Goal: Task Accomplishment & Management: Complete application form

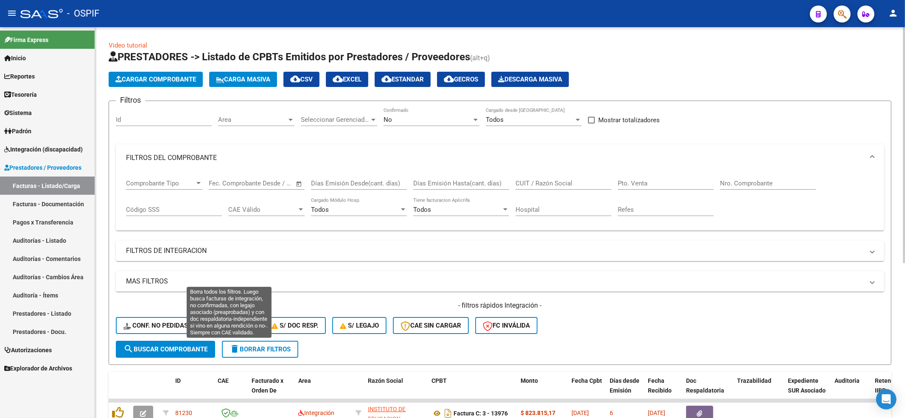
click at [187, 317] on button "Conf. no pedidas" at bounding box center [156, 325] width 80 height 17
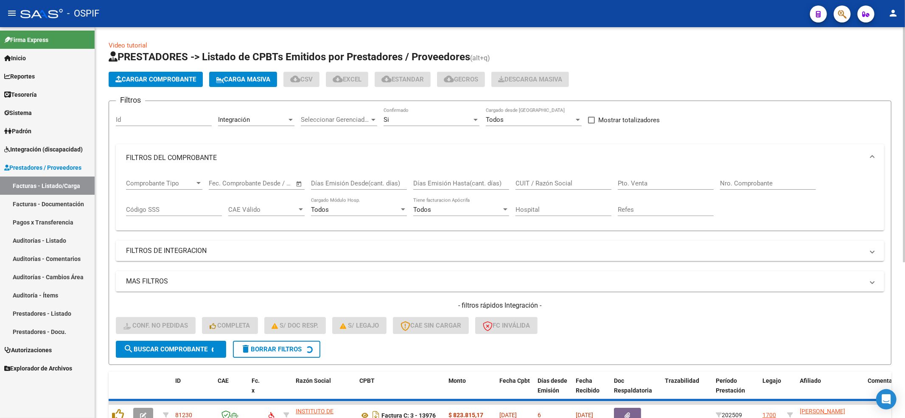
scroll to position [50, 0]
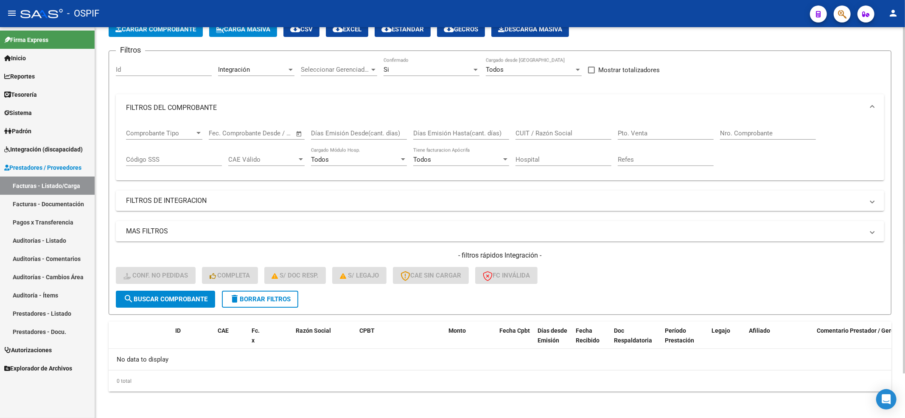
click at [270, 310] on form "Filtros Id Integración Area Seleccionar Gerenciador Seleccionar Gerenciador Si …" at bounding box center [500, 183] width 783 height 264
click at [270, 306] on button "delete Borrar Filtros" at bounding box center [260, 299] width 76 height 17
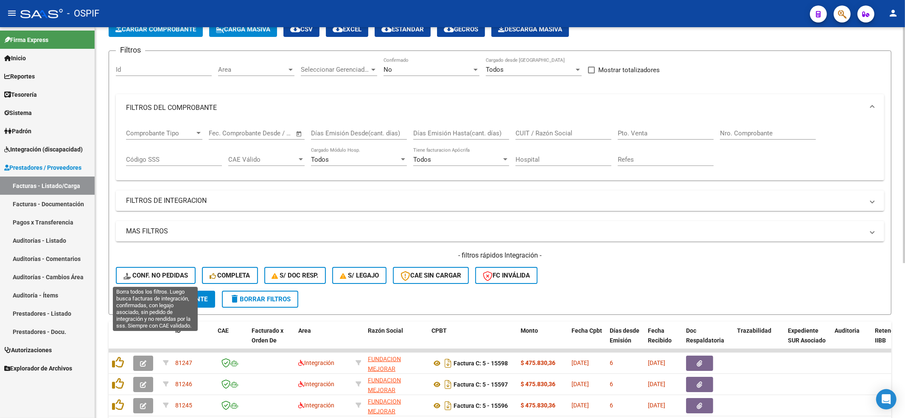
click at [138, 274] on span "Conf. no pedidas" at bounding box center [155, 276] width 65 height 8
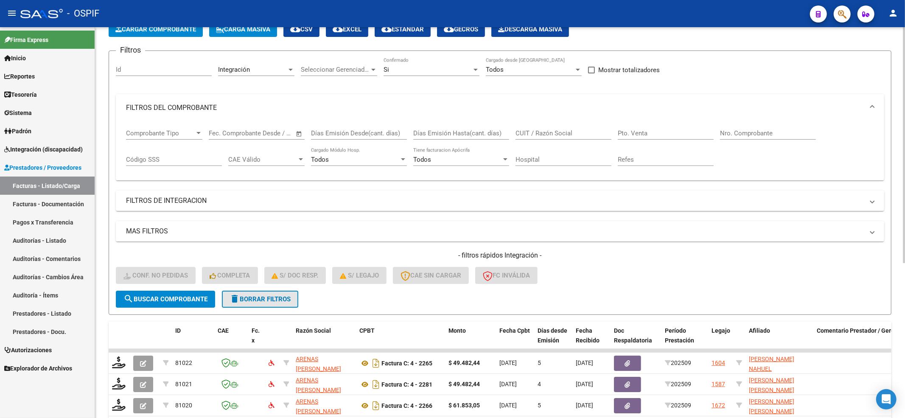
click at [253, 294] on button "delete Borrar Filtros" at bounding box center [260, 299] width 76 height 17
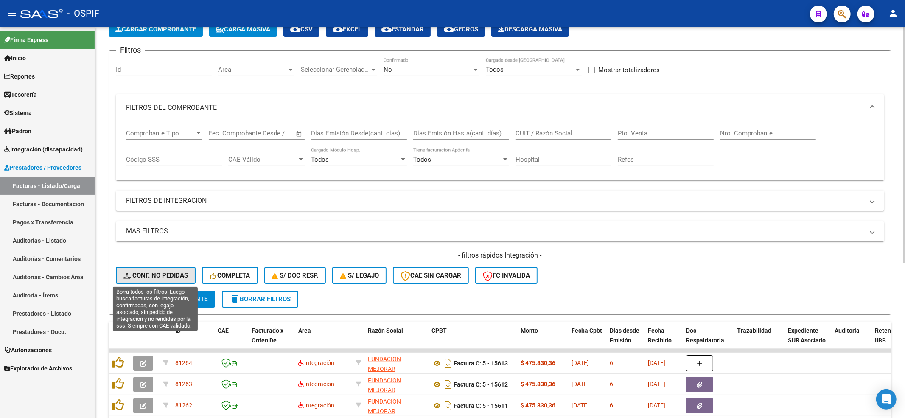
click at [182, 272] on span "Conf. no pedidas" at bounding box center [155, 276] width 65 height 8
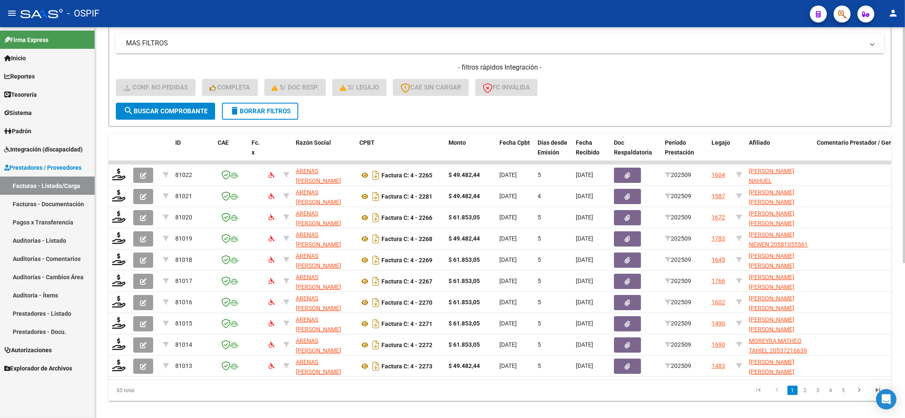
scroll to position [256, 0]
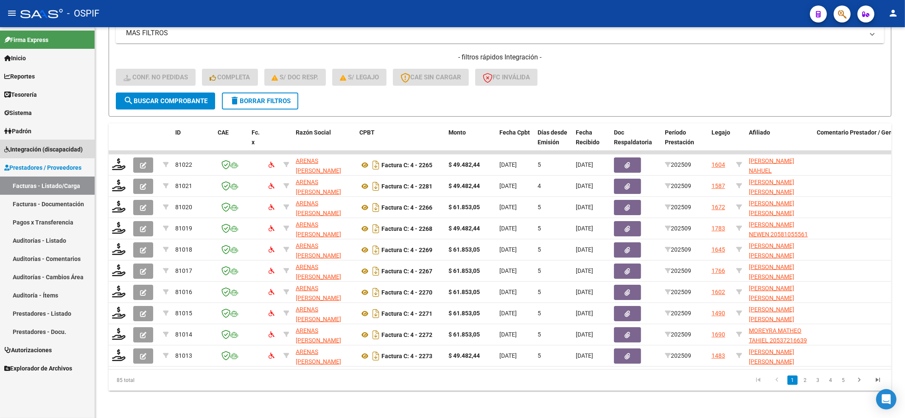
click at [7, 149] on icon at bounding box center [7, 149] width 6 height 6
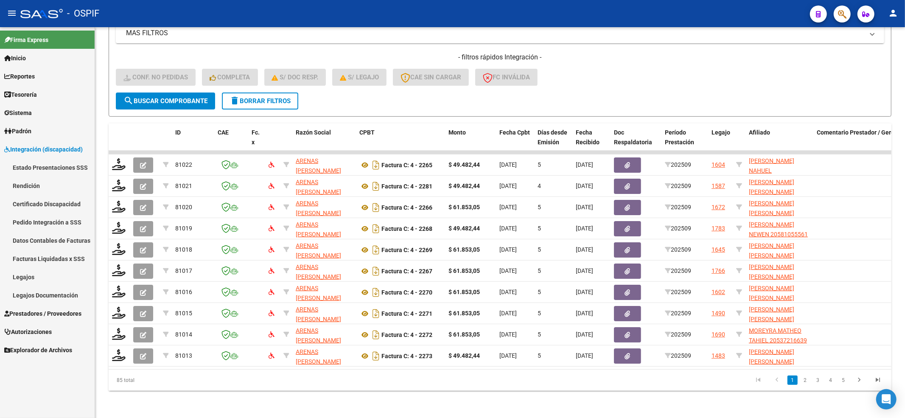
click at [36, 277] on link "Legajos" at bounding box center [47, 277] width 95 height 18
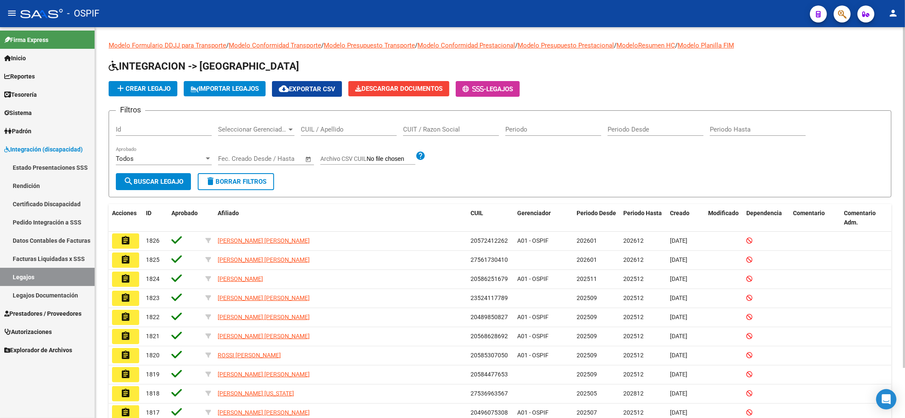
click at [318, 130] on input "CUIL / Apellido" at bounding box center [349, 130] width 96 height 8
paste input "52411778"
type input "52411778"
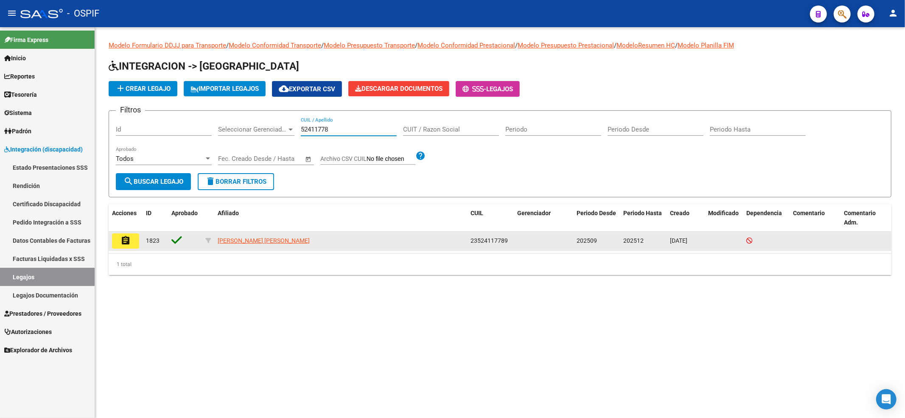
click at [134, 245] on button "assignment" at bounding box center [125, 240] width 27 height 15
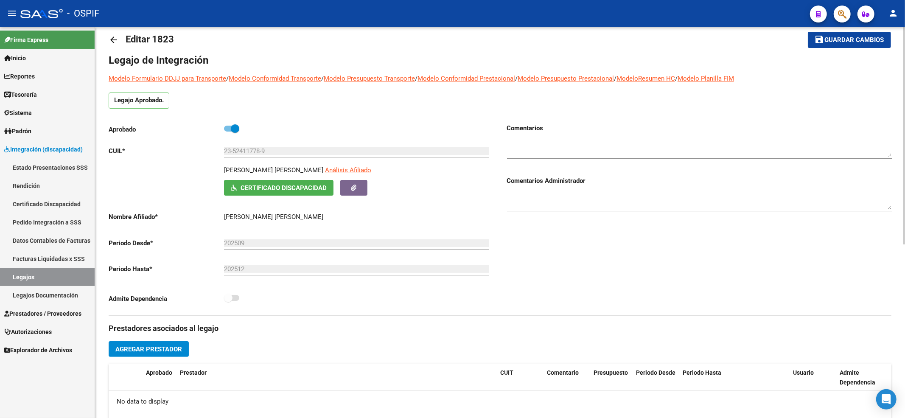
scroll to position [56, 0]
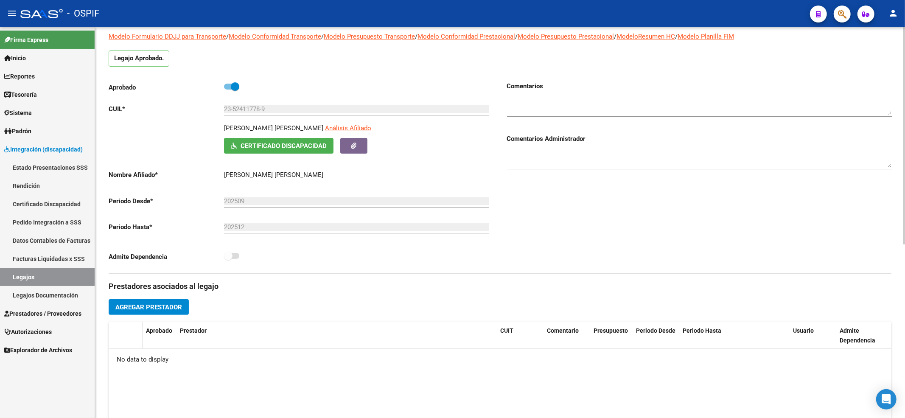
click at [131, 325] on datatable-header-cell at bounding box center [126, 336] width 34 height 28
click at [131, 306] on span "Agregar Prestador" at bounding box center [148, 307] width 67 height 8
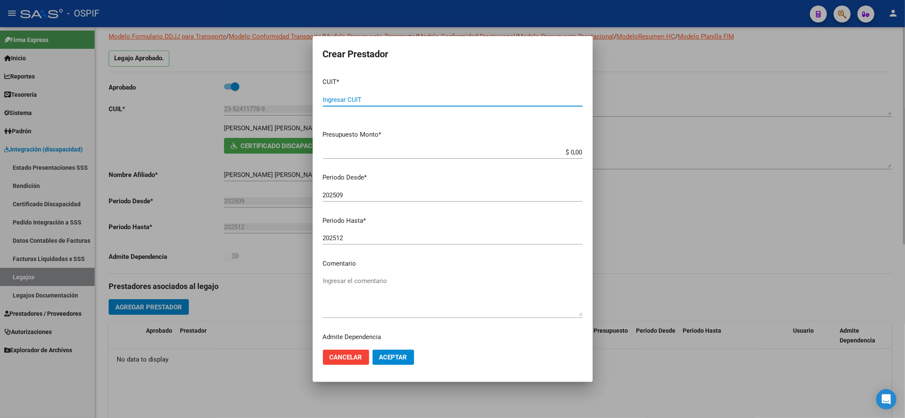
paste input "20-34809928-1"
type input "20-34809928-1"
type input "$ 0,01"
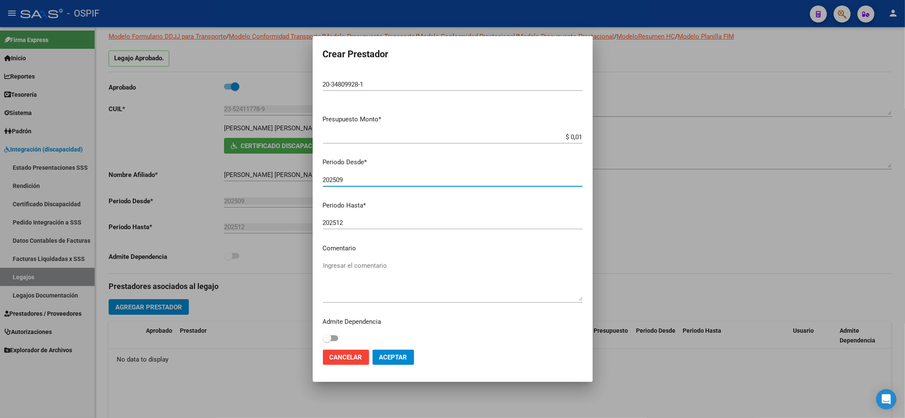
scroll to position [19, 0]
click at [415, 358] on mat-dialog-actions "Cancelar Aceptar" at bounding box center [453, 357] width 260 height 29
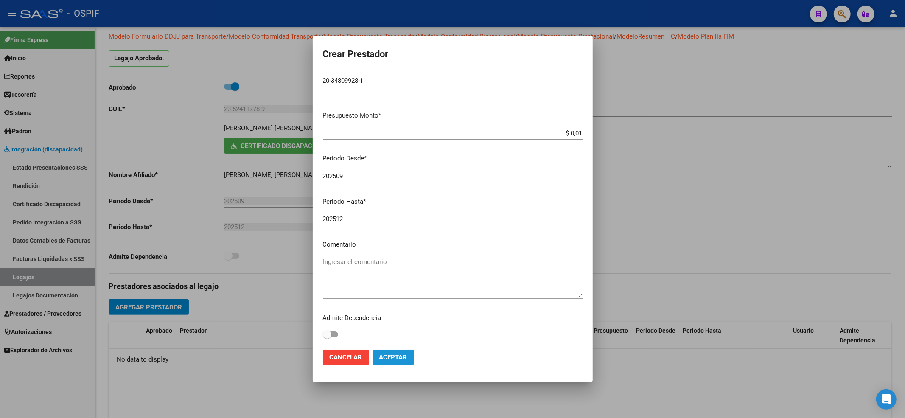
click at [392, 358] on span "Aceptar" at bounding box center [393, 358] width 28 height 8
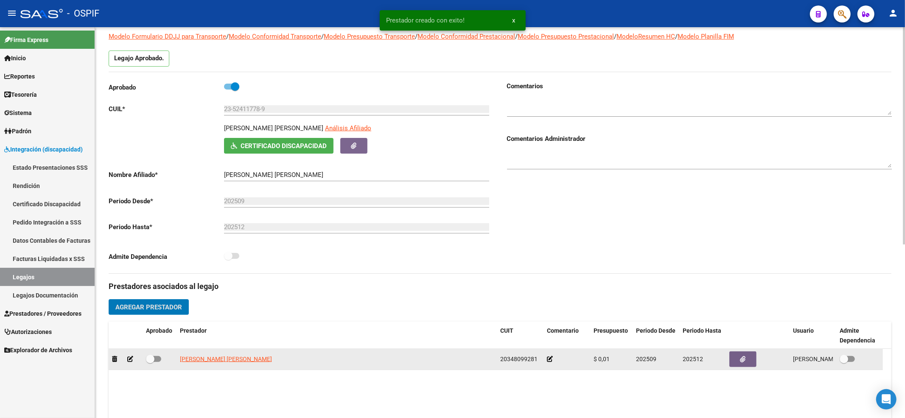
click at [153, 362] on span at bounding box center [150, 359] width 8 height 8
click at [150, 362] on input "checkbox" at bounding box center [150, 362] width 0 height 0
checkbox input "true"
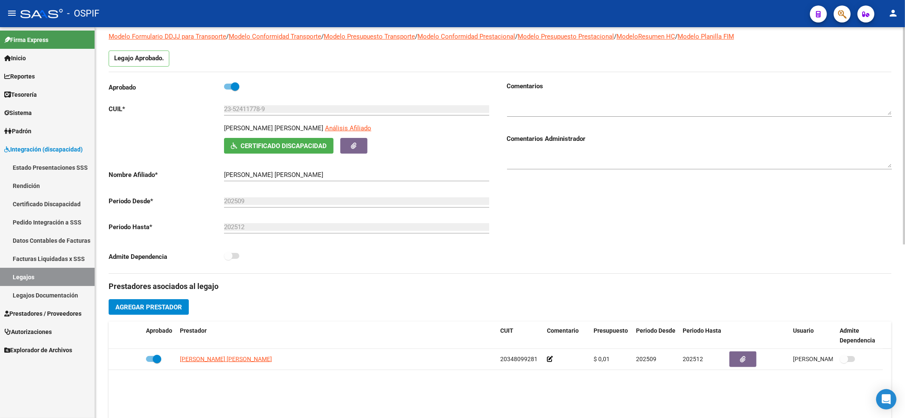
click at [145, 305] on span "Agregar Prestador" at bounding box center [148, 307] width 67 height 8
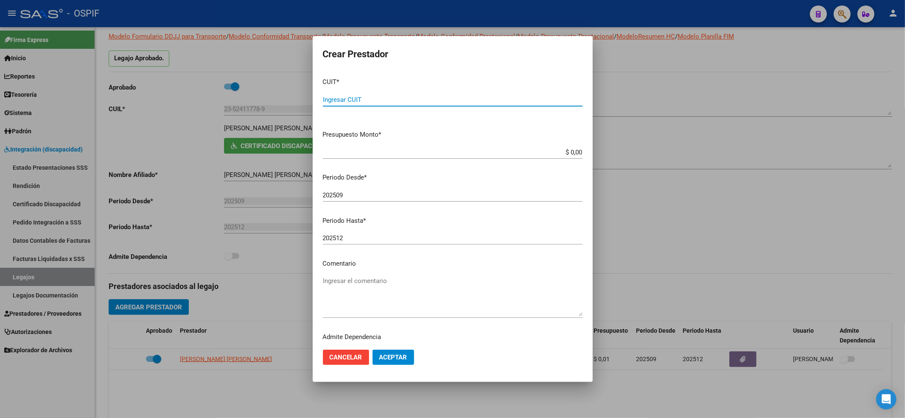
paste input "27-28473736-4"
type input "27-28473736-4"
type input "$ 0,01"
drag, startPoint x: 387, startPoint y: 369, endPoint x: 392, endPoint y: 359, distance: 10.8
click at [389, 367] on mat-dialog-actions "Cancelar Aceptar" at bounding box center [453, 357] width 260 height 29
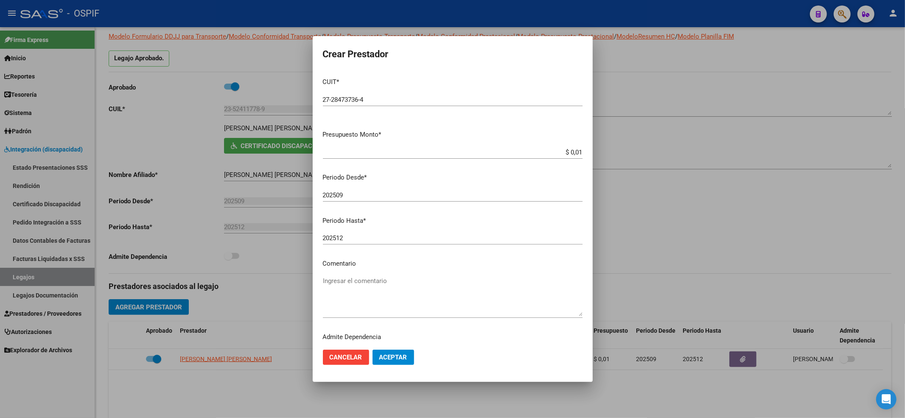
click at [392, 359] on span "Aceptar" at bounding box center [393, 358] width 28 height 8
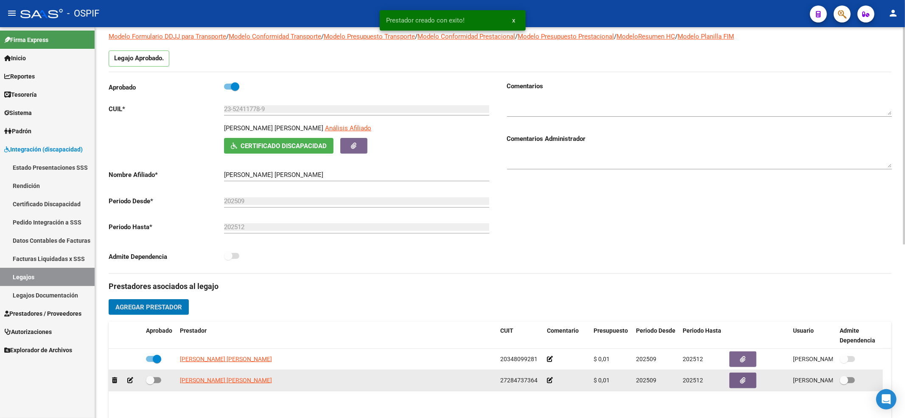
click at [149, 381] on span at bounding box center [150, 380] width 8 height 8
click at [150, 383] on input "checkbox" at bounding box center [150, 383] width 0 height 0
checkbox input "true"
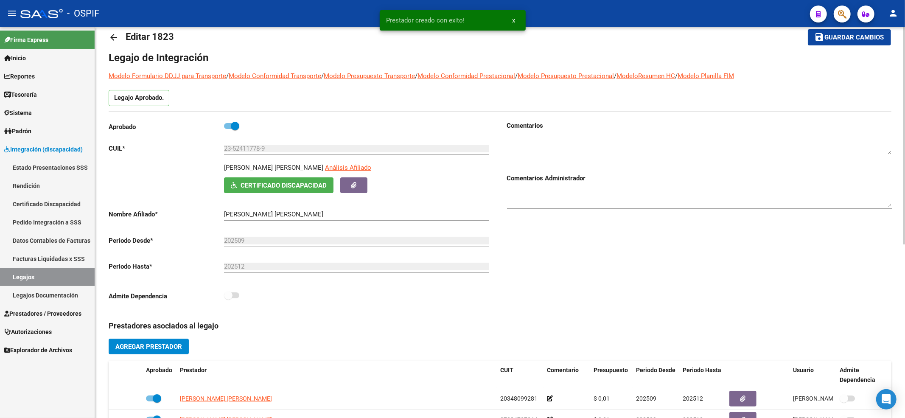
scroll to position [0, 0]
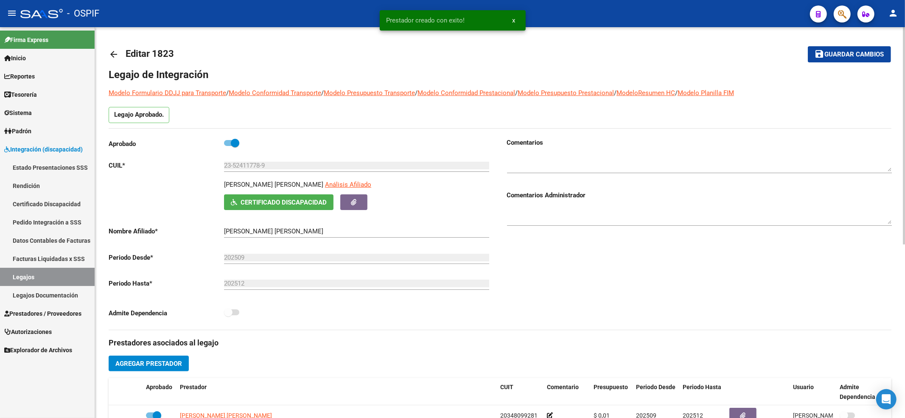
click at [851, 63] on mat-toolbar-row "save Guardar cambios" at bounding box center [810, 54] width 163 height 27
drag, startPoint x: 850, startPoint y: 60, endPoint x: 601, endPoint y: 1, distance: 255.6
click at [848, 60] on button "save Guardar cambios" at bounding box center [849, 54] width 83 height 16
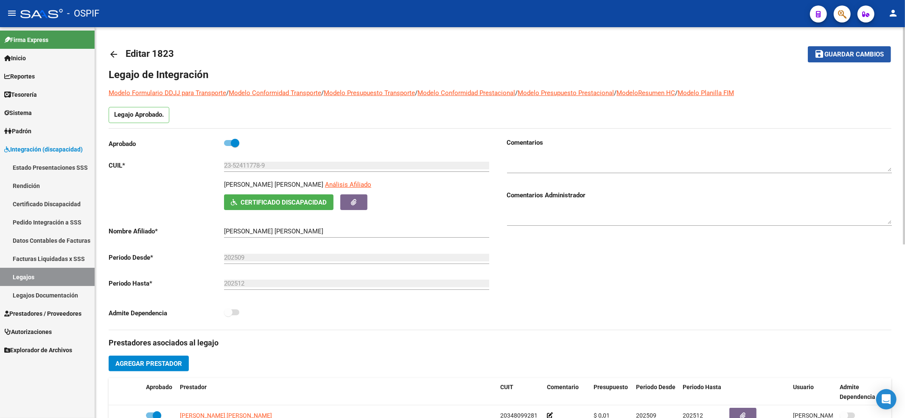
click at [822, 56] on mat-icon "save" at bounding box center [820, 54] width 10 height 10
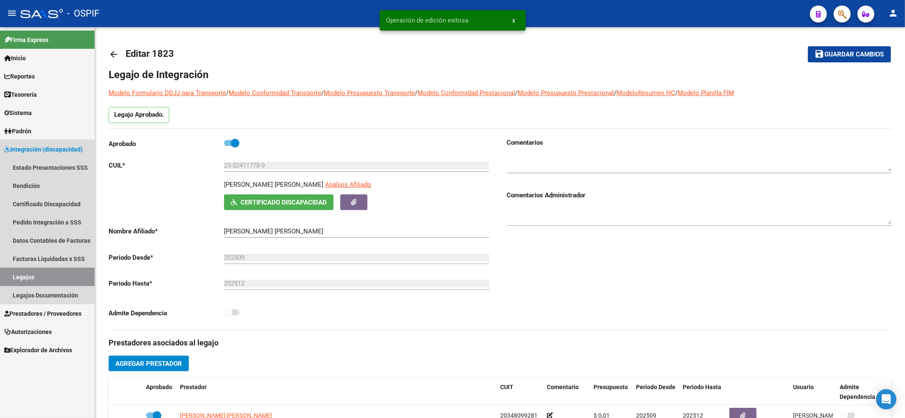
click at [56, 276] on link "Legajos" at bounding box center [47, 277] width 95 height 18
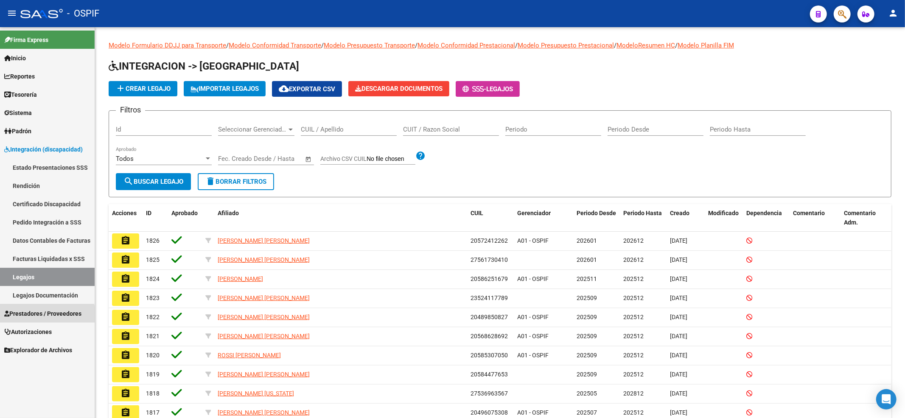
click at [40, 316] on span "Prestadores / Proveedores" at bounding box center [42, 313] width 77 height 9
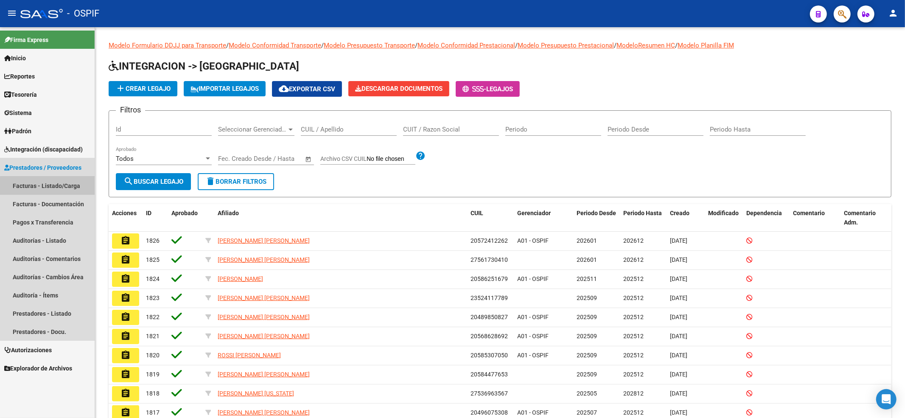
click at [50, 187] on link "Facturas - Listado/Carga" at bounding box center [47, 186] width 95 height 18
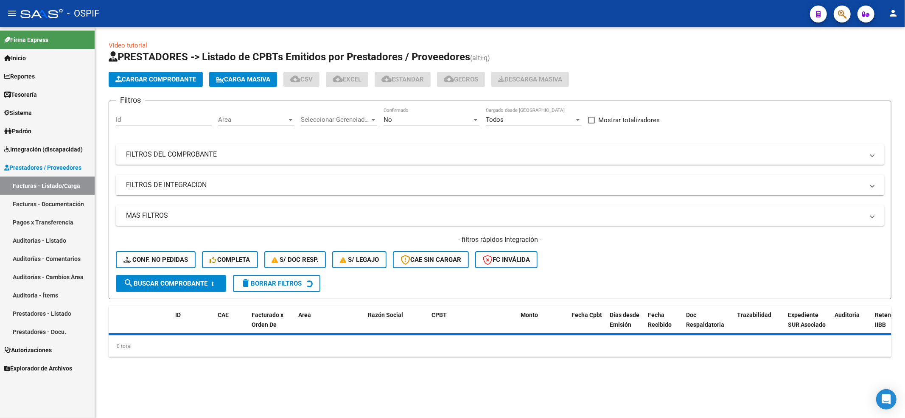
click at [173, 268] on div "- filtros rápidos Integración - Conf. no pedidas Completa S/ Doc Resp. S/ legaj…" at bounding box center [500, 255] width 769 height 40
click at [173, 265] on button "Conf. no pedidas" at bounding box center [156, 259] width 80 height 17
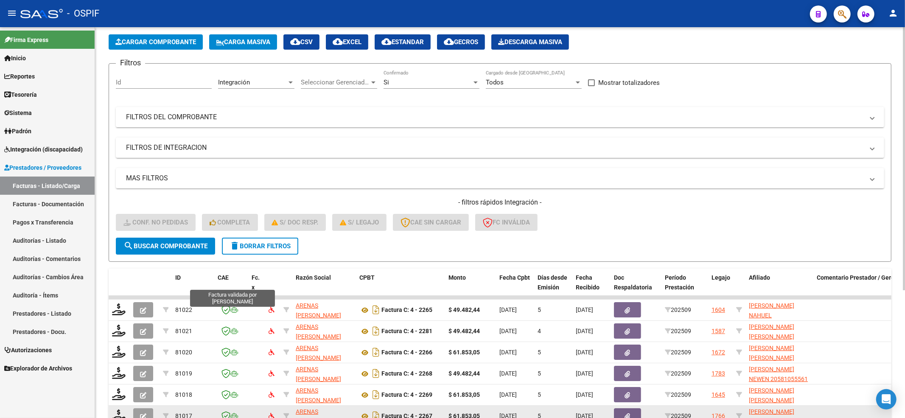
scroll to position [170, 0]
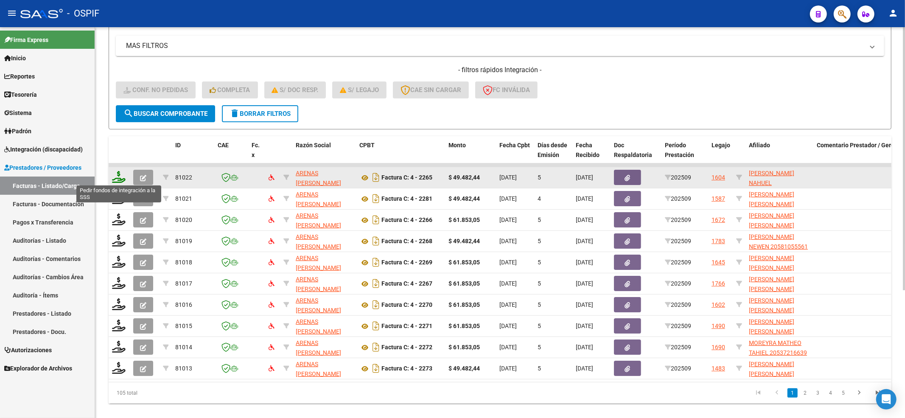
click at [119, 175] on icon at bounding box center [119, 177] width 14 height 12
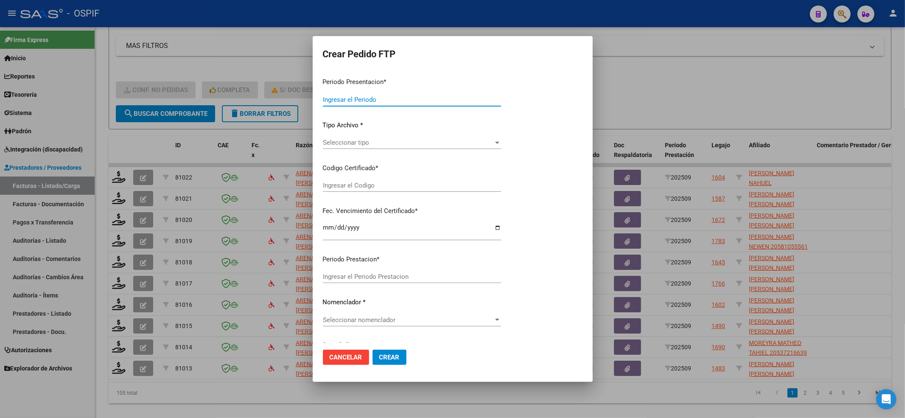
type input "202509"
type input "$ 49.482,44"
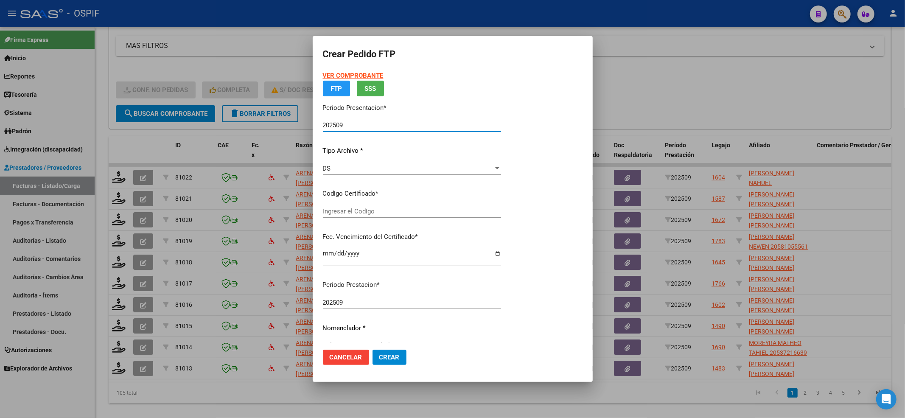
type input "0200057597910-20220524-20250524-BS-427"
type input "2025-05-24"
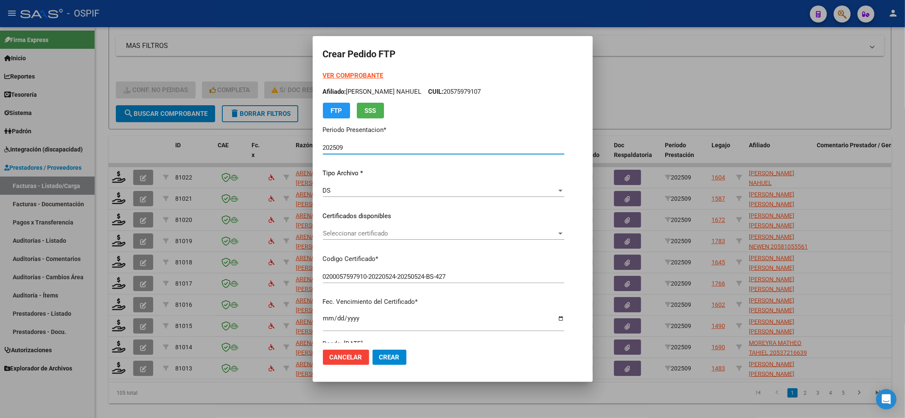
click at [370, 228] on div "Seleccionar certificado Seleccionar certificado" at bounding box center [443, 233] width 241 height 13
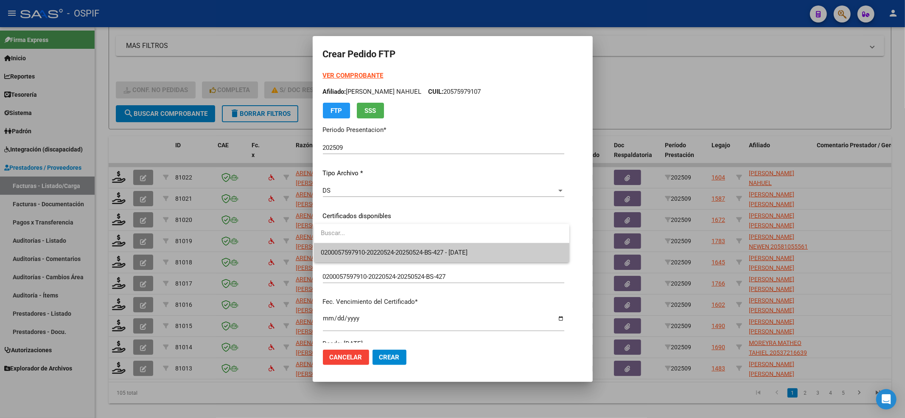
drag, startPoint x: 366, startPoint y: 235, endPoint x: 362, endPoint y: 241, distance: 7.2
click at [365, 236] on input "dropdown search" at bounding box center [441, 233] width 255 height 19
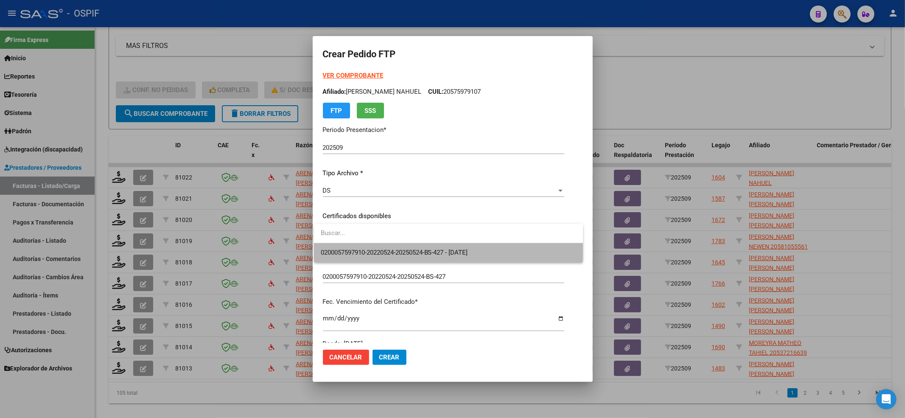
click at [361, 245] on span "0200057597910-20220524-20250524-BS-427 - 2025-05-24" at bounding box center [448, 252] width 255 height 19
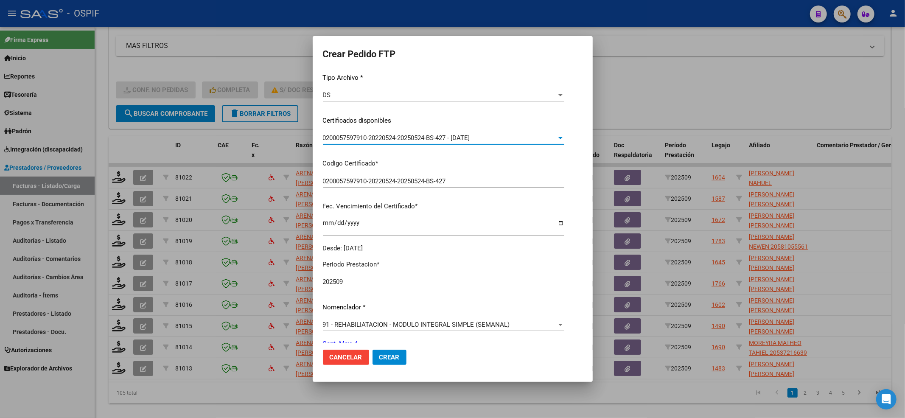
scroll to position [273, 0]
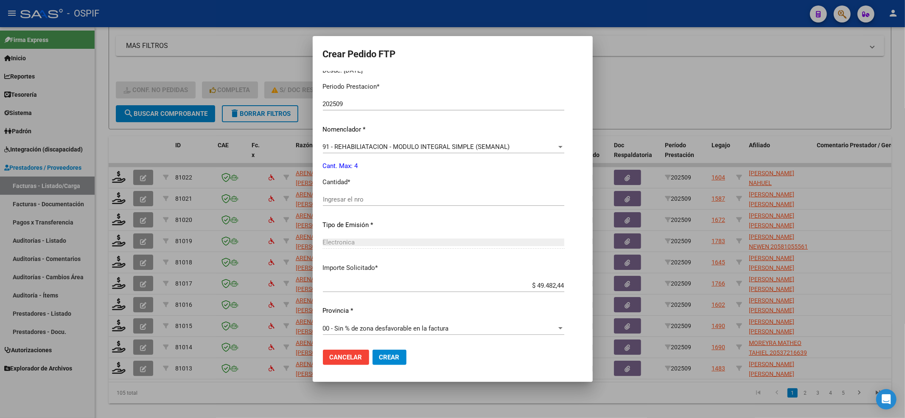
click at [339, 202] on input "Ingresar el nro" at bounding box center [443, 200] width 241 height 8
type input "4"
click at [379, 354] on span "Crear" at bounding box center [389, 358] width 20 height 8
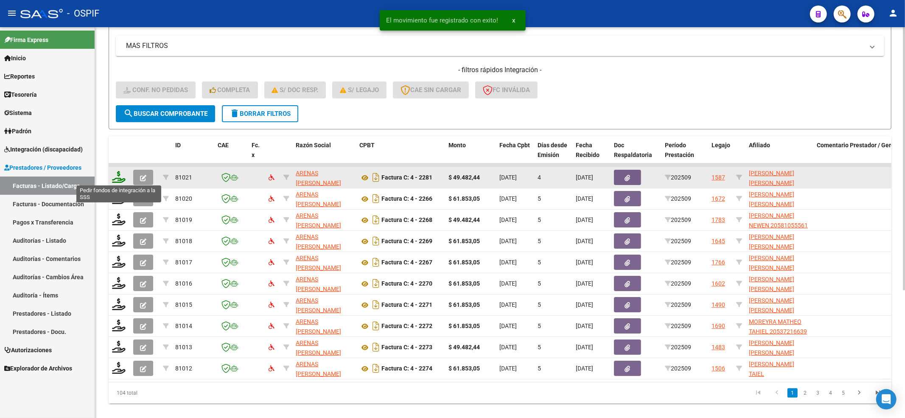
click at [116, 179] on icon at bounding box center [119, 177] width 14 height 12
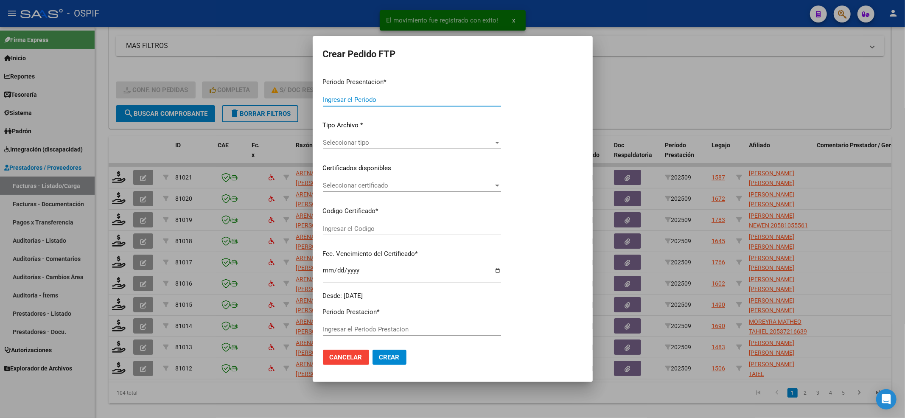
type input "202509"
type input "$ 49.482,44"
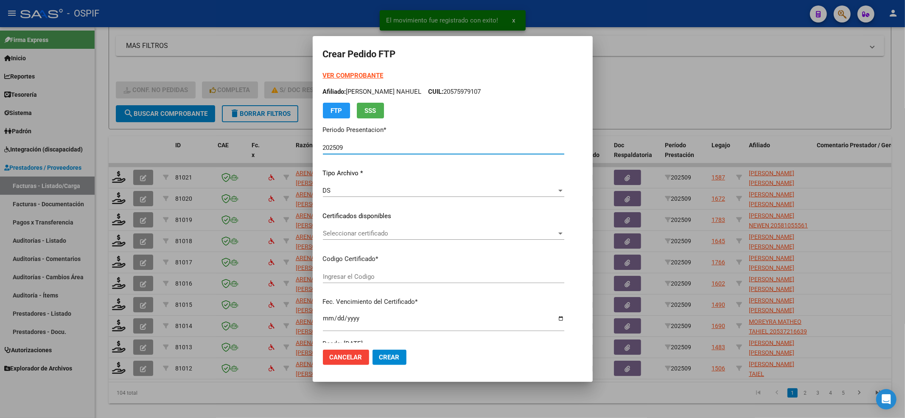
type input "0200053149557-20220825-20250825-BS-427"
type input "2025-08-25"
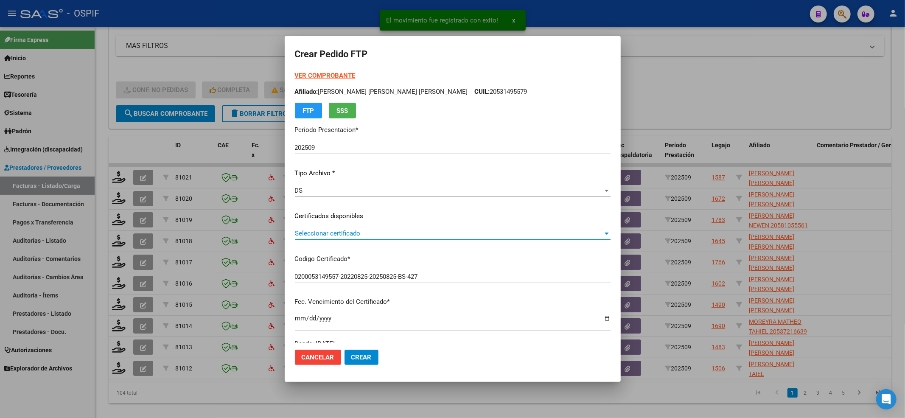
click at [370, 236] on span "Seleccionar certificado" at bounding box center [449, 234] width 308 height 8
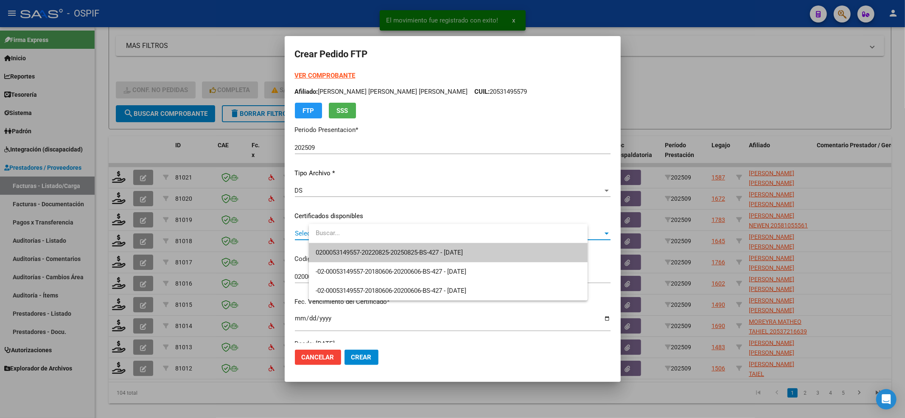
click at [368, 248] on span "0200053149557-20220825-20250825-BS-427 - 2025-08-25" at bounding box center [448, 252] width 265 height 19
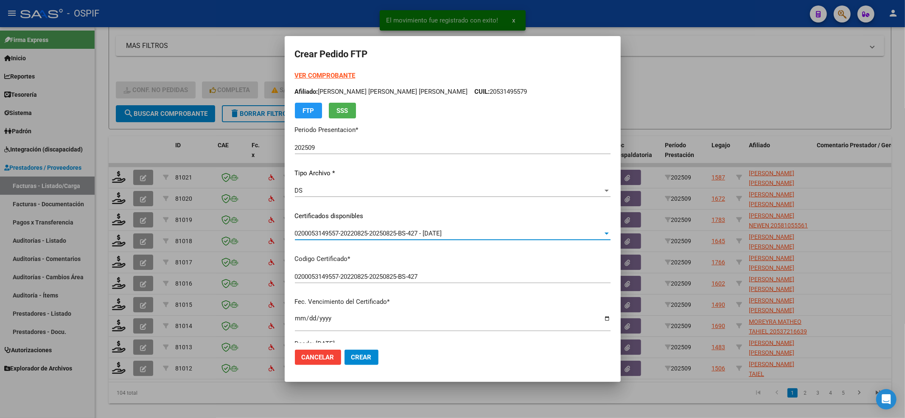
scroll to position [226, 0]
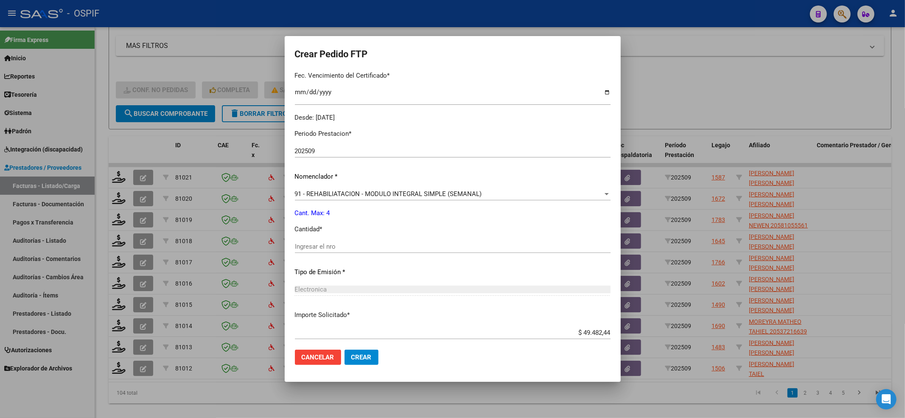
click at [373, 240] on div "Ingresar el nro" at bounding box center [453, 246] width 316 height 13
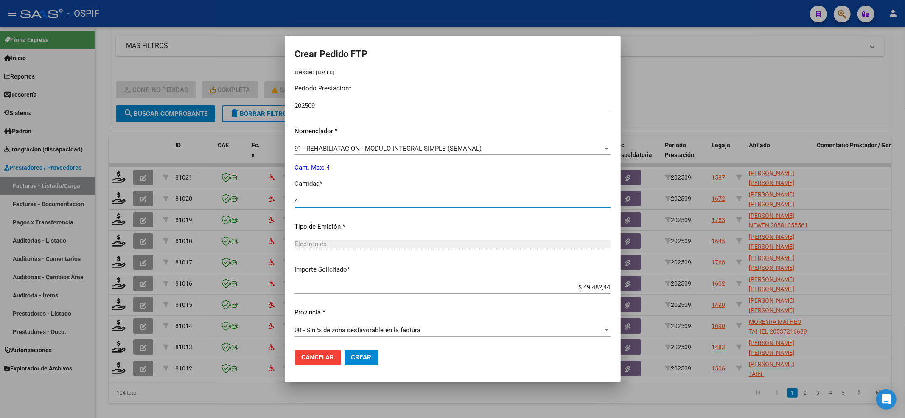
scroll to position [273, 0]
type input "4"
click at [380, 365] on mat-dialog-actions "Cancelar Crear" at bounding box center [453, 357] width 316 height 29
click at [372, 359] on span "Crear" at bounding box center [361, 358] width 20 height 8
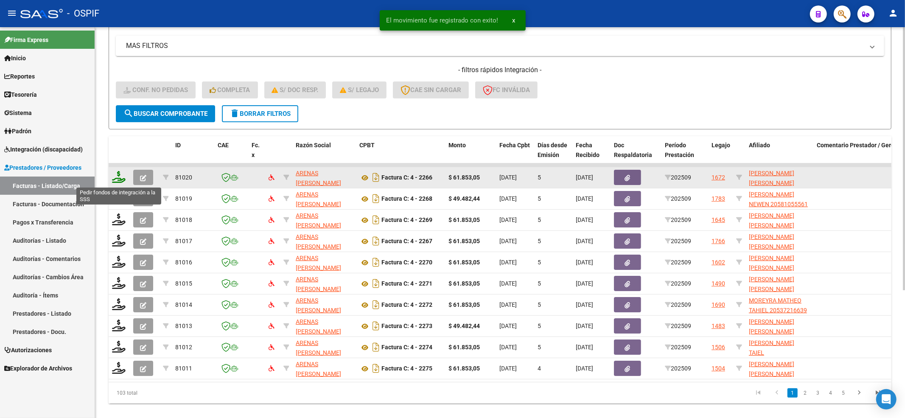
click at [121, 175] on icon at bounding box center [119, 177] width 14 height 12
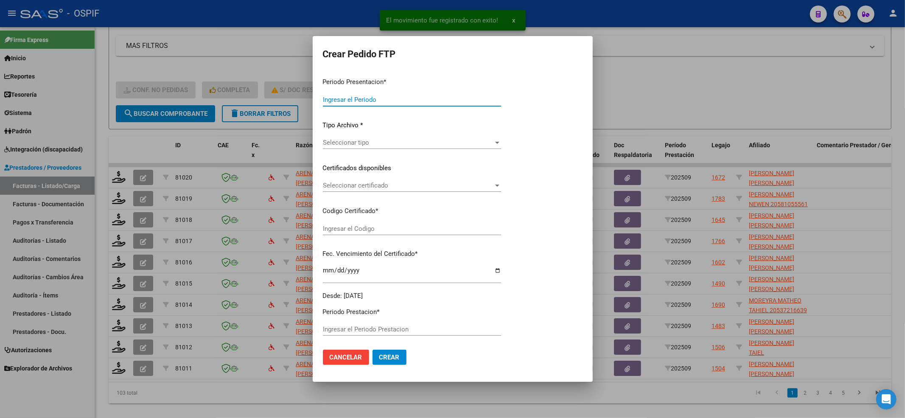
type input "202509"
type input "$ 61.853,05"
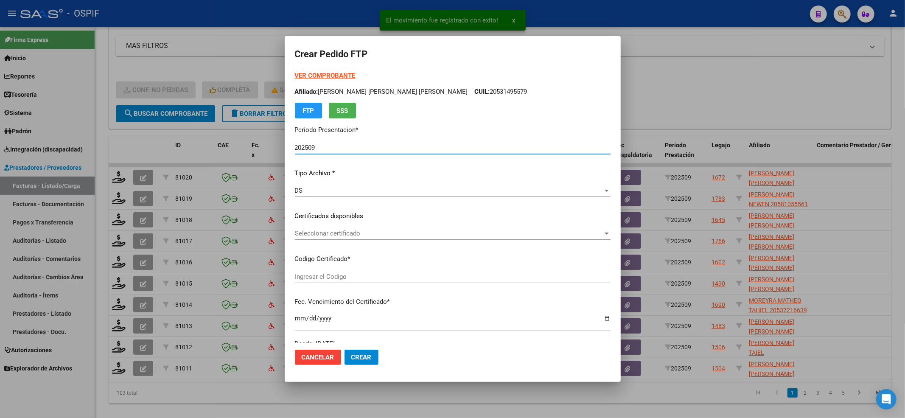
type input "0100057745453-20240506-20261106-BUE-427"
type input "2026-01-06"
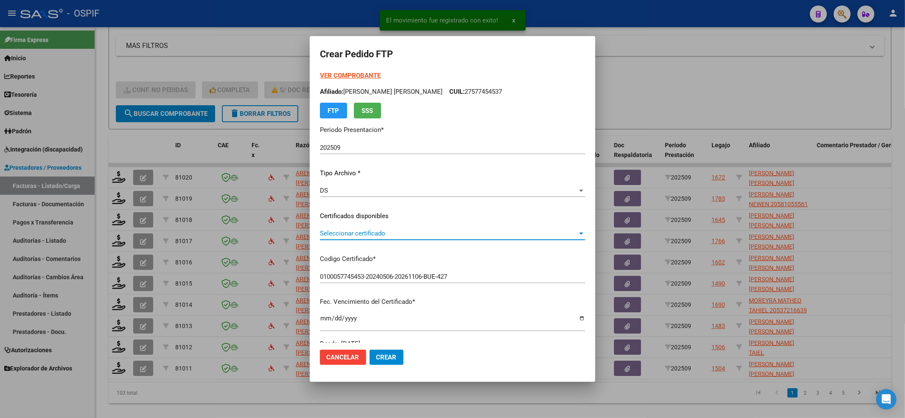
click at [447, 231] on span "Seleccionar certificado" at bounding box center [449, 234] width 258 height 8
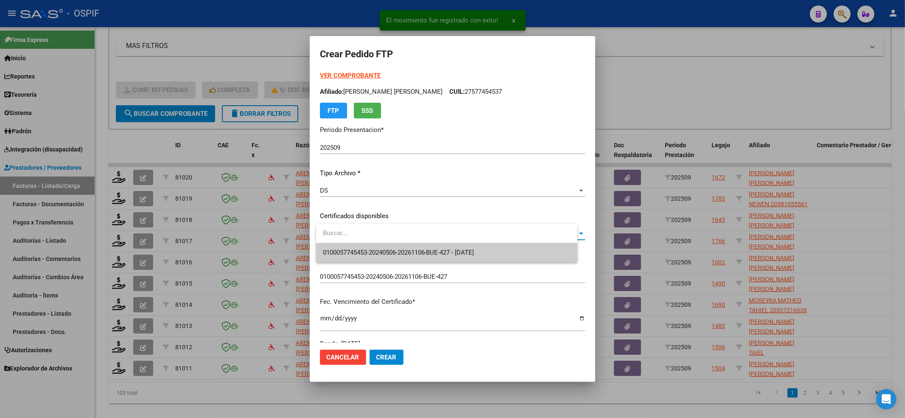
click at [437, 247] on span "0100057745453-20240506-20261106-BUE-427 - 2026-01-06" at bounding box center [447, 252] width 248 height 19
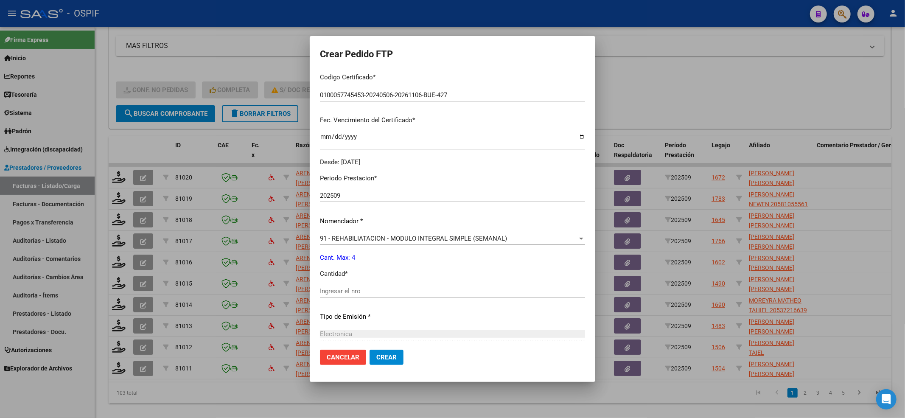
scroll to position [226, 0]
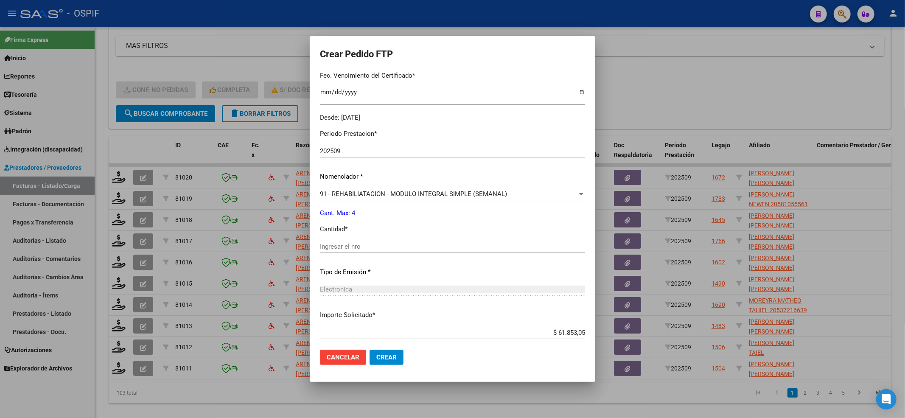
drag, startPoint x: 361, startPoint y: 255, endPoint x: 357, endPoint y: 244, distance: 12.1
click at [360, 253] on div "Ingresar el nro" at bounding box center [452, 250] width 265 height 21
click at [357, 243] on input "Ingresar el nro" at bounding box center [452, 247] width 265 height 8
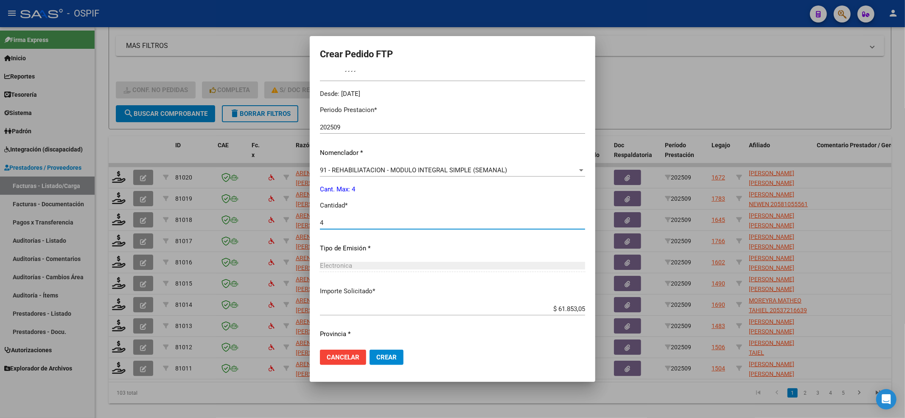
scroll to position [273, 0]
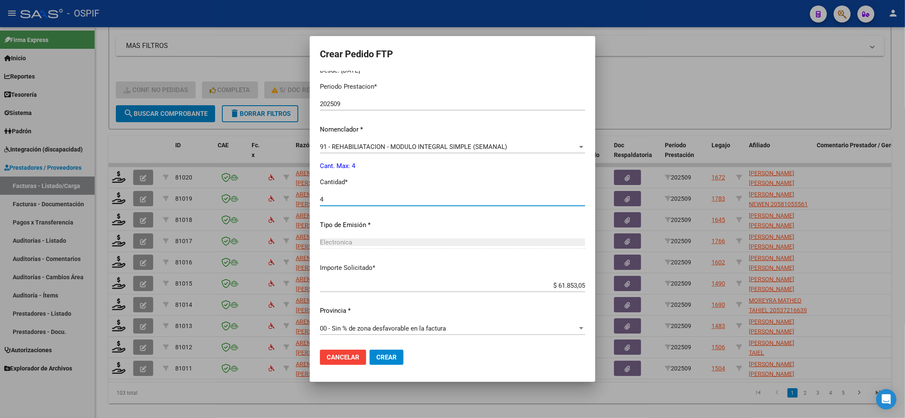
type input "4"
click at [407, 356] on mat-dialog-actions "Cancelar Crear" at bounding box center [452, 357] width 265 height 29
click at [404, 356] on button "Crear" at bounding box center [387, 357] width 34 height 15
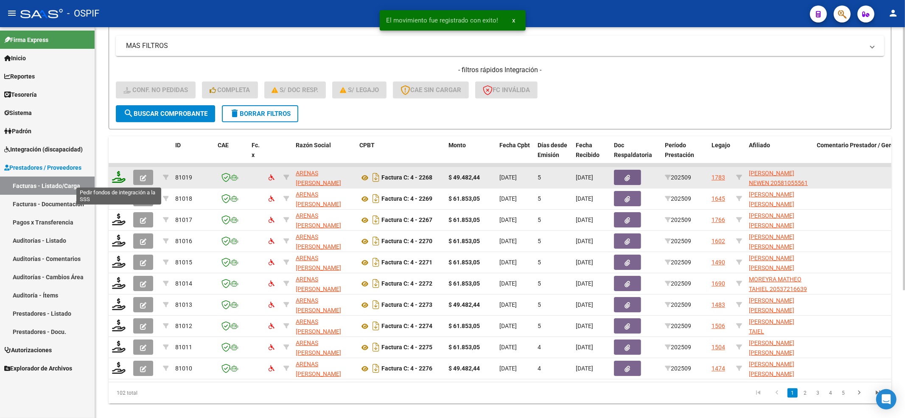
click at [115, 178] on icon at bounding box center [119, 177] width 14 height 12
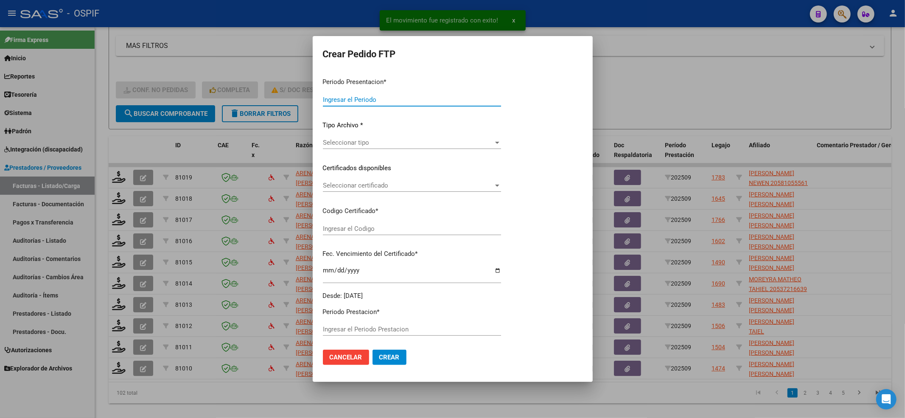
type input "202509"
type input "$ 49.482,44"
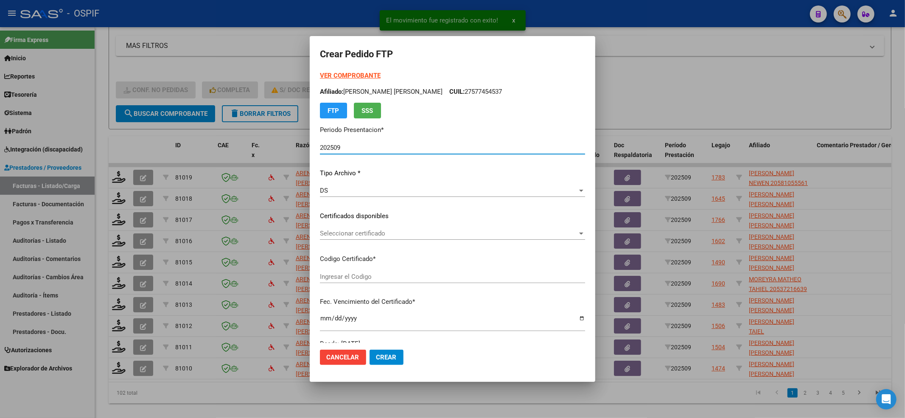
type input "0200058105556-20240117-20270117-bue-427"
type input "2027-01-17"
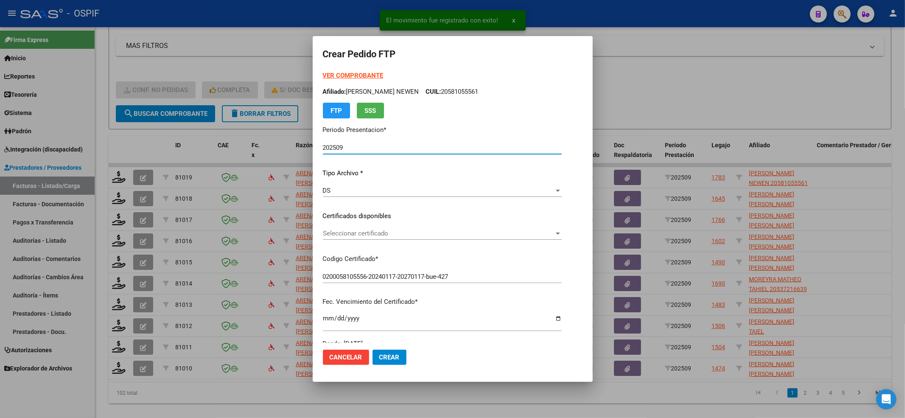
click at [337, 233] on span "Seleccionar certificado" at bounding box center [438, 234] width 231 height 8
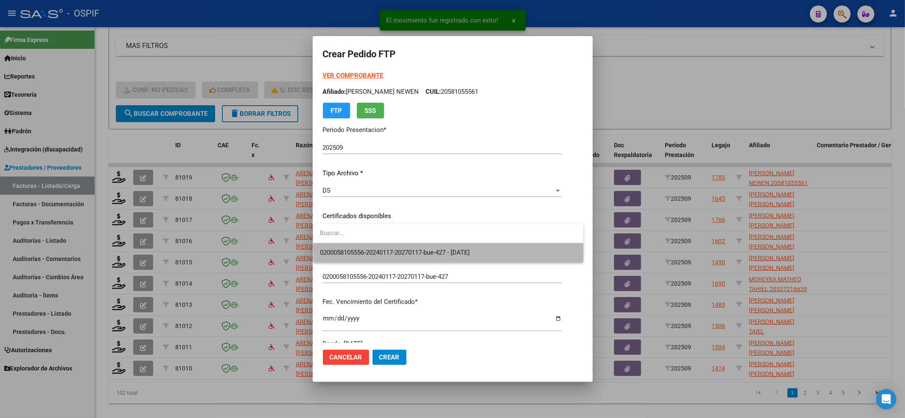
click at [323, 257] on span "0200058105556-20240117-20270117-bue-427 - 2027-01-17" at bounding box center [448, 252] width 257 height 19
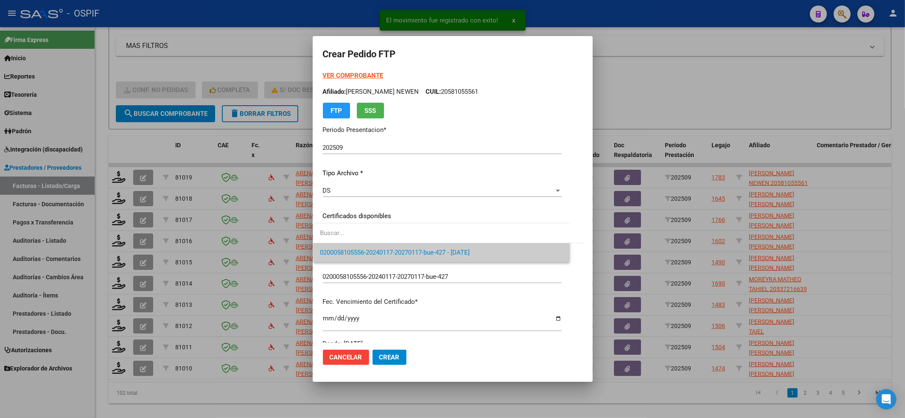
scroll to position [226, 0]
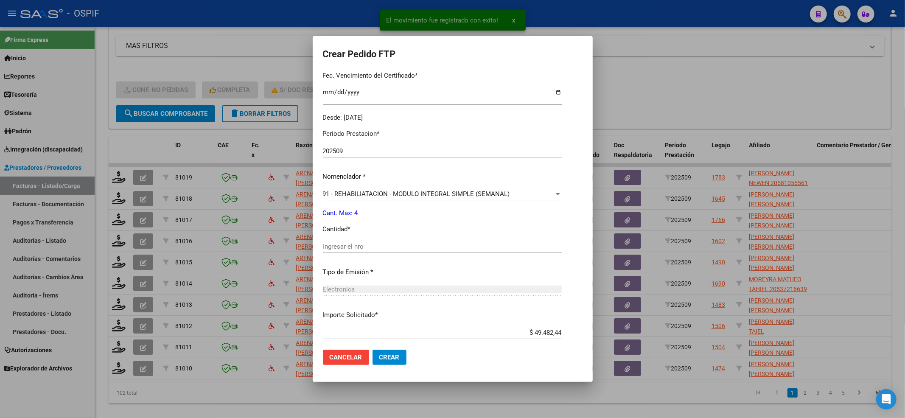
click at [330, 248] on input "Ingresar el nro" at bounding box center [442, 247] width 239 height 8
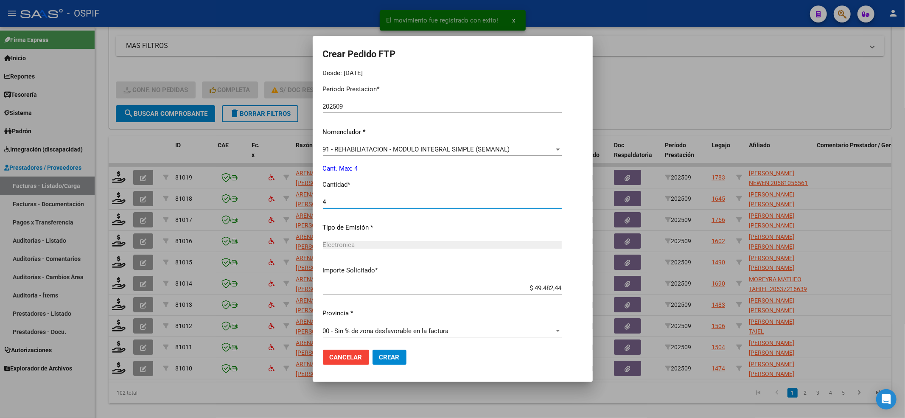
scroll to position [273, 0]
type input "4"
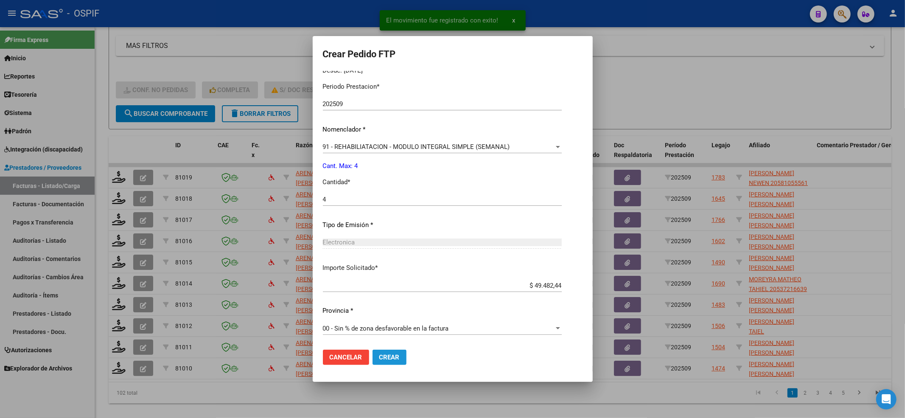
click at [387, 364] on button "Crear" at bounding box center [390, 357] width 34 height 15
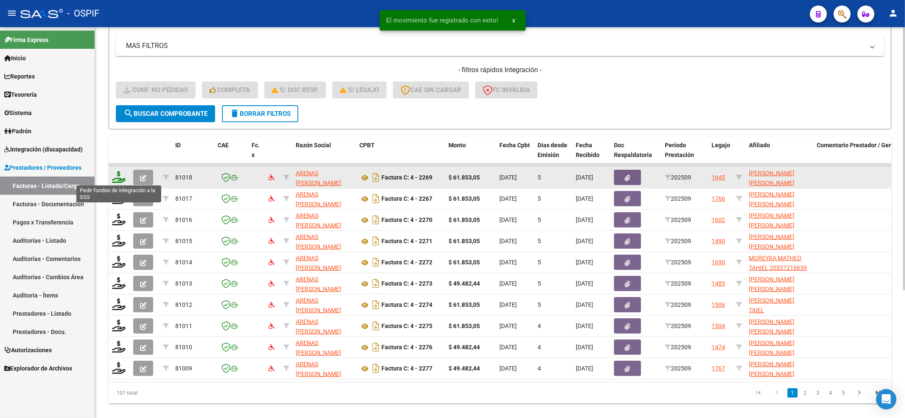
click at [118, 176] on icon at bounding box center [119, 177] width 14 height 12
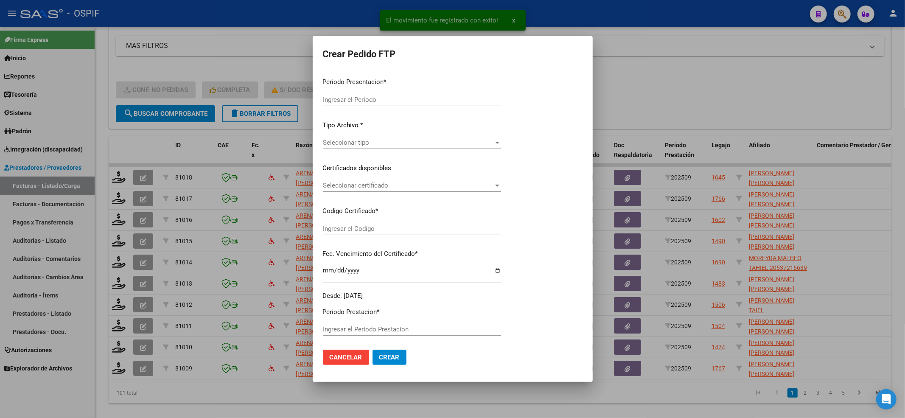
type input "202509"
type input "$ 61.853,05"
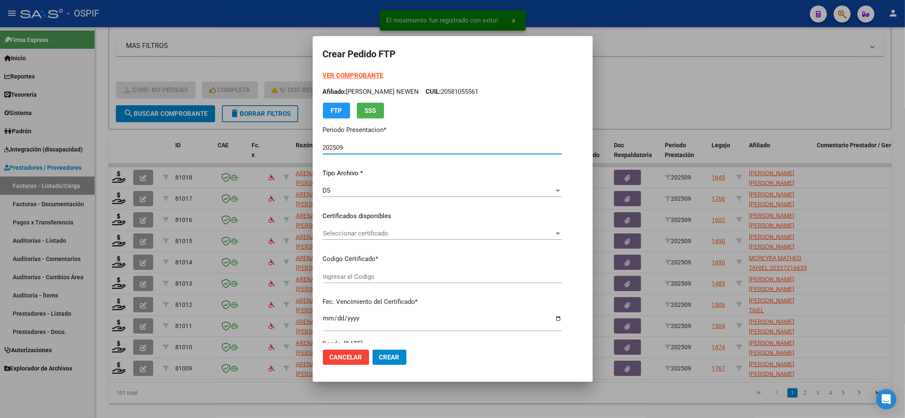
type input "0200057389772-20231206-20261206-BUE-427"
type input "2026-12-06"
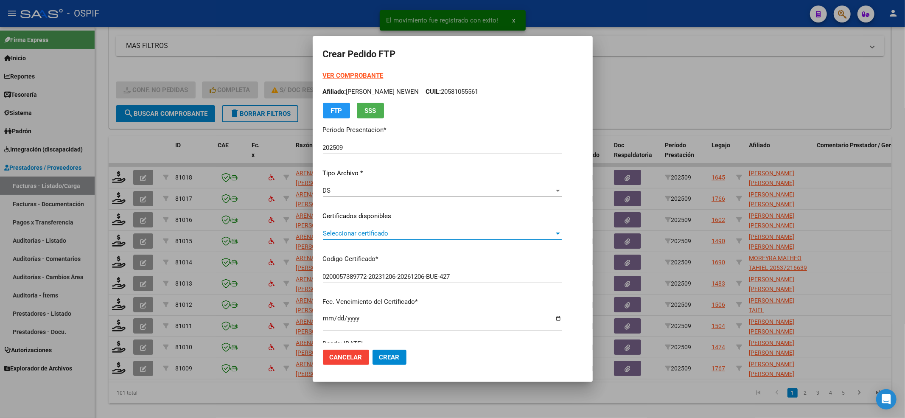
click at [373, 233] on span "Seleccionar certificado" at bounding box center [438, 234] width 231 height 8
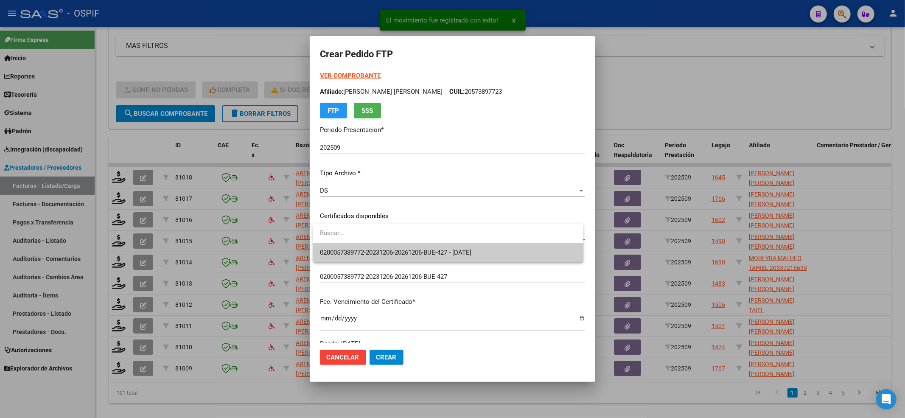
click at [365, 242] on input "dropdown search" at bounding box center [448, 233] width 270 height 19
drag, startPoint x: 373, startPoint y: 233, endPoint x: 365, endPoint y: 247, distance: 16.0
click at [365, 243] on div at bounding box center [448, 233] width 270 height 19
click at [365, 247] on span "0200057389772-20231206-20261206-BUE-427 - 2026-12-06" at bounding box center [448, 252] width 257 height 19
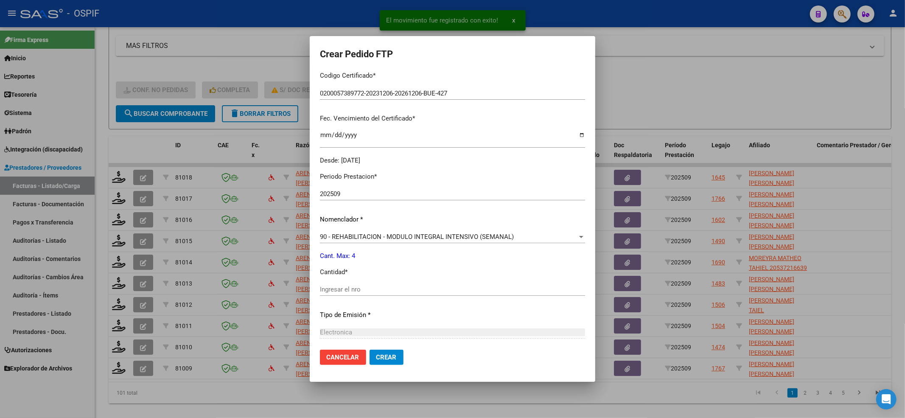
scroll to position [226, 0]
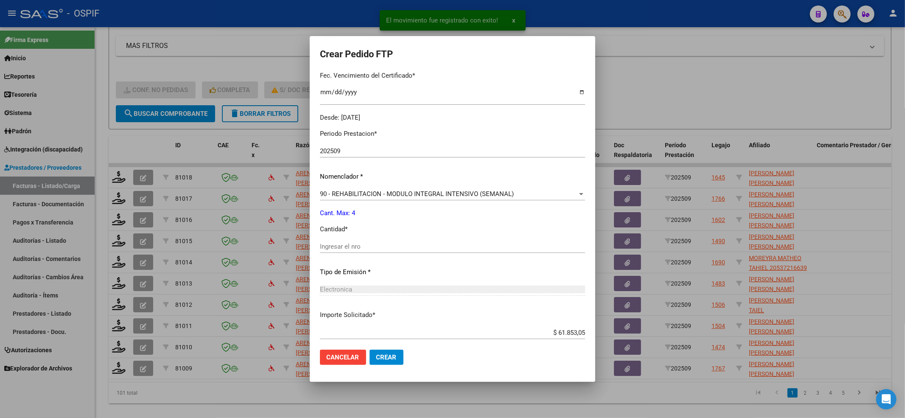
drag, startPoint x: 368, startPoint y: 241, endPoint x: 364, endPoint y: 248, distance: 8.2
click at [367, 244] on div "Ingresar el nro" at bounding box center [452, 246] width 265 height 13
click at [362, 250] on div "Ingresar el nro" at bounding box center [452, 246] width 265 height 13
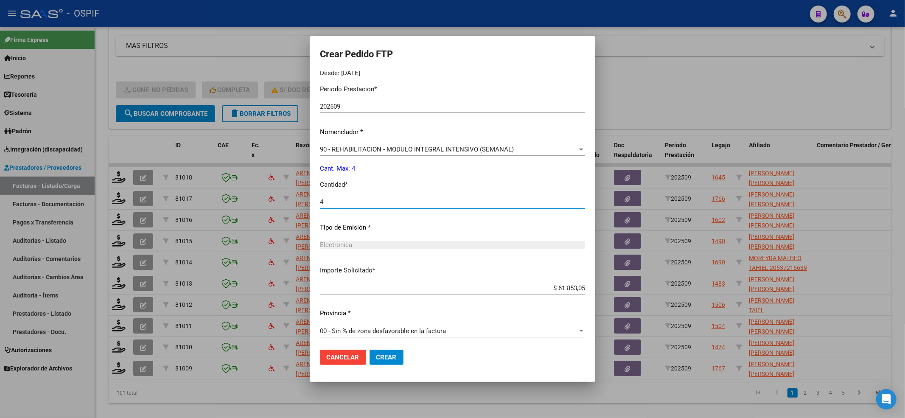
scroll to position [273, 0]
type input "4"
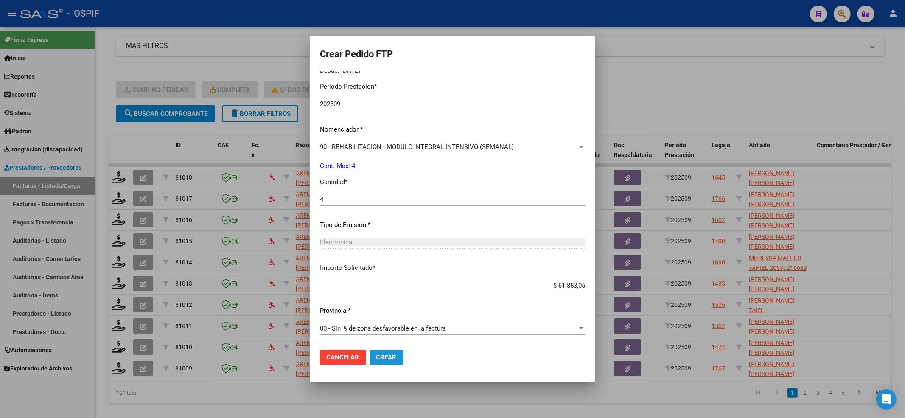
click at [393, 350] on button "Crear" at bounding box center [387, 357] width 34 height 15
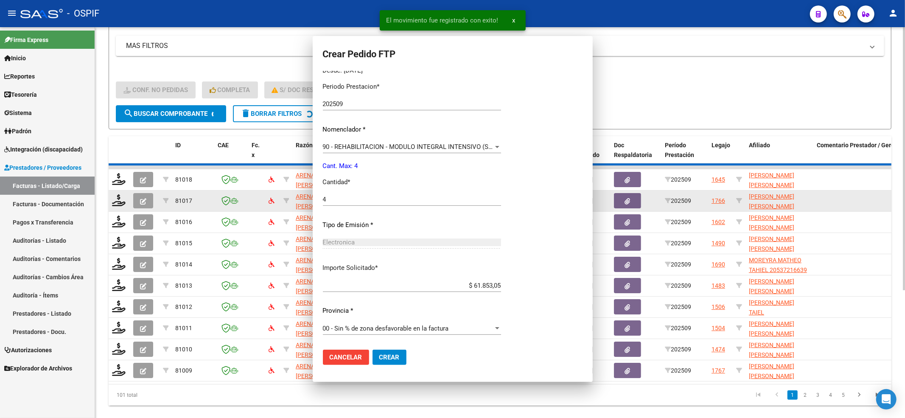
scroll to position [0, 0]
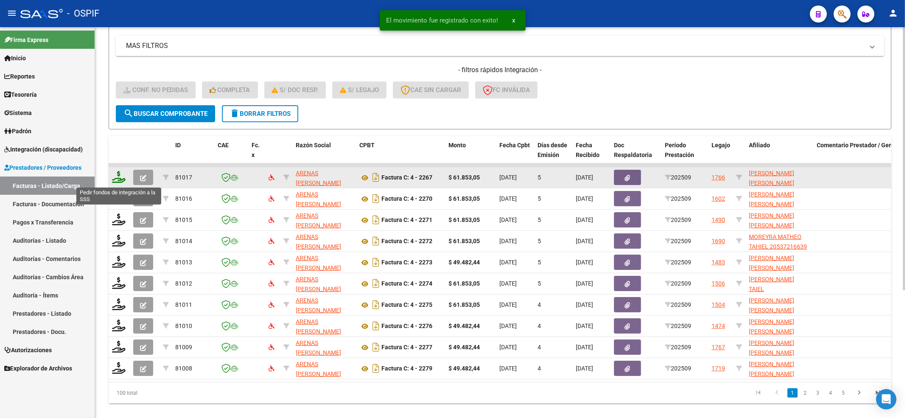
click at [121, 179] on icon at bounding box center [119, 177] width 14 height 12
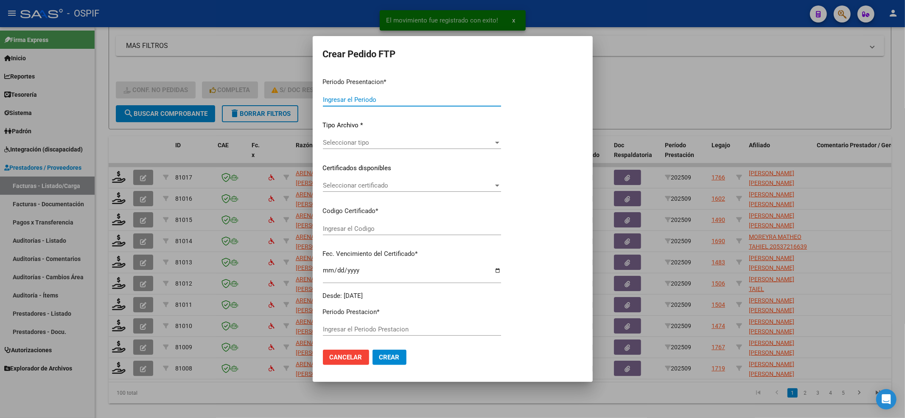
type input "202509"
type input "$ 61.853,05"
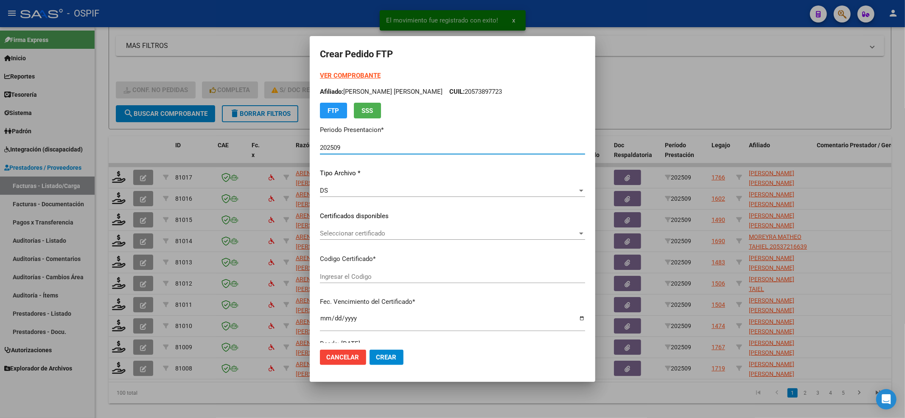
type input "0200057976045-20250114-20300114-bue-427"
type input "2030-02-14"
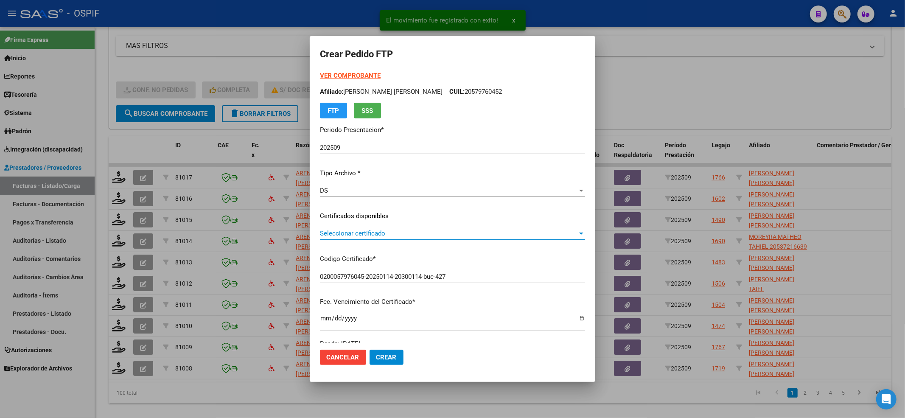
click at [381, 236] on span "Seleccionar certificado" at bounding box center [449, 234] width 258 height 8
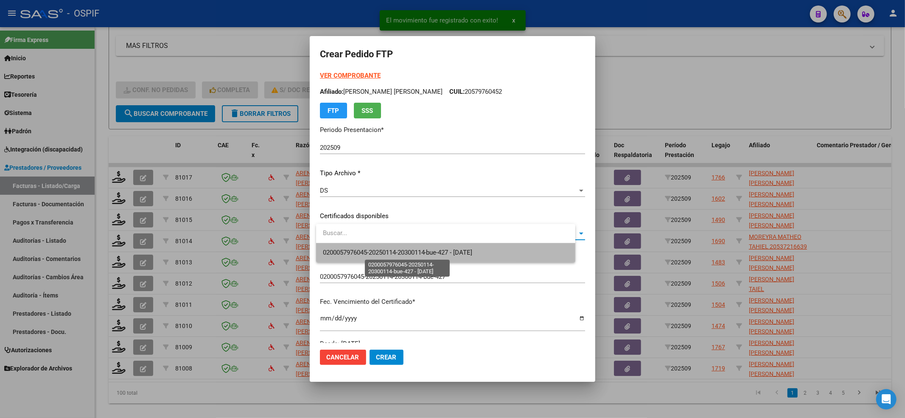
click at [384, 255] on span "0200057976045-20250114-20300114-bue-427 - 2030-02-14" at bounding box center [398, 253] width 150 height 8
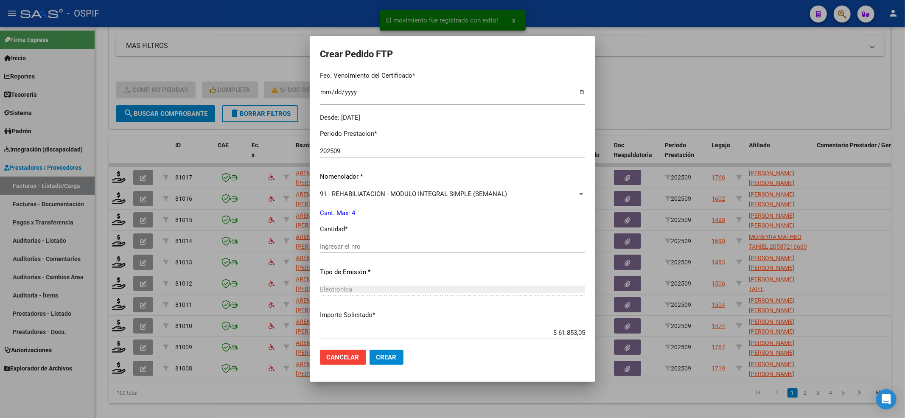
click at [383, 248] on input "Ingresar el nro" at bounding box center [452, 247] width 265 height 8
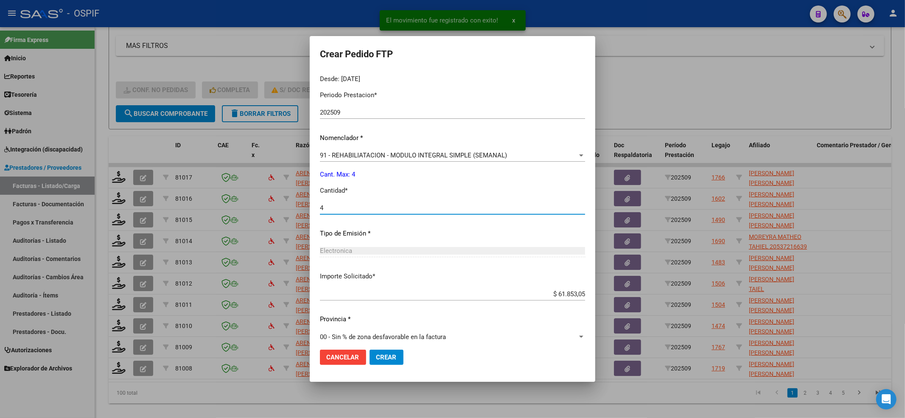
scroll to position [273, 0]
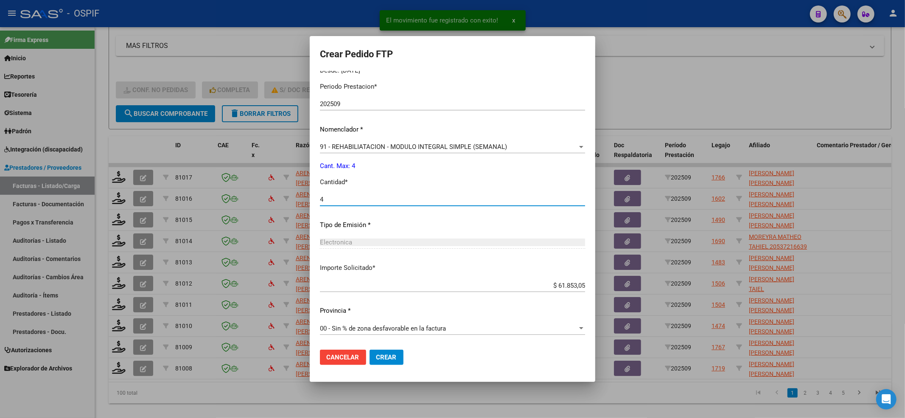
type input "4"
click at [391, 357] on span "Crear" at bounding box center [386, 358] width 20 height 8
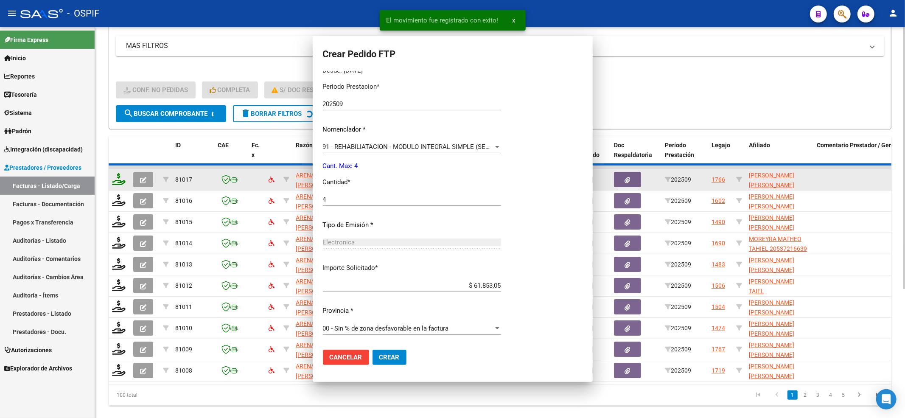
scroll to position [0, 0]
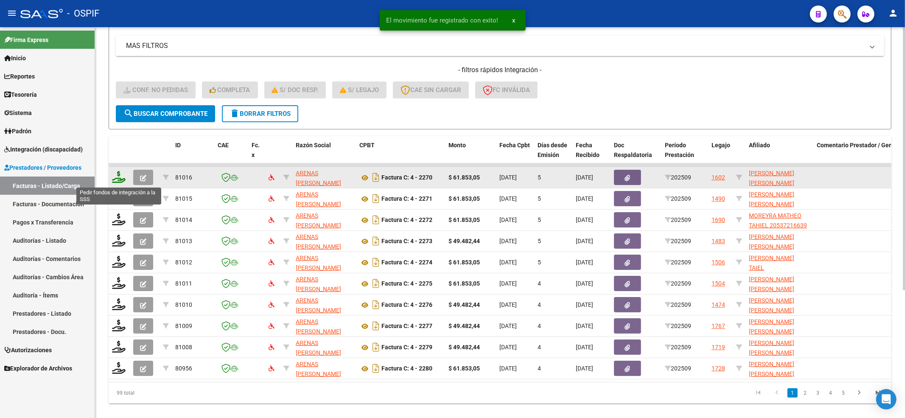
click at [118, 180] on icon at bounding box center [119, 177] width 14 height 12
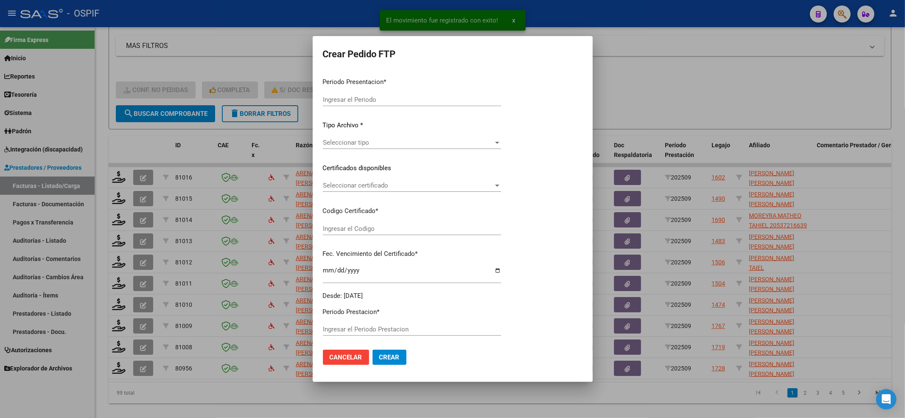
type input "202509"
type input "$ 61.853,05"
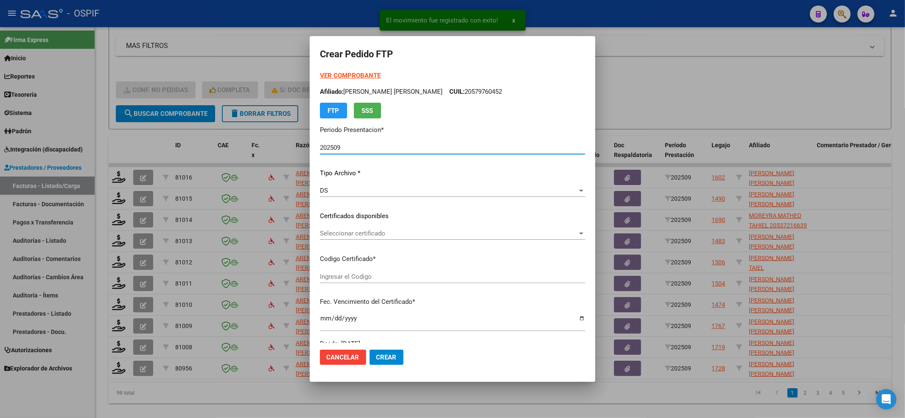
type input "010005358540220230630-20260630-BS-427"
type input "2026-06-30"
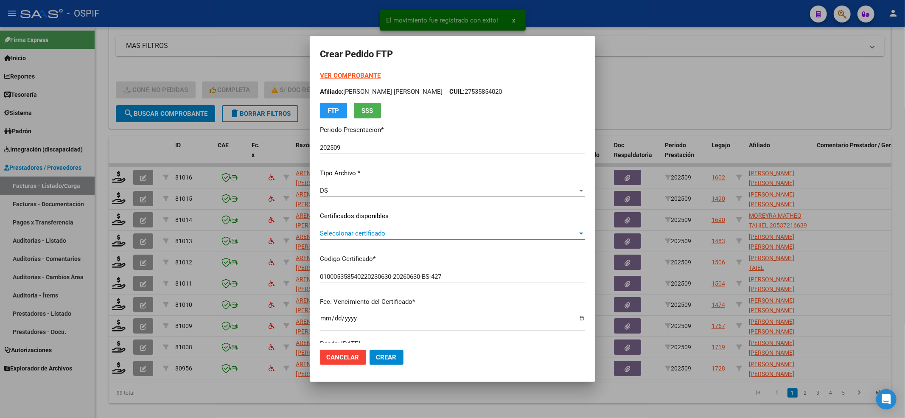
click at [434, 230] on span "Seleccionar certificado" at bounding box center [449, 234] width 258 height 8
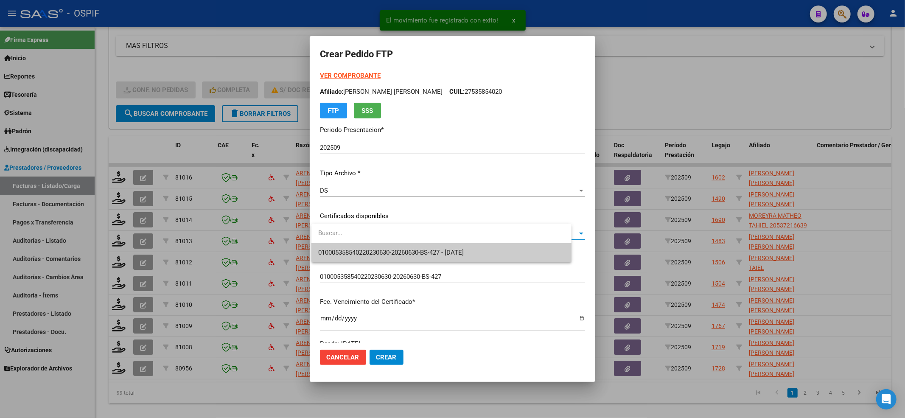
click at [393, 247] on span "010005358540220230630-20260630-BS-427 - 2026-06-30" at bounding box center [441, 252] width 247 height 19
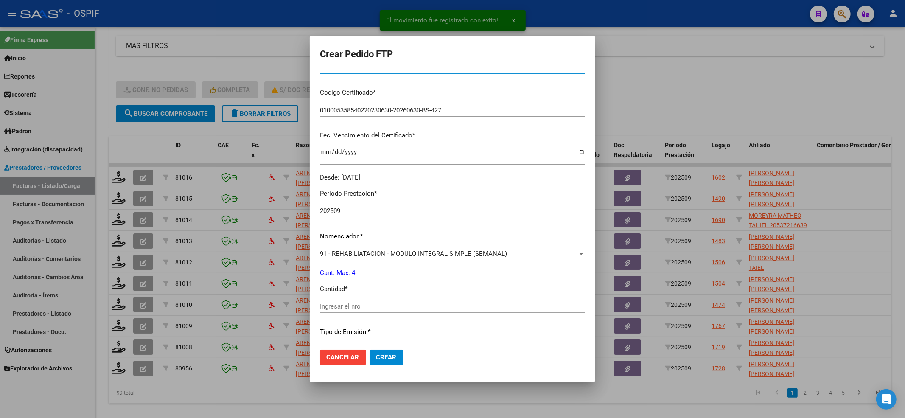
scroll to position [170, 0]
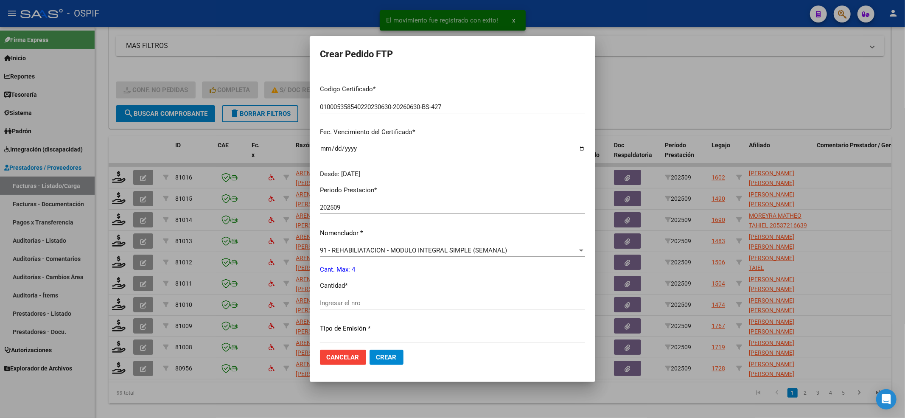
drag, startPoint x: 353, startPoint y: 311, endPoint x: 354, endPoint y: 306, distance: 4.7
click at [354, 311] on div "Ingresar el nro" at bounding box center [452, 307] width 265 height 21
click at [351, 306] on input "Ingresar el nro" at bounding box center [452, 303] width 265 height 8
type input "4"
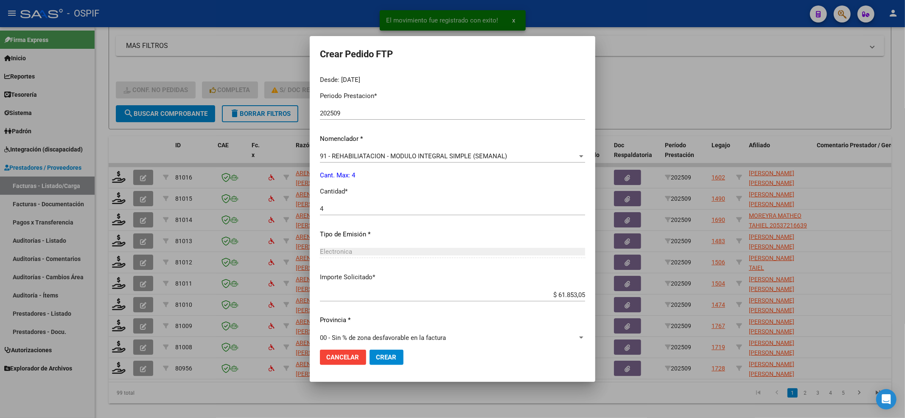
scroll to position [273, 0]
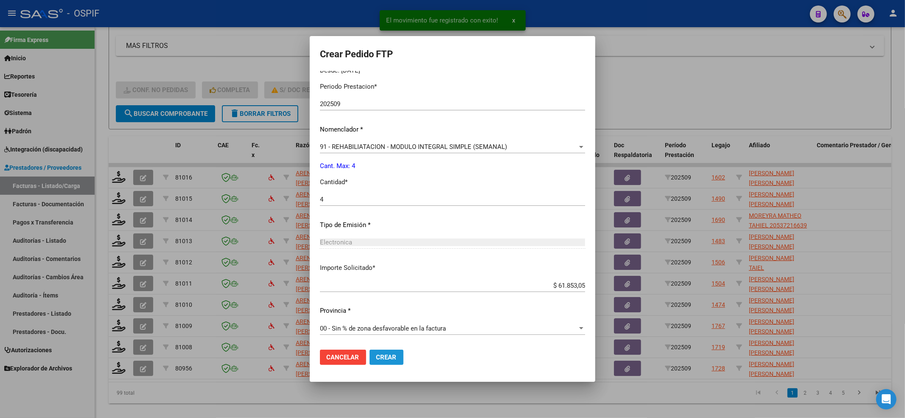
click at [376, 350] on button "Crear" at bounding box center [387, 357] width 34 height 15
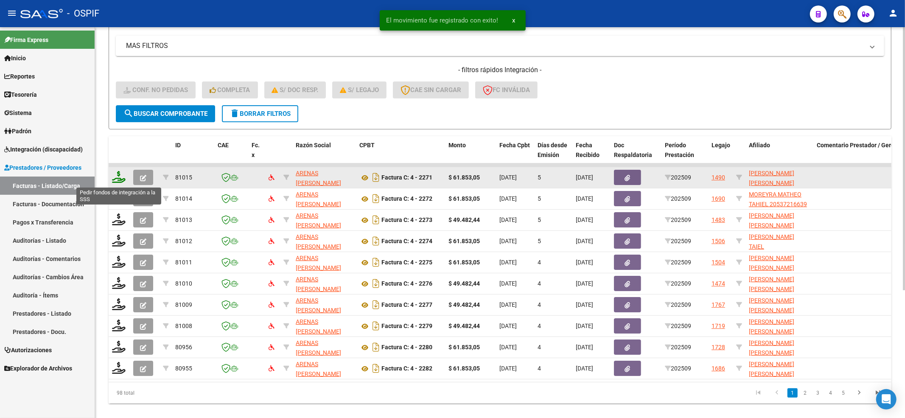
click at [116, 178] on icon at bounding box center [119, 177] width 14 height 12
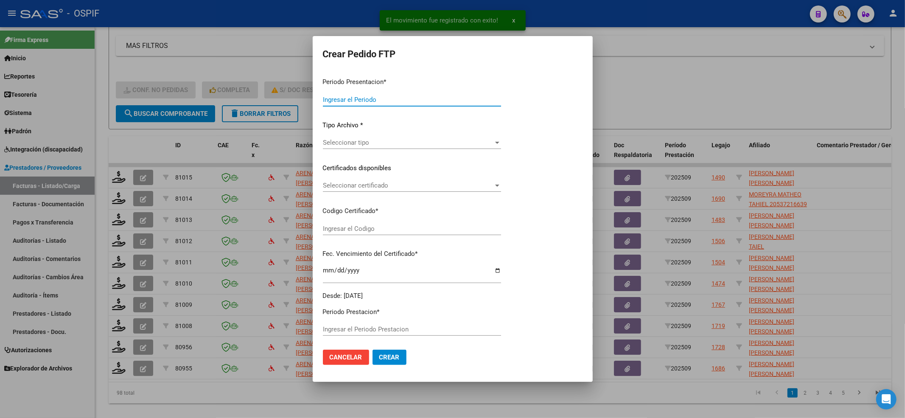
type input "202509"
type input "$ 61.853,05"
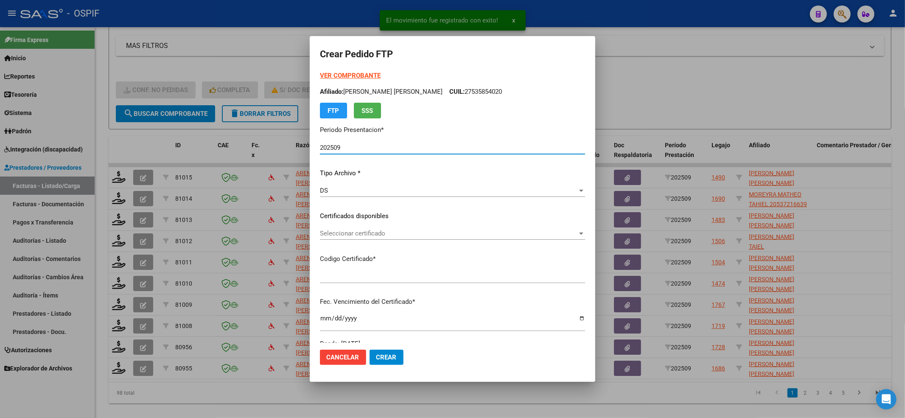
type input "0200057084735-20230410-20260410-BS-427"
type input "2026-04-10"
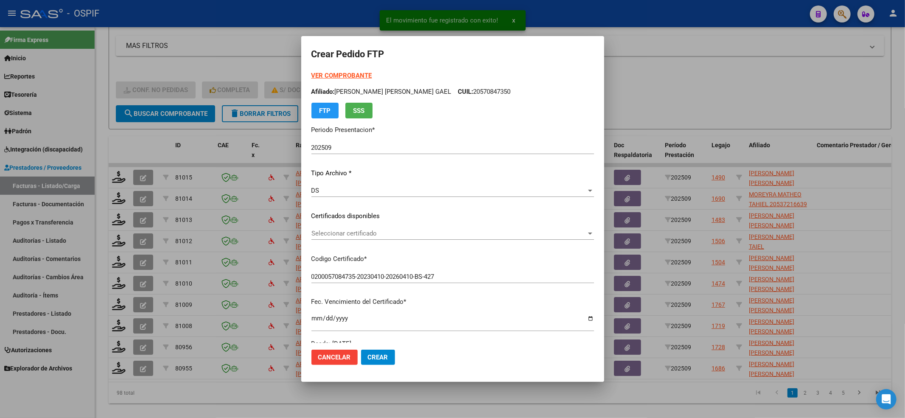
drag, startPoint x: 334, startPoint y: 241, endPoint x: 334, endPoint y: 235, distance: 6.4
click at [334, 241] on div "Seleccionar certificado Seleccionar certificado" at bounding box center [452, 237] width 283 height 21
click at [333, 239] on div "Seleccionar certificado Seleccionar certificado" at bounding box center [452, 233] width 283 height 13
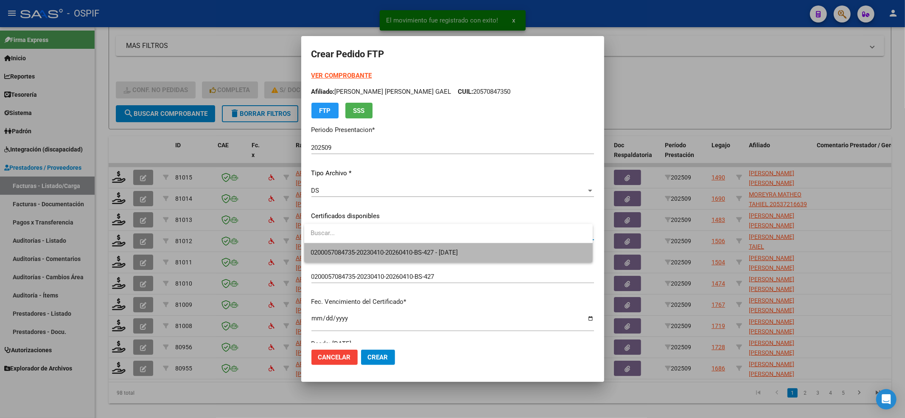
click at [329, 245] on span "0200057084735-20230410-20260410-BS-427 - 2026-04-10" at bounding box center [448, 252] width 275 height 19
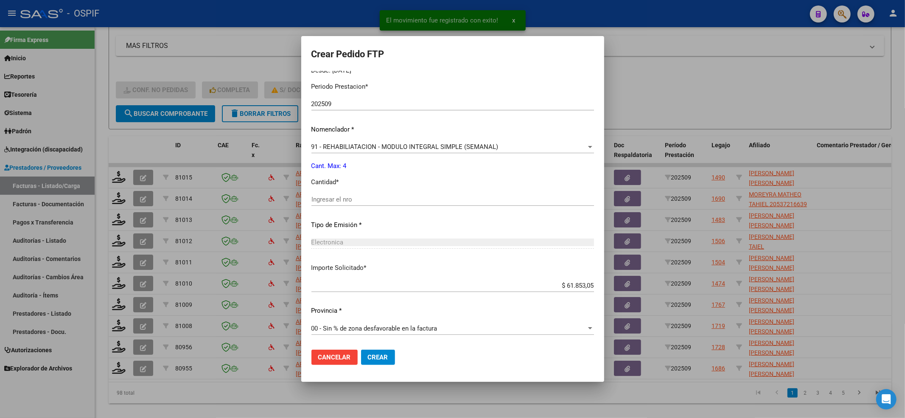
click at [348, 207] on div "Ingresar el nro" at bounding box center [452, 203] width 283 height 21
click at [348, 201] on input "Ingresar el nro" at bounding box center [452, 200] width 283 height 8
type input "4"
click at [381, 362] on button "Crear" at bounding box center [378, 357] width 34 height 15
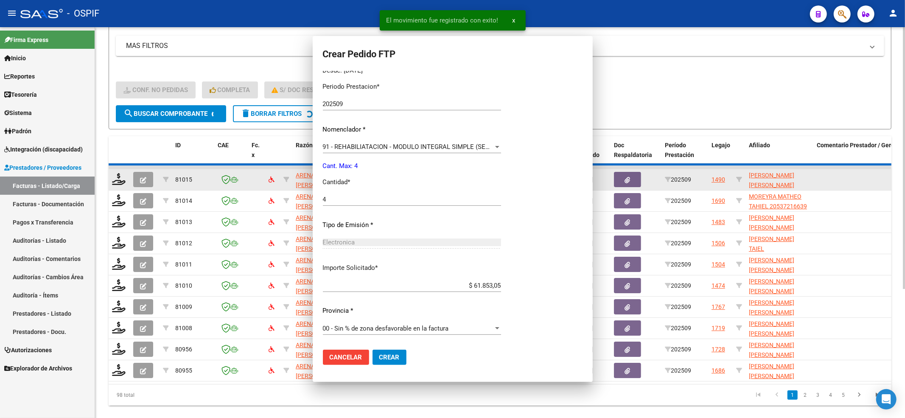
scroll to position [0, 0]
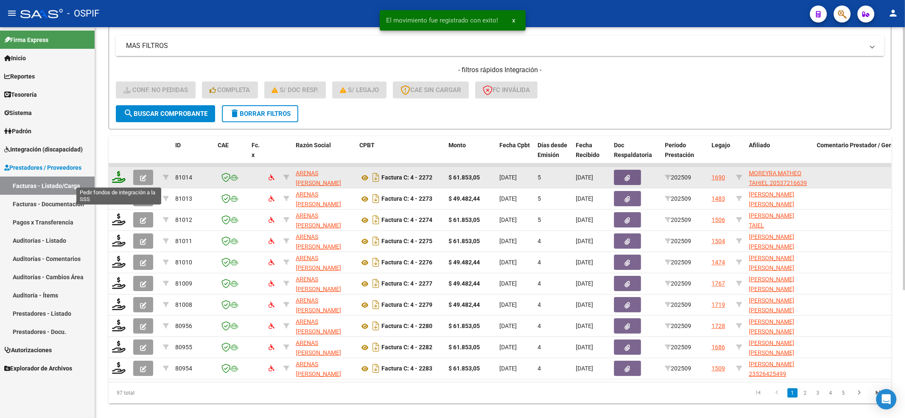
click at [117, 180] on icon at bounding box center [119, 177] width 14 height 12
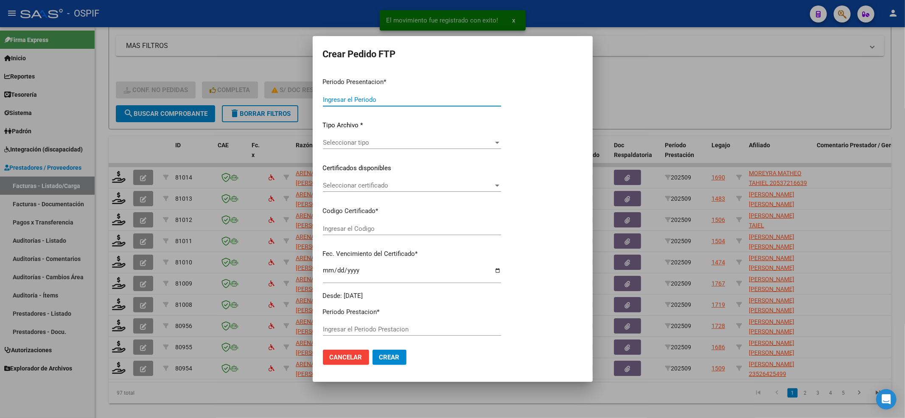
type input "202509"
type input "$ 61.853,05"
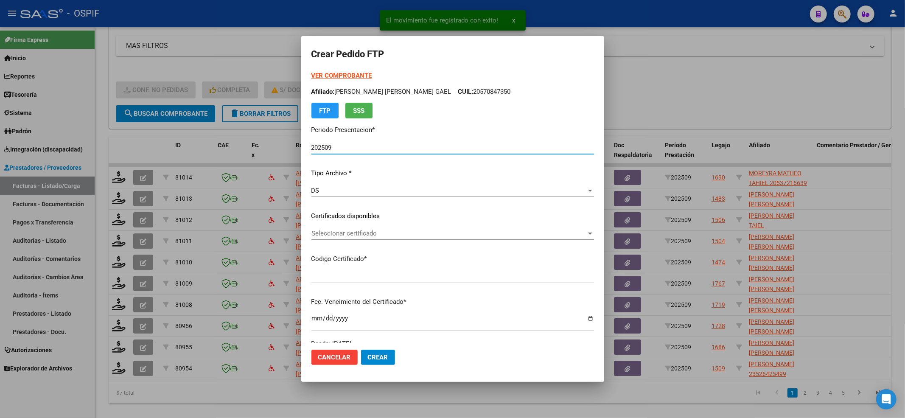
type input "0200053721663-20210611-20260611-BS-427"
type input "2026-06-11"
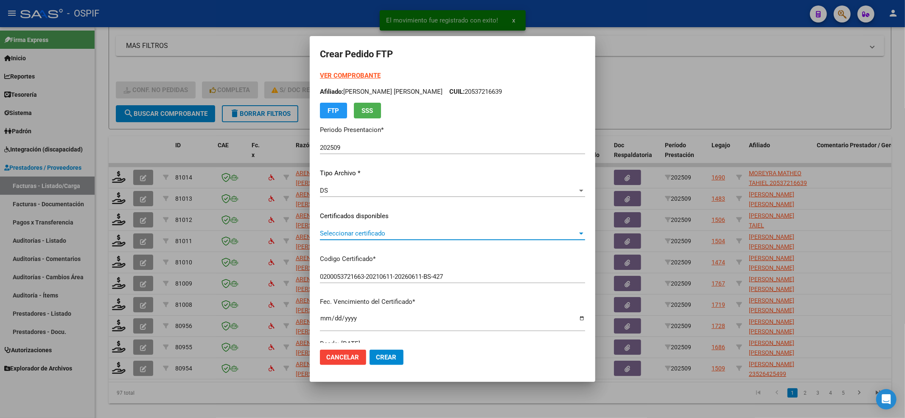
click at [351, 233] on span "Seleccionar certificado" at bounding box center [449, 234] width 258 height 8
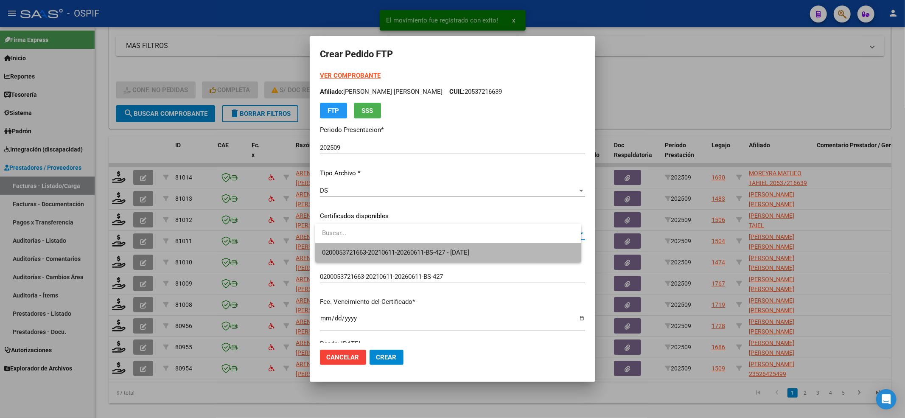
click at [343, 247] on span "0200053721663-20210611-20260611-BS-427 - 2026-06-11" at bounding box center [448, 252] width 253 height 19
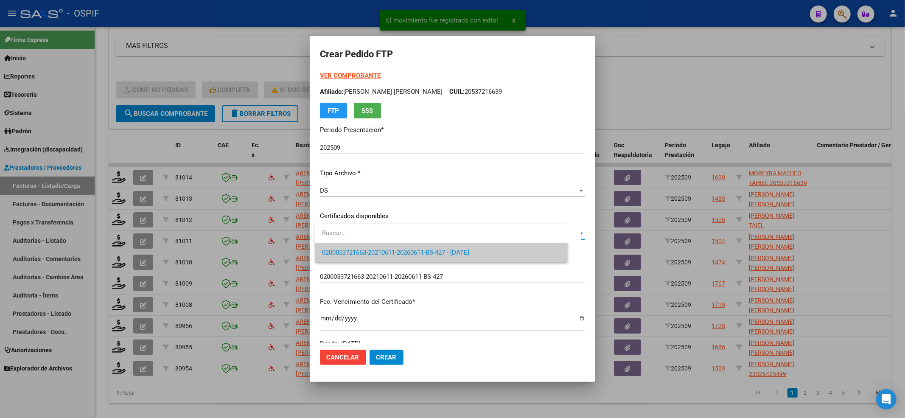
scroll to position [226, 0]
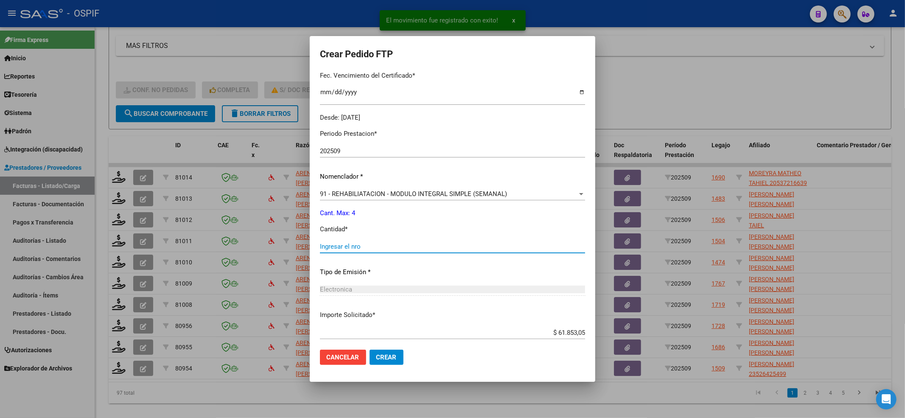
click at [347, 243] on input "Ingresar el nro" at bounding box center [452, 247] width 265 height 8
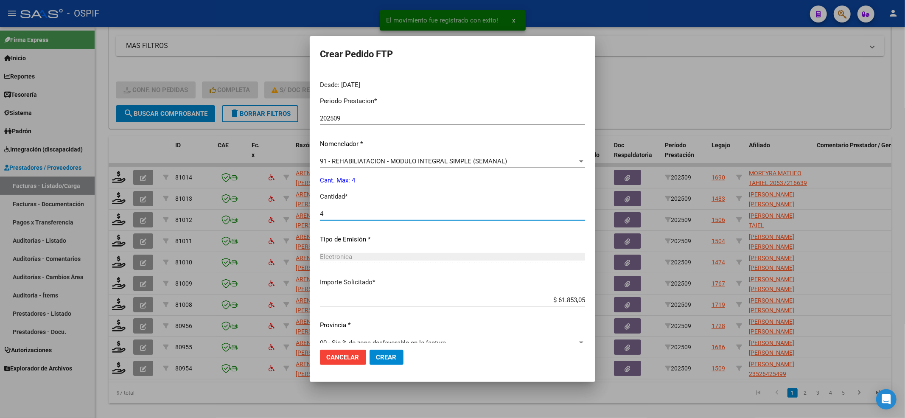
scroll to position [273, 0]
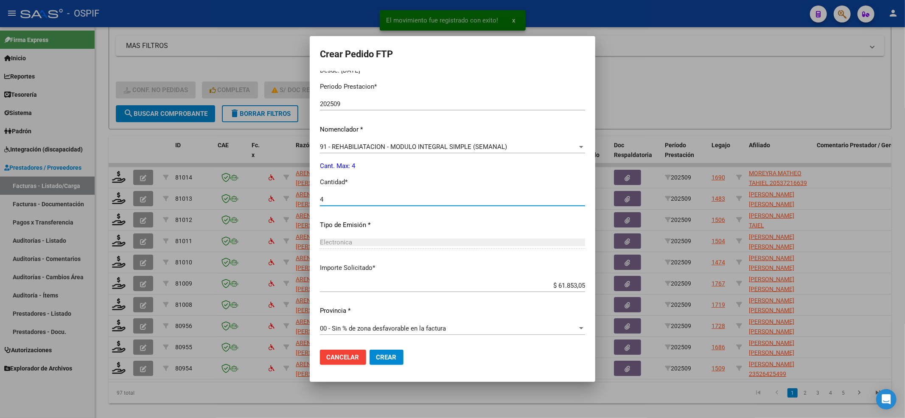
type input "4"
drag, startPoint x: 391, startPoint y: 365, endPoint x: 386, endPoint y: 349, distance: 17.3
click at [391, 364] on mat-dialog-actions "Cancelar Crear" at bounding box center [452, 357] width 265 height 29
click at [386, 348] on mat-dialog-actions "Cancelar Crear" at bounding box center [452, 357] width 265 height 29
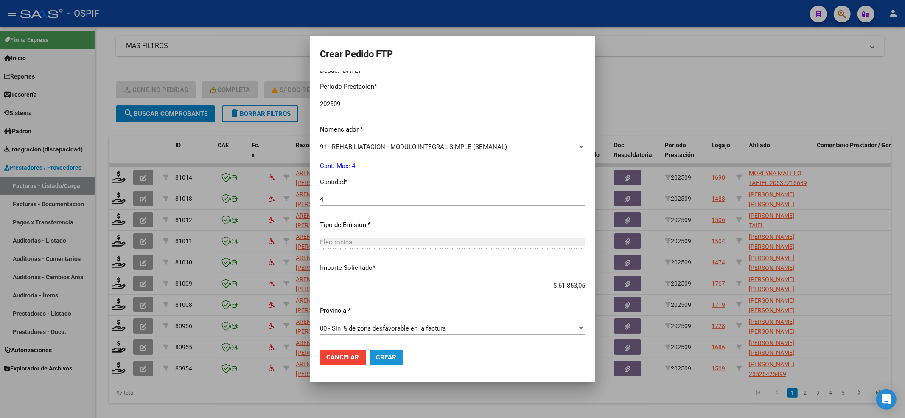
drag, startPoint x: 379, startPoint y: 352, endPoint x: 318, endPoint y: 338, distance: 63.1
click at [377, 352] on button "Crear" at bounding box center [387, 357] width 34 height 15
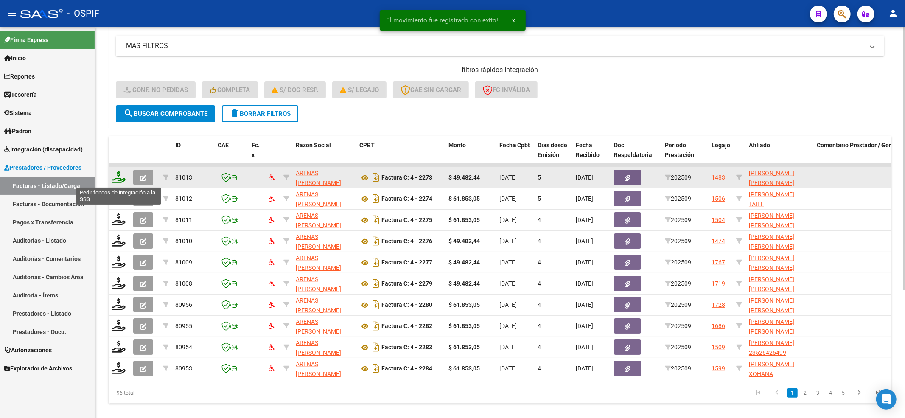
click at [116, 179] on icon at bounding box center [119, 177] width 14 height 12
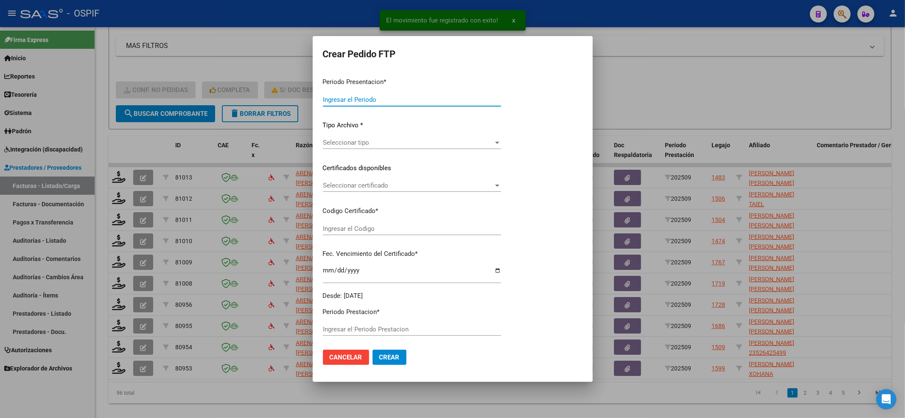
type input "202509"
type input "$ 49.482,44"
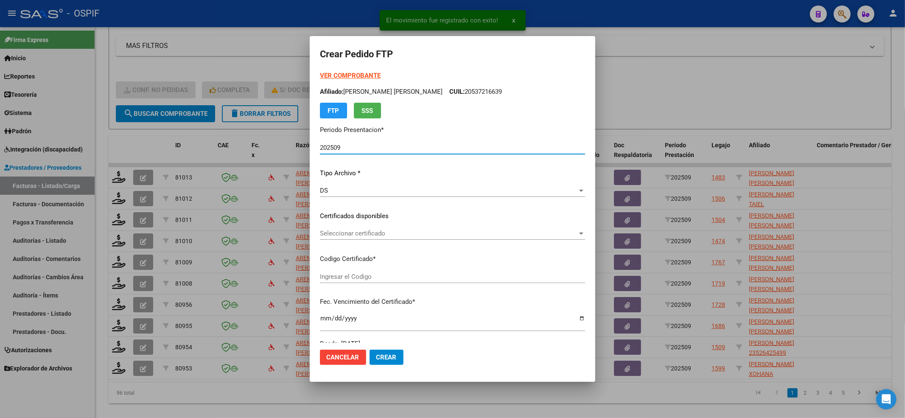
type input "0200050129716-20230808-20280808-BS-427"
type input "2028-08-18"
click at [350, 231] on span "Seleccionar certificado" at bounding box center [449, 234] width 258 height 8
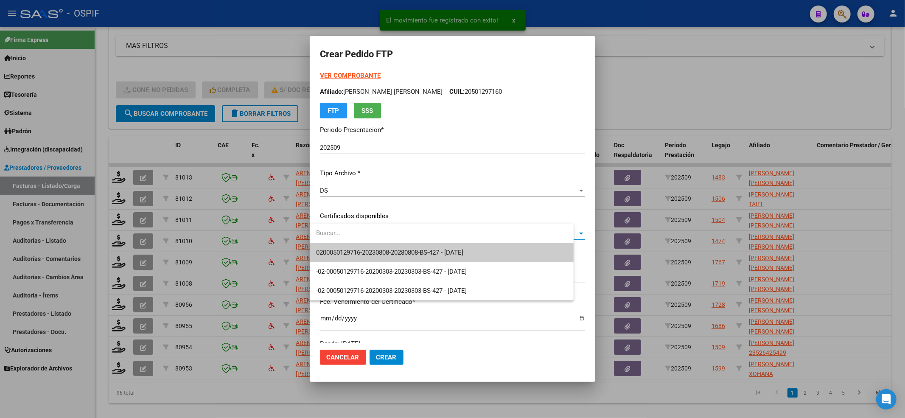
click at [341, 253] on span "0200050129716-20230808-20280808-BS-427 - 2028-08-18" at bounding box center [390, 253] width 147 height 8
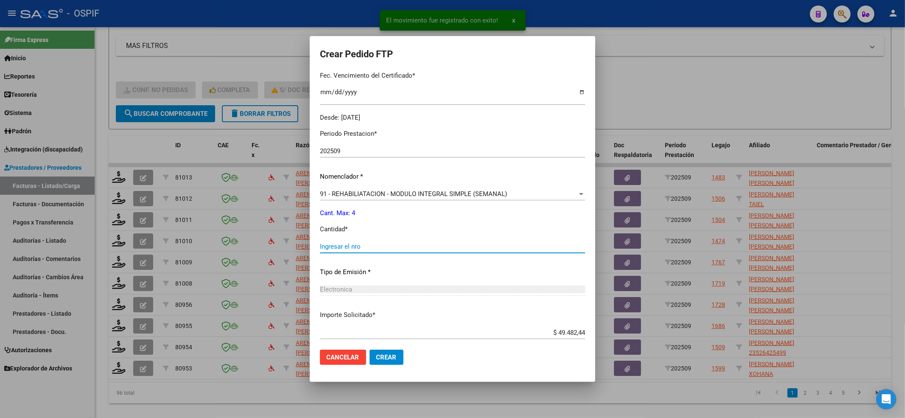
drag, startPoint x: 345, startPoint y: 243, endPoint x: 348, endPoint y: 256, distance: 13.9
click at [345, 243] on input "Ingresar el nro" at bounding box center [452, 247] width 265 height 8
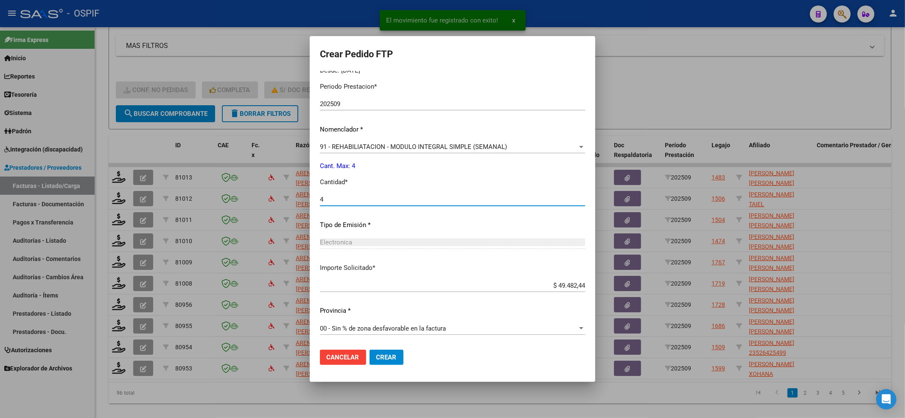
type input "4"
drag, startPoint x: 396, startPoint y: 354, endPoint x: 270, endPoint y: 308, distance: 133.7
click at [396, 352] on button "Crear" at bounding box center [387, 357] width 34 height 15
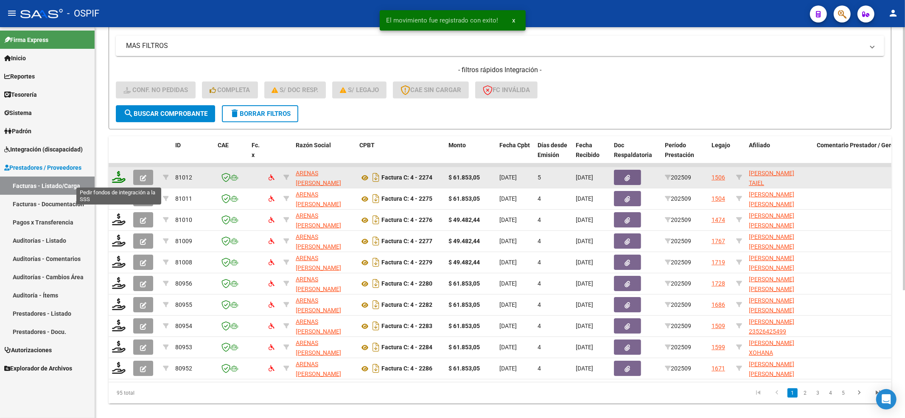
click at [120, 177] on icon at bounding box center [119, 177] width 14 height 12
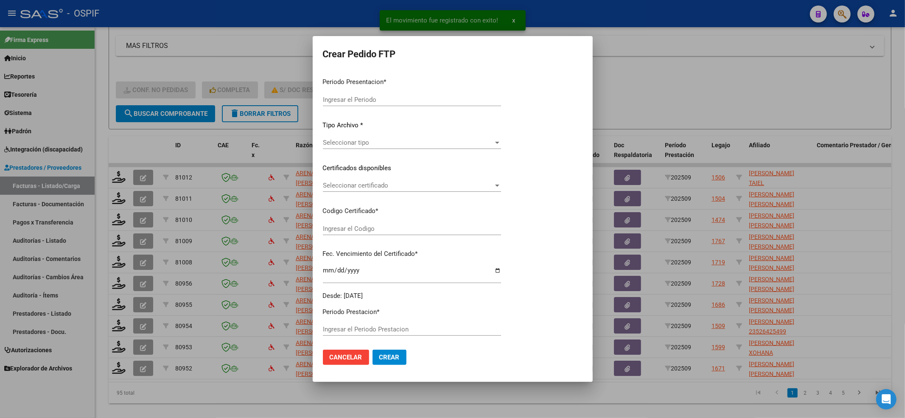
type input "202509"
type input "$ 61.853,05"
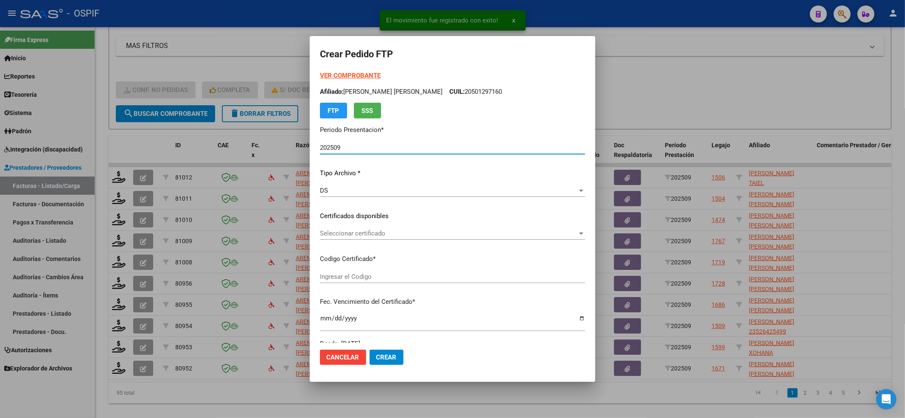
type input "0200053302576-20220826-20320826-BS-427"
type input "2032-08-26"
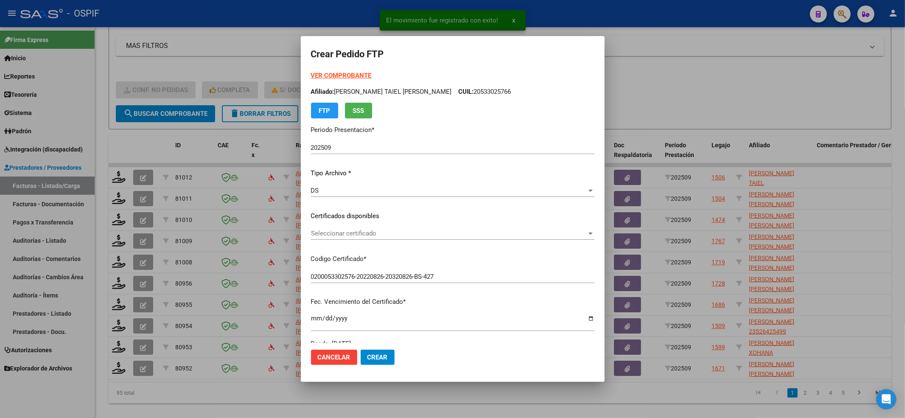
drag, startPoint x: 351, startPoint y: 226, endPoint x: 351, endPoint y: 231, distance: 5.5
click at [351, 226] on div "VER COMPROBANTE ARCA Padrón Afiliado: MACIEL TAIEL FERNANDO CUIL: 20533025766 F…" at bounding box center [452, 210] width 283 height 278
click at [351, 233] on span "Seleccionar certificado" at bounding box center [449, 234] width 276 height 8
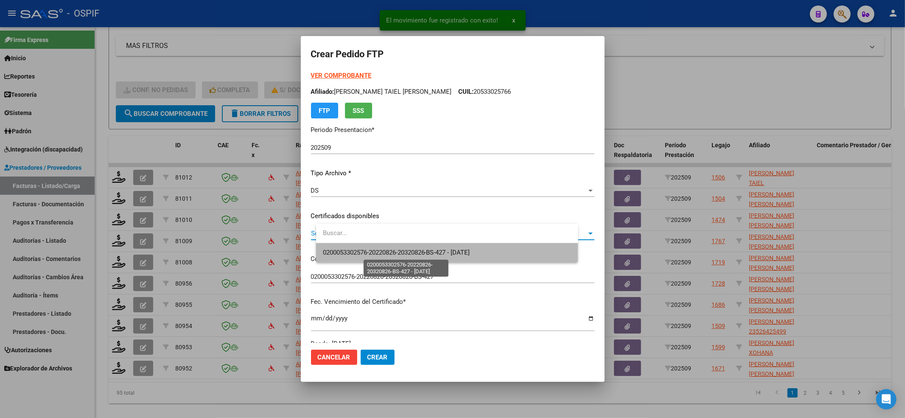
click at [348, 253] on span "0200053302576-20220826-20320826-BS-427 - 2032-08-26" at bounding box center [396, 253] width 147 height 8
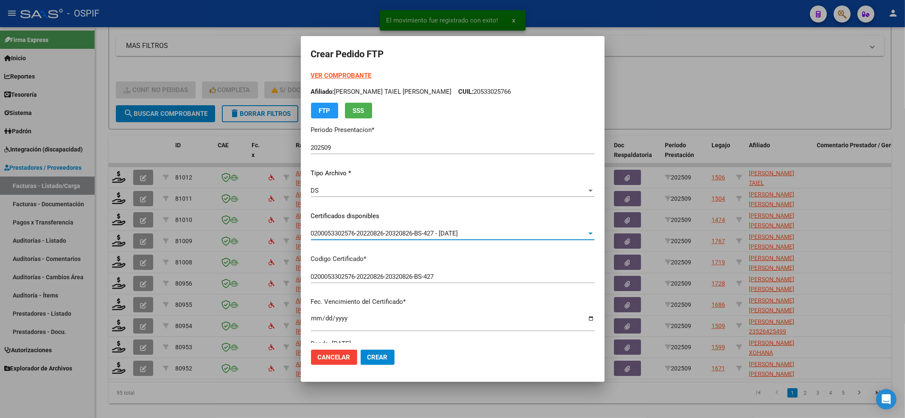
scroll to position [170, 0]
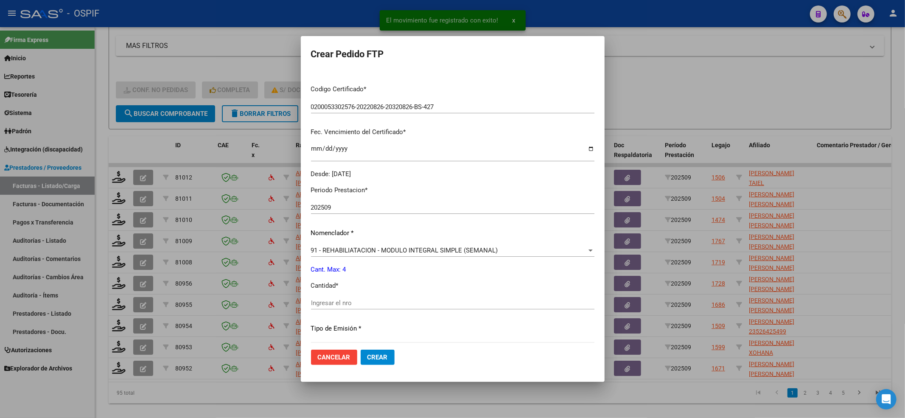
drag, startPoint x: 357, startPoint y: 300, endPoint x: 358, endPoint y: 309, distance: 8.5
click at [358, 304] on input "Ingresar el nro" at bounding box center [452, 303] width 283 height 8
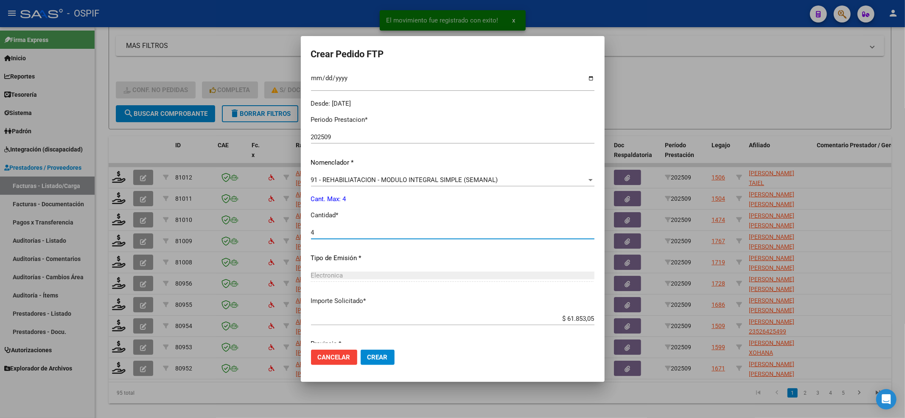
scroll to position [273, 0]
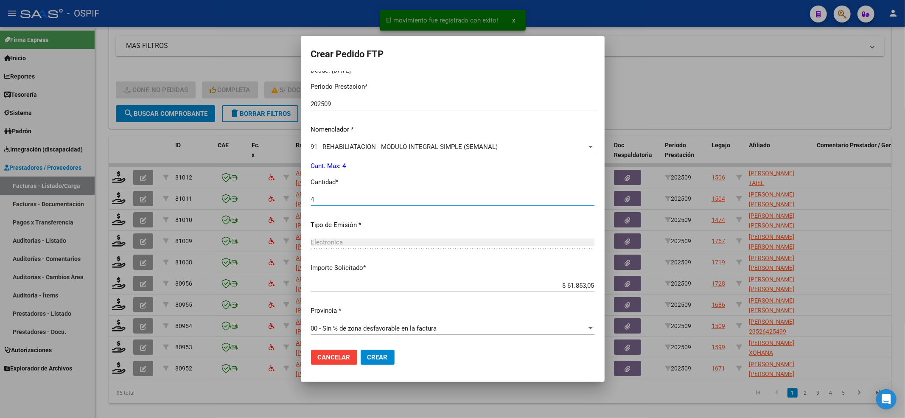
type input "4"
click at [386, 361] on button "Crear" at bounding box center [378, 357] width 34 height 15
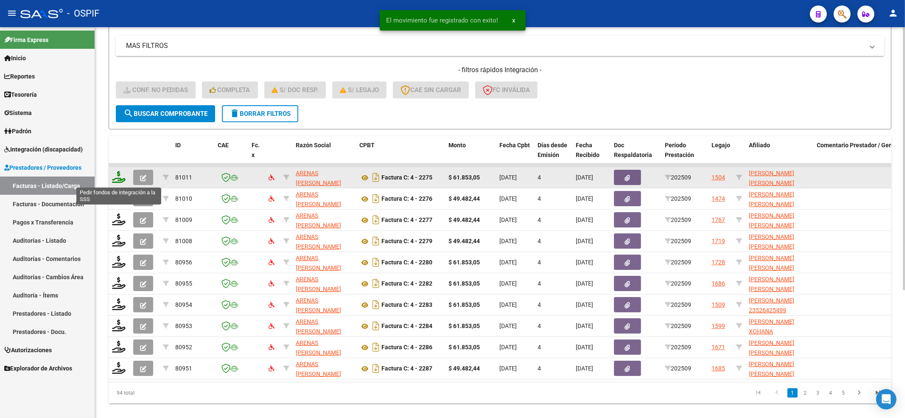
click at [118, 177] on icon at bounding box center [119, 177] width 14 height 12
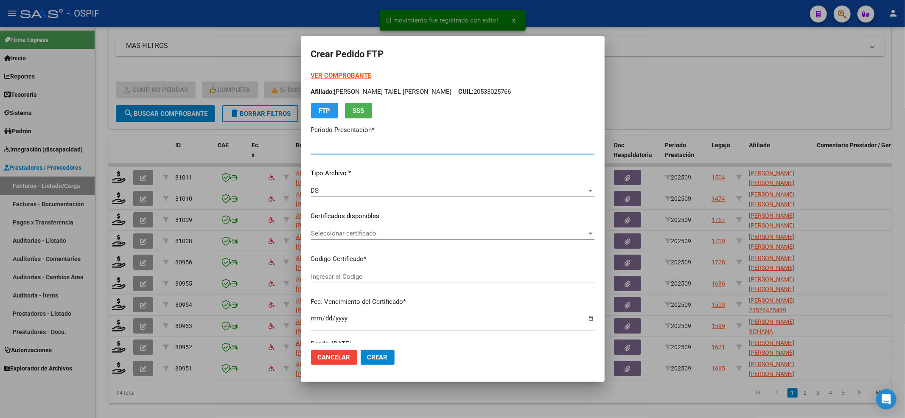
type input "202509"
type input "$ 61.853,05"
type input "010005677617220220826-20250826-BS-427"
type input "2025-08-26"
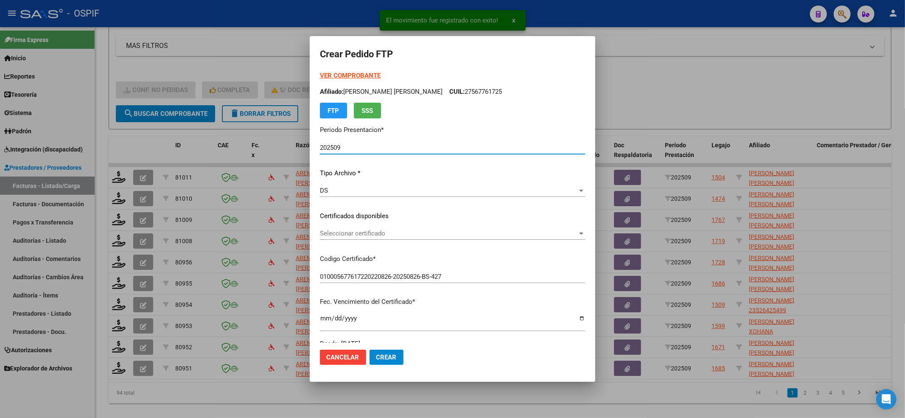
click at [356, 230] on span "Seleccionar certificado" at bounding box center [449, 234] width 258 height 8
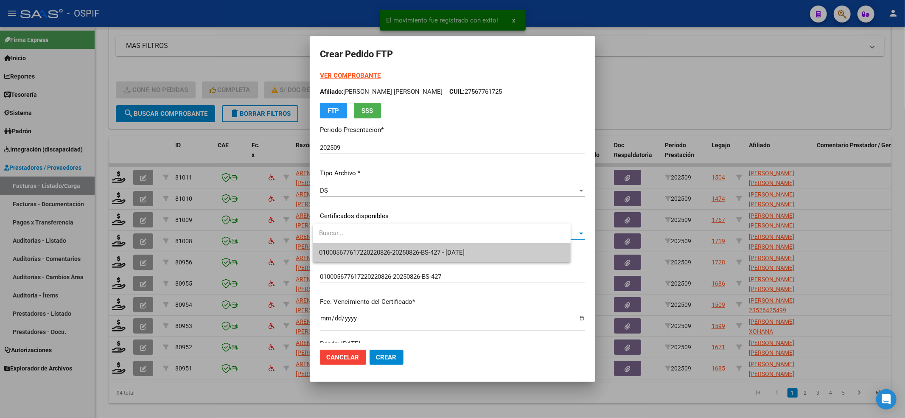
click at [345, 247] on span "010005677617220220826-20250826-BS-427 - 2025-08-26" at bounding box center [442, 252] width 244 height 19
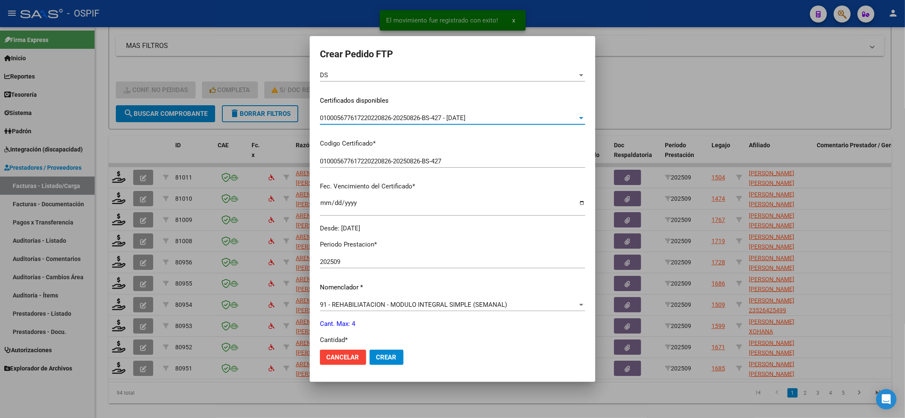
scroll to position [170, 0]
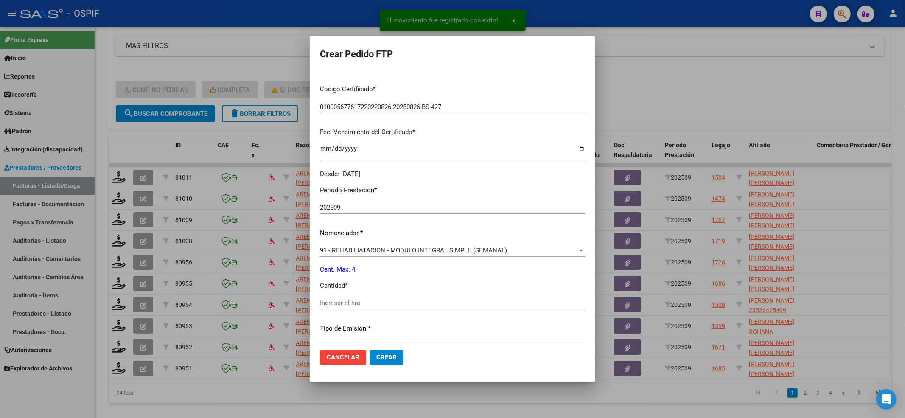
click at [338, 305] on input "Ingresar el nro" at bounding box center [452, 303] width 265 height 8
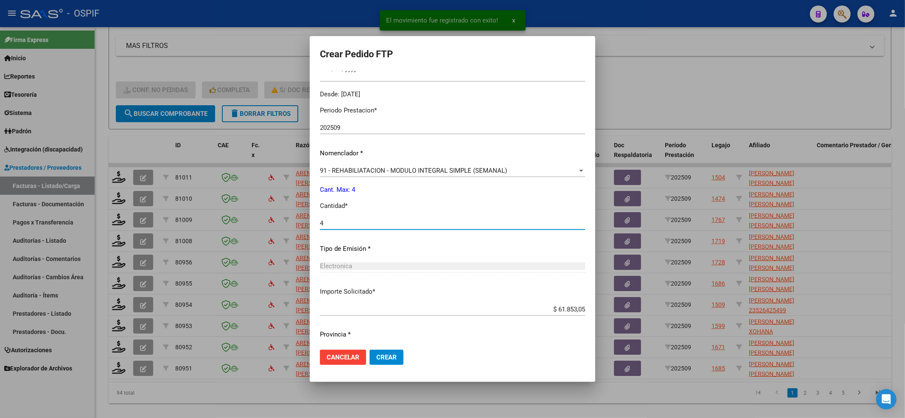
scroll to position [273, 0]
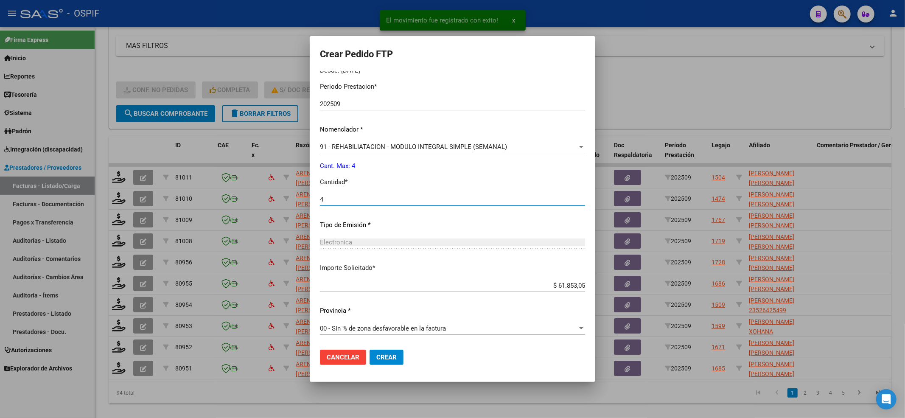
type input "4"
click at [395, 360] on button "Crear" at bounding box center [387, 357] width 34 height 15
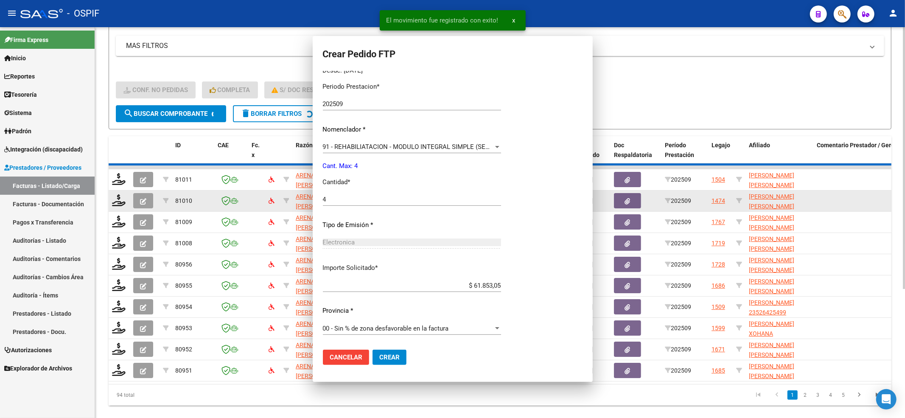
scroll to position [0, 0]
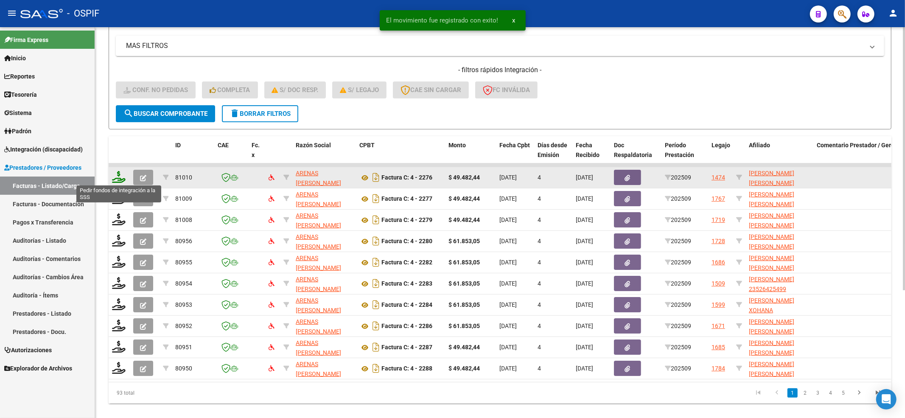
click at [115, 179] on icon at bounding box center [119, 177] width 14 height 12
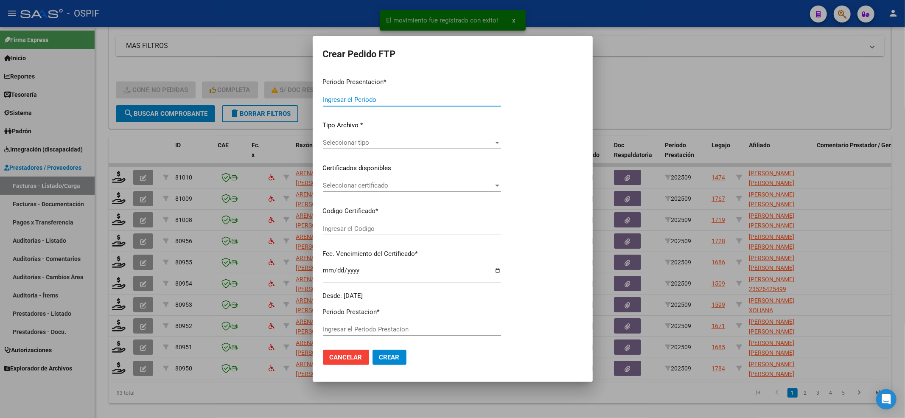
type input "202509"
type input "$ 49.482,44"
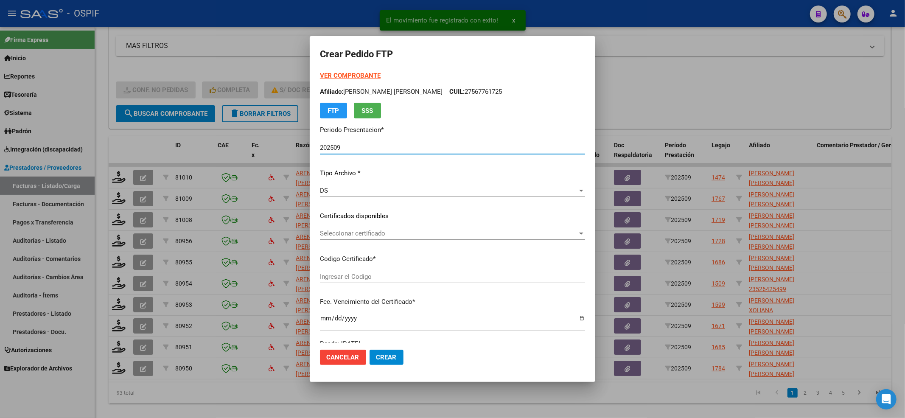
type input "0200052587356-20230522-20330522-AND-297"
type input "2033-05-22"
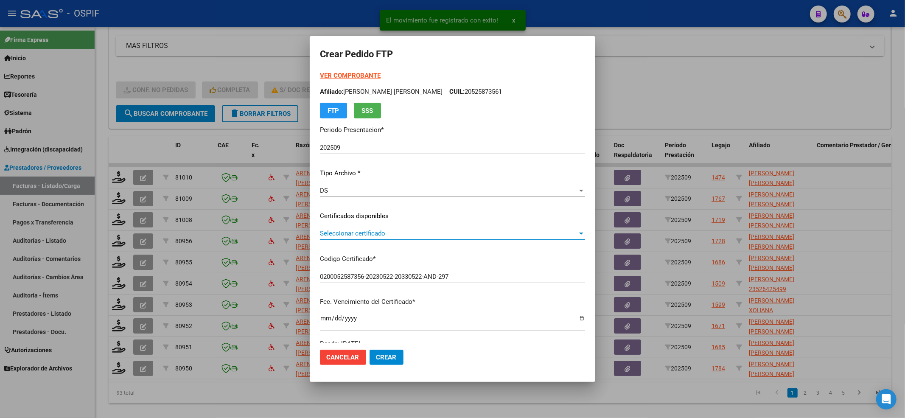
click at [357, 228] on div "Seleccionar certificado Seleccionar certificado" at bounding box center [452, 233] width 265 height 13
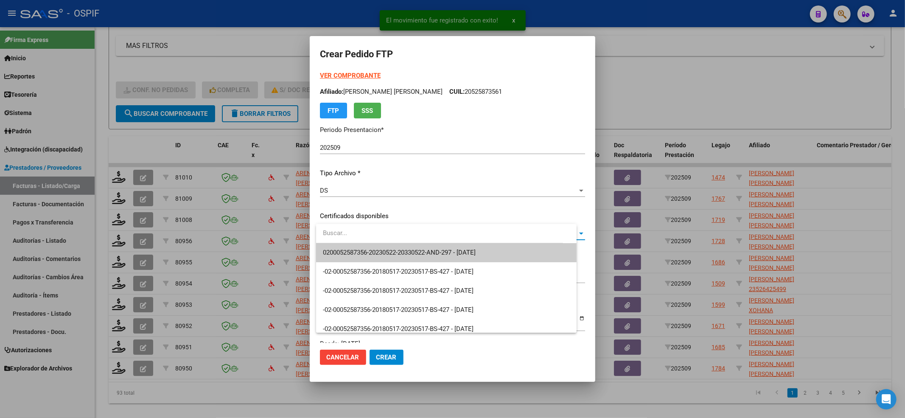
click at [342, 252] on span "0200052587356-20230522-20330522-AND-297 - 2033-05-22" at bounding box center [399, 253] width 153 height 8
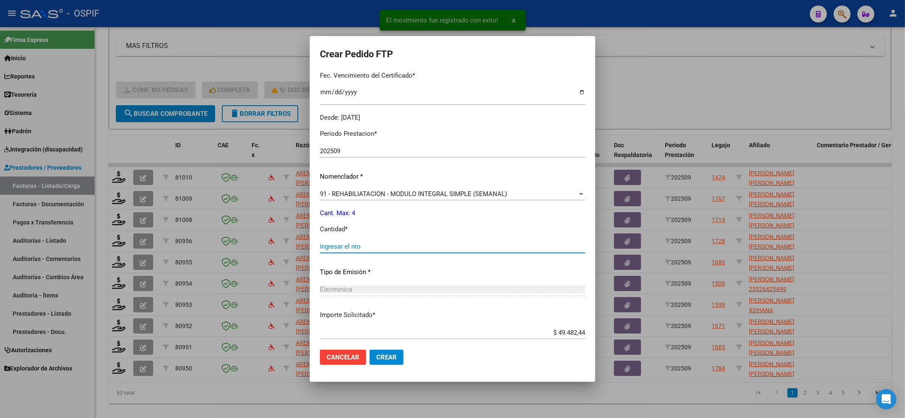
click at [349, 247] on input "Ingresar el nro" at bounding box center [452, 247] width 265 height 8
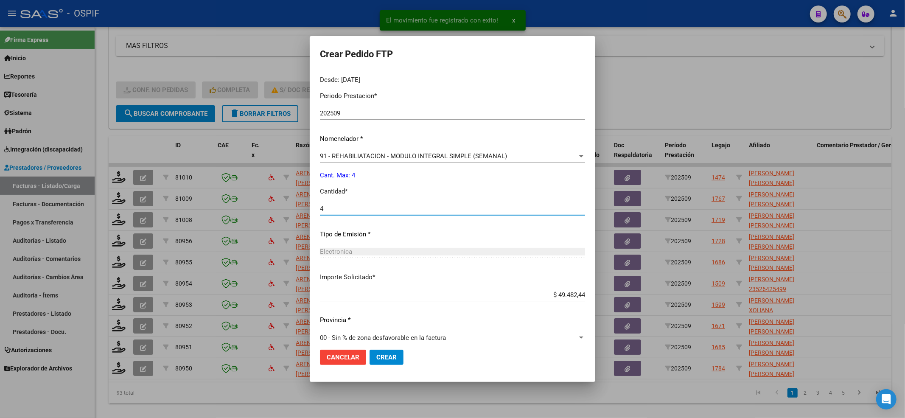
scroll to position [273, 0]
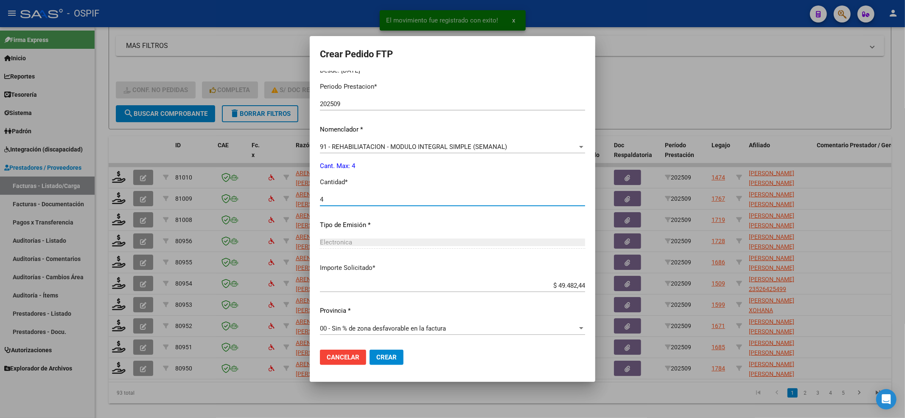
type input "4"
click at [384, 364] on button "Crear" at bounding box center [387, 357] width 34 height 15
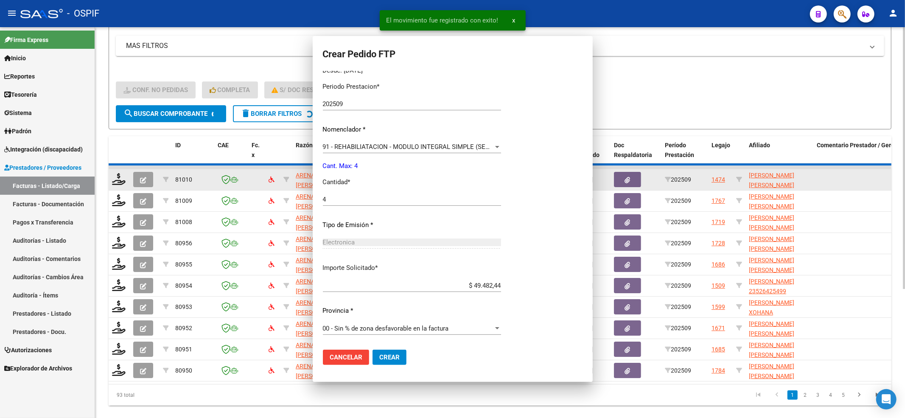
scroll to position [0, 0]
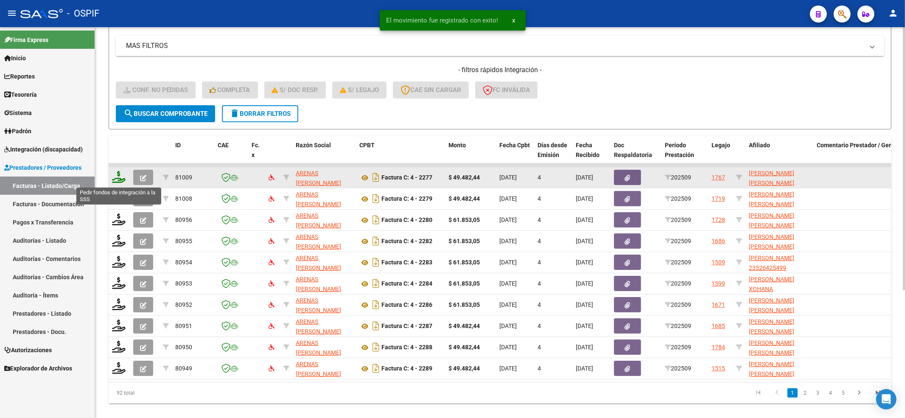
click at [121, 180] on icon at bounding box center [119, 177] width 14 height 12
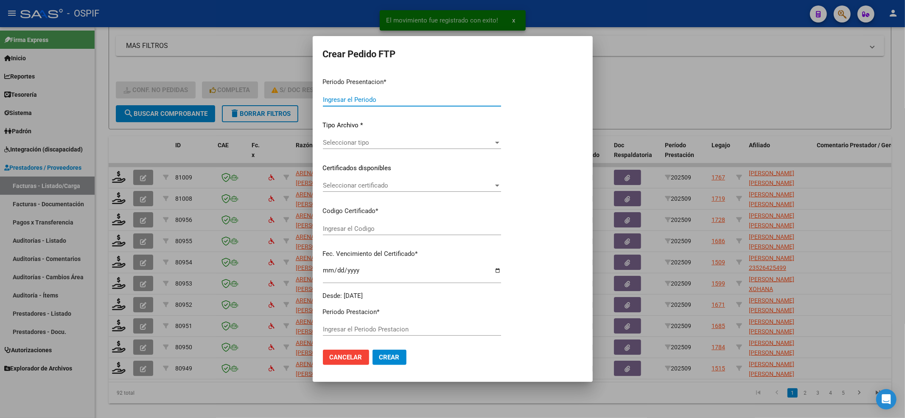
type input "202509"
type input "$ 49.482,44"
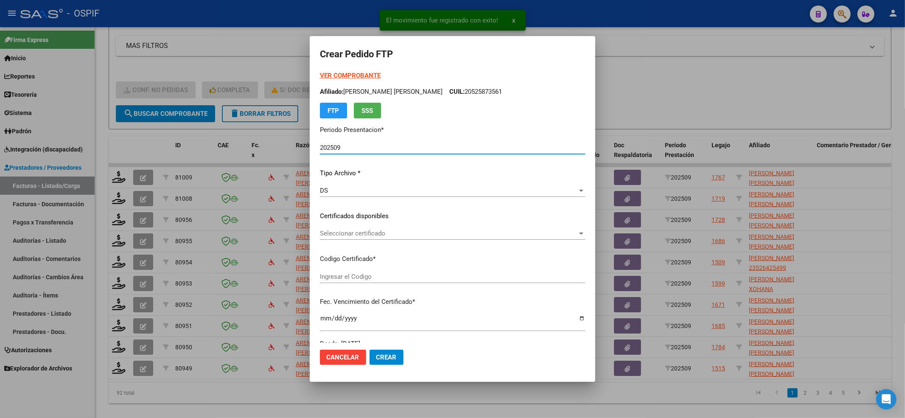
type input "0200056782323-20240919-20270919-BUE-427"
type input "2027-09-19"
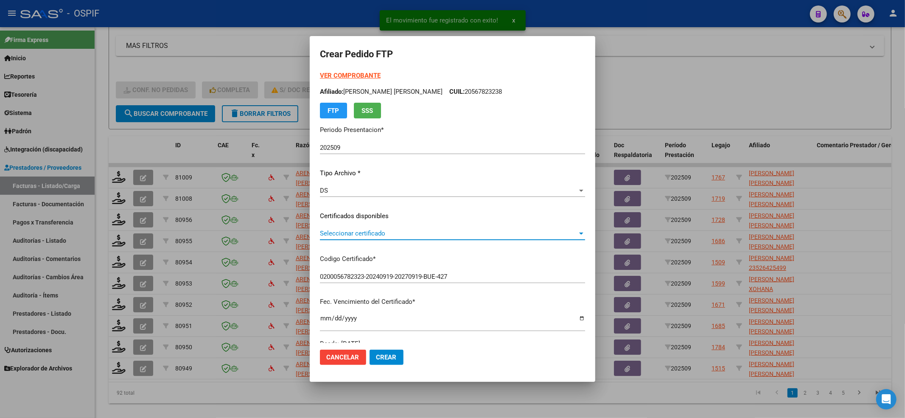
click at [338, 236] on span "Seleccionar certificado" at bounding box center [449, 234] width 258 height 8
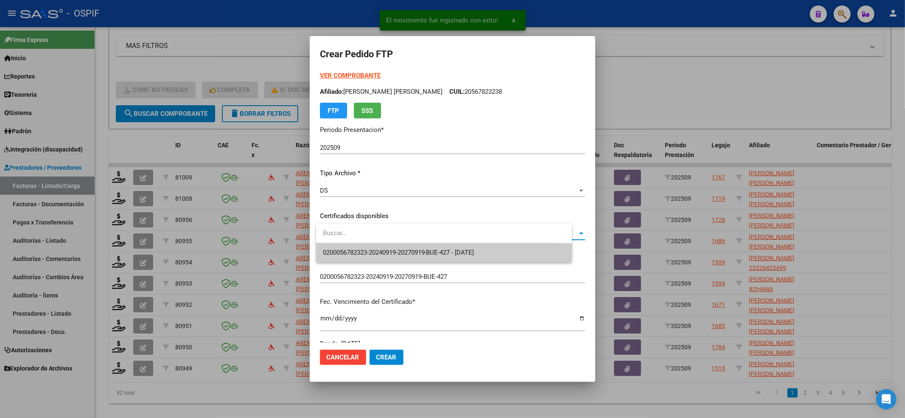
click at [338, 247] on span "0200056782323-20240919-20270919-BUE-427 - 2027-09-19" at bounding box center [444, 252] width 242 height 19
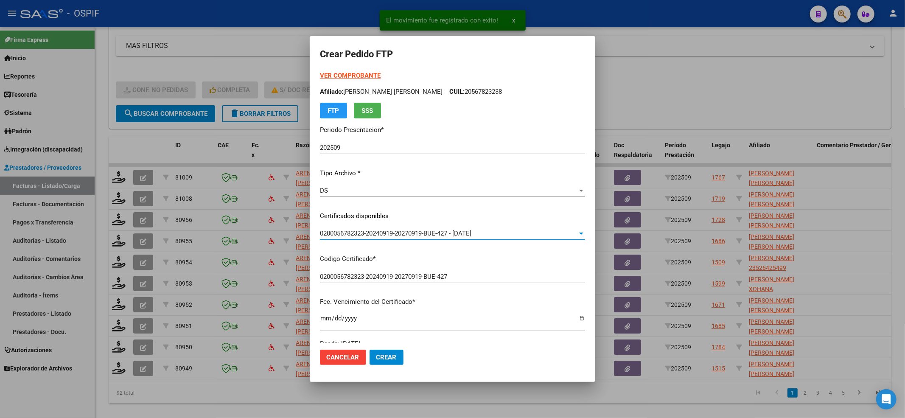
scroll to position [170, 0]
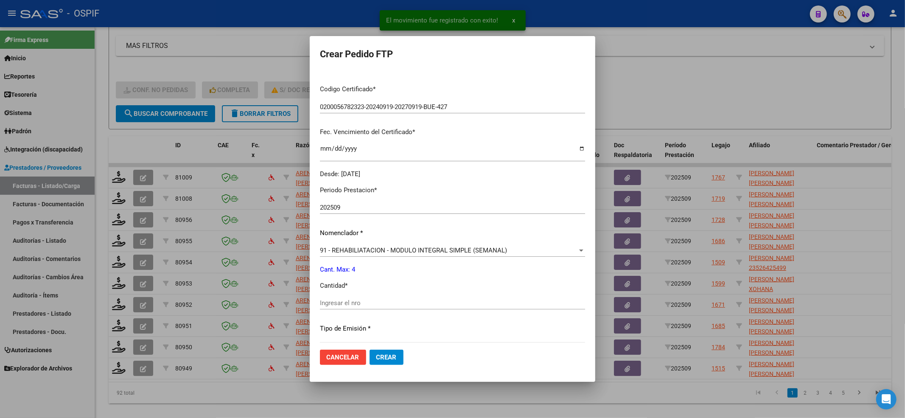
click at [354, 302] on input "Ingresar el nro" at bounding box center [452, 303] width 265 height 8
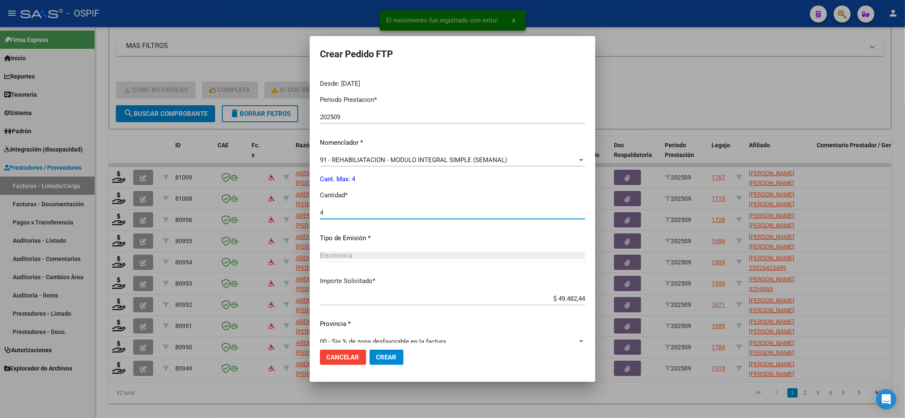
scroll to position [273, 0]
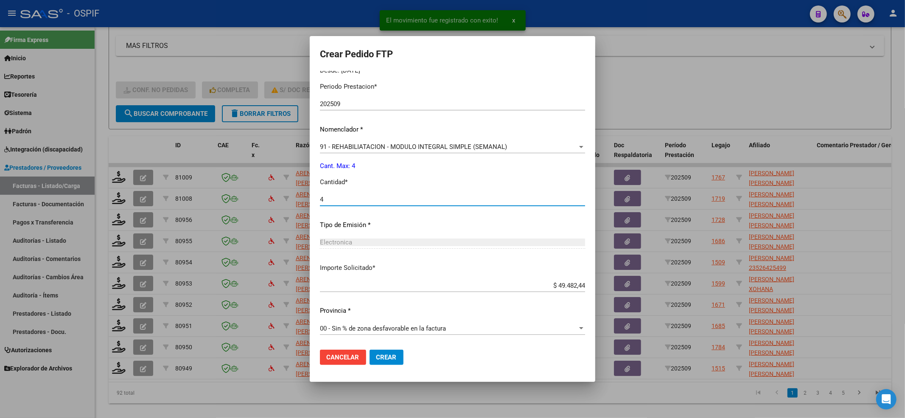
type input "4"
click at [402, 353] on button "Crear" at bounding box center [387, 357] width 34 height 15
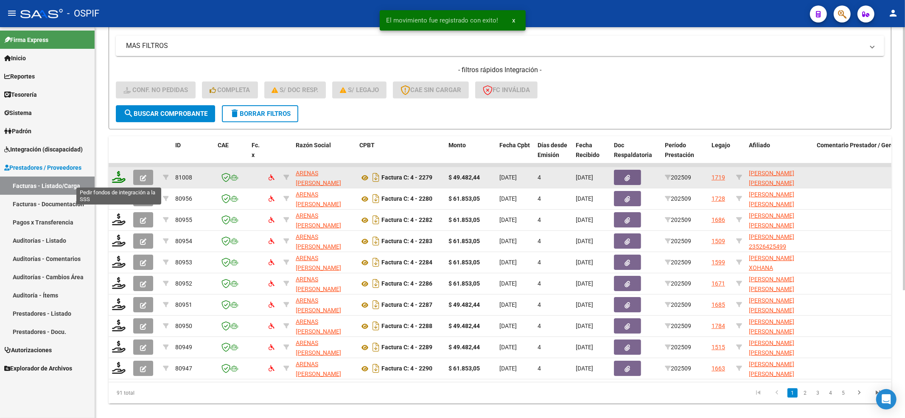
click at [116, 177] on icon at bounding box center [119, 177] width 14 height 12
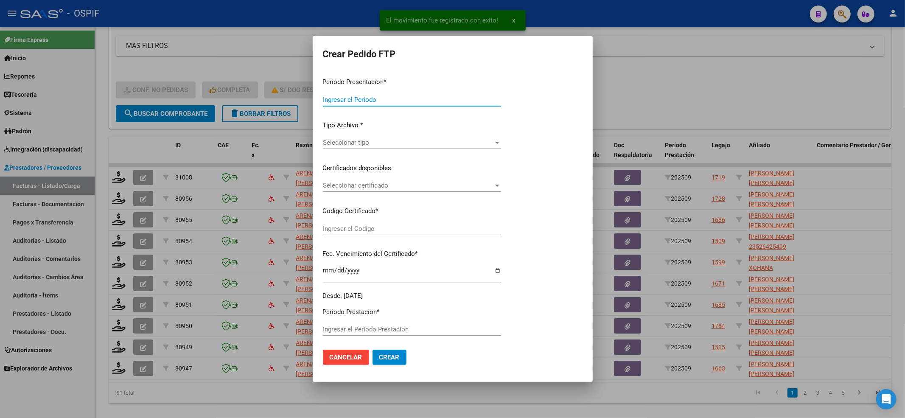
type input "202509"
type input "$ 49.482,44"
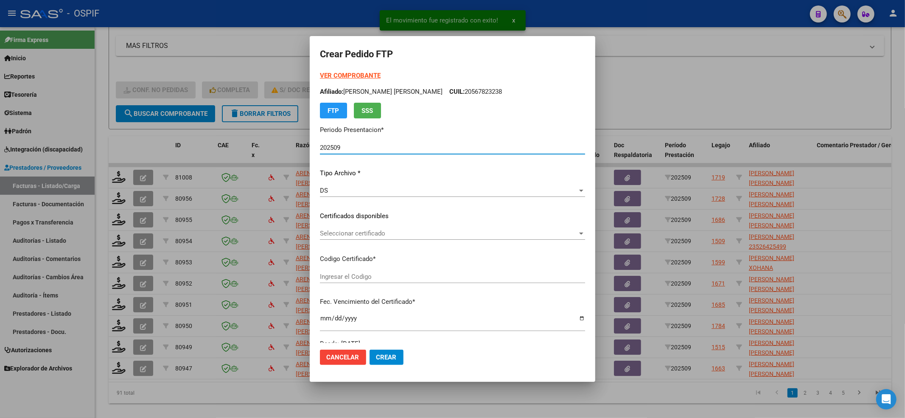
type input "010005694245020211027-20261027-BS-436"
type input "2026-10-27"
click at [330, 236] on span "Seleccionar certificado" at bounding box center [449, 234] width 258 height 8
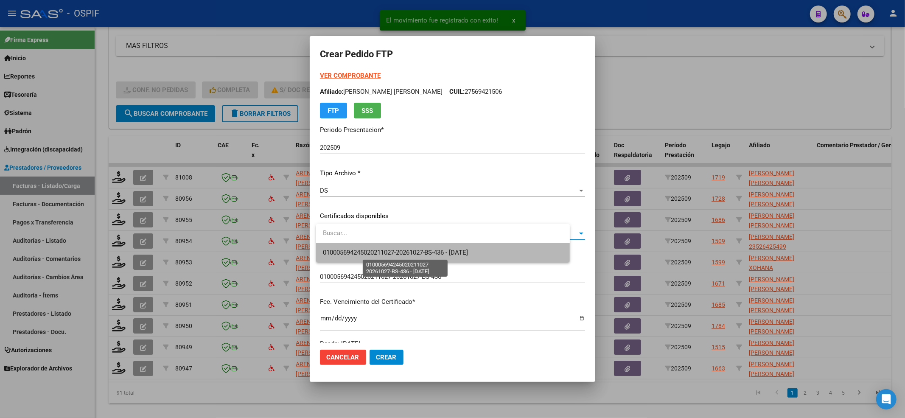
click at [330, 249] on span "010005694245020211027-20261027-BS-436 - 2026-10-27" at bounding box center [396, 253] width 146 height 8
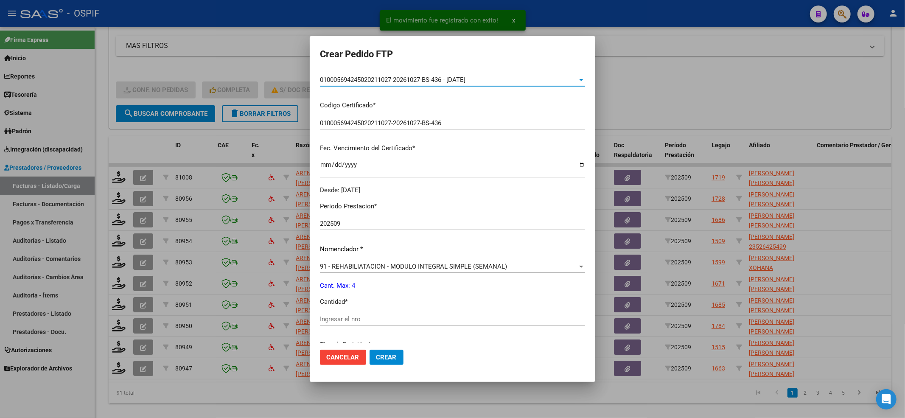
scroll to position [170, 0]
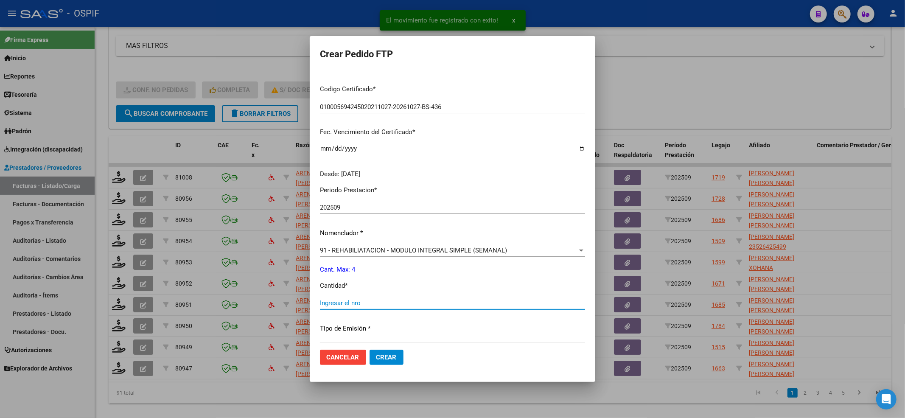
click at [354, 302] on input "Ingresar el nro" at bounding box center [452, 303] width 265 height 8
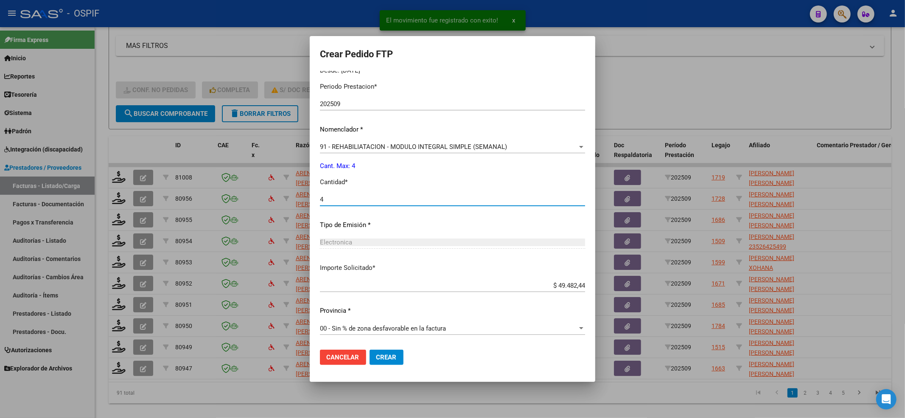
type input "4"
click at [386, 351] on button "Crear" at bounding box center [387, 357] width 34 height 15
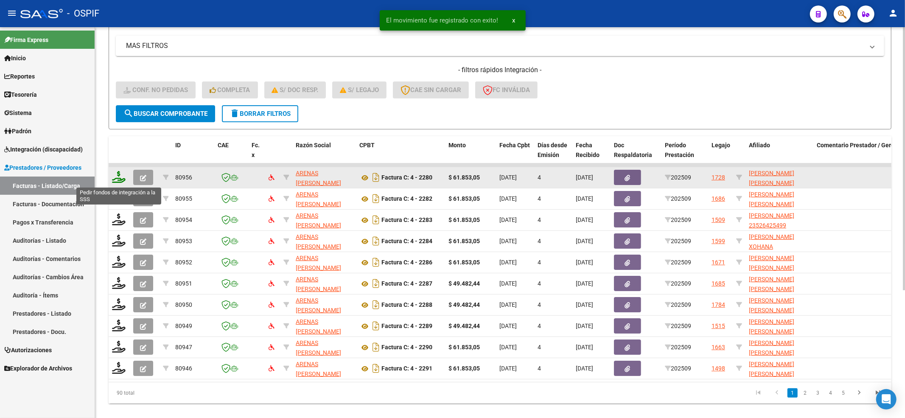
click at [116, 177] on icon at bounding box center [119, 177] width 14 height 12
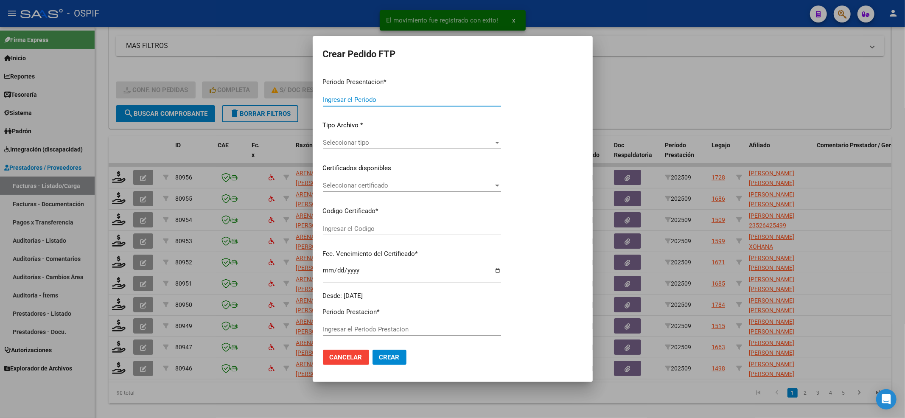
type input "202509"
type input "$ 61.853,05"
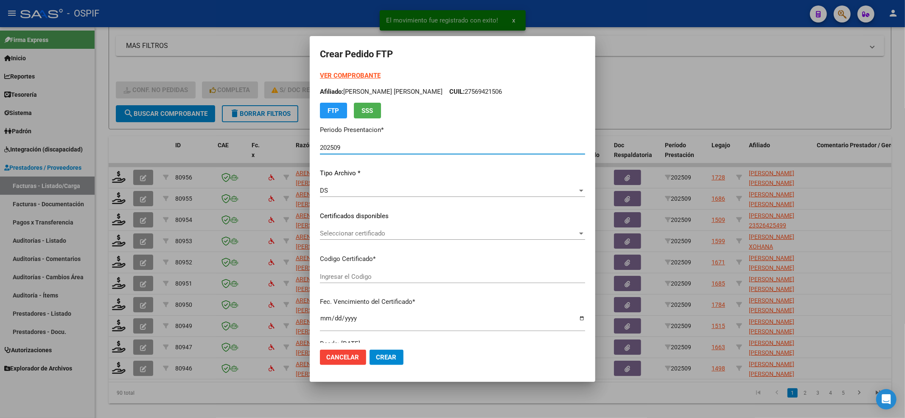
type input "0200055034268-20220913-20250913-BS-427"
type input "2025-09-13"
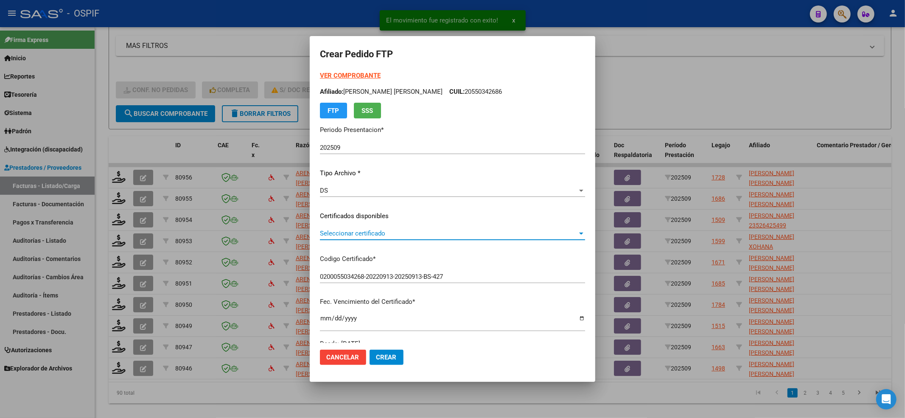
click at [351, 233] on span "Seleccionar certificado" at bounding box center [449, 234] width 258 height 8
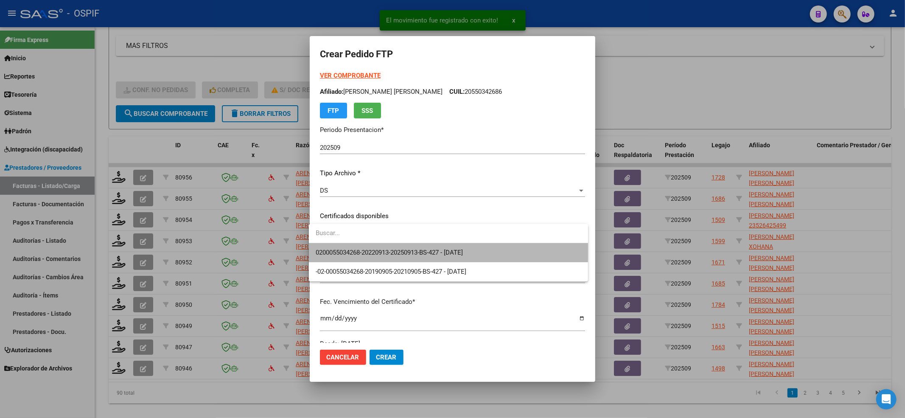
click at [352, 247] on span "0200055034268-20220913-20250913-BS-427 - 2025-09-13" at bounding box center [449, 252] width 266 height 19
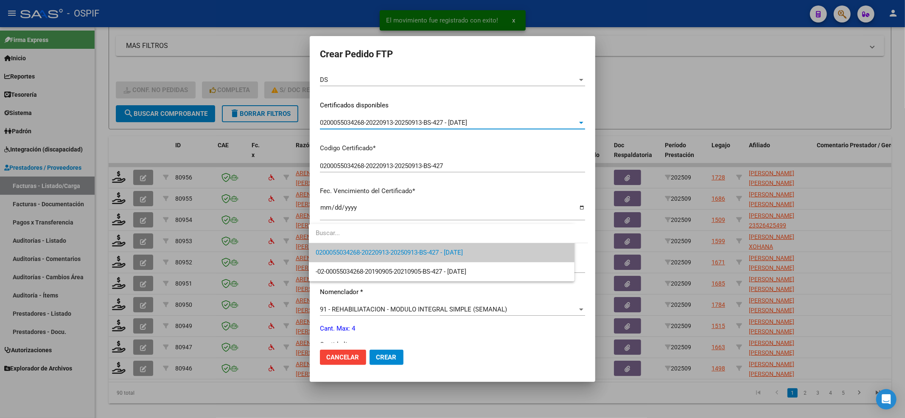
scroll to position [226, 0]
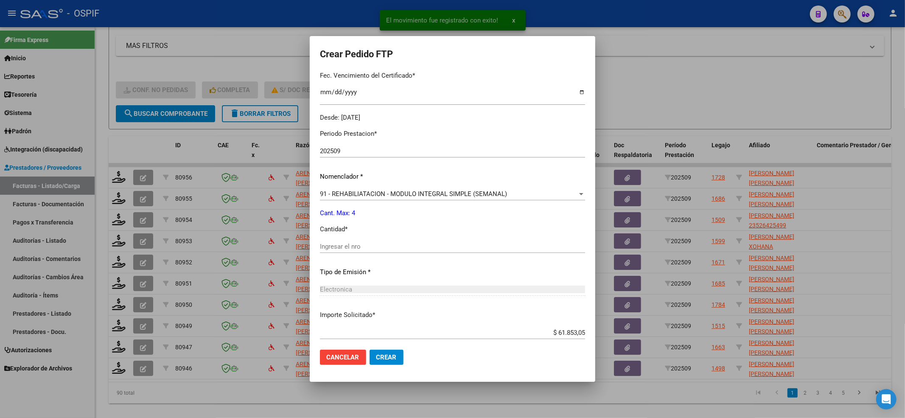
drag, startPoint x: 355, startPoint y: 255, endPoint x: 355, endPoint y: 245, distance: 9.3
click at [355, 251] on div "Ingresar el nro" at bounding box center [452, 250] width 265 height 21
click at [355, 245] on input "Ingresar el nro" at bounding box center [452, 247] width 265 height 8
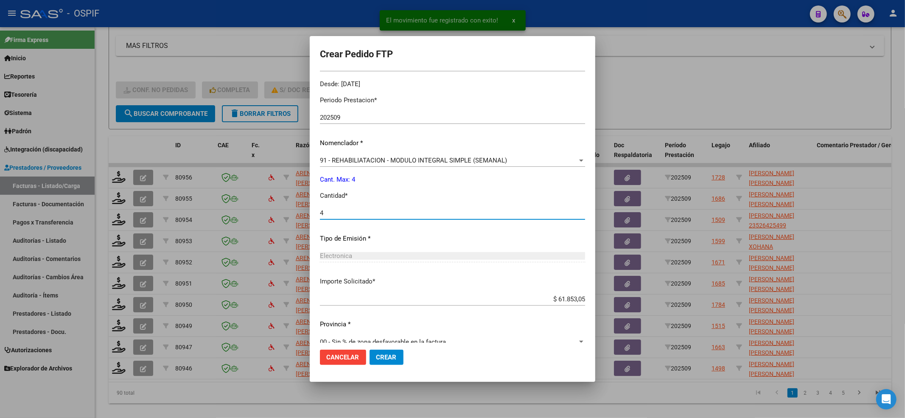
scroll to position [273, 0]
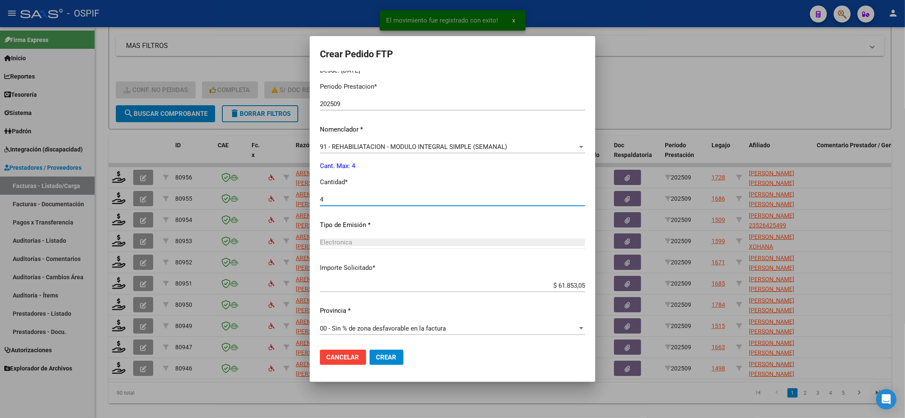
type input "4"
click at [389, 354] on span "Crear" at bounding box center [386, 358] width 20 height 8
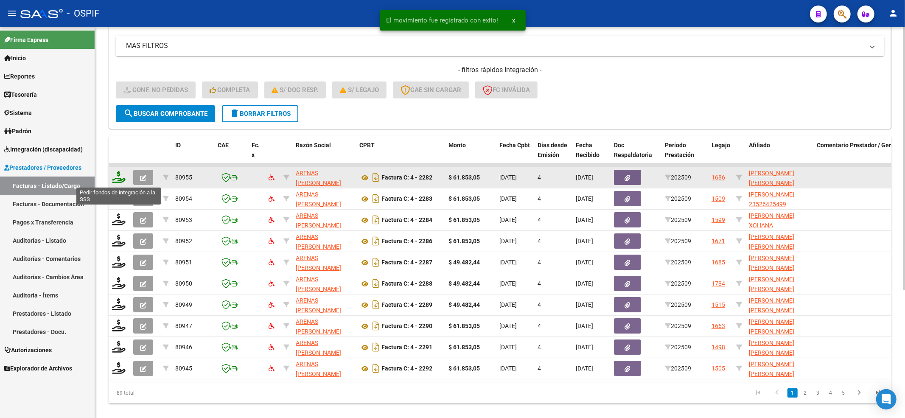
click at [121, 176] on icon at bounding box center [119, 177] width 14 height 12
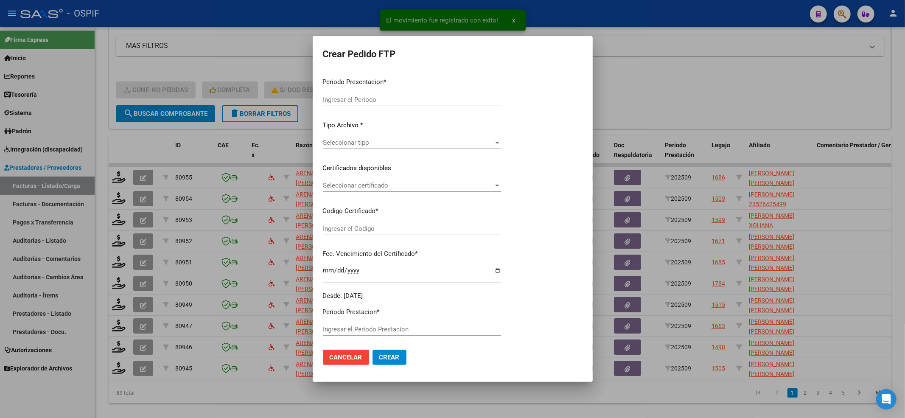
type input "202509"
type input "$ 61.853,05"
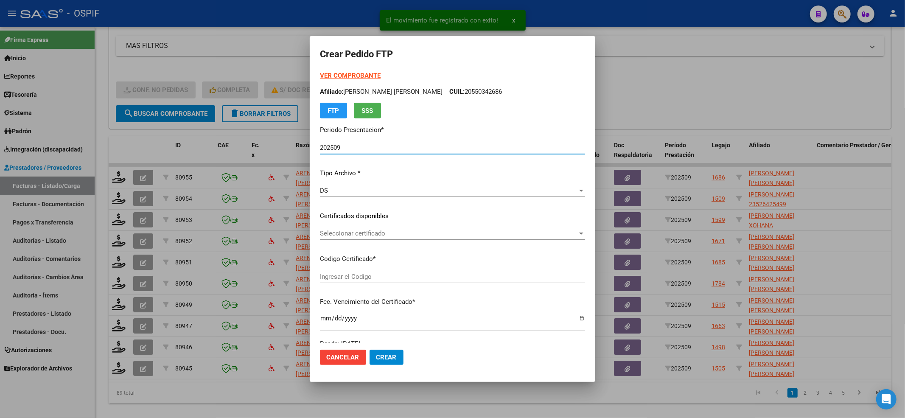
type input "020005114655920221212-20271212-BS-427"
type input "2027-12-12"
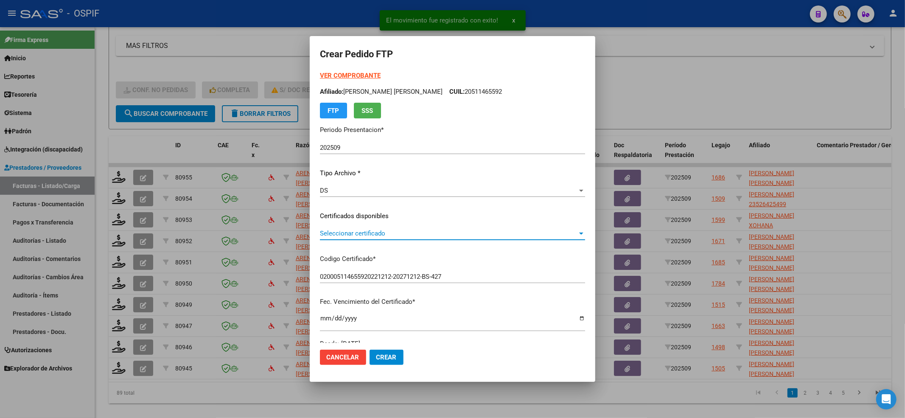
click at [362, 233] on span "Seleccionar certificado" at bounding box center [449, 234] width 258 height 8
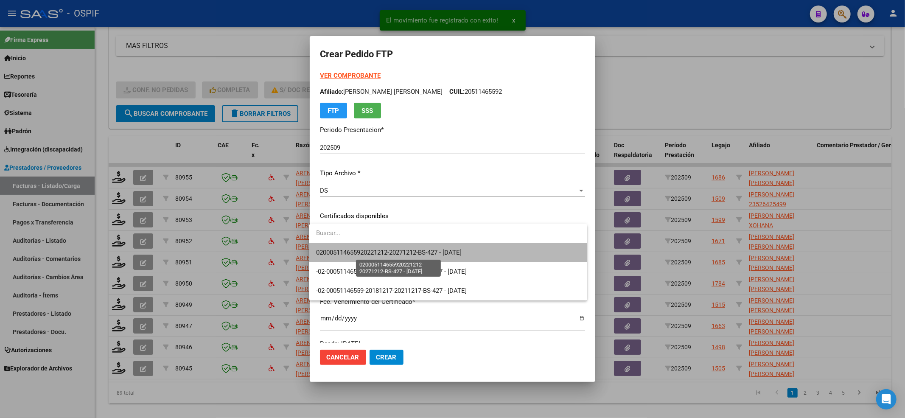
click at [347, 250] on span "020005114655920221212-20271212-BS-427 - 2027-12-12" at bounding box center [389, 253] width 146 height 8
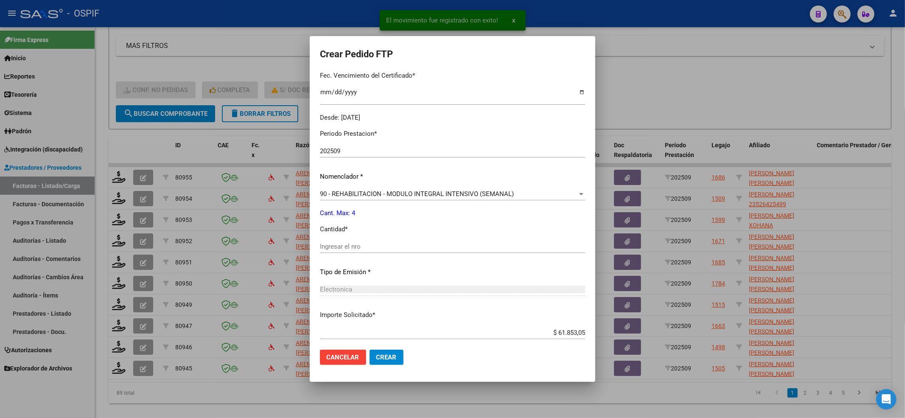
click at [347, 248] on input "Ingresar el nro" at bounding box center [452, 247] width 265 height 8
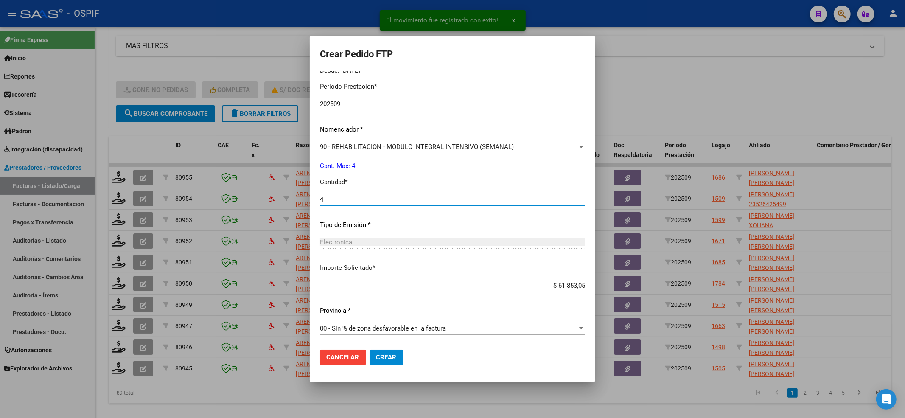
type input "4"
click at [389, 361] on button "Crear" at bounding box center [387, 357] width 34 height 15
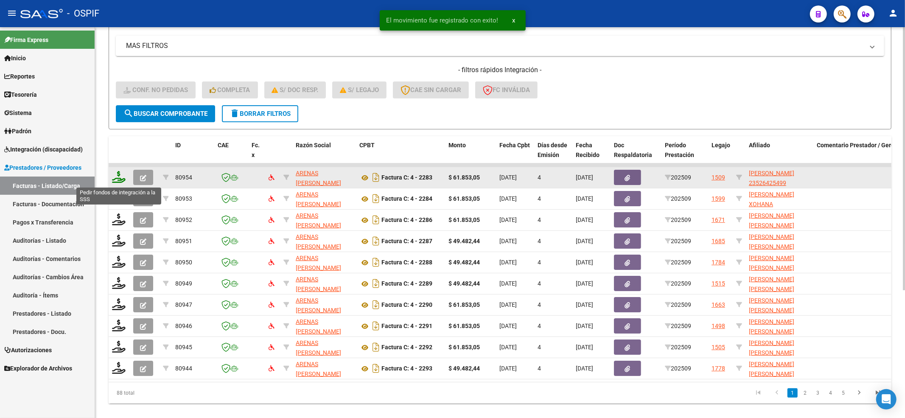
click at [124, 177] on icon at bounding box center [119, 177] width 14 height 12
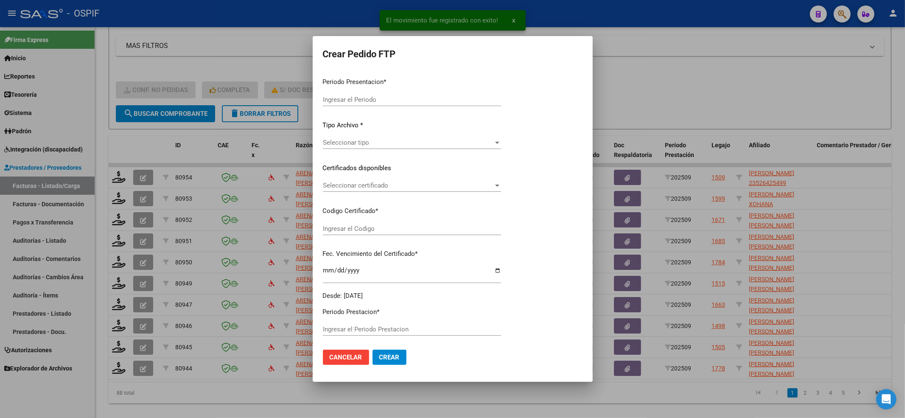
type input "202509"
type input "$ 61.853,05"
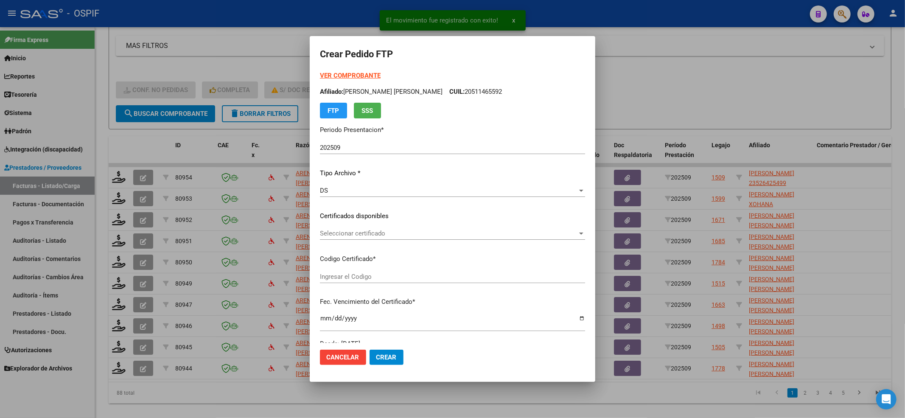
type input "0200052642549-20220906-20250906-BS-427"
type input "2025-09-06"
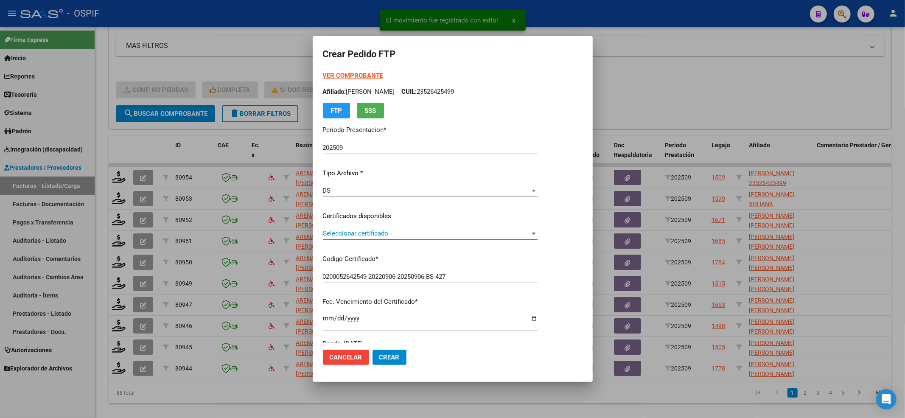
click at [345, 231] on span "Seleccionar certificado" at bounding box center [426, 234] width 207 height 8
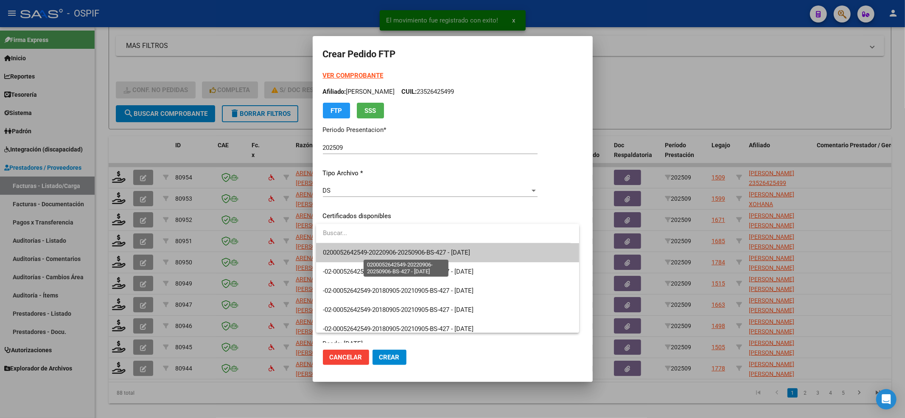
click at [356, 252] on span "0200052642549-20220906-20250906-BS-427 - 2025-09-06" at bounding box center [396, 253] width 147 height 8
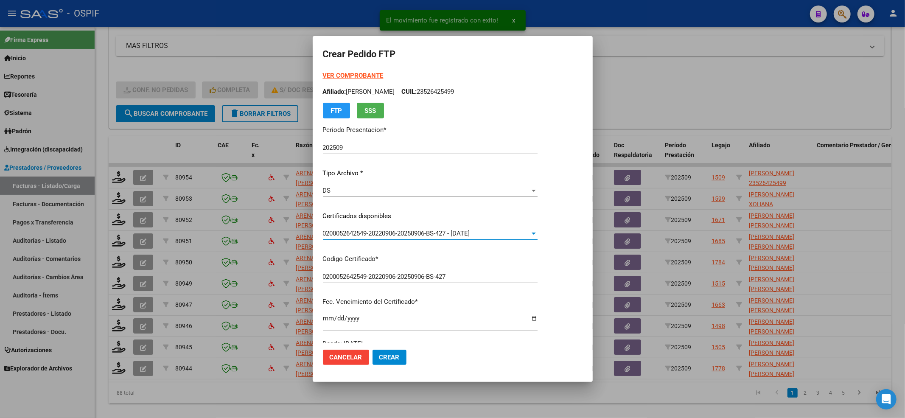
scroll to position [170, 0]
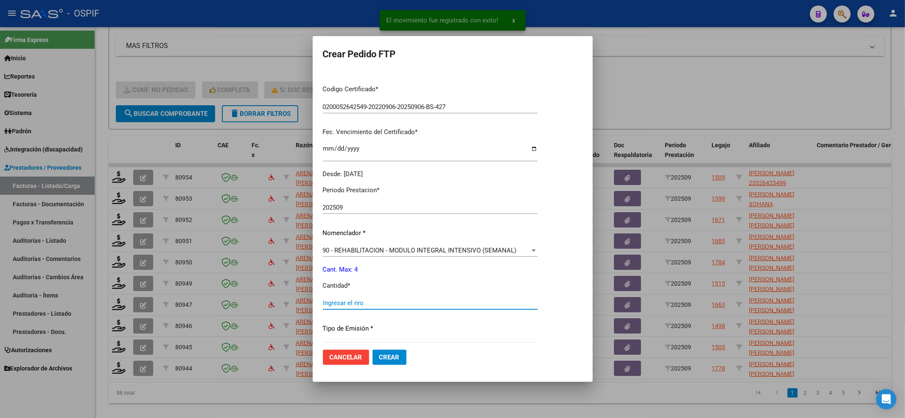
click at [338, 301] on input "Ingresar el nro" at bounding box center [430, 303] width 215 height 8
type input "4"
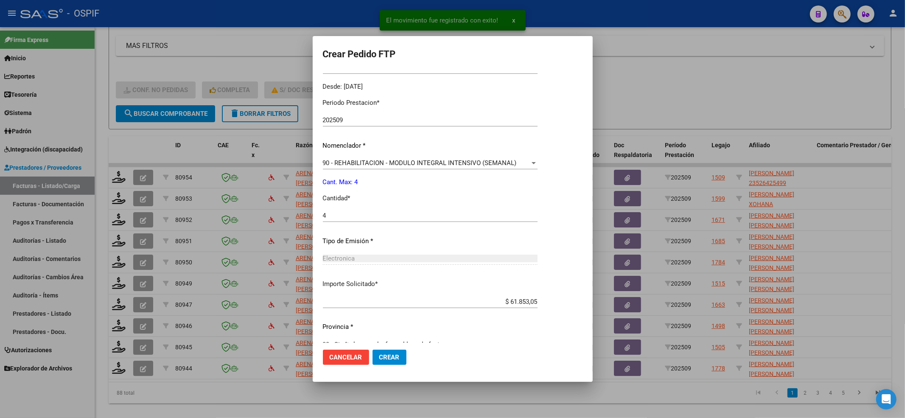
scroll to position [273, 0]
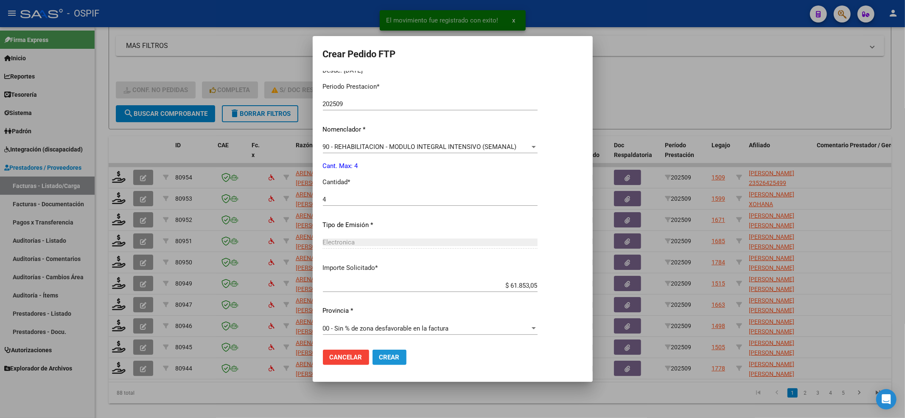
drag, startPoint x: 401, startPoint y: 359, endPoint x: 339, endPoint y: 335, distance: 66.4
click at [401, 360] on button "Crear" at bounding box center [390, 357] width 34 height 15
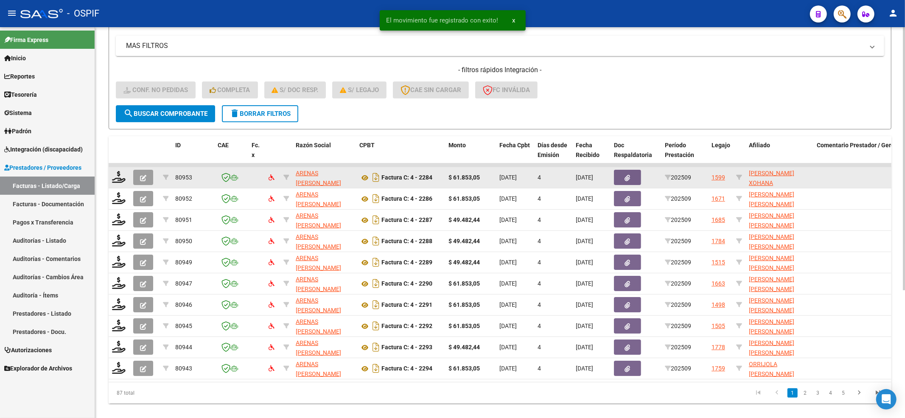
click at [109, 177] on datatable-body-cell at bounding box center [119, 177] width 21 height 21
click at [112, 177] on icon at bounding box center [119, 177] width 14 height 12
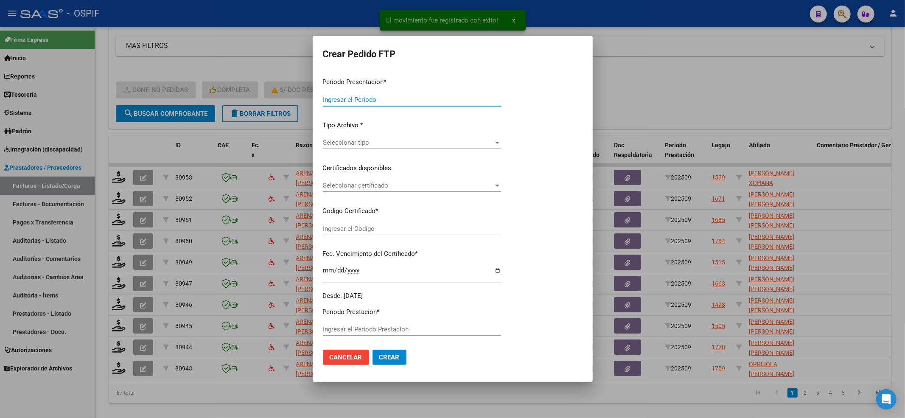
type input "202509"
type input "$ 61.853,05"
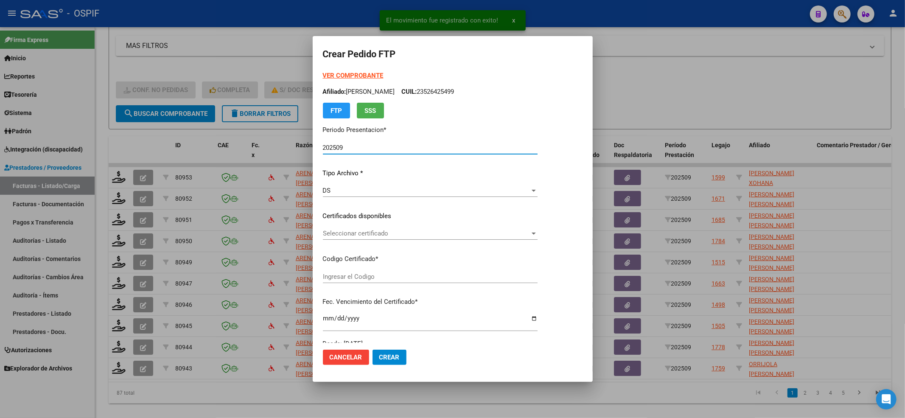
type input "0100055874042-20240603-20261203-BUE-427"
type input "2026-12-03"
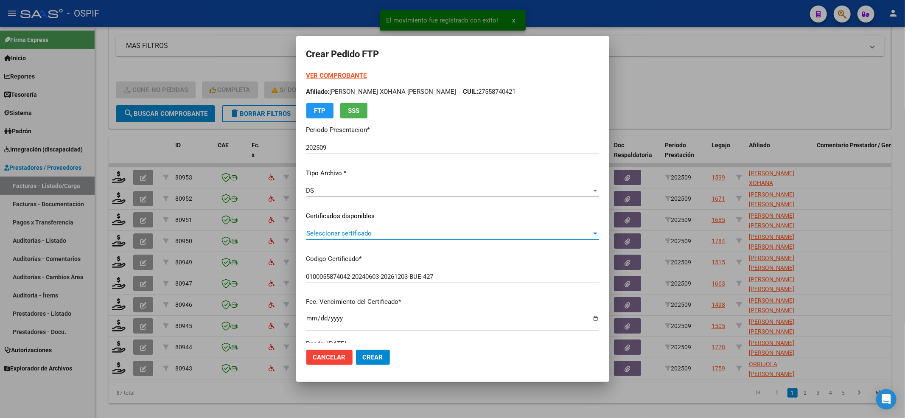
click at [348, 230] on span "Seleccionar certificado" at bounding box center [448, 234] width 285 height 8
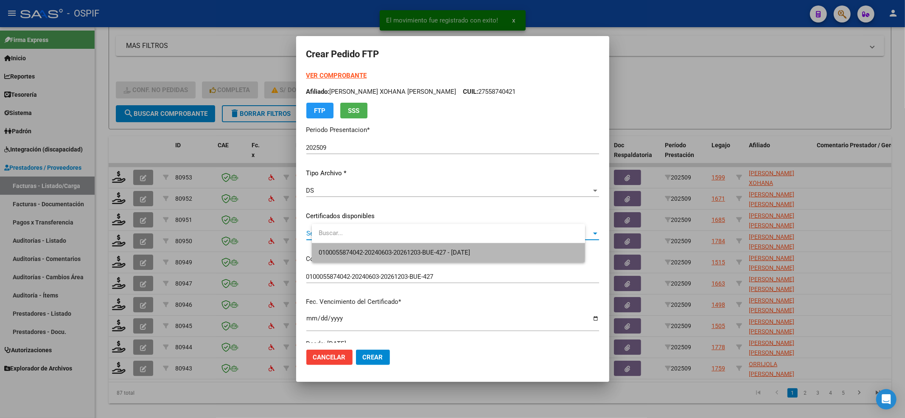
click at [345, 244] on span "0100055874042-20240603-20261203-BUE-427 - 2026-12-03" at bounding box center [449, 252] width 260 height 19
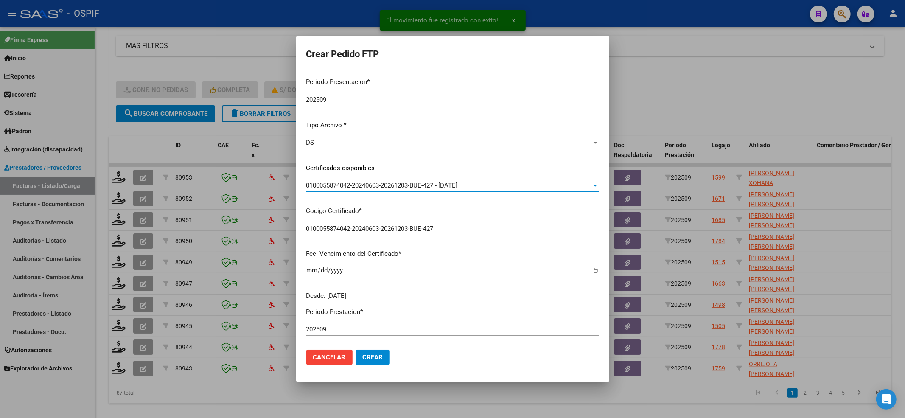
scroll to position [226, 0]
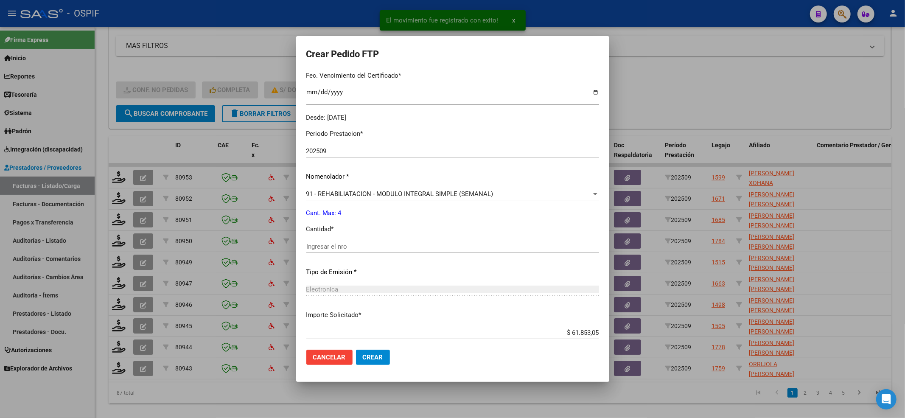
click at [354, 247] on input "Ingresar el nro" at bounding box center [452, 247] width 293 height 8
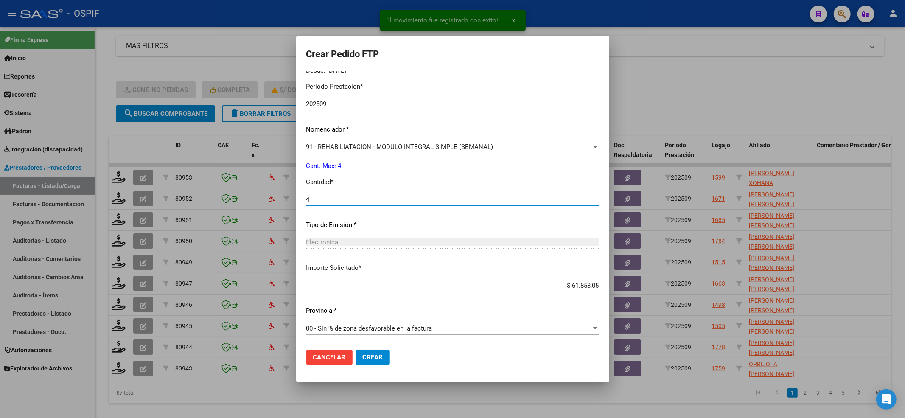
type input "4"
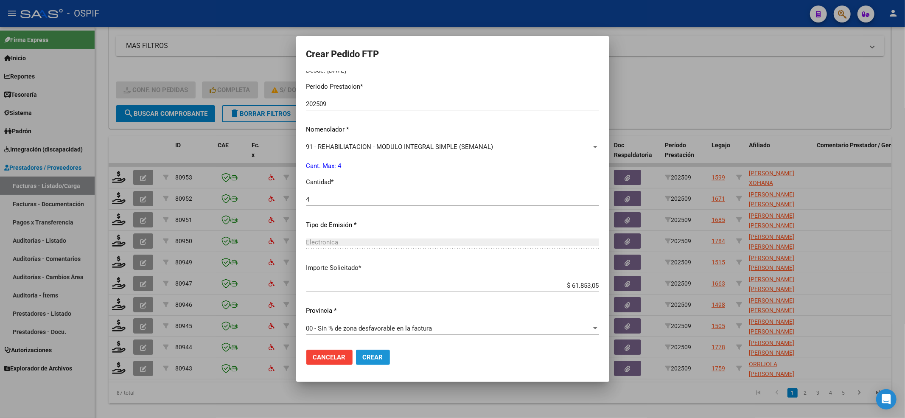
click at [379, 362] on button "Crear" at bounding box center [373, 357] width 34 height 15
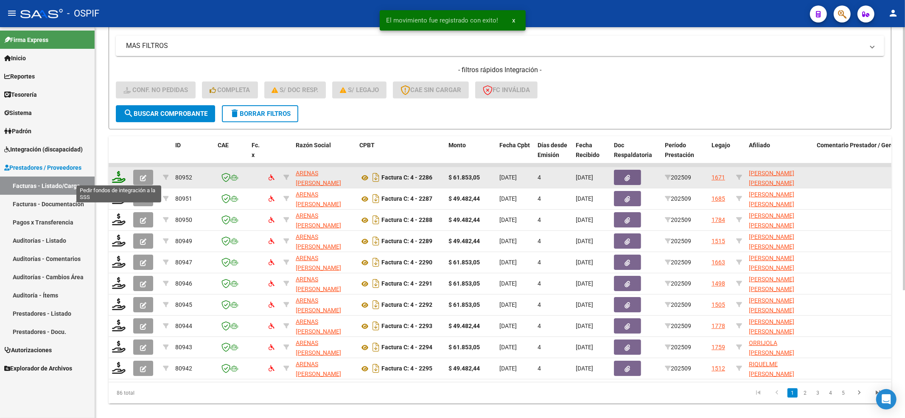
click at [120, 177] on icon at bounding box center [119, 177] width 14 height 12
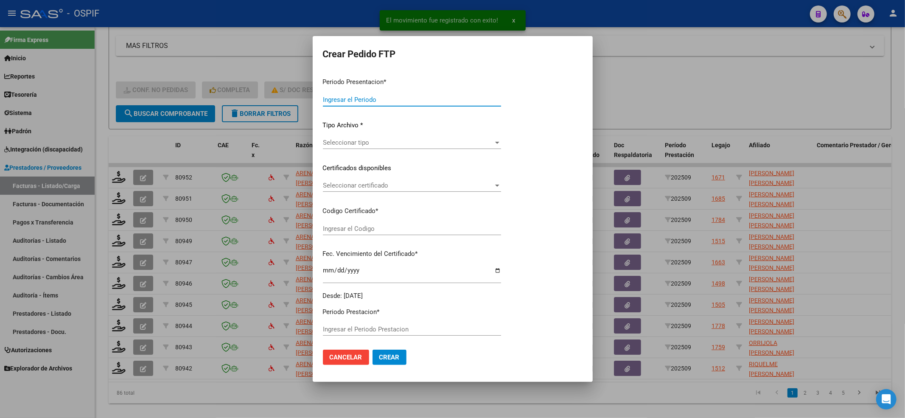
type input "202509"
type input "$ 61.853,05"
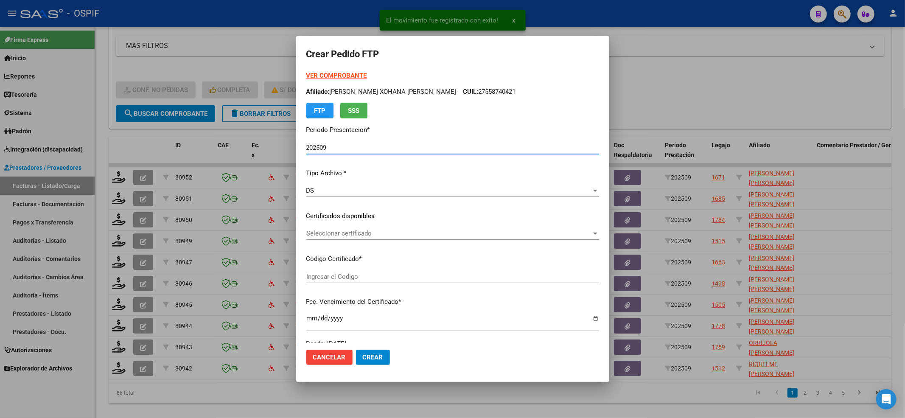
type input "0200057597977-20240208-20290208-BUE-427"
type input "2029-02-08"
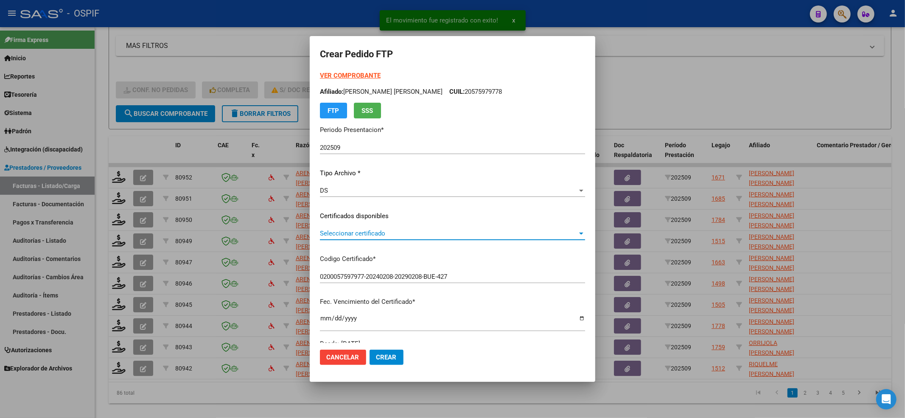
click at [362, 235] on span "Seleccionar certificado" at bounding box center [449, 234] width 258 height 8
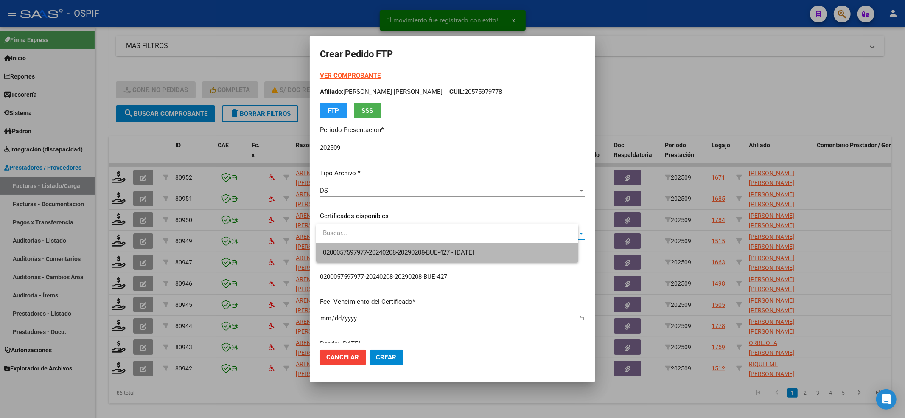
click at [360, 247] on span "0200057597977-20240208-20290208-BUE-427 - 2029-02-08" at bounding box center [447, 252] width 249 height 19
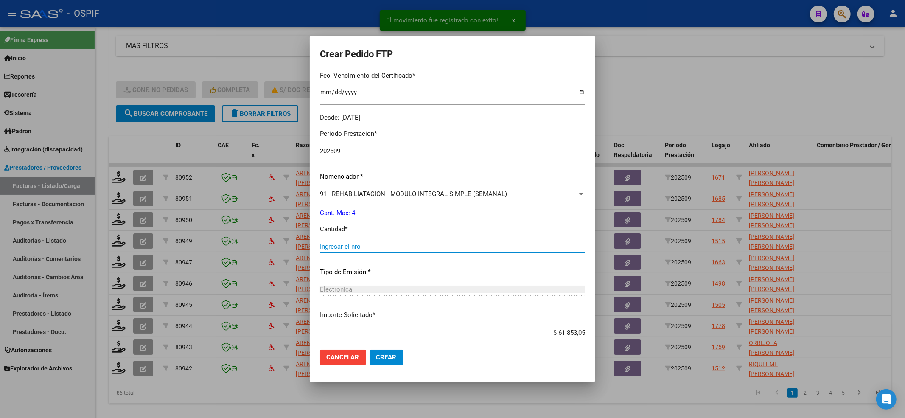
drag, startPoint x: 359, startPoint y: 244, endPoint x: 381, endPoint y: 302, distance: 62.6
click at [359, 245] on input "Ingresar el nro" at bounding box center [452, 247] width 265 height 8
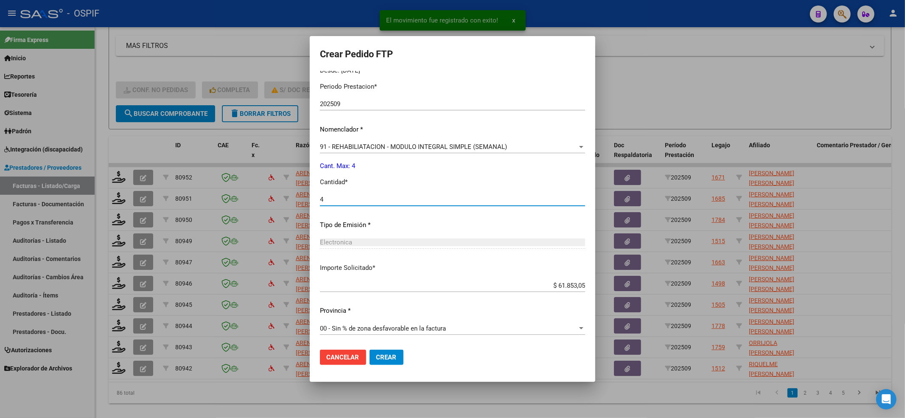
type input "4"
drag, startPoint x: 401, startPoint y: 353, endPoint x: 286, endPoint y: 313, distance: 121.9
click at [400, 352] on button "Crear" at bounding box center [387, 357] width 34 height 15
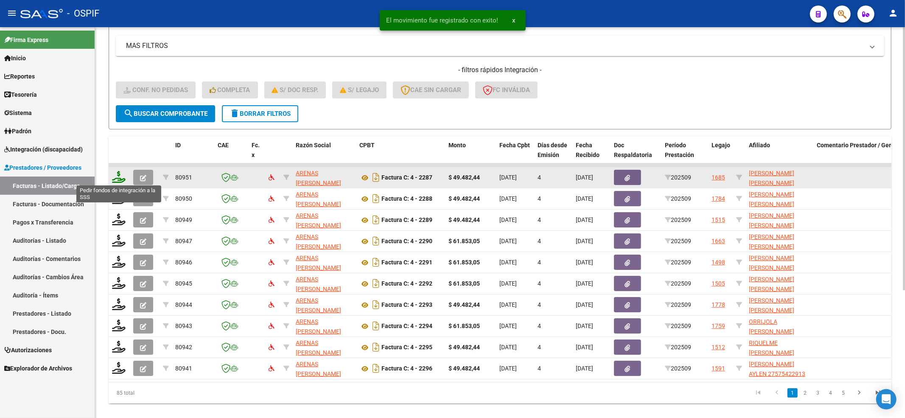
click at [121, 177] on icon at bounding box center [119, 177] width 14 height 12
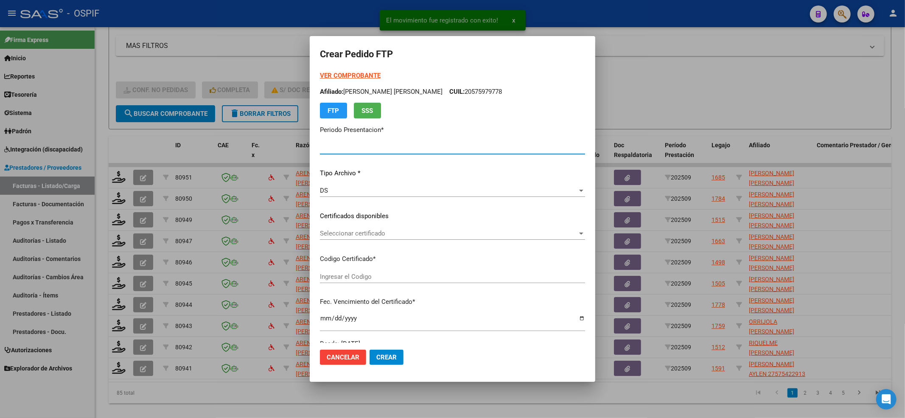
type input "202509"
type input "$ 49.482,44"
type input "02-00055022264-20220719-20250719-BS-427"
type input "2025-07-19"
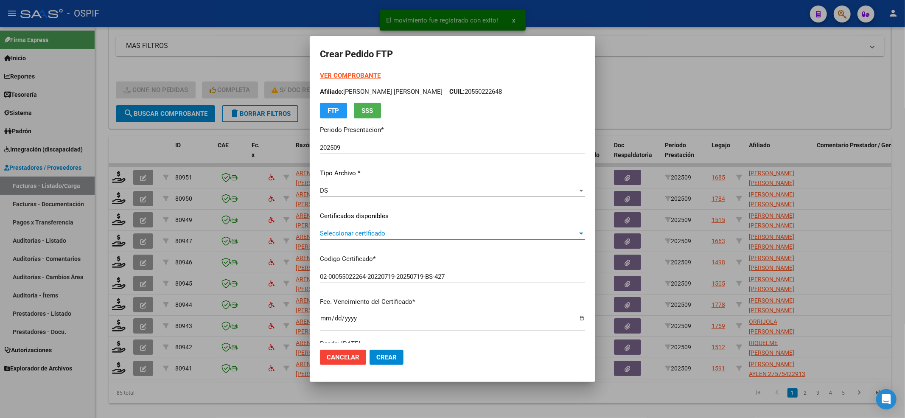
click at [384, 233] on span "Seleccionar certificado" at bounding box center [449, 234] width 258 height 8
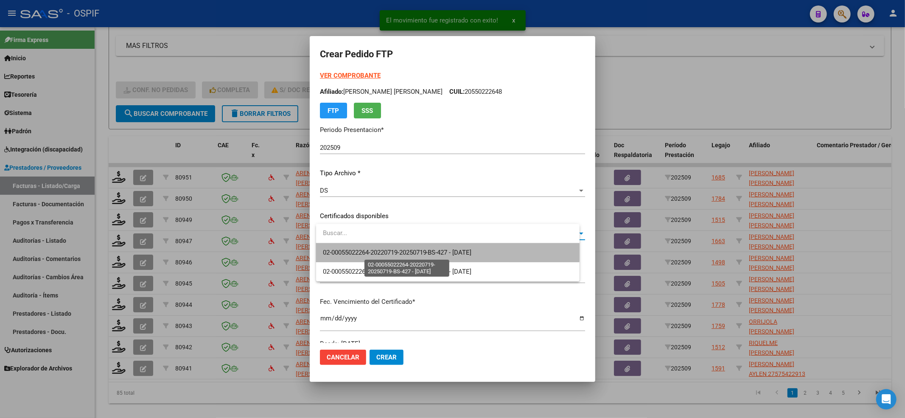
click at [383, 249] on span "02-00055022264-20220719-20250719-BS-427 - 2025-07-19" at bounding box center [397, 253] width 149 height 8
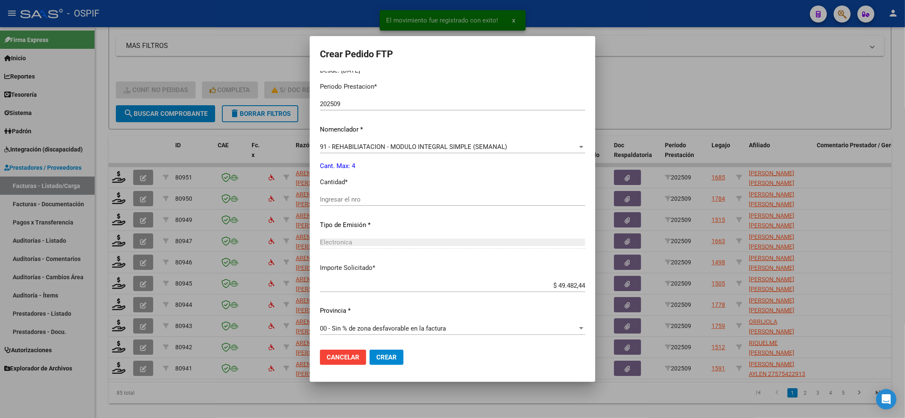
click at [356, 202] on input "Ingresar el nro" at bounding box center [452, 200] width 265 height 8
type input "4"
drag, startPoint x: 397, startPoint y: 354, endPoint x: 179, endPoint y: 286, distance: 228.5
click at [396, 354] on span "Crear" at bounding box center [386, 358] width 20 height 8
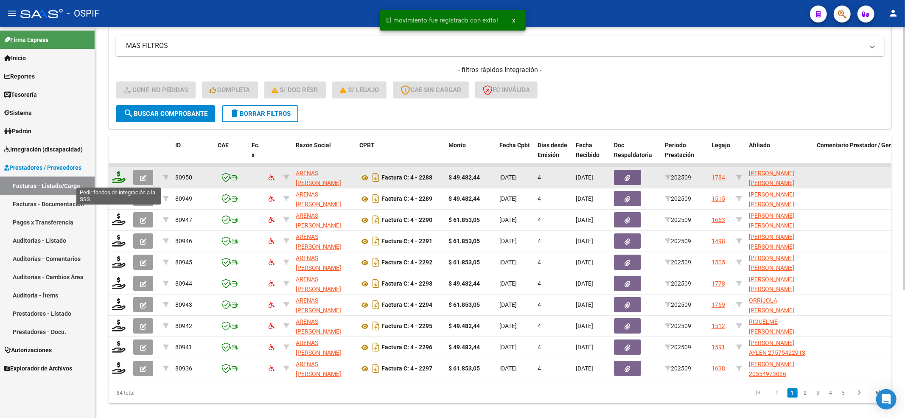
click at [119, 179] on icon at bounding box center [119, 177] width 14 height 12
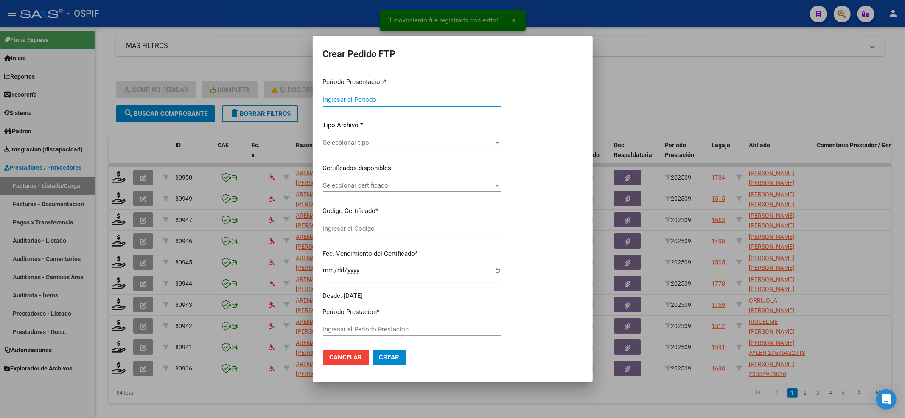
type input "202509"
type input "$ 49.482,44"
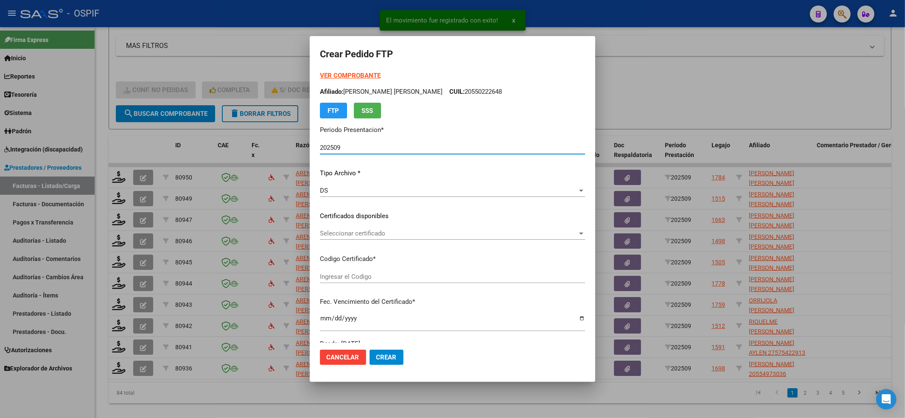
type input "0200057537206-20240423-20260423-bue-427"
type input "2026-04-23"
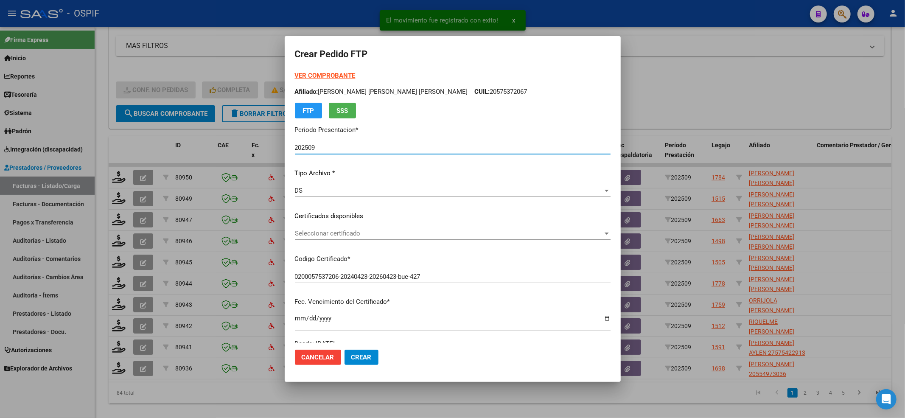
click at [352, 232] on span "Seleccionar certificado" at bounding box center [449, 234] width 308 height 8
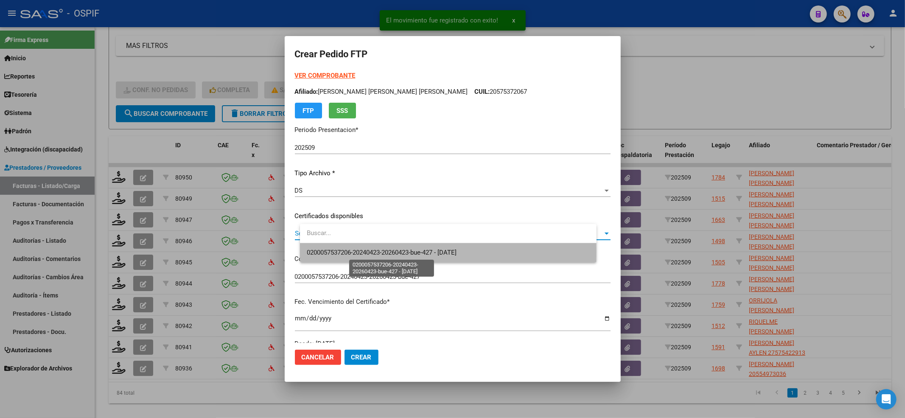
click at [333, 252] on span "0200057537206-20240423-20260423-bue-427 - 2026-04-23" at bounding box center [382, 253] width 150 height 8
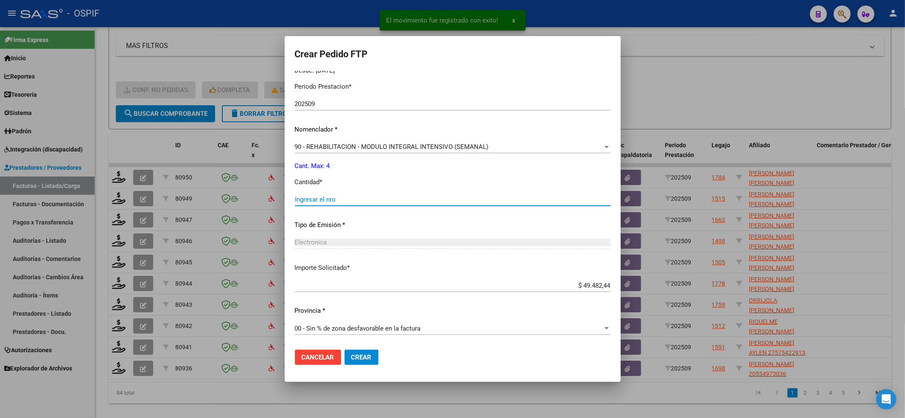
click at [330, 199] on input "Ingresar el nro" at bounding box center [453, 200] width 316 height 8
type input "4"
click at [379, 354] on button "Crear" at bounding box center [362, 357] width 34 height 15
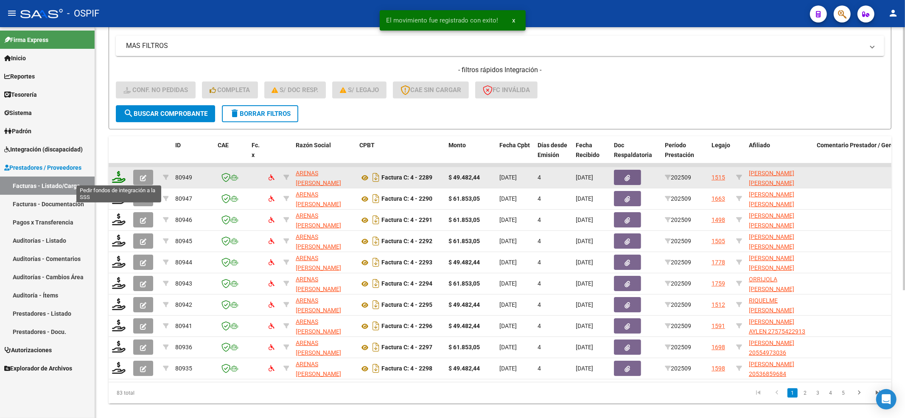
click at [121, 181] on icon at bounding box center [119, 177] width 14 height 12
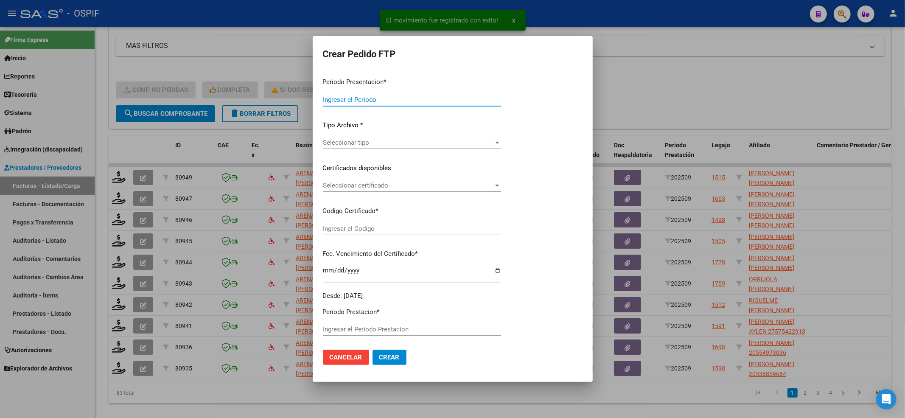
type input "202509"
type input "$ 49.482,44"
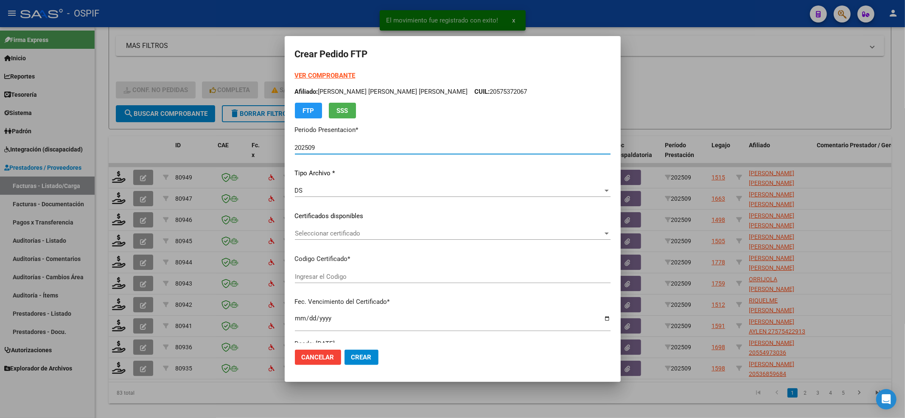
type input "ARG01-00053685982-20250715-20300715-BUE"
type input "2030-05-17"
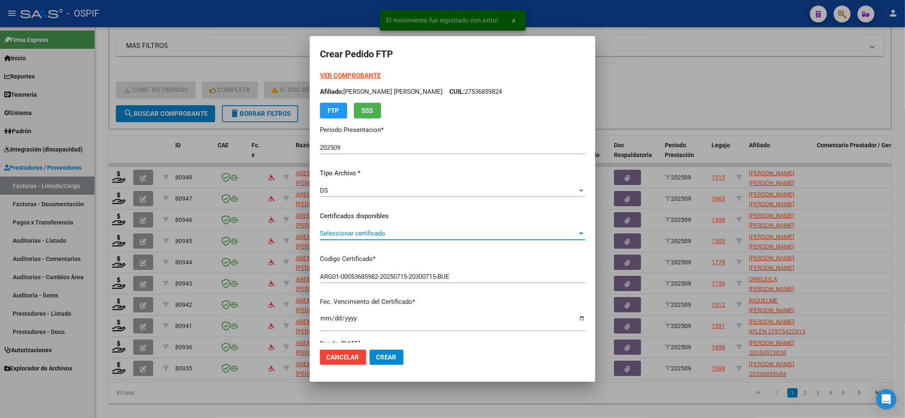
click at [334, 236] on span "Seleccionar certificado" at bounding box center [449, 234] width 258 height 8
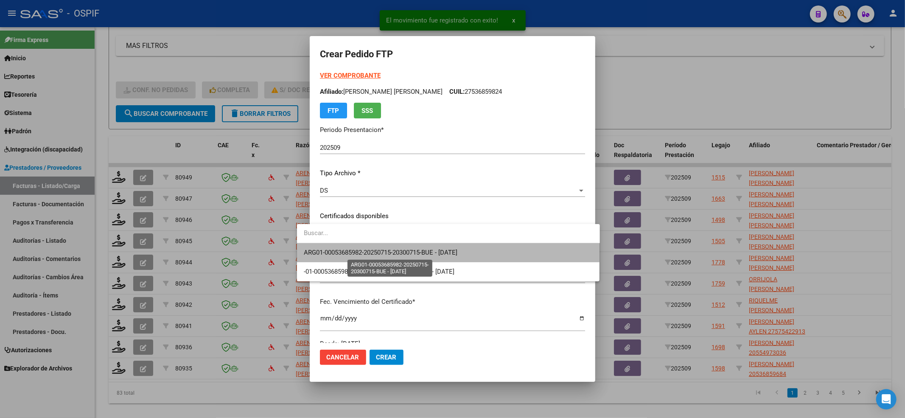
click at [333, 252] on span "ARG01-00053685982-20250715-20300715-BUE - 2030-05-17" at bounding box center [381, 253] width 154 height 8
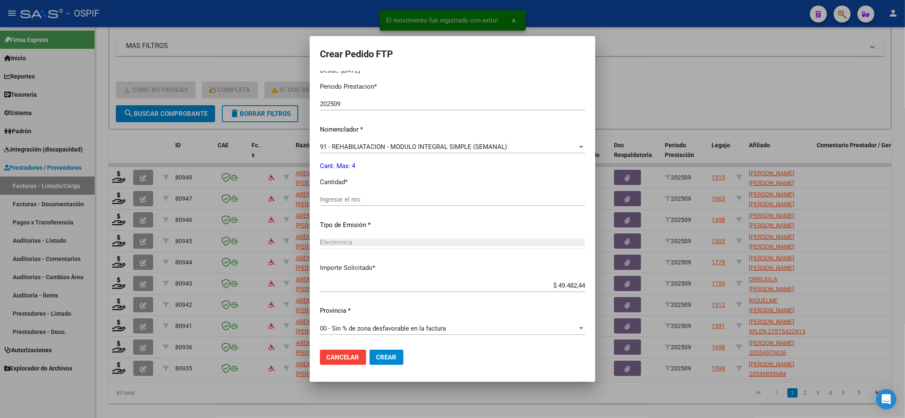
click at [332, 194] on div "Ingresar el nro" at bounding box center [452, 199] width 265 height 13
type input "4"
click at [378, 351] on button "Crear" at bounding box center [387, 357] width 34 height 15
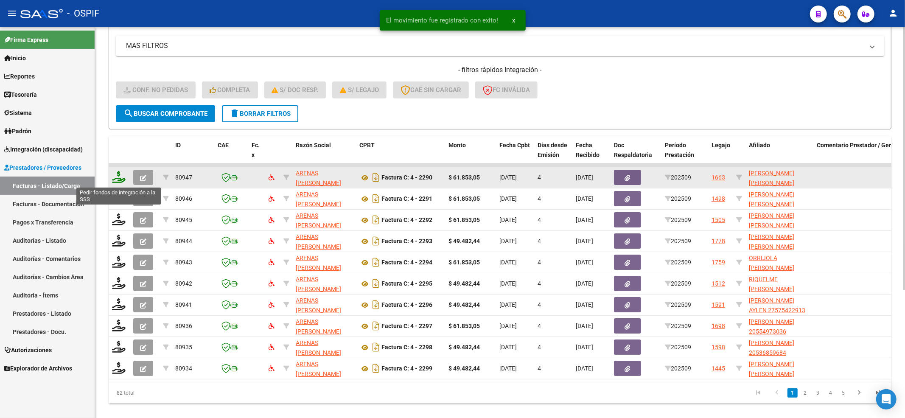
click at [121, 175] on icon at bounding box center [119, 177] width 14 height 12
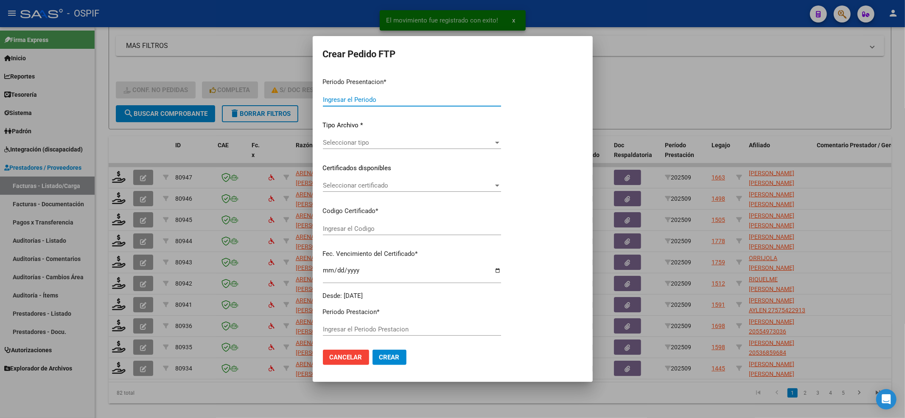
type input "202509"
type input "$ 61.853,05"
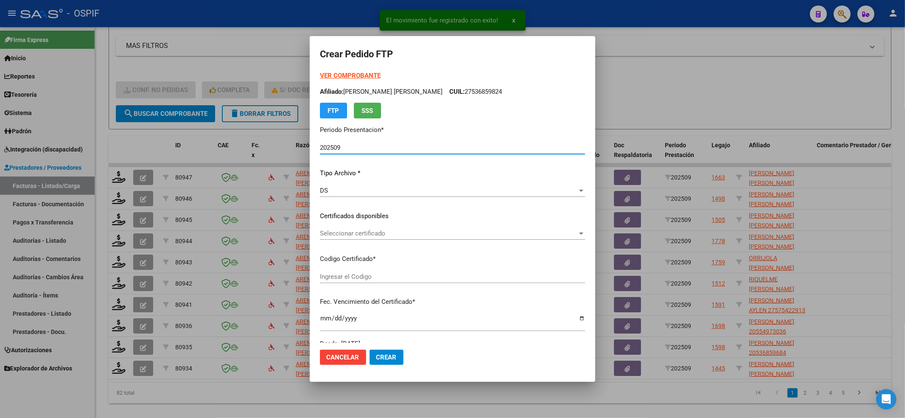
type input "020005279435820221124-20271124-AND-109"
type input "2027-11-24"
click at [412, 237] on span "Seleccionar certificado" at bounding box center [449, 234] width 258 height 8
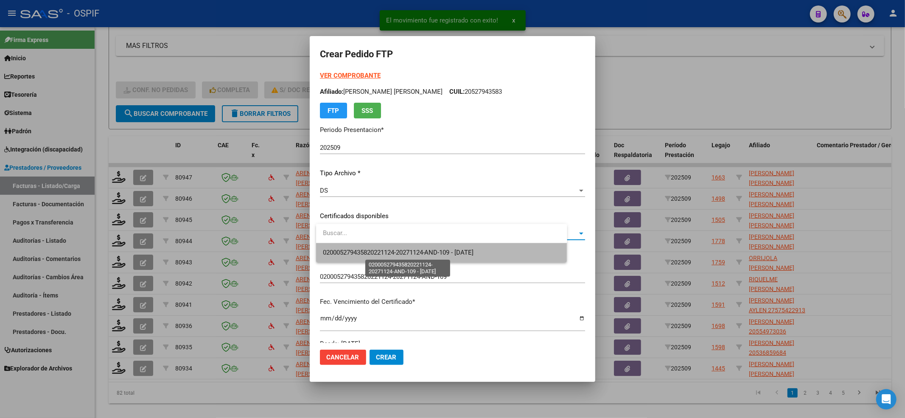
click at [406, 251] on span "020005279435820221124-20271124-AND-109 - 2027-11-24" at bounding box center [398, 253] width 151 height 8
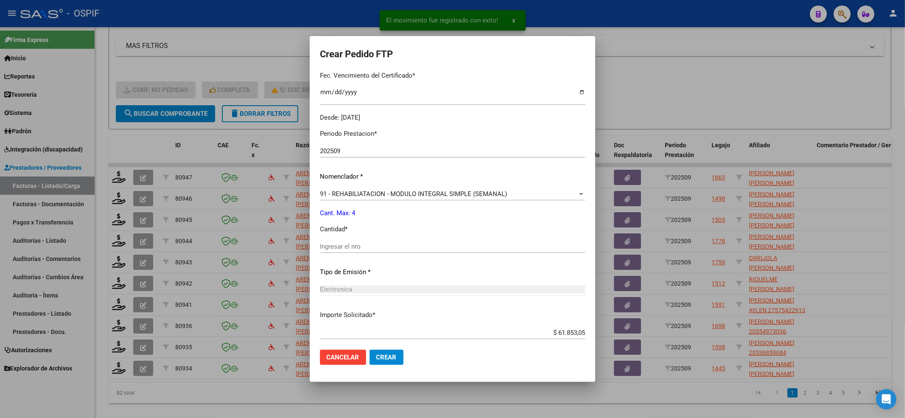
click at [395, 243] on input "Ingresar el nro" at bounding box center [452, 247] width 265 height 8
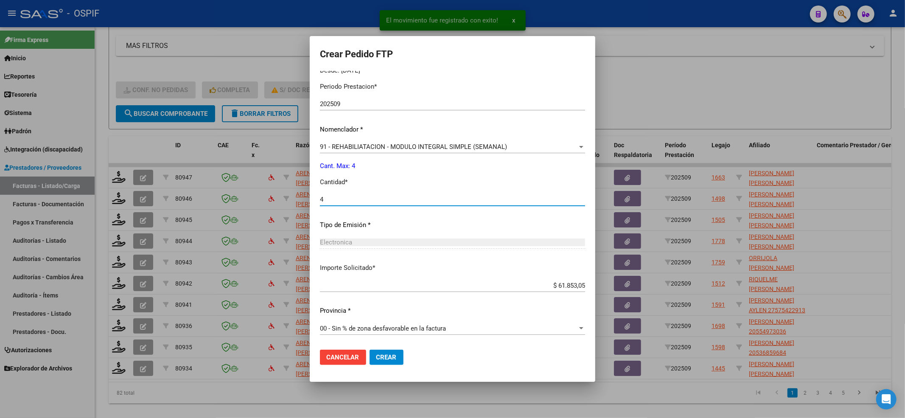
type input "4"
click at [389, 355] on span "Crear" at bounding box center [386, 358] width 20 height 8
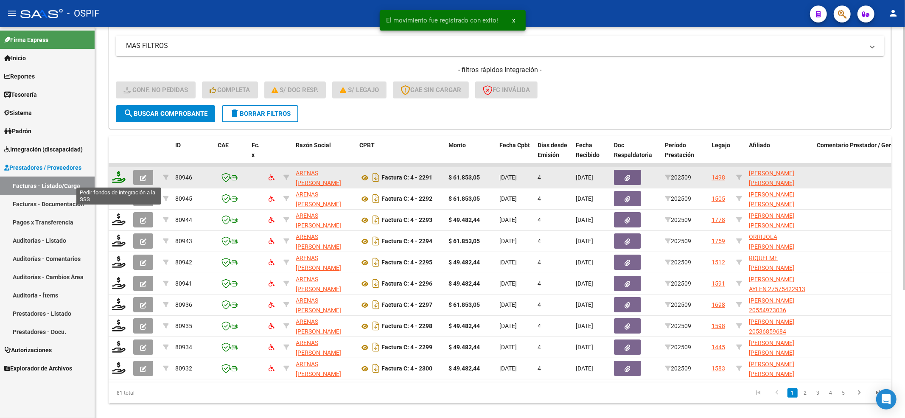
click at [121, 180] on icon at bounding box center [119, 177] width 14 height 12
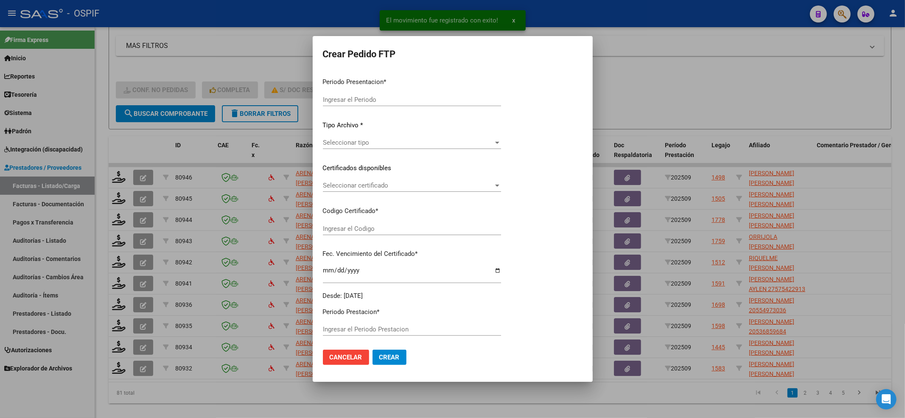
type input "202509"
type input "$ 61.853,05"
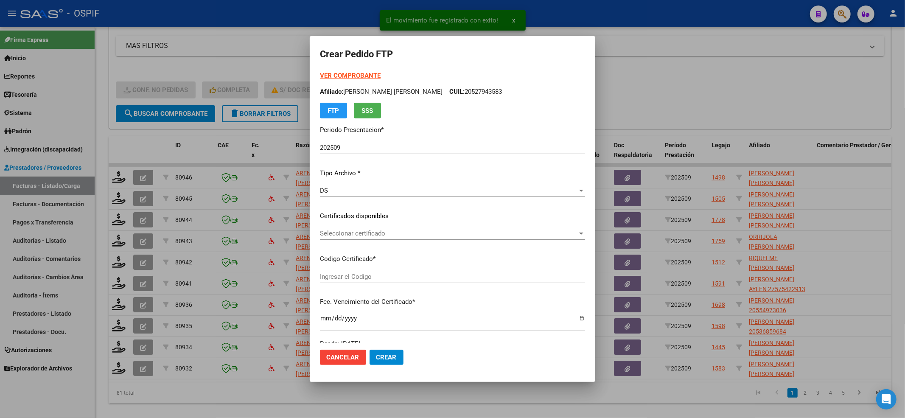
type input "010005472774820230120-20260120-BS-427"
type input "2026-01-20"
click at [354, 236] on span "Seleccionar certificado" at bounding box center [449, 234] width 258 height 8
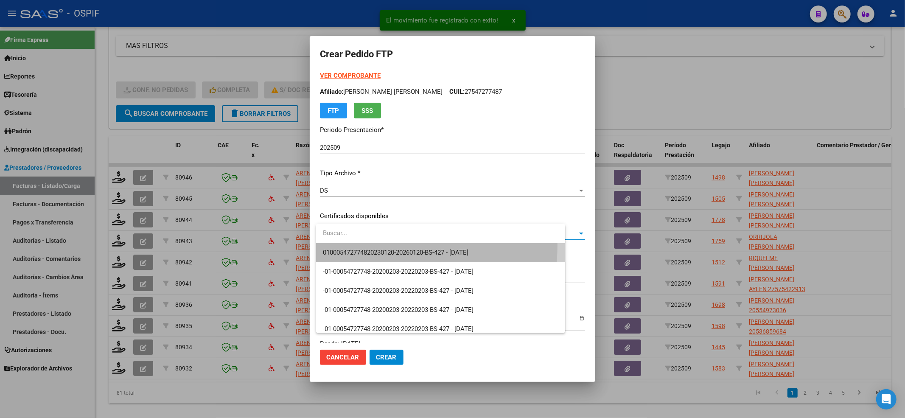
click at [351, 244] on span "010005472774820230120-20260120-BS-427 - 2026-01-20" at bounding box center [441, 252] width 236 height 19
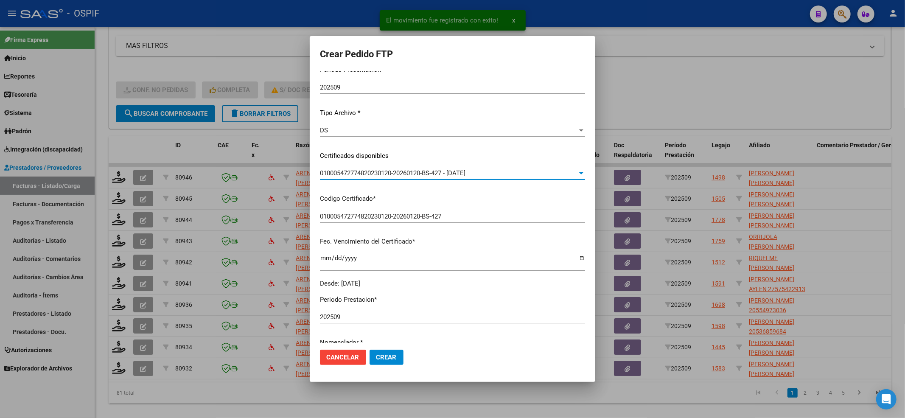
scroll to position [170, 0]
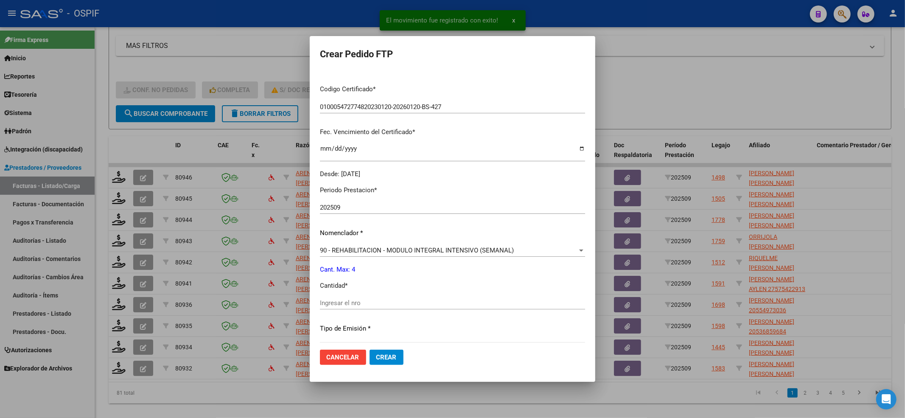
click at [343, 306] on input "Ingresar el nro" at bounding box center [452, 303] width 265 height 8
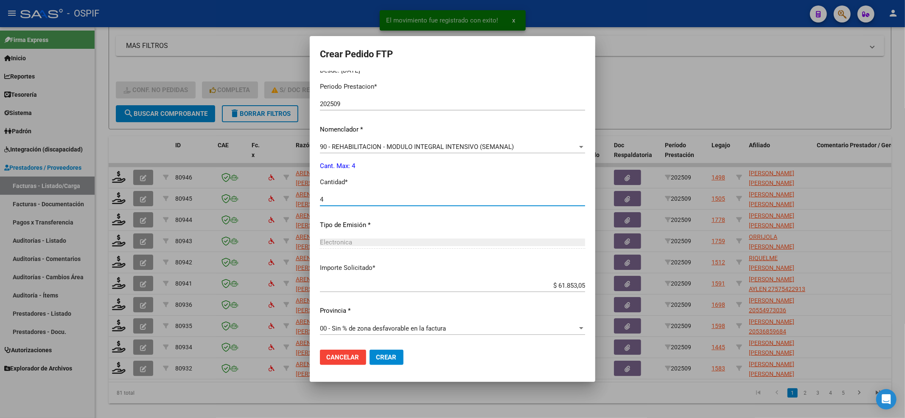
type input "4"
click at [397, 359] on span "Crear" at bounding box center [386, 358] width 20 height 8
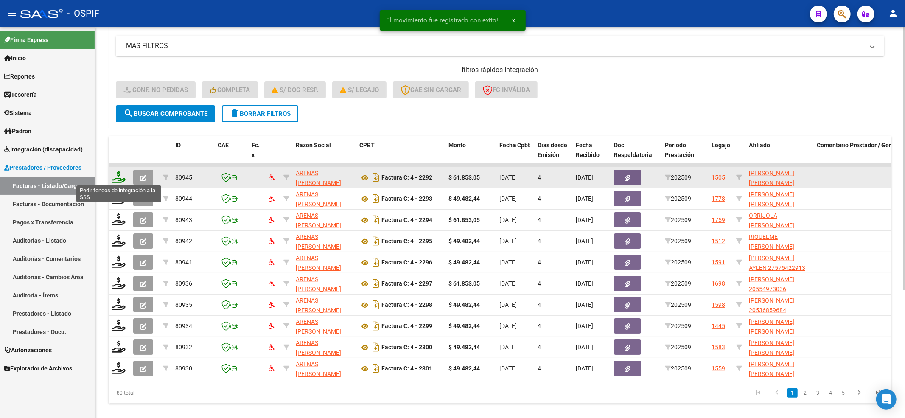
click at [116, 172] on icon at bounding box center [119, 177] width 14 height 12
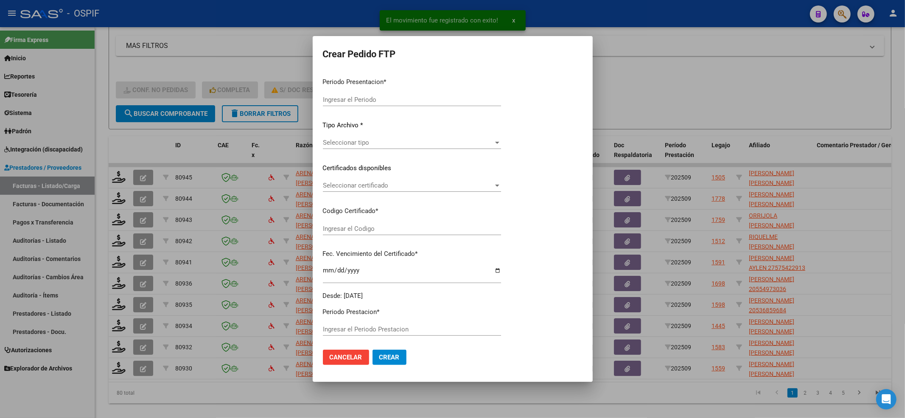
type input "202509"
type input "$ 61.853,05"
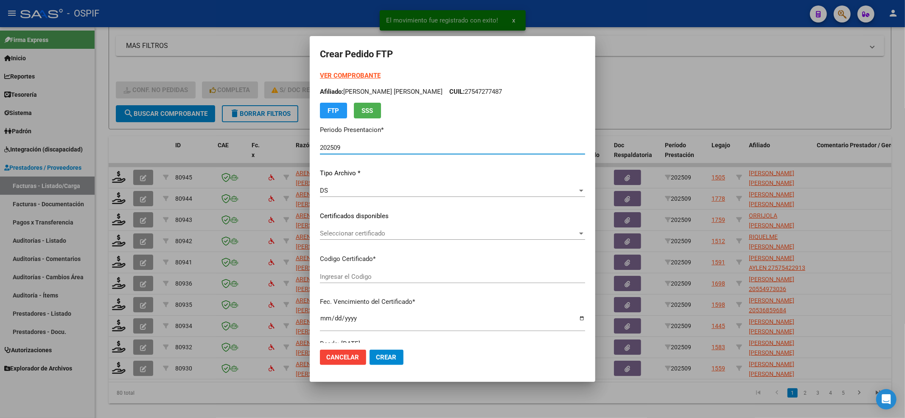
type input "010005581048020231205-20281205-AND-129"
type input "2028-12-05"
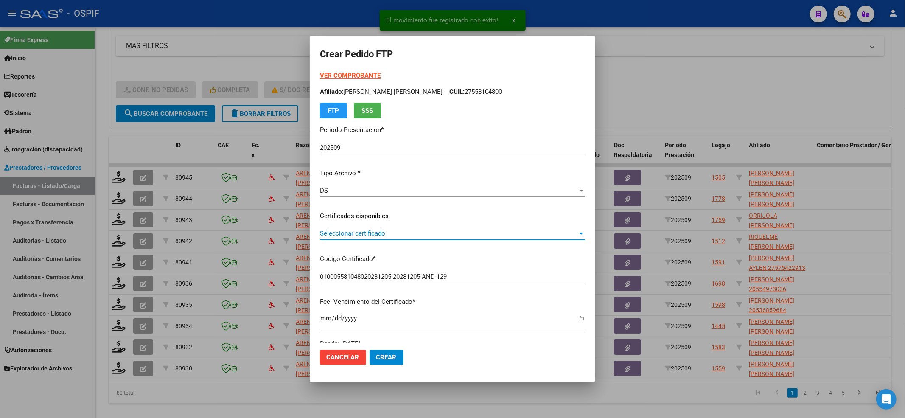
click at [347, 238] on div "Seleccionar certificado Seleccionar certificado" at bounding box center [452, 233] width 265 height 13
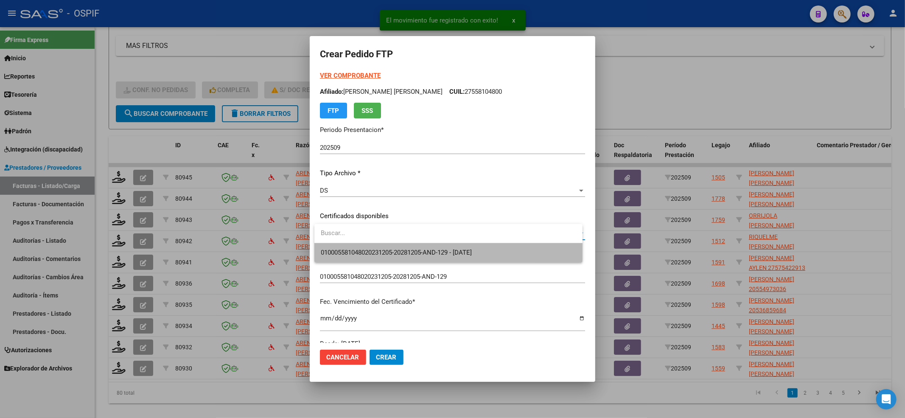
click at [343, 247] on span "010005581048020231205-20281205-AND-129 - 2028-12-05" at bounding box center [448, 252] width 255 height 19
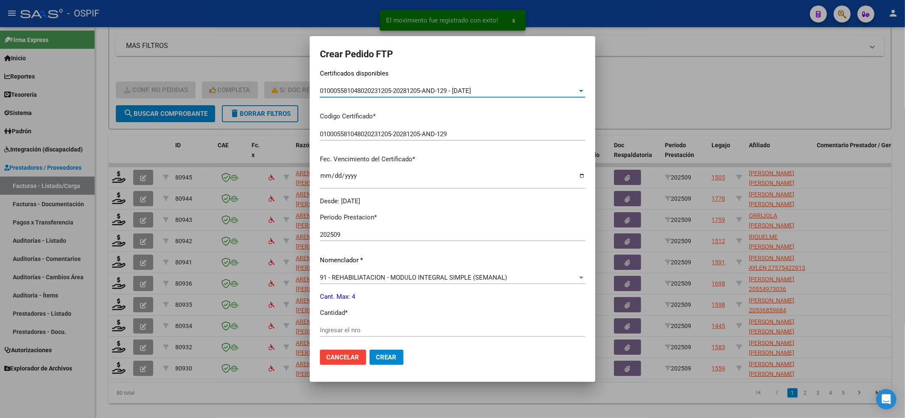
scroll to position [226, 0]
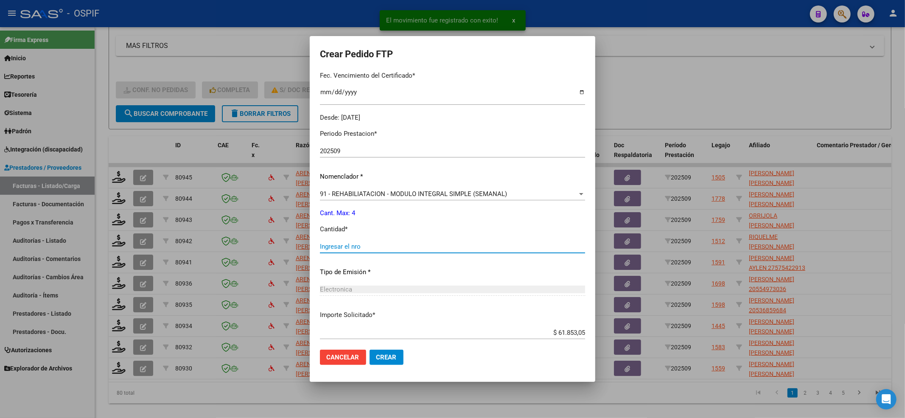
click at [356, 243] on input "Ingresar el nro" at bounding box center [452, 247] width 265 height 8
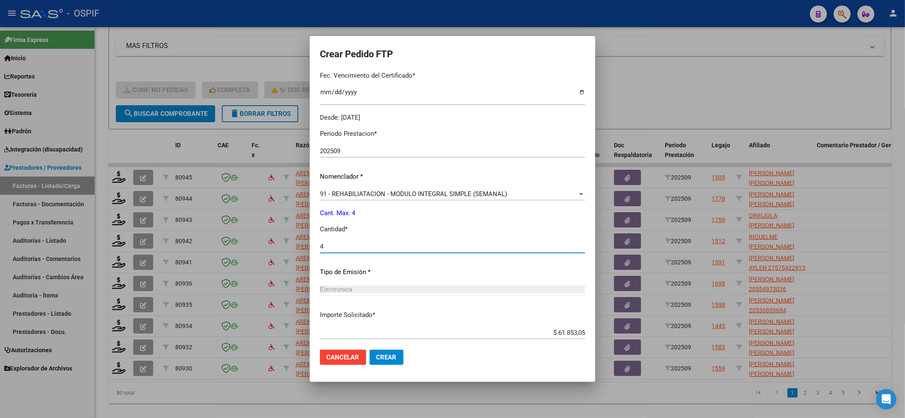
scroll to position [273, 0]
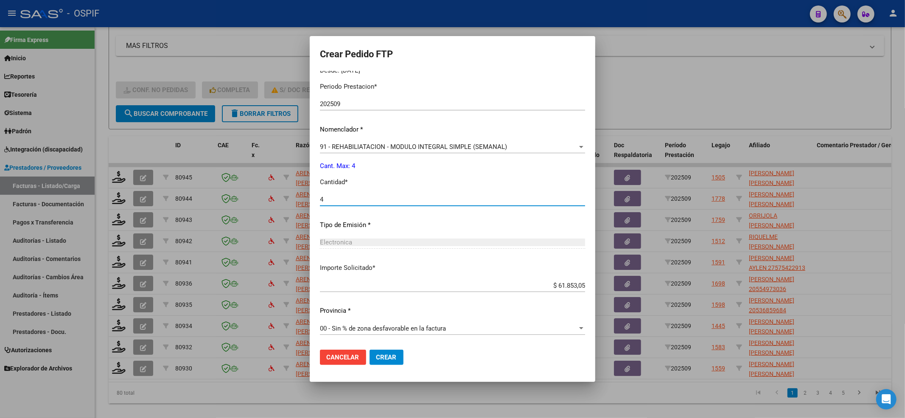
type input "4"
click at [384, 357] on span "Crear" at bounding box center [386, 358] width 20 height 8
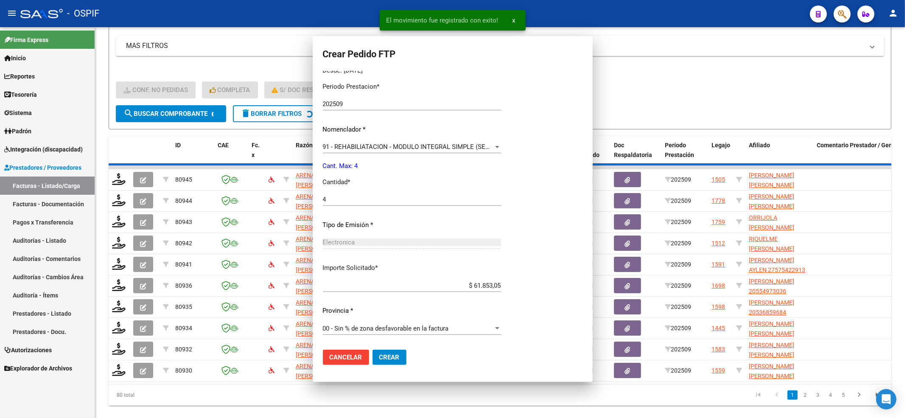
scroll to position [0, 0]
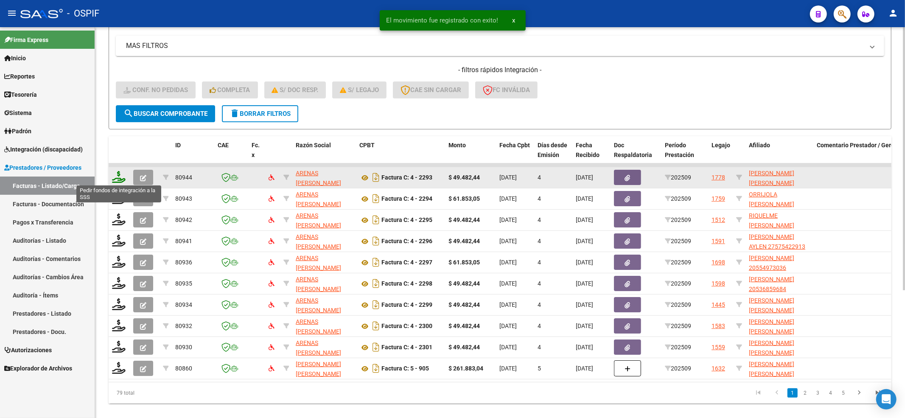
click at [121, 172] on icon at bounding box center [119, 177] width 14 height 12
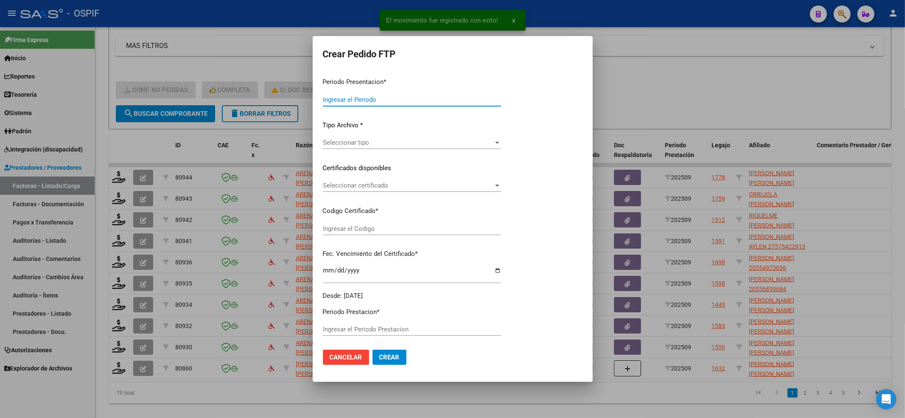
type input "202509"
type input "$ 49.482,44"
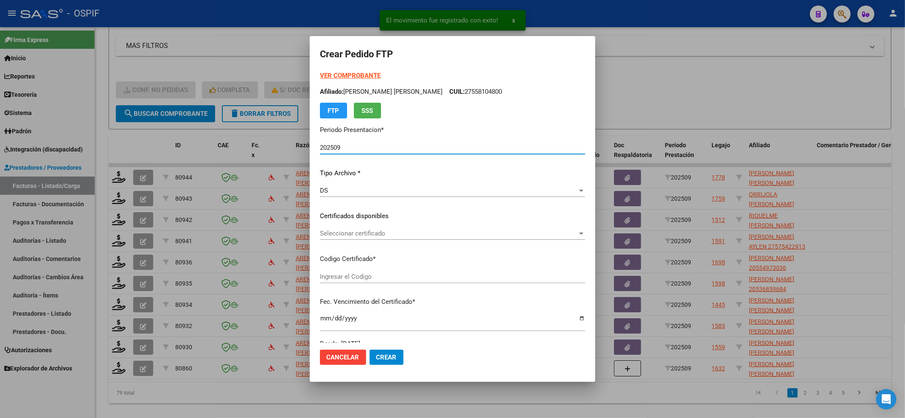
type input "020005798757420241206-20291206-bue-427"
type input "2029-12-06"
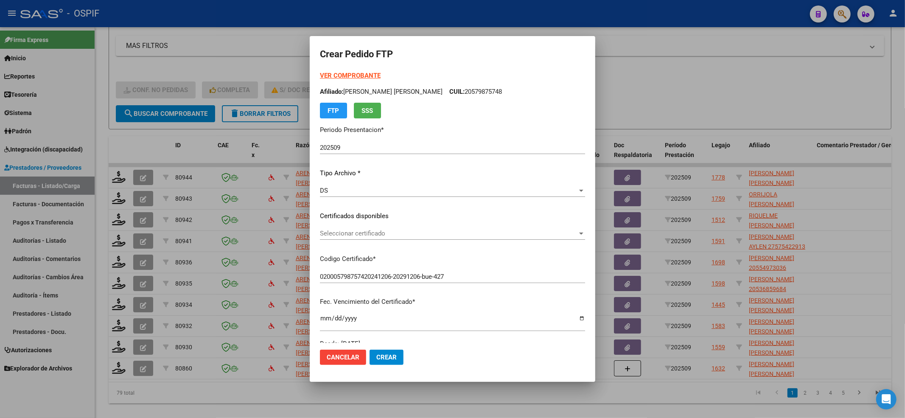
click at [332, 243] on div "Seleccionar certificado Seleccionar certificado" at bounding box center [452, 237] width 265 height 21
click at [333, 237] on span "Seleccionar certificado" at bounding box center [449, 234] width 258 height 8
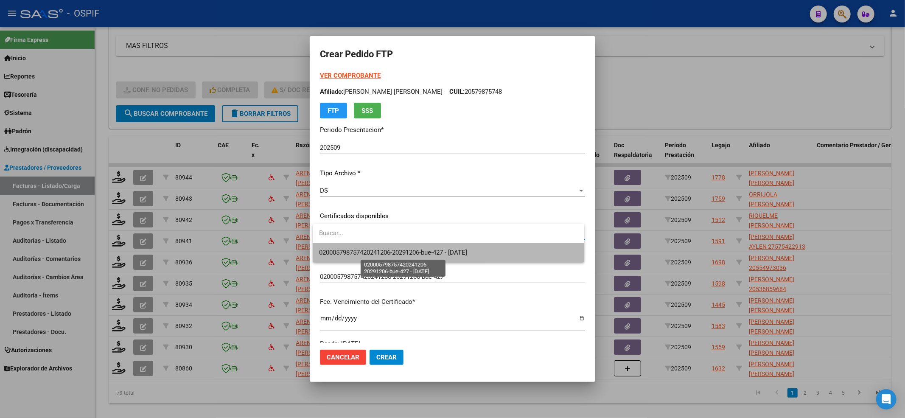
click at [320, 250] on span "020005798757420241206-20291206-bue-427 - 2029-12-06" at bounding box center [394, 253] width 148 height 8
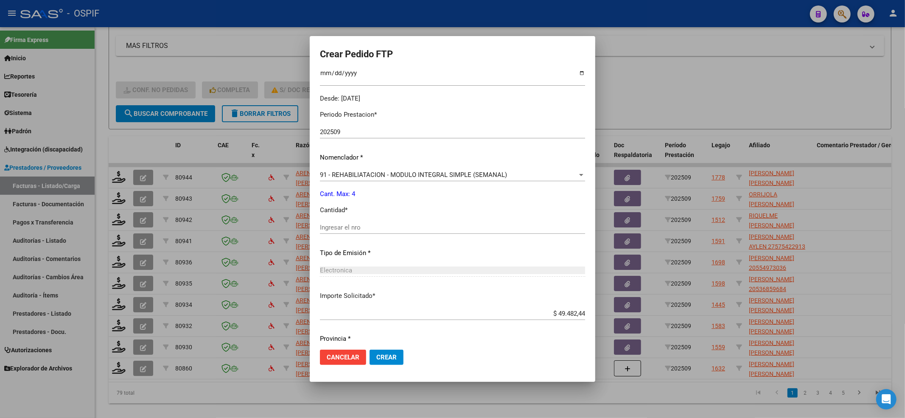
scroll to position [273, 0]
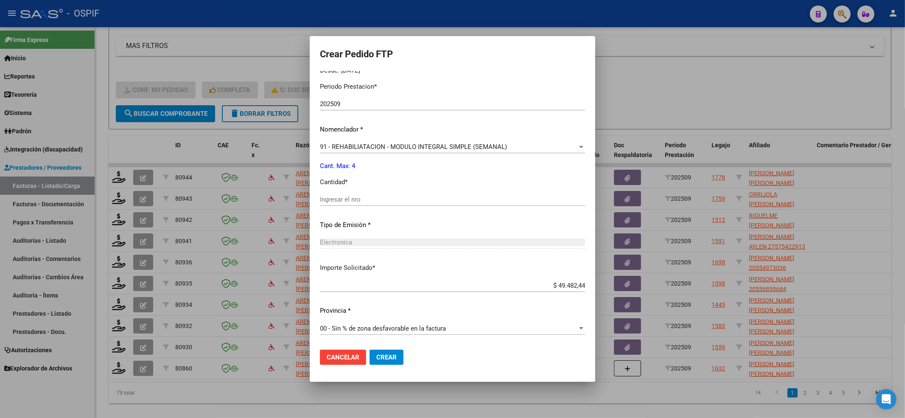
drag, startPoint x: 342, startPoint y: 204, endPoint x: 345, endPoint y: 197, distance: 7.3
click at [343, 203] on div "Ingresar el nro" at bounding box center [452, 199] width 265 height 13
type input "4"
drag, startPoint x: 386, startPoint y: 357, endPoint x: 352, endPoint y: 352, distance: 34.4
click at [386, 357] on span "Crear" at bounding box center [386, 358] width 20 height 8
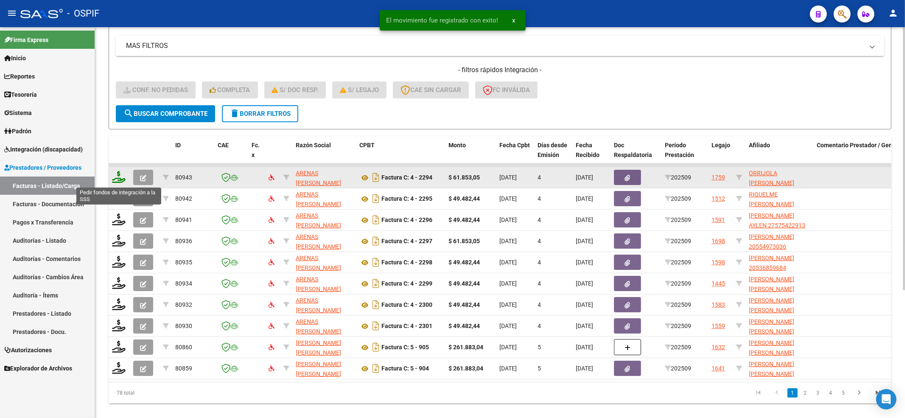
click at [114, 179] on icon at bounding box center [119, 177] width 14 height 12
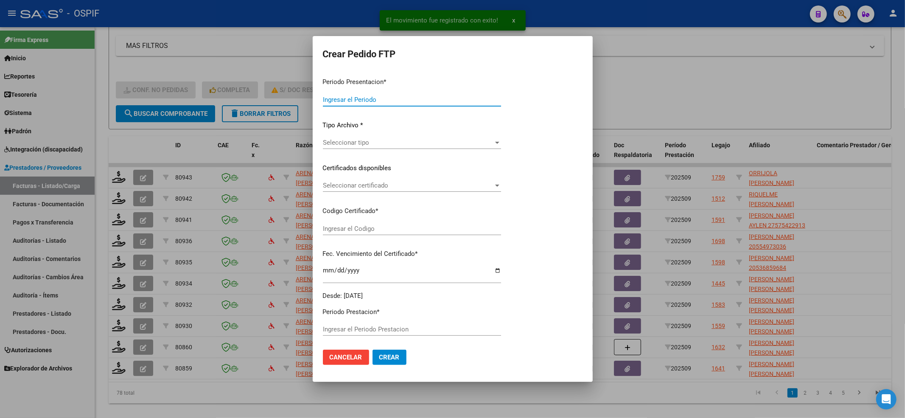
type input "202509"
type input "$ 61.853,05"
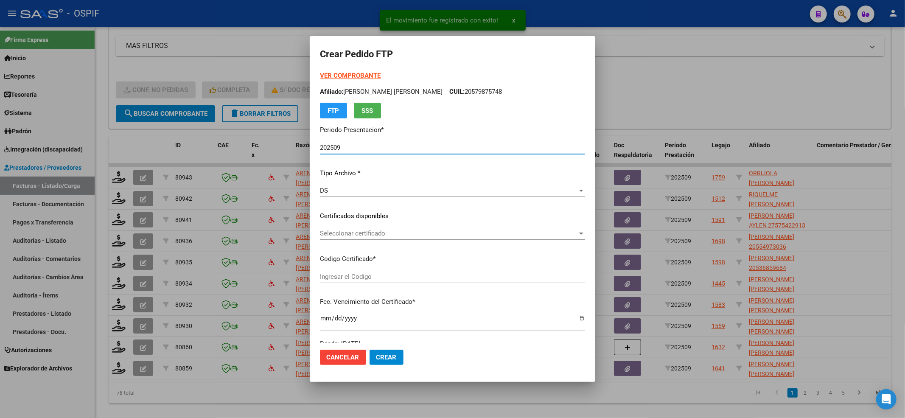
type input "0200053444931-20230206-20260206-BS-427"
type input "2026-02-06"
click at [476, 239] on div "Seleccionar certificado Seleccionar certificado" at bounding box center [452, 233] width 265 height 13
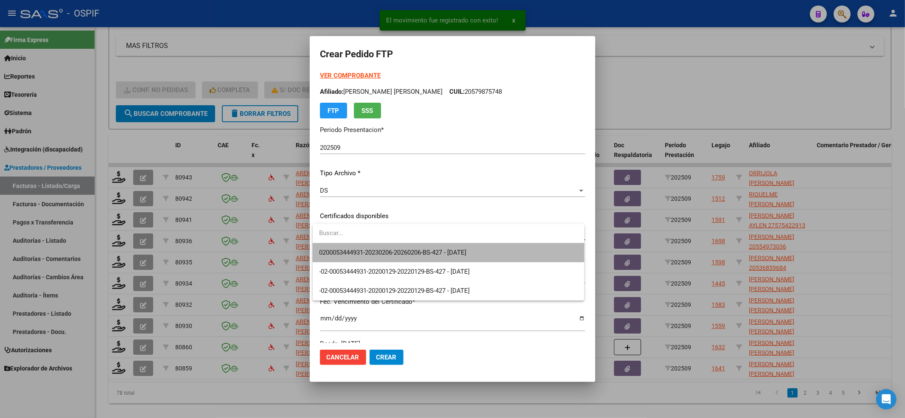
click at [461, 245] on span "0200053444931-20230206-20260206-BS-427 - 2026-02-06" at bounding box center [449, 252] width 258 height 19
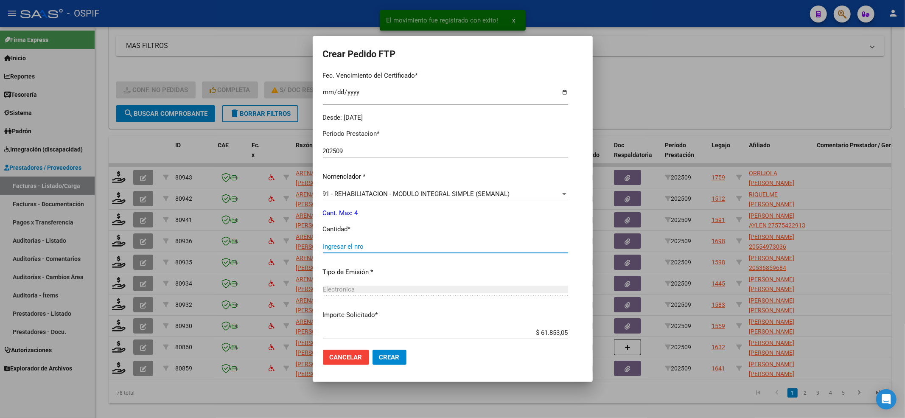
click at [459, 244] on input "Ingresar el nro" at bounding box center [445, 247] width 245 height 8
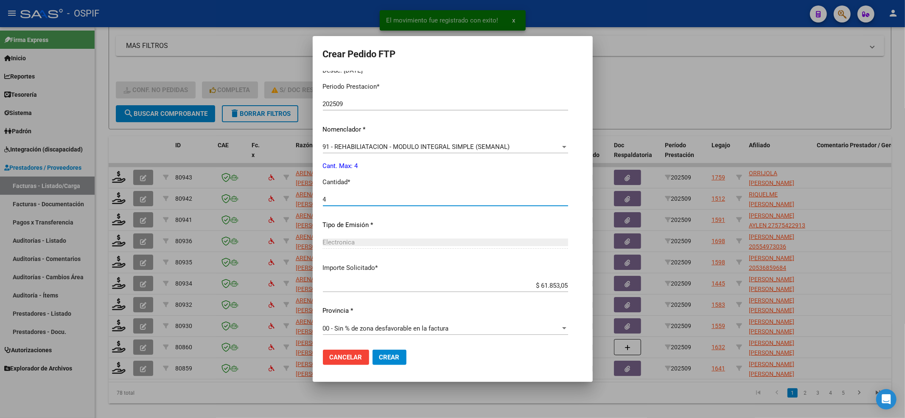
type input "4"
click at [386, 360] on span "Crear" at bounding box center [389, 358] width 20 height 8
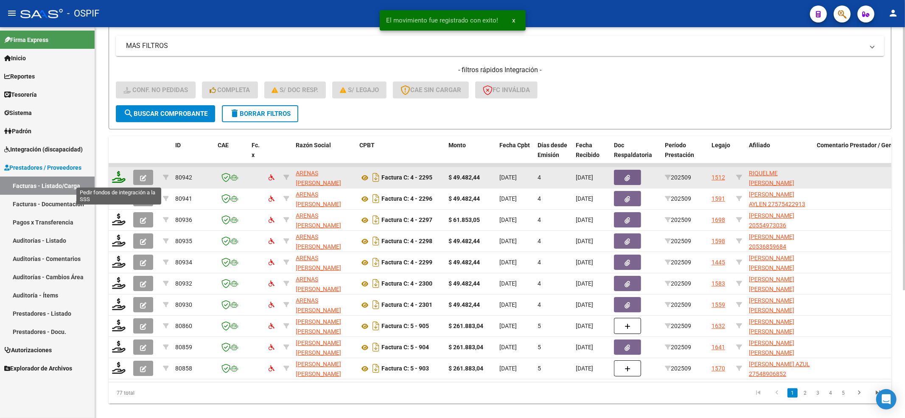
click at [114, 182] on icon at bounding box center [119, 177] width 14 height 12
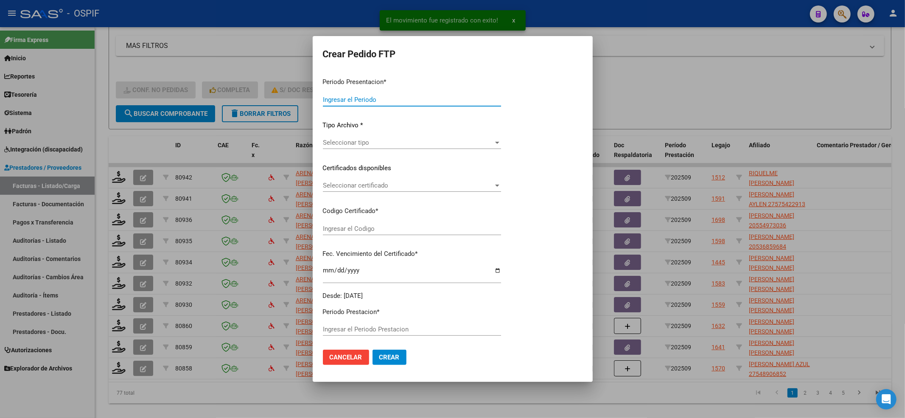
type input "202509"
type input "$ 49.482,44"
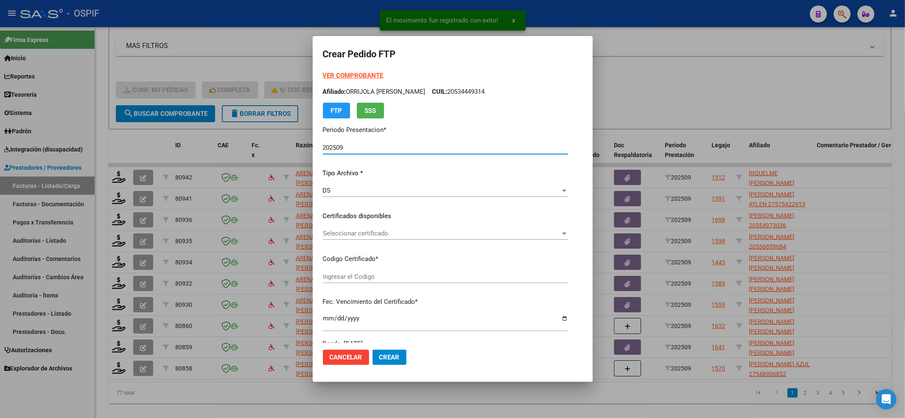
type input "0200057591298-20191219-20241219-BS-427"
type input "2024-12-19"
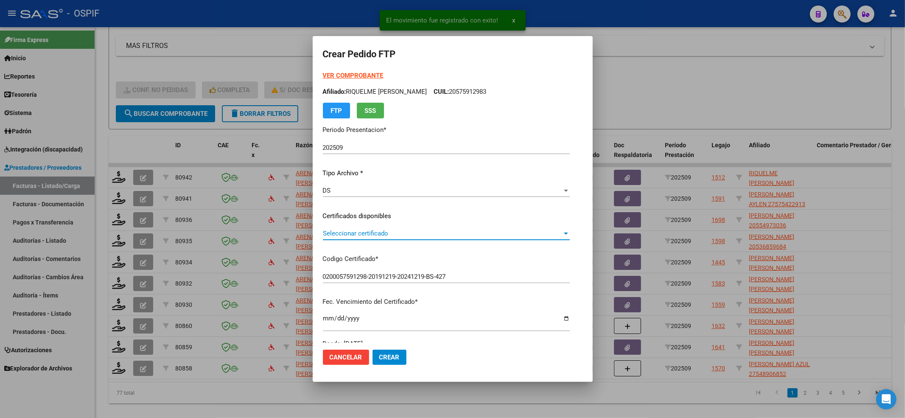
click at [390, 235] on span "Seleccionar certificado" at bounding box center [442, 234] width 239 height 8
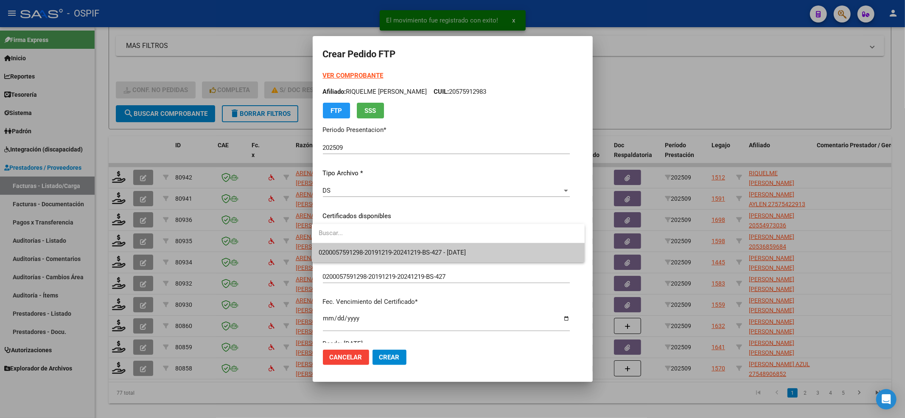
click at [382, 244] on span "0200057591298-20191219-20241219-BS-427 - 2024-12-19" at bounding box center [448, 252] width 259 height 19
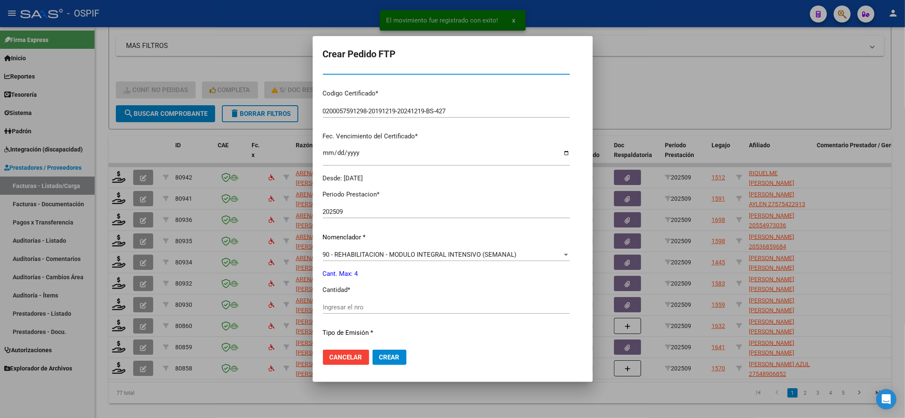
scroll to position [170, 0]
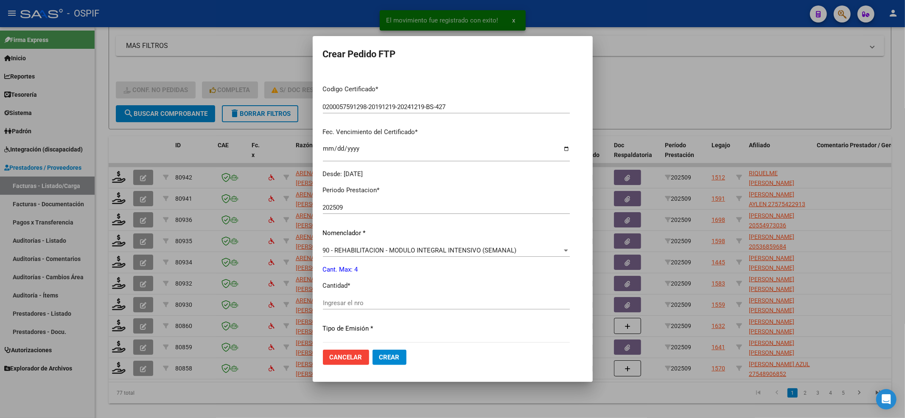
click at [384, 247] on span "90 - REHABILITACION - MODULO INTEGRAL INTENSIVO (SEMANAL)" at bounding box center [420, 251] width 194 height 8
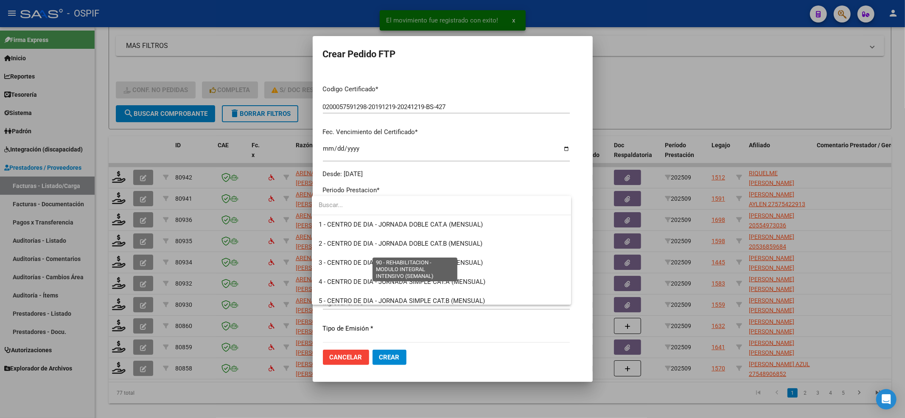
scroll to position [1674, 0]
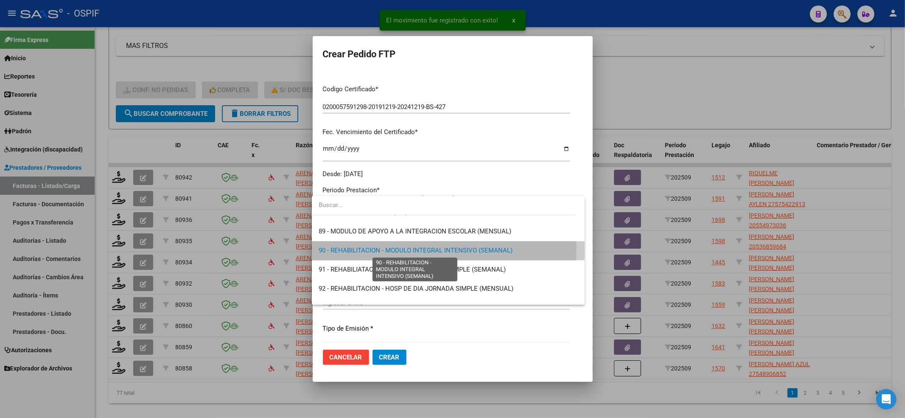
click at [384, 247] on span "90 - REHABILITACION - MODULO INTEGRAL INTENSIVO (SEMANAL)" at bounding box center [416, 251] width 194 height 8
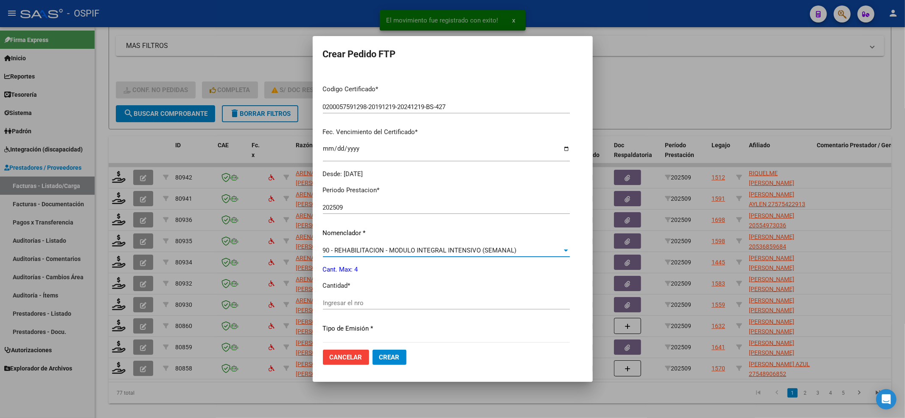
scroll to position [273, 0]
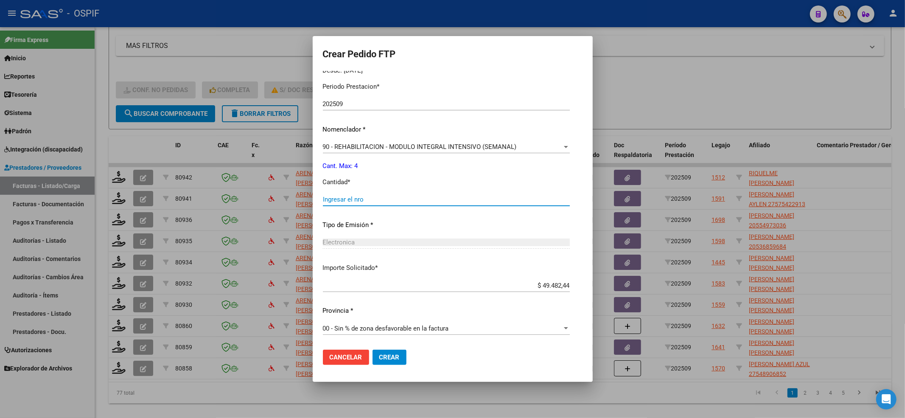
click at [340, 197] on input "Ingresar el nro" at bounding box center [446, 200] width 247 height 8
type input "4"
click at [396, 354] on button "Crear" at bounding box center [390, 357] width 34 height 15
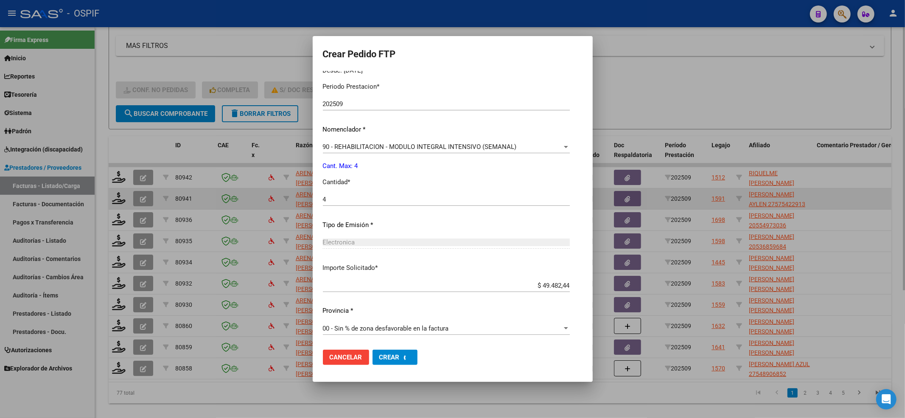
scroll to position [0, 0]
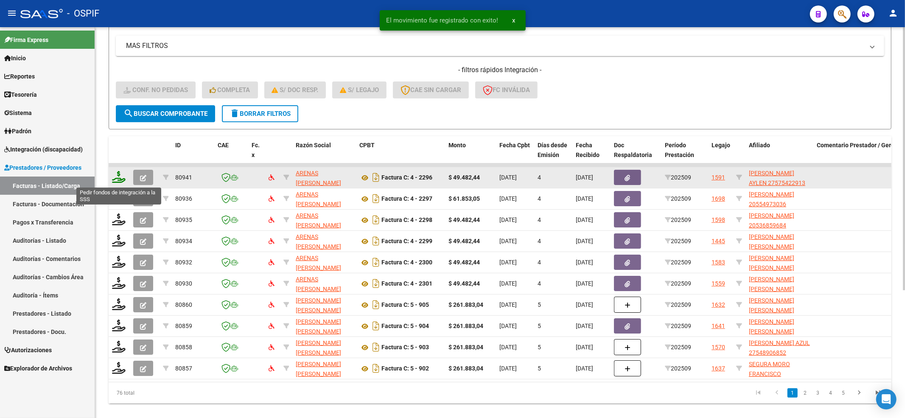
click at [121, 177] on icon at bounding box center [119, 177] width 14 height 12
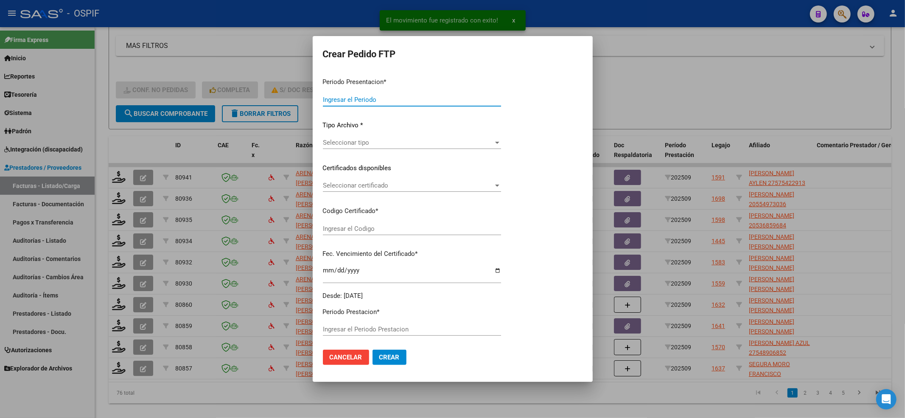
type input "202509"
type input "$ 49.482,44"
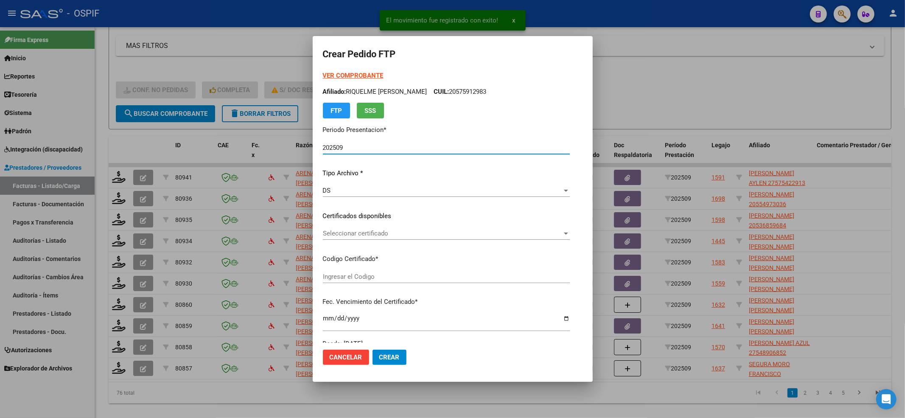
type input "01-00057542291-20220602-20250602-BS-427"
type input "2025-06-02"
drag, startPoint x: 341, startPoint y: 240, endPoint x: 340, endPoint y: 228, distance: 12.4
click at [340, 236] on div "Seleccionar certificado Seleccionar certificado" at bounding box center [441, 237] width 236 height 21
click at [340, 228] on div "Seleccionar certificado Seleccionar certificado" at bounding box center [441, 233] width 236 height 13
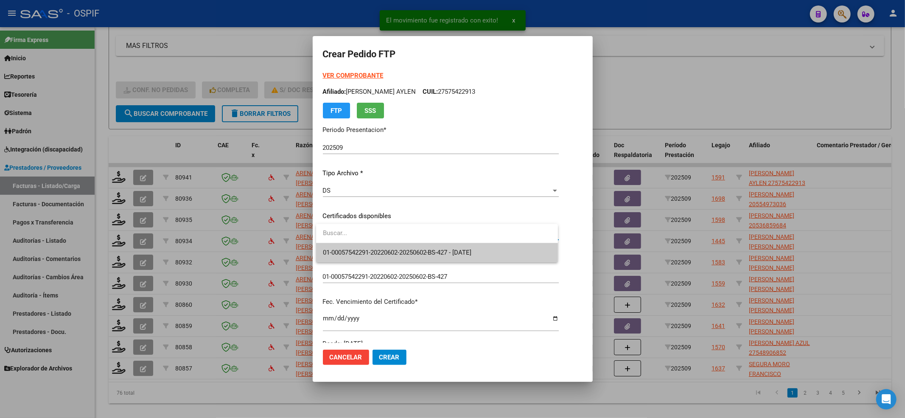
click at [335, 250] on span "01-00057542291-20220602-20250602-BS-427 - 2025-06-02" at bounding box center [397, 253] width 149 height 8
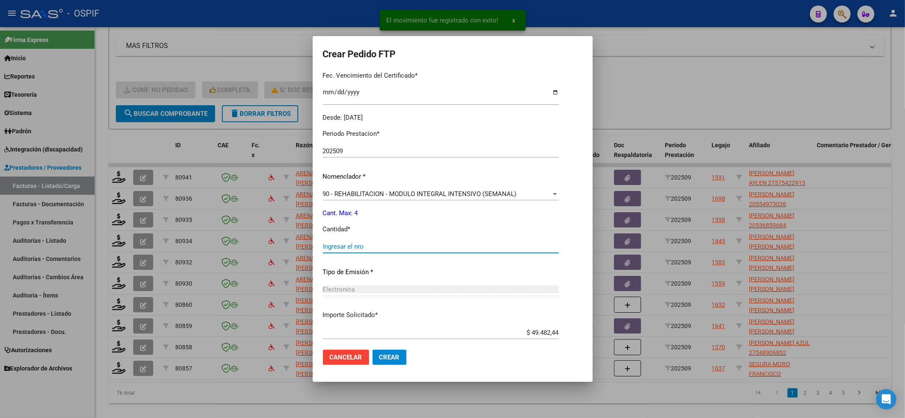
click at [337, 248] on input "Ingresar el nro" at bounding box center [441, 247] width 236 height 8
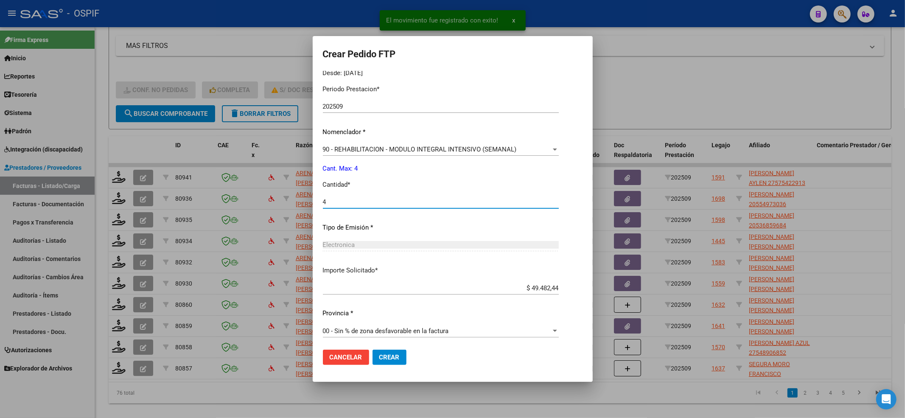
scroll to position [273, 0]
type input "4"
click at [393, 354] on span "Crear" at bounding box center [389, 358] width 20 height 8
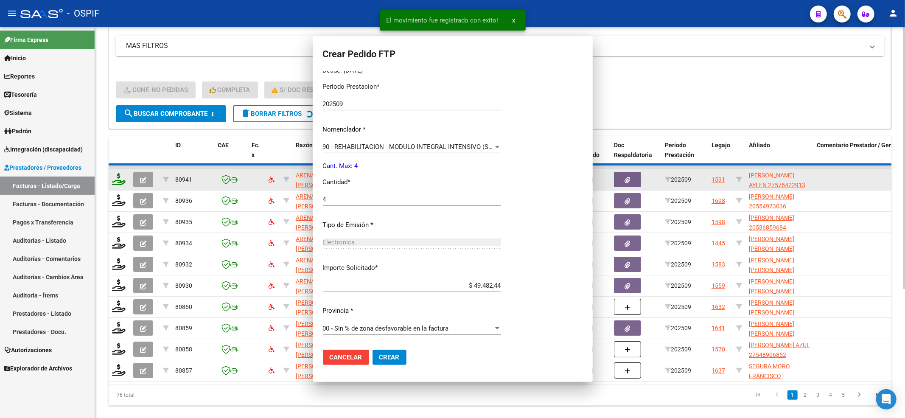
scroll to position [0, 0]
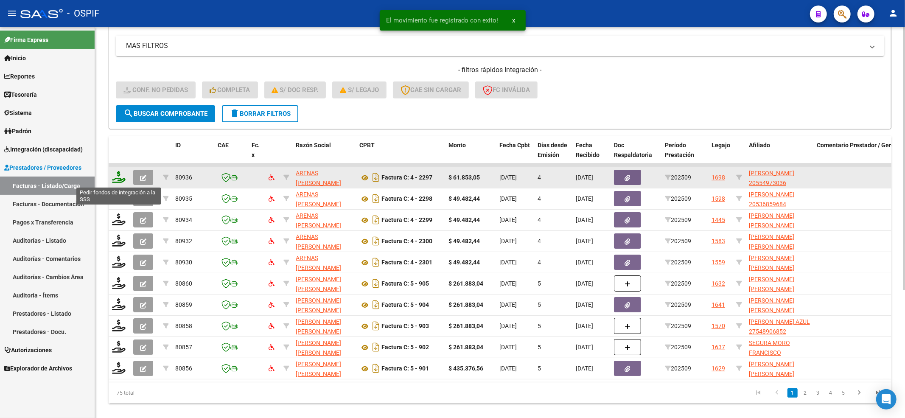
click at [114, 180] on icon at bounding box center [119, 177] width 14 height 12
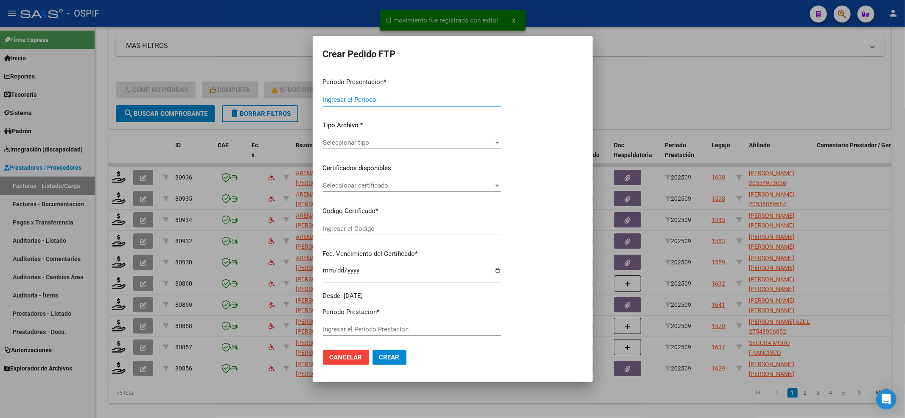
type input "202509"
type input "$ 61.853,05"
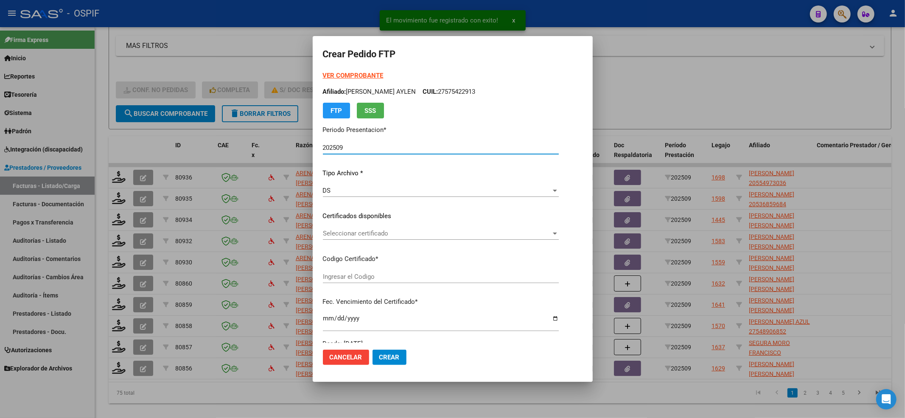
type input "020005549730320201014-20251014-BS-427"
type input "2028-09-16"
click at [364, 236] on span "Seleccionar certificado" at bounding box center [426, 234] width 207 height 8
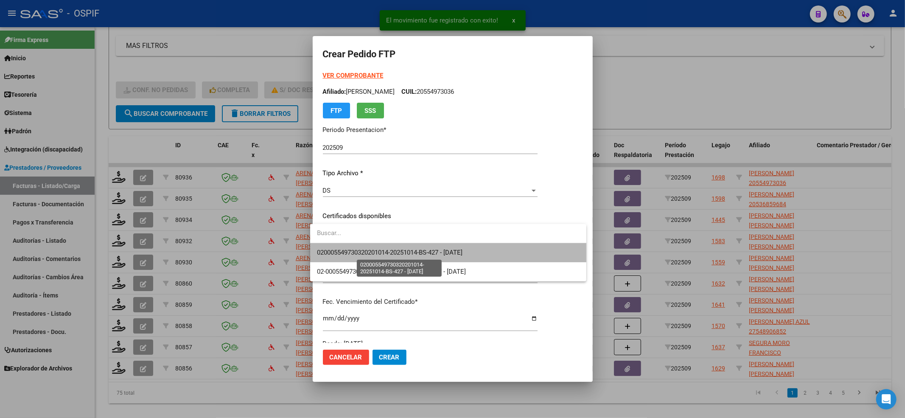
click at [361, 250] on span "020005549730320201014-20251014-BS-427 - 2028-09-16" at bounding box center [390, 253] width 146 height 8
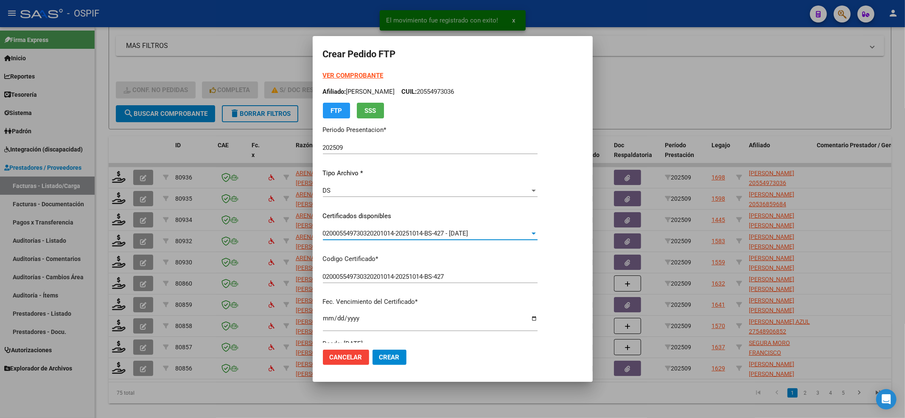
scroll to position [170, 0]
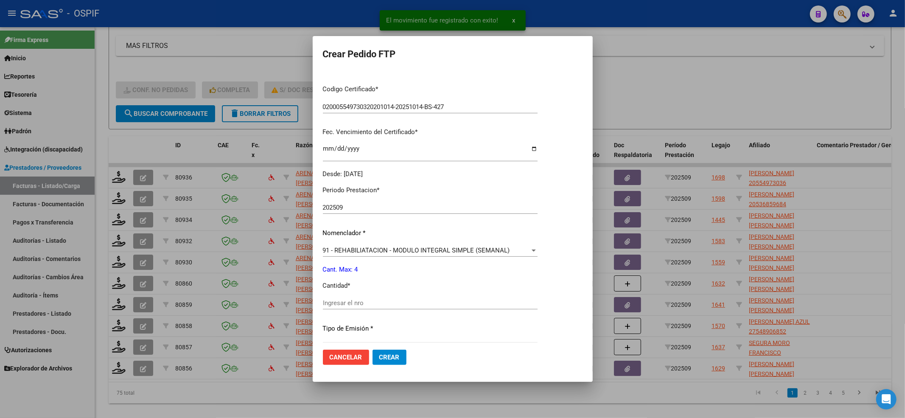
click at [348, 311] on div "Ingresar el nro" at bounding box center [430, 307] width 215 height 21
click at [342, 301] on input "Ingresar el nro" at bounding box center [430, 303] width 215 height 8
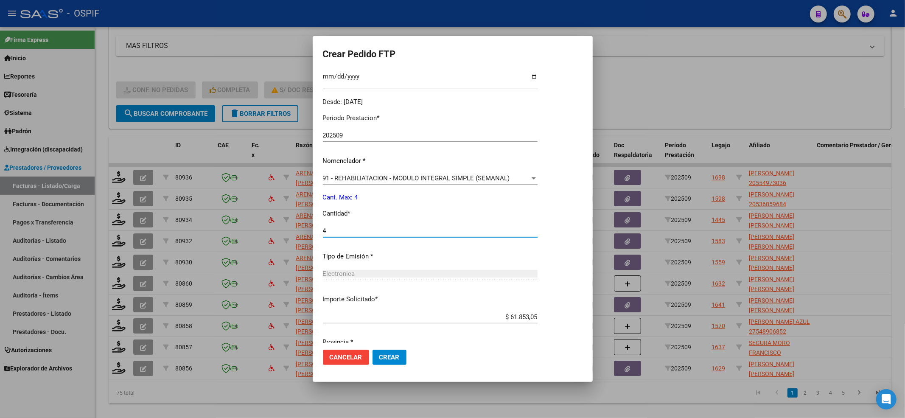
scroll to position [273, 0]
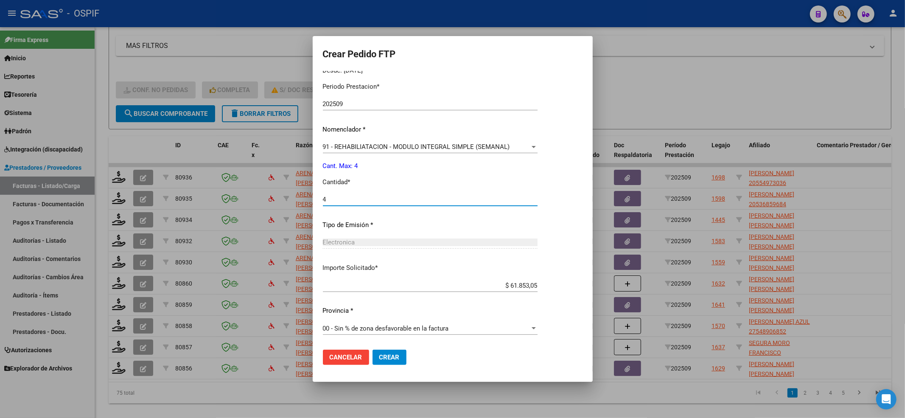
type input "4"
click at [382, 357] on span "Crear" at bounding box center [389, 358] width 20 height 8
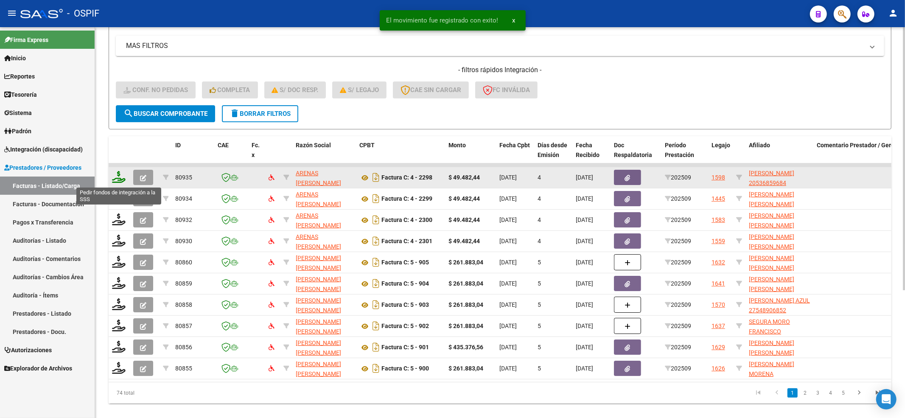
click at [119, 177] on icon at bounding box center [119, 177] width 14 height 12
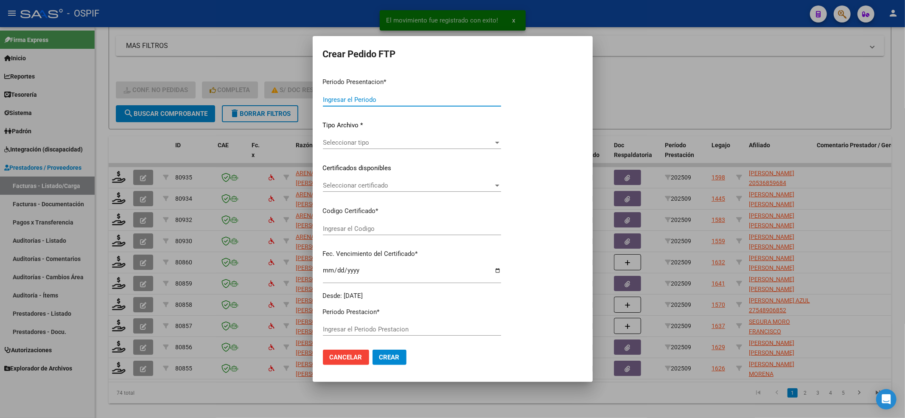
type input "202509"
type input "$ 49.482,44"
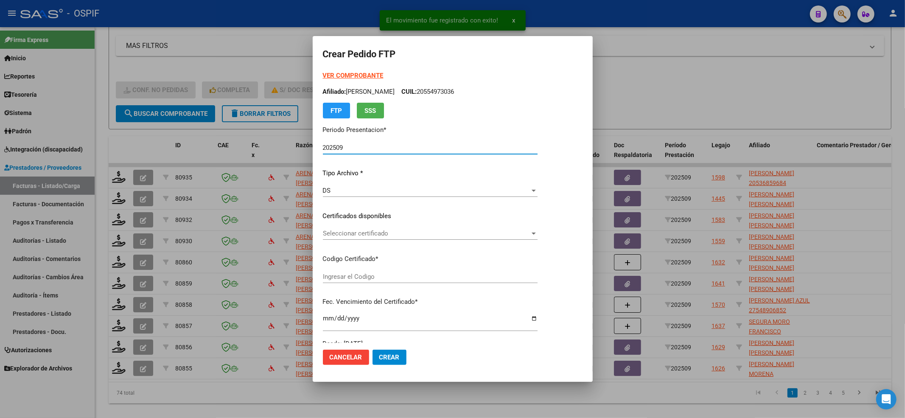
type input "0200053685968-20220926-20320926-BS-427"
type input "2032-09-26"
click at [360, 231] on span "Seleccionar certificado" at bounding box center [426, 234] width 207 height 8
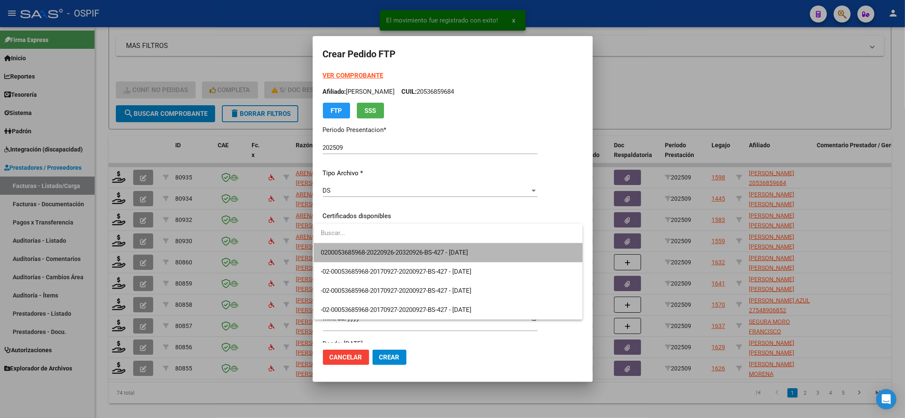
click at [351, 245] on span "0200053685968-20220926-20320926-BS-427 - 2032-09-26" at bounding box center [448, 252] width 255 height 19
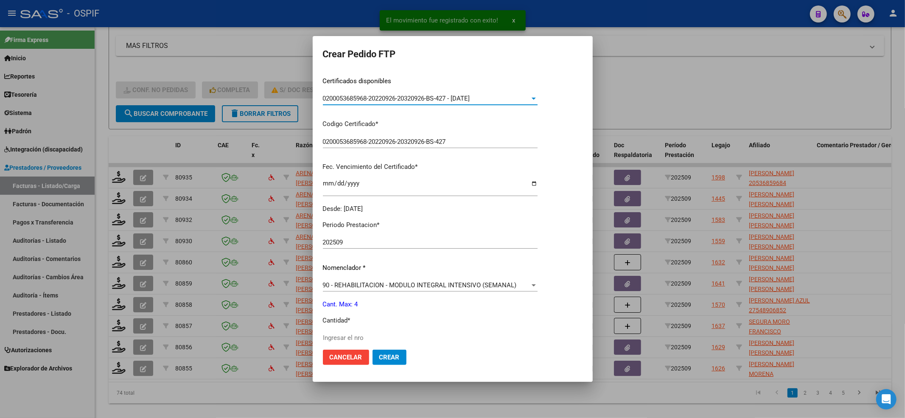
scroll to position [170, 0]
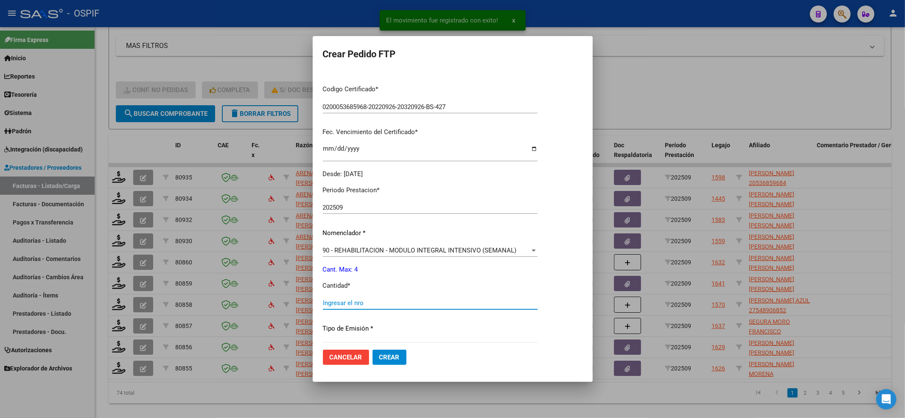
click at [363, 299] on input "Ingresar el nro" at bounding box center [430, 303] width 215 height 8
type input "4"
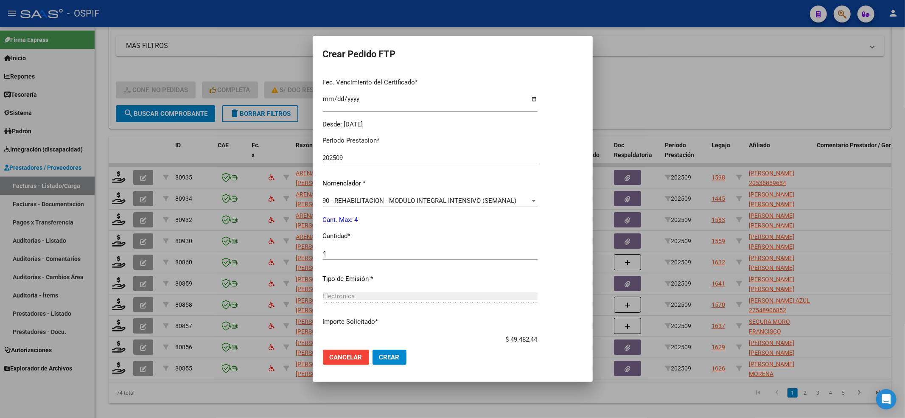
scroll to position [273, 0]
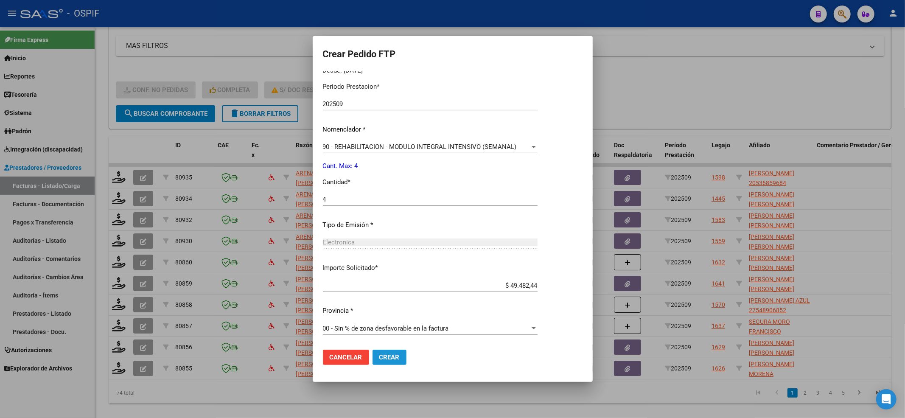
click at [383, 351] on button "Crear" at bounding box center [390, 357] width 34 height 15
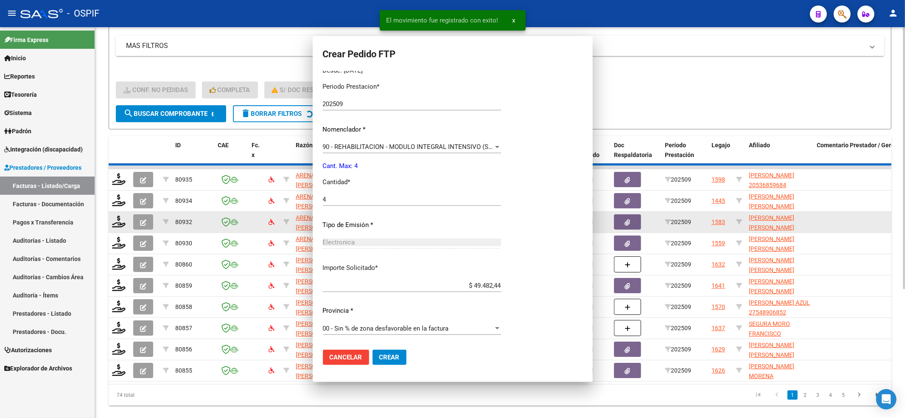
scroll to position [0, 0]
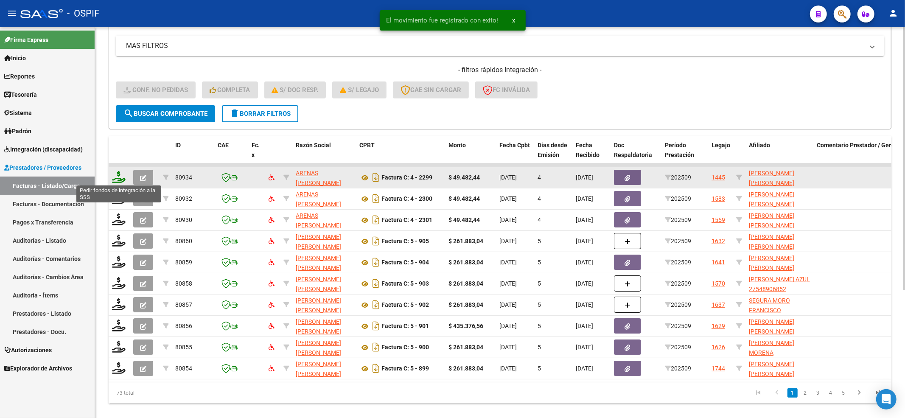
click at [120, 176] on icon at bounding box center [119, 177] width 14 height 12
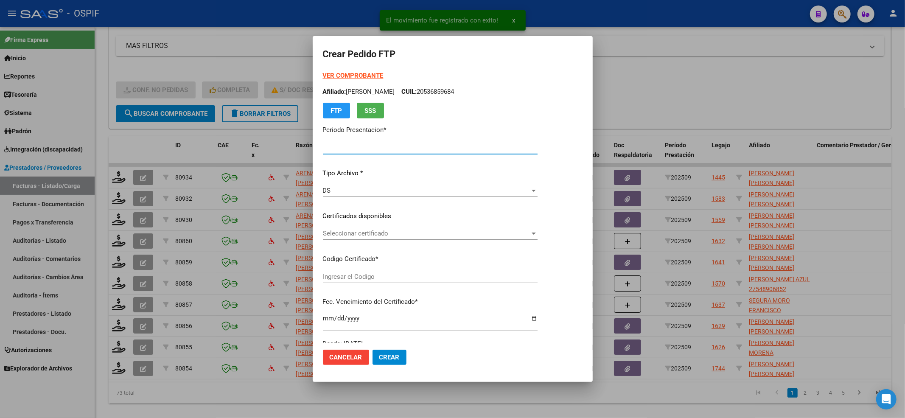
type input "202509"
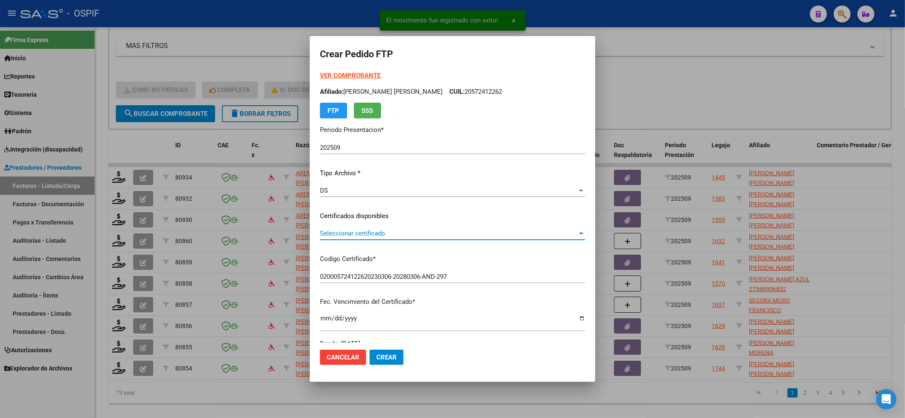
click at [348, 233] on span "Seleccionar certificado" at bounding box center [449, 234] width 258 height 8
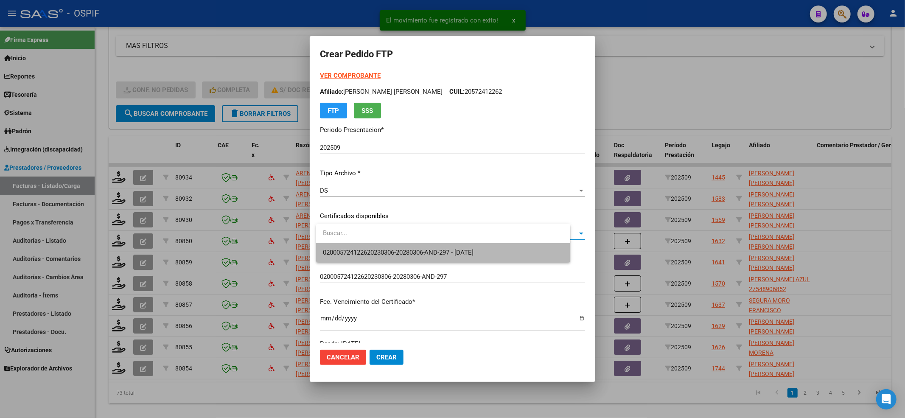
click at [354, 248] on span "020005724122620230306-20280306-AND-297 - 2028-03-06" at bounding box center [443, 252] width 241 height 19
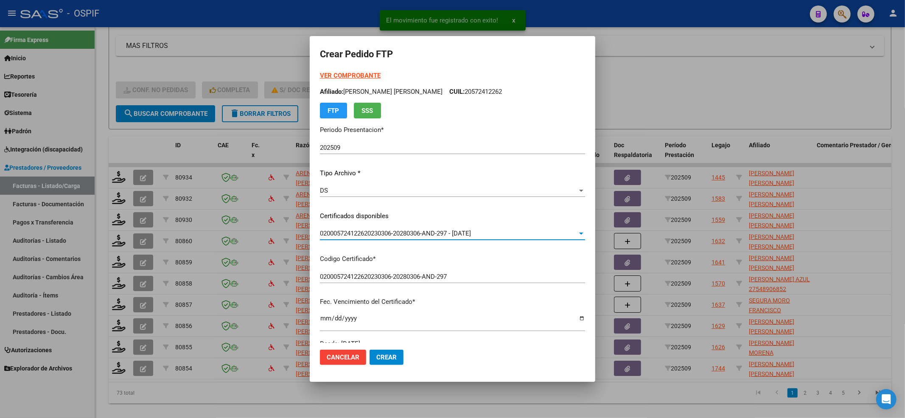
scroll to position [226, 0]
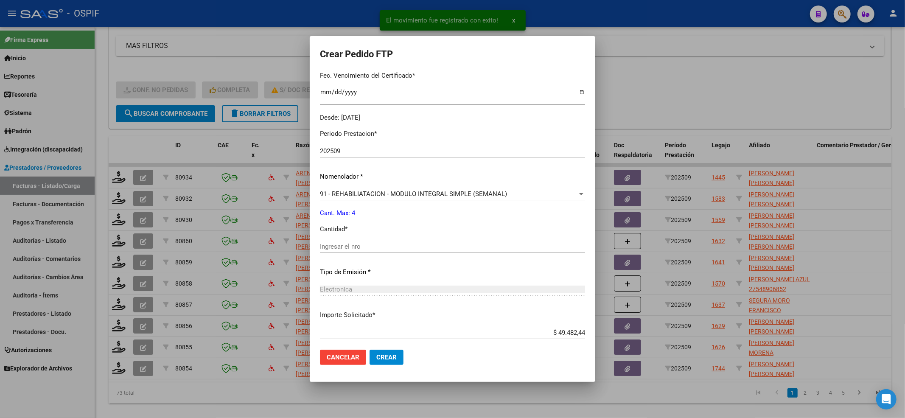
click at [360, 248] on input "Ingresar el nro" at bounding box center [452, 247] width 265 height 8
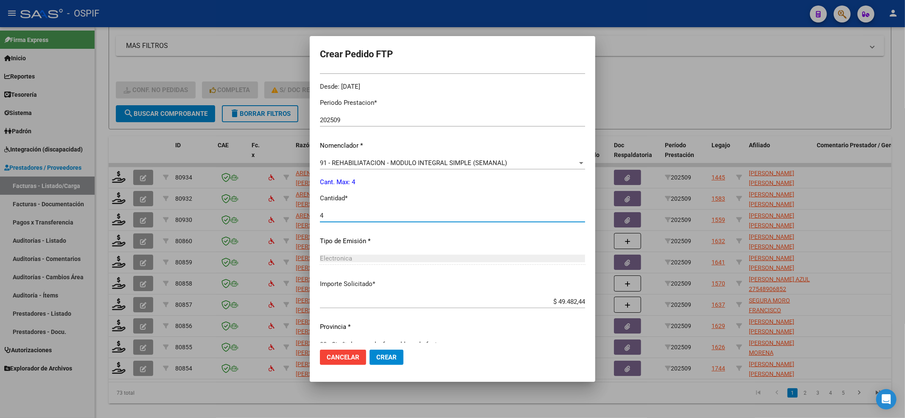
scroll to position [273, 0]
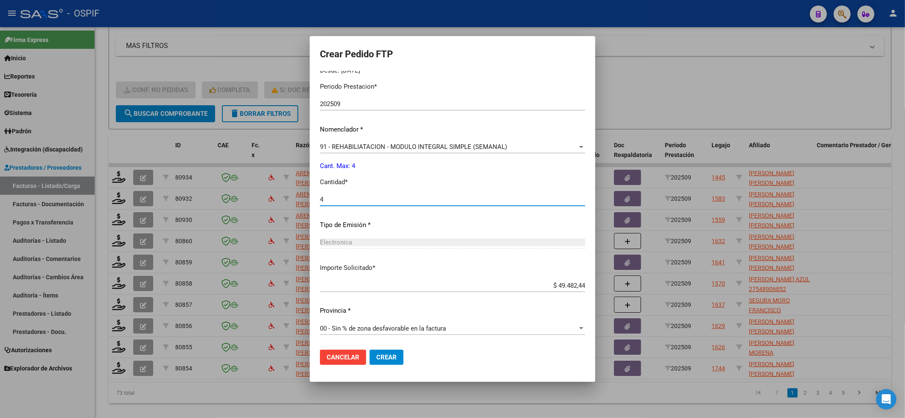
click at [394, 359] on span "Crear" at bounding box center [386, 358] width 20 height 8
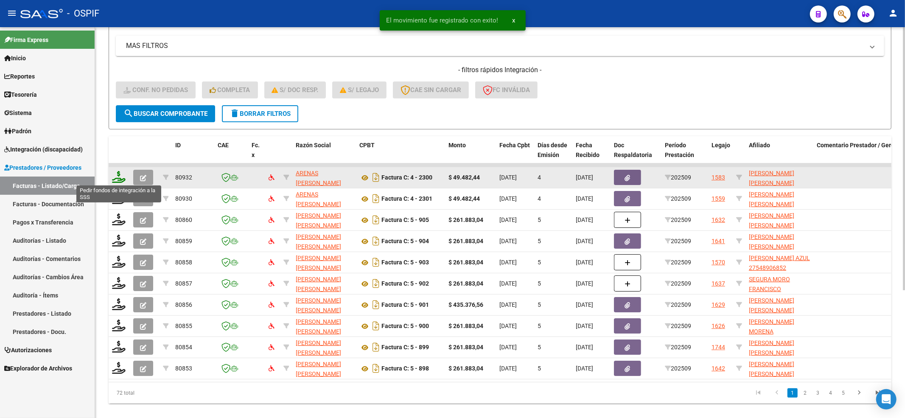
click at [121, 171] on icon at bounding box center [119, 177] width 14 height 12
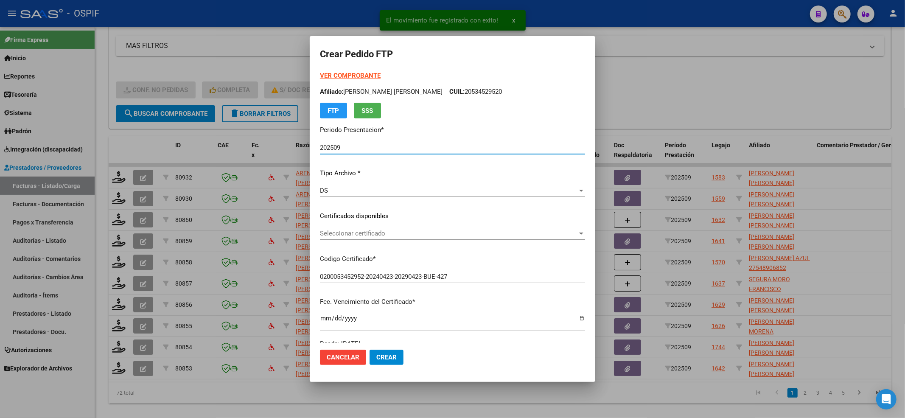
click at [348, 236] on span "Seleccionar certificado" at bounding box center [449, 234] width 258 height 8
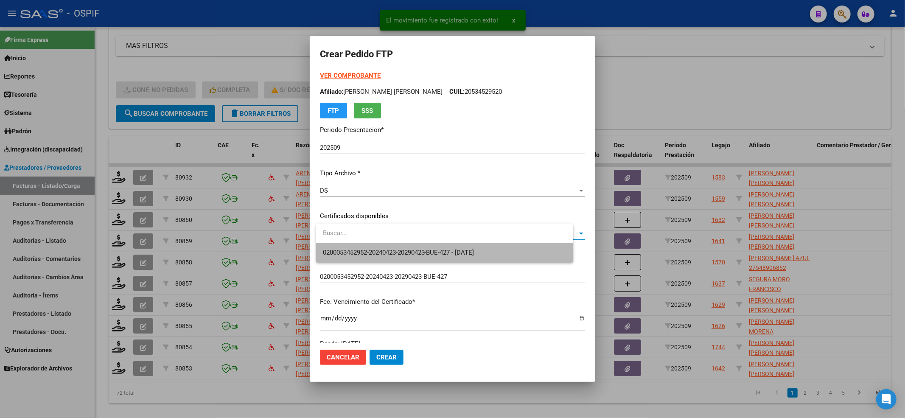
click at [348, 243] on span "0200053452952-20240423-20290423-BUE-427 - 2029-04-23" at bounding box center [445, 252] width 244 height 19
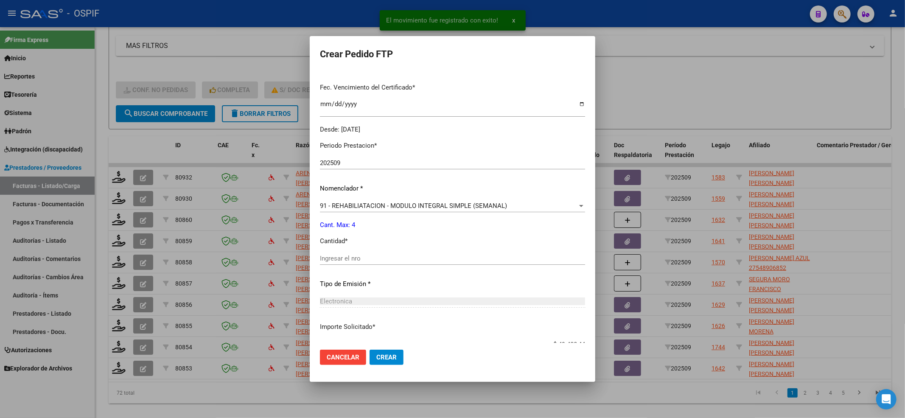
scroll to position [226, 0]
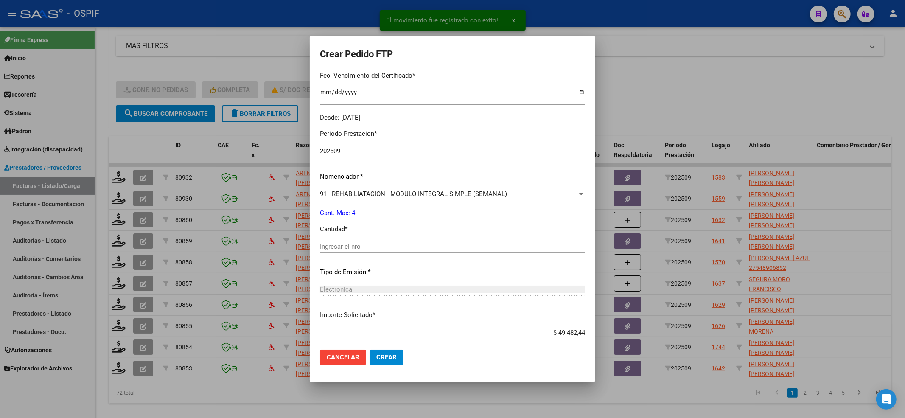
click at [351, 243] on input "Ingresar el nro" at bounding box center [452, 247] width 265 height 8
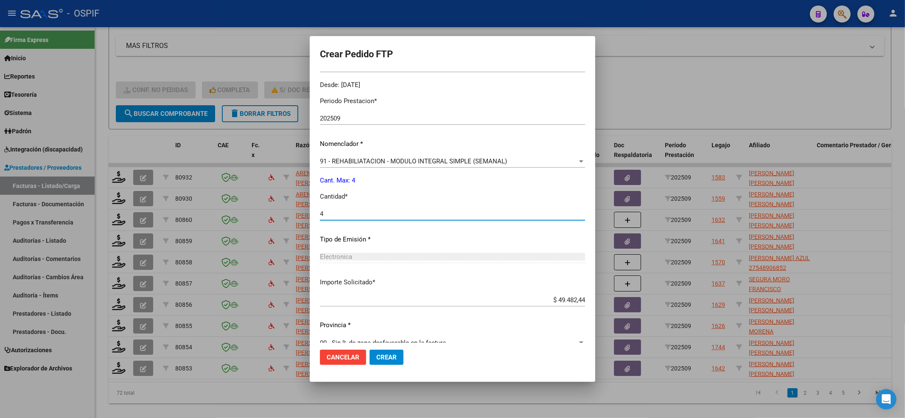
scroll to position [273, 0]
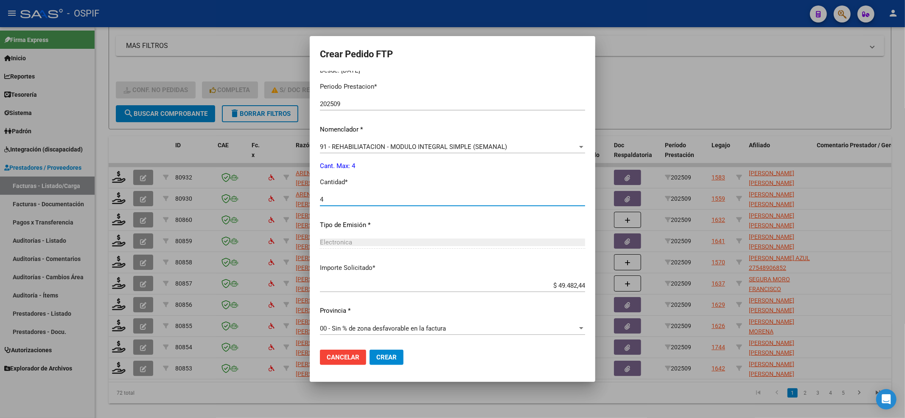
click at [391, 361] on button "Crear" at bounding box center [387, 357] width 34 height 15
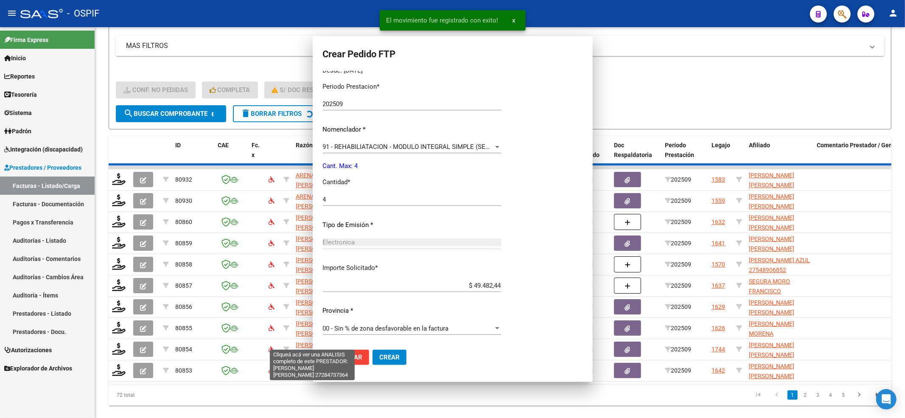
scroll to position [0, 0]
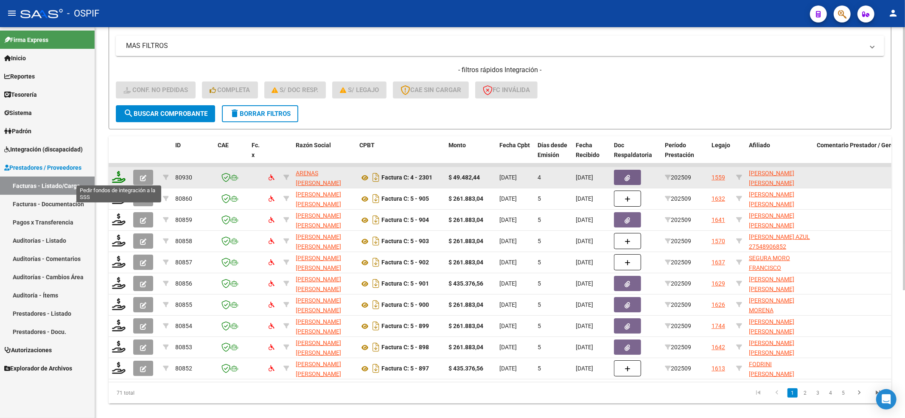
click at [114, 176] on icon at bounding box center [119, 177] width 14 height 12
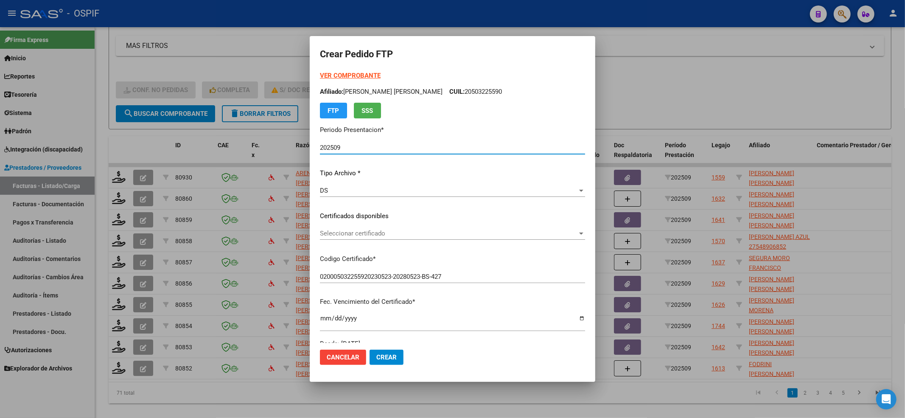
click at [372, 233] on span "Seleccionar certificado" at bounding box center [449, 234] width 258 height 8
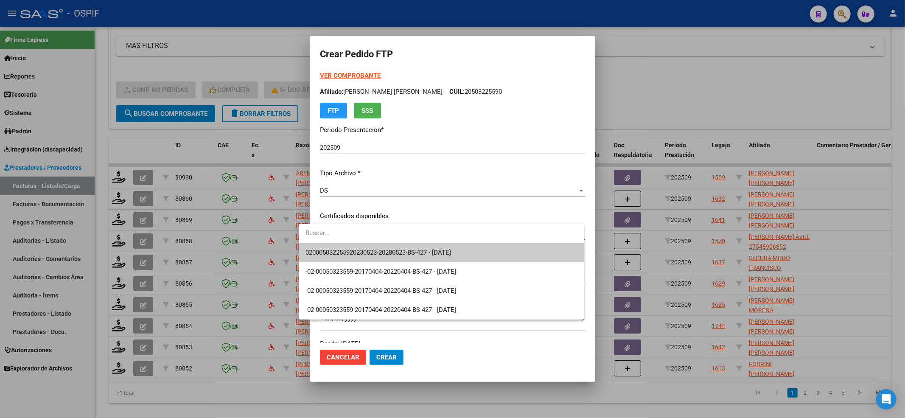
click at [364, 250] on span "020005032255920230523-20280523-BS-427 - 2028-05-24" at bounding box center [379, 253] width 146 height 8
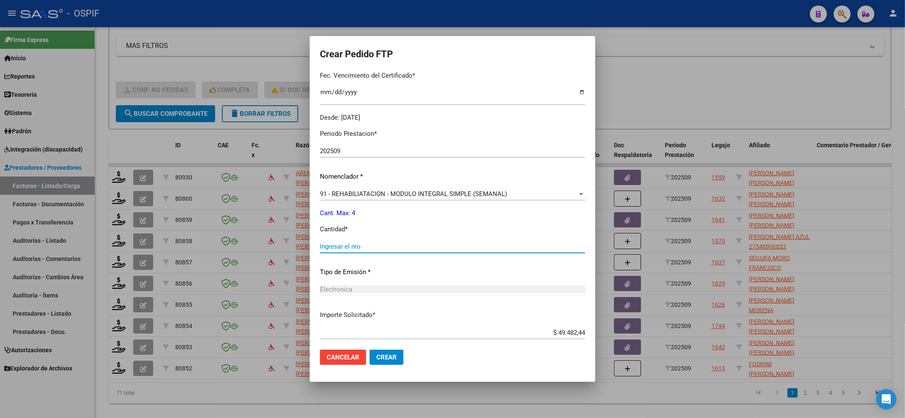
click at [365, 248] on input "Ingresar el nro" at bounding box center [452, 247] width 265 height 8
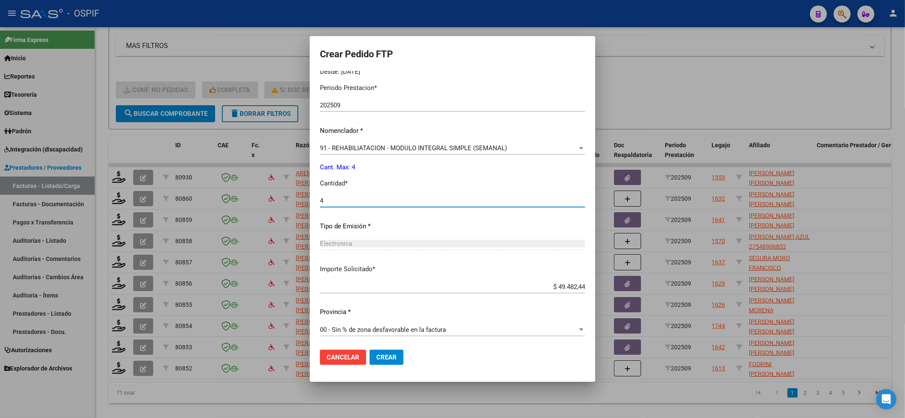
scroll to position [273, 0]
click at [376, 360] on span "Crear" at bounding box center [386, 358] width 20 height 8
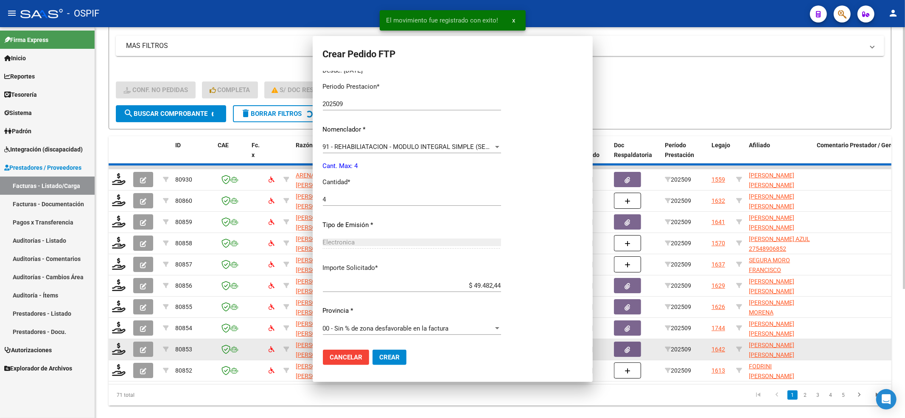
scroll to position [0, 0]
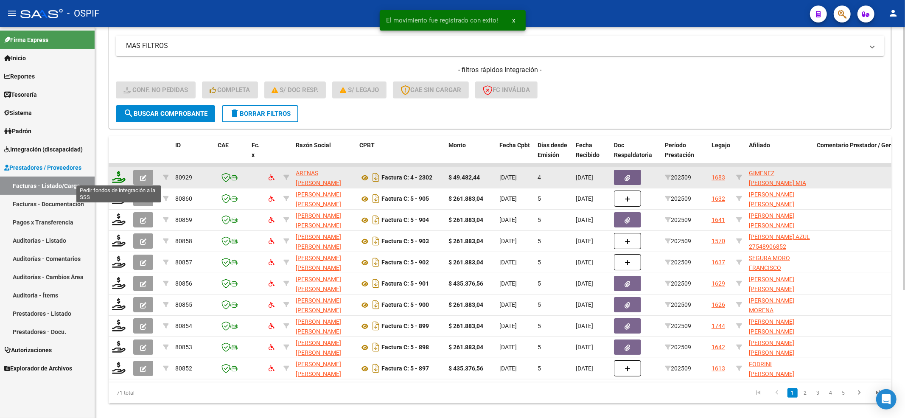
click at [116, 172] on icon at bounding box center [119, 177] width 14 height 12
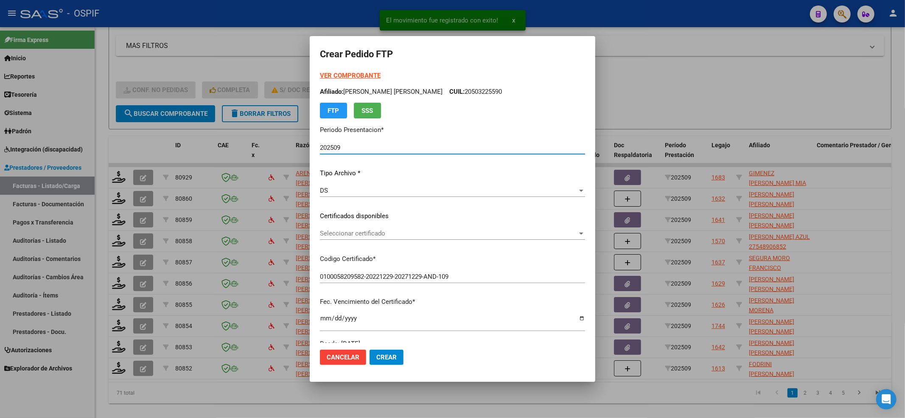
click at [343, 237] on span "Seleccionar certificado" at bounding box center [449, 234] width 258 height 8
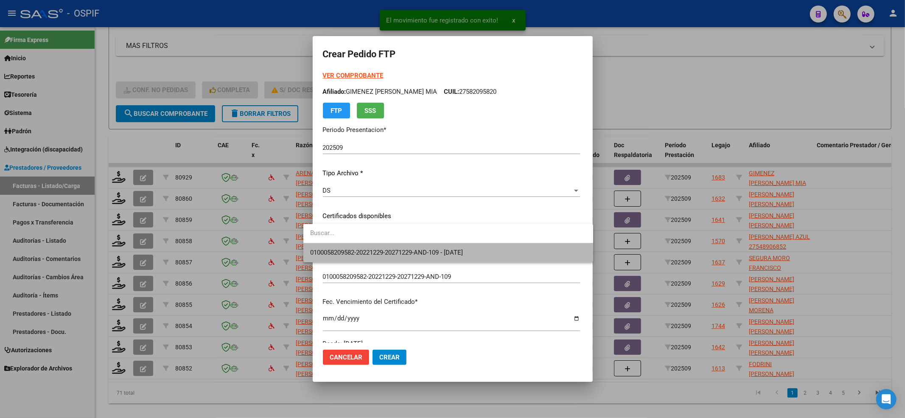
click at [338, 246] on span "0100058209582-20221229-20271229-AND-109 - 2027-12-29" at bounding box center [448, 252] width 276 height 19
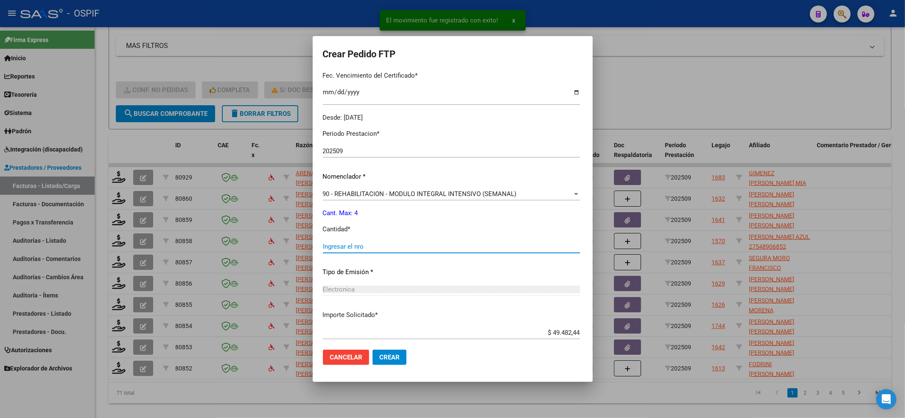
click at [340, 246] on input "Ingresar el nro" at bounding box center [451, 247] width 257 height 8
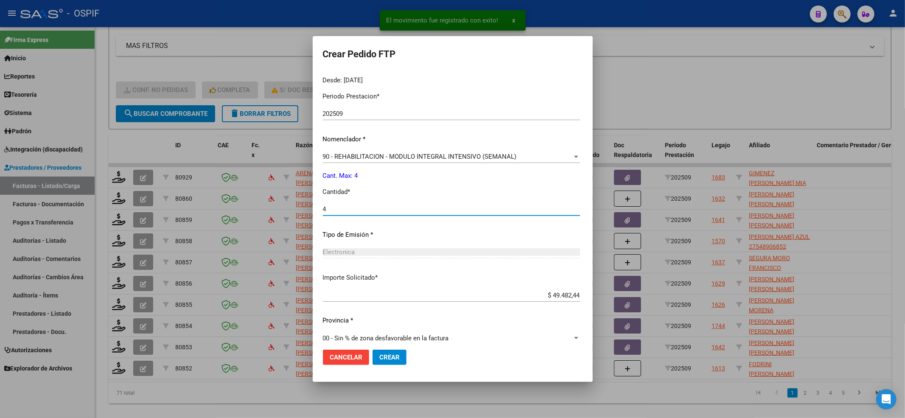
scroll to position [273, 0]
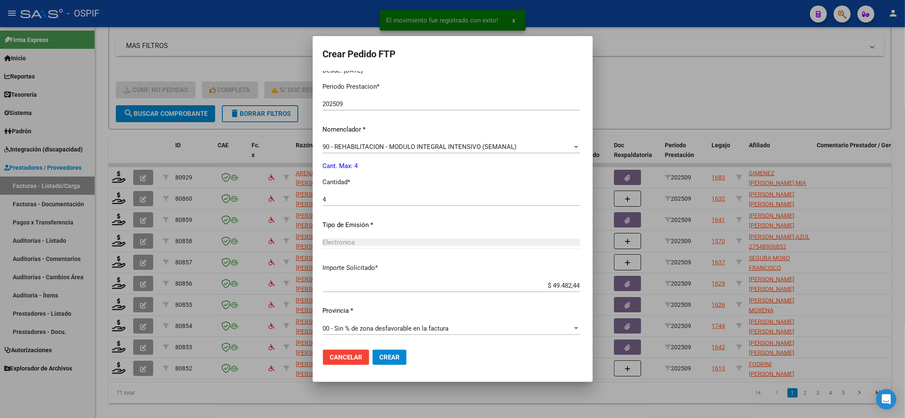
click at [374, 352] on mat-dialog-actions "Cancelar Crear" at bounding box center [453, 357] width 260 height 29
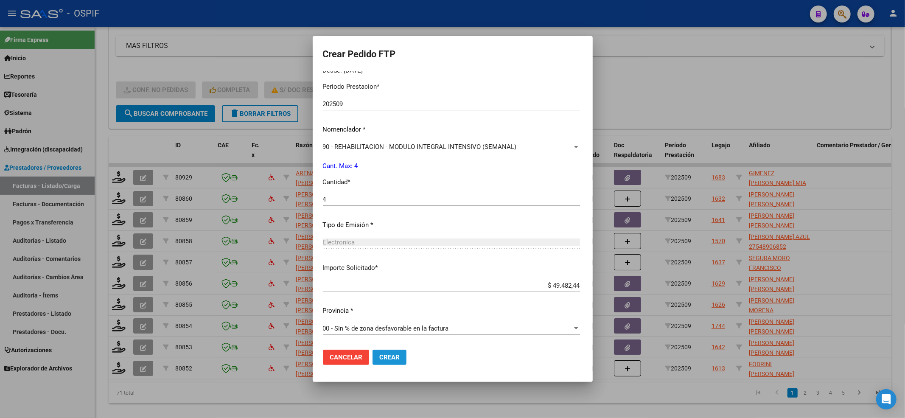
click at [375, 352] on button "Crear" at bounding box center [390, 357] width 34 height 15
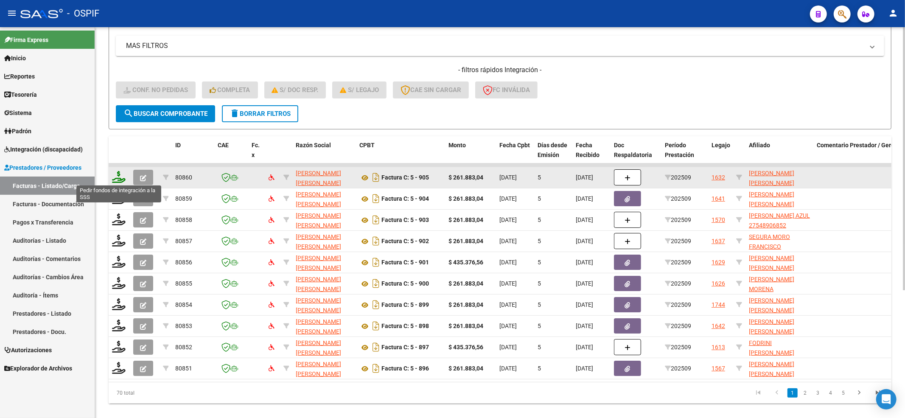
click at [119, 177] on icon at bounding box center [119, 177] width 14 height 12
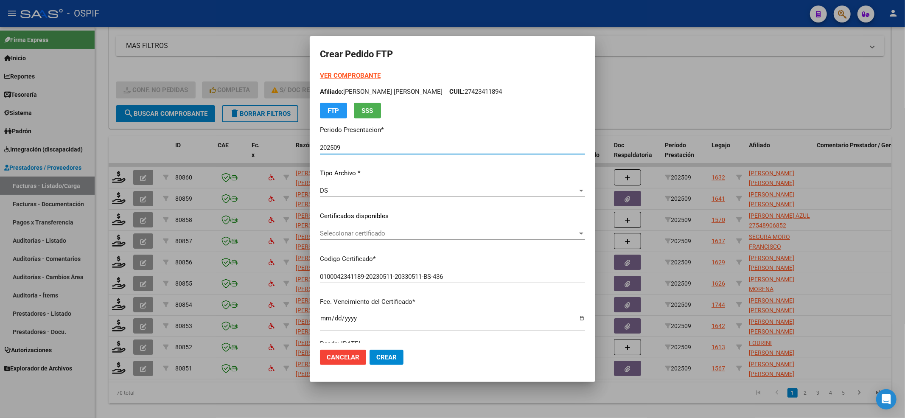
click at [410, 236] on span "Seleccionar certificado" at bounding box center [449, 234] width 258 height 8
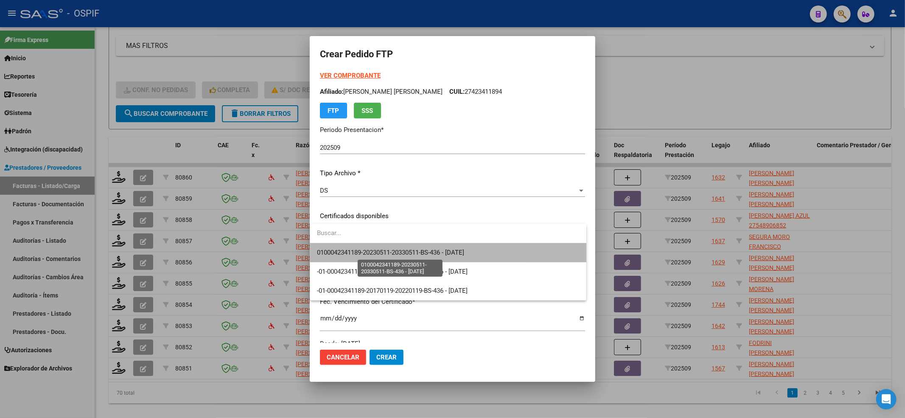
click at [394, 250] on span "0100042341189-20230511-20330511-BS-436 - 2033-05-11" at bounding box center [390, 253] width 147 height 8
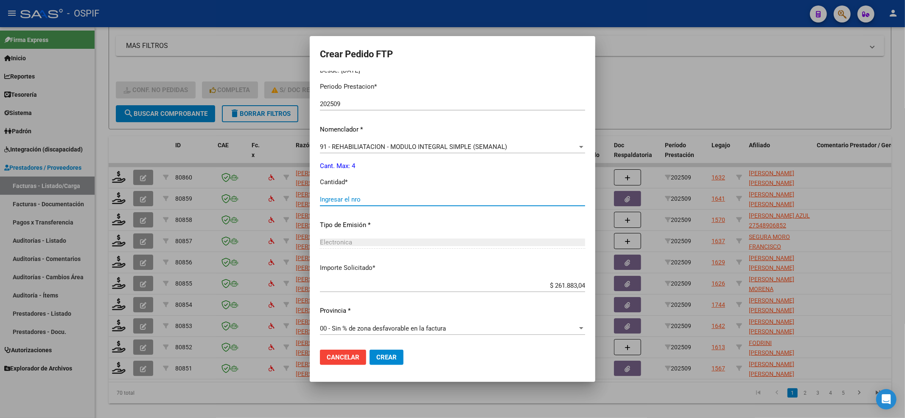
click at [365, 201] on input "Ingresar el nro" at bounding box center [452, 200] width 265 height 8
click at [376, 351] on button "Crear" at bounding box center [387, 357] width 34 height 15
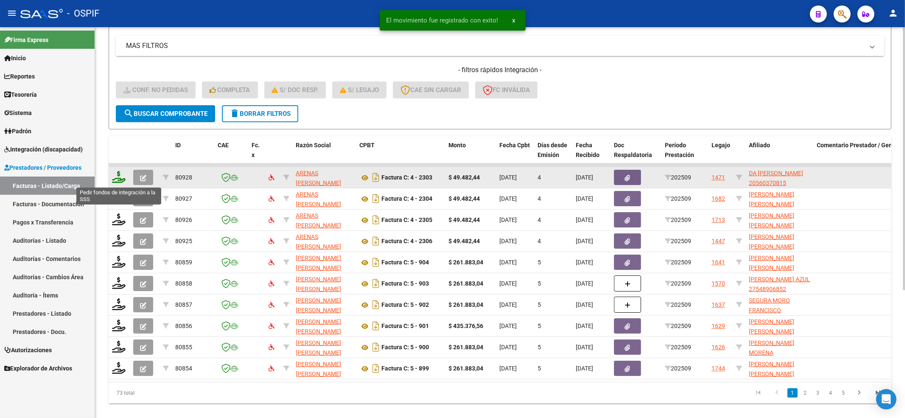
click at [123, 177] on icon at bounding box center [119, 177] width 14 height 12
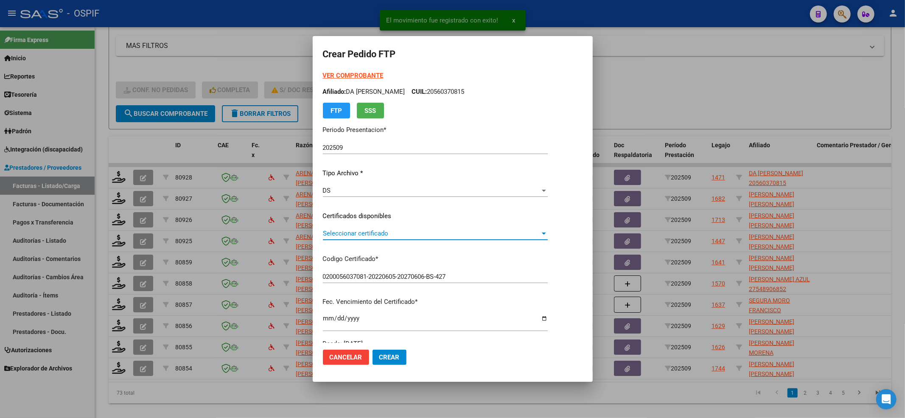
click at [422, 233] on span "Seleccionar certificado" at bounding box center [431, 234] width 217 height 8
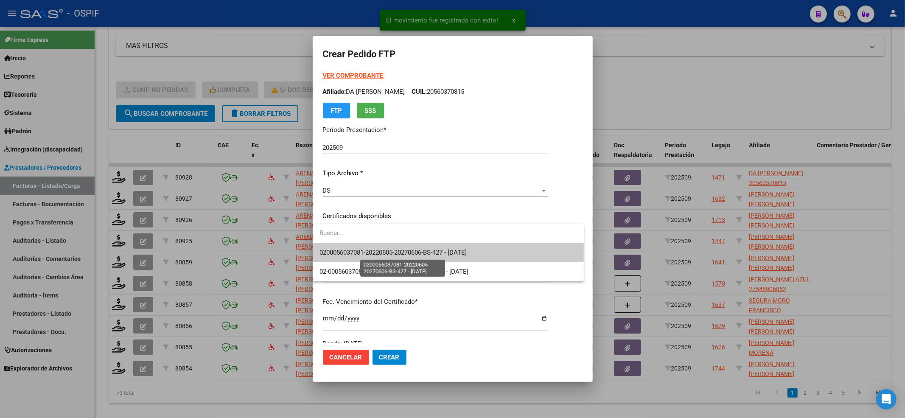
click at [411, 250] on span "0200056037081-20220605-20270606-BS-427 - 2027-06-06" at bounding box center [393, 253] width 147 height 8
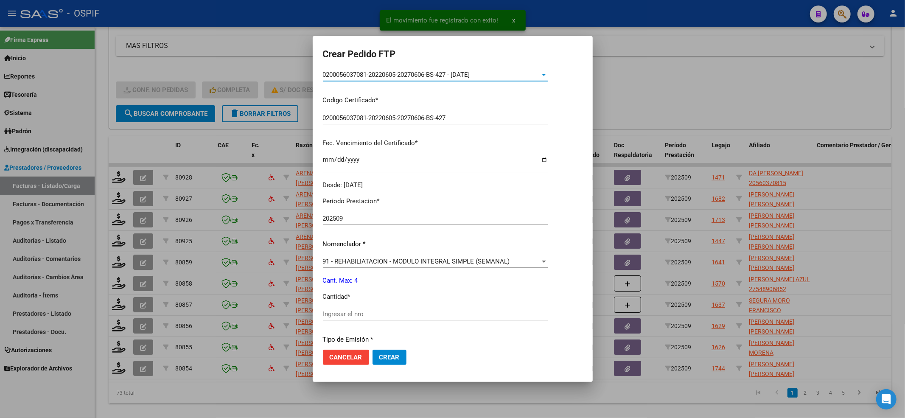
scroll to position [226, 0]
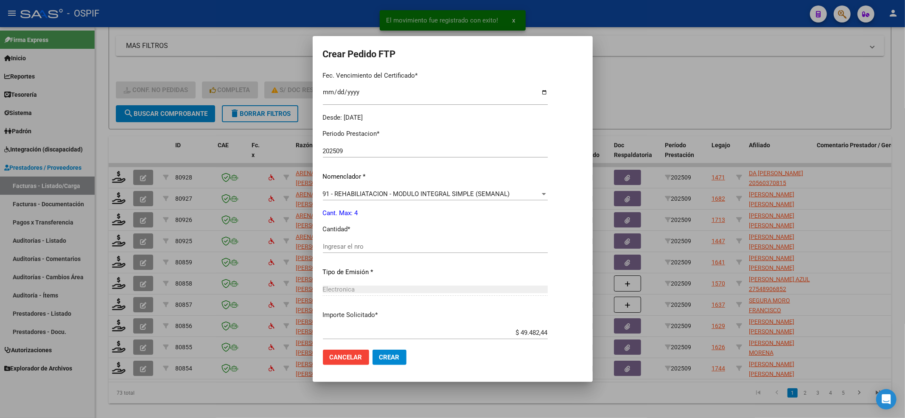
click at [410, 247] on input "Ingresar el nro" at bounding box center [435, 247] width 225 height 8
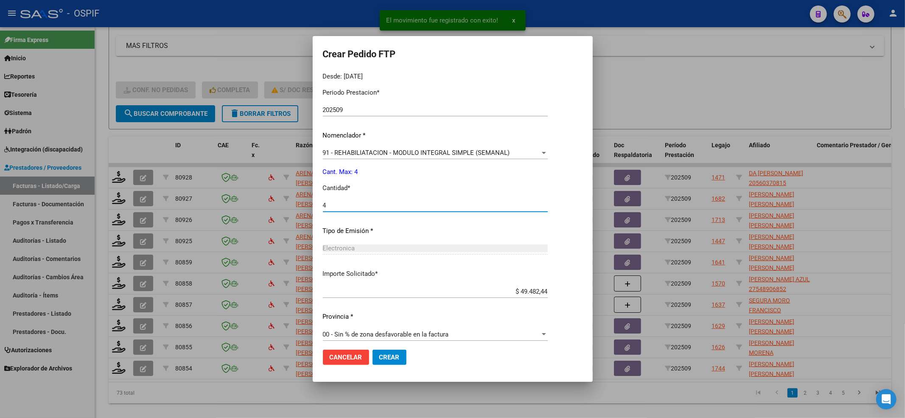
scroll to position [273, 0]
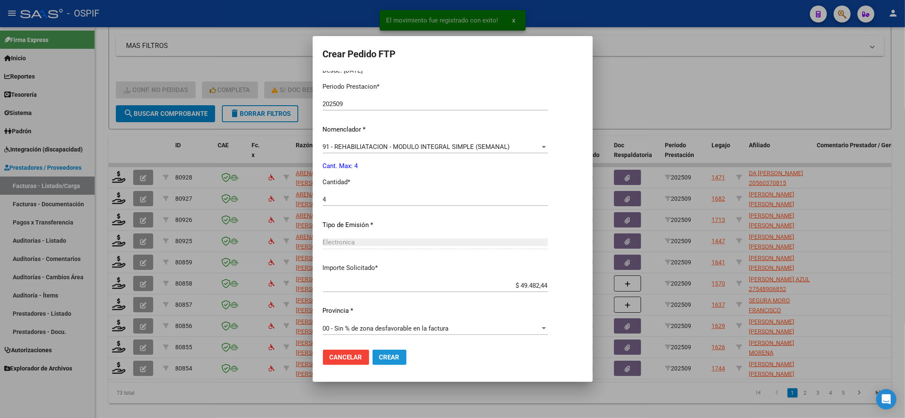
click at [391, 356] on span "Crear" at bounding box center [389, 358] width 20 height 8
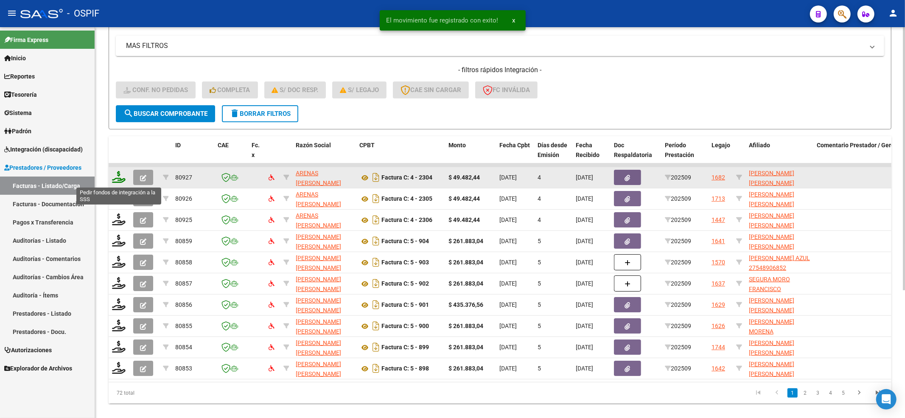
click at [118, 177] on icon at bounding box center [119, 177] width 14 height 12
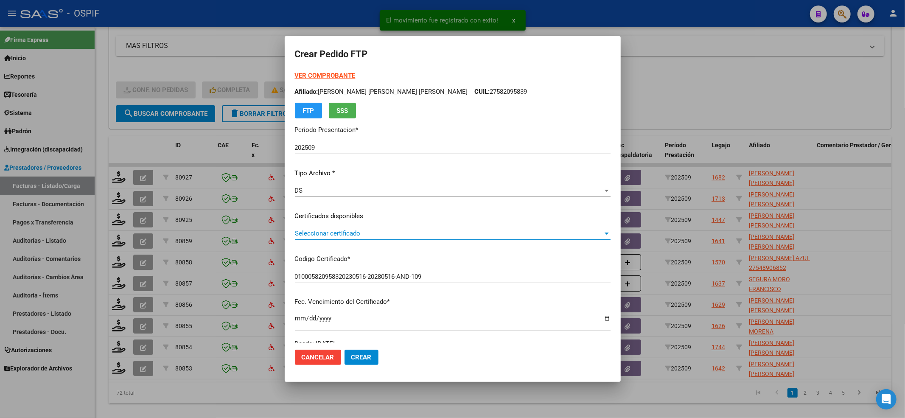
click at [367, 236] on span "Seleccionar certificado" at bounding box center [449, 234] width 308 height 8
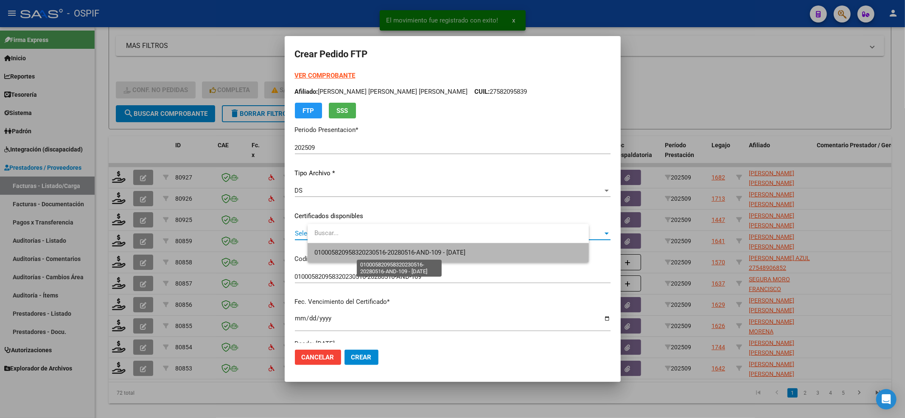
click at [361, 252] on span "010005820958320230516-20280516-AND-109 - 2028-05-16" at bounding box center [389, 253] width 151 height 8
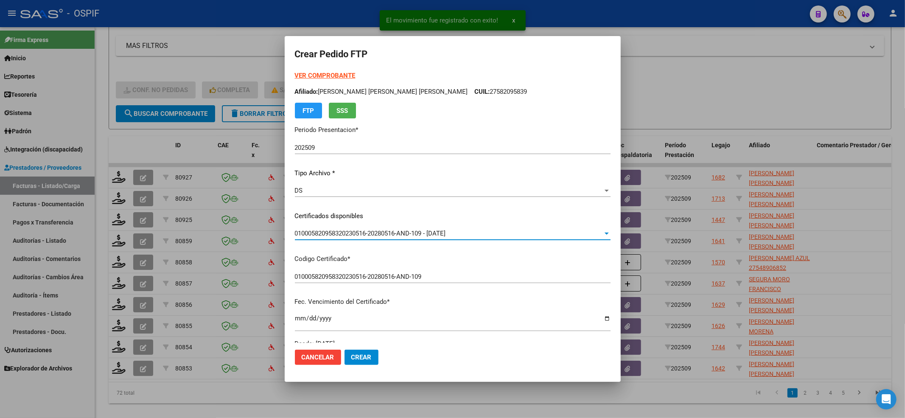
scroll to position [226, 0]
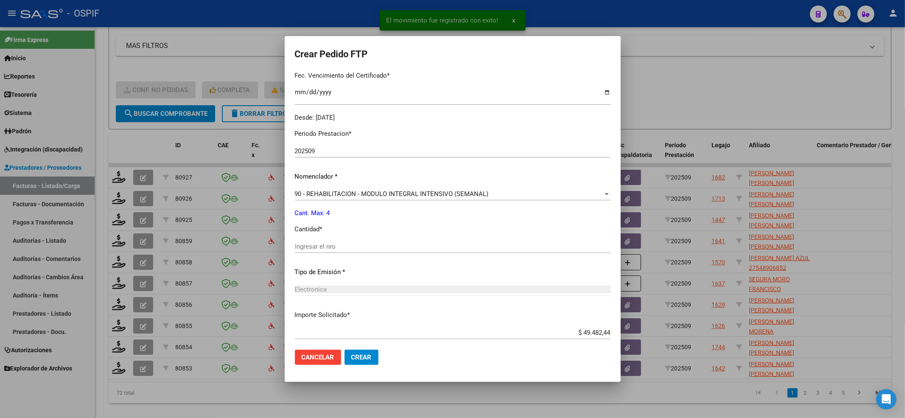
click at [361, 252] on div "Ingresar el nro" at bounding box center [453, 246] width 316 height 13
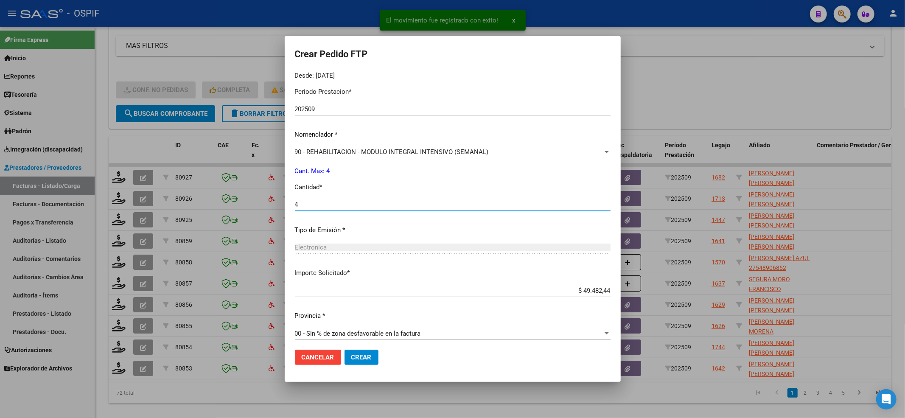
scroll to position [273, 0]
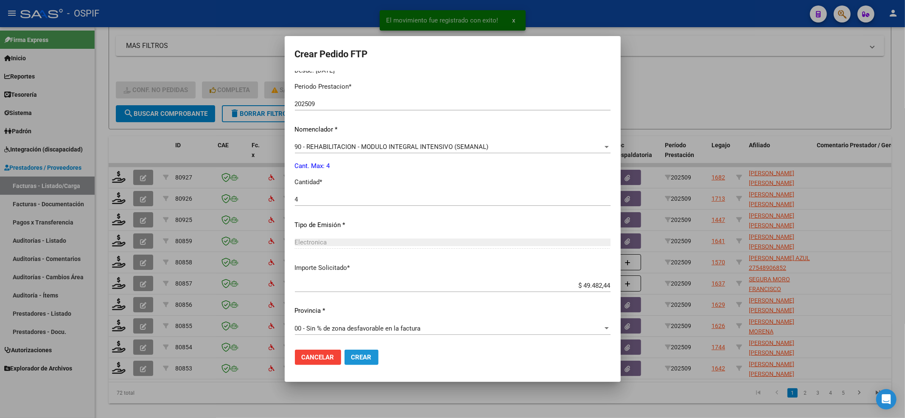
click at [372, 355] on span "Crear" at bounding box center [361, 358] width 20 height 8
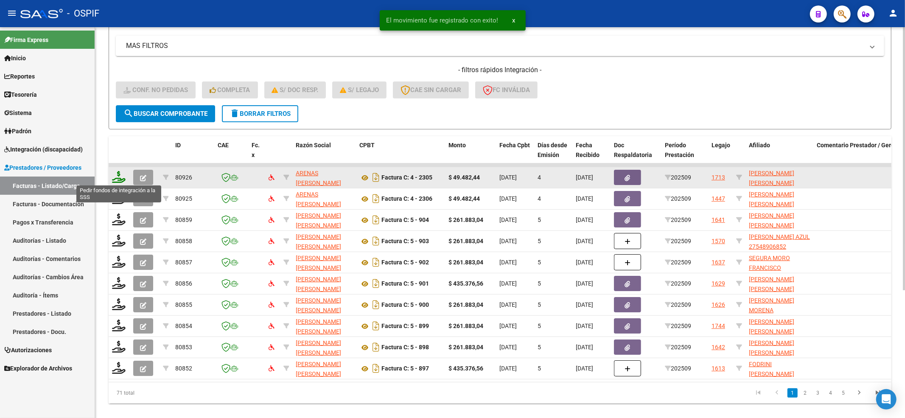
click at [114, 180] on icon at bounding box center [119, 177] width 14 height 12
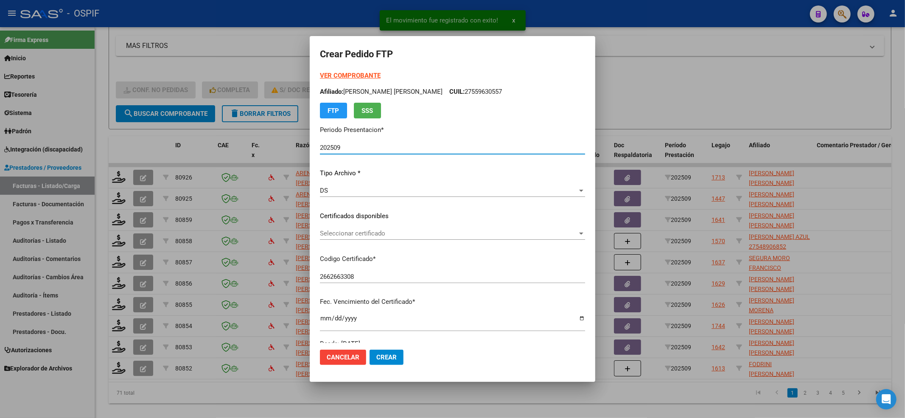
click at [370, 231] on span "Seleccionar certificado" at bounding box center [449, 234] width 258 height 8
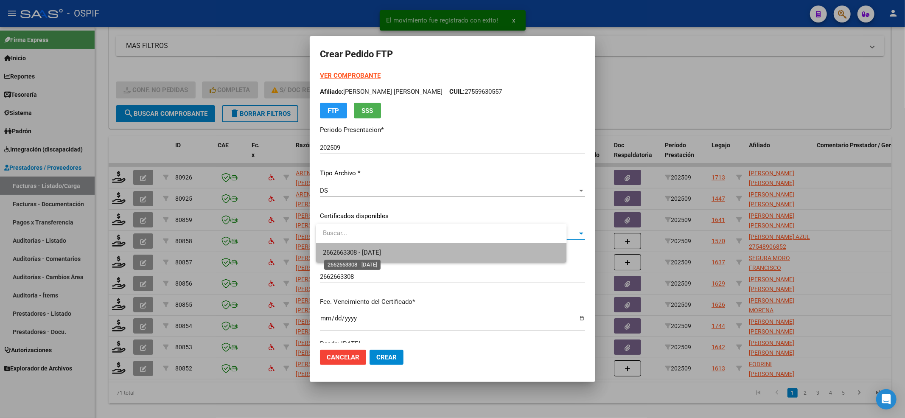
click at [369, 252] on span "2662663308 - 2024-10-06" at bounding box center [352, 253] width 58 height 8
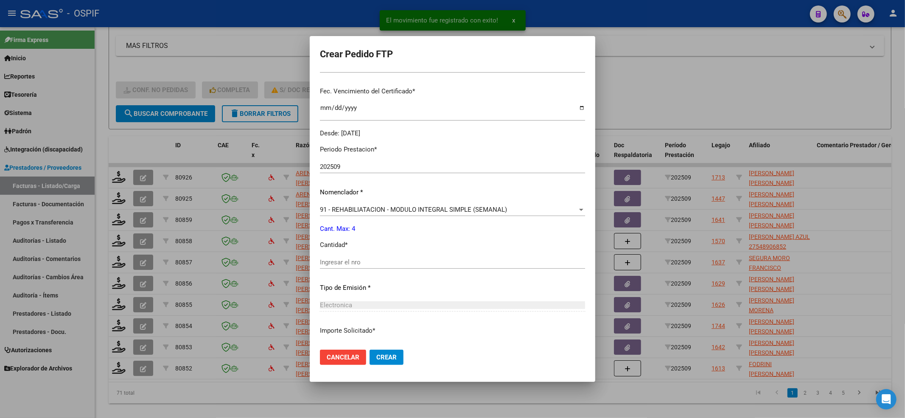
scroll to position [226, 0]
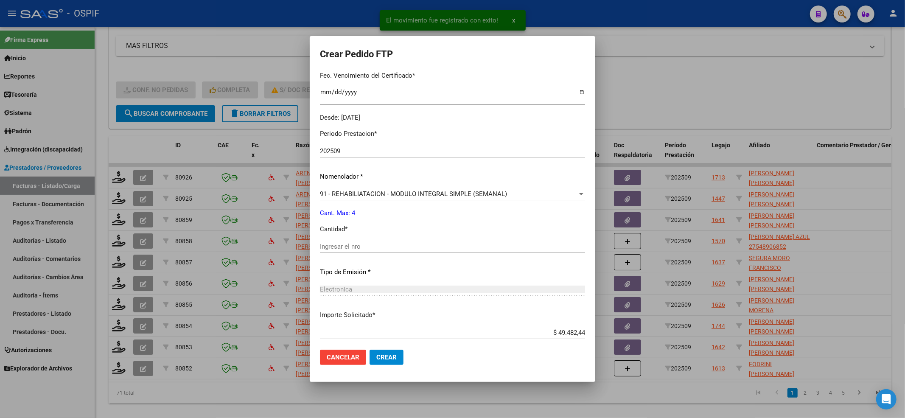
click at [369, 250] on div "Ingresar el nro" at bounding box center [452, 246] width 265 height 13
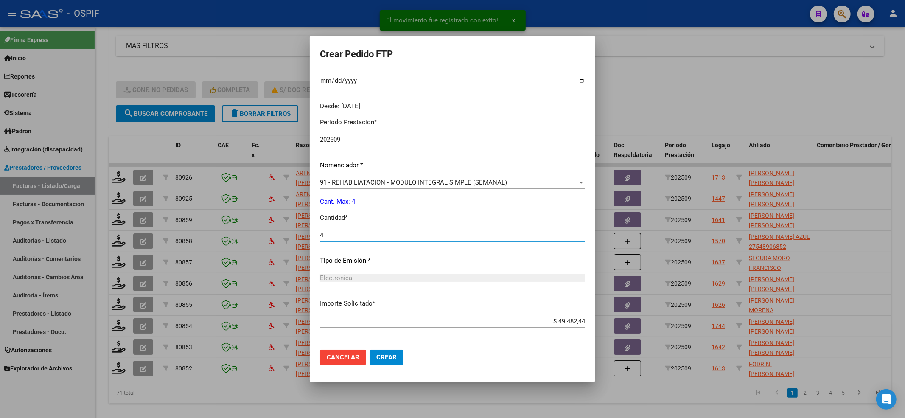
scroll to position [273, 0]
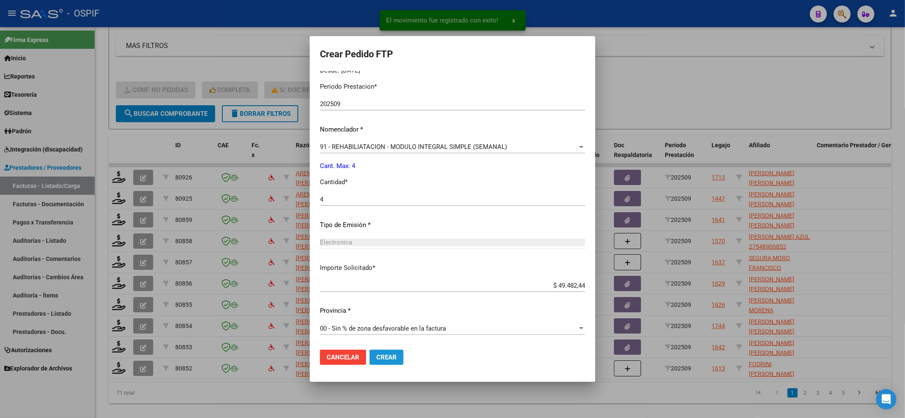
drag, startPoint x: 375, startPoint y: 351, endPoint x: 379, endPoint y: 358, distance: 8.0
click at [379, 358] on button "Crear" at bounding box center [387, 357] width 34 height 15
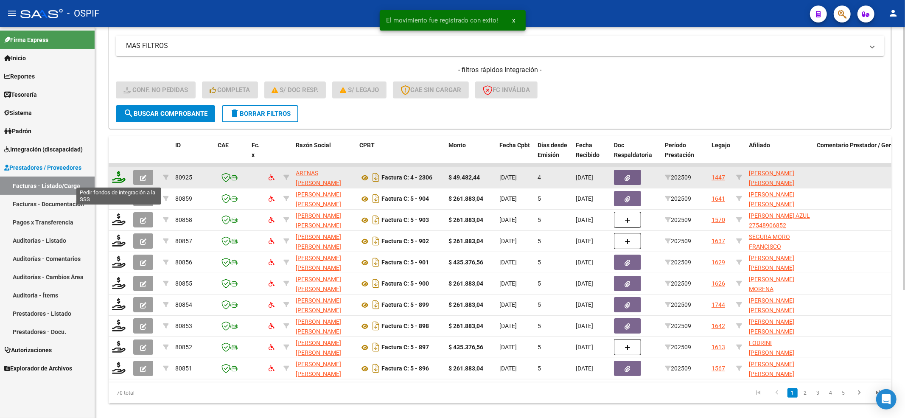
click at [120, 175] on icon at bounding box center [119, 177] width 14 height 12
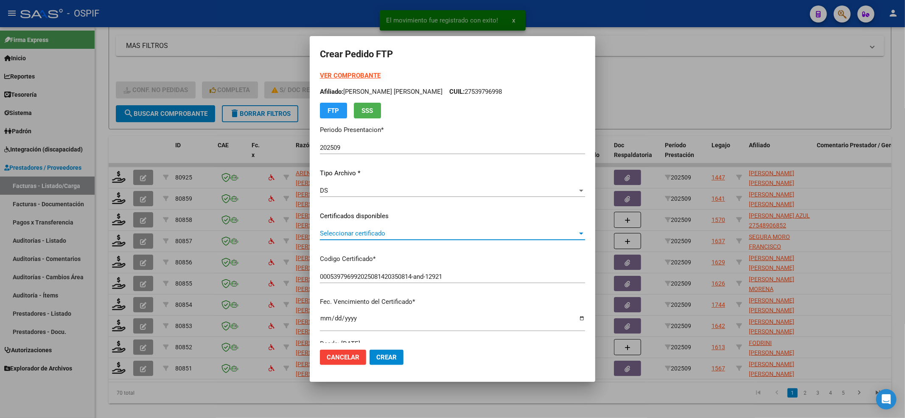
click at [351, 235] on span "Seleccionar certificado" at bounding box center [449, 234] width 258 height 8
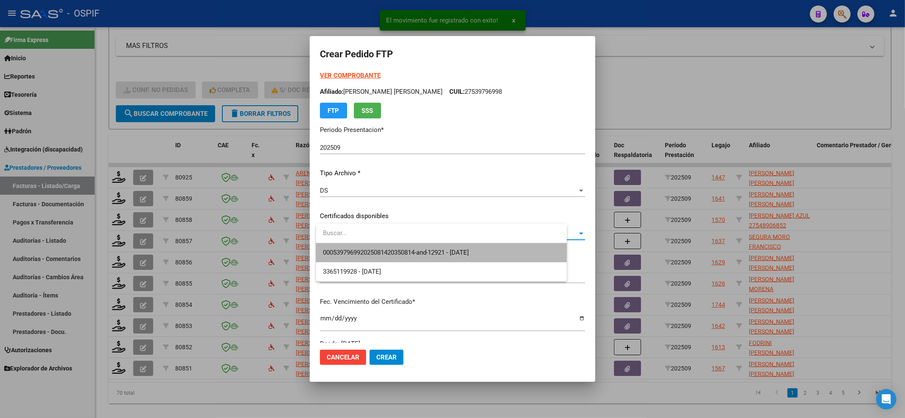
click at [348, 245] on span "000539796992025081420350814-and-12921 - 2035-08-14" at bounding box center [441, 252] width 237 height 19
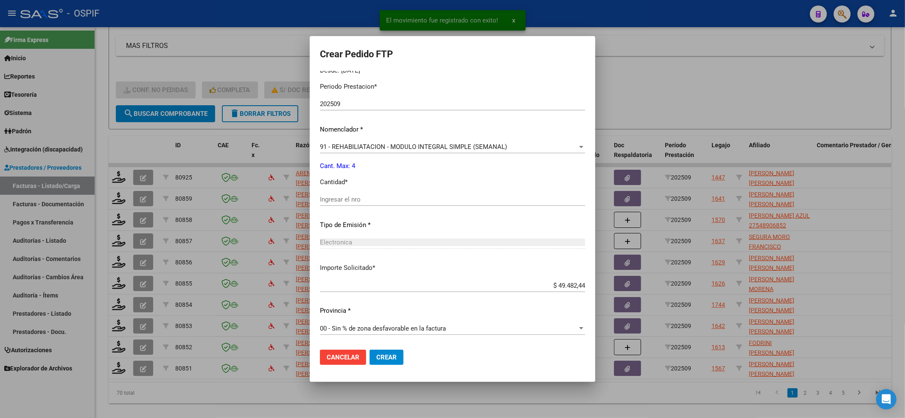
click at [348, 252] on div "Electronica Seleccionar tipo" at bounding box center [452, 246] width 265 height 21
click at [346, 201] on input "Ingresar el nro" at bounding box center [452, 200] width 265 height 8
drag, startPoint x: 392, startPoint y: 355, endPoint x: 277, endPoint y: 318, distance: 120.7
click at [393, 355] on span "Crear" at bounding box center [386, 358] width 20 height 8
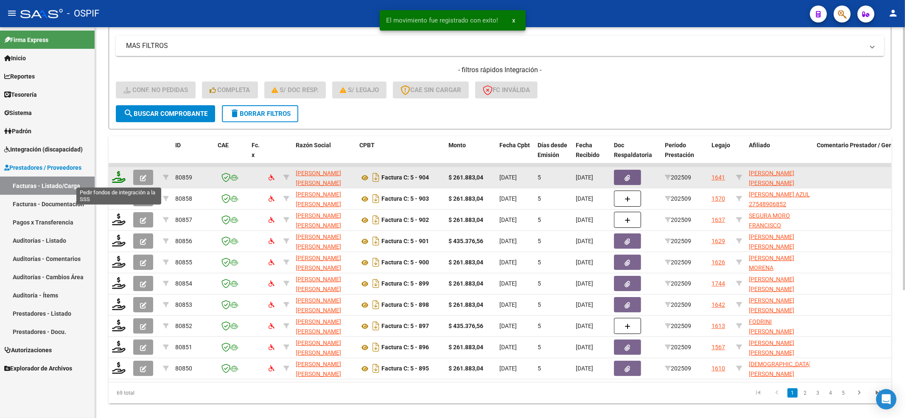
click at [120, 179] on icon at bounding box center [119, 177] width 14 height 12
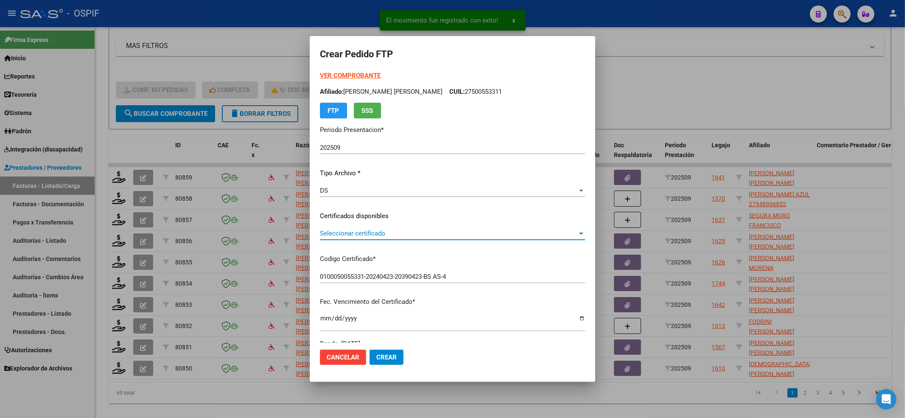
click at [445, 235] on span "Seleccionar certificado" at bounding box center [449, 234] width 258 height 8
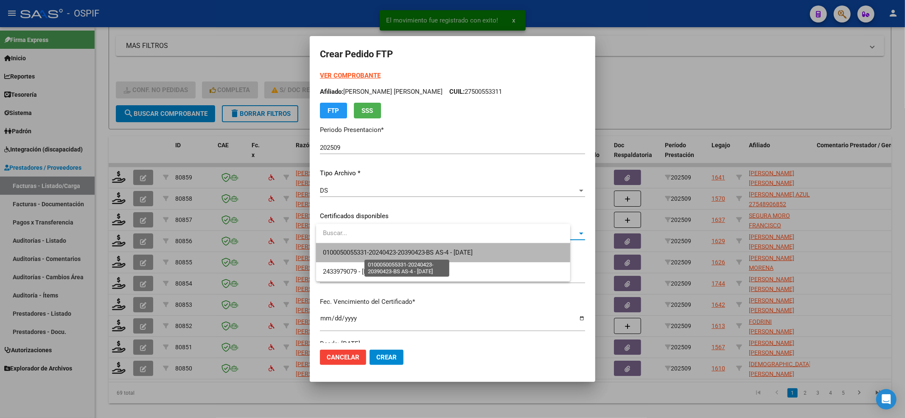
click at [437, 250] on span "0100050055331-20240423-20390423-BS AS-4 - 2039-04-23" at bounding box center [398, 253] width 150 height 8
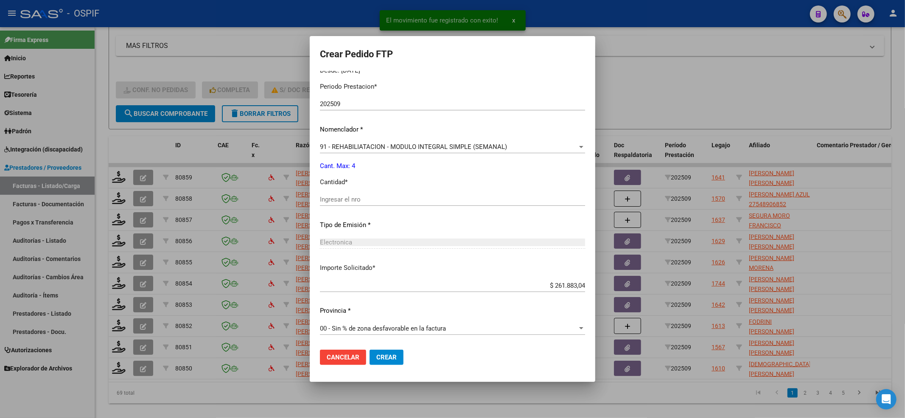
click at [373, 197] on input "Ingresar el nro" at bounding box center [452, 200] width 265 height 8
drag, startPoint x: 396, startPoint y: 340, endPoint x: 393, endPoint y: 364, distance: 23.7
click at [396, 350] on form "Crear Pedido FTP VER COMPROBANTE ARCA Padrón Afiliado: YBARRA YESICA NAHIR CUIL…" at bounding box center [452, 208] width 265 height 325
click at [393, 364] on button "Crear" at bounding box center [387, 357] width 34 height 15
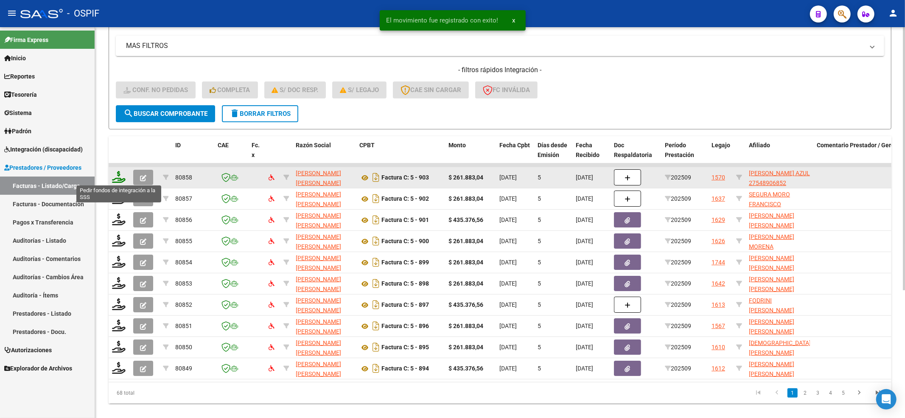
click at [123, 177] on icon at bounding box center [119, 177] width 14 height 12
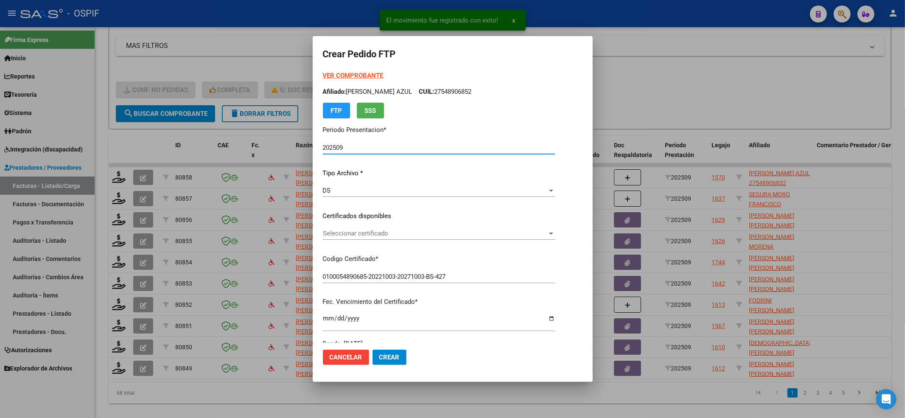
click at [403, 234] on span "Seleccionar certificado" at bounding box center [435, 234] width 224 height 8
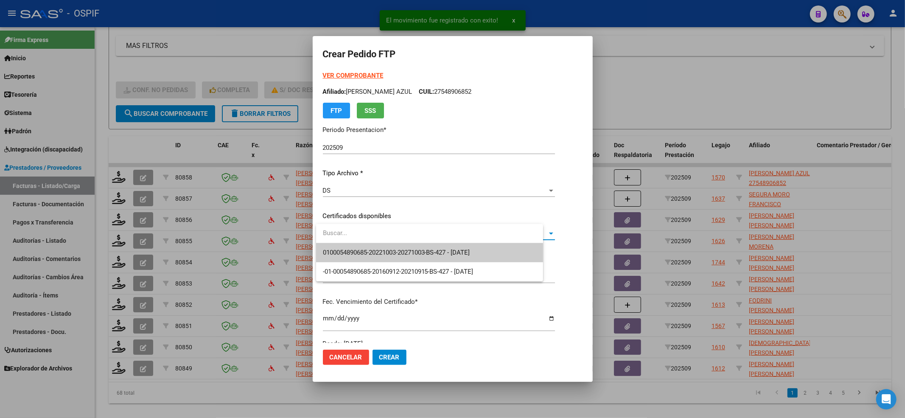
click at [395, 250] on span "0100054890685-20221003-20271003-BS-427 - 2027-10-03" at bounding box center [396, 253] width 147 height 8
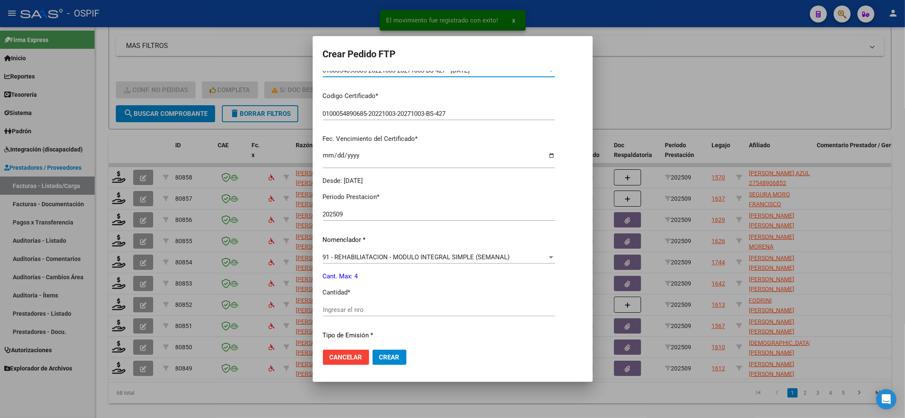
scroll to position [170, 0]
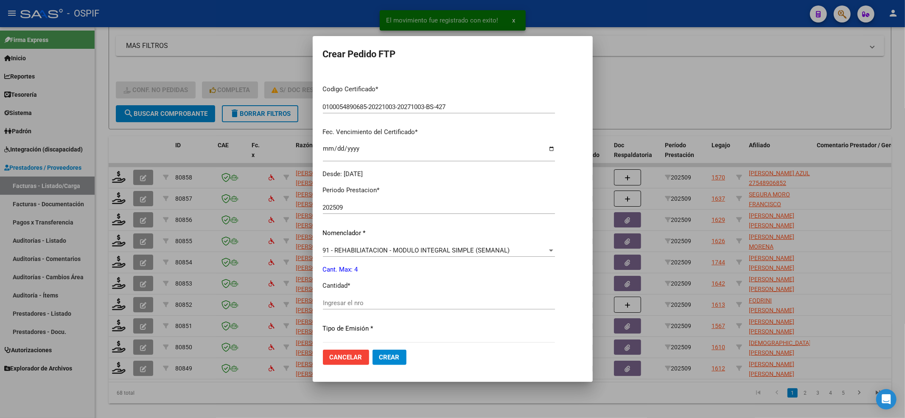
click at [395, 256] on div "91 - REHABILIATACION - MODULO INTEGRAL SIMPLE (SEMANAL) Seleccionar nomenclador" at bounding box center [439, 250] width 232 height 13
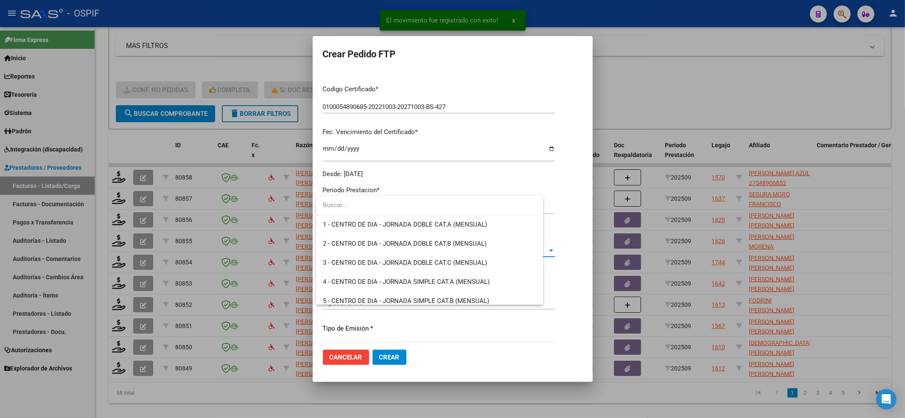
scroll to position [1693, 0]
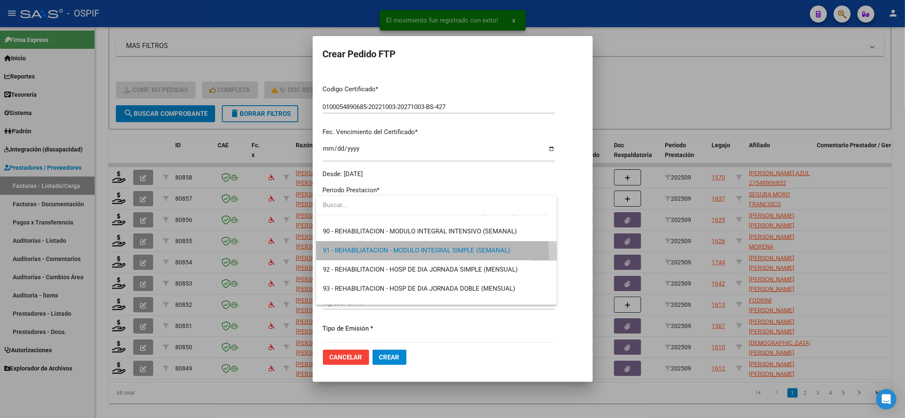
click at [395, 255] on span "91 - REHABILIATACION - MODULO INTEGRAL SIMPLE (SEMANAL)" at bounding box center [436, 250] width 227 height 19
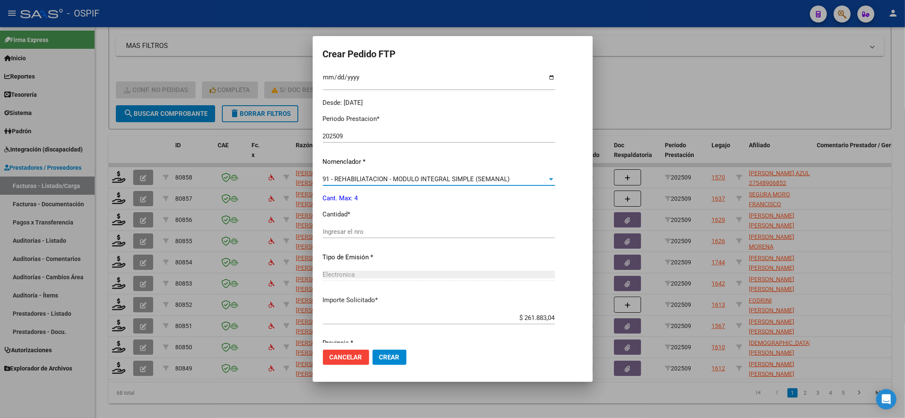
scroll to position [273, 0]
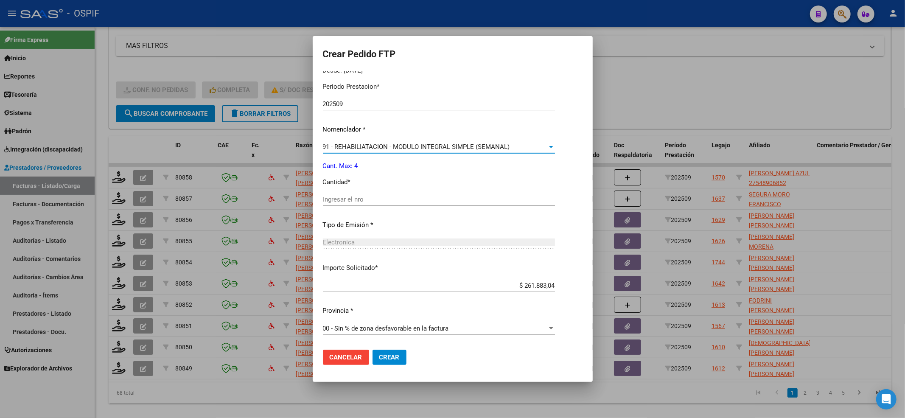
click at [377, 197] on input "Ingresar el nro" at bounding box center [439, 200] width 232 height 8
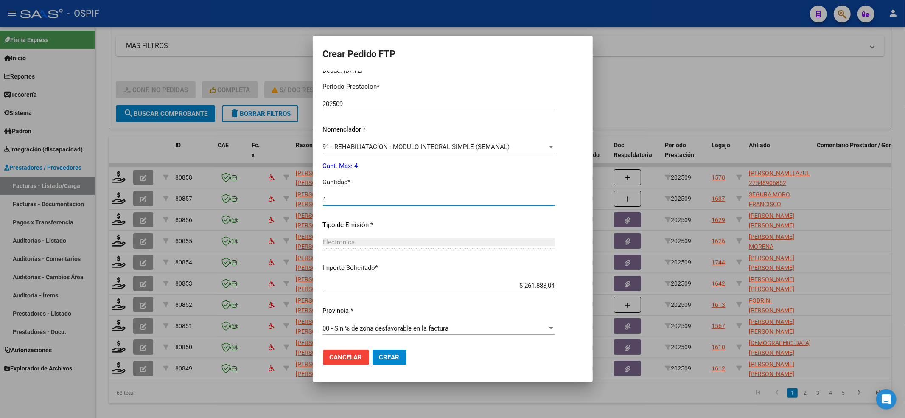
click at [389, 358] on span "Crear" at bounding box center [389, 358] width 20 height 8
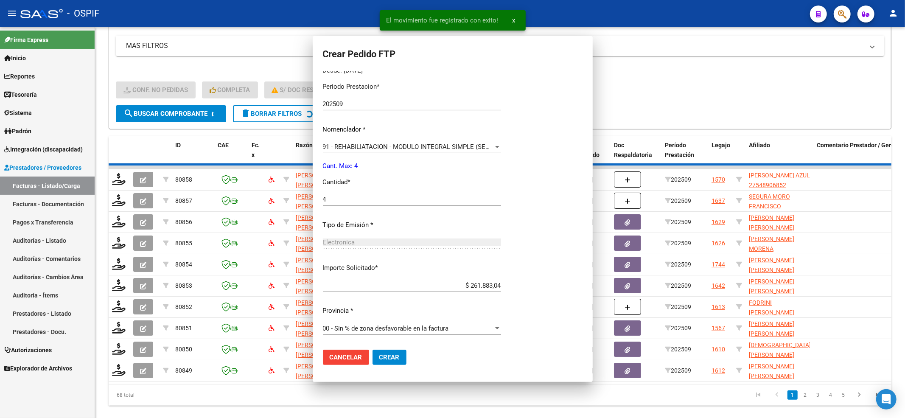
scroll to position [0, 0]
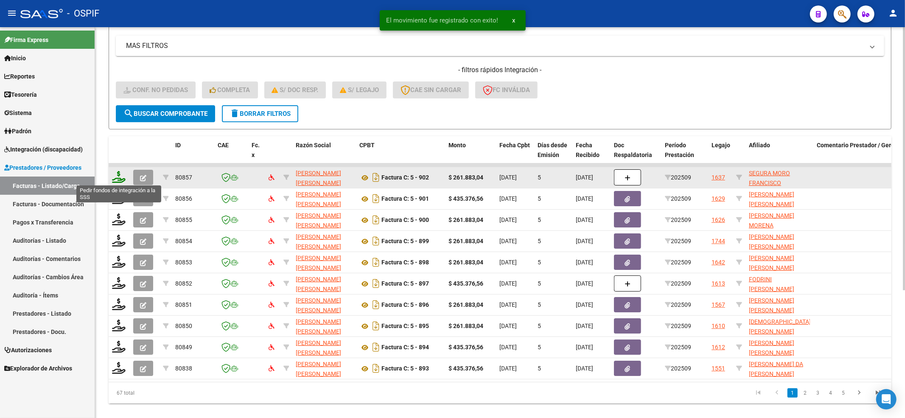
click at [116, 178] on icon at bounding box center [119, 177] width 14 height 12
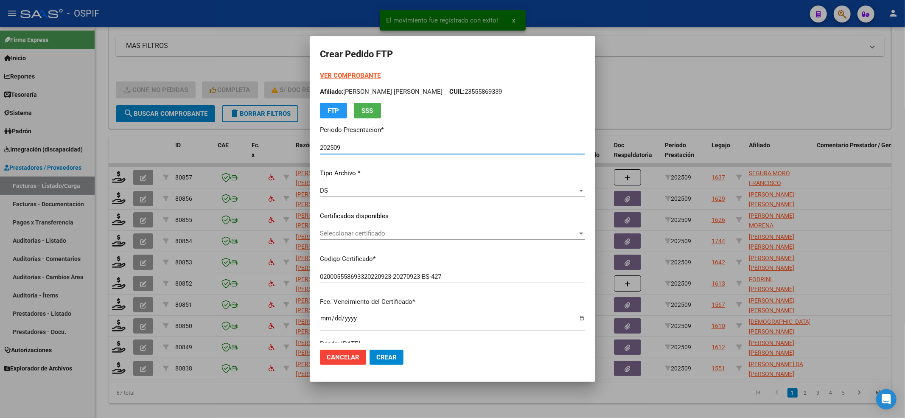
click at [408, 228] on div "Seleccionar certificado Seleccionar certificado" at bounding box center [452, 233] width 265 height 13
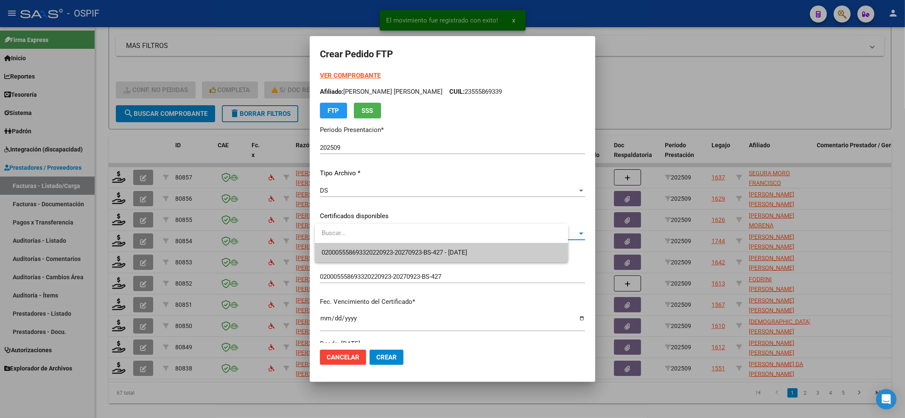
click at [406, 237] on input "dropdown search" at bounding box center [441, 233] width 253 height 19
click at [401, 247] on span "020005558693320220923-20270923-BS-427 - 2027-09-23" at bounding box center [448, 252] width 253 height 19
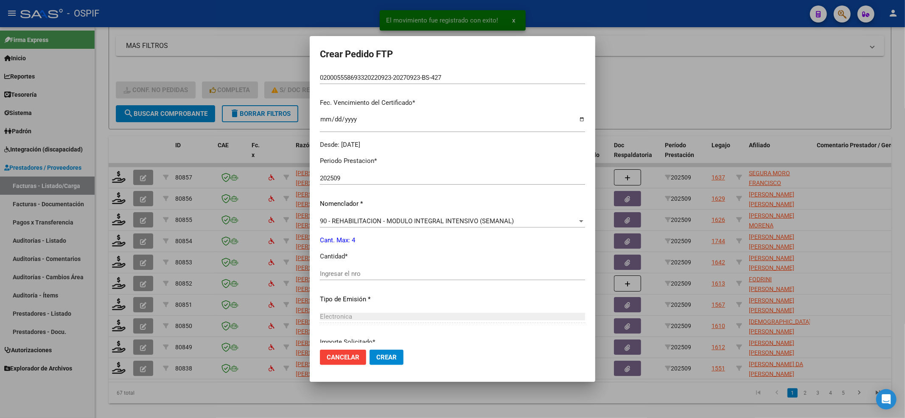
scroll to position [273, 0]
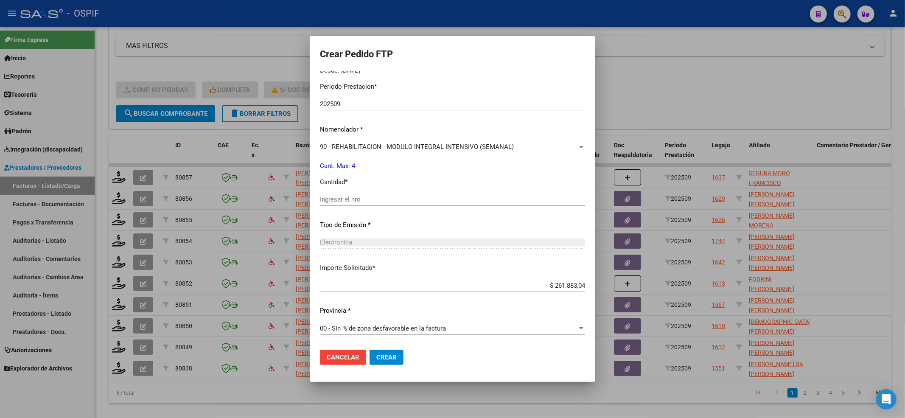
click at [401, 202] on input "Ingresar el nro" at bounding box center [452, 200] width 265 height 8
click at [342, 143] on span "90 - REHABILITACION - MODULO INTEGRAL INTENSIVO (SEMANAL)" at bounding box center [417, 147] width 194 height 8
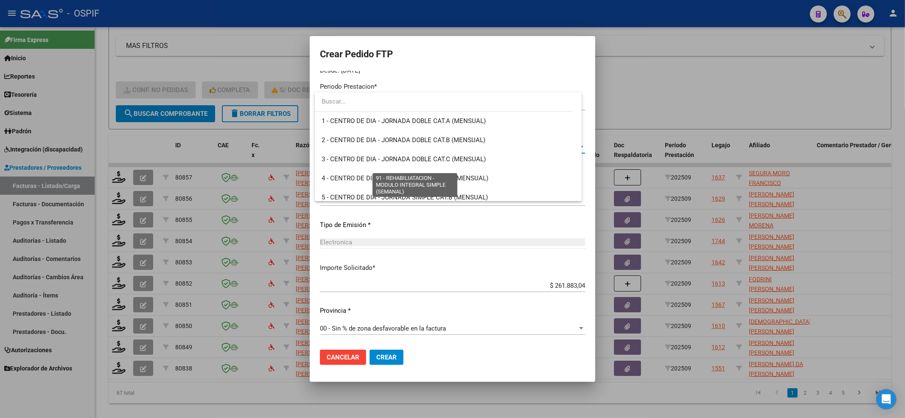
scroll to position [1674, 0]
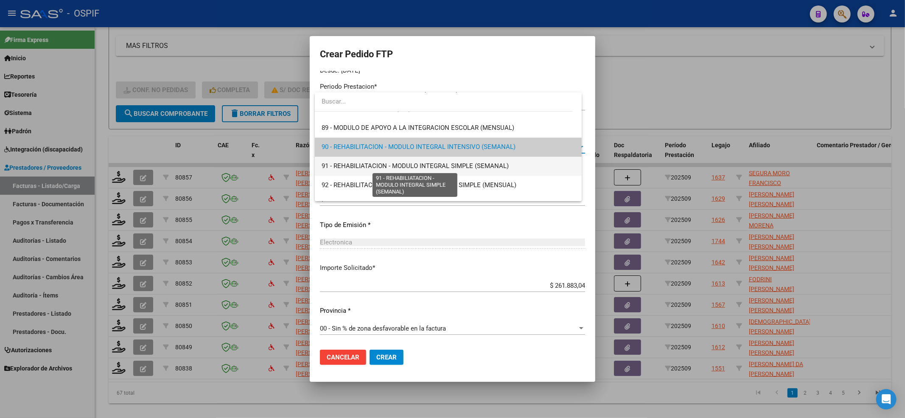
click at [331, 165] on span "91 - REHABILIATACION - MODULO INTEGRAL SIMPLE (SEMANAL)" at bounding box center [415, 166] width 187 height 8
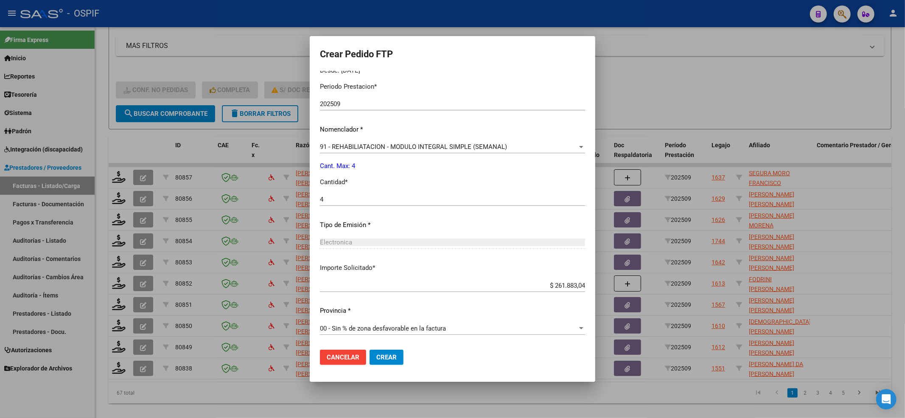
drag, startPoint x: 386, startPoint y: 347, endPoint x: 387, endPoint y: 360, distance: 13.6
click at [387, 360] on mat-dialog-actions "Cancelar Crear" at bounding box center [452, 357] width 265 height 29
click at [387, 360] on span "Crear" at bounding box center [386, 358] width 20 height 8
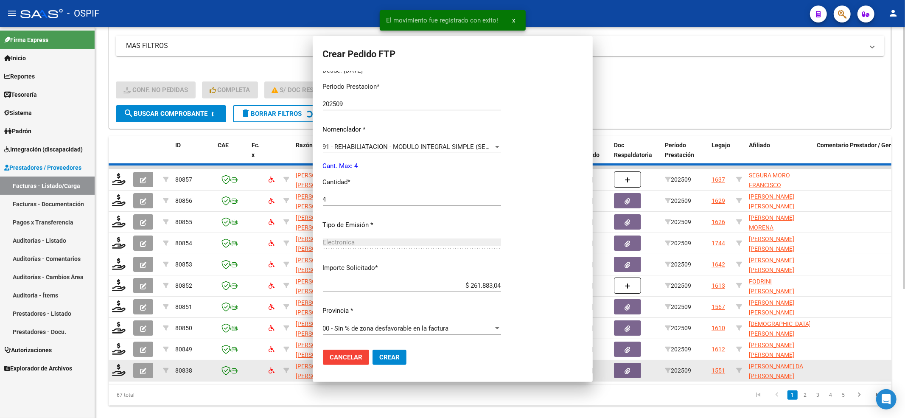
scroll to position [0, 0]
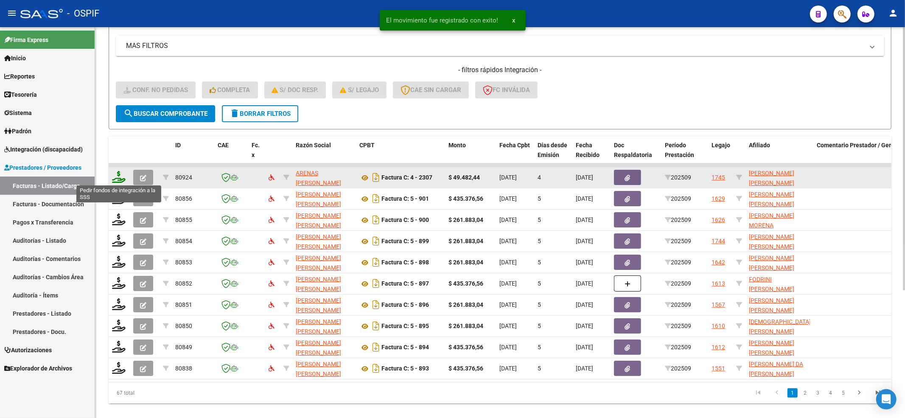
click at [119, 178] on icon at bounding box center [119, 177] width 14 height 12
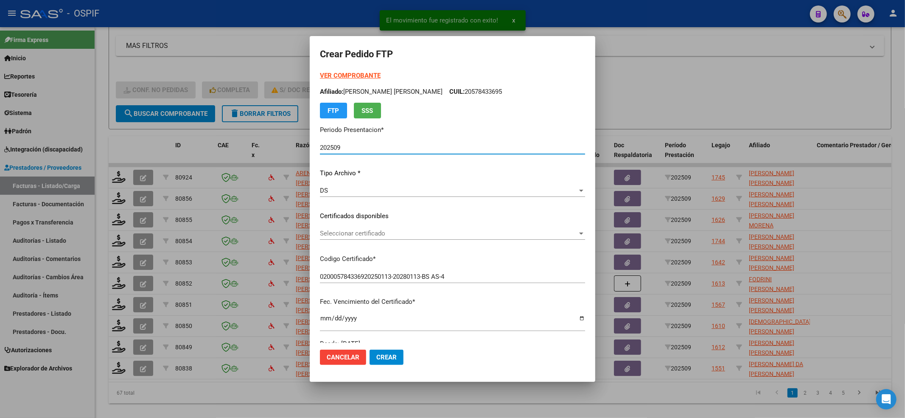
click at [362, 231] on span "Seleccionar certificado" at bounding box center [449, 234] width 258 height 8
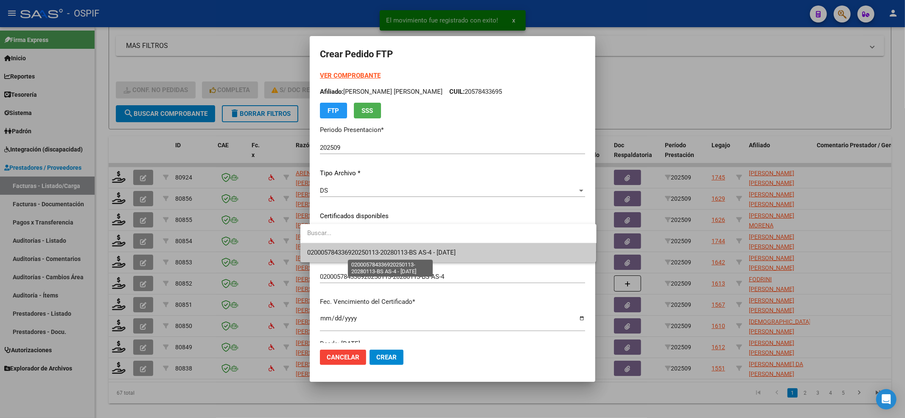
click at [355, 252] on span "020005784336920250113-20280113-BS AS-4 - 2028-01-13" at bounding box center [381, 253] width 149 height 8
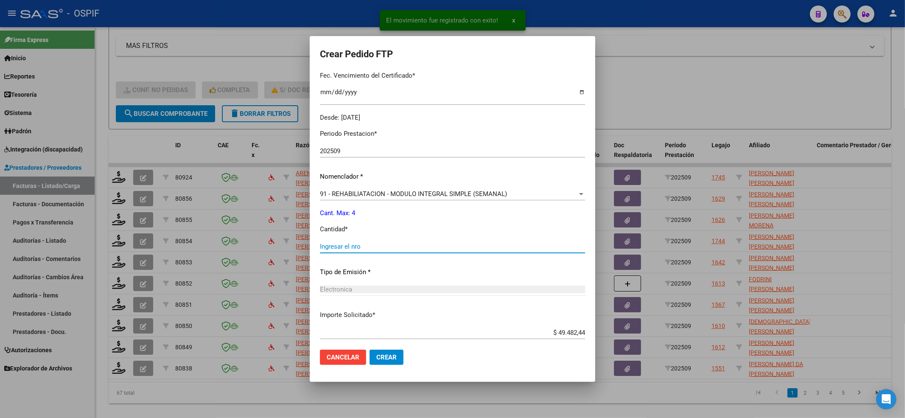
click at [355, 247] on input "Ingresar el nro" at bounding box center [452, 247] width 265 height 8
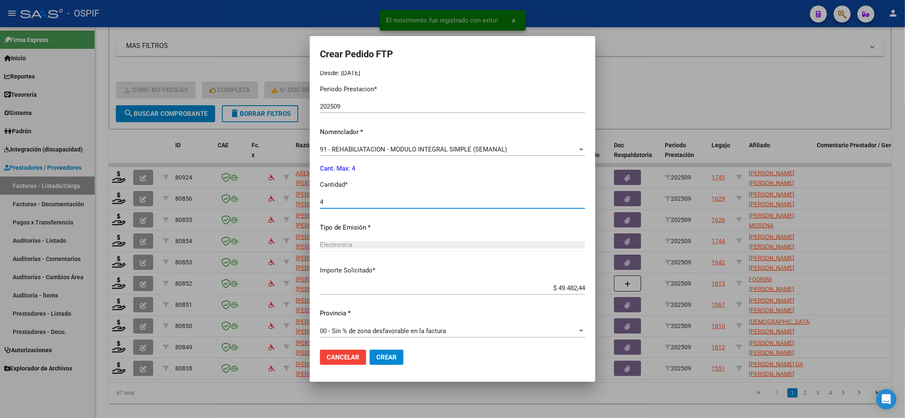
scroll to position [273, 0]
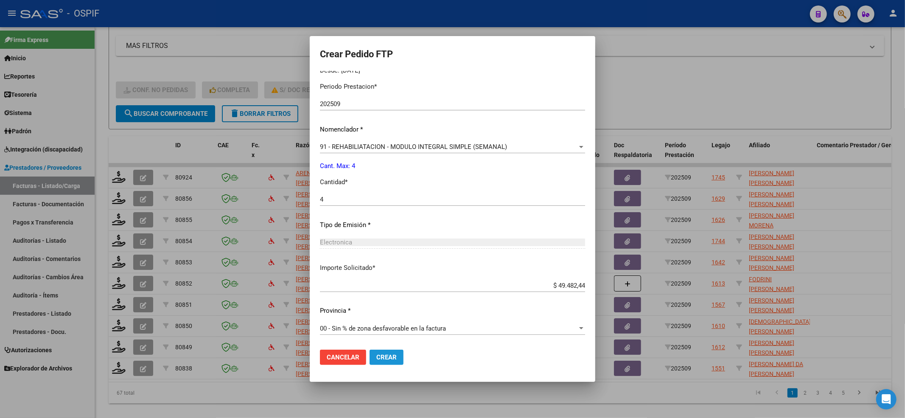
click at [379, 354] on span "Crear" at bounding box center [386, 358] width 20 height 8
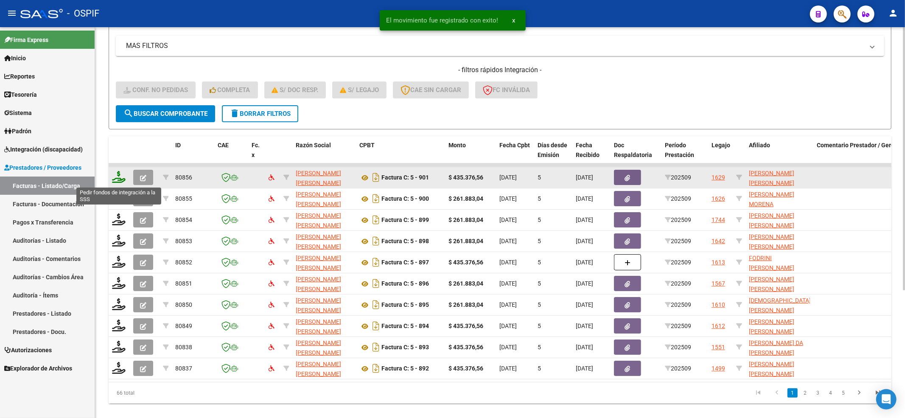
click at [118, 177] on icon at bounding box center [119, 177] width 14 height 12
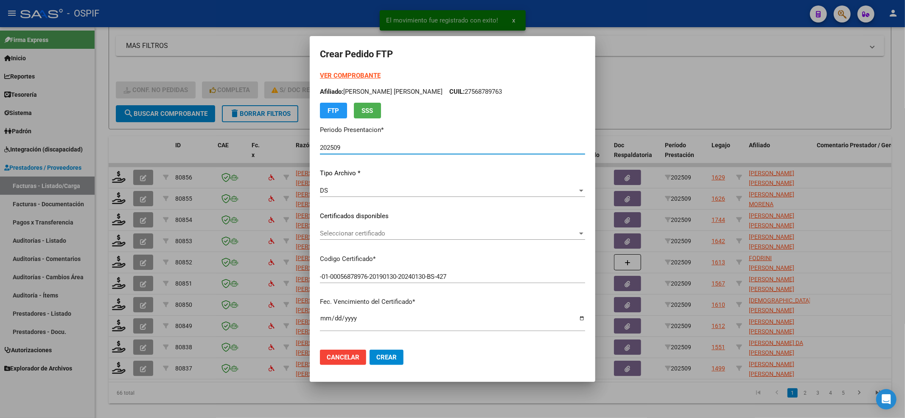
click at [345, 233] on span "Seleccionar certificado" at bounding box center [449, 234] width 258 height 8
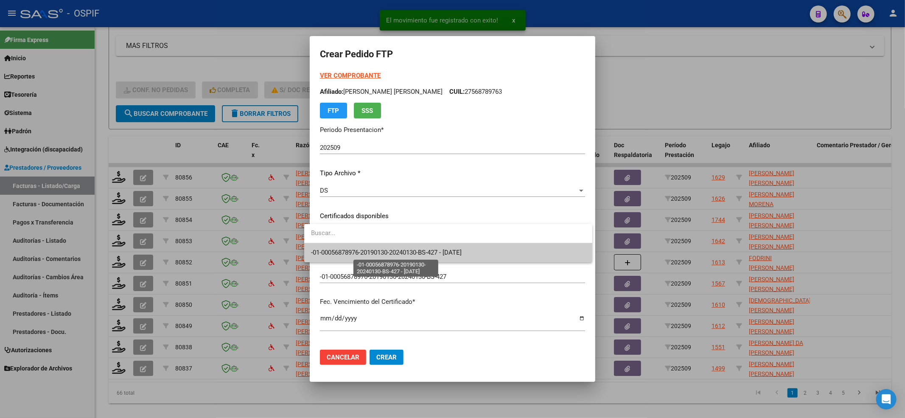
click at [342, 255] on span "-01-00056878976-20190130-20240130-BS-427 - 2024-01-30" at bounding box center [386, 253] width 151 height 8
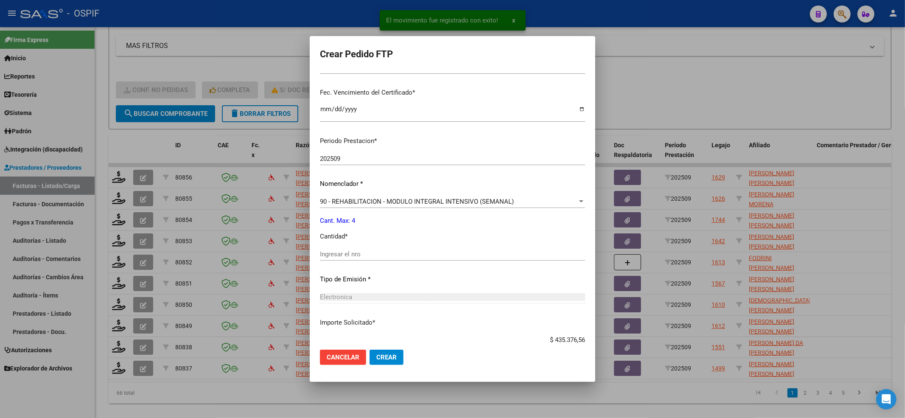
scroll to position [226, 0]
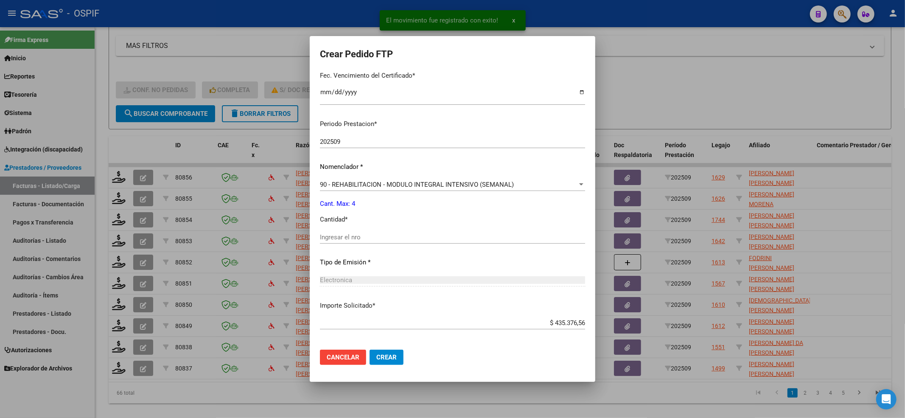
click at [341, 233] on input "Ingresar el nro" at bounding box center [452, 237] width 265 height 8
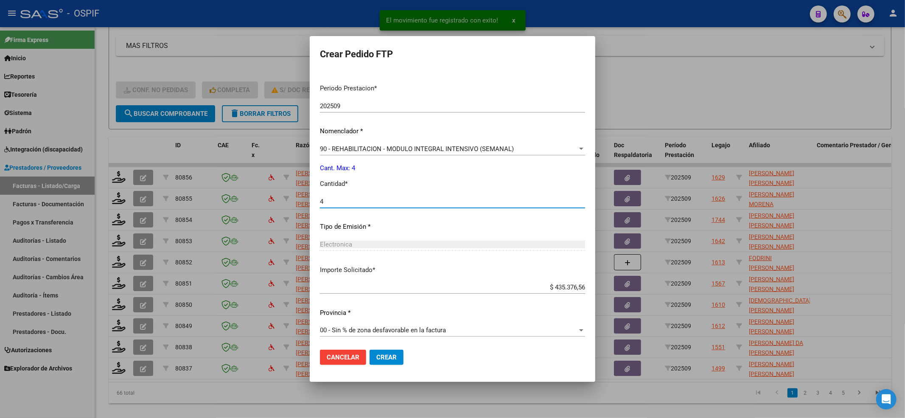
scroll to position [264, 0]
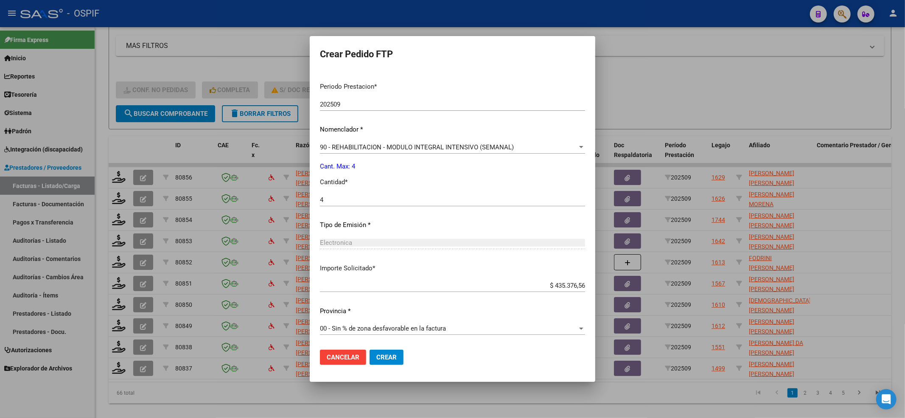
drag, startPoint x: 395, startPoint y: 368, endPoint x: 390, endPoint y: 357, distance: 11.8
click at [395, 364] on mat-dialog-actions "Cancelar Crear" at bounding box center [452, 357] width 265 height 29
click at [389, 357] on button "Crear" at bounding box center [387, 357] width 34 height 15
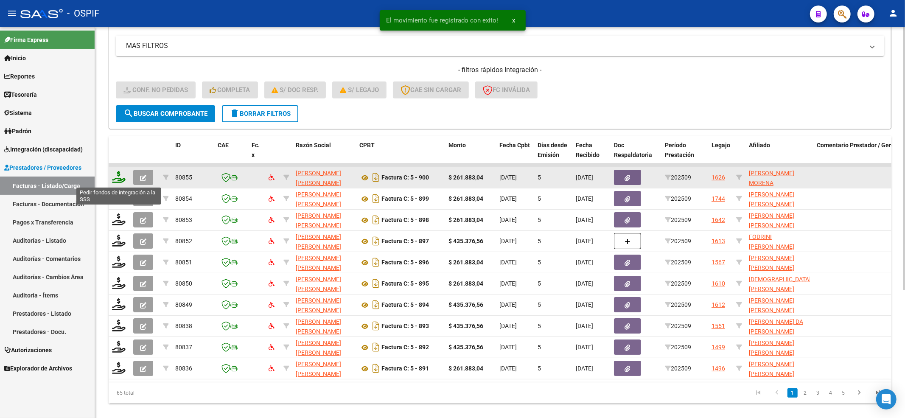
click at [116, 177] on icon at bounding box center [119, 177] width 14 height 12
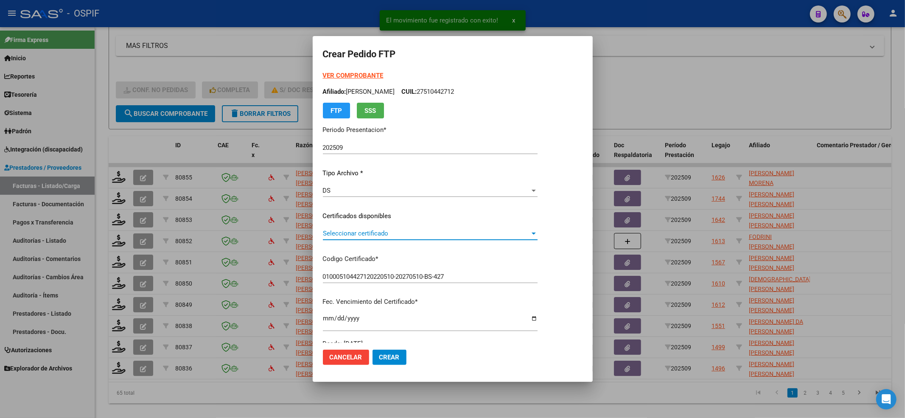
click at [330, 235] on span "Seleccionar certificado" at bounding box center [426, 234] width 207 height 8
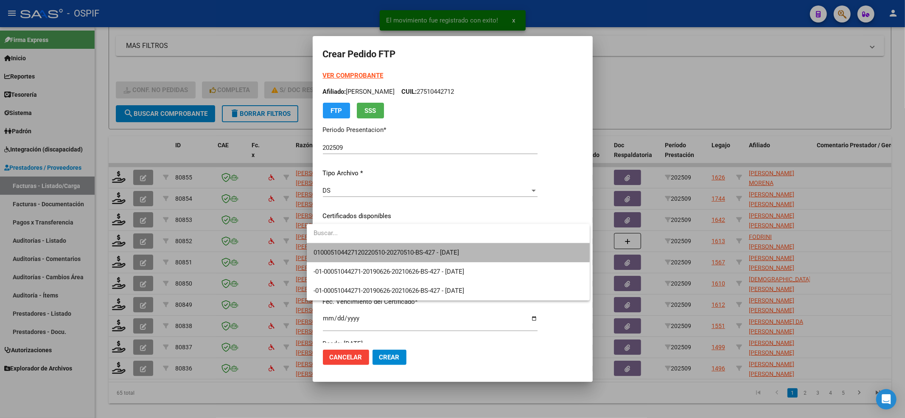
click at [330, 245] on span "010005104427120220510-20270510-BS-427 - 2027-05-10" at bounding box center [448, 252] width 269 height 19
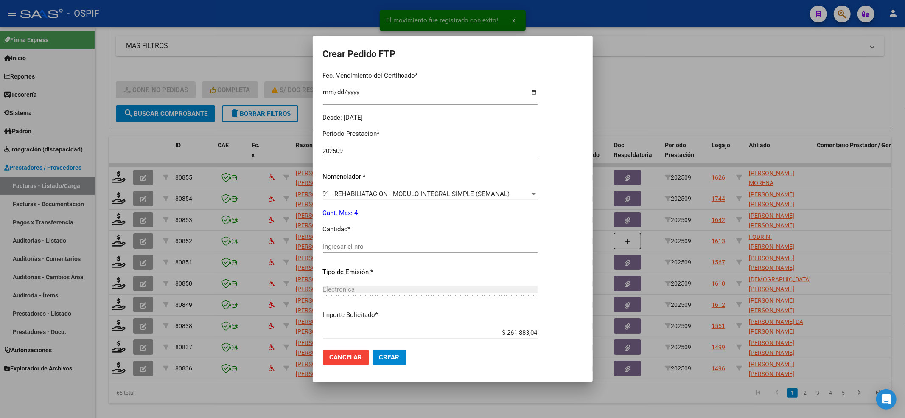
click at [338, 240] on div "Ingresar el nro" at bounding box center [430, 246] width 215 height 13
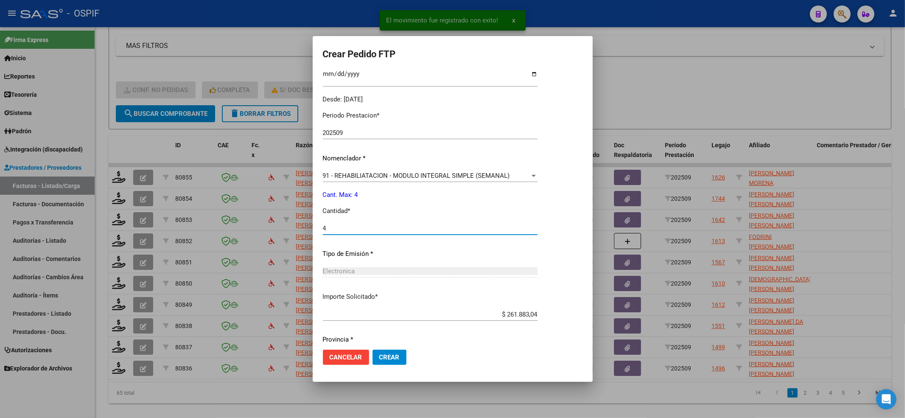
scroll to position [273, 0]
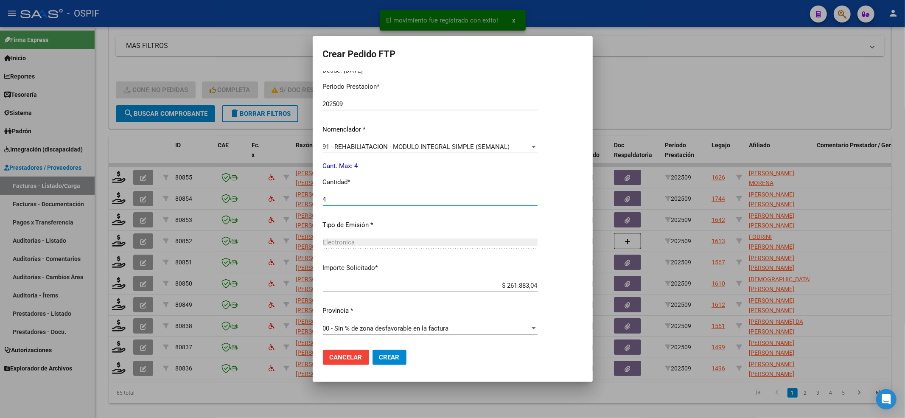
click at [386, 354] on span "Crear" at bounding box center [389, 358] width 20 height 8
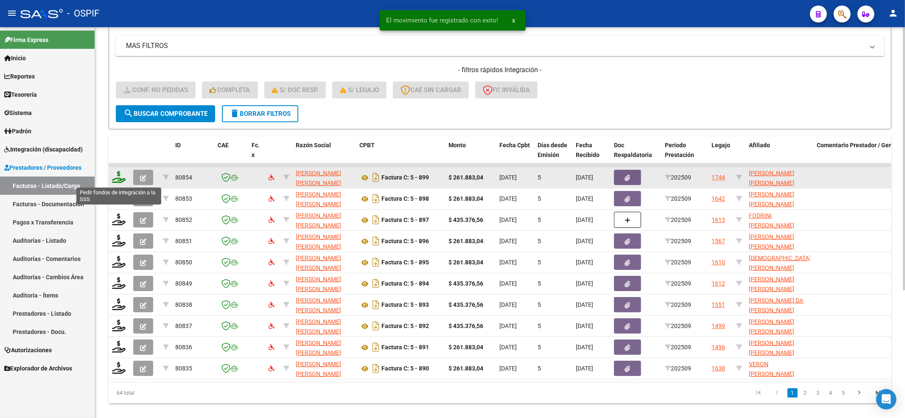
click at [119, 179] on icon at bounding box center [119, 177] width 14 height 12
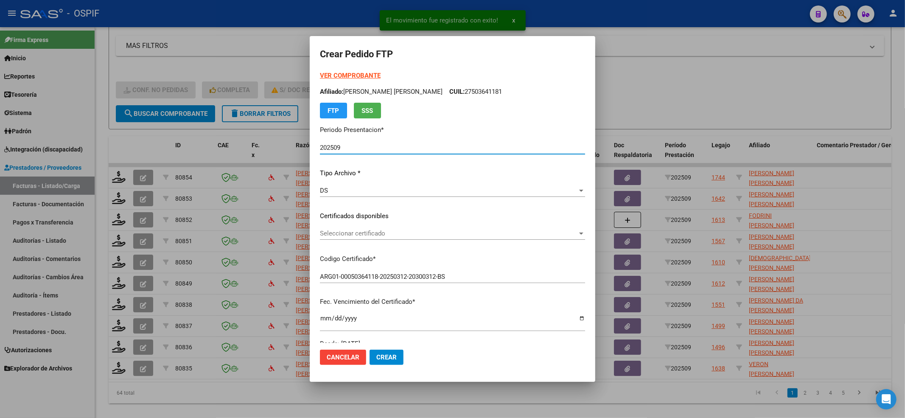
click at [354, 219] on p "Certificados disponibles" at bounding box center [452, 216] width 265 height 10
click at [355, 235] on span "Seleccionar certificado" at bounding box center [449, 234] width 258 height 8
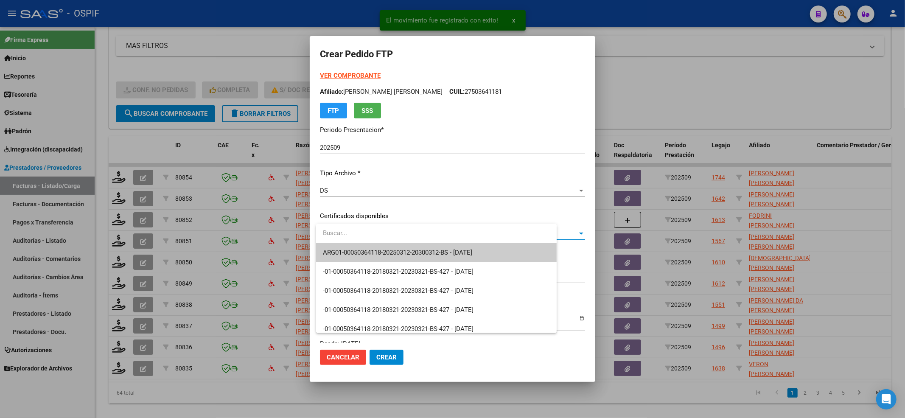
click at [350, 251] on span "ARG01-00050364118-20250312-20300312-BS - 2030-03-12" at bounding box center [397, 253] width 149 height 8
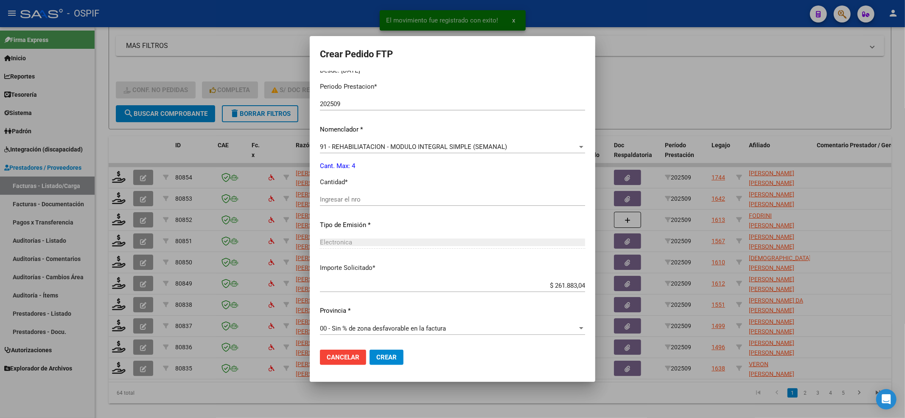
click at [361, 197] on input "Ingresar el nro" at bounding box center [452, 200] width 265 height 8
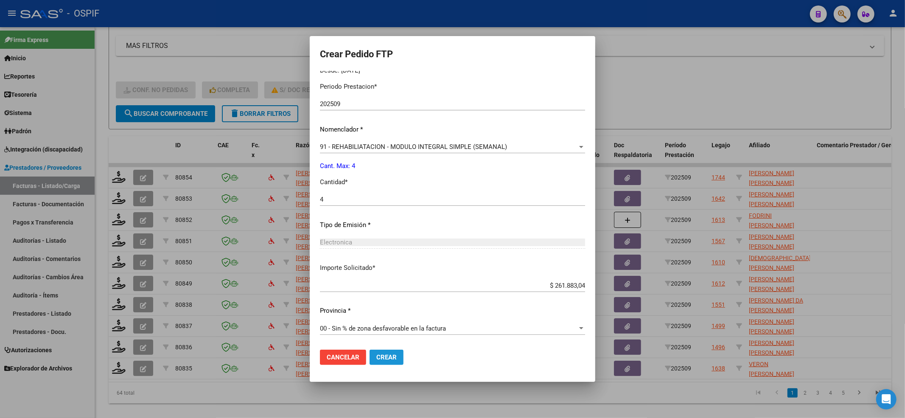
click at [396, 350] on button "Crear" at bounding box center [387, 357] width 34 height 15
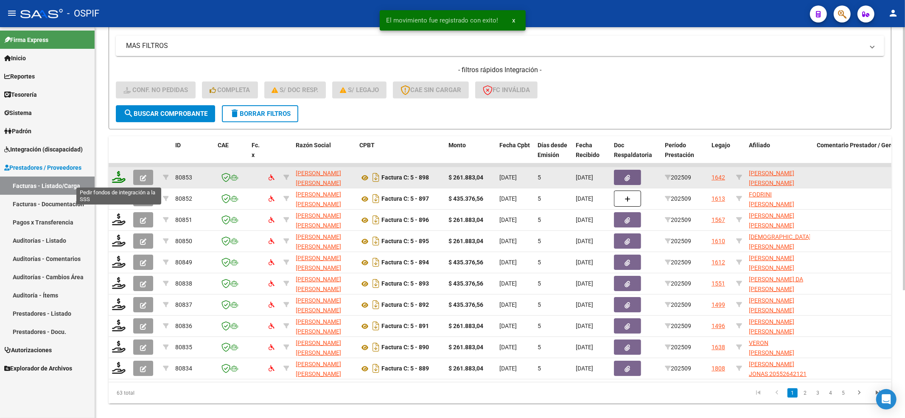
click at [119, 177] on icon at bounding box center [119, 177] width 14 height 12
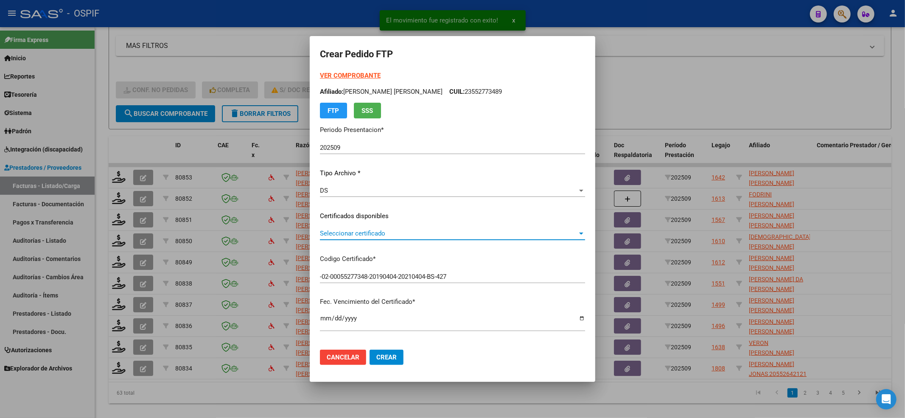
click at [343, 232] on span "Seleccionar certificado" at bounding box center [449, 234] width 258 height 8
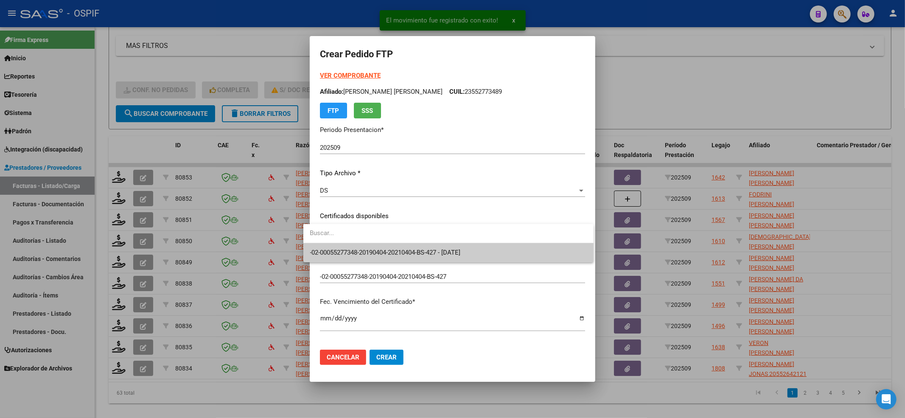
click at [341, 249] on span "-02-00055277348-20190404-20210404-BS-427 - 2021-04-04" at bounding box center [385, 253] width 151 height 8
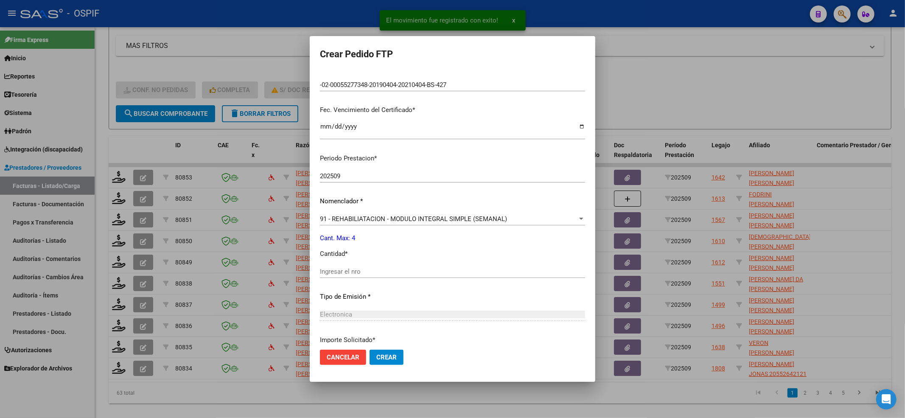
scroll to position [226, 0]
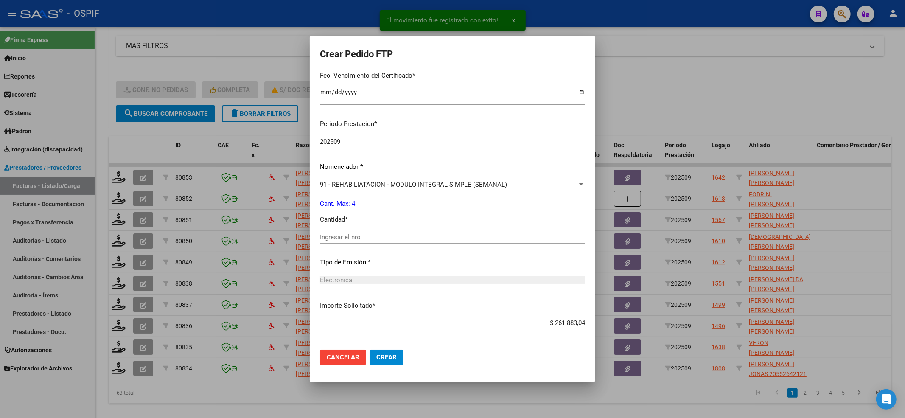
click at [348, 235] on input "Ingresar el nro" at bounding box center [452, 237] width 265 height 8
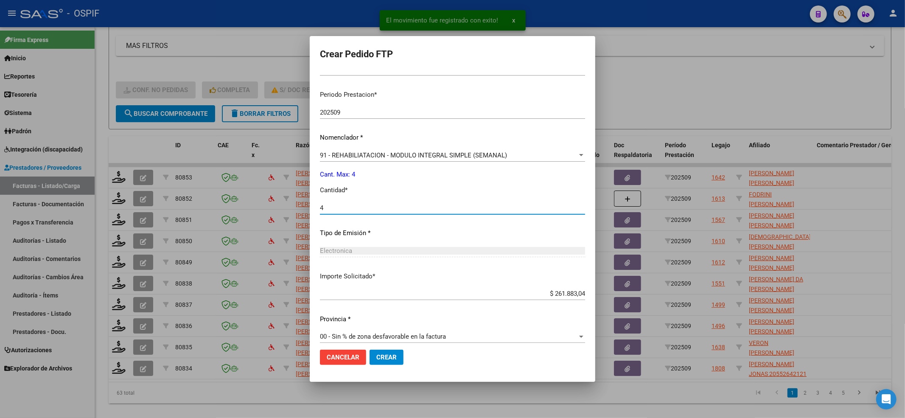
scroll to position [264, 0]
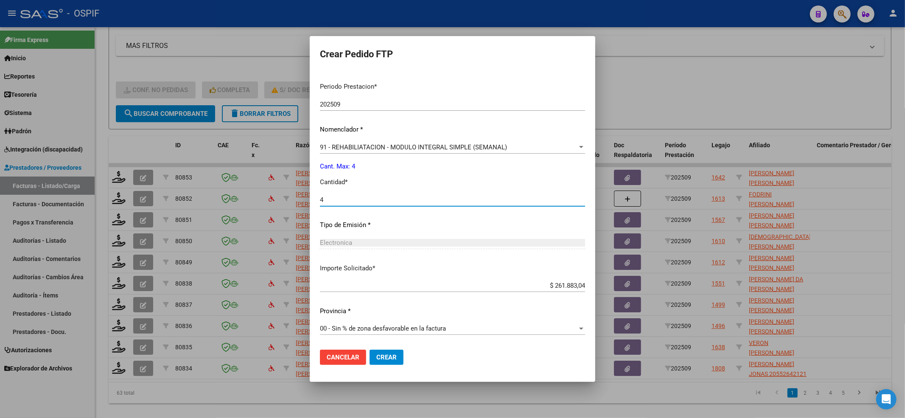
click at [376, 354] on span "Crear" at bounding box center [386, 358] width 20 height 8
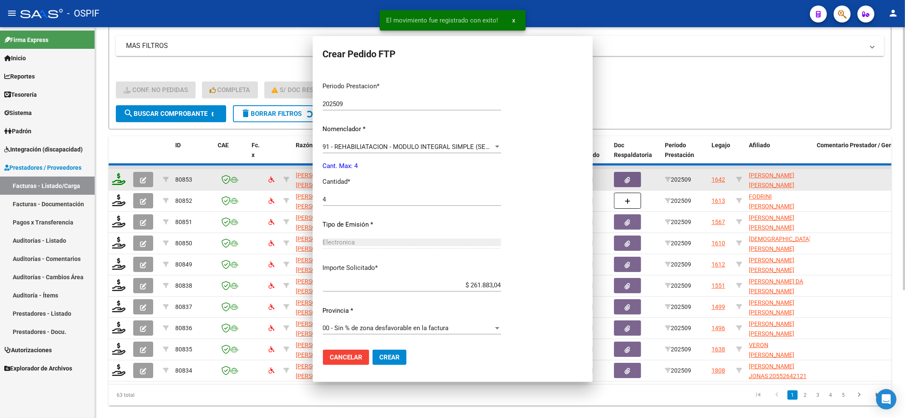
scroll to position [0, 0]
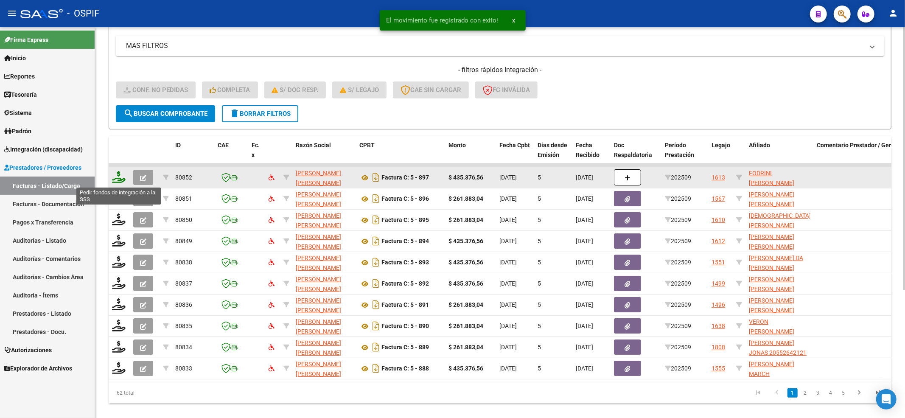
click at [118, 176] on icon at bounding box center [119, 177] width 14 height 12
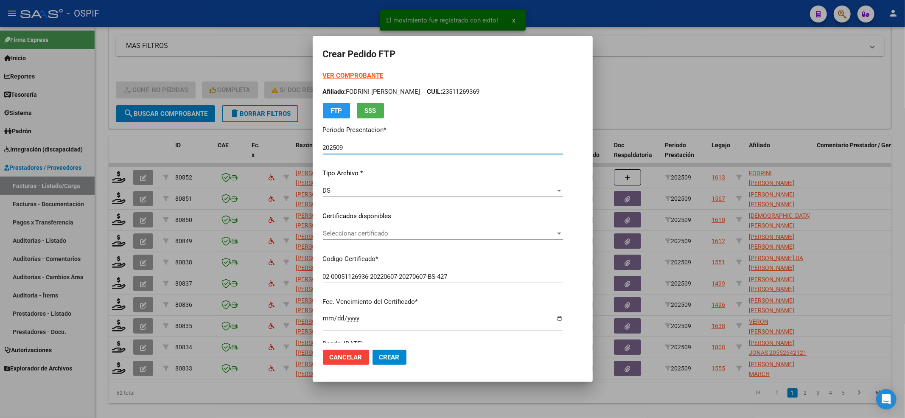
click at [445, 235] on span "Seleccionar certificado" at bounding box center [439, 234] width 233 height 8
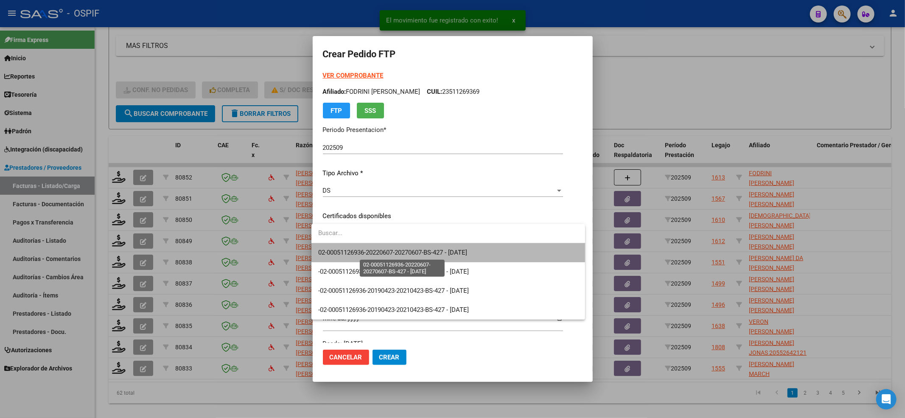
click at [427, 249] on span "02-00051126936-20220607-20270607-BS-427 - 2027-06-07" at bounding box center [392, 253] width 149 height 8
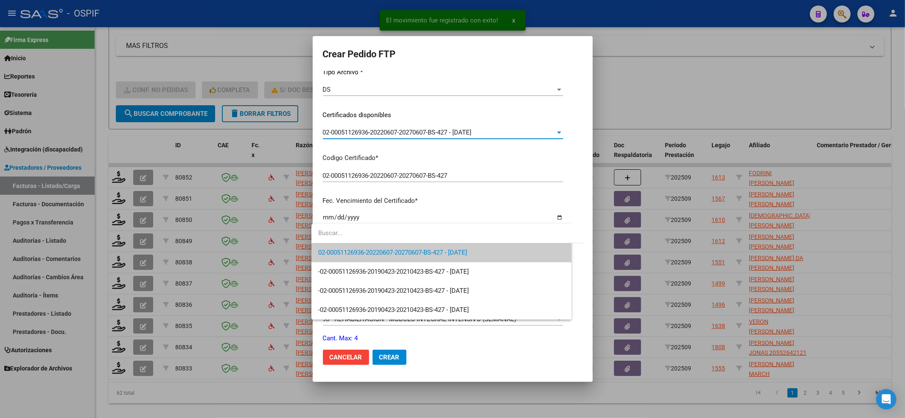
scroll to position [226, 0]
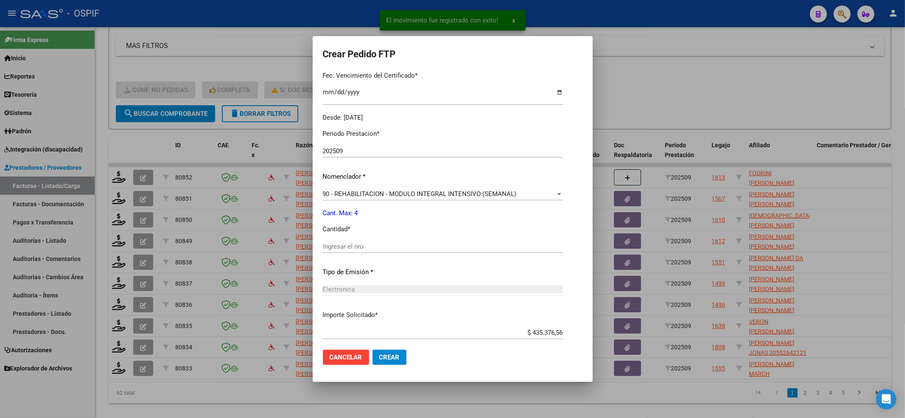
click at [424, 240] on div "Ingresar el nro" at bounding box center [443, 246] width 240 height 13
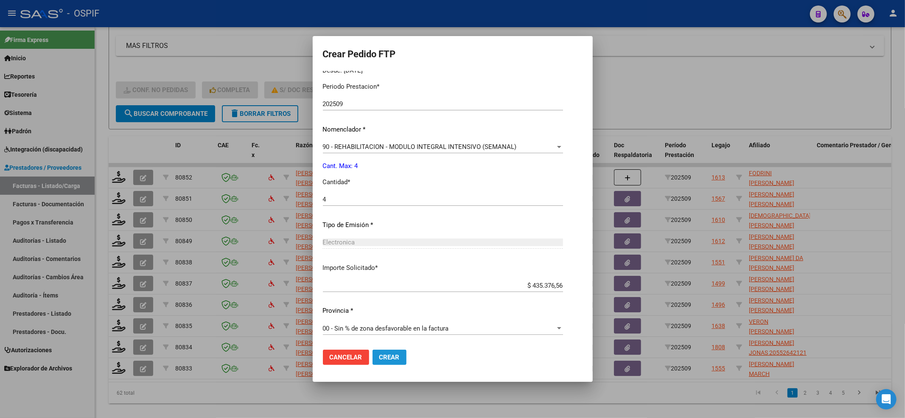
drag, startPoint x: 391, startPoint y: 353, endPoint x: 905, endPoint y: 261, distance: 521.6
click at [391, 354] on span "Crear" at bounding box center [389, 358] width 20 height 8
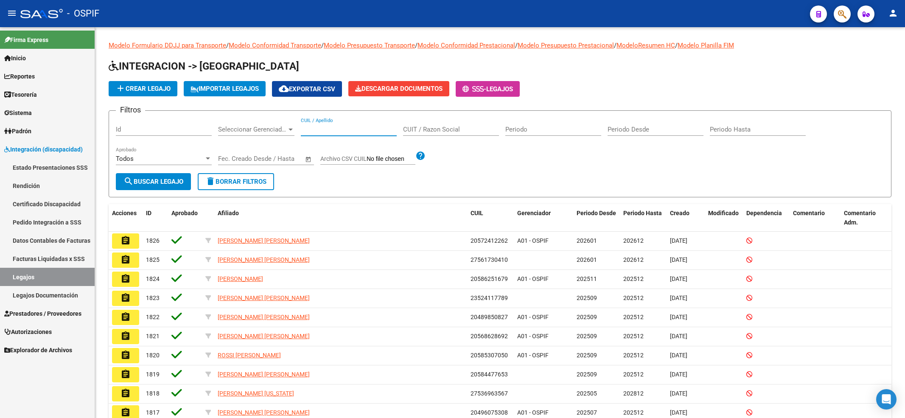
click at [342, 128] on input "CUIL / Apellido" at bounding box center [349, 130] width 96 height 8
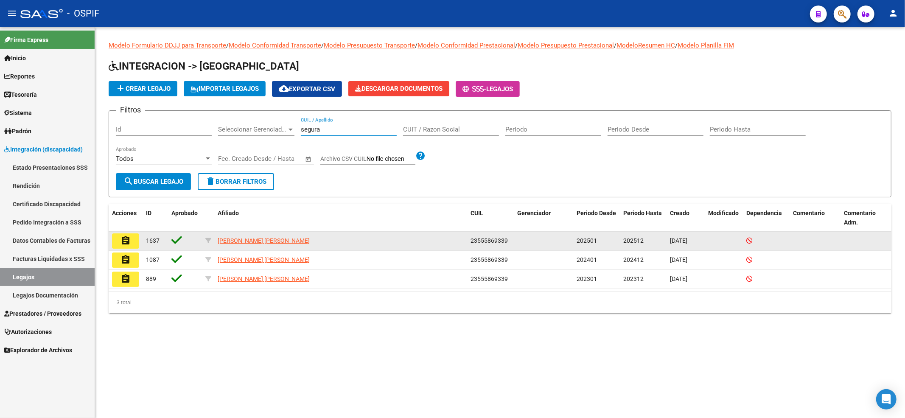
type input "segura"
click at [129, 240] on mat-icon "assignment" at bounding box center [126, 241] width 10 height 10
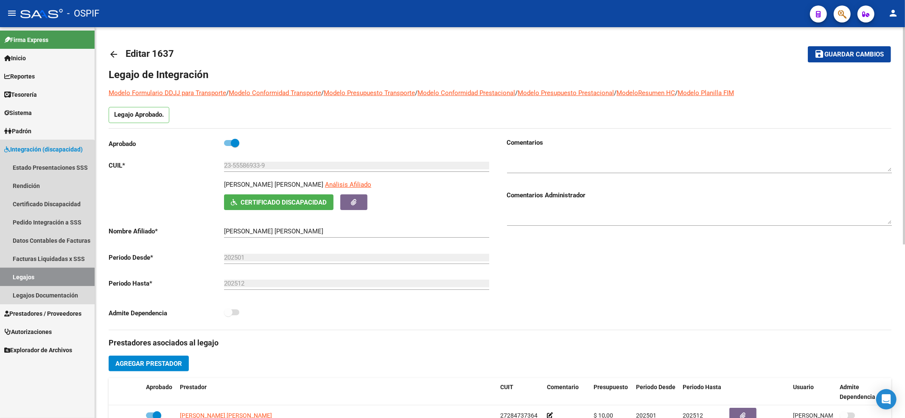
click at [31, 277] on link "Legajos" at bounding box center [47, 277] width 95 height 18
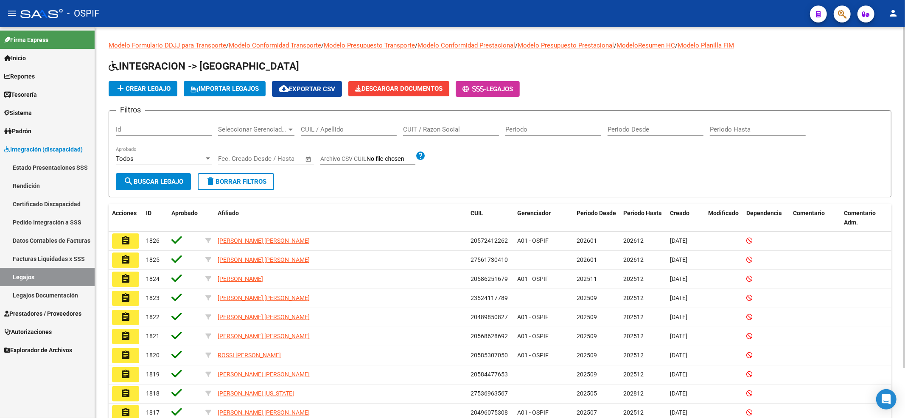
drag, startPoint x: 343, startPoint y: 126, endPoint x: 362, endPoint y: 126, distance: 18.3
click at [343, 127] on input "CUIL / Apellido" at bounding box center [349, 130] width 96 height 8
type input "figueroa"
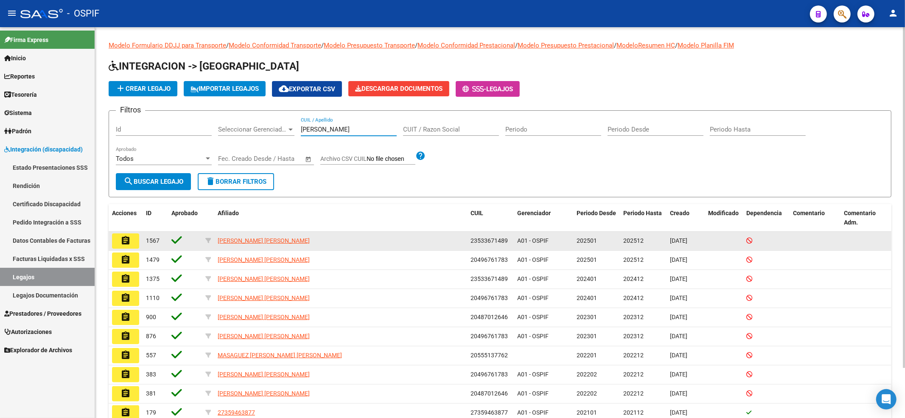
click at [138, 241] on button "assignment" at bounding box center [125, 240] width 27 height 15
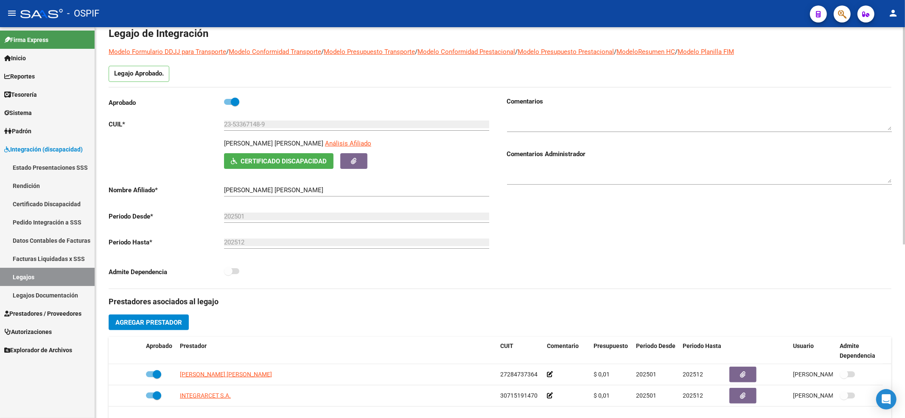
scroll to position [113, 0]
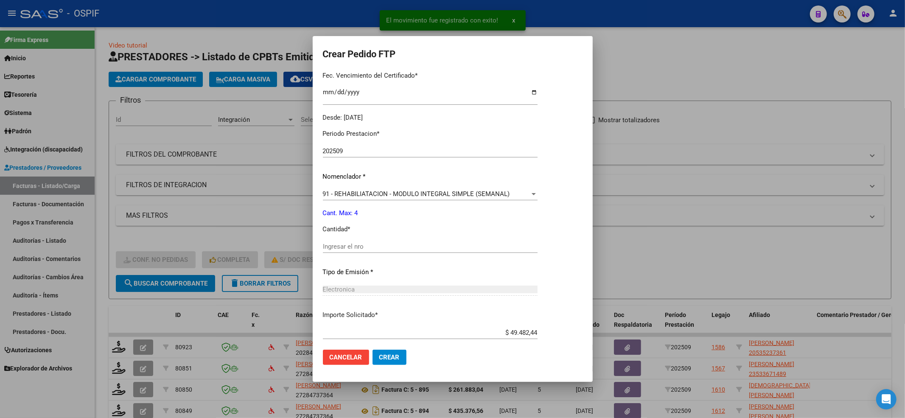
scroll to position [170, 0]
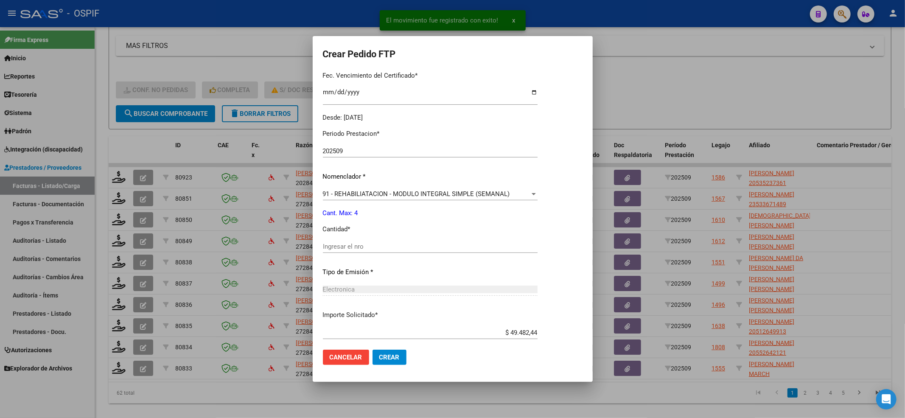
click at [365, 240] on div "Ingresar el nro" at bounding box center [430, 246] width 215 height 13
click at [362, 248] on input "Ingresar el nro" at bounding box center [430, 247] width 215 height 8
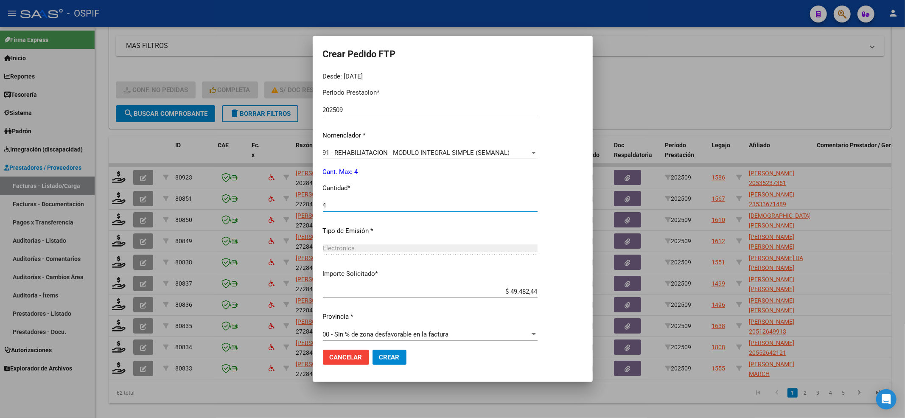
scroll to position [273, 0]
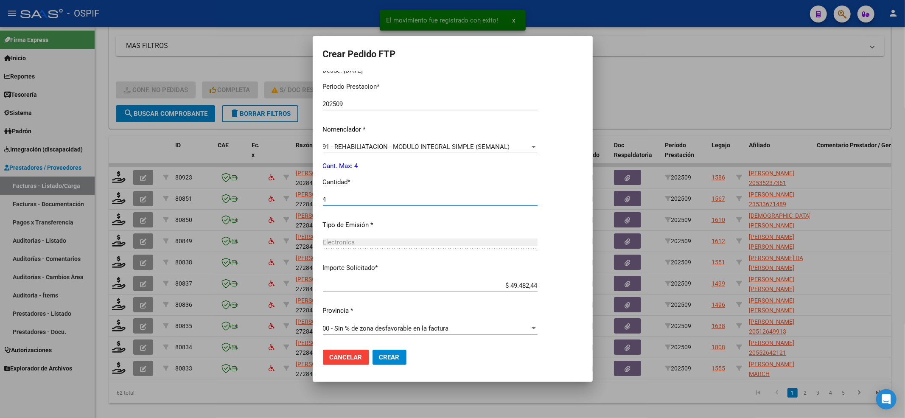
type input "4"
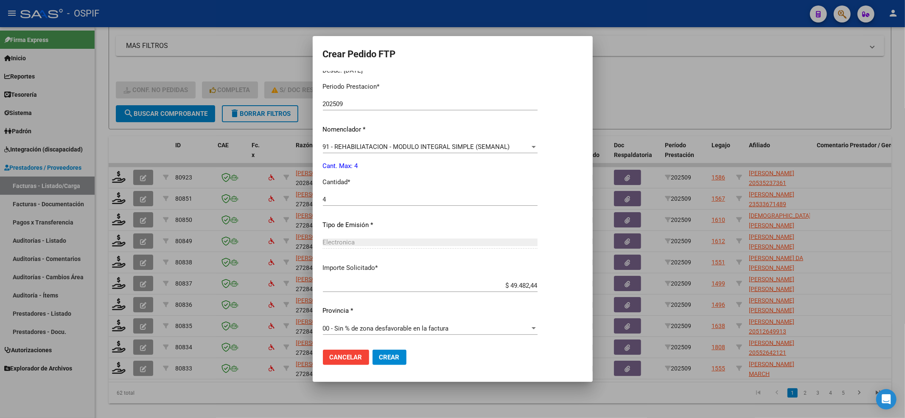
click at [390, 348] on mat-dialog-actions "Cancelar Crear" at bounding box center [453, 357] width 260 height 29
drag, startPoint x: 391, startPoint y: 360, endPoint x: 348, endPoint y: 345, distance: 46.0
click at [391, 361] on button "Crear" at bounding box center [390, 357] width 34 height 15
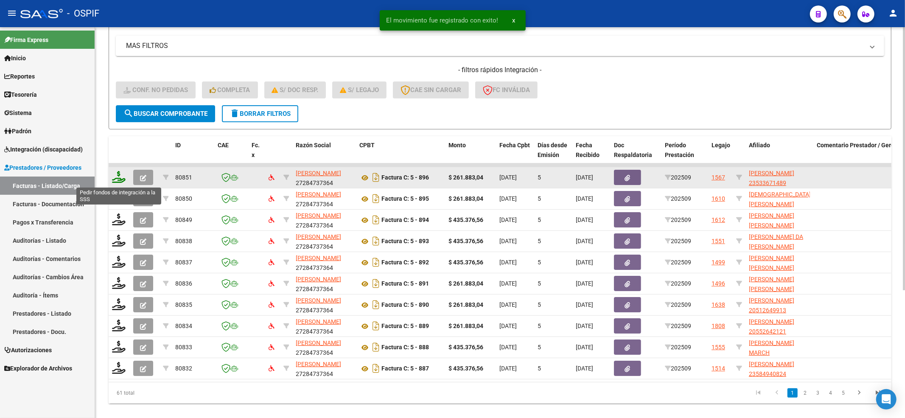
click at [117, 181] on icon at bounding box center [119, 177] width 14 height 12
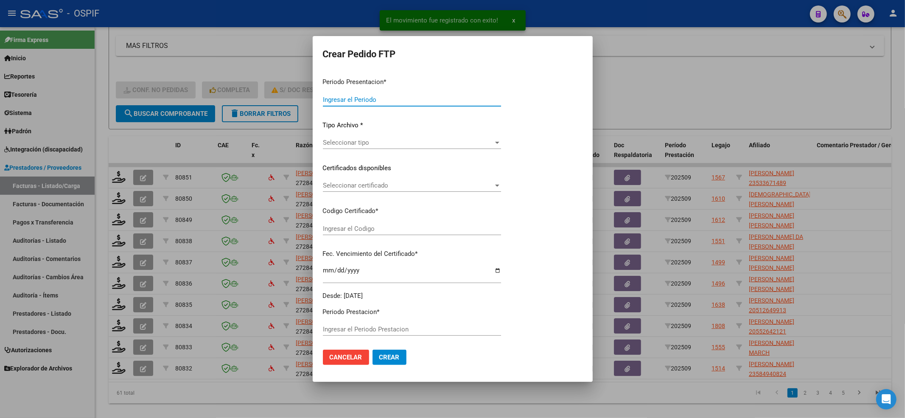
type input "202509"
type input "$ 261.883,04"
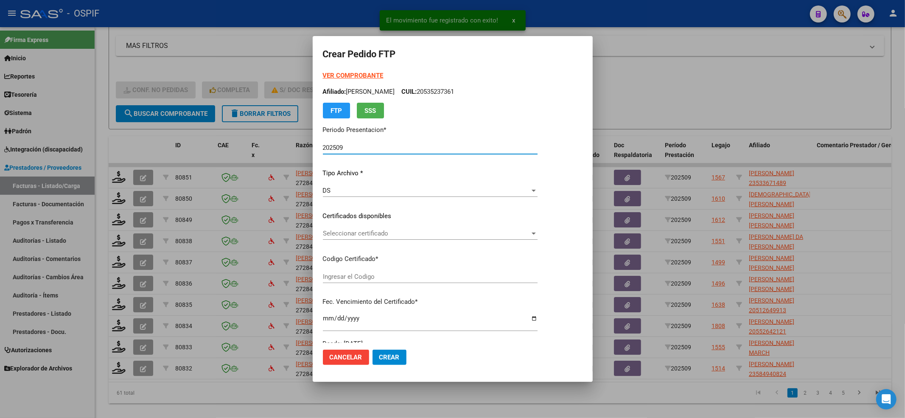
type input "0200053367148-20231128-20281128-BUE-427"
type input "2028-11-28"
click at [350, 236] on span "Seleccionar certificado" at bounding box center [426, 234] width 207 height 8
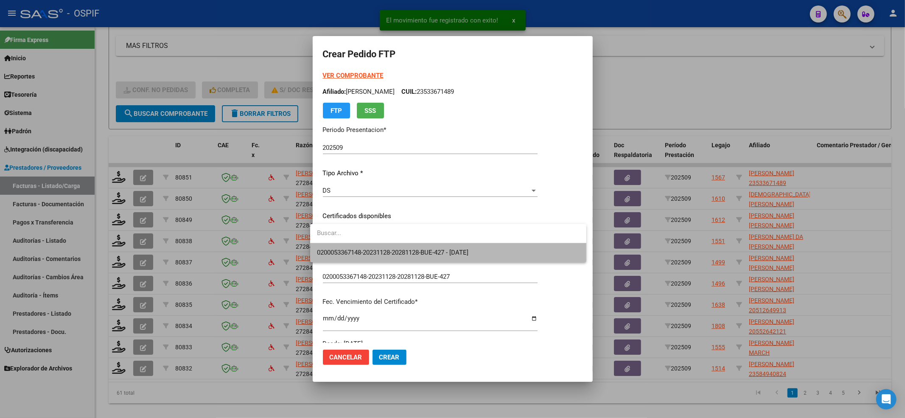
click at [347, 247] on span "0200053367148-20231128-20281128-BUE-427 - 2028-11-28" at bounding box center [448, 252] width 263 height 19
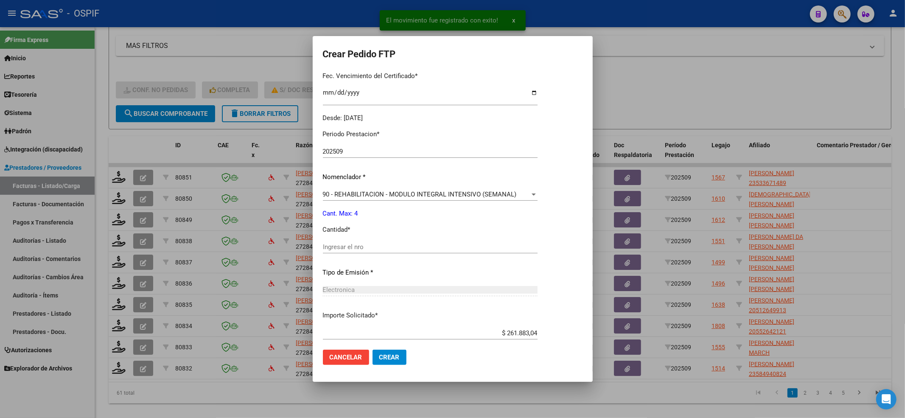
scroll to position [226, 0]
click at [351, 243] on input "Ingresar el nro" at bounding box center [430, 247] width 215 height 8
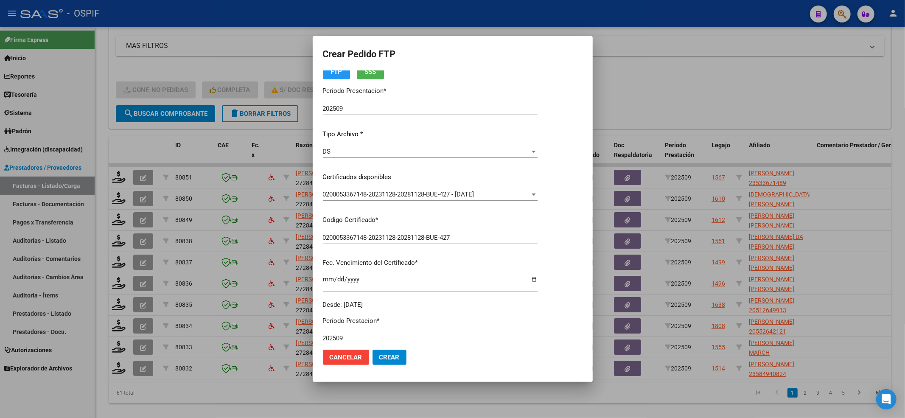
scroll to position [0, 0]
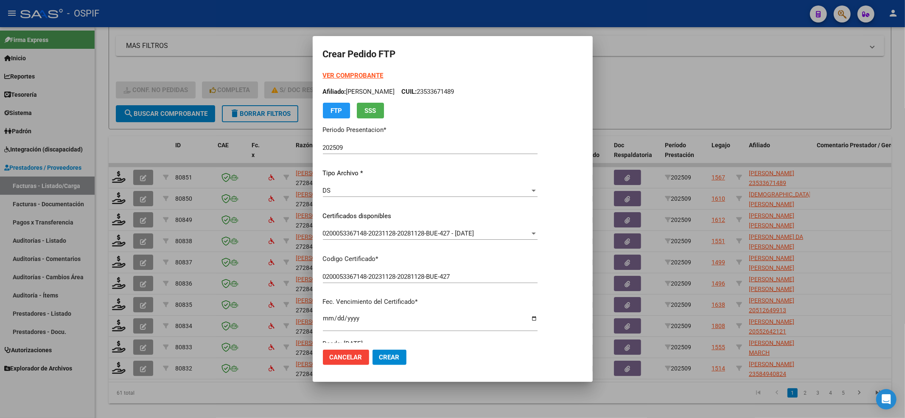
type input "4"
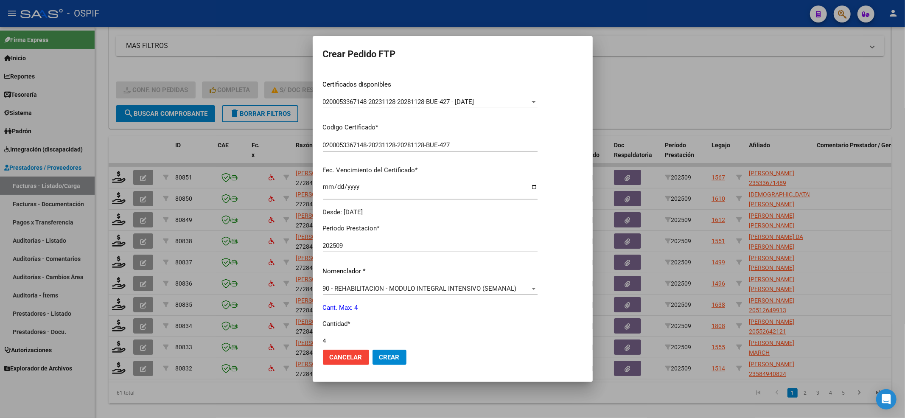
scroll to position [226, 0]
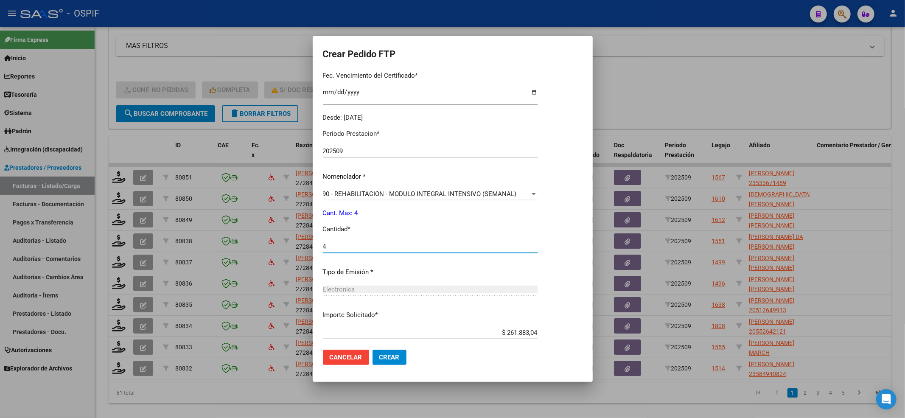
click at [334, 196] on span "90 - REHABILITACION - MODULO INTEGRAL INTENSIVO (SEMANAL)" at bounding box center [420, 194] width 194 height 8
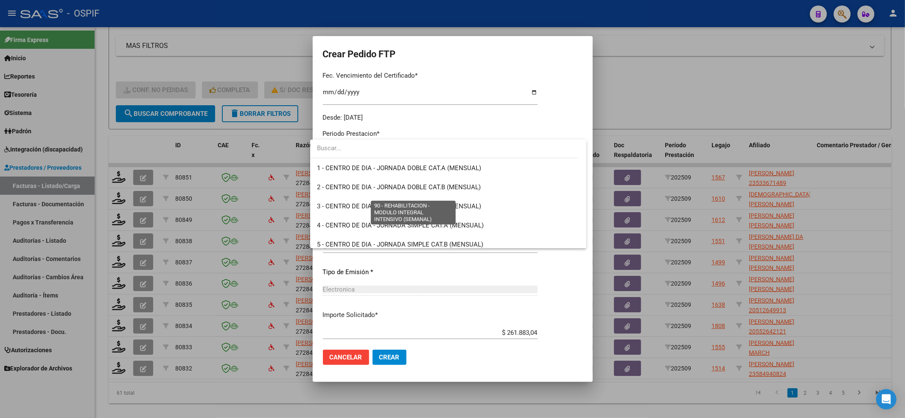
scroll to position [1674, 0]
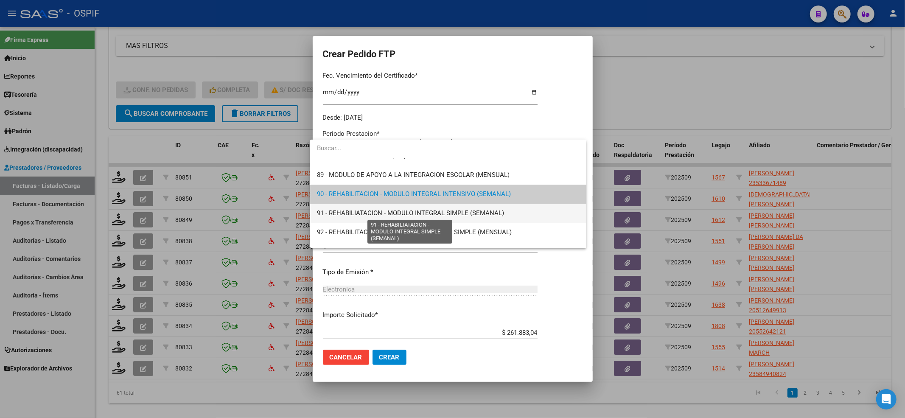
click at [330, 211] on span "91 - REHABILIATACION - MODULO INTEGRAL SIMPLE (SEMANAL)" at bounding box center [410, 213] width 187 height 8
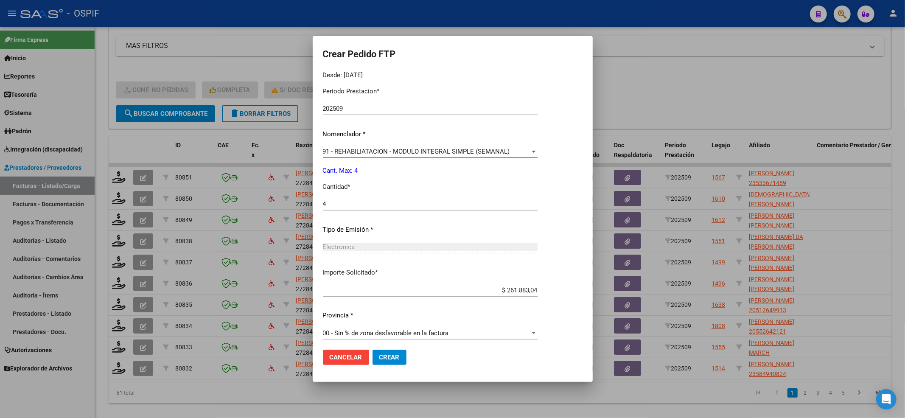
scroll to position [273, 0]
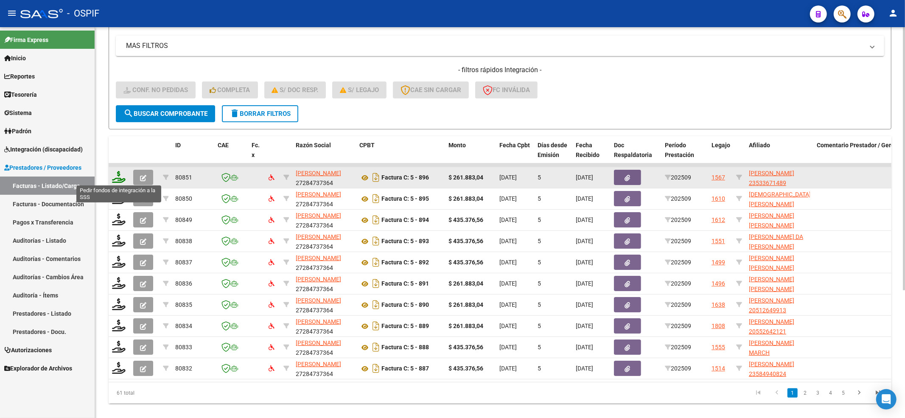
click at [118, 175] on icon at bounding box center [119, 177] width 14 height 12
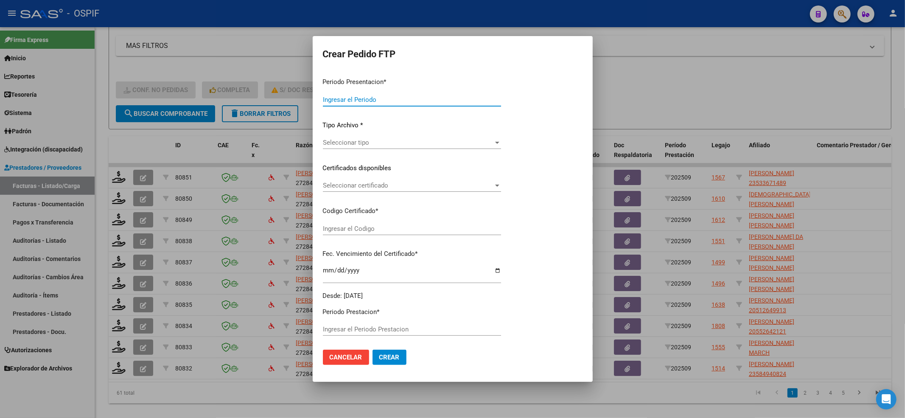
type input "202509"
type input "$ 261.883,04"
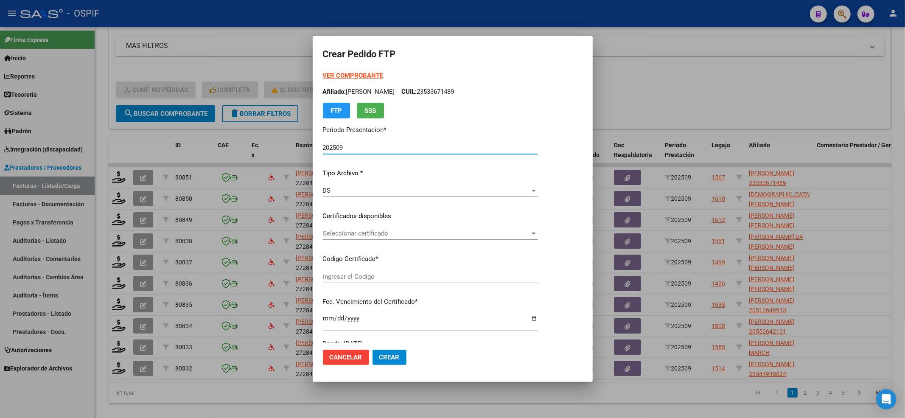
type input "0200053367148-20231128-20281128-BUE-427"
type input "2028-11-28"
click at [340, 231] on span "Seleccionar certificado" at bounding box center [426, 234] width 207 height 8
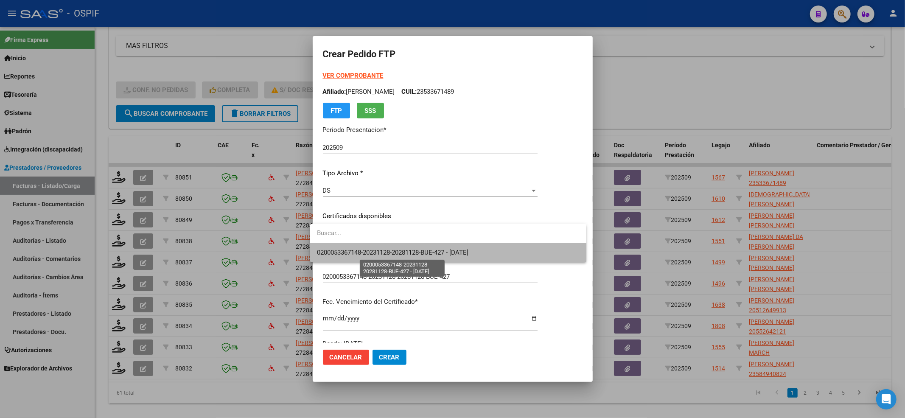
click at [337, 249] on span "0200053367148-20231128-20281128-BUE-427 - 2028-11-28" at bounding box center [393, 253] width 152 height 8
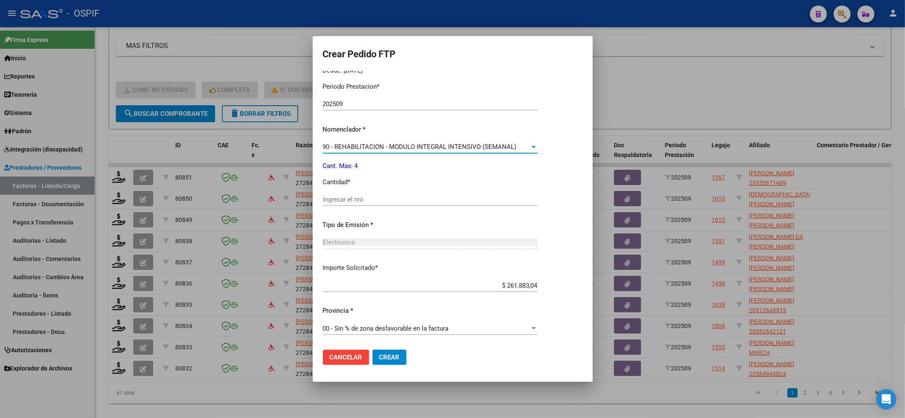
click at [333, 150] on div "90 - REHABILITACION - MODULO INTEGRAL INTENSIVO (SEMANAL)" at bounding box center [426, 147] width 207 height 8
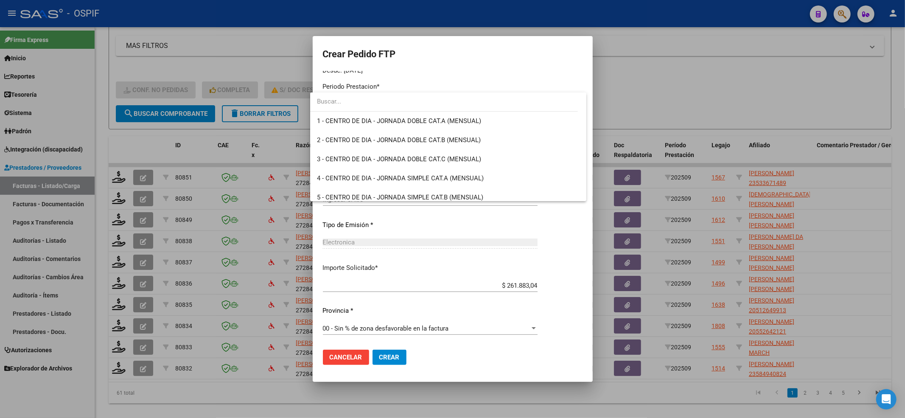
scroll to position [1674, 0]
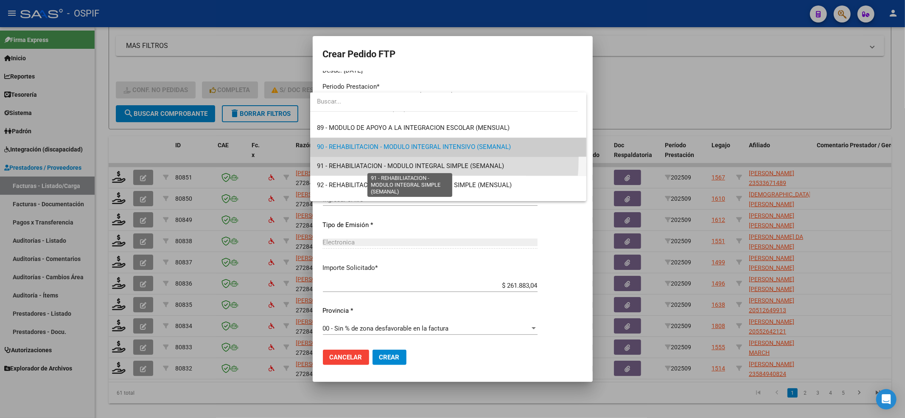
drag, startPoint x: 333, startPoint y: 156, endPoint x: 331, endPoint y: 162, distance: 6.1
click at [331, 162] on span "91 - REHABILIATACION - MODULO INTEGRAL SIMPLE (SEMANAL)" at bounding box center [448, 166] width 263 height 19
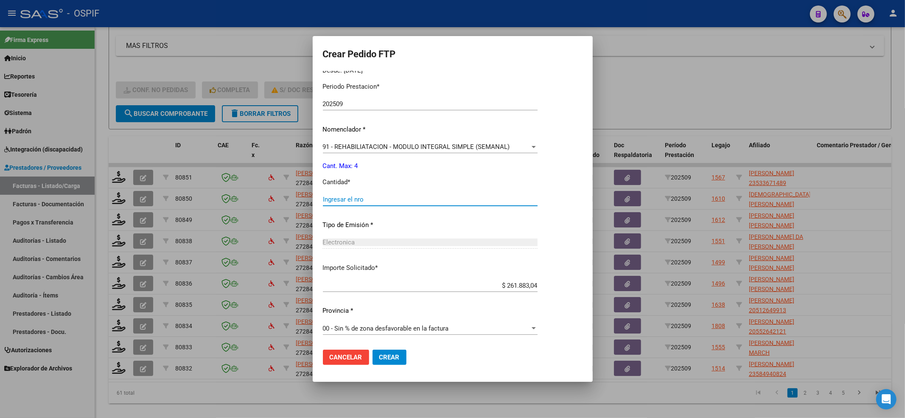
click at [332, 203] on input "Ingresar el nro" at bounding box center [430, 200] width 215 height 8
type input "4"
click at [393, 364] on button "Crear" at bounding box center [390, 357] width 34 height 15
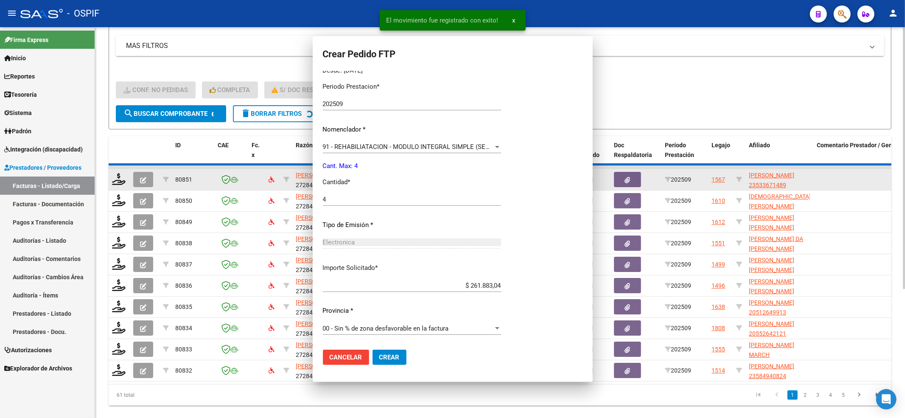
scroll to position [0, 0]
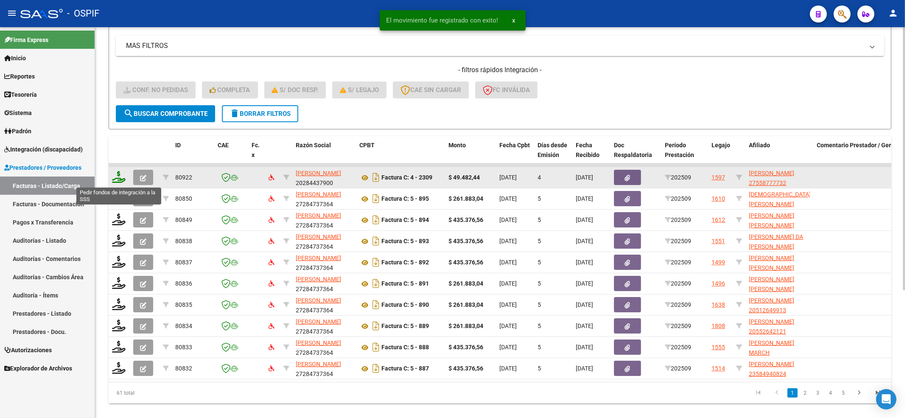
click at [121, 177] on icon at bounding box center [119, 177] width 14 height 12
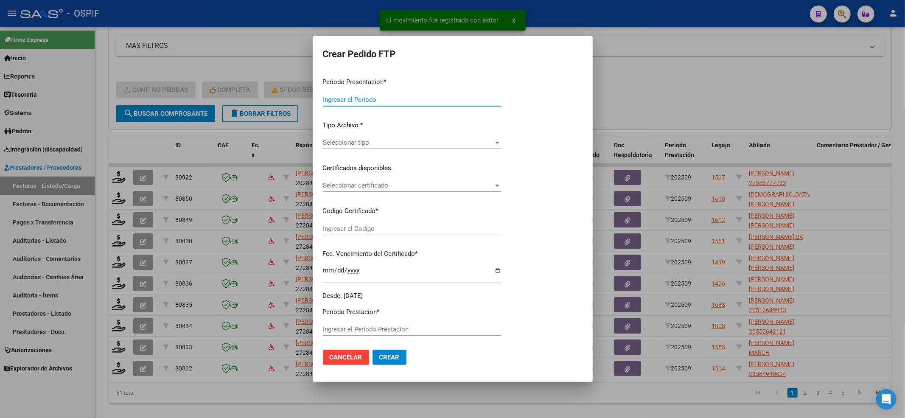
type input "202509"
type input "$ 49.482,44"
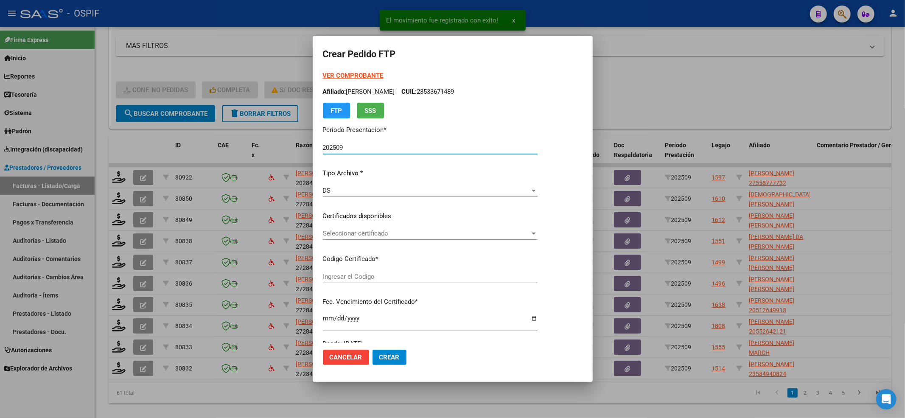
type input "02-00055877773-20220405-20270405-BS-427"
type input "2027-04-05"
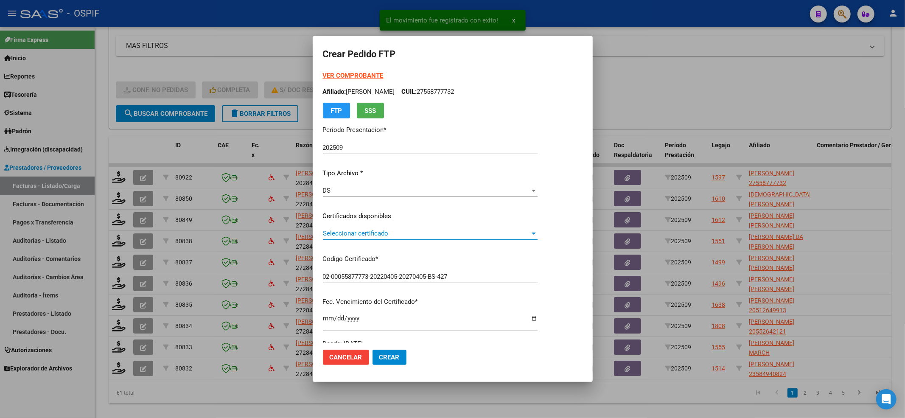
click at [376, 234] on span "Seleccionar certificado" at bounding box center [426, 234] width 207 height 8
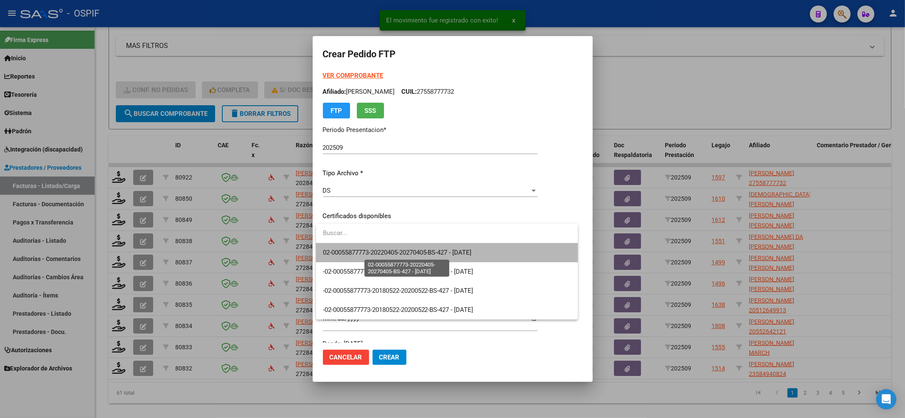
click at [362, 250] on span "02-00055877773-20220405-20270405-BS-427 - 2027-04-05" at bounding box center [397, 253] width 149 height 8
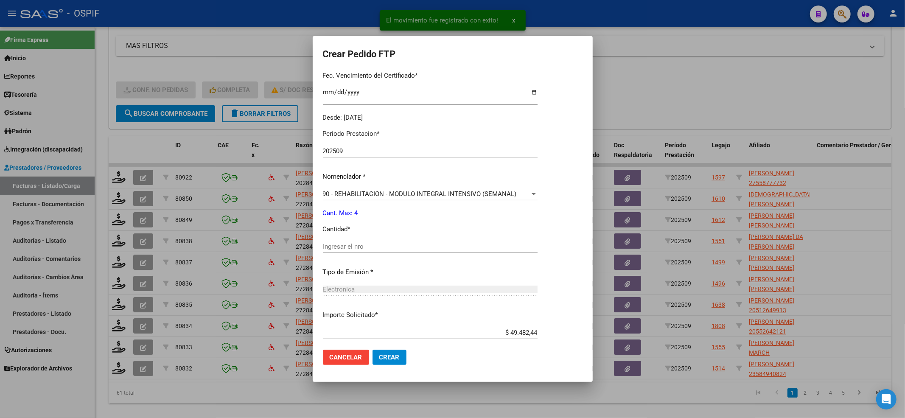
click at [362, 239] on div "Periodo Prestacion * 202509 Ingresar el Periodo Prestacion Nomenclador * 90 - R…" at bounding box center [430, 256] width 215 height 267
click at [362, 246] on input "Ingresar el nro" at bounding box center [430, 247] width 215 height 8
type input "4"
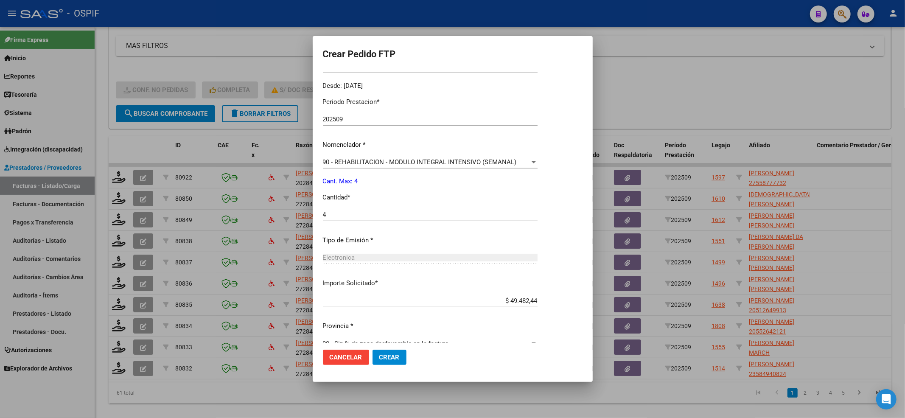
scroll to position [273, 0]
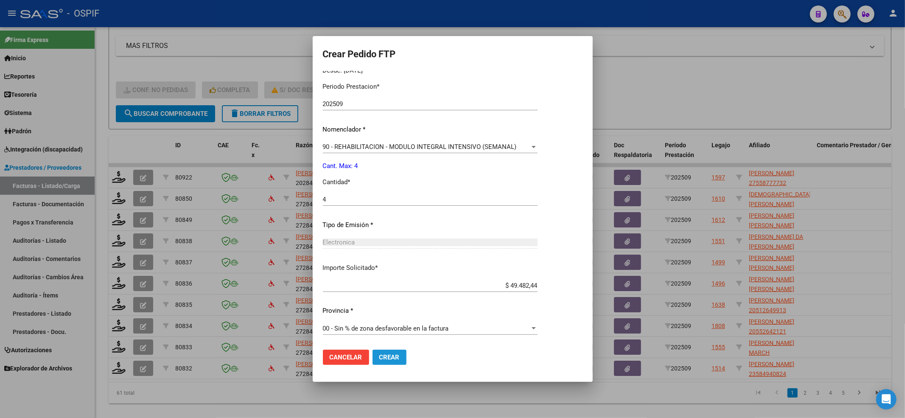
click at [394, 356] on span "Crear" at bounding box center [389, 358] width 20 height 8
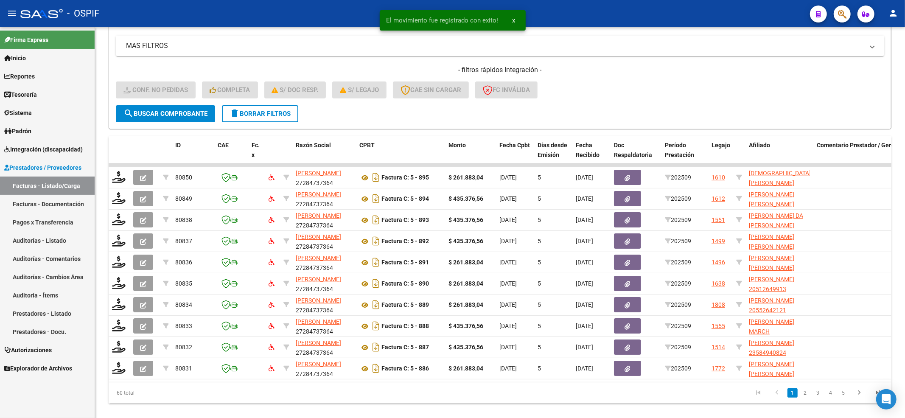
click at [41, 150] on span "Integración (discapacidad)" at bounding box center [43, 149] width 79 height 9
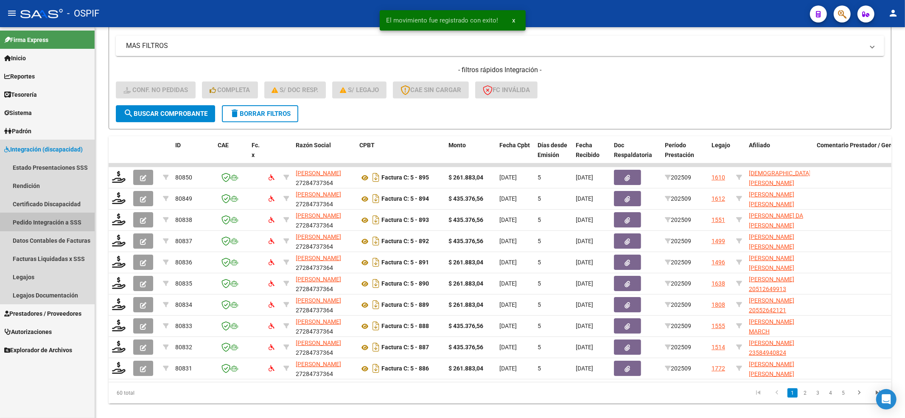
click at [60, 223] on link "Pedido Integración a SSS" at bounding box center [47, 222] width 95 height 18
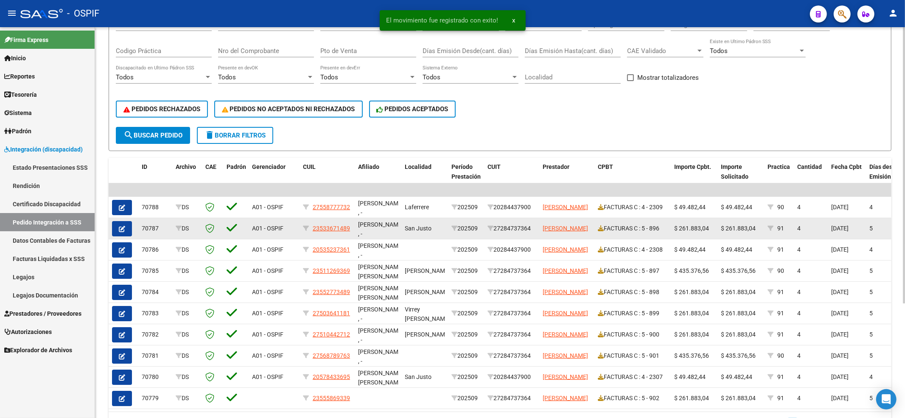
scroll to position [161, 0]
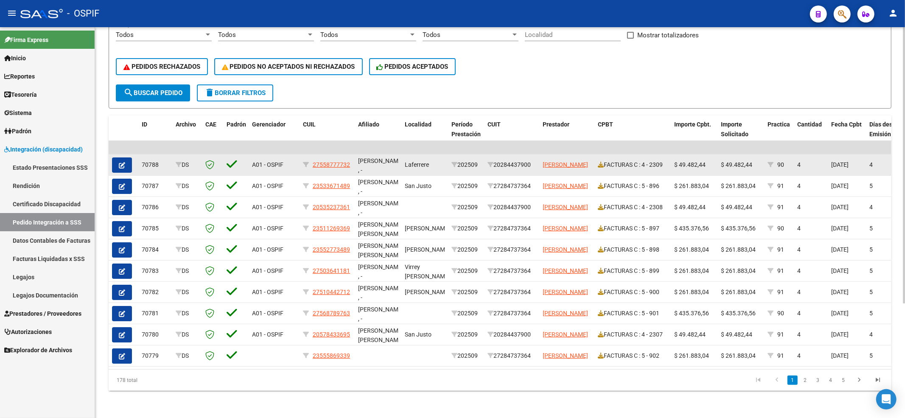
click at [302, 157] on datatable-body-cell "27558777732" at bounding box center [327, 164] width 55 height 21
click at [308, 162] on icon at bounding box center [306, 165] width 6 height 6
type input "27558777732"
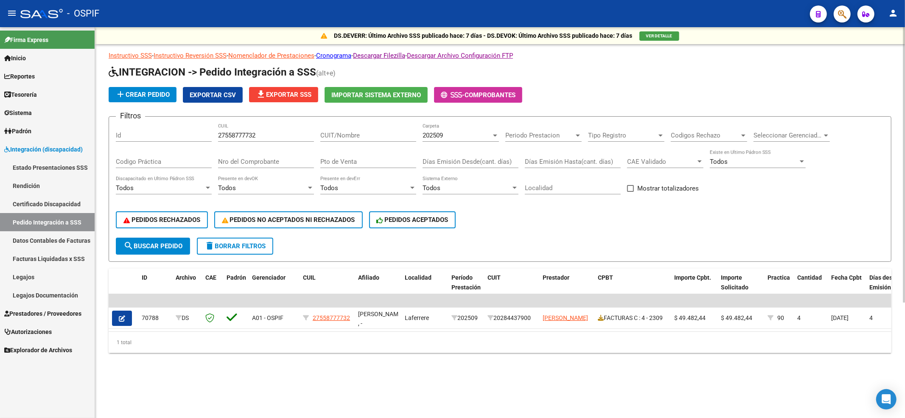
scroll to position [0, 0]
click at [227, 245] on span "delete Borrar Filtros" at bounding box center [235, 246] width 61 height 8
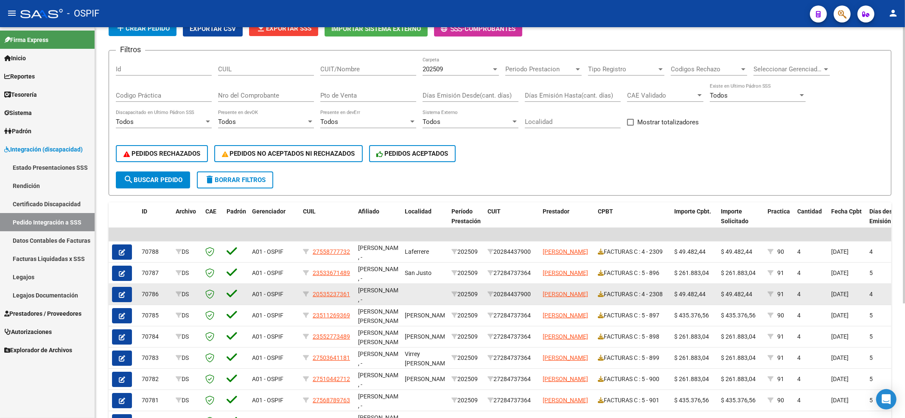
scroll to position [161, 0]
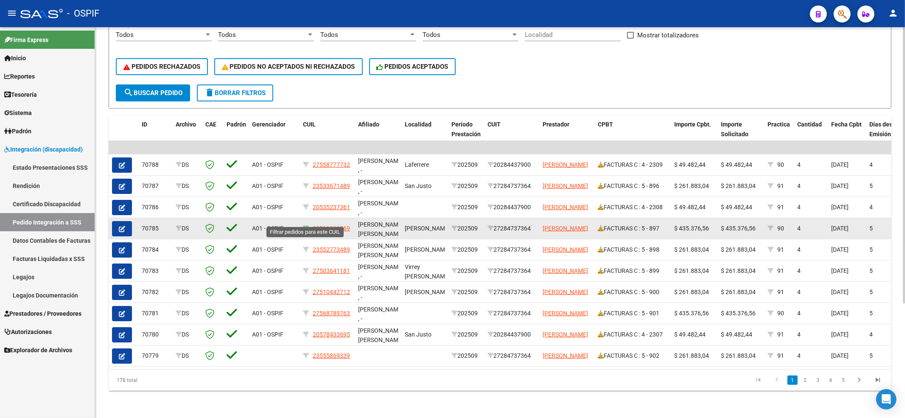
click at [303, 225] on icon at bounding box center [306, 228] width 6 height 6
type input "23511269369"
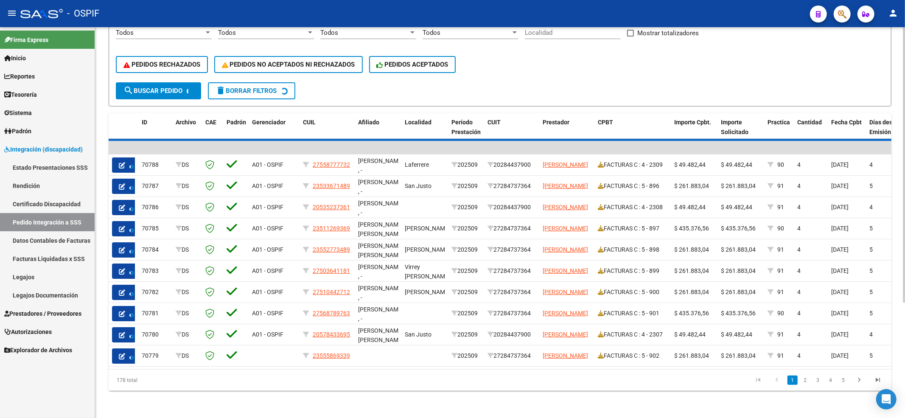
scroll to position [0, 0]
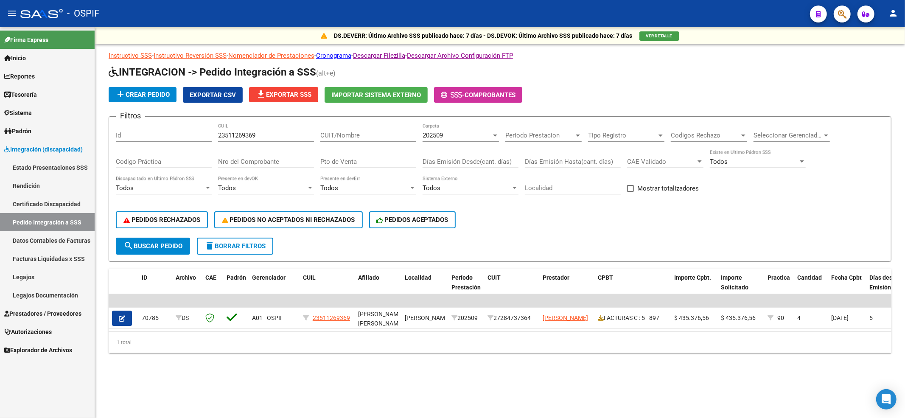
click at [247, 247] on span "delete Borrar Filtros" at bounding box center [235, 246] width 61 height 8
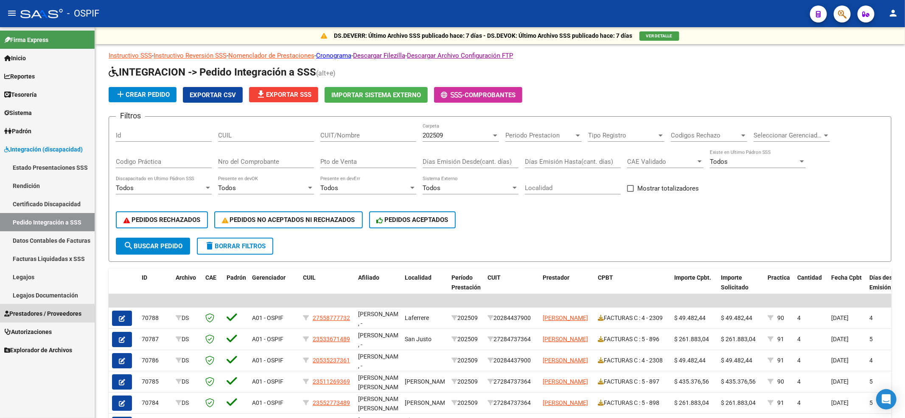
click at [25, 316] on span "Prestadores / Proveedores" at bounding box center [42, 313] width 77 height 9
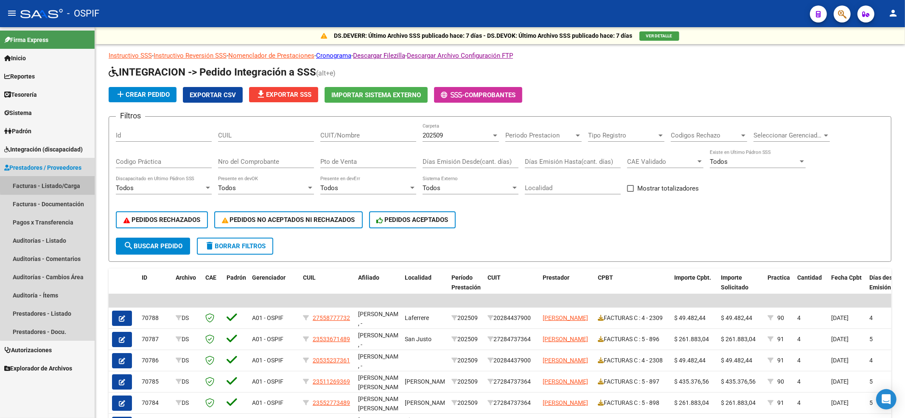
click at [65, 183] on link "Facturas - Listado/Carga" at bounding box center [47, 186] width 95 height 18
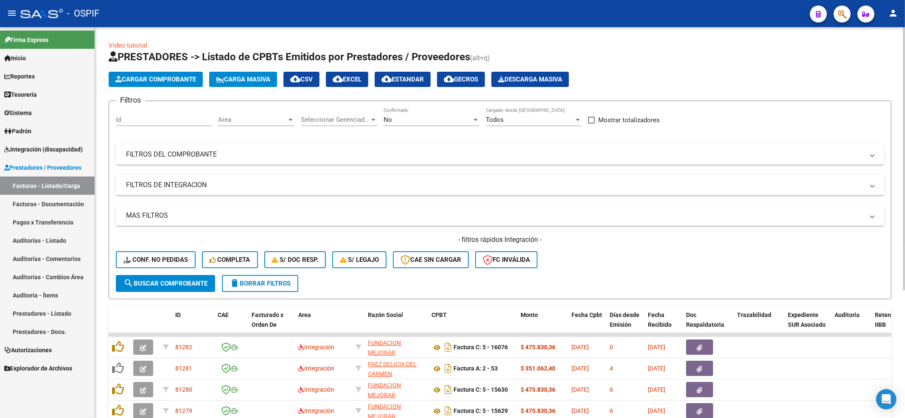
click at [160, 257] on span "Conf. no pedidas" at bounding box center [155, 260] width 65 height 8
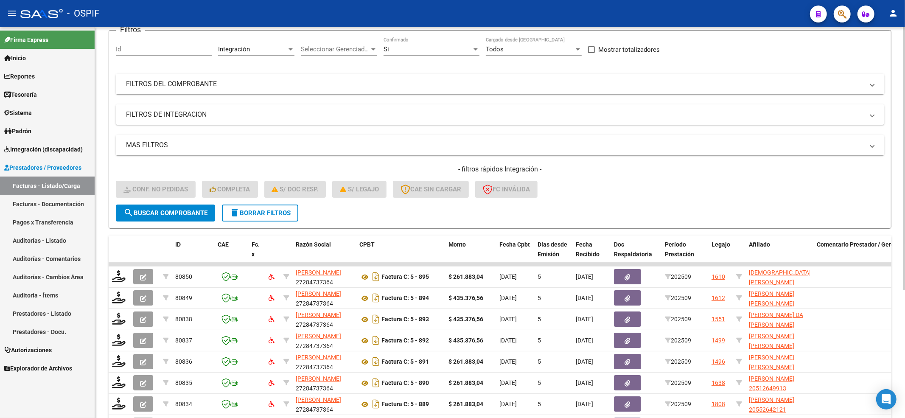
scroll to position [190, 0]
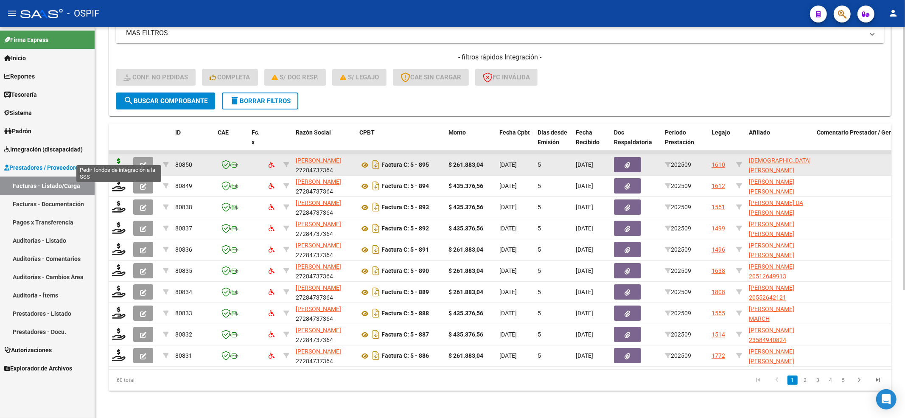
click at [118, 158] on icon at bounding box center [119, 164] width 14 height 12
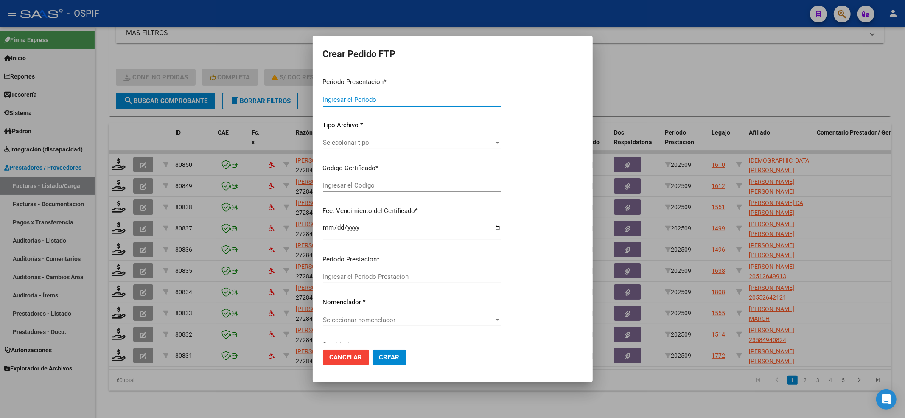
type input "202509"
type input "$ 261.883,04"
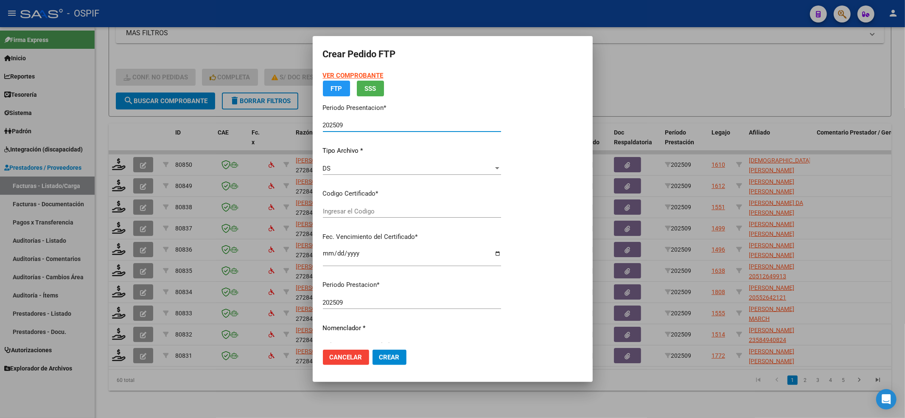
type input "02000521156820220302-20270302-BA-427"
type input "2027-03-02"
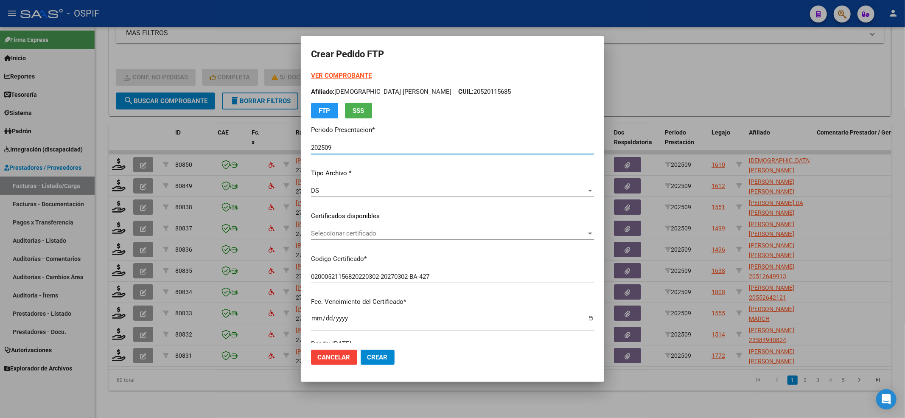
click at [373, 233] on span "Seleccionar certificado" at bounding box center [448, 234] width 275 height 8
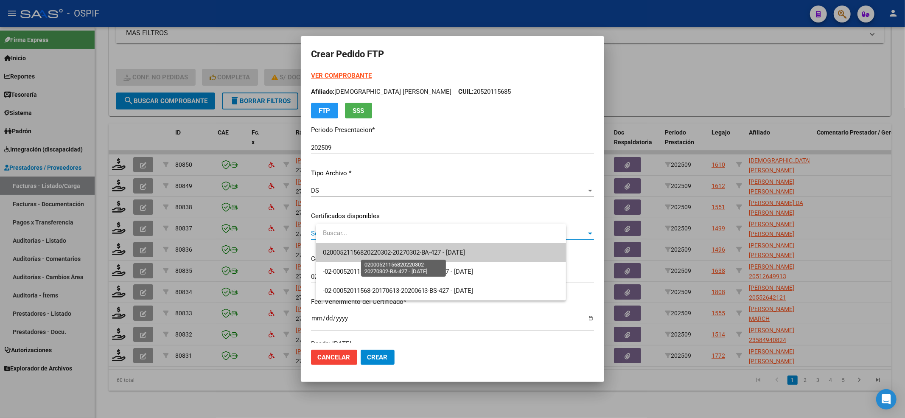
click at [369, 255] on span "02000521156820220302-20270302-BA-427 - 2027-03-02" at bounding box center [394, 253] width 143 height 8
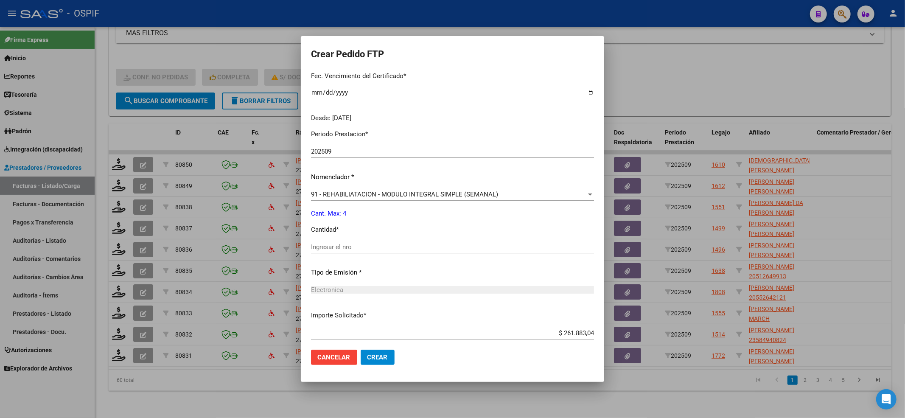
scroll to position [226, 0]
click at [370, 243] on input "Ingresar el nro" at bounding box center [452, 247] width 283 height 8
type input "4"
click at [395, 363] on button "Crear" at bounding box center [378, 357] width 34 height 15
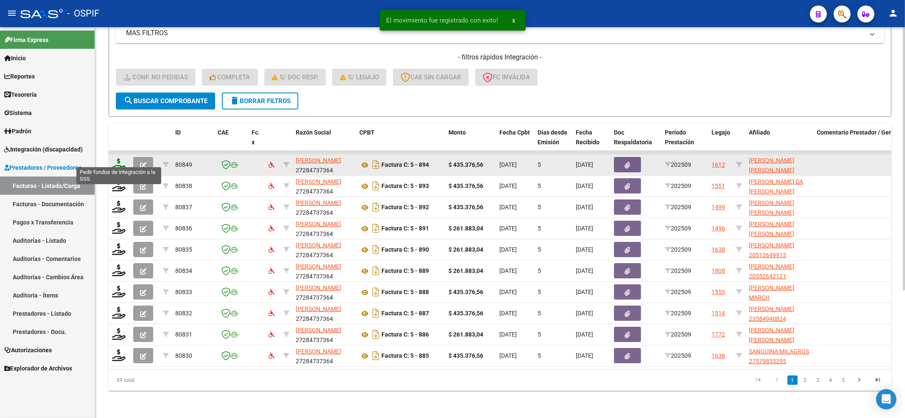
click at [118, 158] on icon at bounding box center [119, 164] width 14 height 12
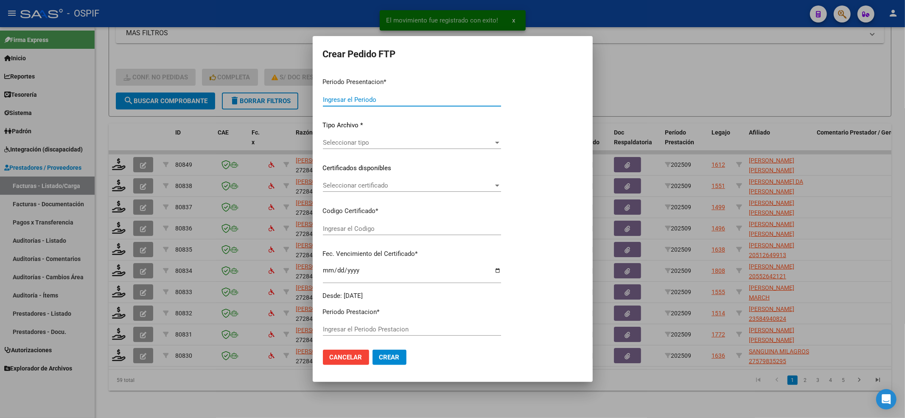
type input "202509"
type input "$ 435.376,56"
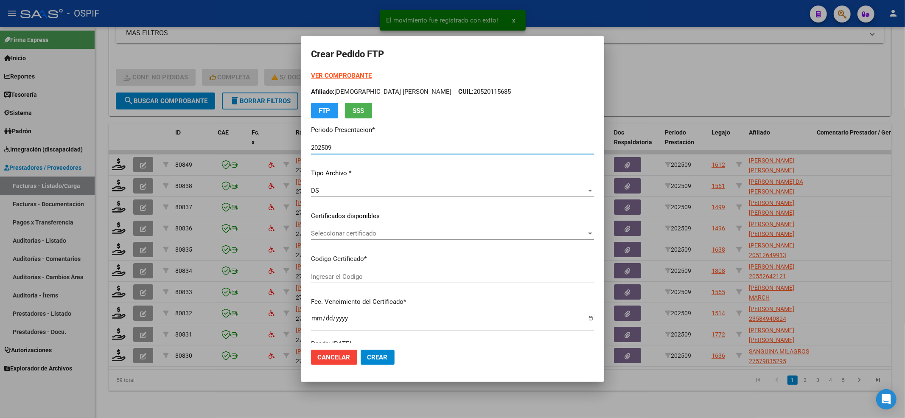
type input "-02-00052781808-20171030-20201030-BS-427"
type input "2020-10-30"
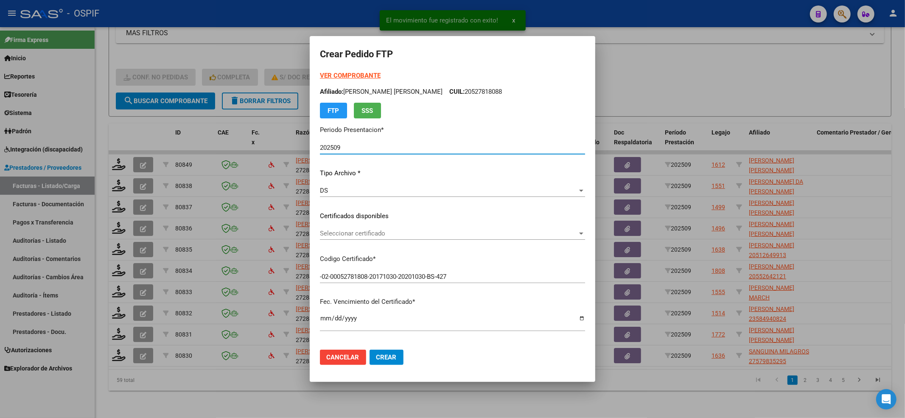
click at [360, 230] on span "Seleccionar certificado" at bounding box center [449, 234] width 258 height 8
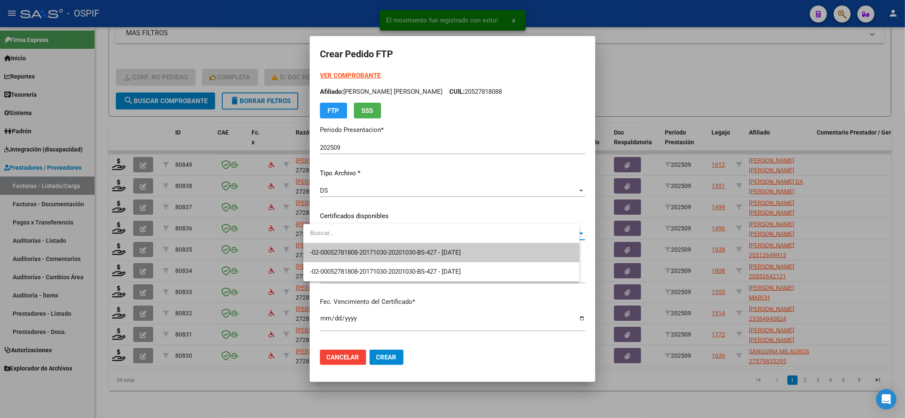
click at [358, 255] on span "-02-00052781808-20171030-20201030-BS-427 - 2020-10-30" at bounding box center [385, 253] width 151 height 8
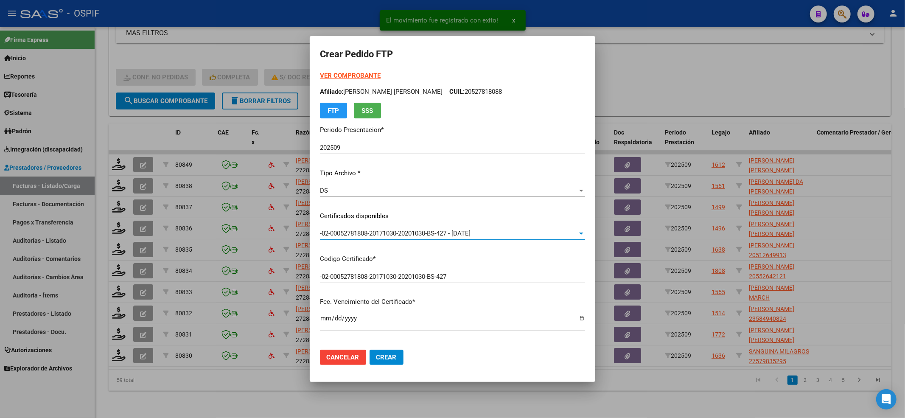
scroll to position [264, 0]
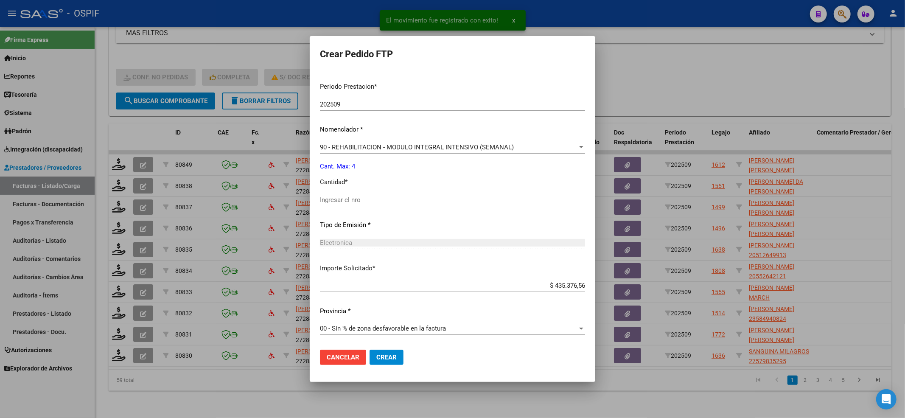
click at [347, 196] on input "Ingresar el nro" at bounding box center [452, 200] width 265 height 8
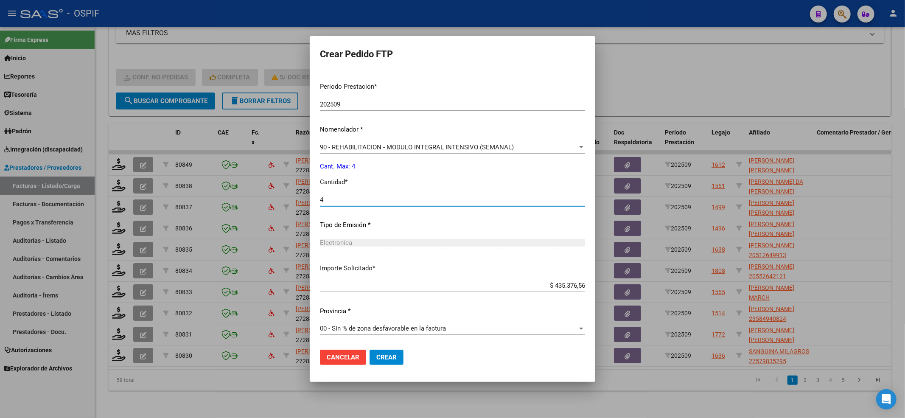
type input "4"
click at [385, 356] on span "Crear" at bounding box center [386, 358] width 20 height 8
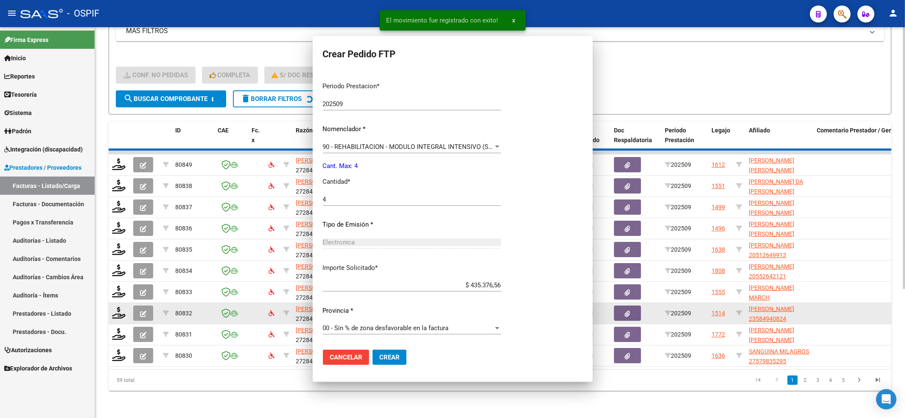
scroll to position [0, 0]
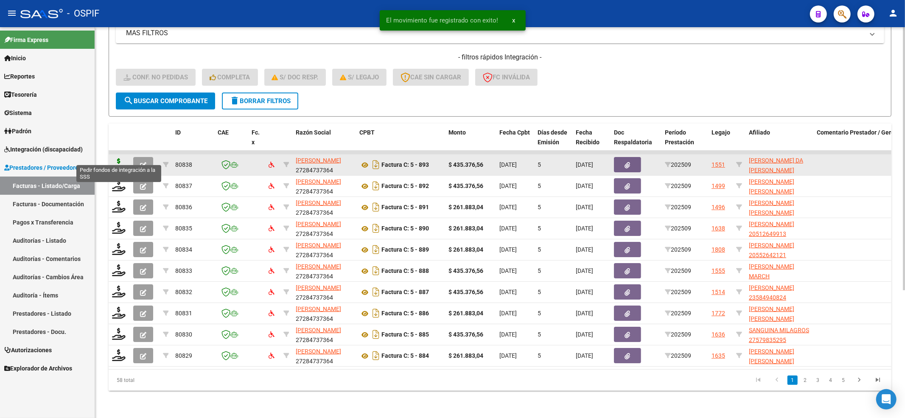
click at [121, 158] on icon at bounding box center [119, 164] width 14 height 12
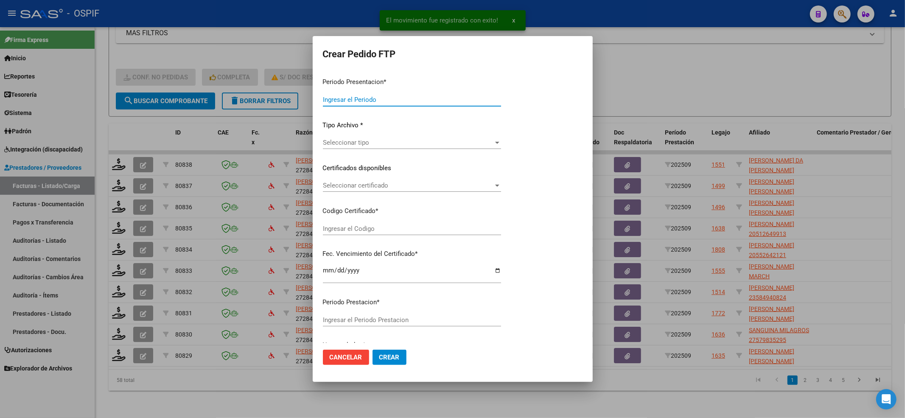
type input "202509"
type input "$ 435.376,56"
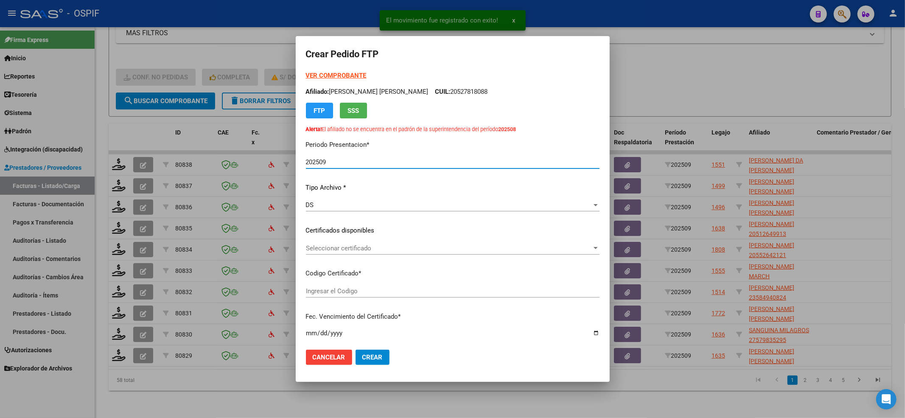
type input "000574280152025043020300430-BS AS-413"
type input "2030-04-30"
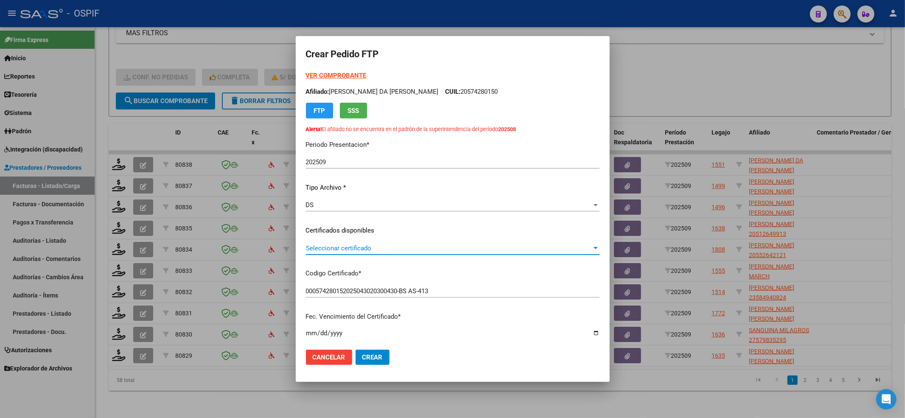
click at [348, 244] on span "Seleccionar certificado" at bounding box center [449, 248] width 286 height 8
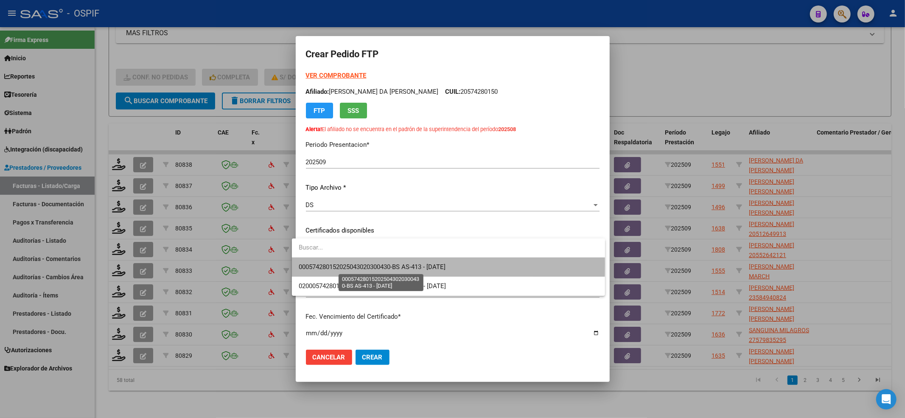
click at [354, 264] on span "000574280152025043020300430-BS AS-413 - 2030-04-30" at bounding box center [372, 267] width 147 height 8
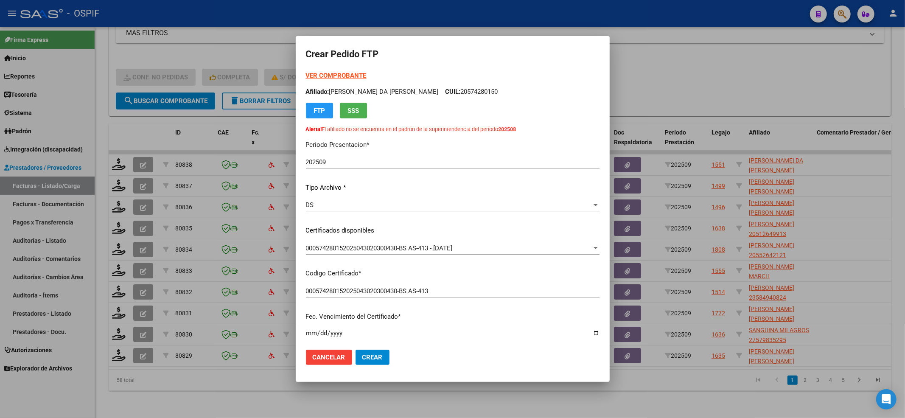
drag, startPoint x: 530, startPoint y: 98, endPoint x: 460, endPoint y: 92, distance: 69.9
click at [460, 92] on div "VER COMPROBANTE ARCA Padrón Afiliado: COUTINHO DA SILVA BENJAMIN URIEL CUIL: 20…" at bounding box center [453, 102] width 294 height 62
copy div "20574280150 FTP SSS"
click at [592, 126] on p "Alerta! El afiliado no se encuentra en el padrón de la superintendencia del per…" at bounding box center [453, 129] width 294 height 8
drag, startPoint x: 526, startPoint y: 131, endPoint x: 297, endPoint y: 131, distance: 229.2
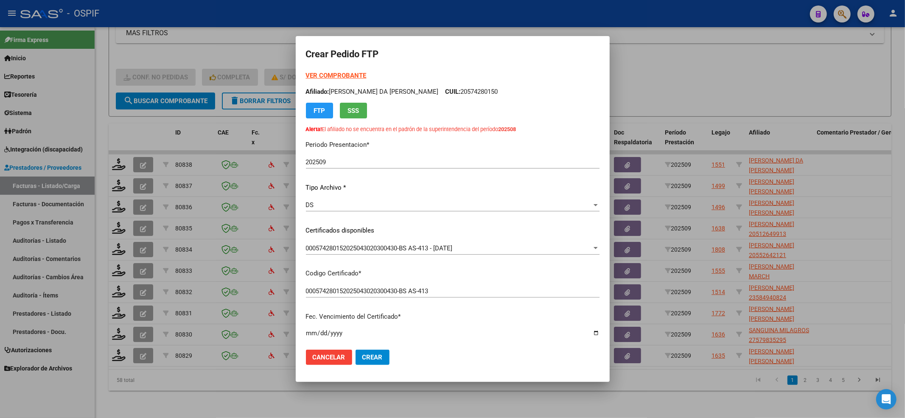
click at [297, 131] on mat-dialog-content "VER COMPROBANTE ARCA Padrón Afiliado: COUTINHO DA SILVA BENJAMIN URIEL CUIL: 20…" at bounding box center [453, 207] width 314 height 272
copy p "Alerta! El afiliado no se encuentra en el padrón de la superintendencia del per…"
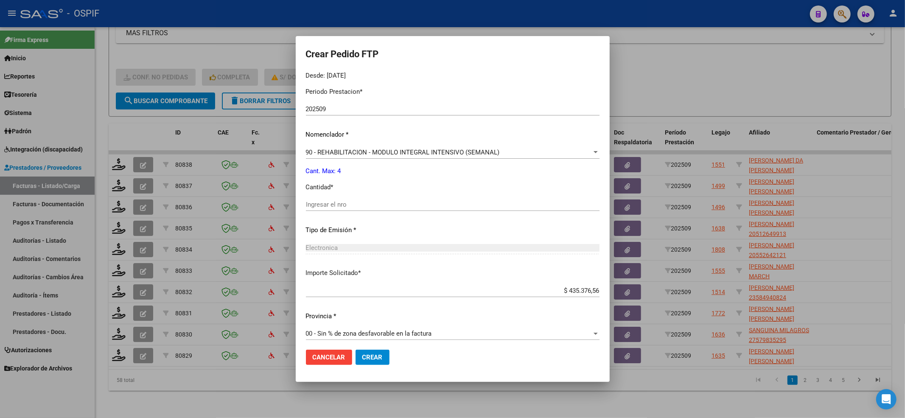
click at [343, 201] on input "Ingresar el nro" at bounding box center [453, 205] width 294 height 8
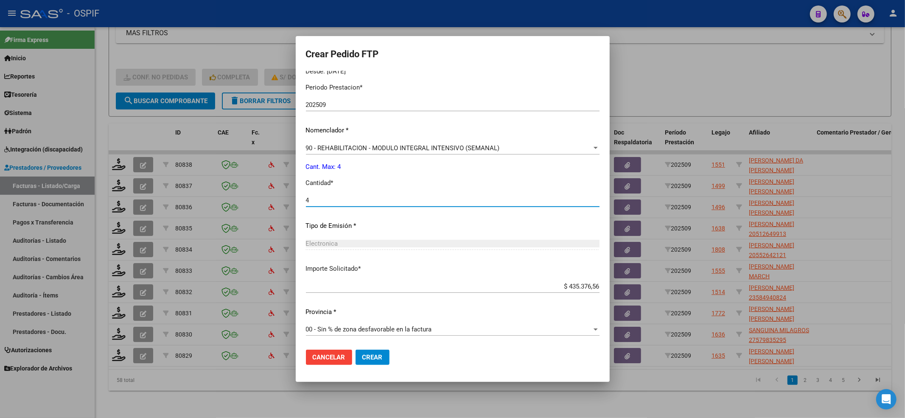
scroll to position [287, 0]
type input "4"
click at [369, 365] on mat-dialog-actions "Cancelar Crear" at bounding box center [453, 357] width 294 height 29
click at [371, 360] on span "Crear" at bounding box center [372, 358] width 20 height 8
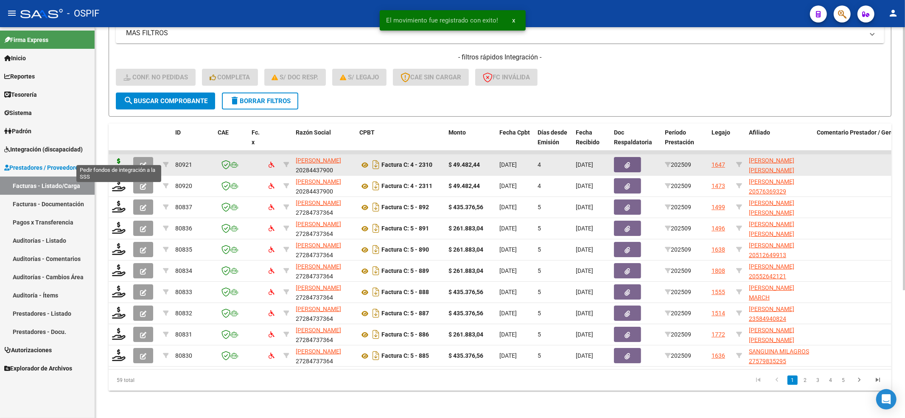
click at [117, 158] on icon at bounding box center [119, 164] width 14 height 12
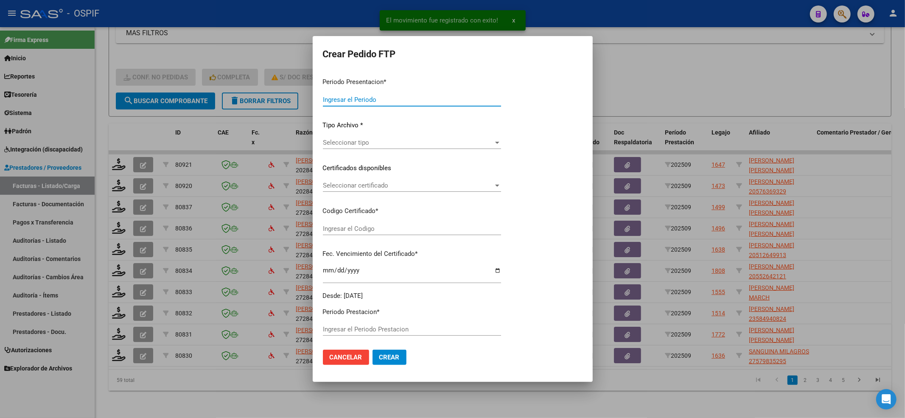
type input "202509"
type input "$ 49.482,44"
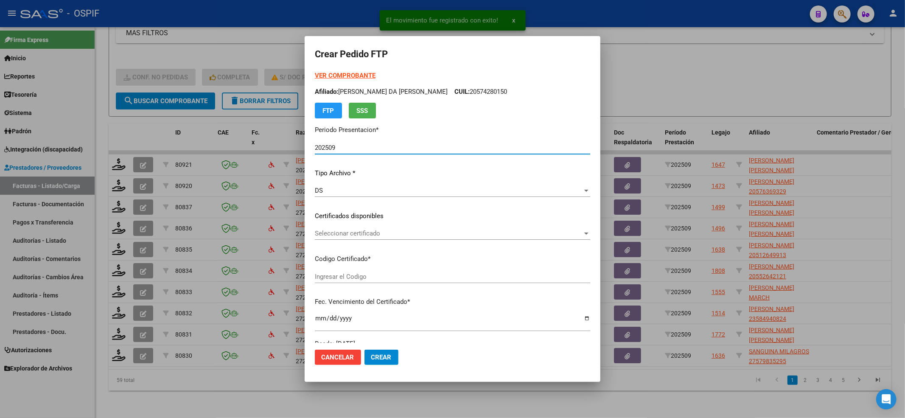
type input "0100058517469-20210531-20260531-BS-427"
type input "2026-05-31"
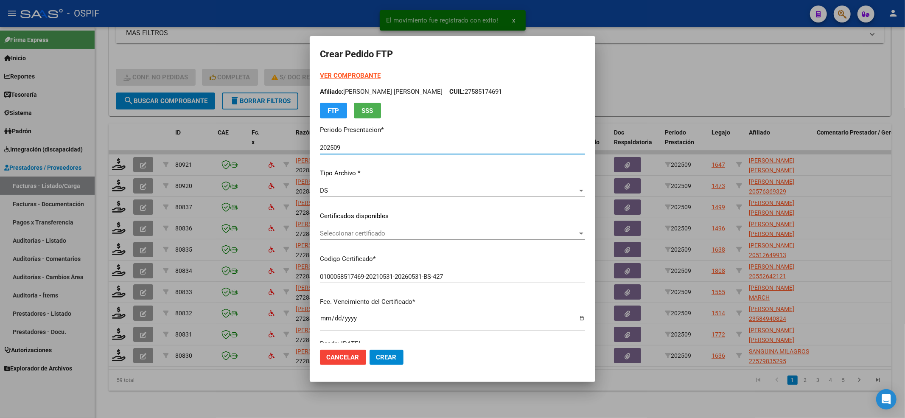
click at [384, 233] on span "Seleccionar certificado" at bounding box center [449, 234] width 258 height 8
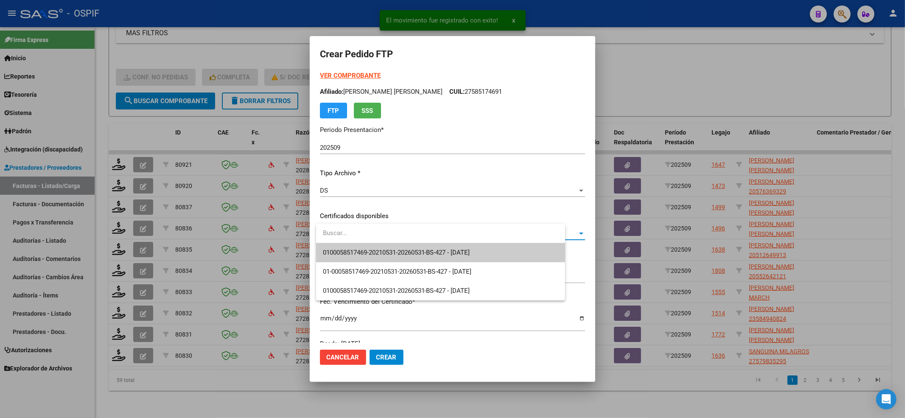
click at [384, 249] on span "0100058517469-20210531-20260531-BS-427 - 2026-05-31" at bounding box center [396, 253] width 147 height 8
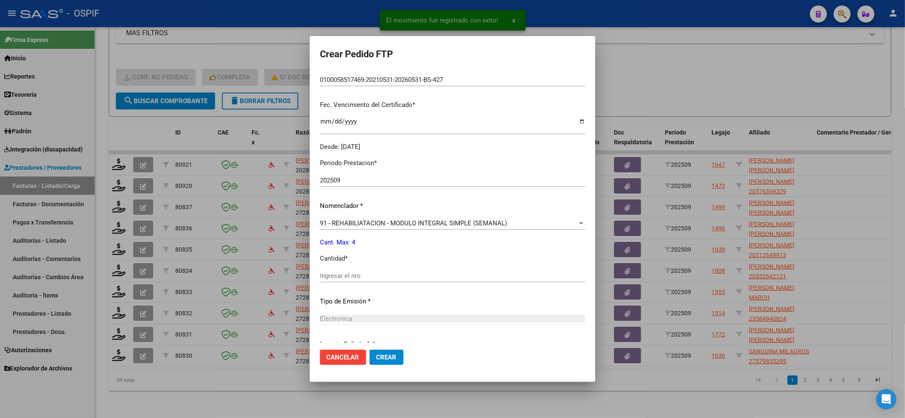
scroll to position [226, 0]
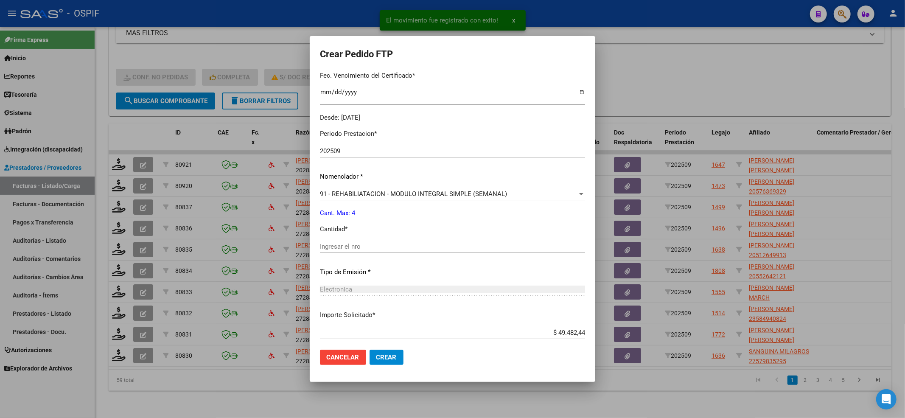
drag, startPoint x: 379, startPoint y: 231, endPoint x: 368, endPoint y: 245, distance: 18.4
click at [374, 233] on div "Periodo Prestacion * 202509 Ingresar el Periodo Prestacion Nomenclador * 91 - R…" at bounding box center [452, 256] width 265 height 267
click at [368, 247] on input "Ingresar el nro" at bounding box center [452, 247] width 265 height 8
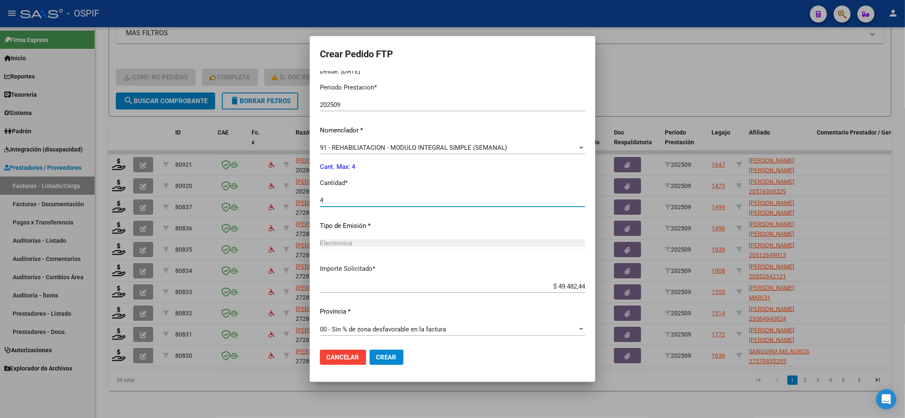
scroll to position [273, 0]
type input "4"
click at [413, 365] on mat-dialog-actions "Cancelar Crear" at bounding box center [452, 357] width 265 height 29
click at [402, 364] on button "Crear" at bounding box center [387, 357] width 34 height 15
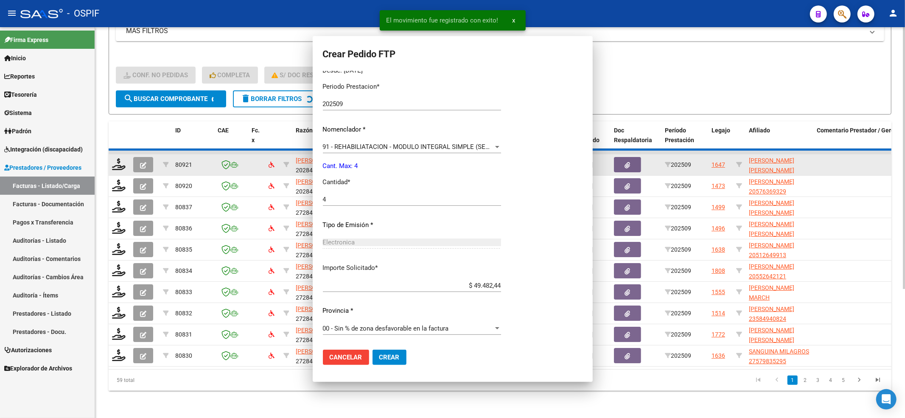
scroll to position [0, 0]
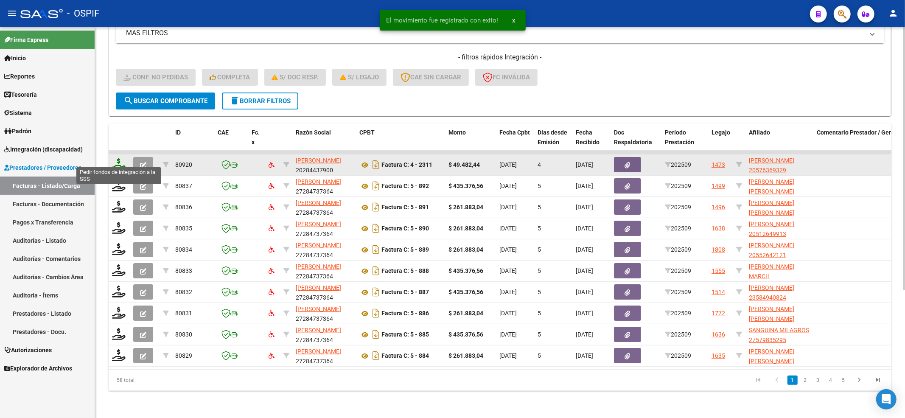
click at [120, 158] on icon at bounding box center [119, 164] width 14 height 12
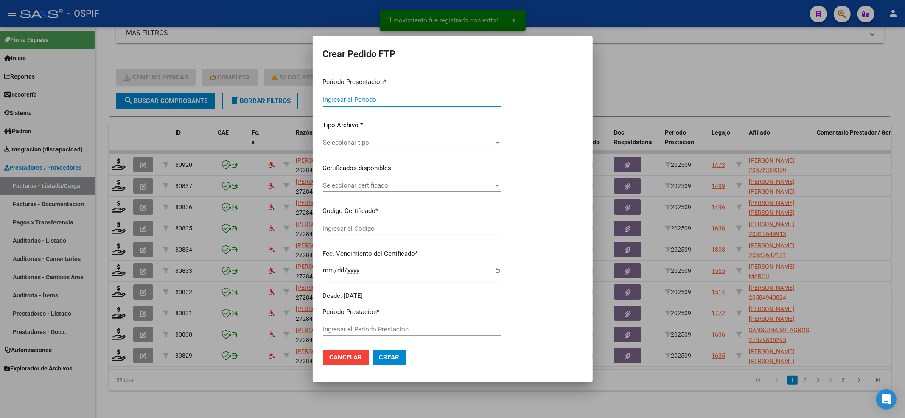
type input "202509"
type input "$ 49.482,44"
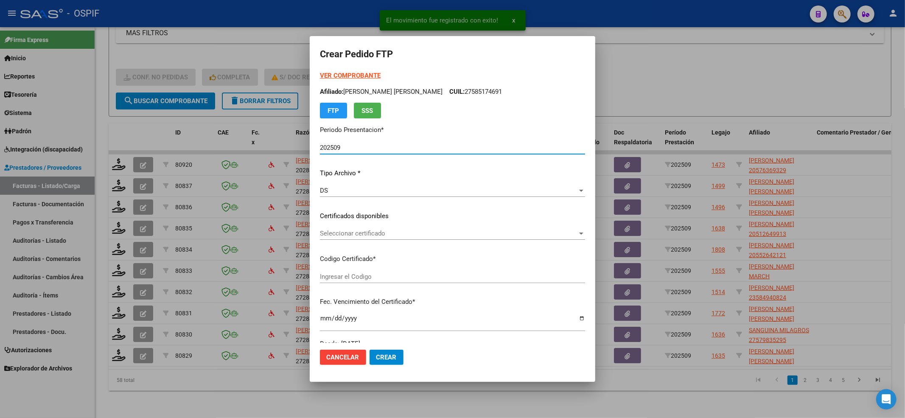
type input "020005763693220221128-20251128-BS-427"
type input "2025-11-28"
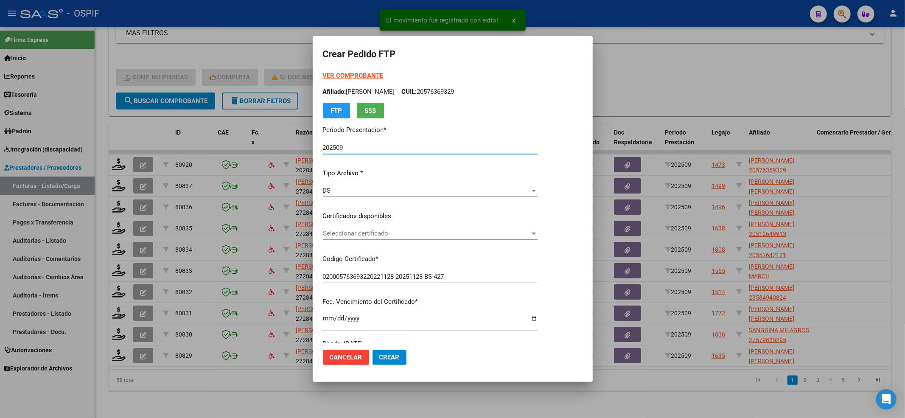
click at [380, 236] on span "Seleccionar certificado" at bounding box center [426, 234] width 207 height 8
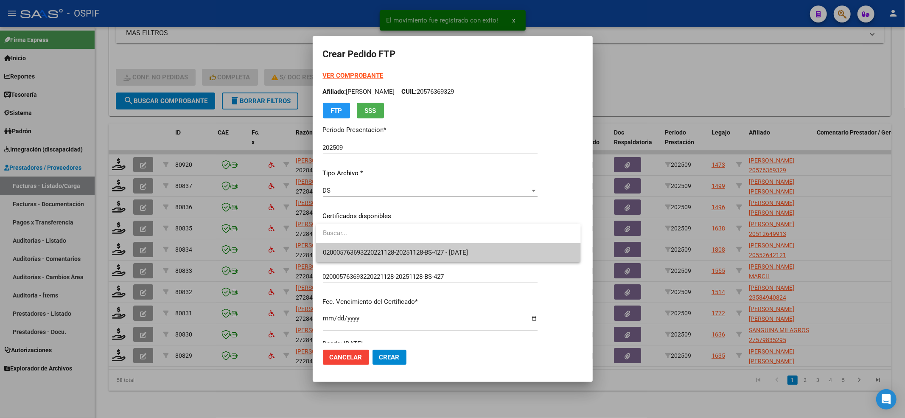
click at [377, 241] on input "dropdown search" at bounding box center [448, 233] width 265 height 19
click at [378, 246] on span "020005763693220221128-20251128-BS-427 - 2025-11-28" at bounding box center [448, 252] width 251 height 19
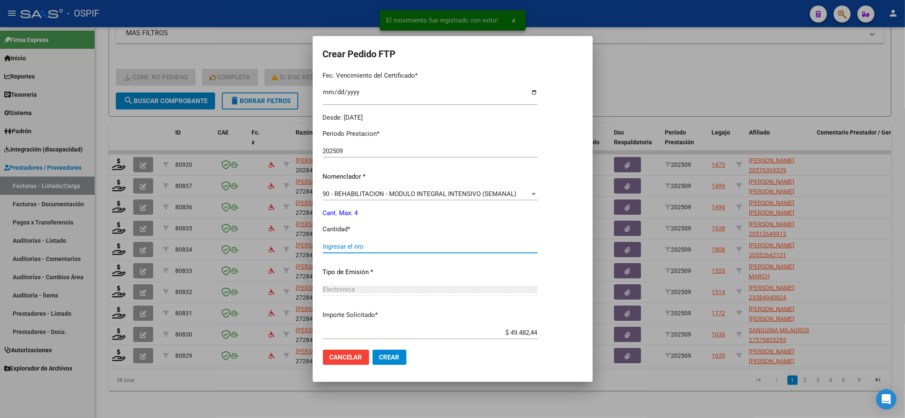
click at [378, 246] on input "Ingresar el nro" at bounding box center [430, 247] width 215 height 8
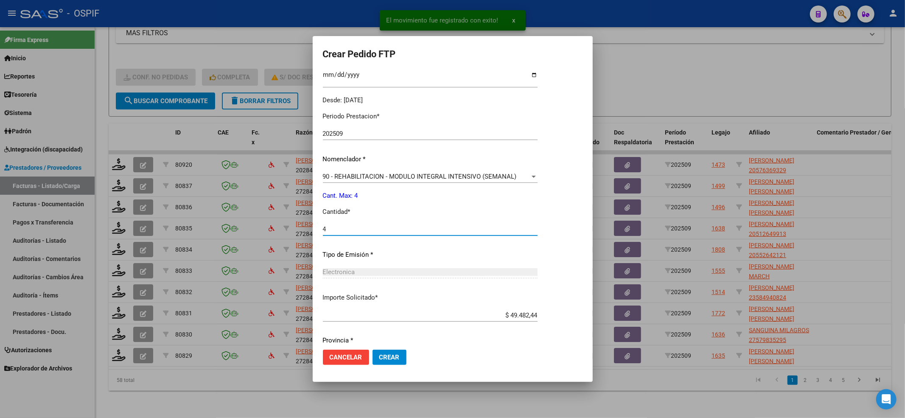
scroll to position [273, 0]
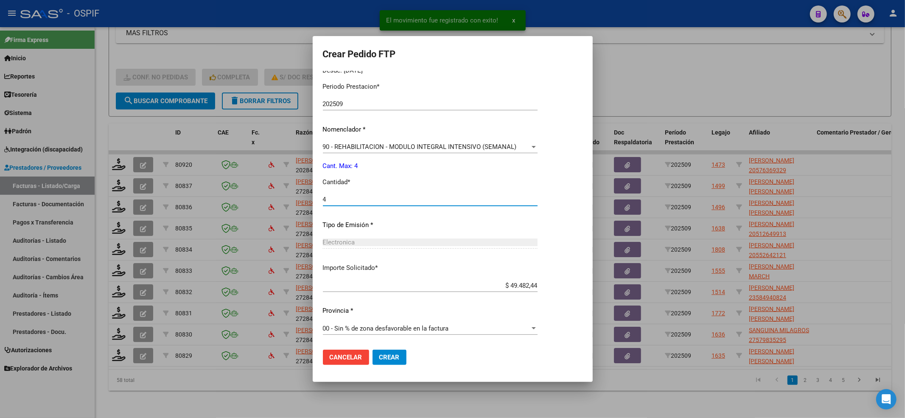
type input "4"
click at [398, 359] on span "Crear" at bounding box center [389, 358] width 20 height 8
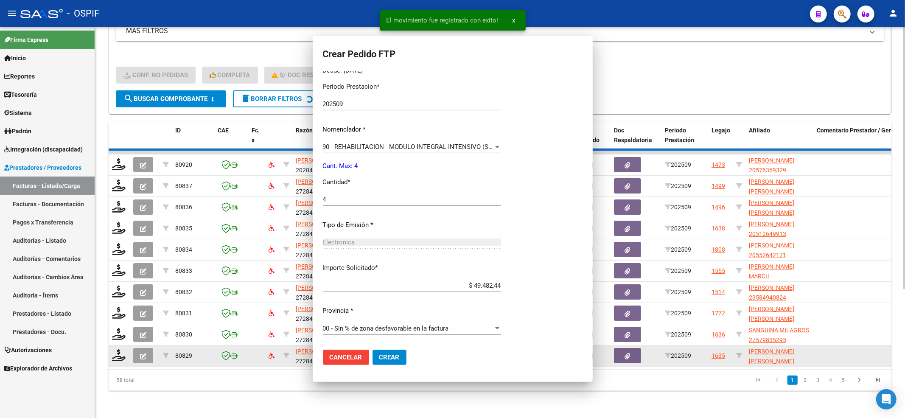
scroll to position [0, 0]
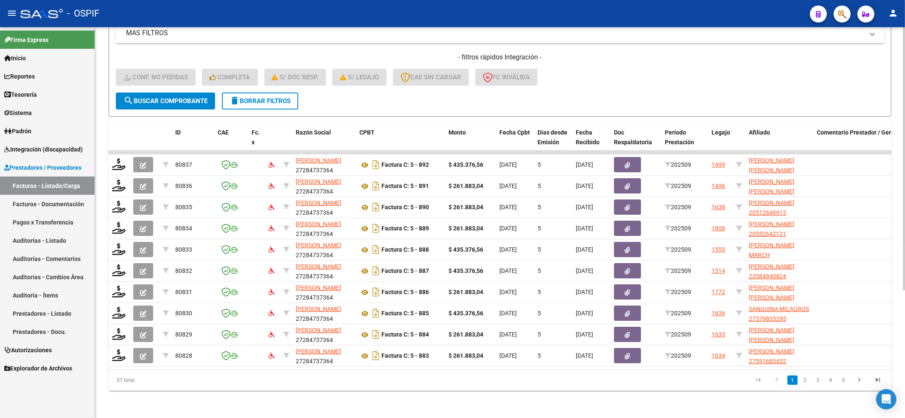
click at [191, 97] on span "search Buscar Comprobante" at bounding box center [165, 101] width 84 height 8
click at [27, 152] on span "Integración (discapacidad)" at bounding box center [43, 149] width 79 height 9
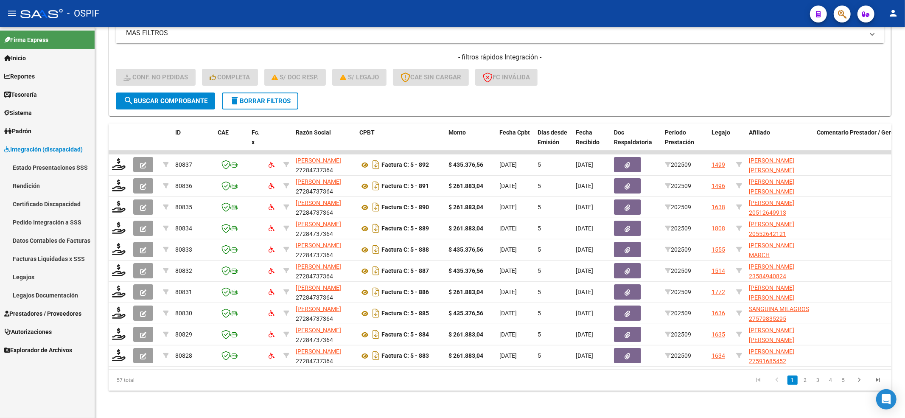
click at [37, 221] on link "Pedido Integración a SSS" at bounding box center [47, 222] width 95 height 18
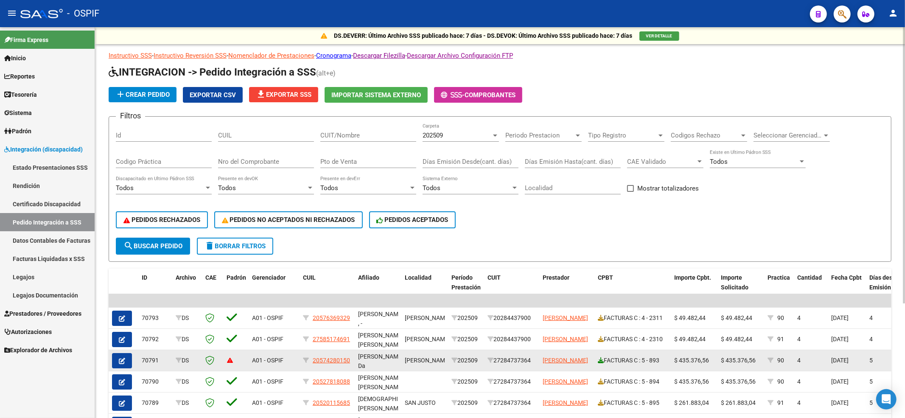
click at [598, 362] on icon at bounding box center [601, 360] width 6 height 6
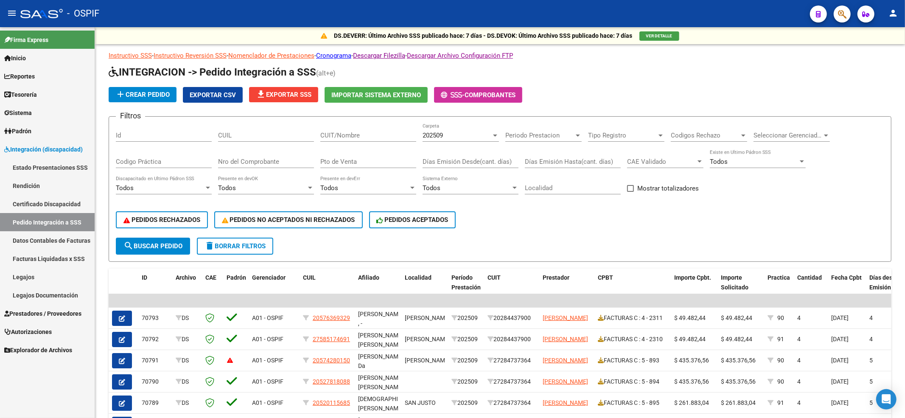
click at [57, 314] on span "Prestadores / Proveedores" at bounding box center [42, 313] width 77 height 9
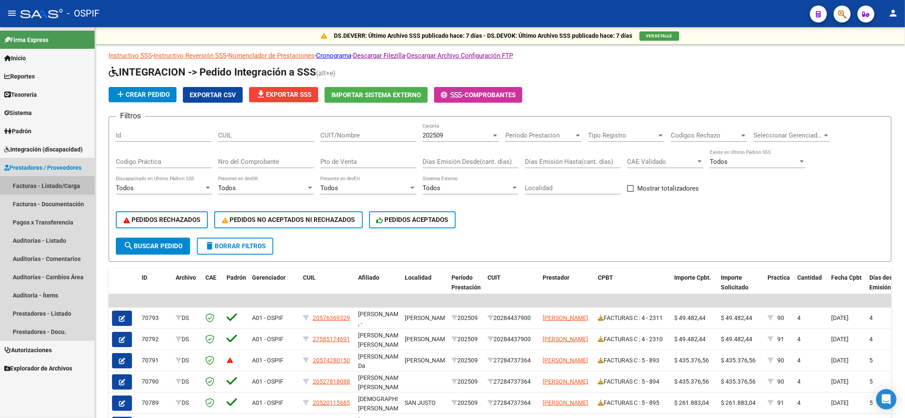
click at [51, 187] on link "Facturas - Listado/Carga" at bounding box center [47, 186] width 95 height 18
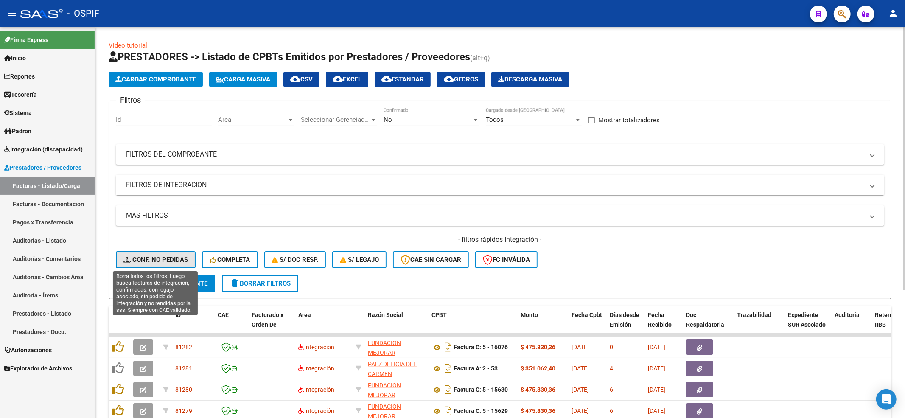
click at [174, 257] on span "Conf. no pedidas" at bounding box center [155, 260] width 65 height 8
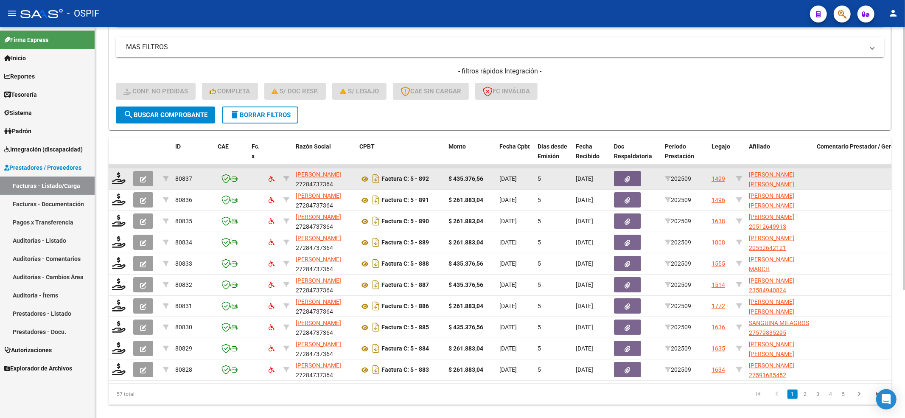
scroll to position [170, 0]
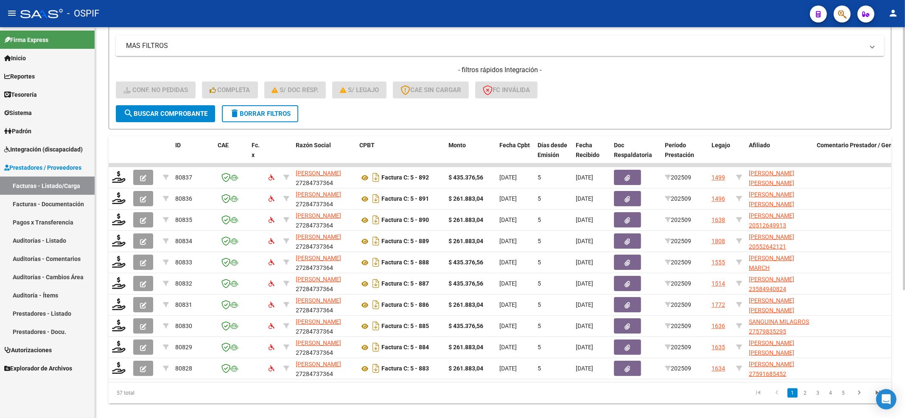
click at [171, 111] on span "search Buscar Comprobante" at bounding box center [165, 114] width 84 height 8
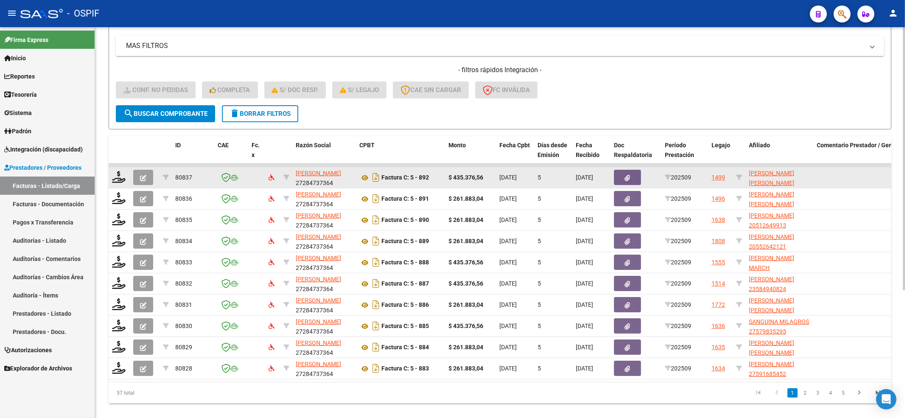
click at [111, 171] on datatable-body-cell at bounding box center [119, 177] width 21 height 21
click at [116, 173] on icon at bounding box center [119, 177] width 14 height 12
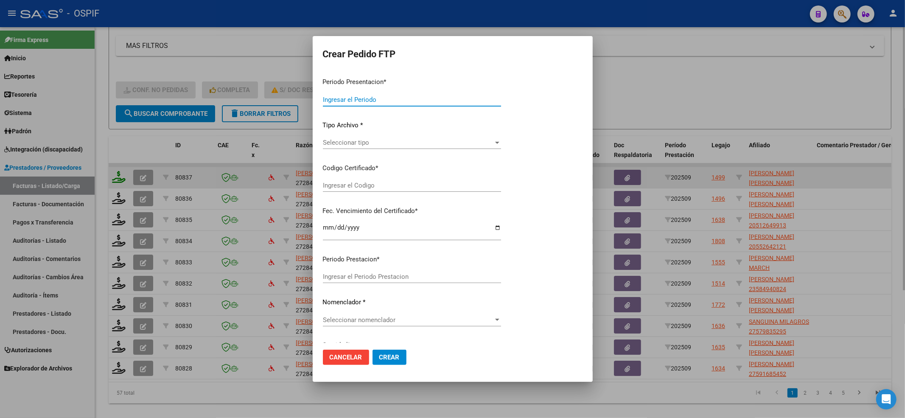
type input "202509"
type input "$ 435.376,56"
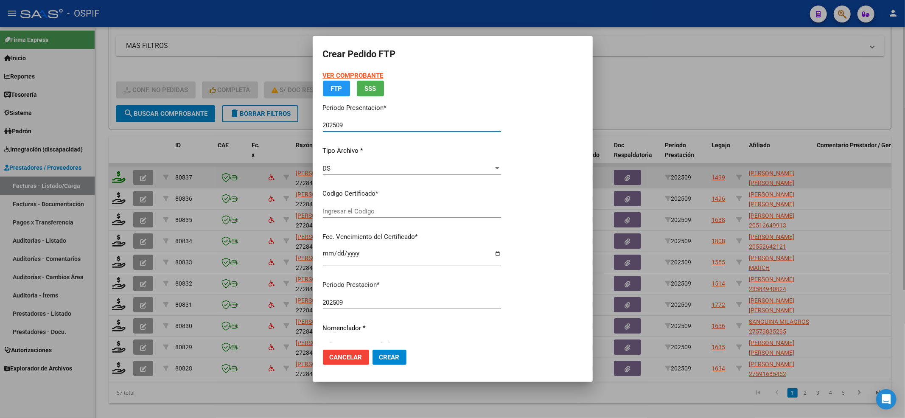
type input "020005490595420230421-20330421-AND-497"
type input "2033-04-21"
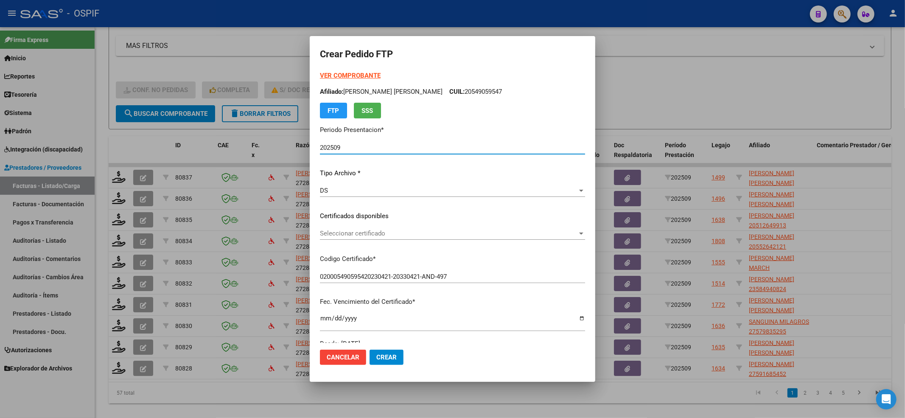
click at [394, 230] on span "Seleccionar certificado" at bounding box center [449, 234] width 258 height 8
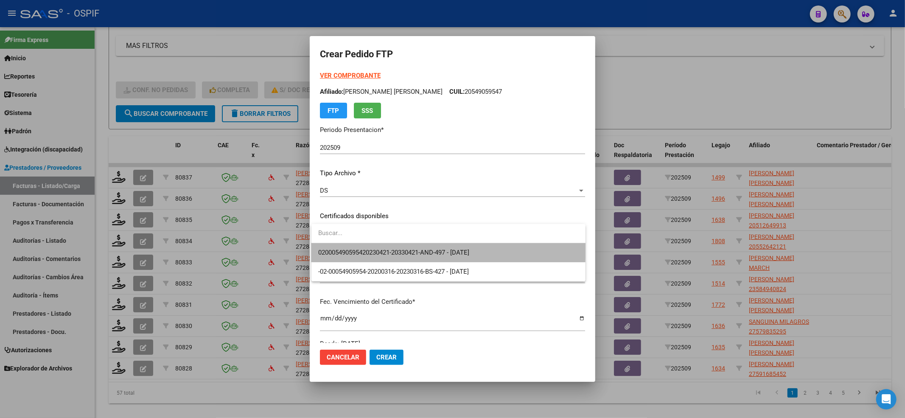
click at [386, 247] on span "020005490595420230421-20330421-AND-497 - 2033-04-21" at bounding box center [448, 252] width 261 height 19
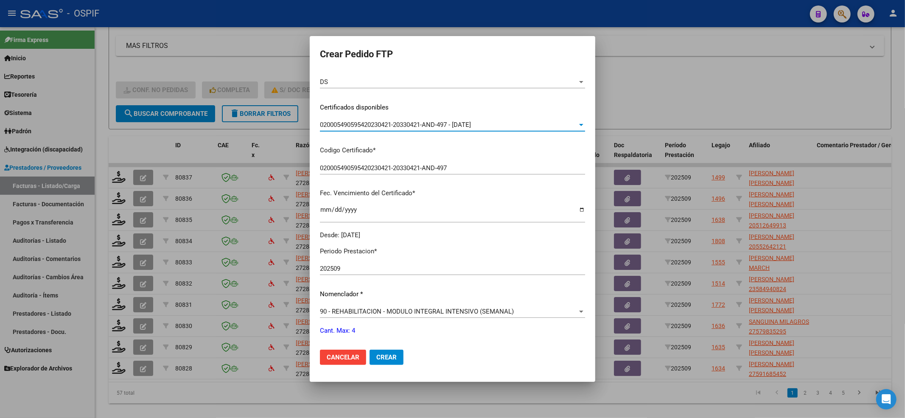
scroll to position [273, 0]
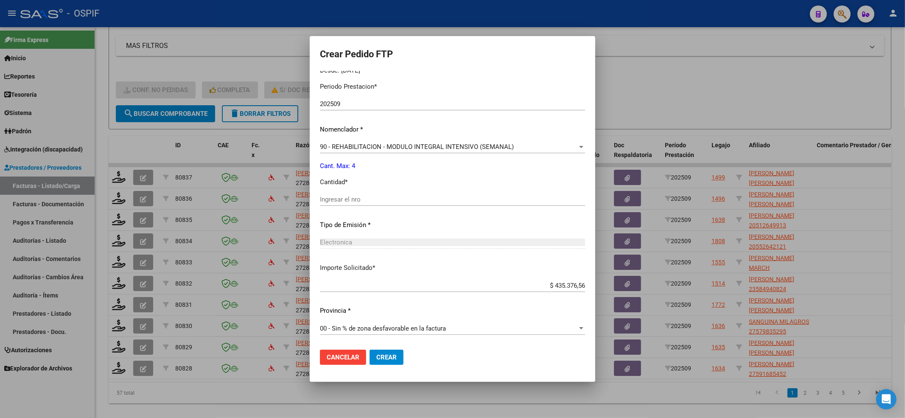
click at [363, 204] on div "Ingresar el nro" at bounding box center [452, 199] width 265 height 13
type input "4"
click at [386, 365] on mat-dialog-actions "Cancelar Crear" at bounding box center [452, 357] width 265 height 29
click at [387, 359] on span "Crear" at bounding box center [386, 358] width 20 height 8
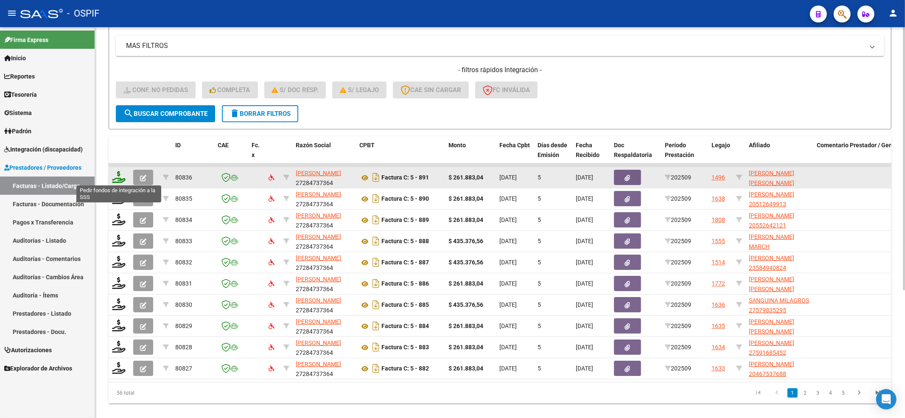
click at [114, 177] on icon at bounding box center [119, 177] width 14 height 12
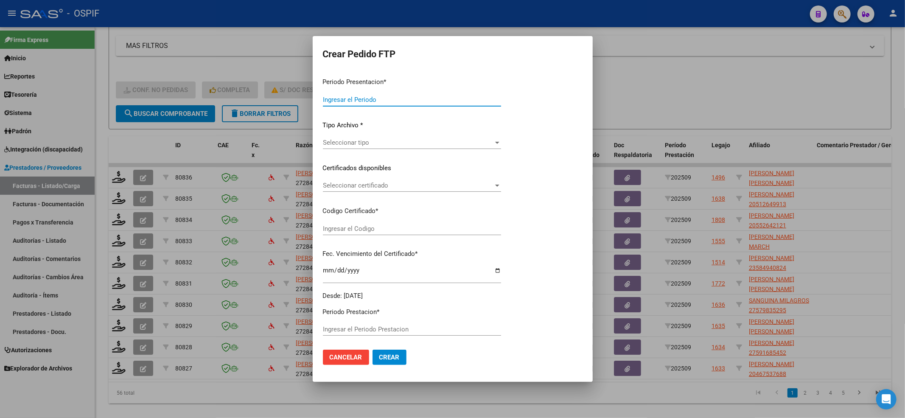
type input "202509"
type input "$ 261.883,04"
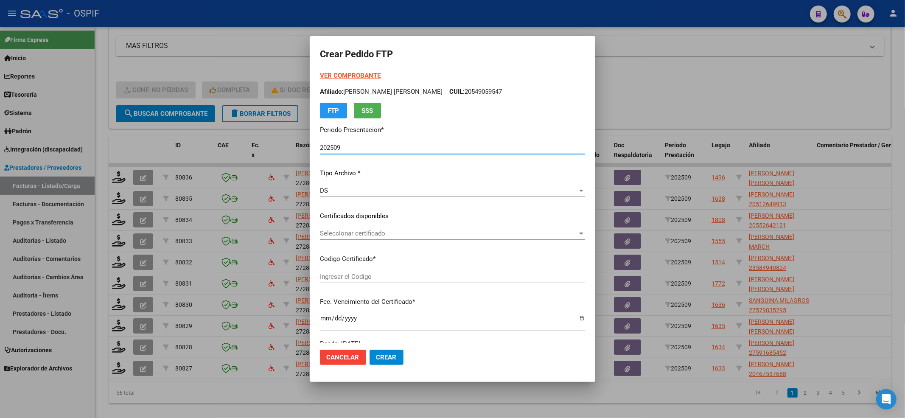
type input "0200054096931-20210222-20240222-BS-427"
type input "2024-02-22"
click at [390, 239] on div "Seleccionar certificado Seleccionar certificado" at bounding box center [452, 233] width 265 height 13
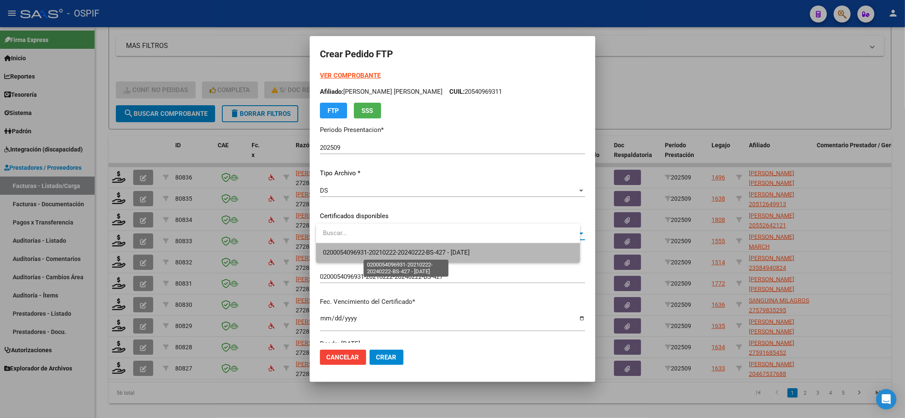
click at [388, 250] on span "0200054096931-20210222-20240222-BS-427 - 2024-02-22" at bounding box center [396, 253] width 147 height 8
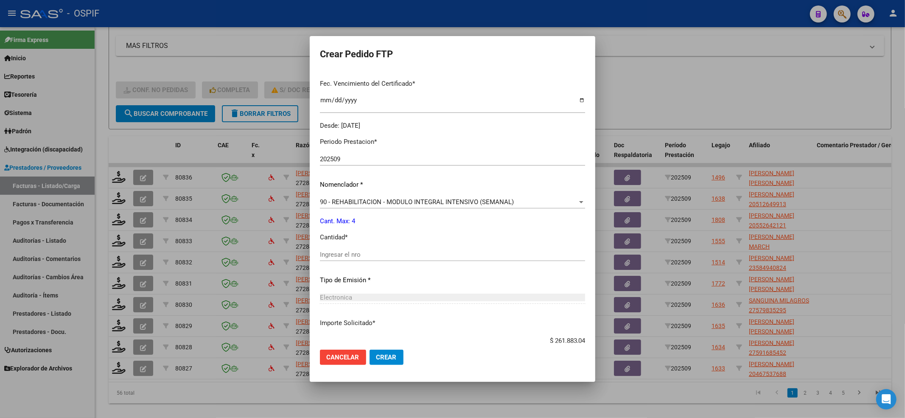
scroll to position [226, 0]
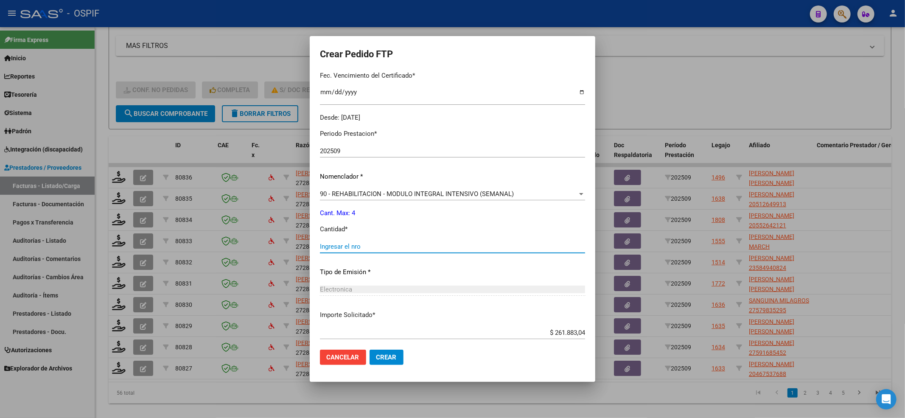
click at [384, 245] on input "Ingresar el nro" at bounding box center [452, 247] width 265 height 8
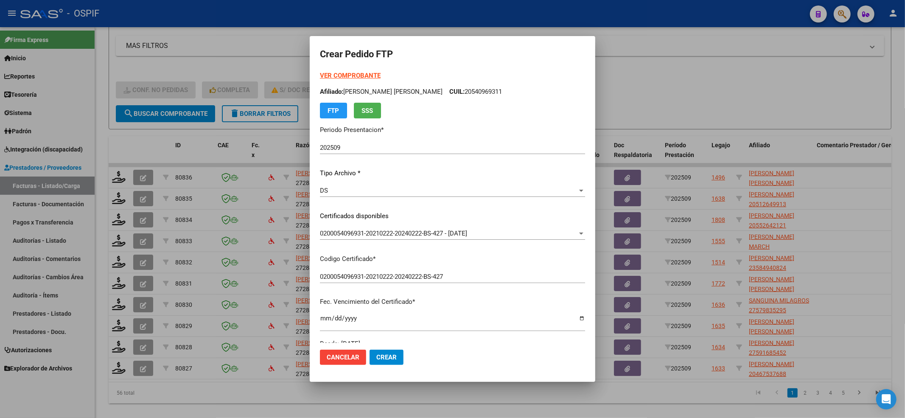
type input "4"
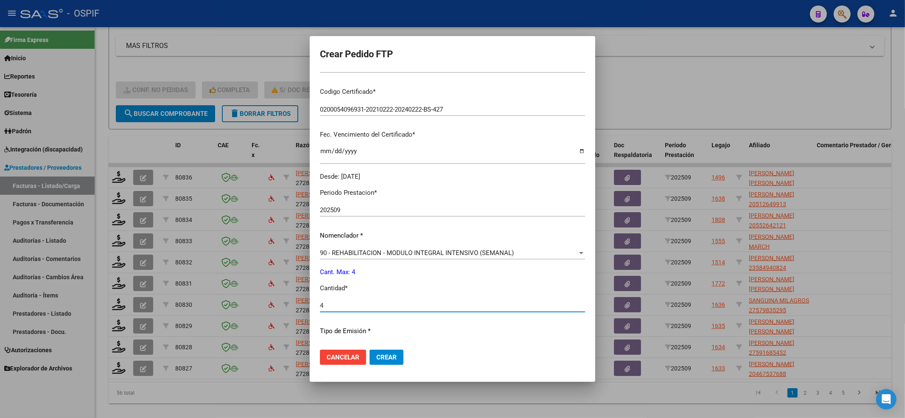
scroll to position [273, 0]
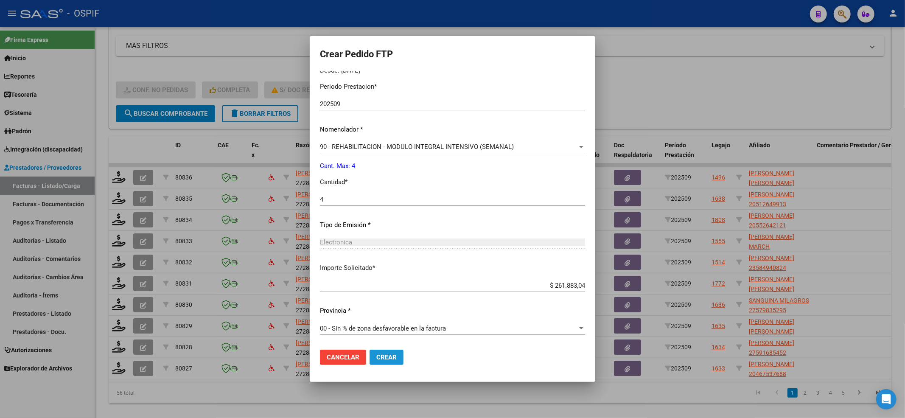
click at [388, 361] on button "Crear" at bounding box center [387, 357] width 34 height 15
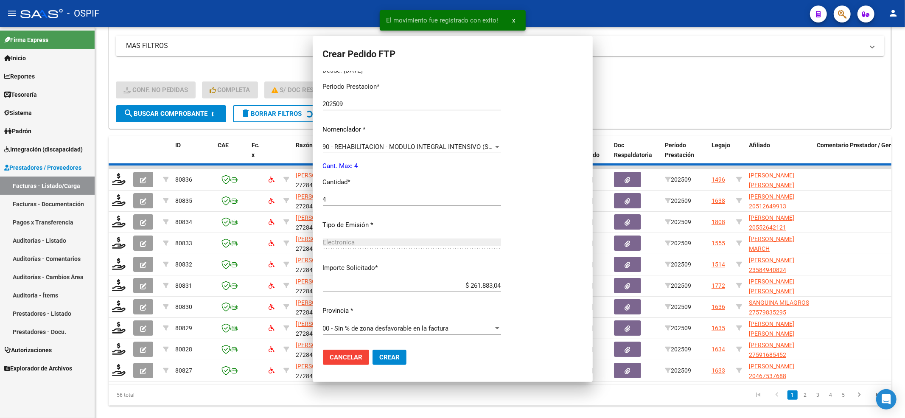
scroll to position [0, 0]
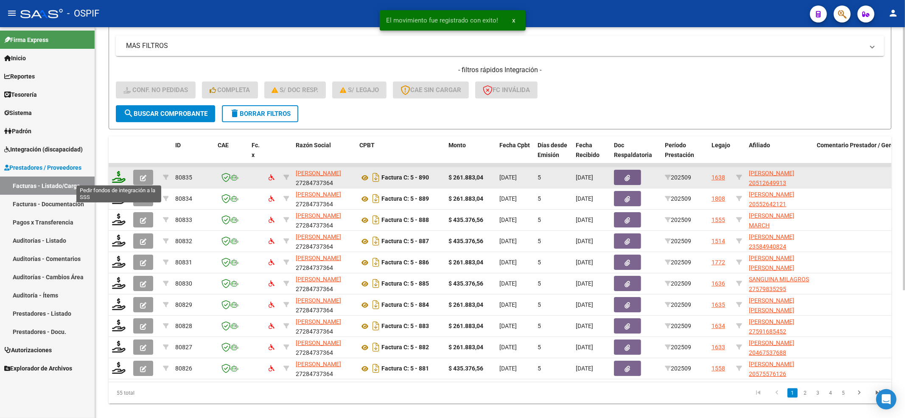
click at [119, 177] on icon at bounding box center [119, 177] width 14 height 12
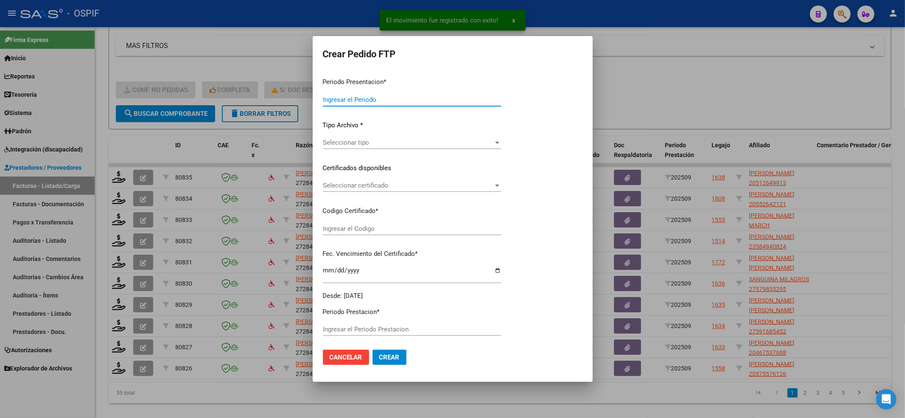
type input "202509"
type input "$ 261.883,04"
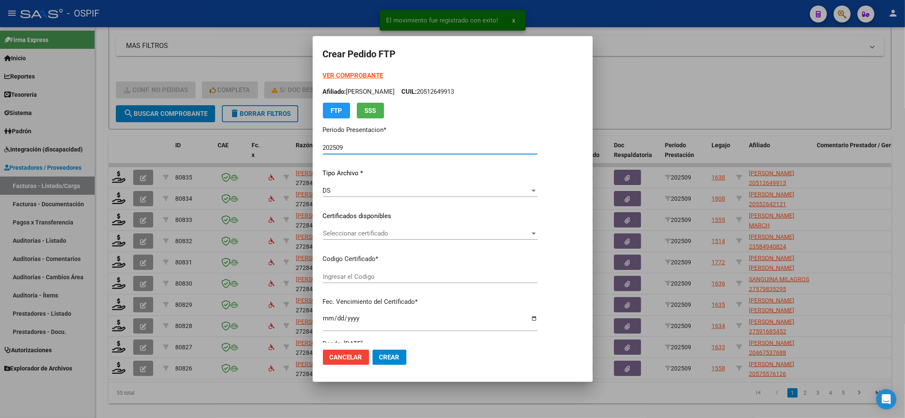
type input "020005126499120221028-20251028-BS-427"
type input "2025-10-28"
click at [353, 233] on span "Seleccionar certificado" at bounding box center [426, 234] width 207 height 8
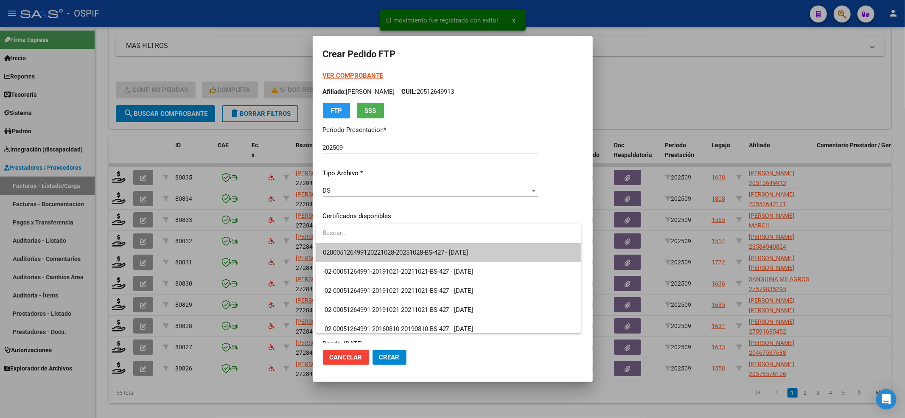
click at [351, 248] on span "020005126499120221028-20251028-BS-427 - 2025-10-28" at bounding box center [448, 252] width 251 height 19
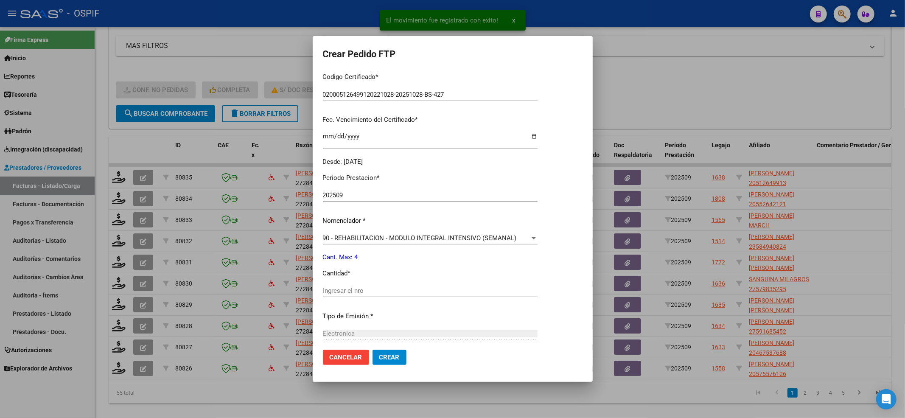
scroll to position [226, 0]
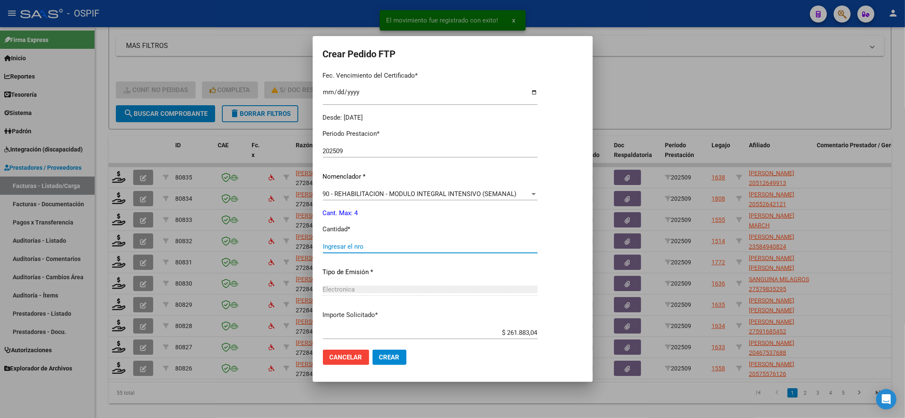
click at [365, 248] on input "Ingresar el nro" at bounding box center [430, 247] width 215 height 8
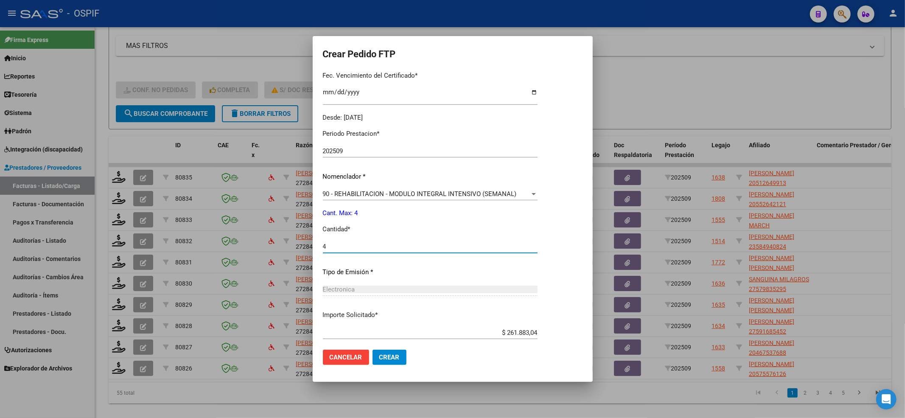
scroll to position [0, 0]
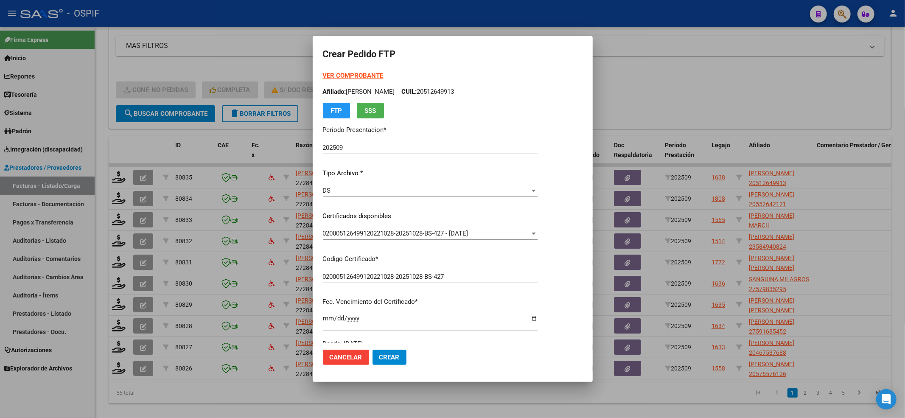
type input "4"
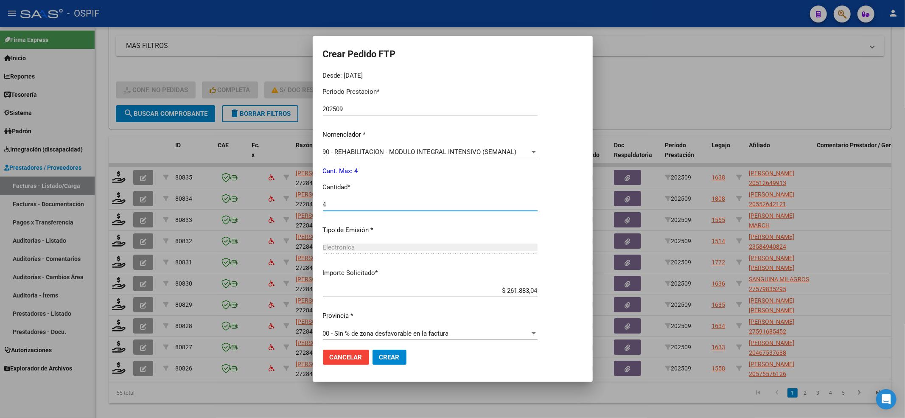
scroll to position [273, 0]
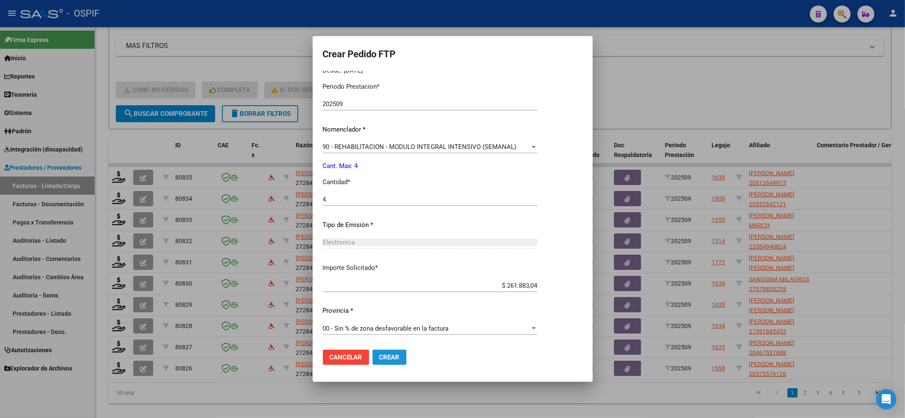
click at [396, 354] on span "Crear" at bounding box center [389, 358] width 20 height 8
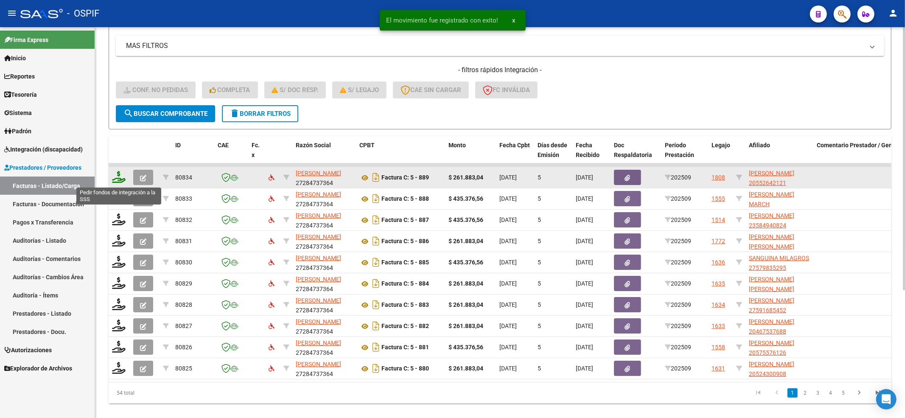
click at [115, 179] on icon at bounding box center [119, 177] width 14 height 12
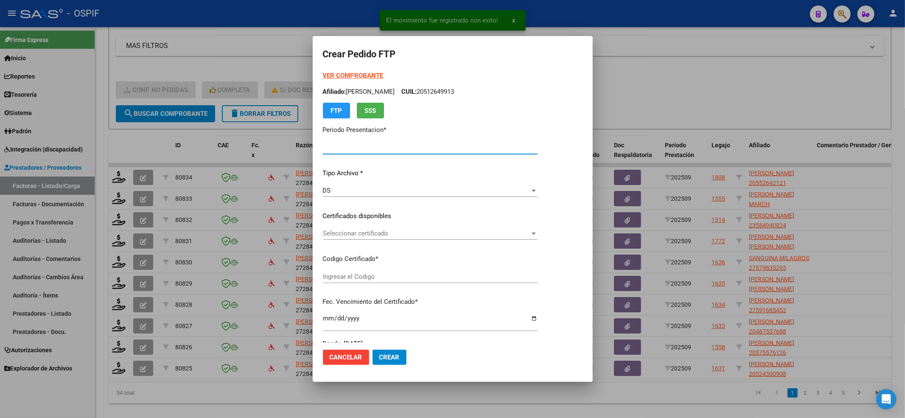
type input "202509"
type input "$ 261.883,04"
type input "ARG02-00055264212-20250514-20270514-BUE"
type input "2027-05-14"
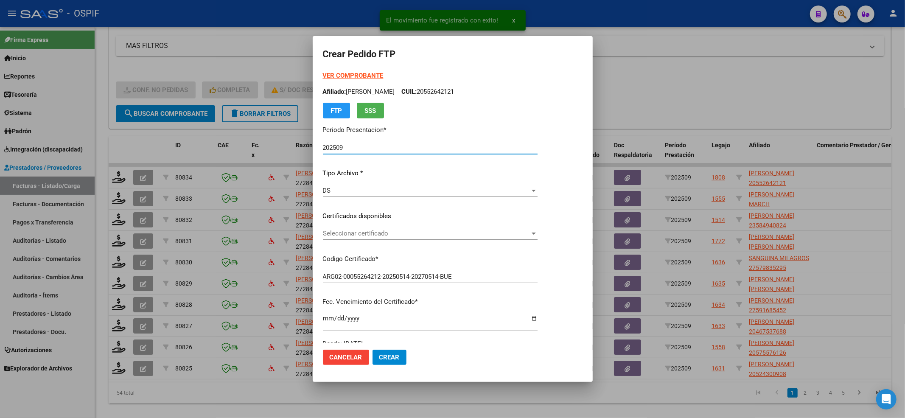
click at [378, 230] on span "Seleccionar certificado" at bounding box center [426, 234] width 207 height 8
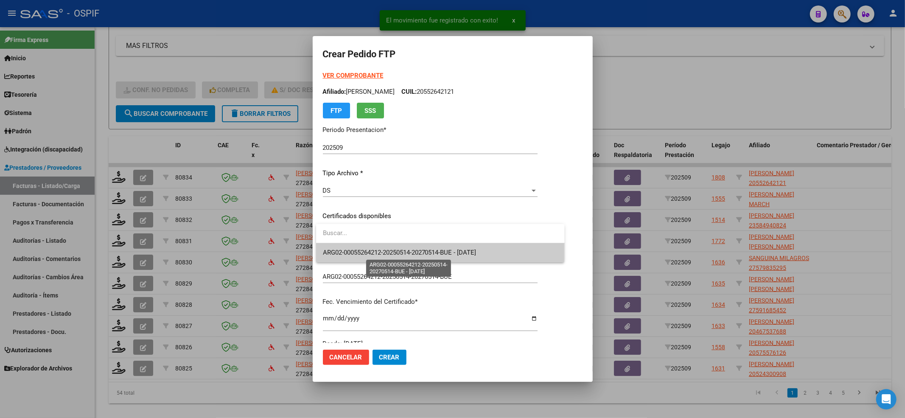
click at [368, 250] on span "ARG02-00055264212-20250514-20270514-BUE - 2027-05-14" at bounding box center [400, 253] width 154 height 8
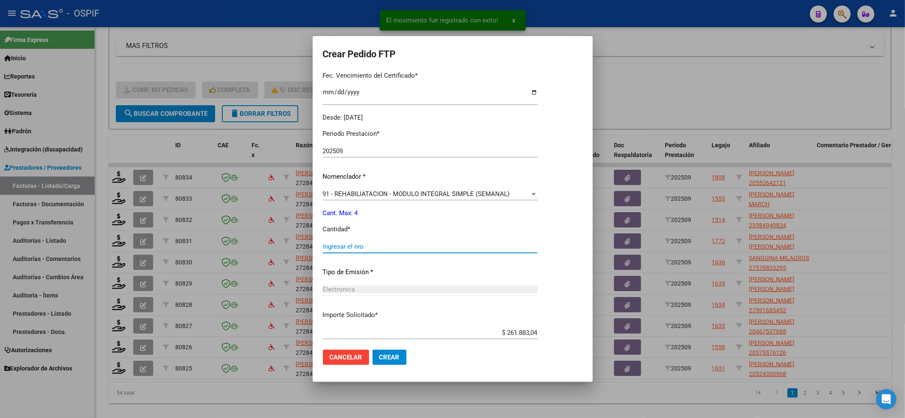
click at [372, 246] on input "Ingresar el nro" at bounding box center [430, 247] width 215 height 8
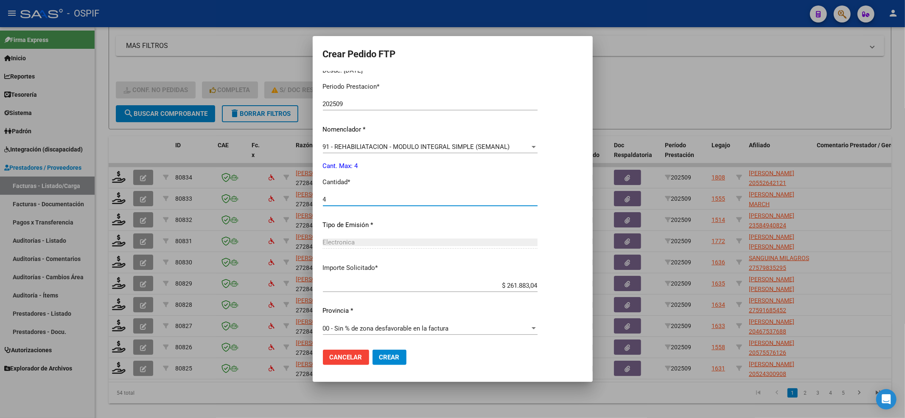
type input "4"
click at [400, 360] on button "Crear" at bounding box center [390, 357] width 34 height 15
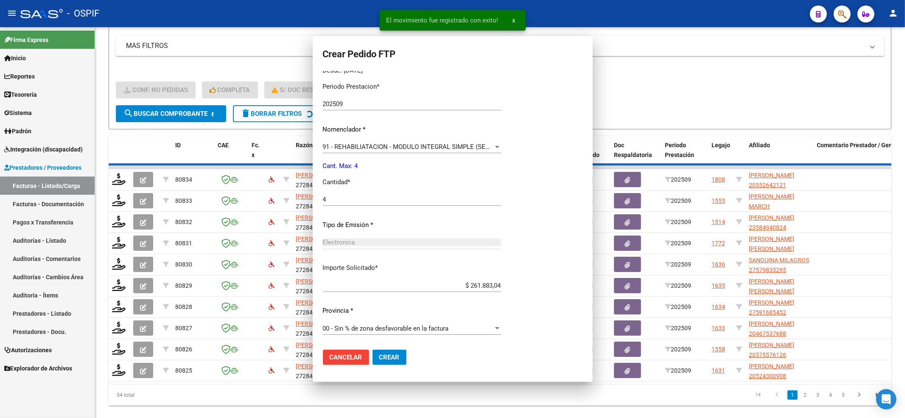
scroll to position [0, 0]
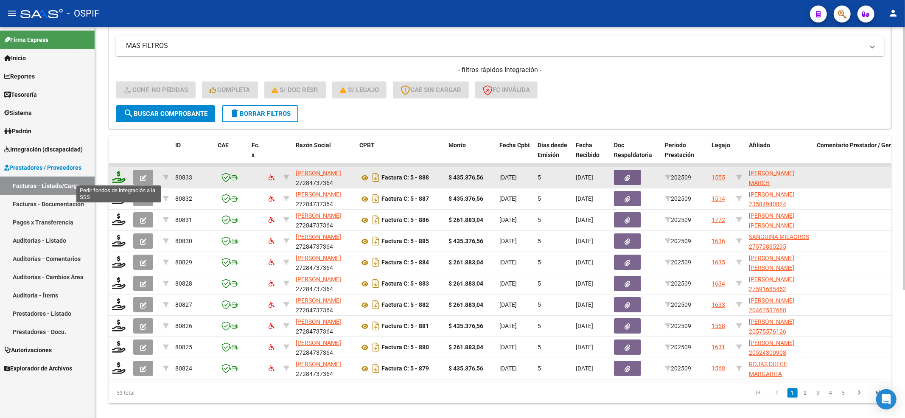
click at [119, 172] on icon at bounding box center [119, 177] width 14 height 12
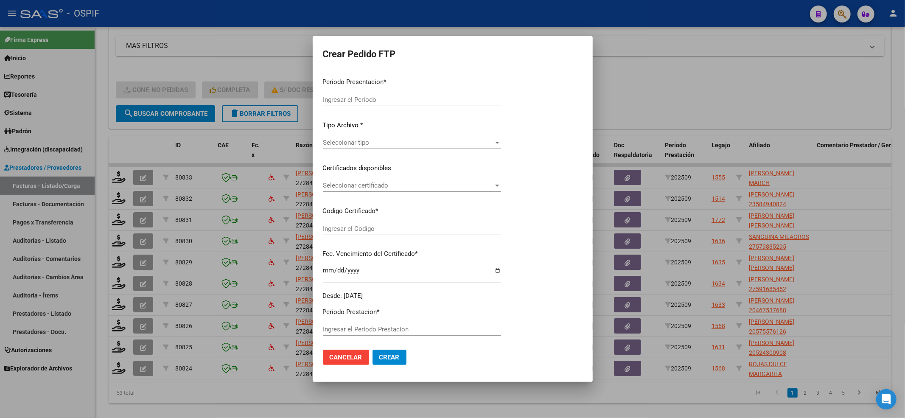
type input "202509"
type input "$ 435.376,56"
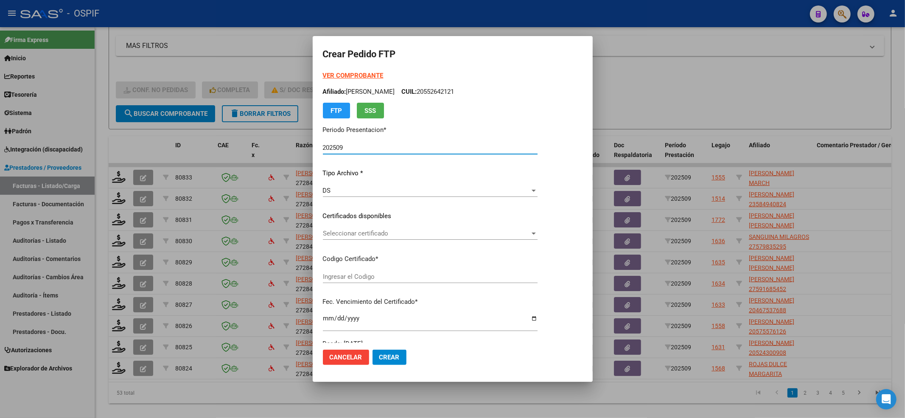
type input "0200054905924-20221110-20271110-BS-427"
type input "2027-11-10"
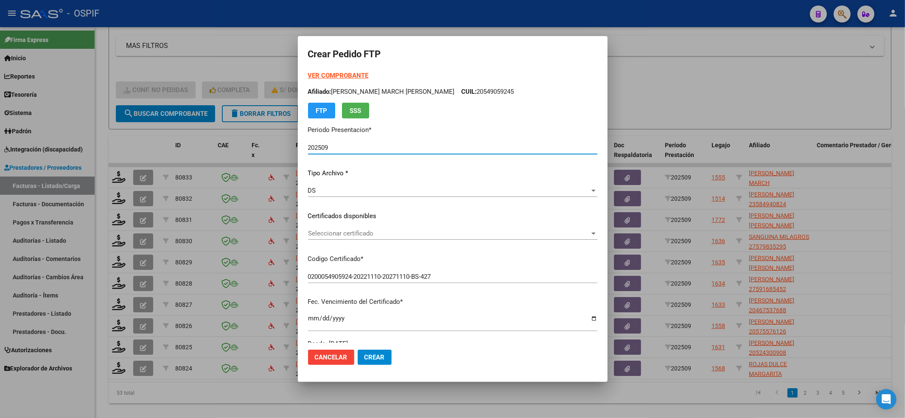
click at [372, 235] on span "Seleccionar certificado" at bounding box center [449, 234] width 282 height 8
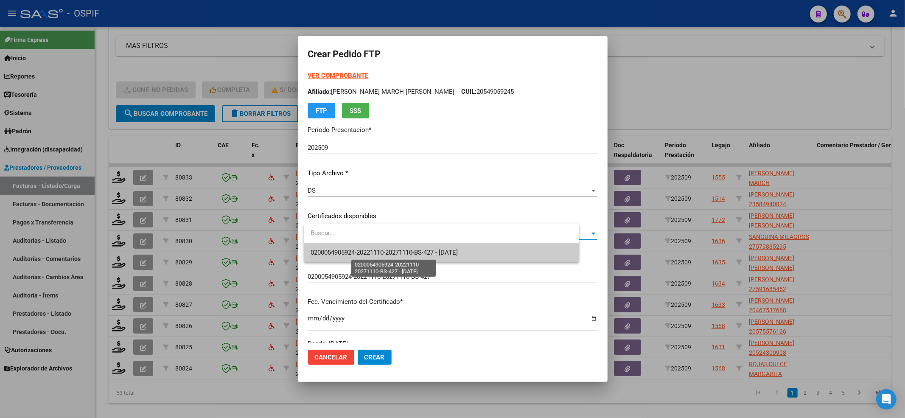
click at [372, 257] on span "0200054905924-20221110-20271110-BS-427 - 2027-11-10" at bounding box center [442, 252] width 262 height 19
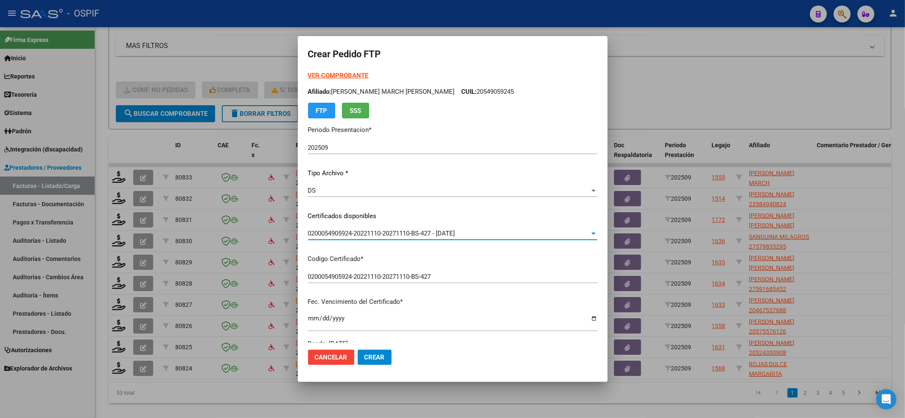
scroll to position [226, 0]
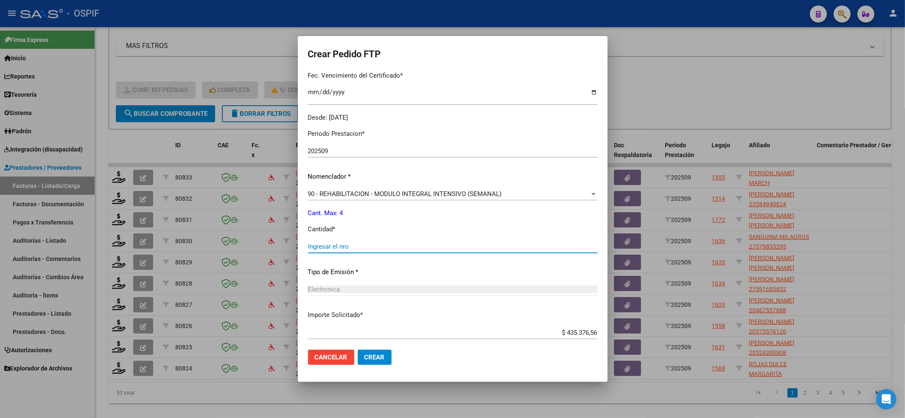
click at [369, 246] on input "Ingresar el nro" at bounding box center [452, 247] width 289 height 8
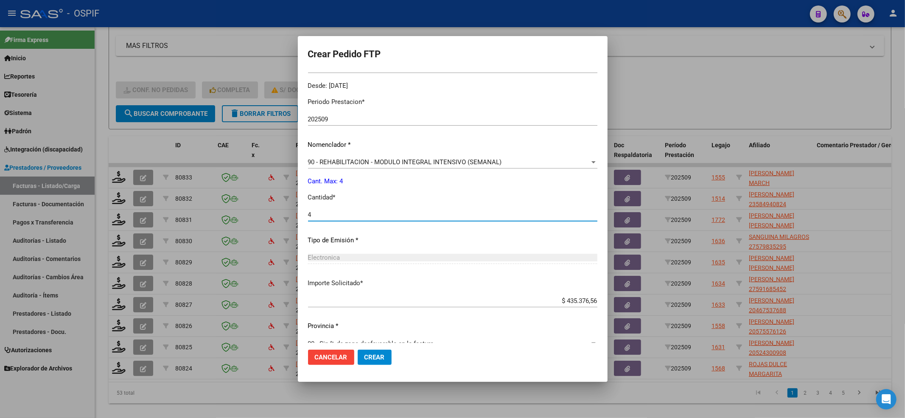
scroll to position [273, 0]
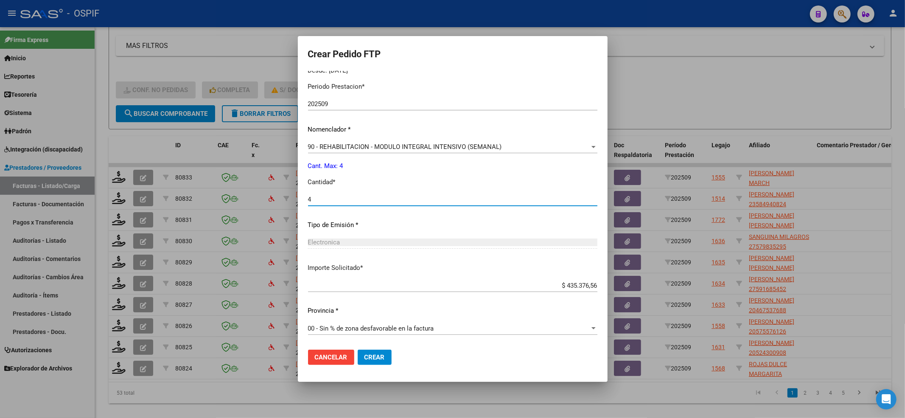
type input "4"
click at [389, 354] on button "Crear" at bounding box center [375, 357] width 34 height 15
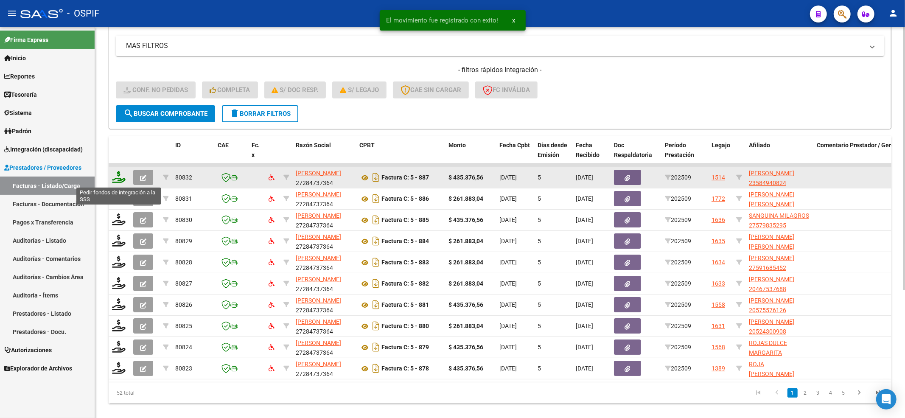
click at [121, 177] on icon at bounding box center [119, 177] width 14 height 12
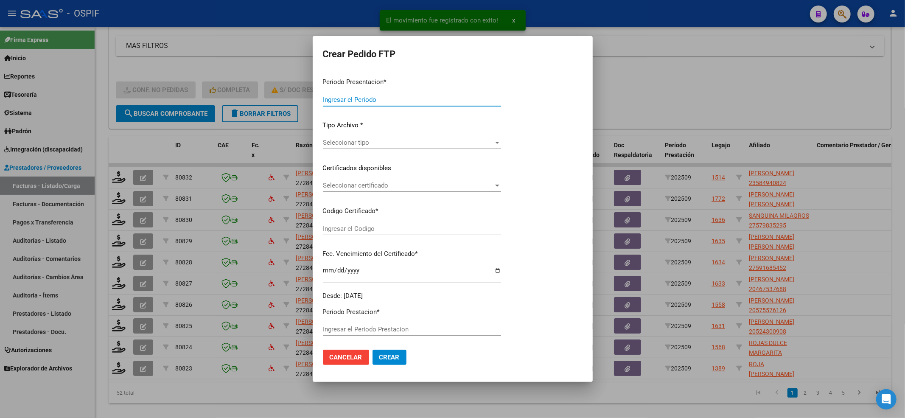
type input "202509"
type input "$ 435.376,56"
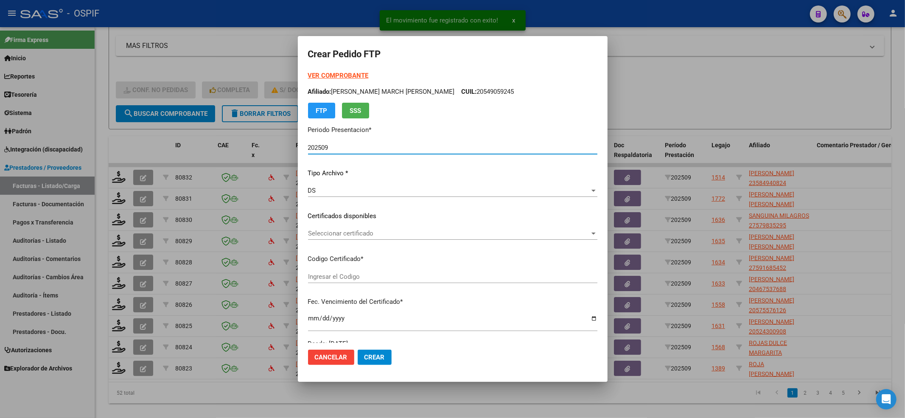
type input "01-00058494082-20201124-20231124-BS-427"
type input "2023-11-24"
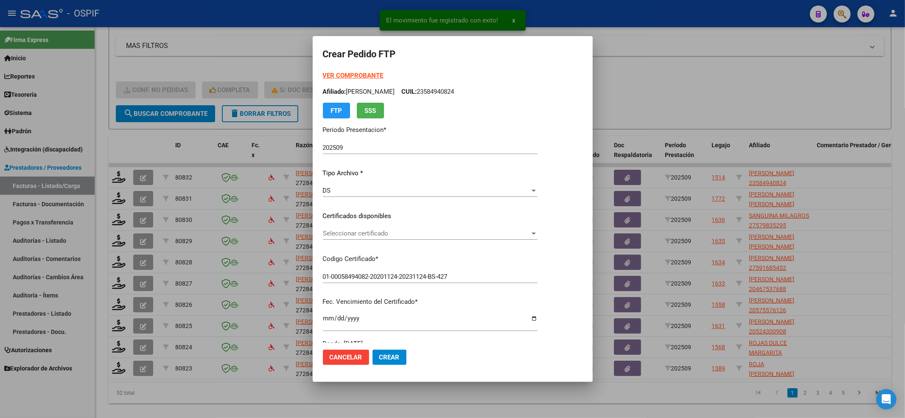
click at [344, 238] on div "Seleccionar certificado Seleccionar certificado" at bounding box center [430, 233] width 215 height 13
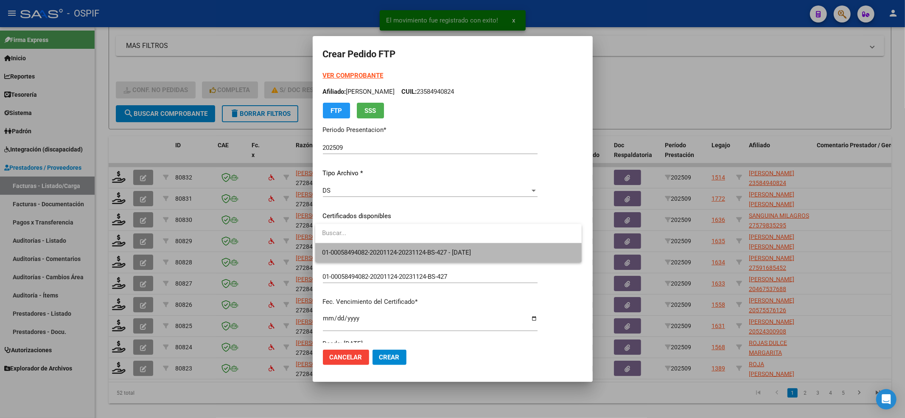
click at [344, 258] on span "01-00058494082-20201124-20231124-BS-427 - 2023-11-24" at bounding box center [448, 252] width 253 height 19
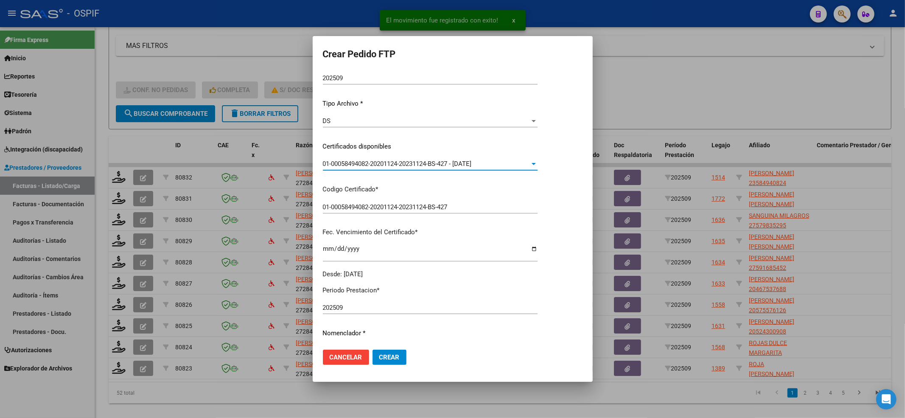
scroll to position [226, 0]
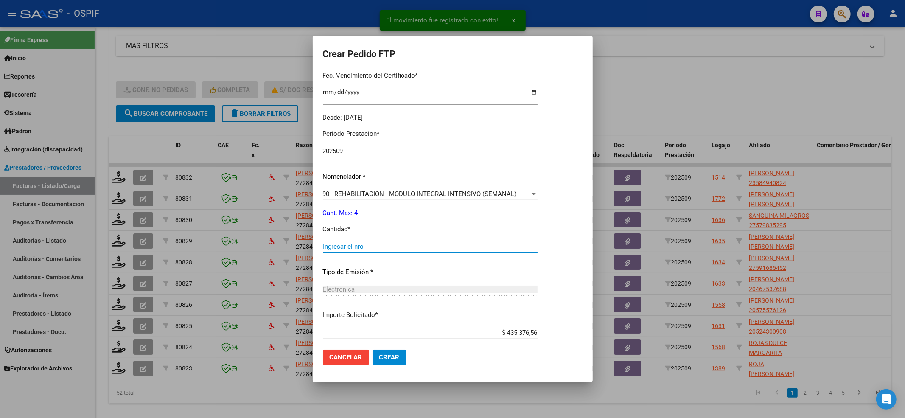
click at [351, 243] on input "Ingresar el nro" at bounding box center [430, 247] width 215 height 8
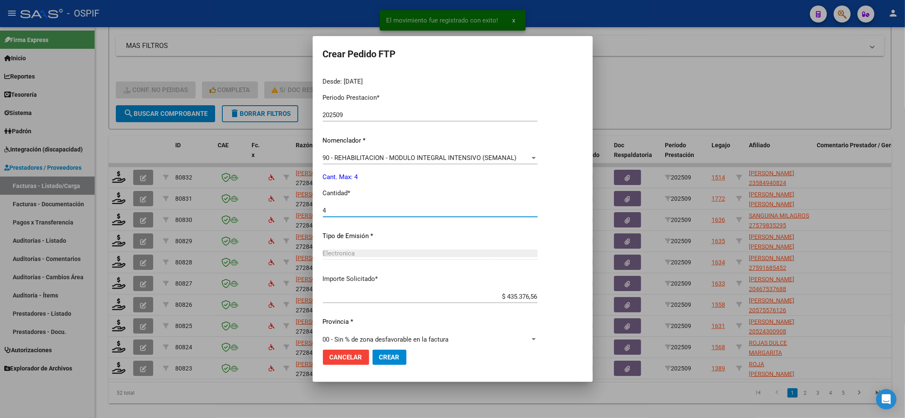
scroll to position [273, 0]
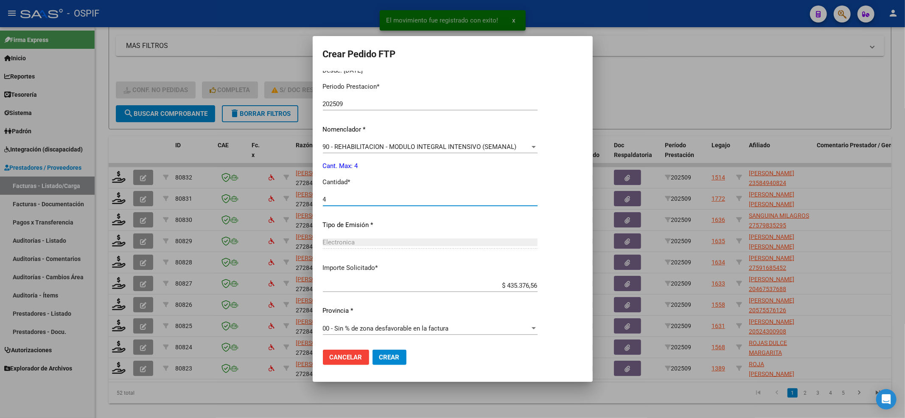
type input "4"
click at [398, 359] on span "Crear" at bounding box center [389, 358] width 20 height 8
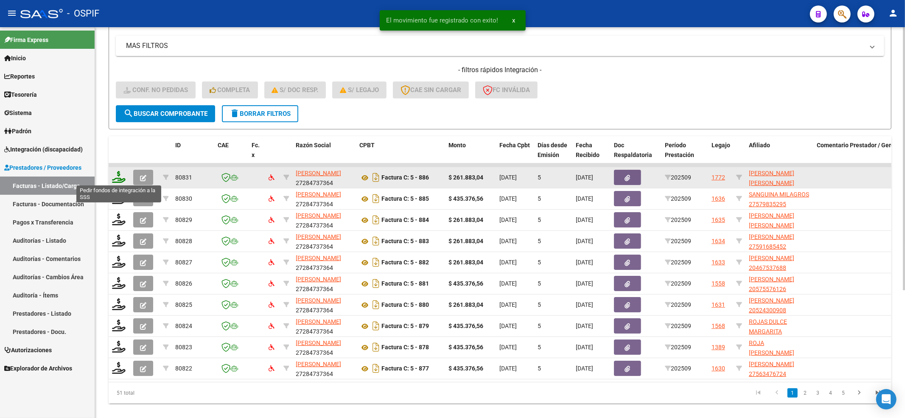
click at [118, 179] on icon at bounding box center [119, 177] width 14 height 12
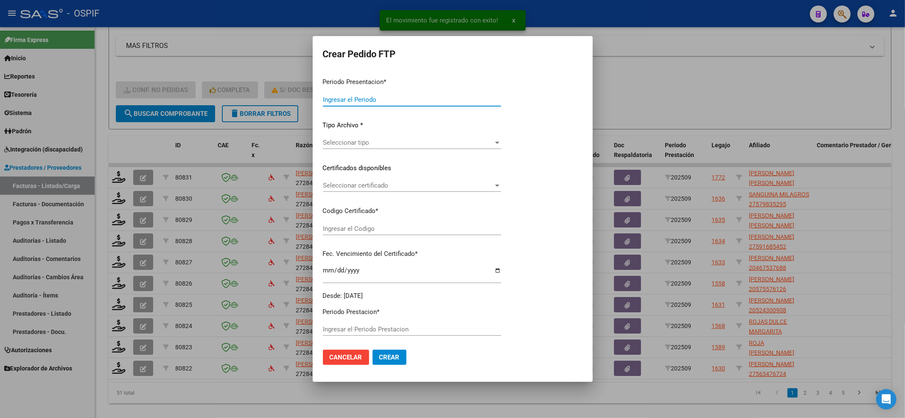
type input "202509"
type input "$ 261.883,04"
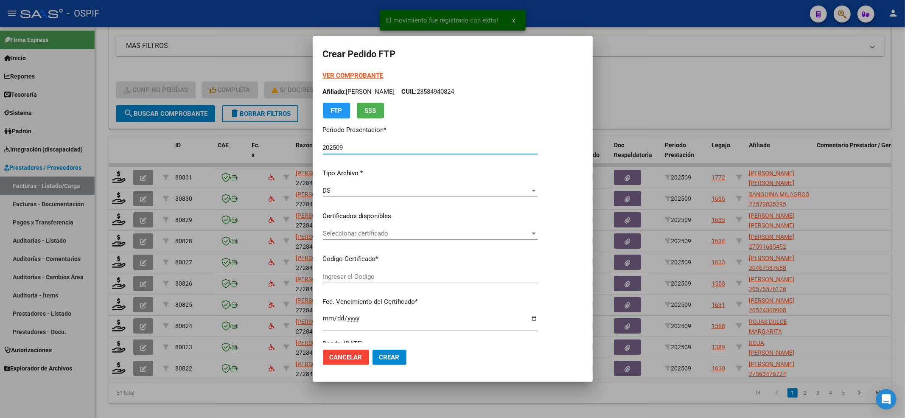
type input "0200047690006-20240808-20390808-BUE-427"
type input "2039-08-08"
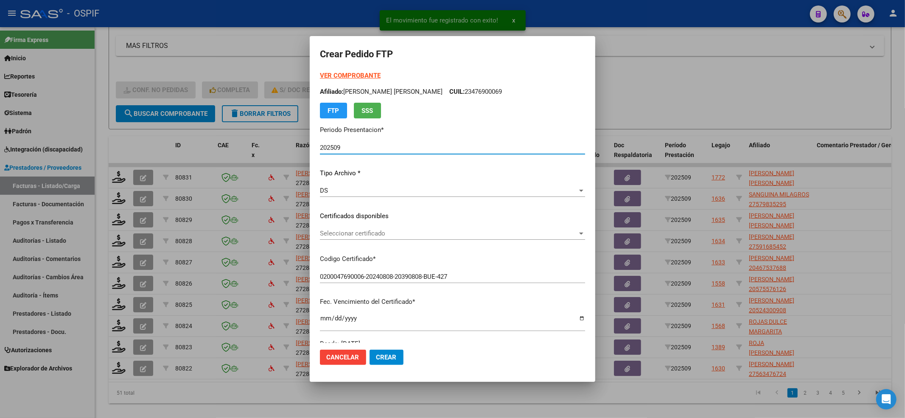
click at [386, 231] on span "Seleccionar certificado" at bounding box center [449, 234] width 258 height 8
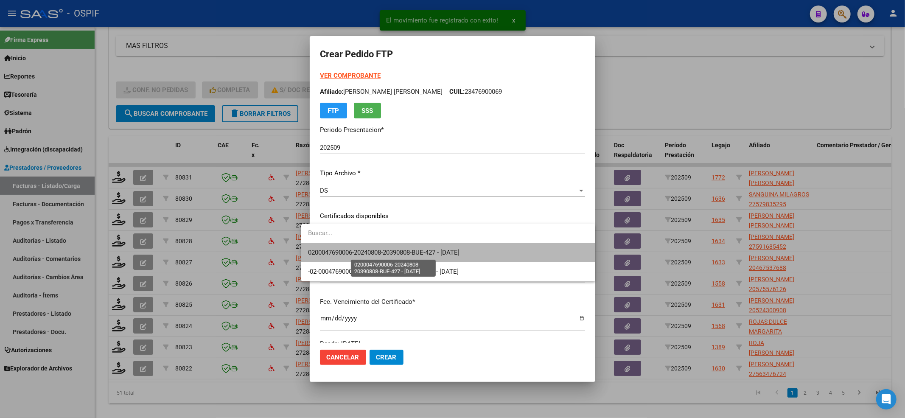
click at [379, 250] on span "0200047690006-20240808-20390808-BUE-427 - 2039-08-08" at bounding box center [384, 253] width 152 height 8
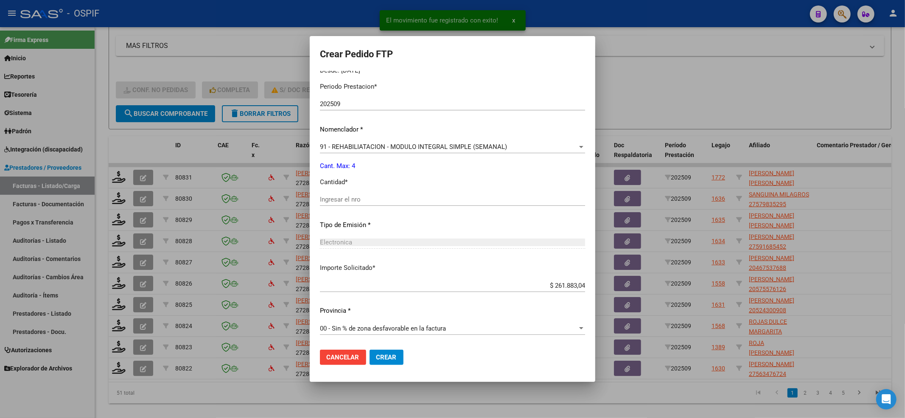
click at [351, 194] on div "Ingresar el nro" at bounding box center [452, 199] width 265 height 13
type input "4"
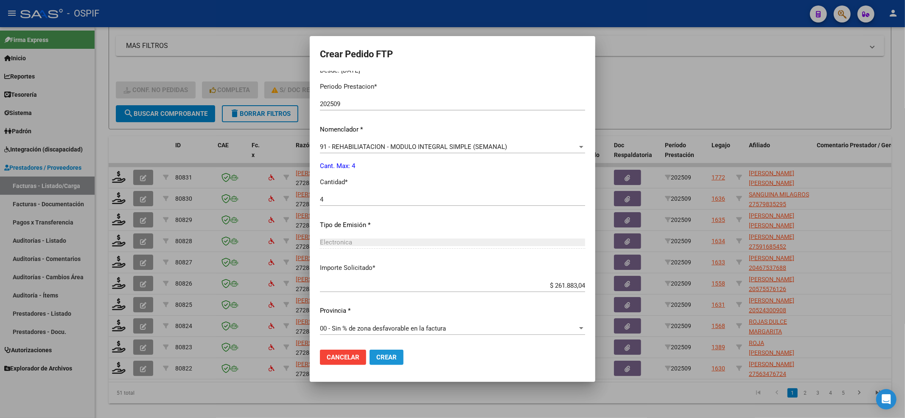
click at [384, 357] on button "Crear" at bounding box center [387, 357] width 34 height 15
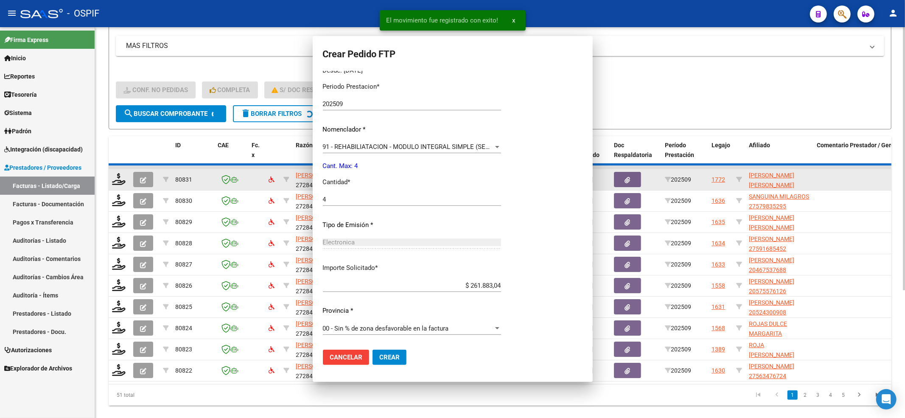
scroll to position [0, 0]
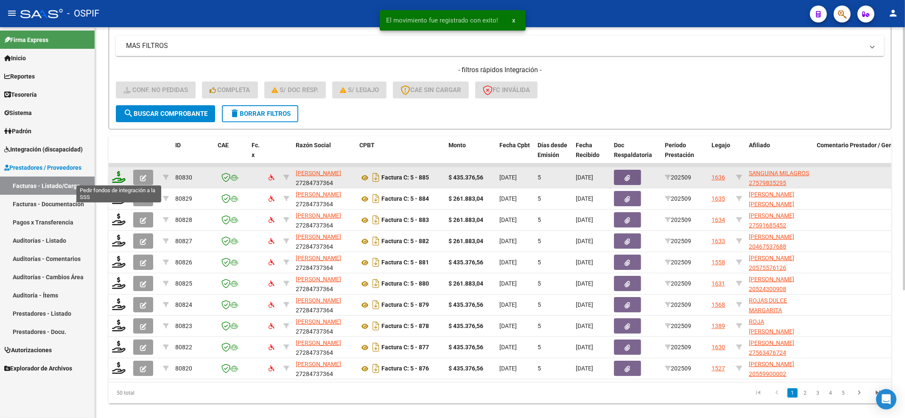
click at [119, 172] on icon at bounding box center [119, 177] width 14 height 12
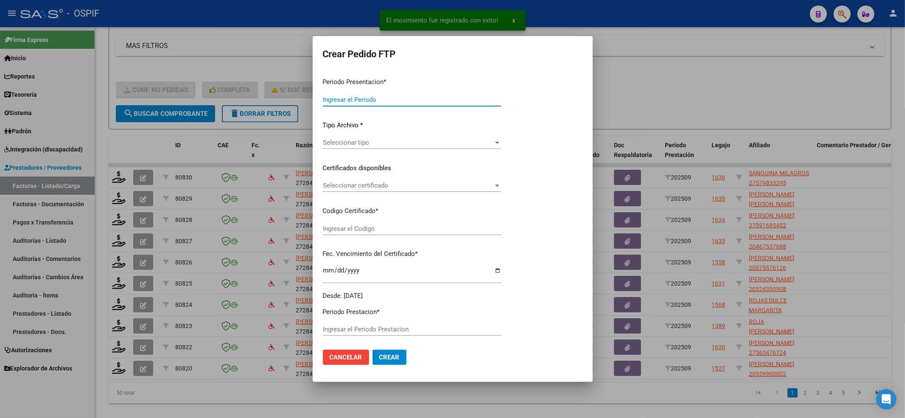
type input "202509"
type input "$ 435.376,56"
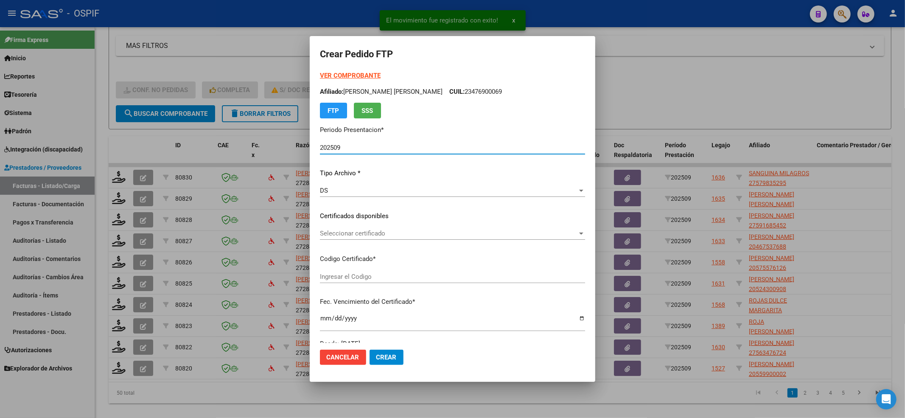
type input "01000579835292023031720280317-BS-427"
type input "2028-03-17"
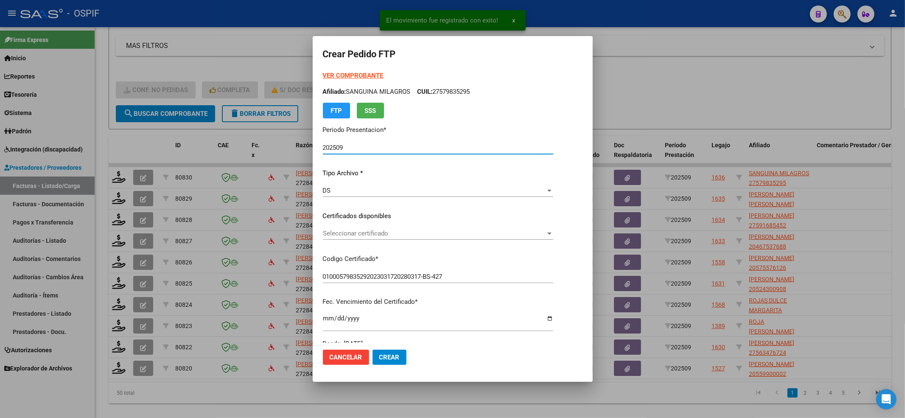
click at [367, 237] on span "Seleccionar certificado" at bounding box center [434, 234] width 223 height 8
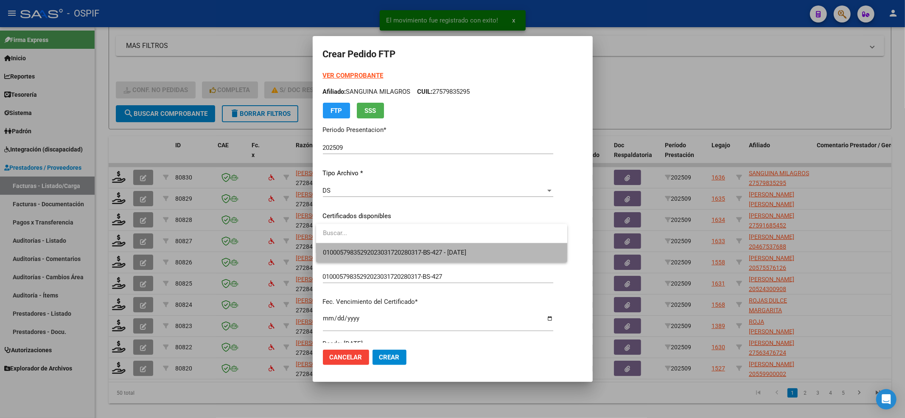
click at [360, 245] on span "01000579835292023031720280317-BS-427 - 2028-03-17" at bounding box center [442, 252] width 238 height 19
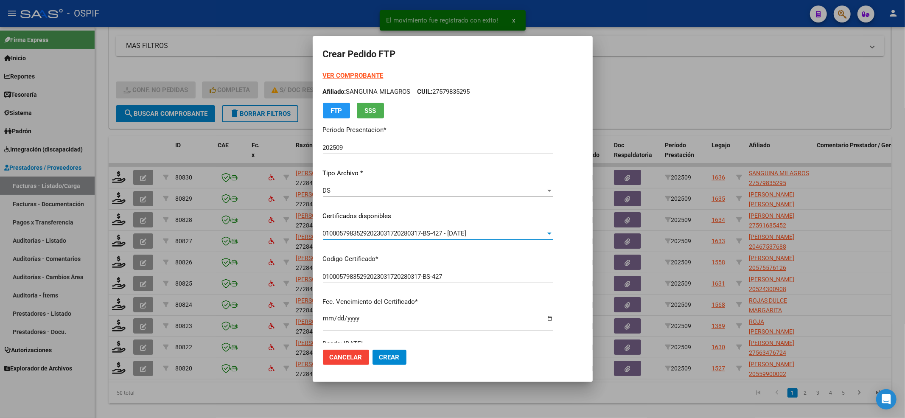
scroll to position [170, 0]
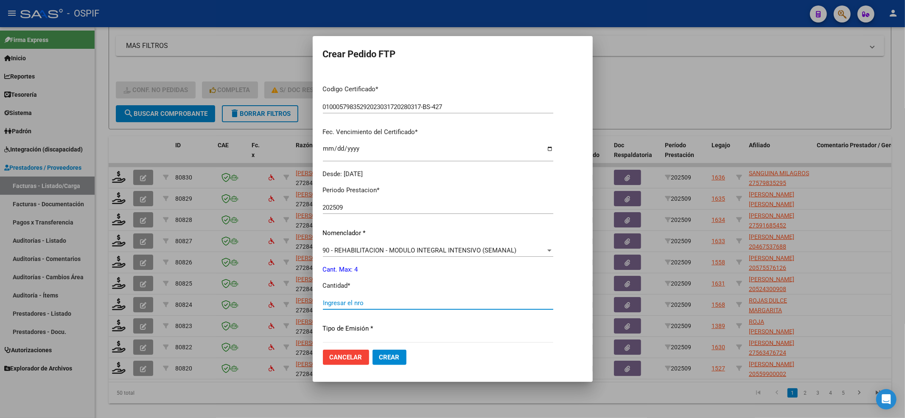
click at [361, 300] on input "Ingresar el nro" at bounding box center [438, 303] width 230 height 8
type input "4"
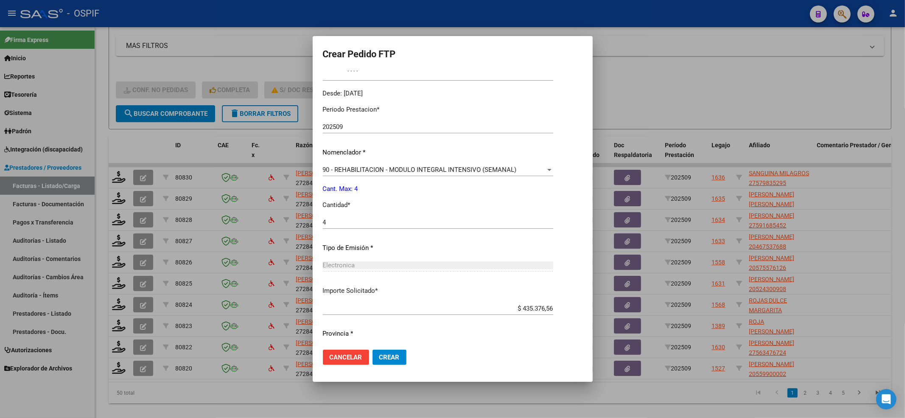
scroll to position [273, 0]
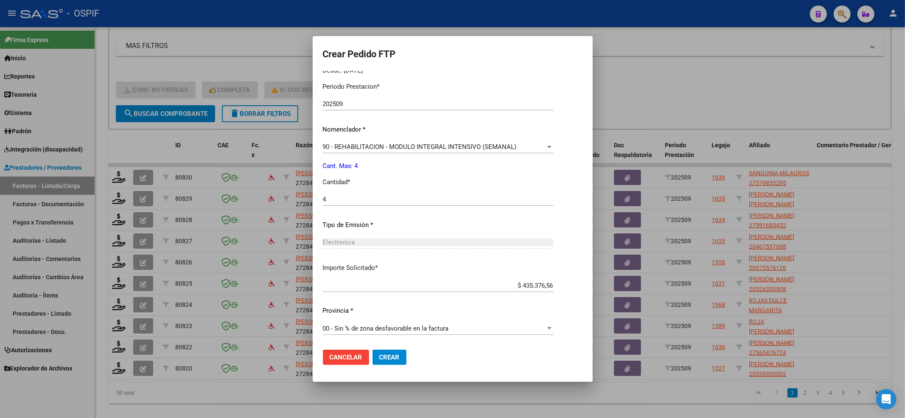
click at [387, 356] on span "Crear" at bounding box center [389, 358] width 20 height 8
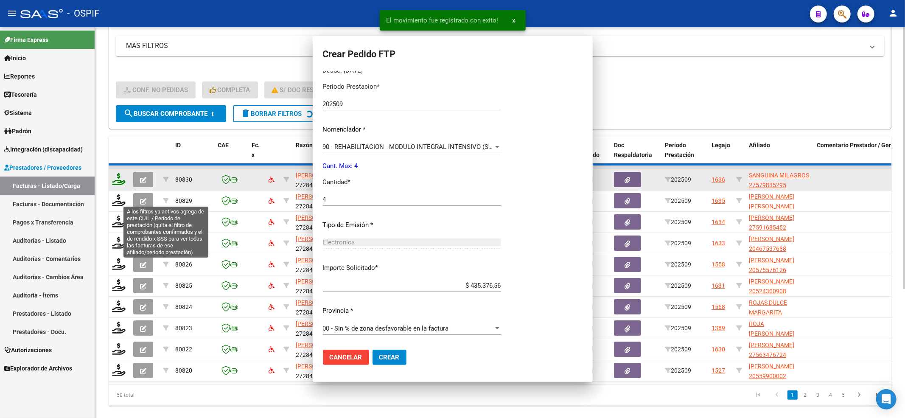
scroll to position [0, 0]
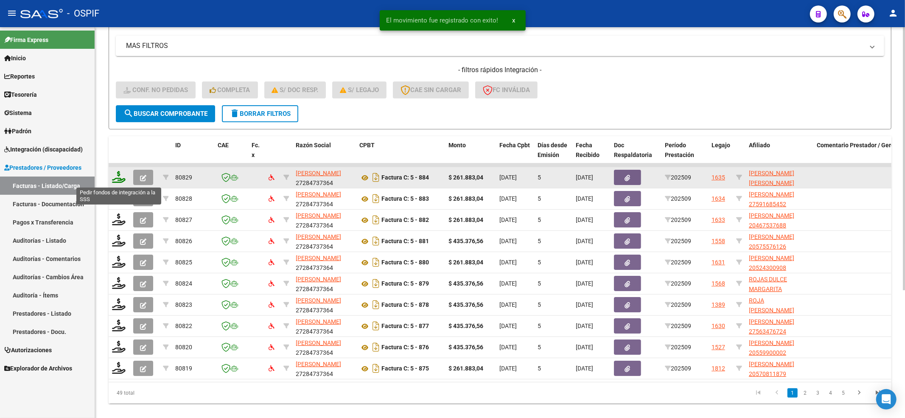
click at [117, 178] on icon at bounding box center [119, 177] width 14 height 12
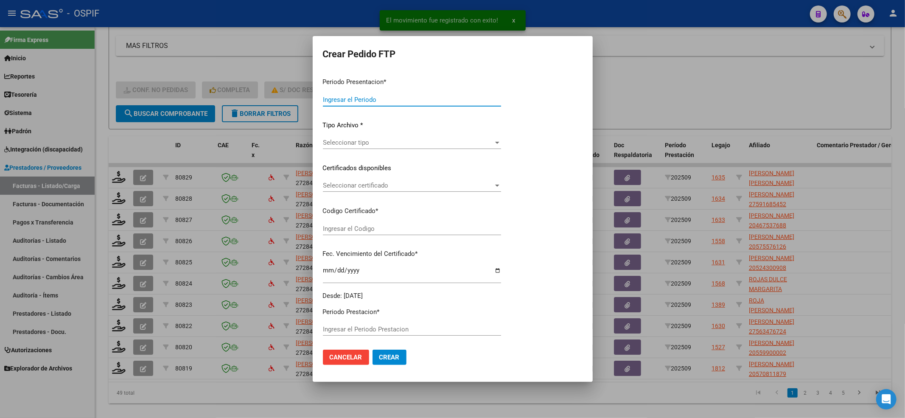
type input "202509"
type input "$ 261.883,04"
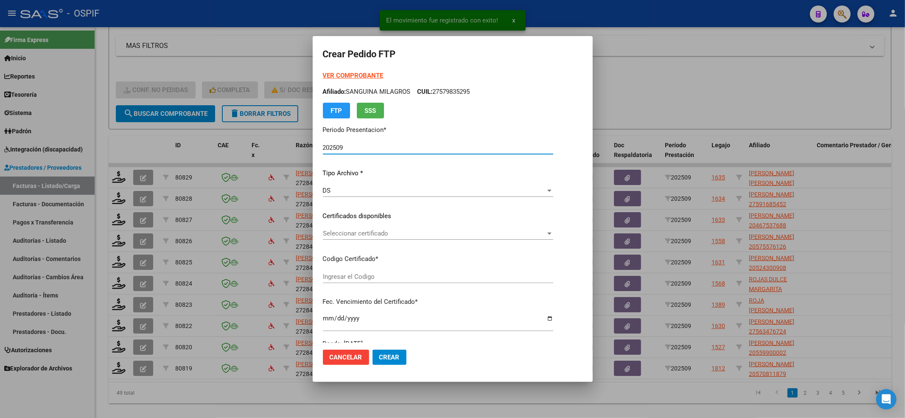
type input "0200051249042-20241106-20341106-BUE-427"
type input "2034-11-06"
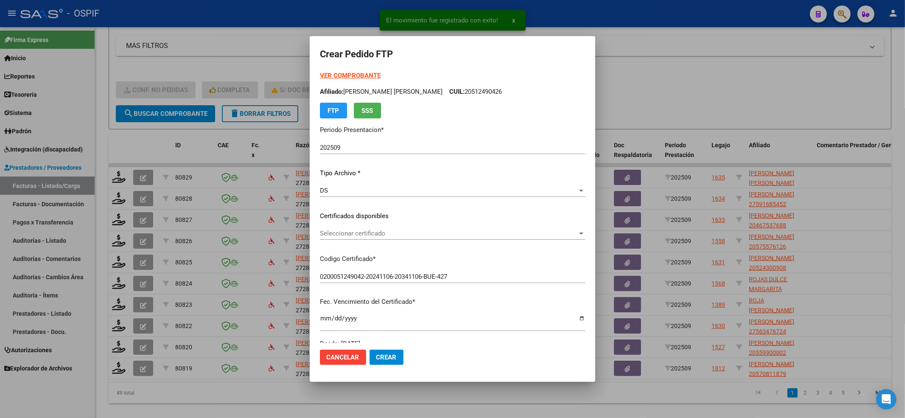
click at [354, 220] on p "Certificados disponibles" at bounding box center [452, 216] width 265 height 10
click at [354, 238] on div "Seleccionar certificado Seleccionar certificado" at bounding box center [452, 233] width 265 height 13
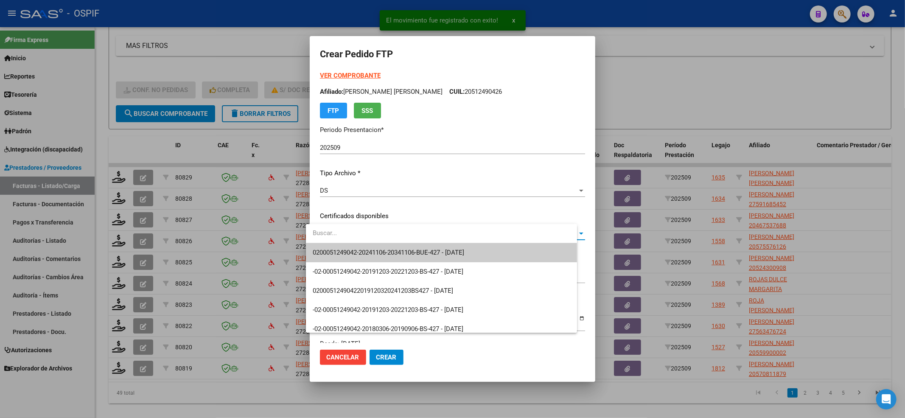
click at [351, 249] on span "0200051249042-20241106-20341106-BUE-427 - 2034-11-06" at bounding box center [389, 253] width 152 height 8
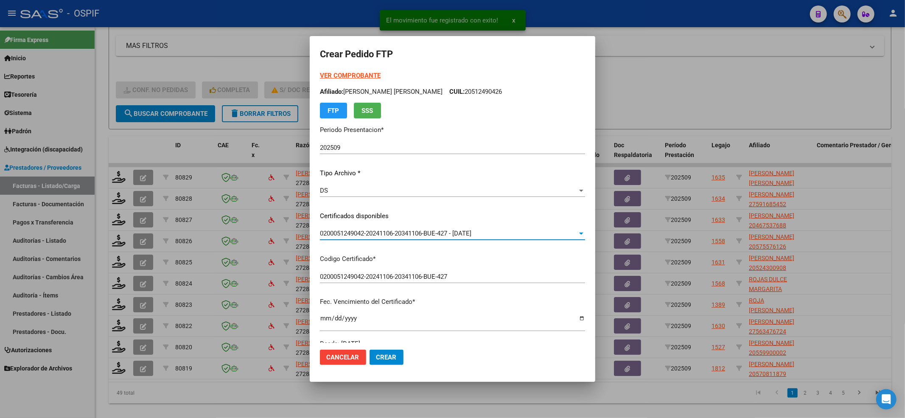
scroll to position [226, 0]
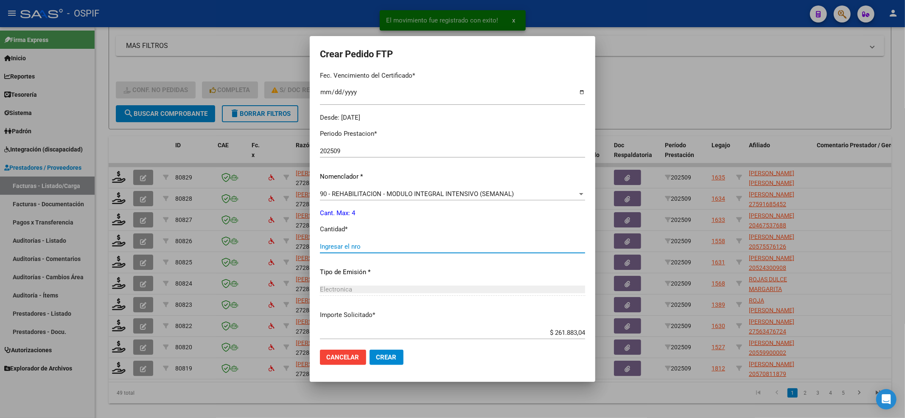
click at [354, 246] on input "Ingresar el nro" at bounding box center [452, 247] width 265 height 8
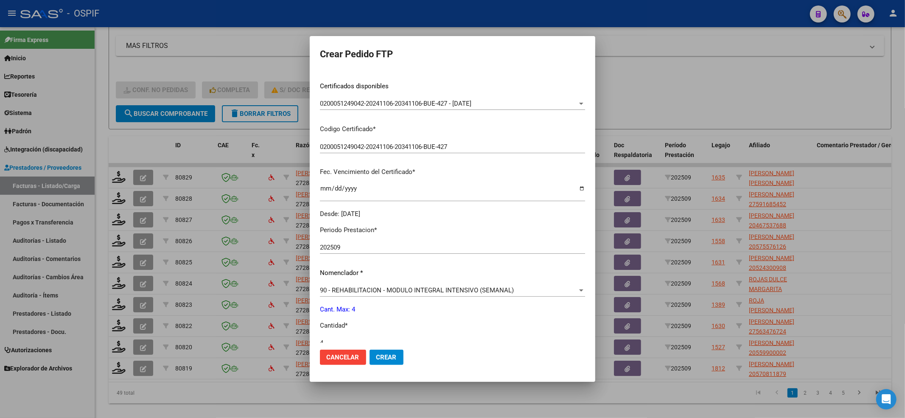
scroll to position [0, 0]
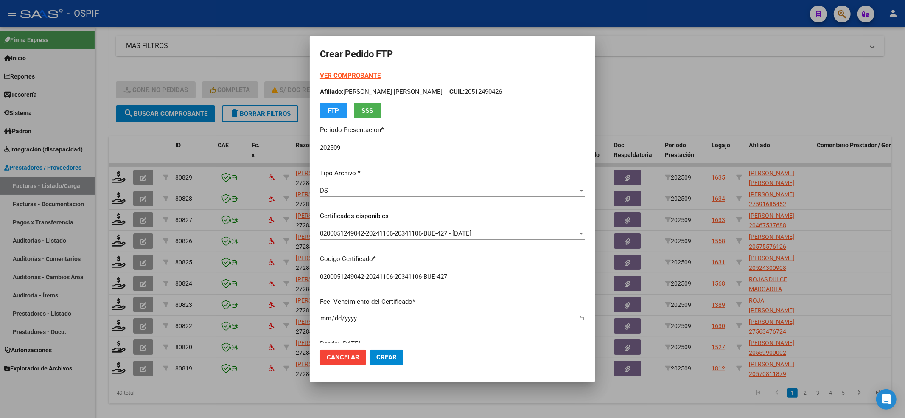
type input "4"
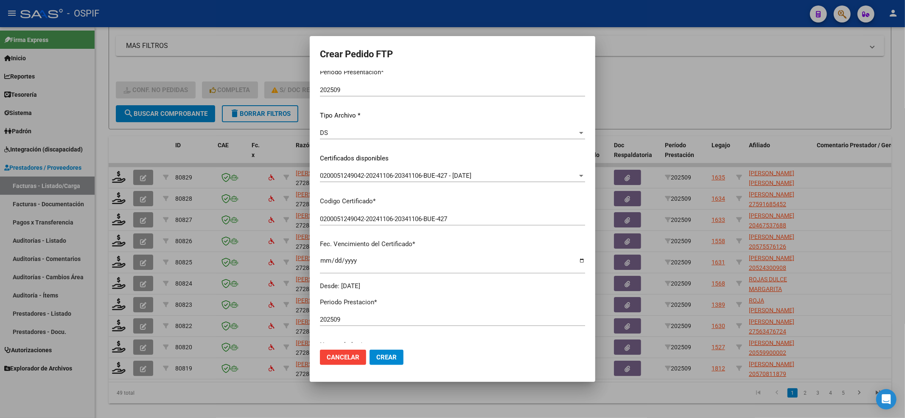
scroll to position [226, 0]
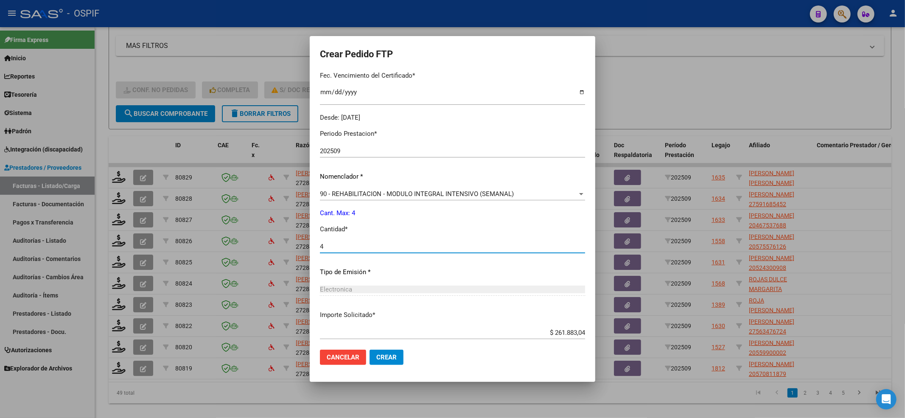
click at [344, 200] on div "90 - REHABILITACION - MODULO INTEGRAL INTENSIVO (SEMANAL) Seleccionar nomenclad…" at bounding box center [452, 198] width 265 height 21
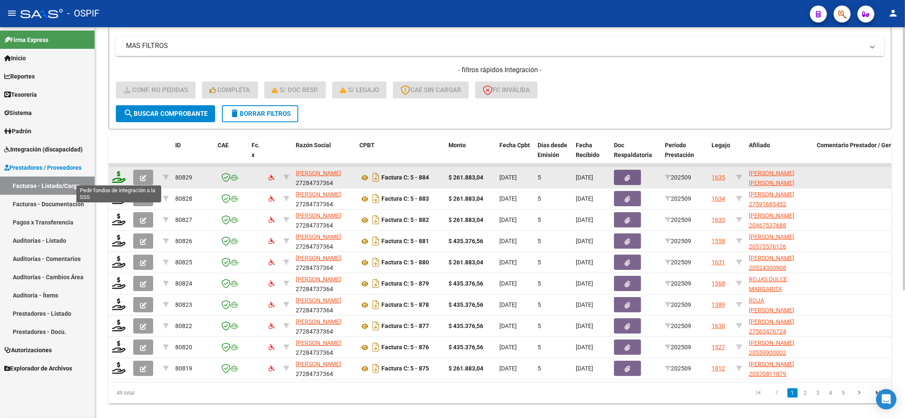
click at [116, 172] on icon at bounding box center [119, 177] width 14 height 12
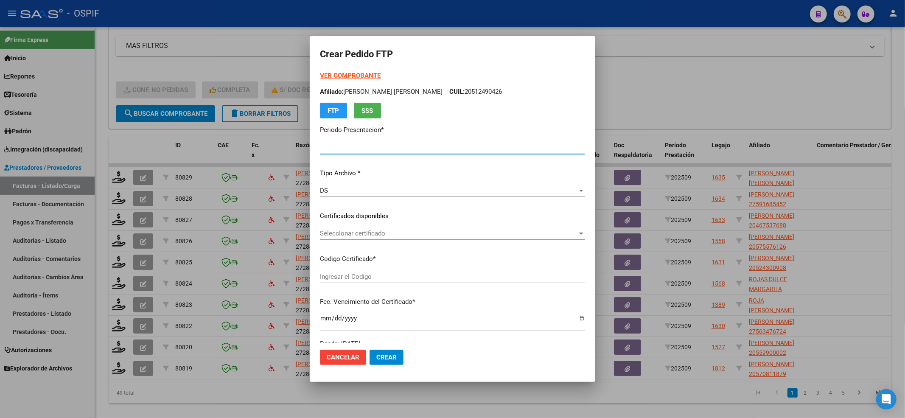
type input "202509"
type input "$ 261.883,04"
type input "0200051249042-20241106-20341106-BUE-427"
type input "2034-11-06"
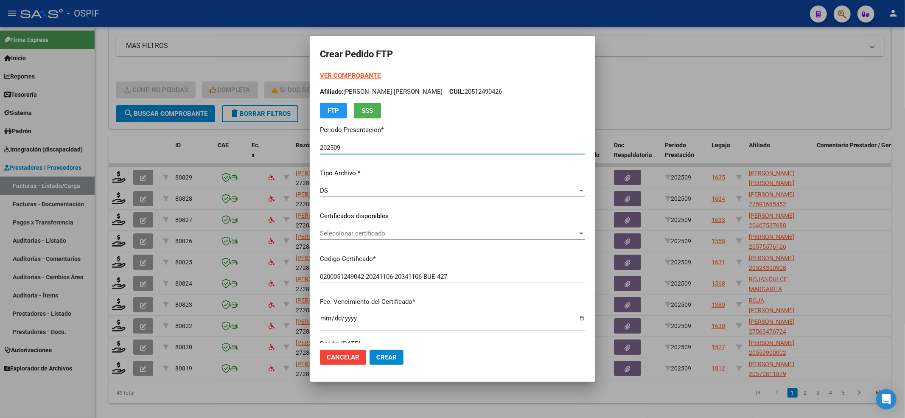
click at [373, 235] on span "Seleccionar certificado" at bounding box center [449, 234] width 258 height 8
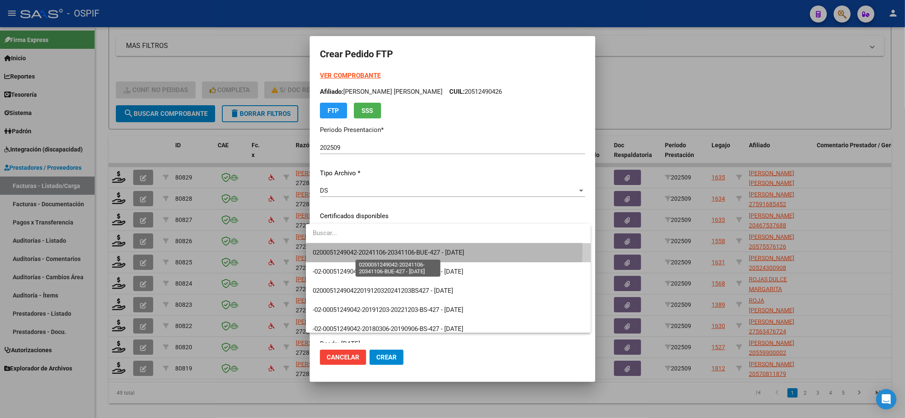
click at [365, 249] on span "0200051249042-20241106-20341106-BUE-427 - 2034-11-06" at bounding box center [389, 253] width 152 height 8
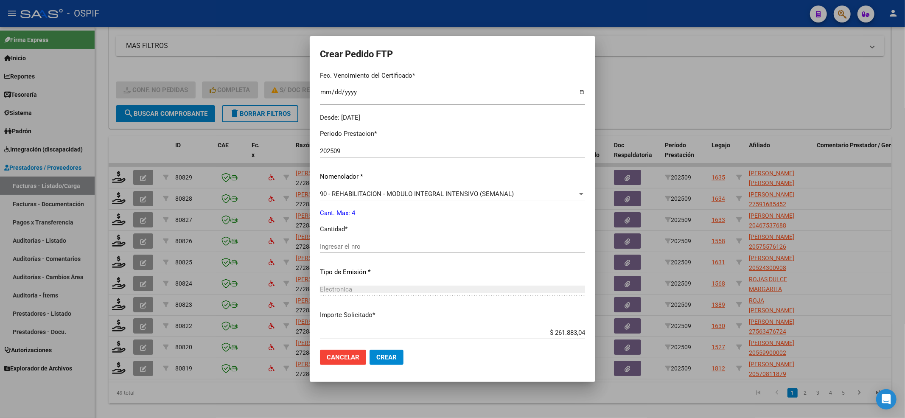
click at [328, 199] on div "90 - REHABILITACION - MODULO INTEGRAL INTENSIVO (SEMANAL) Seleccionar nomenclad…" at bounding box center [452, 194] width 265 height 13
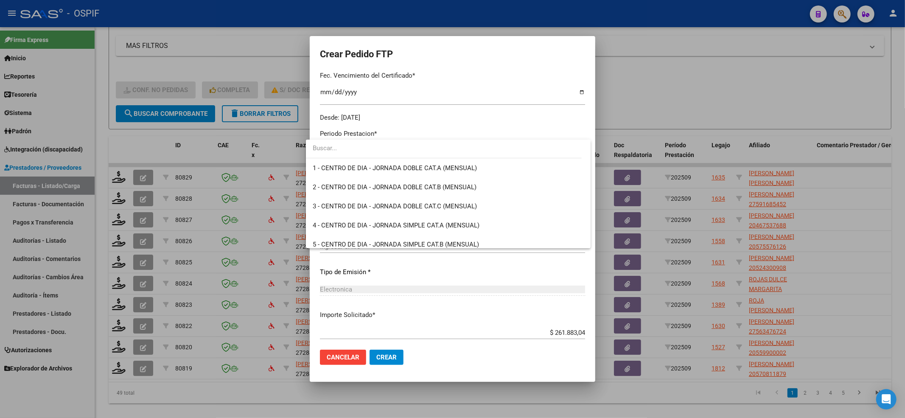
scroll to position [1674, 0]
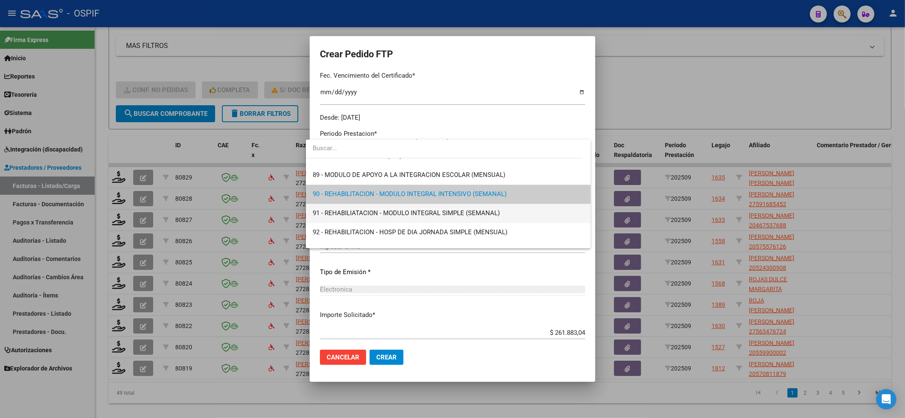
click at [326, 206] on span "91 - REHABILIATACION - MODULO INTEGRAL SIMPLE (SEMANAL)" at bounding box center [448, 213] width 271 height 19
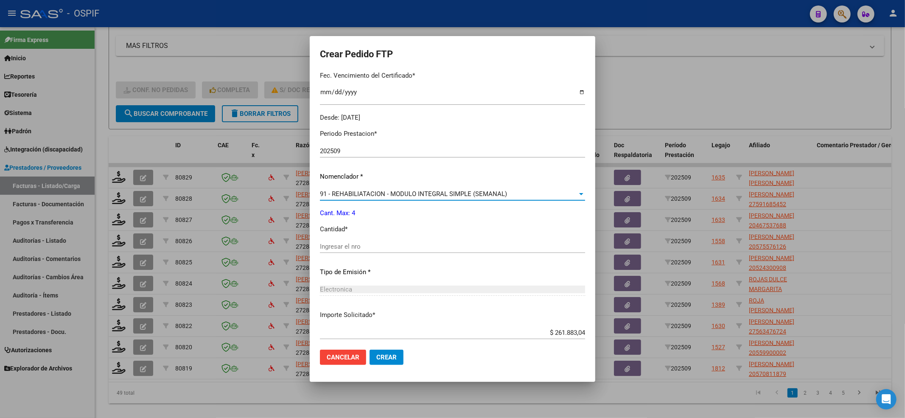
click at [334, 243] on div "Periodo Prestacion * 202509 Ingresar el Periodo Prestacion Nomenclador * 91 - R…" at bounding box center [452, 256] width 265 height 267
click at [334, 249] on input "Ingresar el nro" at bounding box center [452, 247] width 265 height 8
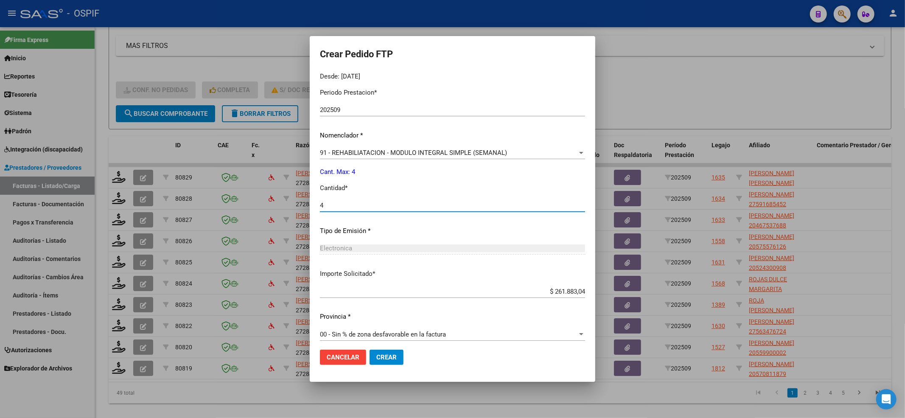
scroll to position [273, 0]
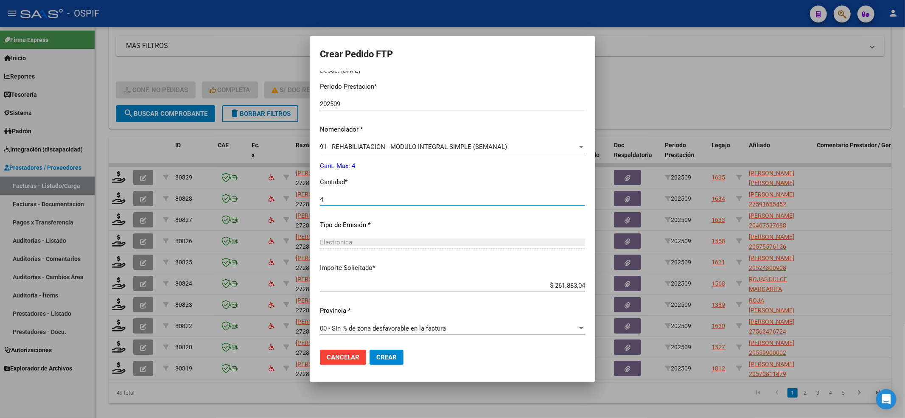
type input "4"
click at [380, 355] on span "Crear" at bounding box center [386, 358] width 20 height 8
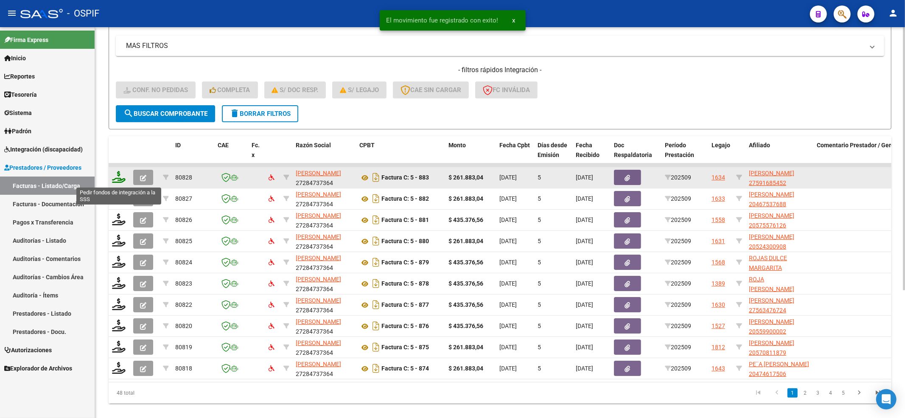
click at [118, 181] on icon at bounding box center [119, 177] width 14 height 12
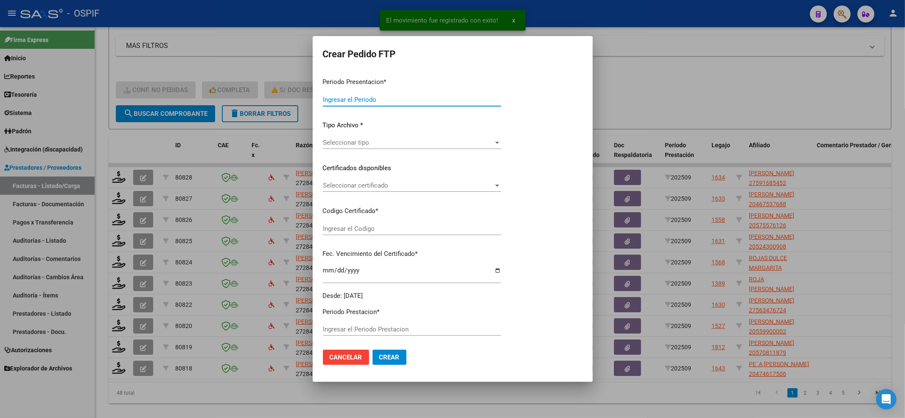
type input "202509"
type input "$ 261.883,04"
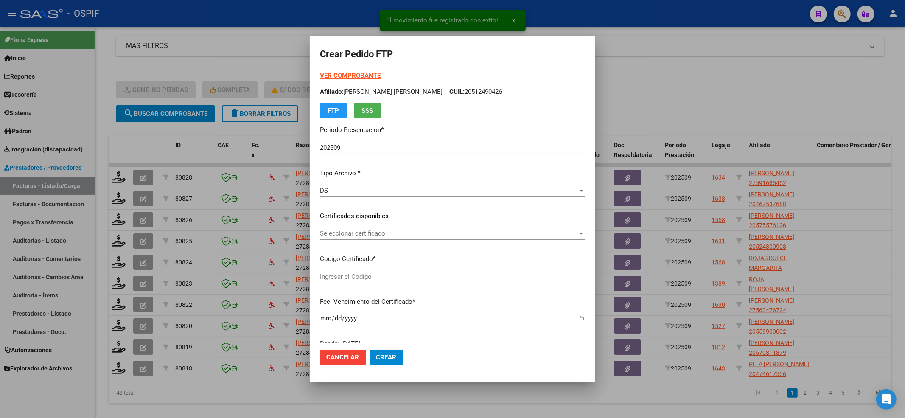
type input "0200059168545-20221019-20271019-BS-427"
type input "2027-10-19"
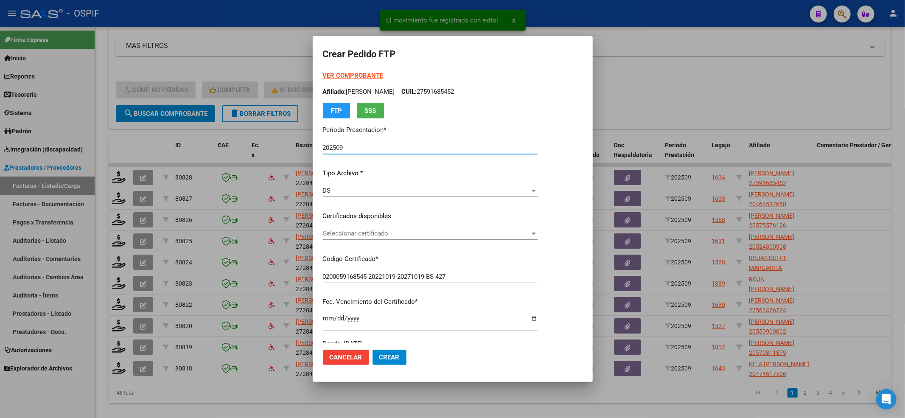
drag, startPoint x: 389, startPoint y: 241, endPoint x: 374, endPoint y: 228, distance: 19.2
click at [387, 238] on div "Seleccionar certificado Seleccionar certificado" at bounding box center [430, 237] width 215 height 21
click at [374, 228] on div "Seleccionar certificado Seleccionar certificado" at bounding box center [430, 233] width 215 height 13
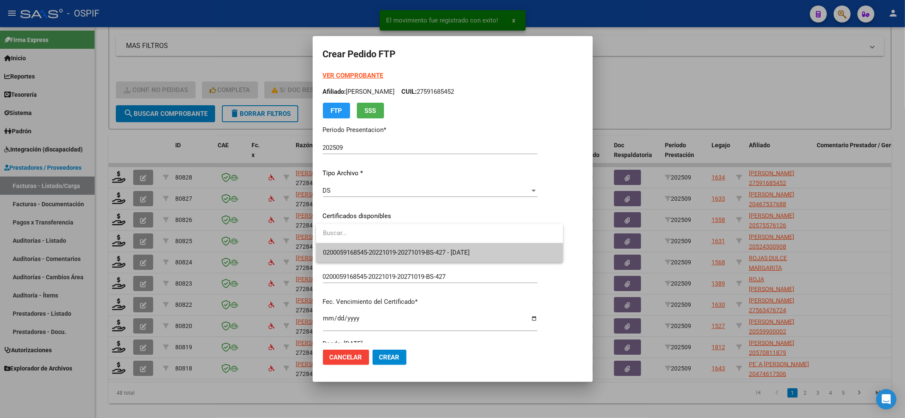
click at [351, 247] on span "0200059168545-20221019-20271019-BS-427 - 2027-10-19" at bounding box center [440, 252] width 234 height 19
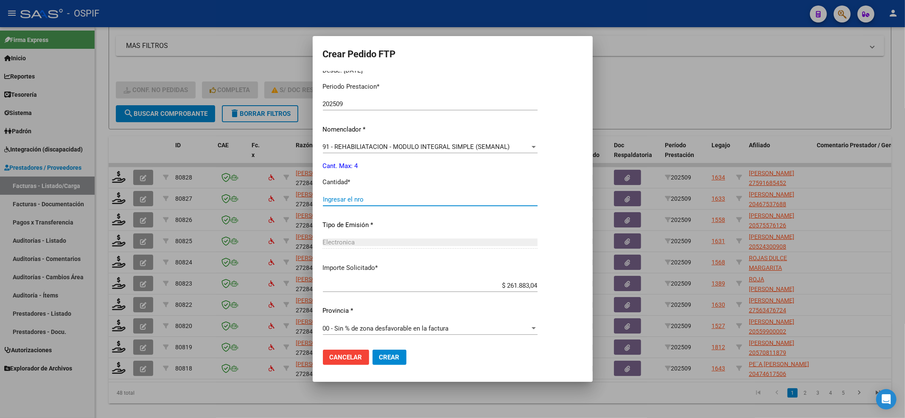
click at [347, 201] on input "Ingresar el nro" at bounding box center [430, 200] width 215 height 8
type input "4"
click at [390, 356] on span "Crear" at bounding box center [389, 358] width 20 height 8
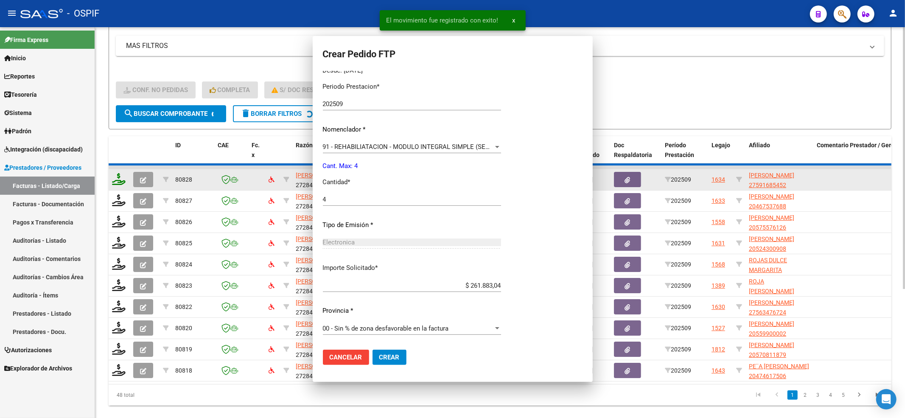
scroll to position [0, 0]
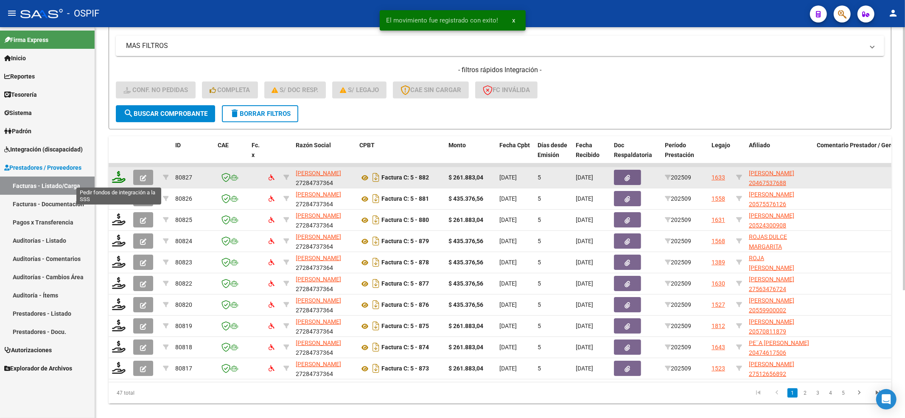
click at [114, 177] on icon at bounding box center [119, 177] width 14 height 12
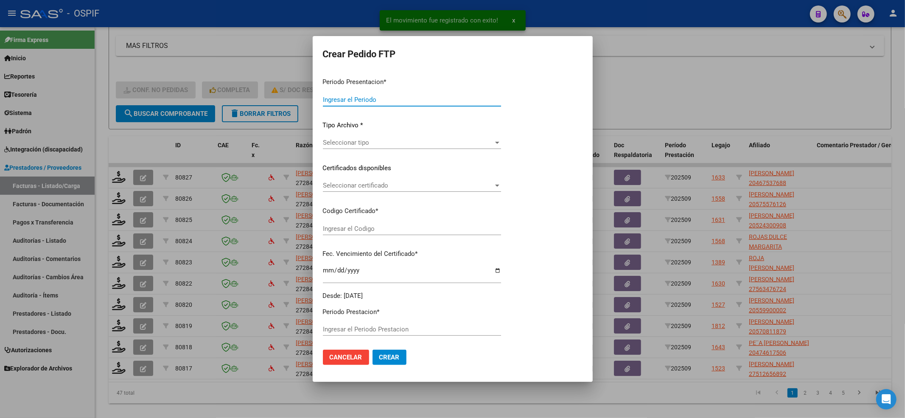
type input "202509"
type input "$ 261.883,04"
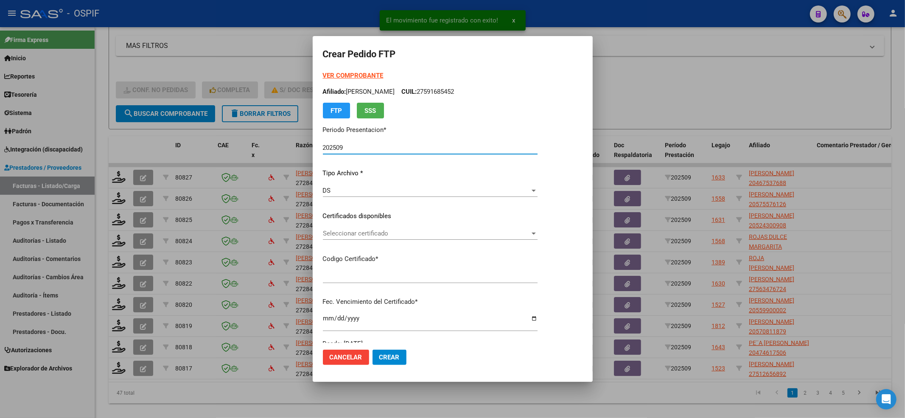
type input "0200046753768-20230511-20330511-BS-436"
type input "2033-05-11"
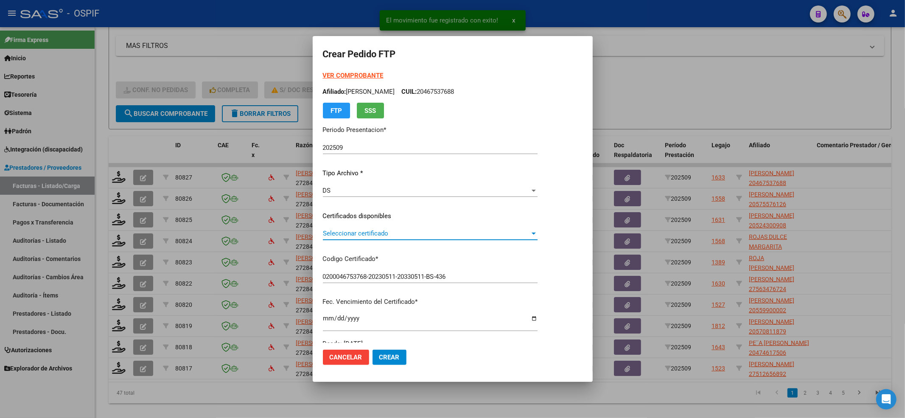
click at [360, 233] on span "Seleccionar certificado" at bounding box center [426, 234] width 207 height 8
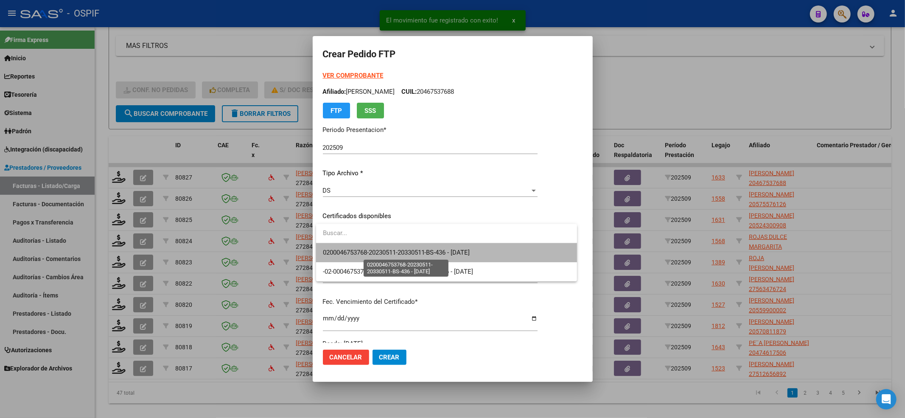
click at [363, 250] on span "0200046753768-20230511-20330511-BS-436 - 2033-05-11" at bounding box center [396, 253] width 147 height 8
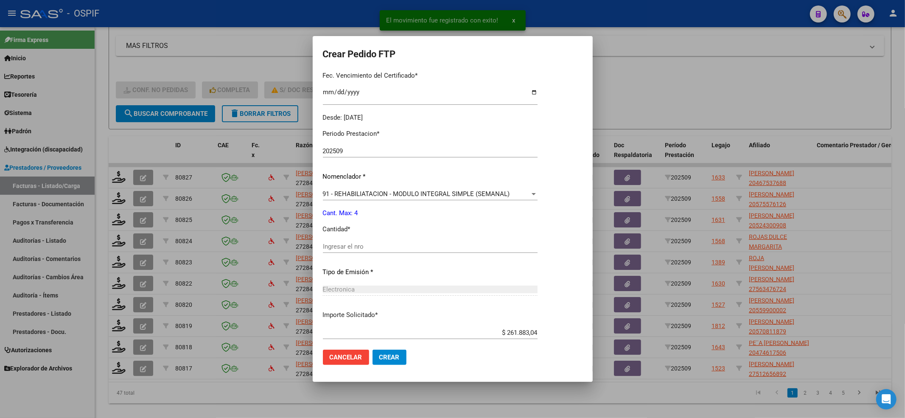
click at [367, 243] on input "Ingresar el nro" at bounding box center [430, 247] width 215 height 8
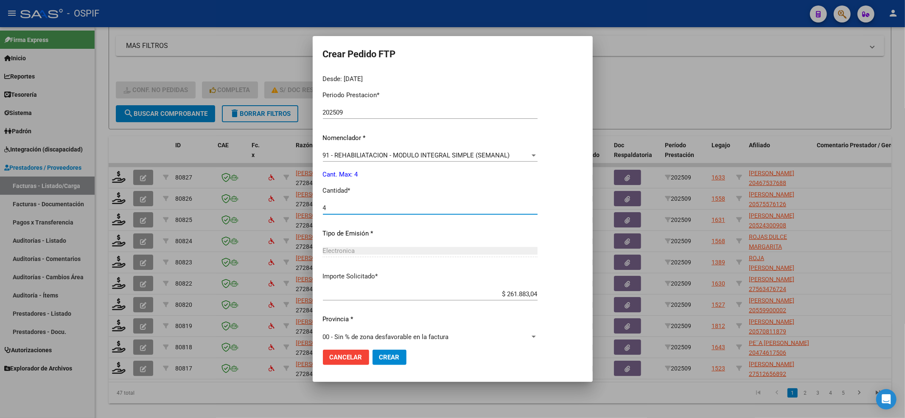
scroll to position [273, 0]
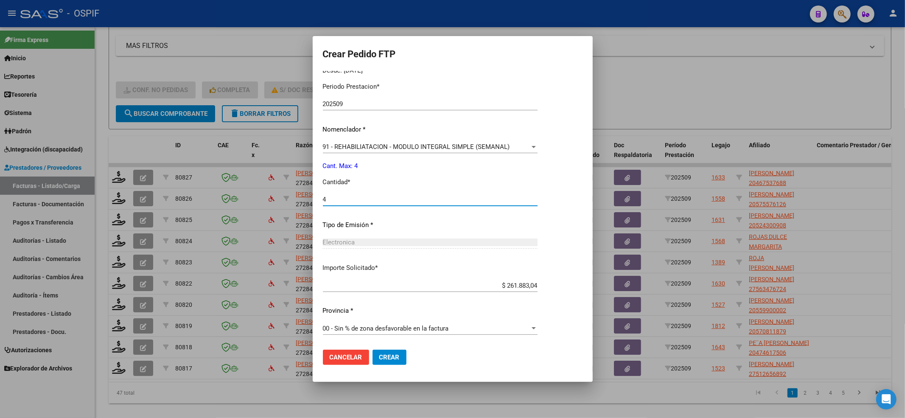
type input "4"
click at [392, 356] on span "Crear" at bounding box center [389, 358] width 20 height 8
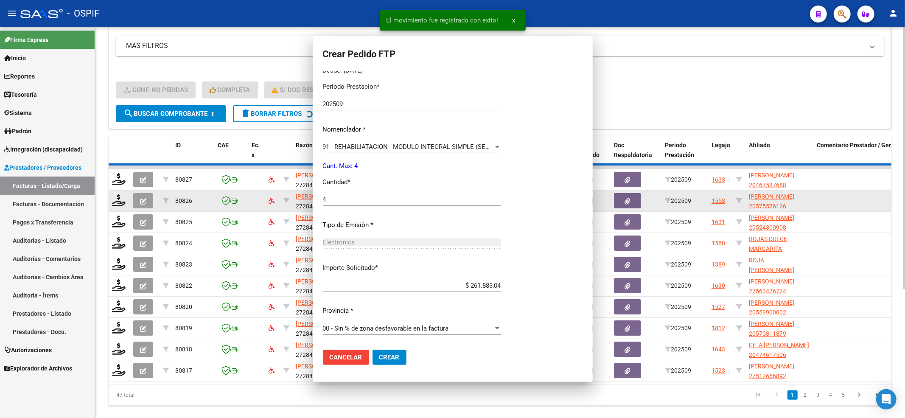
scroll to position [0, 0]
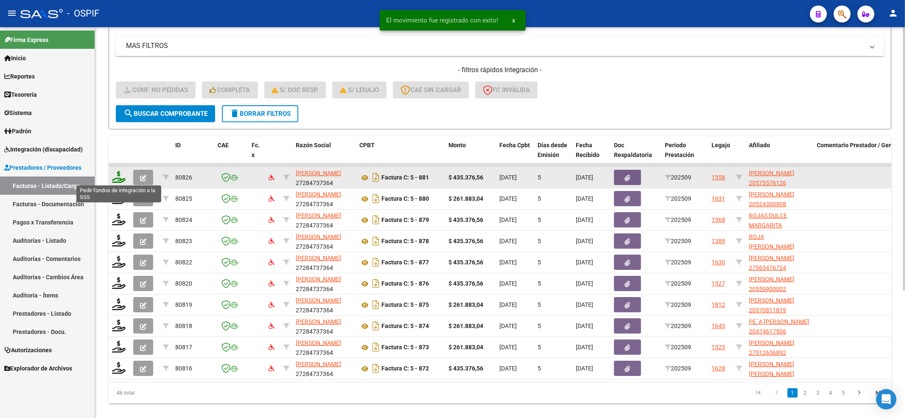
click at [118, 179] on icon at bounding box center [119, 177] width 14 height 12
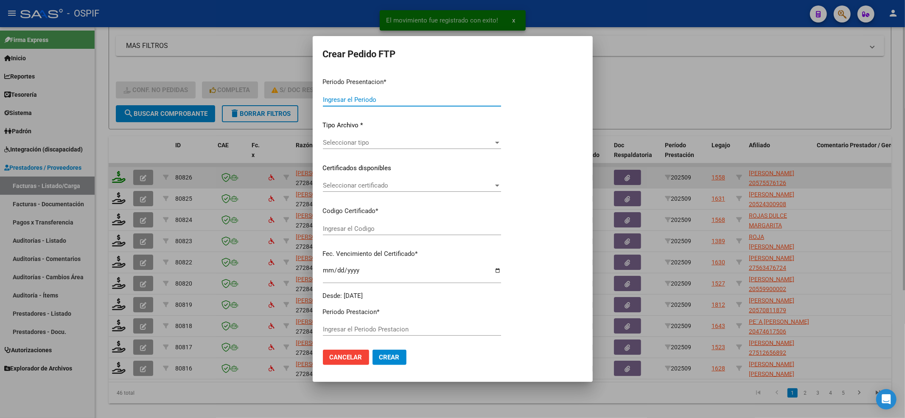
type input "202509"
type input "$ 435.376,56"
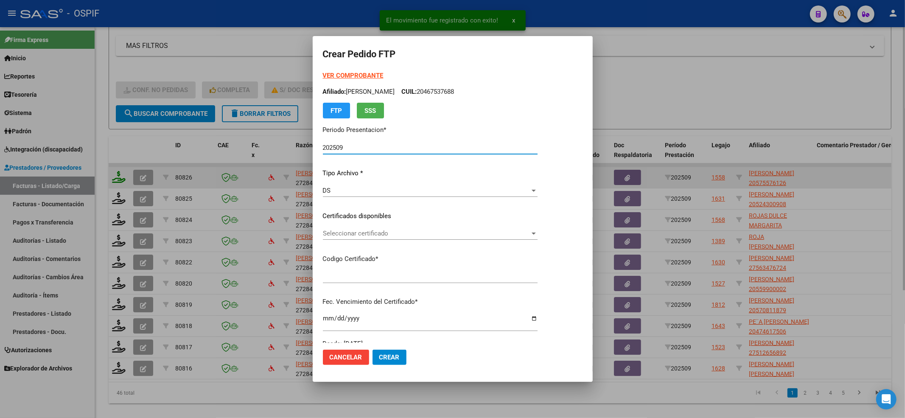
type input "0200057557612-20230509-20280509-bs-436"
type input "2028-05-10"
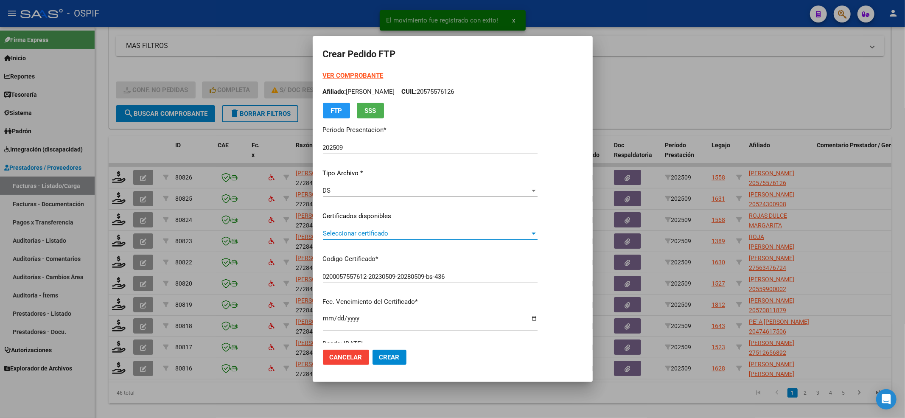
click at [374, 233] on span "Seleccionar certificado" at bounding box center [426, 234] width 207 height 8
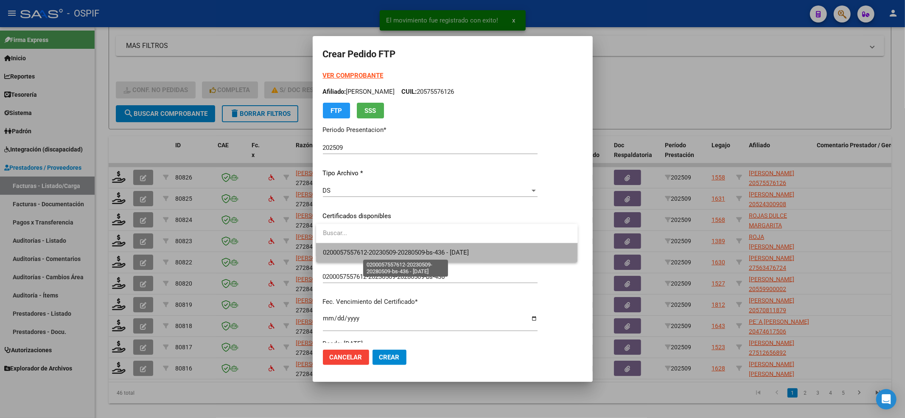
click at [369, 250] on span "0200057557612-20230509-20280509-bs-436 - 2028-05-10" at bounding box center [396, 253] width 146 height 8
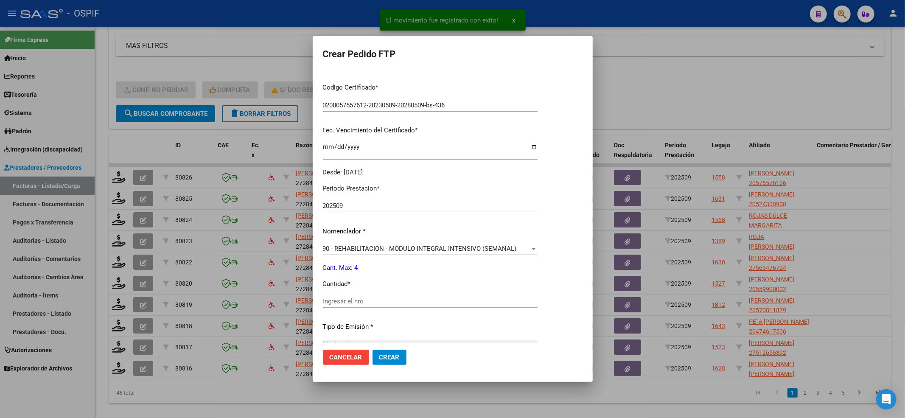
scroll to position [226, 0]
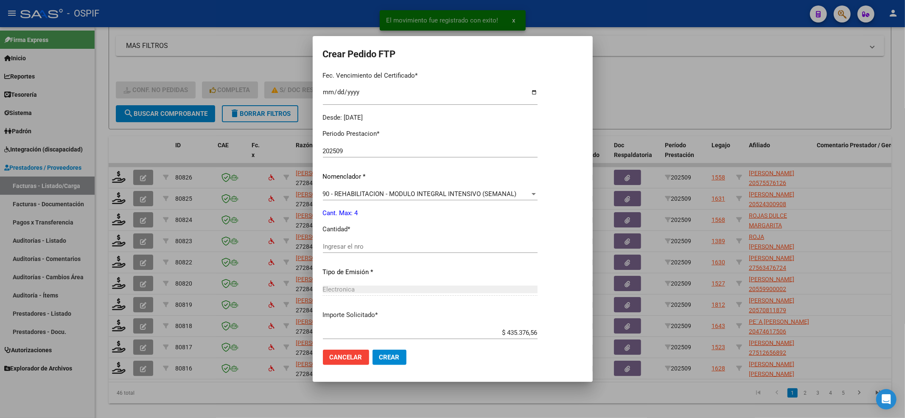
click at [361, 260] on div "Ingresar el nro" at bounding box center [430, 250] width 215 height 21
click at [357, 247] on div "Ingresar el nro" at bounding box center [430, 250] width 215 height 21
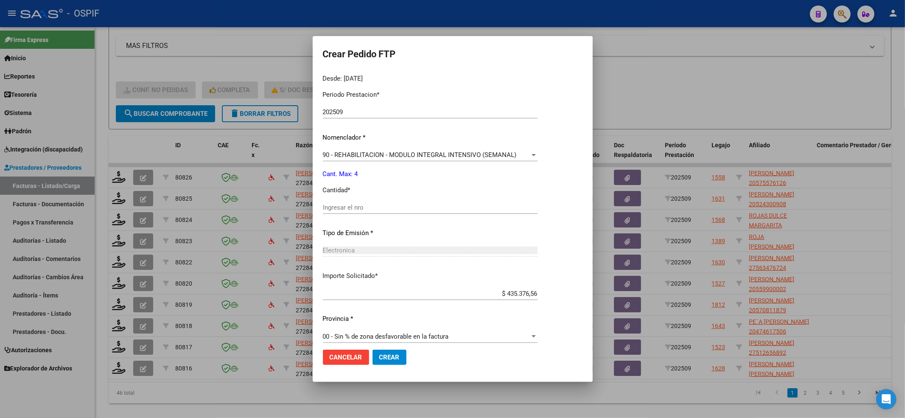
scroll to position [273, 0]
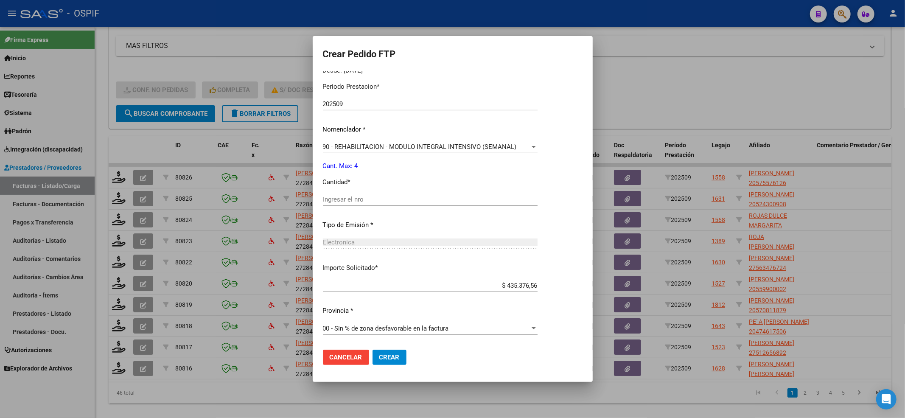
click at [333, 196] on input "Ingresar el nro" at bounding box center [430, 200] width 215 height 8
type input "4"
click at [377, 357] on button "Crear" at bounding box center [390, 357] width 34 height 15
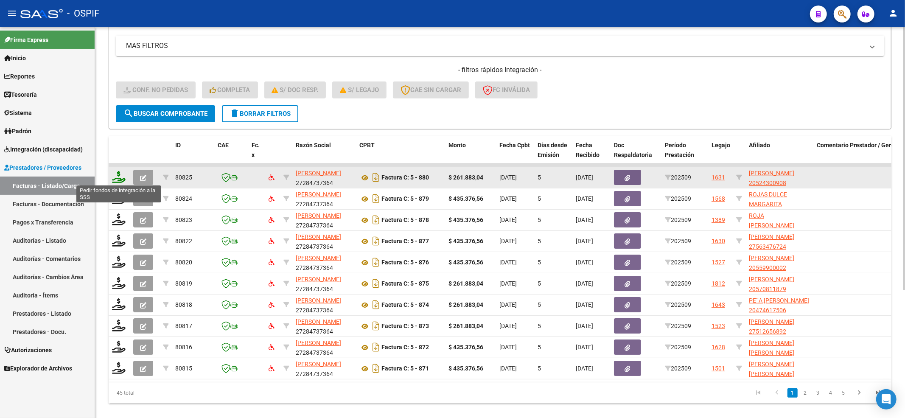
click at [118, 177] on icon at bounding box center [119, 177] width 14 height 12
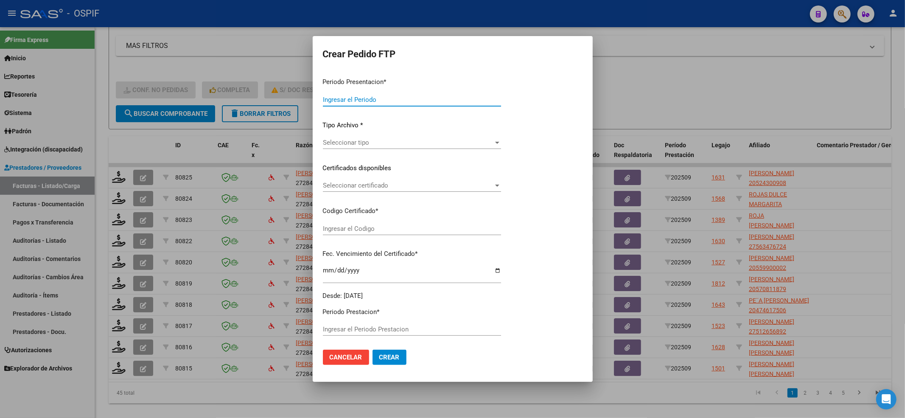
type input "202509"
type input "$ 261.883,04"
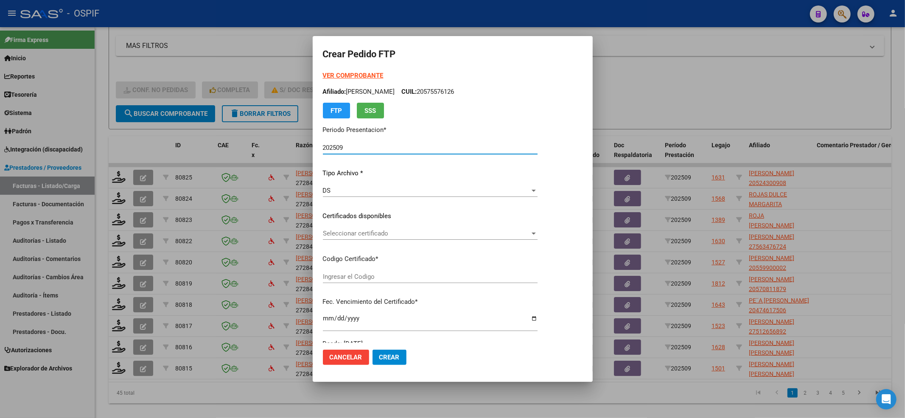
type input "0200052430090-20220921-20320921-BS-427"
type input "2032-09-21"
click at [383, 238] on div "Seleccionar certificado Seleccionar certificado" at bounding box center [430, 233] width 215 height 13
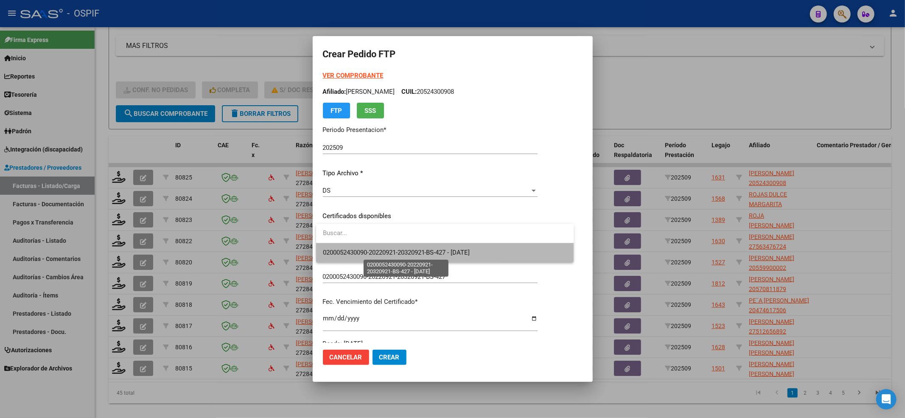
click at [375, 250] on span "0200052430090-20220921-20320921-BS-427 - 2032-09-21" at bounding box center [396, 253] width 147 height 8
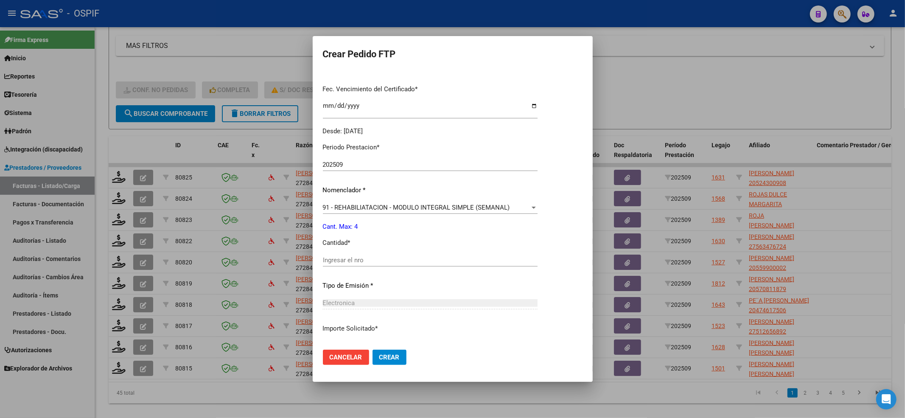
scroll to position [226, 0]
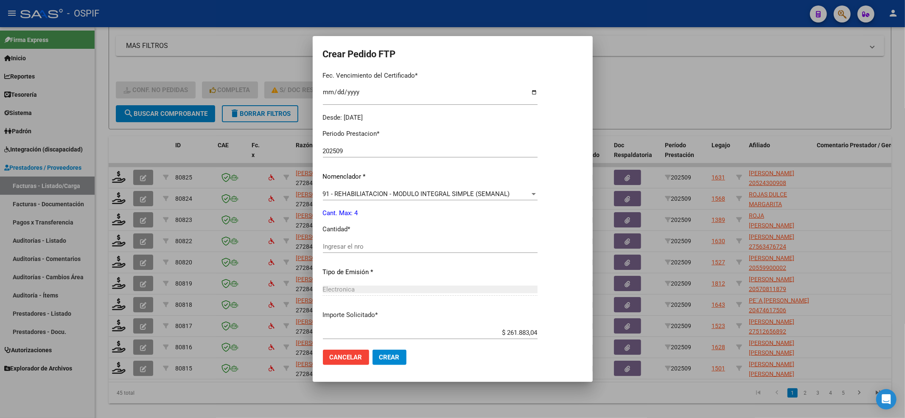
click at [362, 244] on input "Ingresar el nro" at bounding box center [430, 247] width 215 height 8
type input "4"
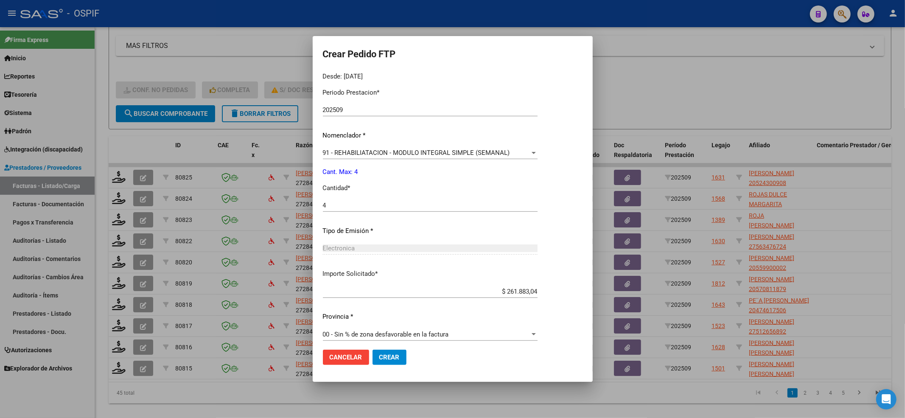
scroll to position [273, 0]
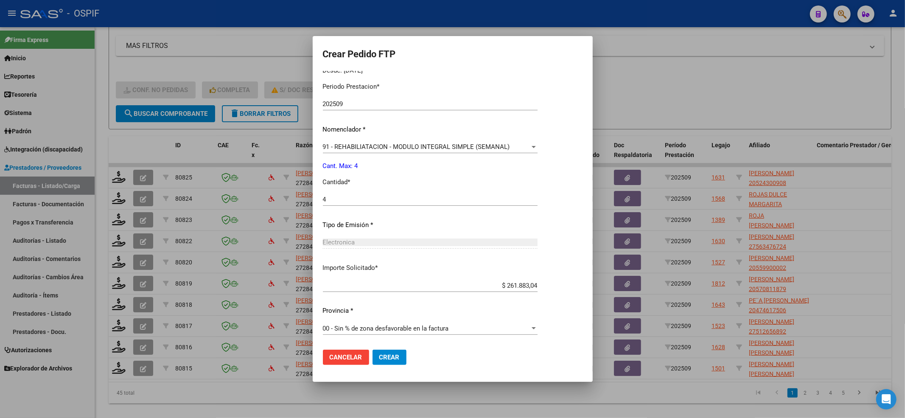
click at [400, 356] on button "Crear" at bounding box center [390, 357] width 34 height 15
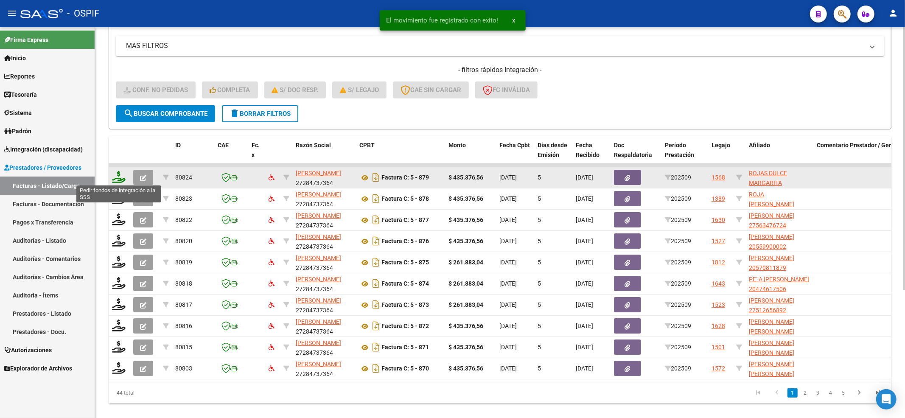
click at [116, 174] on icon at bounding box center [119, 177] width 14 height 12
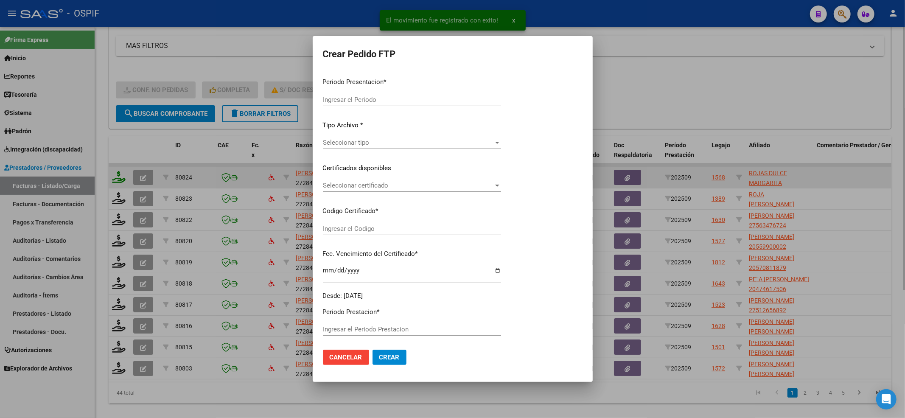
type input "202509"
type input "$ 435.376,56"
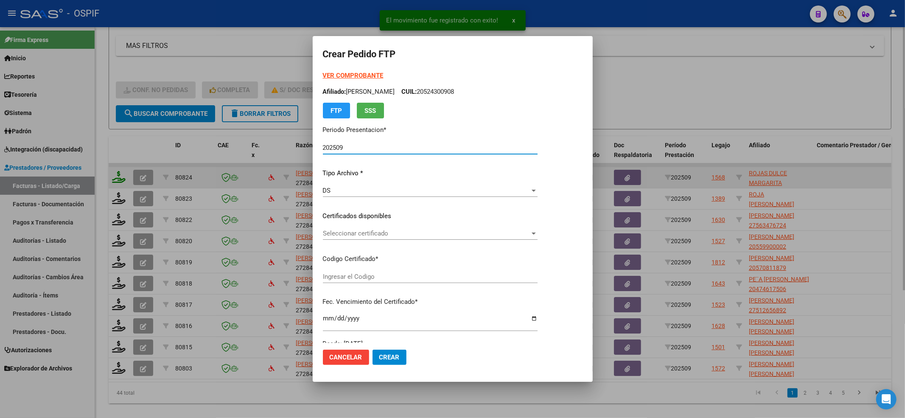
type input "0100054724170-20241210-20261210-BUE-427"
type input "2026-12-10"
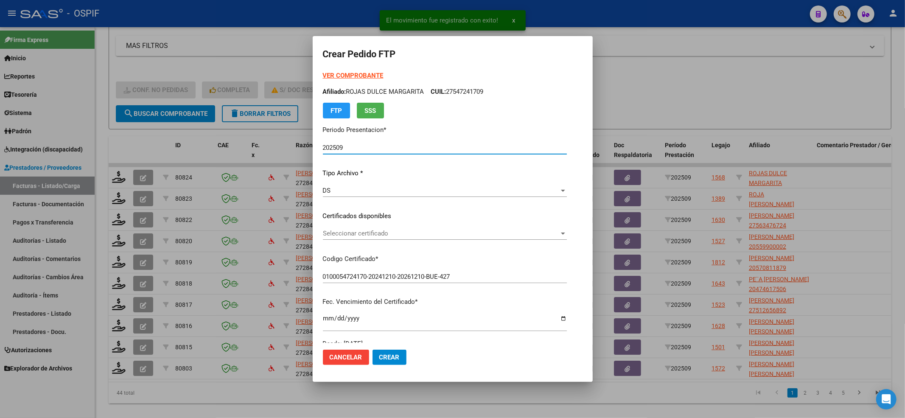
click at [372, 231] on span "Seleccionar certificado" at bounding box center [441, 234] width 236 height 8
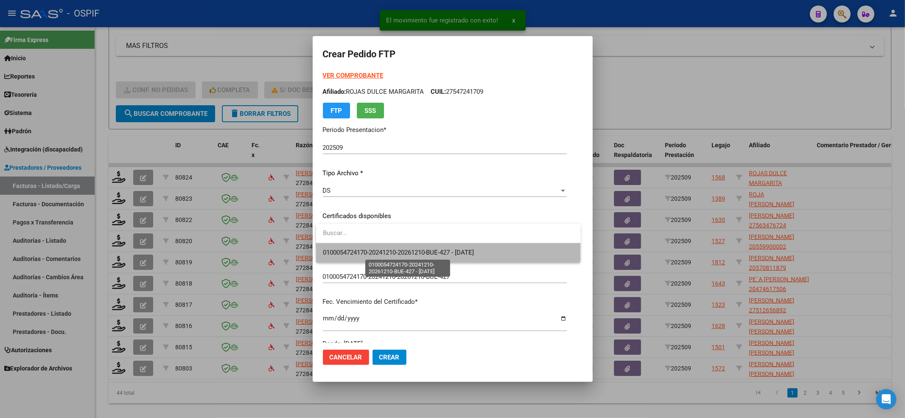
click at [364, 249] on span "0100054724170-20241210-20261210-BUE-427 - 2026-12-10" at bounding box center [399, 253] width 152 height 8
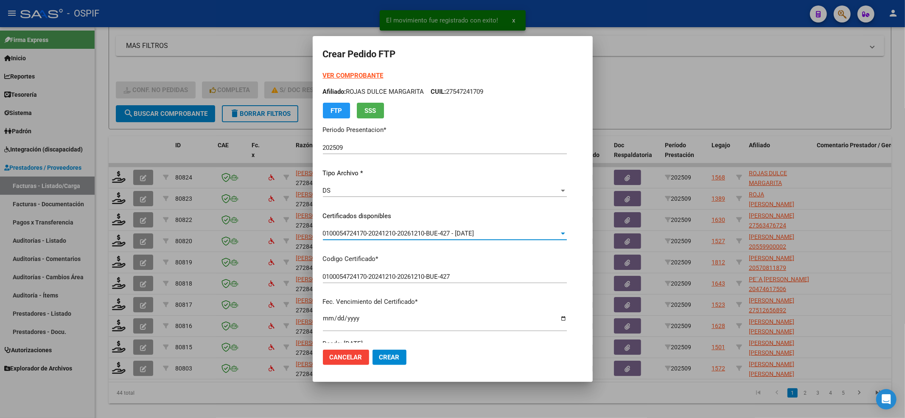
scroll to position [226, 0]
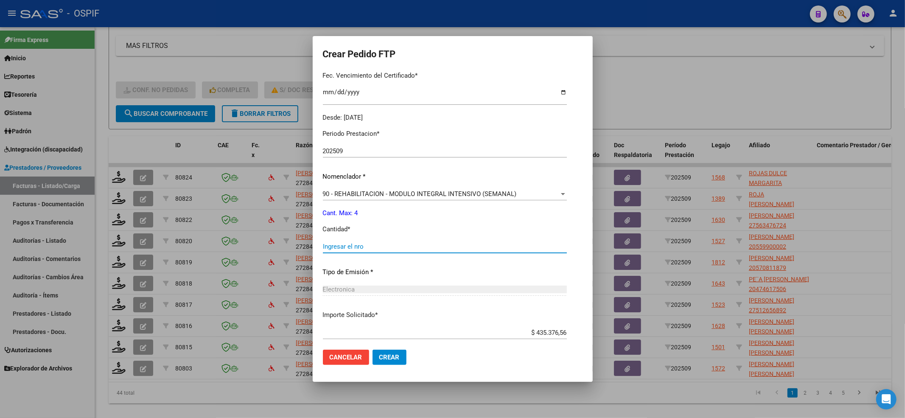
click at [364, 248] on input "Ingresar el nro" at bounding box center [445, 247] width 244 height 8
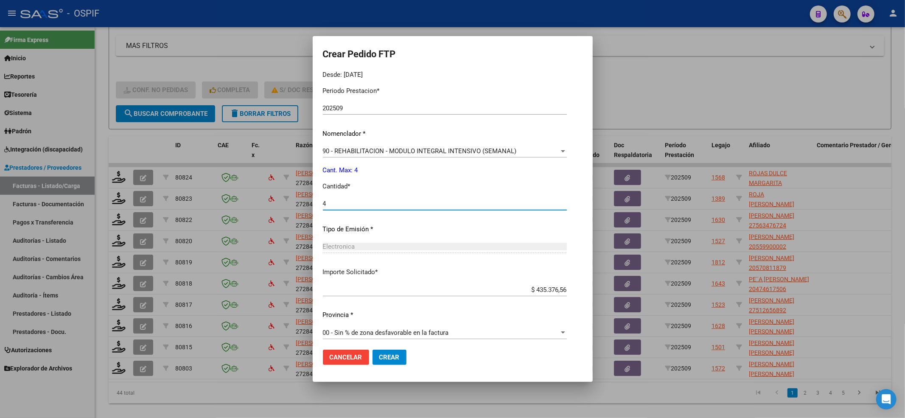
scroll to position [273, 0]
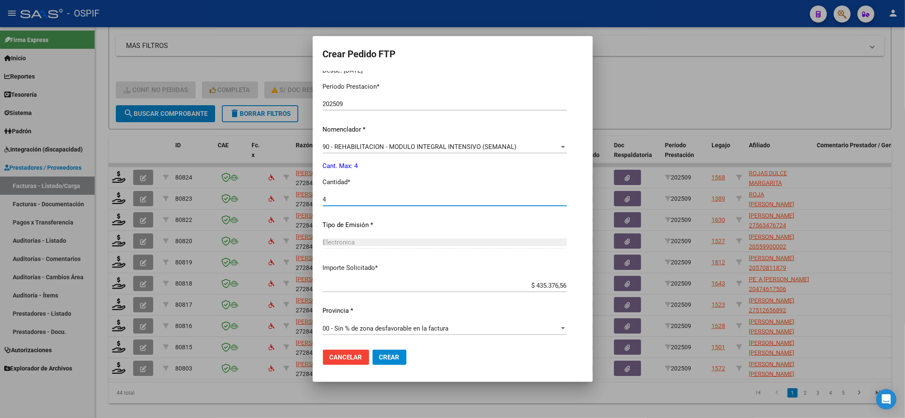
type input "4"
click at [394, 352] on button "Crear" at bounding box center [390, 357] width 34 height 15
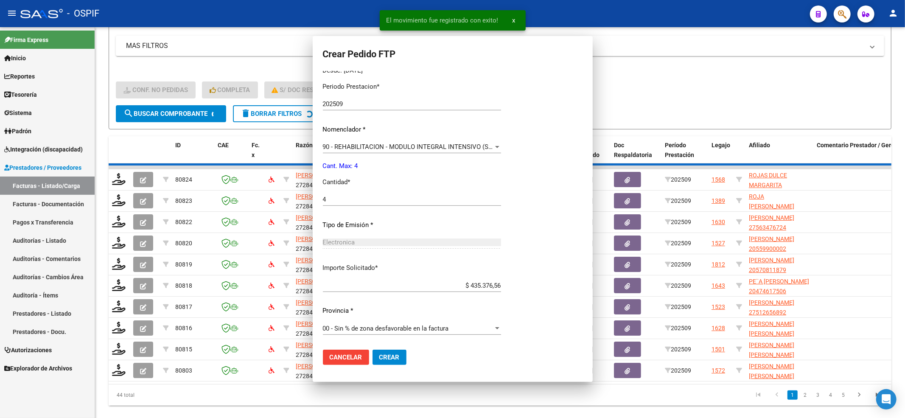
scroll to position [0, 0]
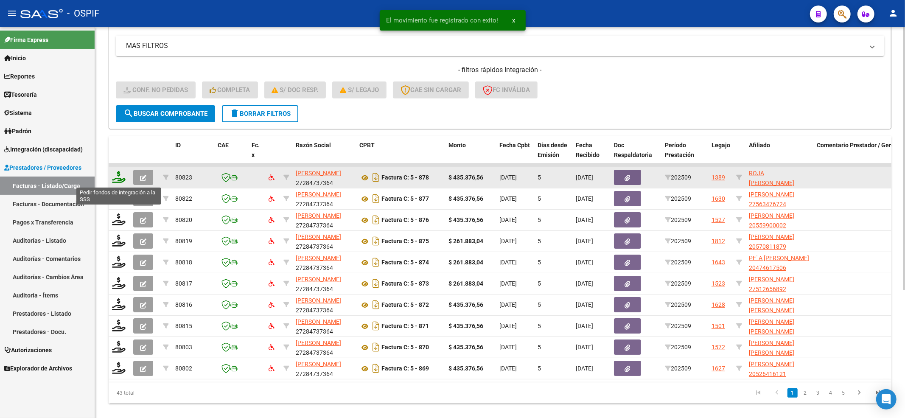
click at [114, 177] on icon at bounding box center [119, 177] width 14 height 12
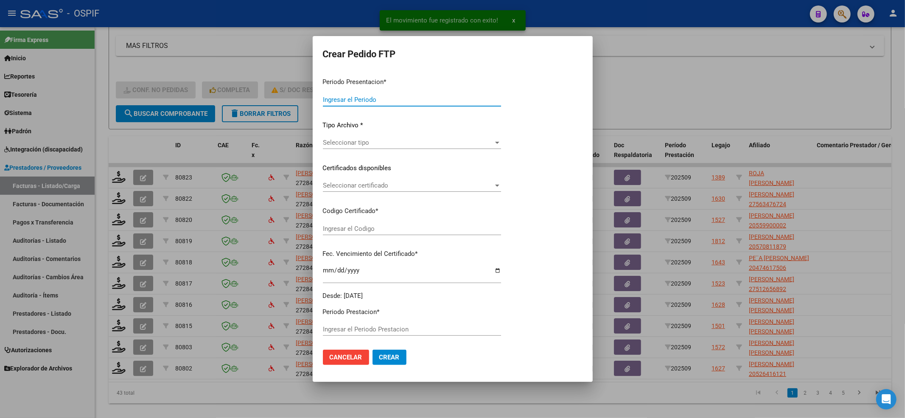
type input "202509"
type input "$ 435.376,56"
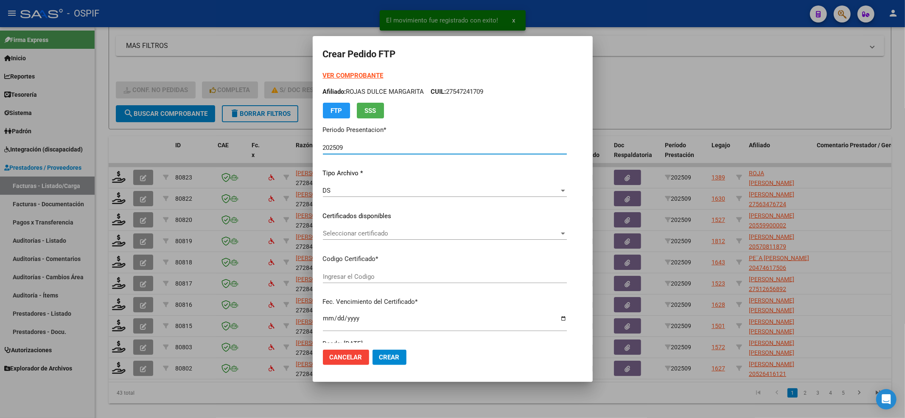
type input "01-00052696795-20210125-20310125-HTA-502"
type input "2031-01-25"
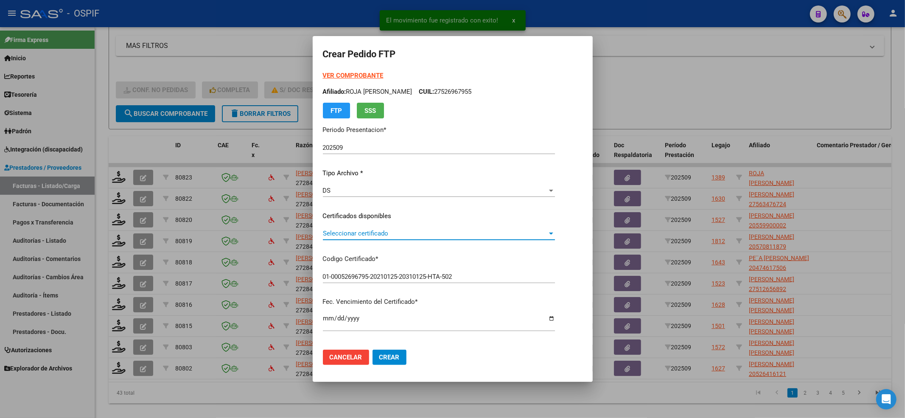
click at [363, 231] on span "Seleccionar certificado" at bounding box center [435, 234] width 224 height 8
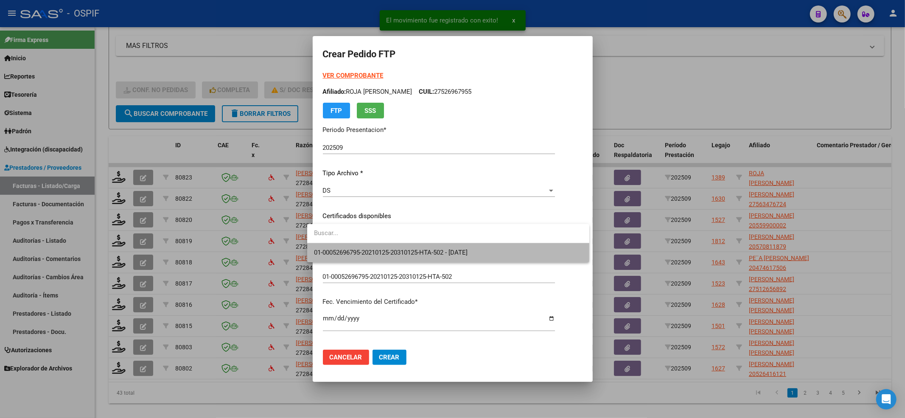
click at [362, 247] on span "01-00052696795-20210125-20310125-HTA-502 - 2031-01-25" at bounding box center [448, 252] width 269 height 19
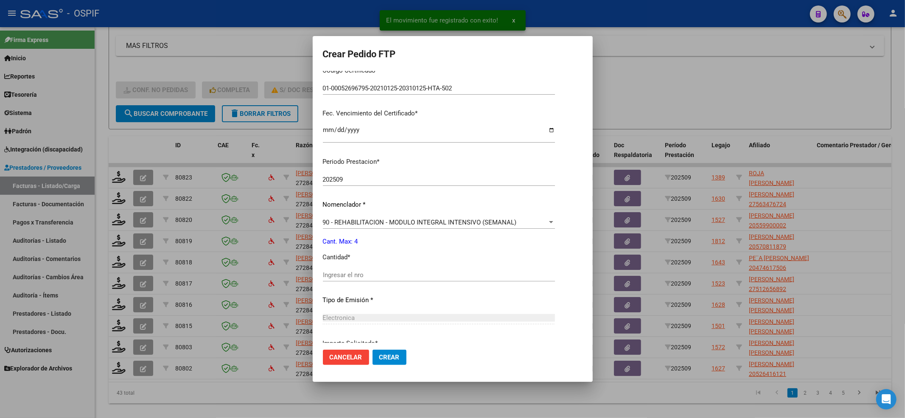
scroll to position [226, 0]
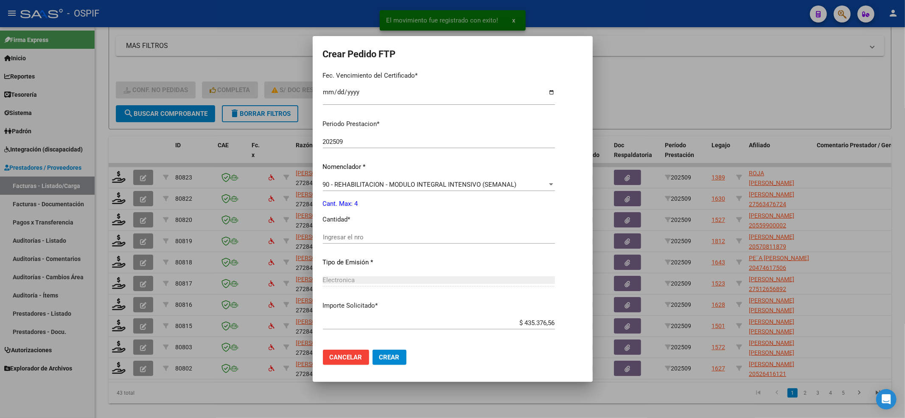
click at [356, 232] on div "Ingresar el nro" at bounding box center [439, 237] width 232 height 13
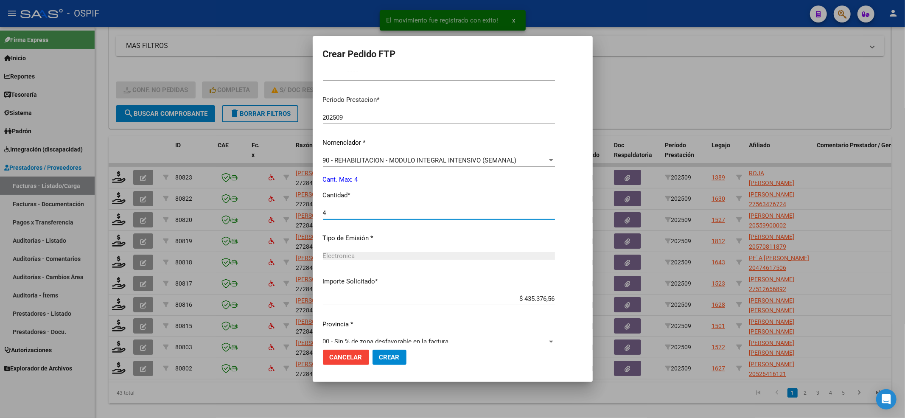
scroll to position [264, 0]
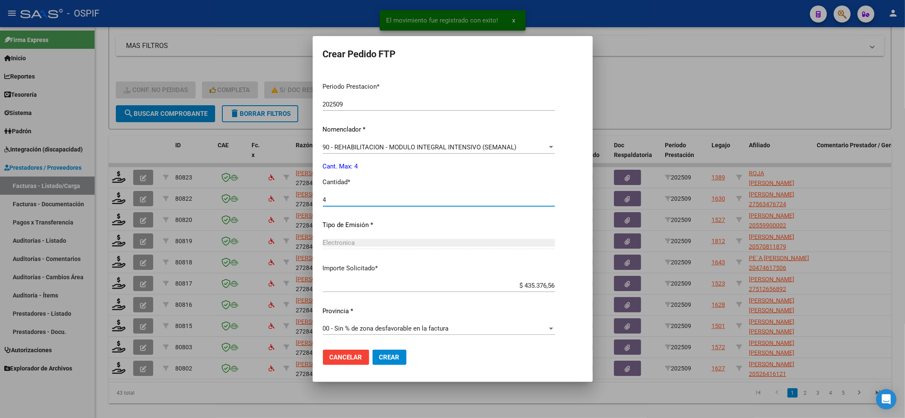
type input "4"
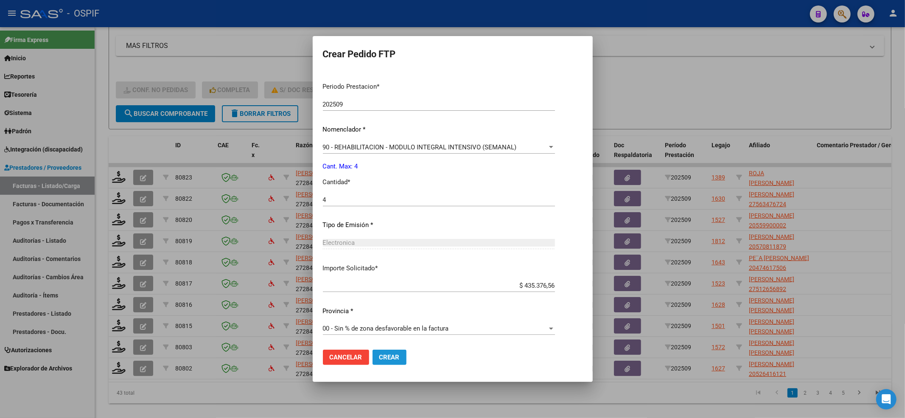
click at [373, 351] on button "Crear" at bounding box center [390, 357] width 34 height 15
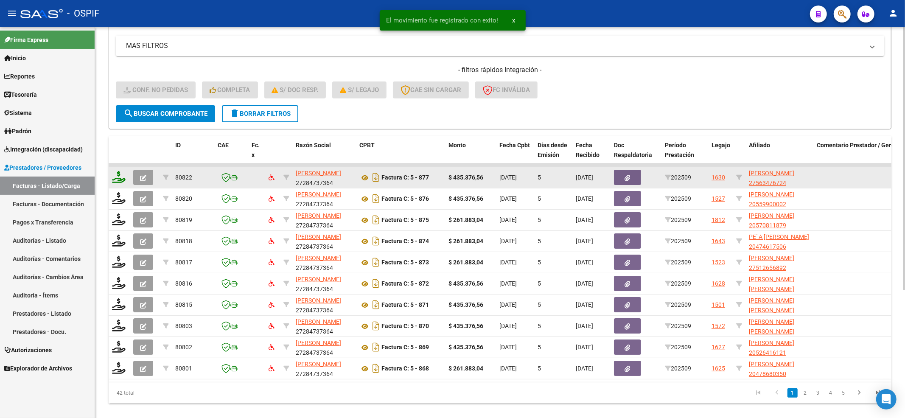
click at [121, 182] on div at bounding box center [119, 177] width 14 height 13
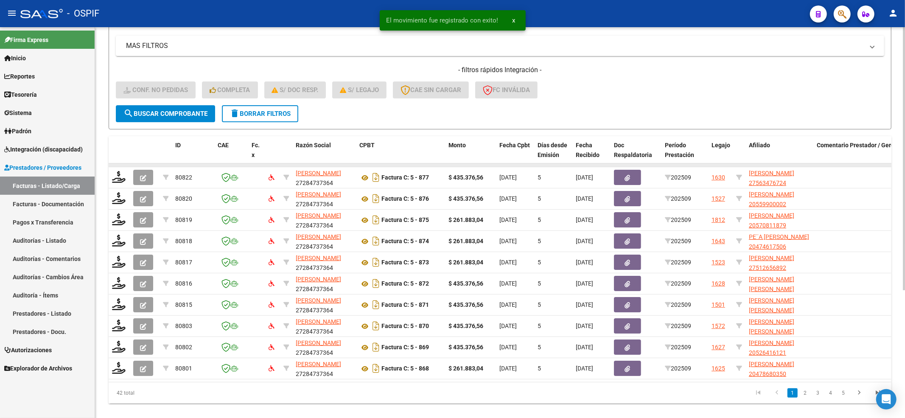
click at [120, 165] on datatable-body-cell at bounding box center [119, 164] width 21 height 3
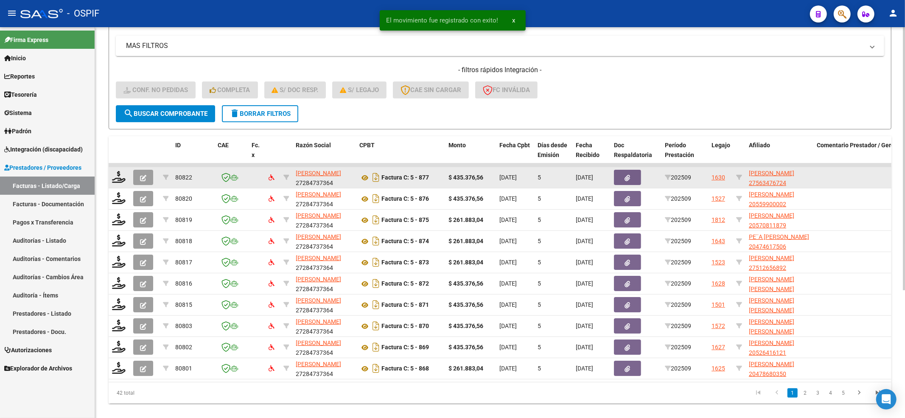
click at [111, 174] on datatable-body-cell at bounding box center [119, 177] width 21 height 21
click at [118, 177] on icon at bounding box center [119, 177] width 14 height 12
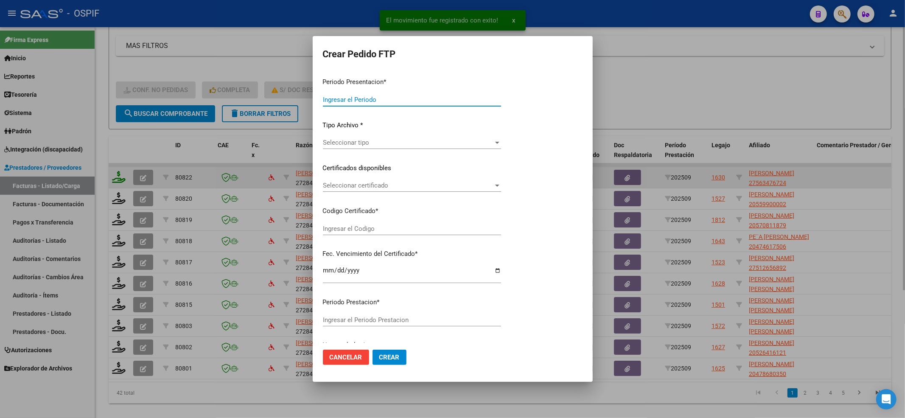
type input "202509"
type input "$ 435.376,56"
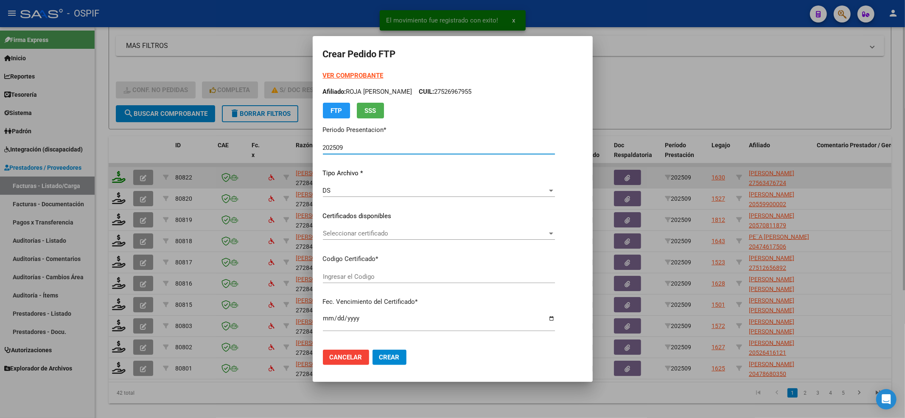
type input "0100056347672-20230613-20280613-bs-427"
type input "2028-06-13"
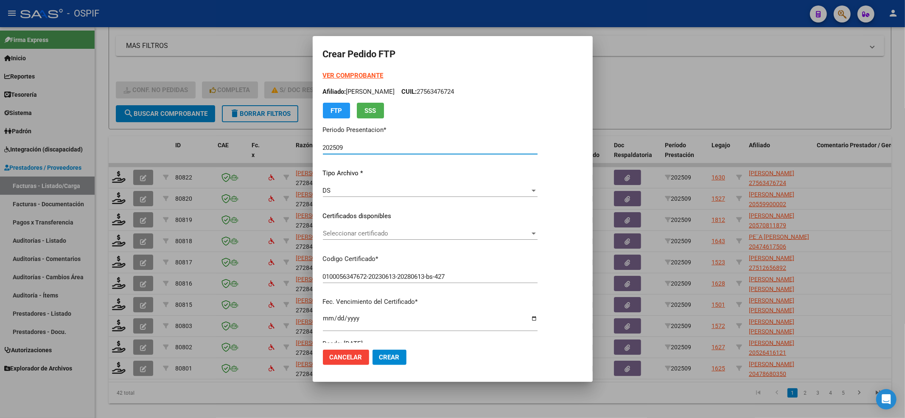
click at [407, 232] on span "Seleccionar certificado" at bounding box center [426, 234] width 207 height 8
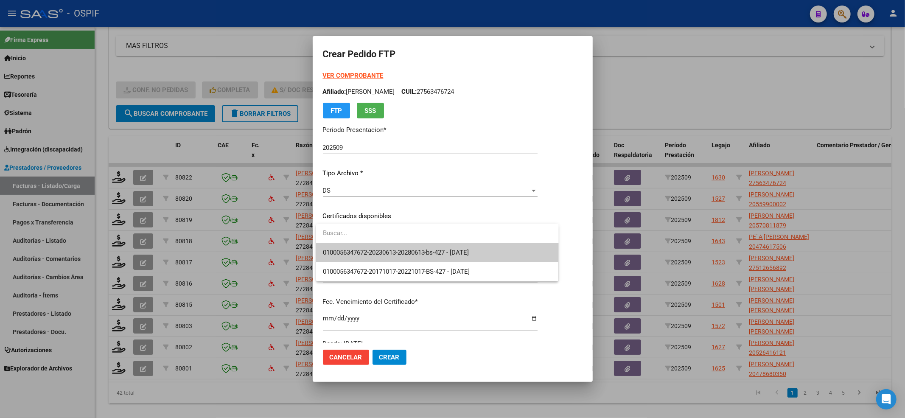
click at [390, 239] on input "dropdown search" at bounding box center [437, 233] width 243 height 19
click at [377, 249] on span "0100056347672-20230613-20280613-bs-427 - 2028-06-13" at bounding box center [396, 253] width 146 height 8
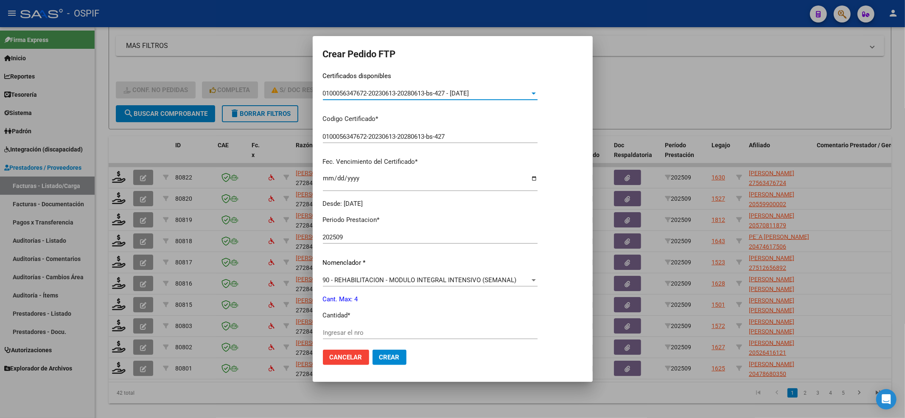
scroll to position [170, 0]
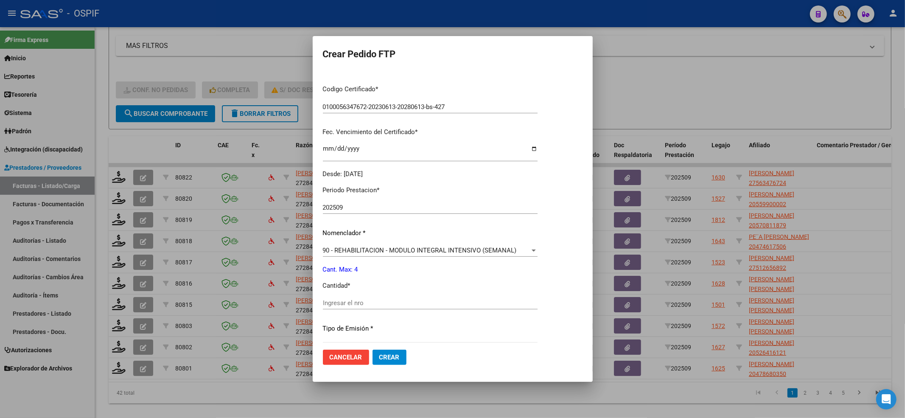
drag, startPoint x: 367, startPoint y: 294, endPoint x: 367, endPoint y: 299, distance: 5.5
click at [367, 299] on div "Periodo Prestacion * 202509 Ingresar el Periodo Prestacion Nomenclador * 90 - R…" at bounding box center [430, 312] width 215 height 267
click at [367, 300] on input "Ingresar el nro" at bounding box center [430, 303] width 215 height 8
type input "4"
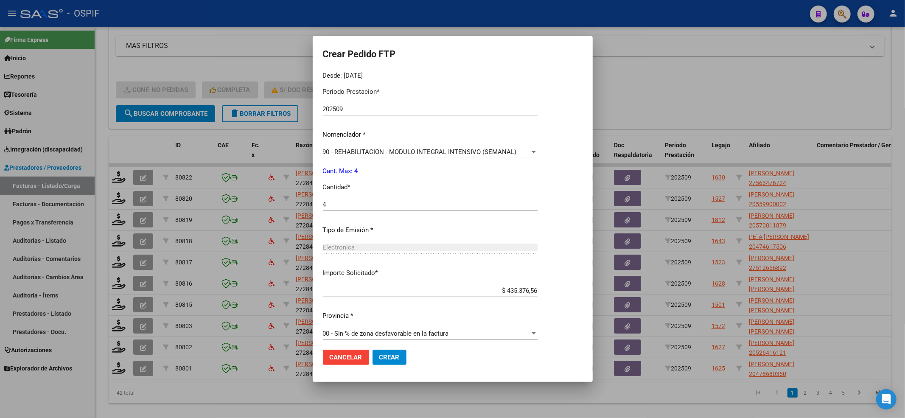
scroll to position [273, 0]
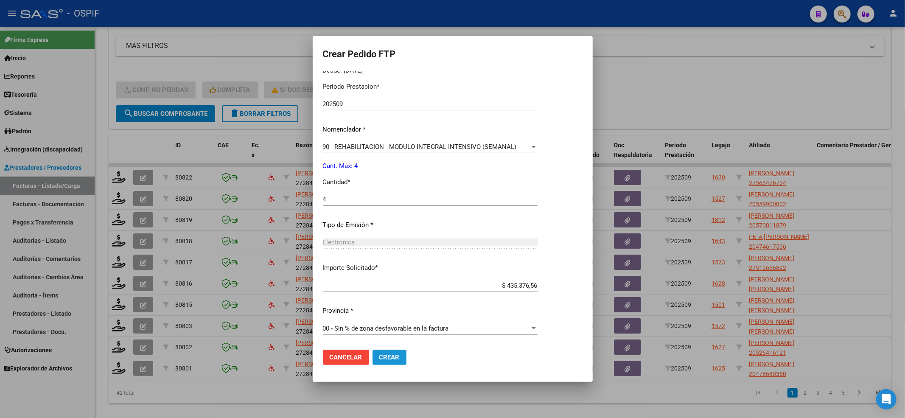
click at [397, 355] on span "Crear" at bounding box center [389, 358] width 20 height 8
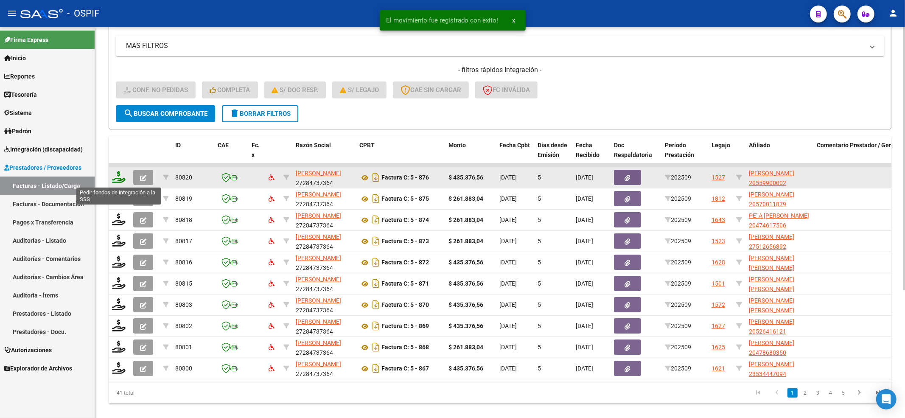
click at [115, 177] on icon at bounding box center [119, 177] width 14 height 12
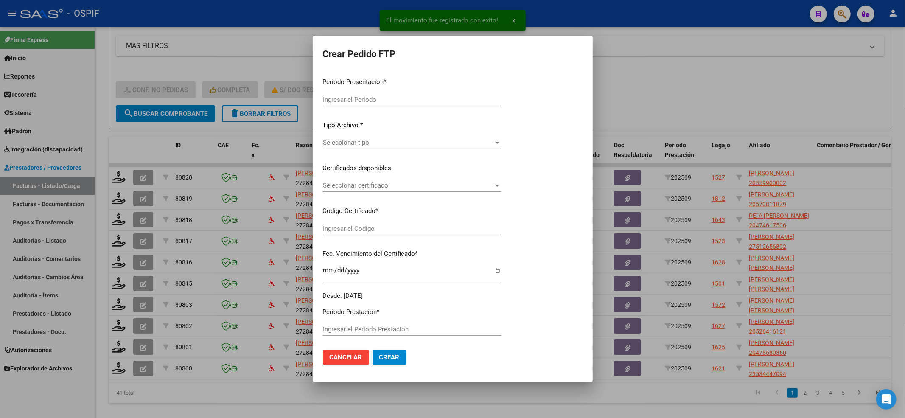
type input "202509"
type input "$ 435.376,56"
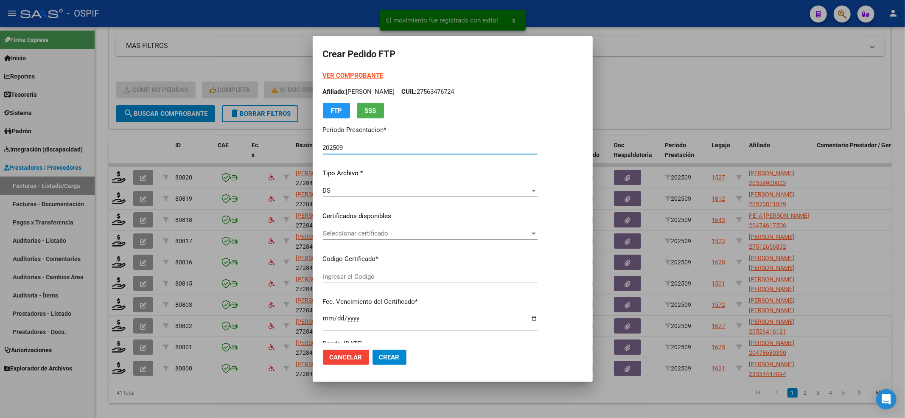
type input "02-00055990000-20220307-20250307-BS-427"
type input "2025-03-07"
click at [380, 236] on span "Seleccionar certificado" at bounding box center [426, 234] width 207 height 8
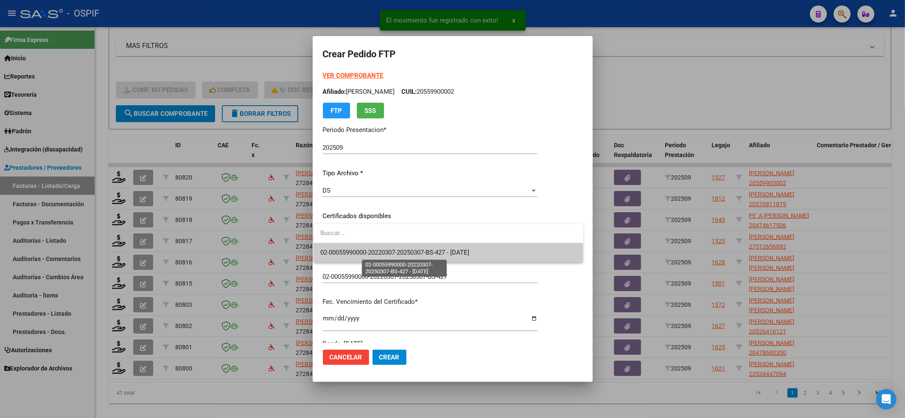
click at [376, 253] on span "02-00055990000-20220307-20250307-BS-427 - 2025-03-07" at bounding box center [394, 253] width 149 height 8
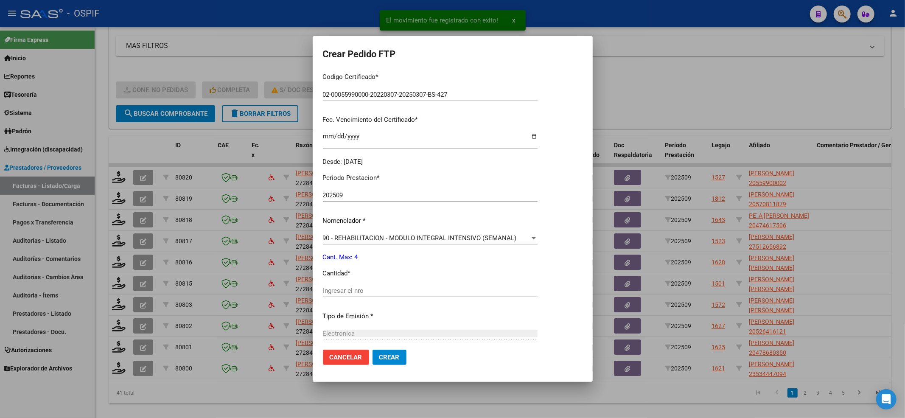
scroll to position [226, 0]
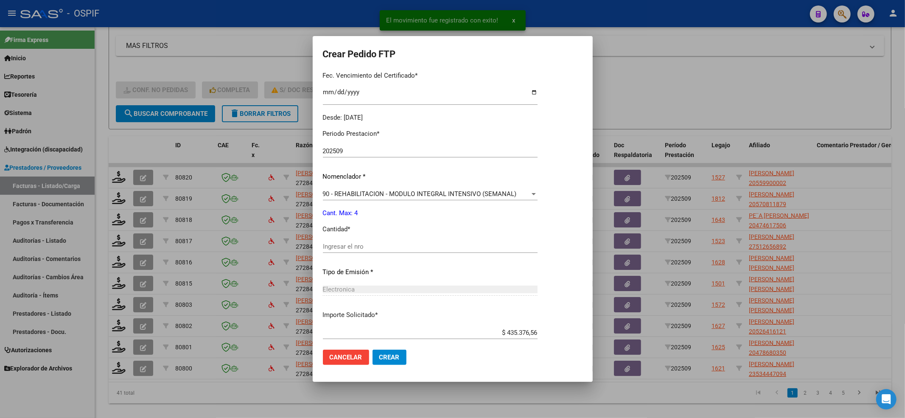
click at [383, 251] on div "Ingresar el nro" at bounding box center [430, 246] width 215 height 13
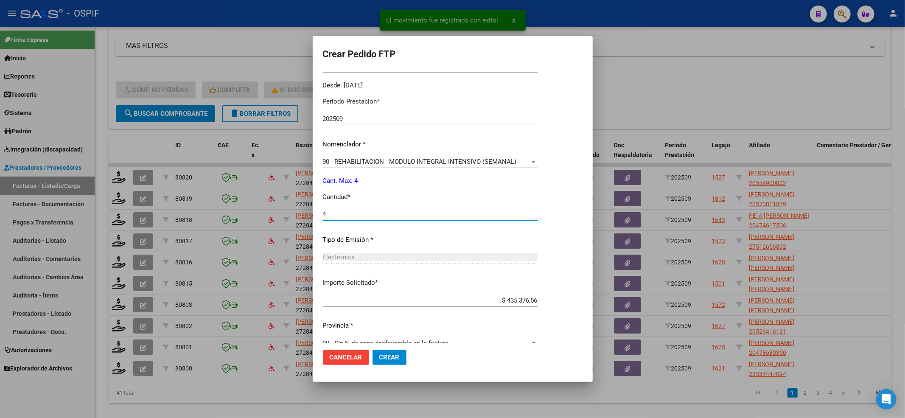
scroll to position [273, 0]
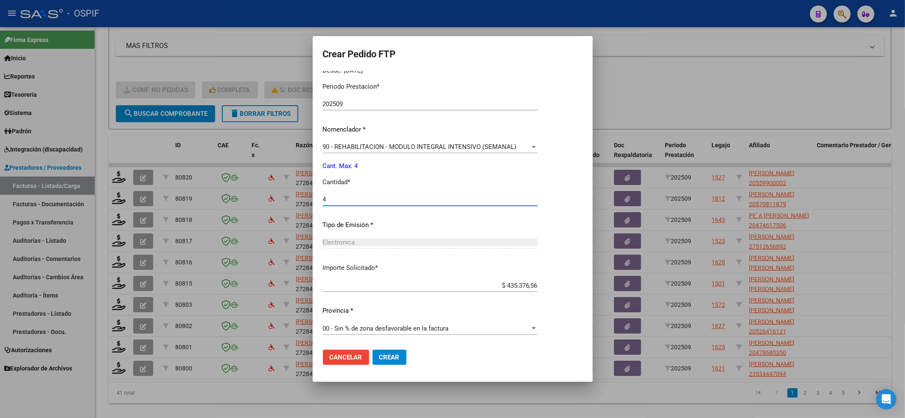
type input "4"
click at [390, 367] on mat-dialog-actions "Cancelar Crear" at bounding box center [453, 357] width 260 height 29
click at [390, 360] on span "Crear" at bounding box center [389, 358] width 20 height 8
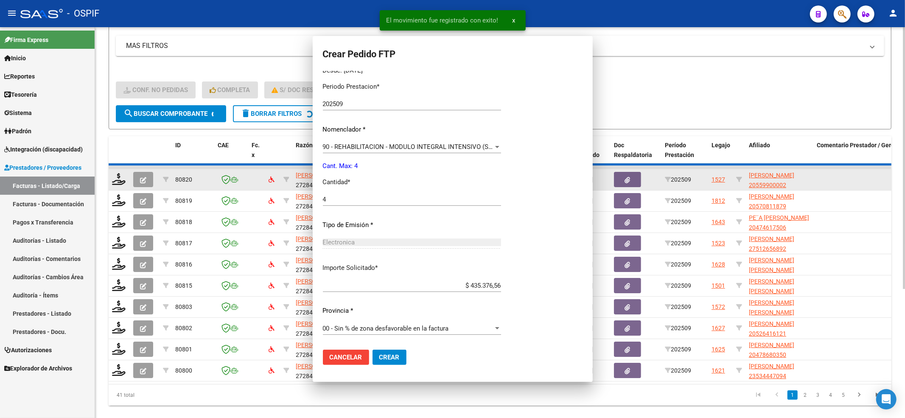
scroll to position [0, 0]
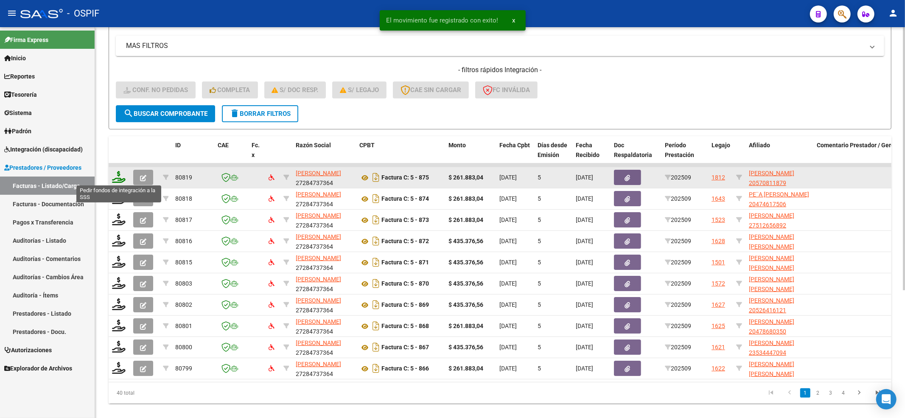
click at [122, 173] on icon at bounding box center [119, 177] width 14 height 12
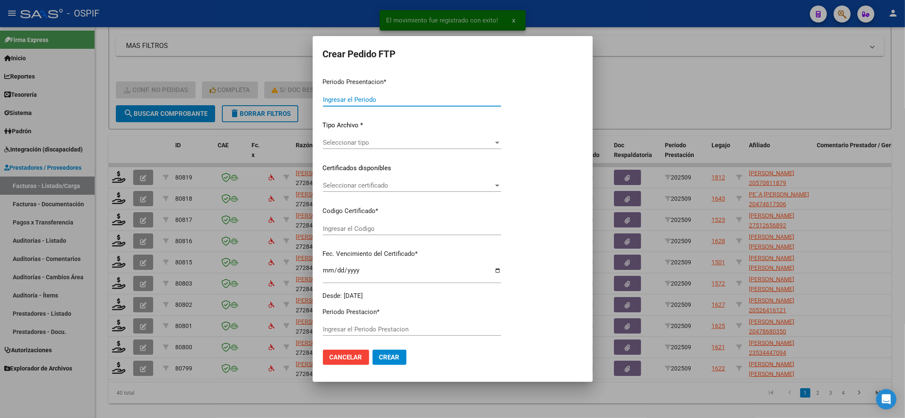
type input "202509"
type input "$ 261.883,04"
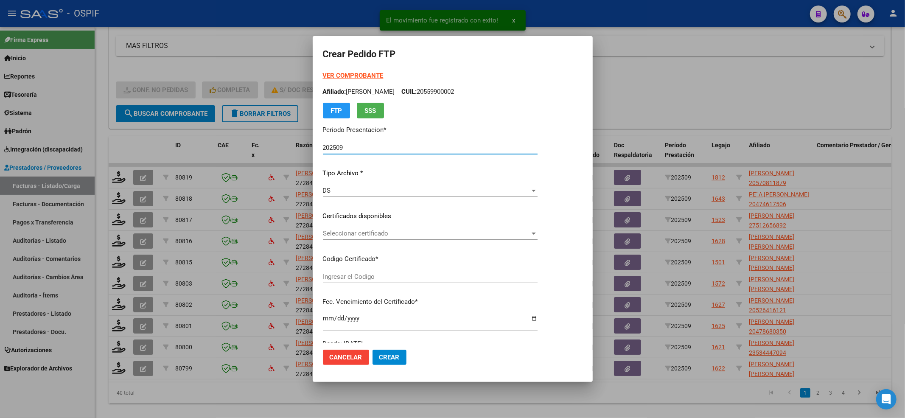
type input "0200057081187-20240315-20270315-bue-427"
type input "2027-03-15"
click at [359, 227] on div "Seleccionar certificado Seleccionar certificado" at bounding box center [430, 233] width 215 height 13
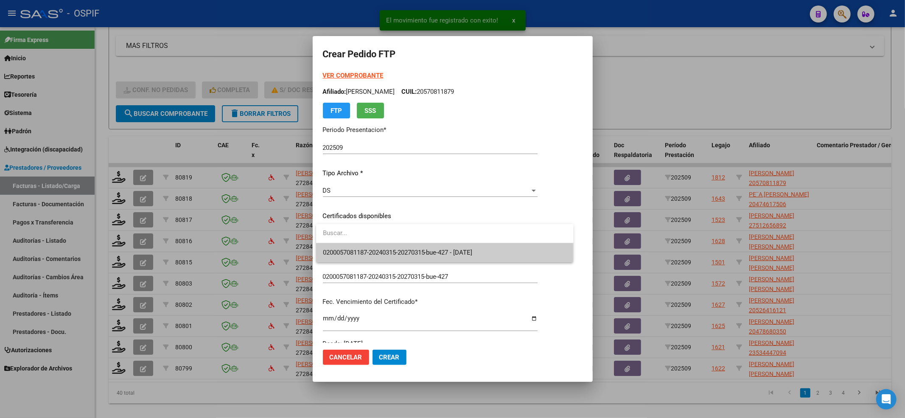
click at [362, 245] on span "0200057081187-20240315-20270315-bue-427 - 2027-03-15" at bounding box center [445, 252] width 244 height 19
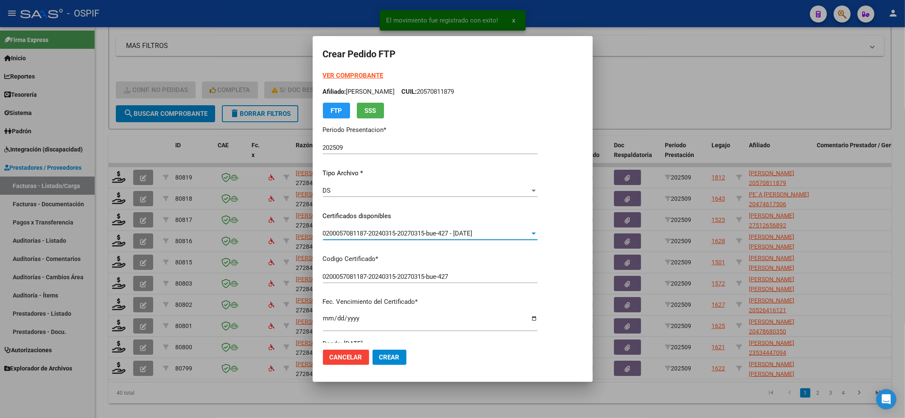
scroll to position [226, 0]
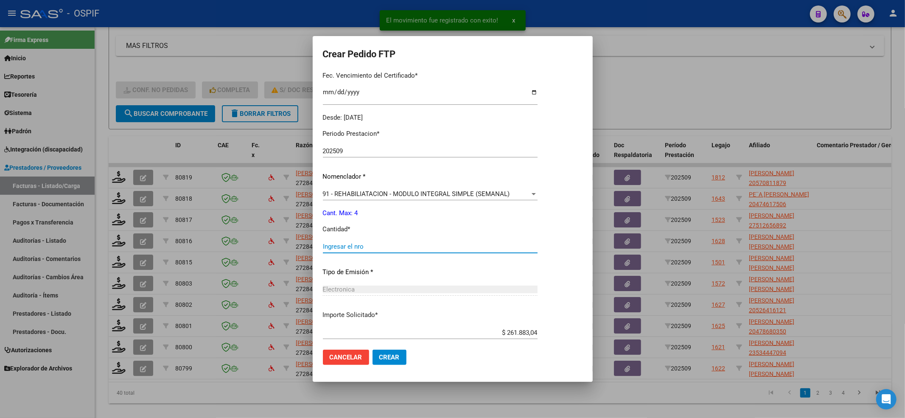
click at [362, 247] on input "Ingresar el nro" at bounding box center [430, 247] width 215 height 8
type input "4"
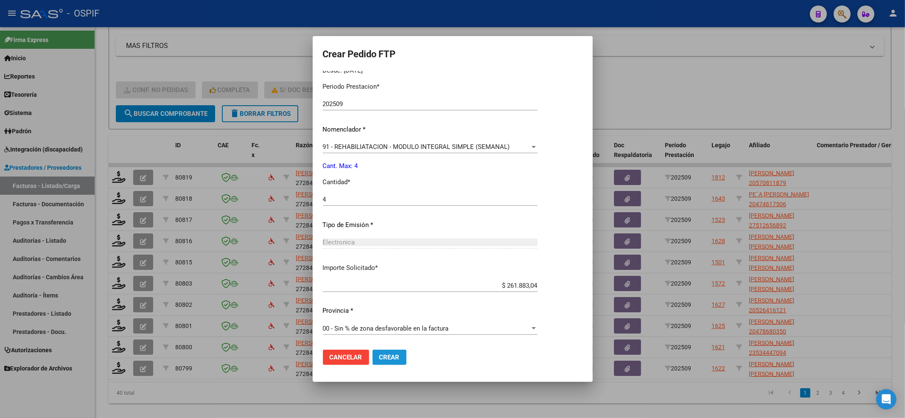
click at [390, 356] on span "Crear" at bounding box center [389, 358] width 20 height 8
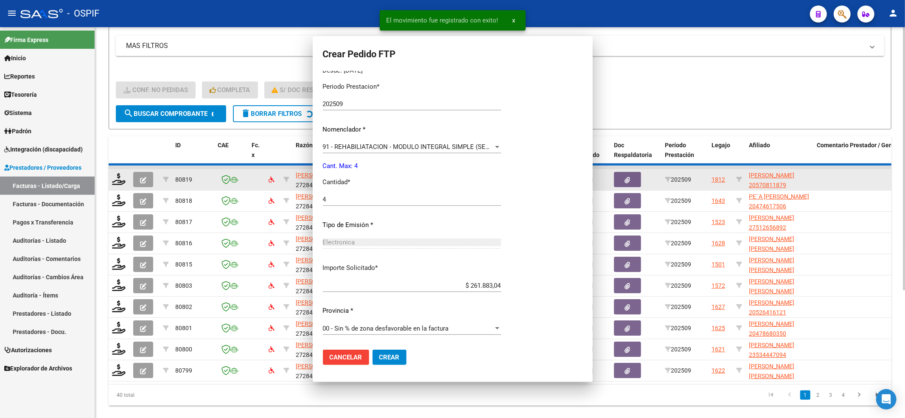
scroll to position [0, 0]
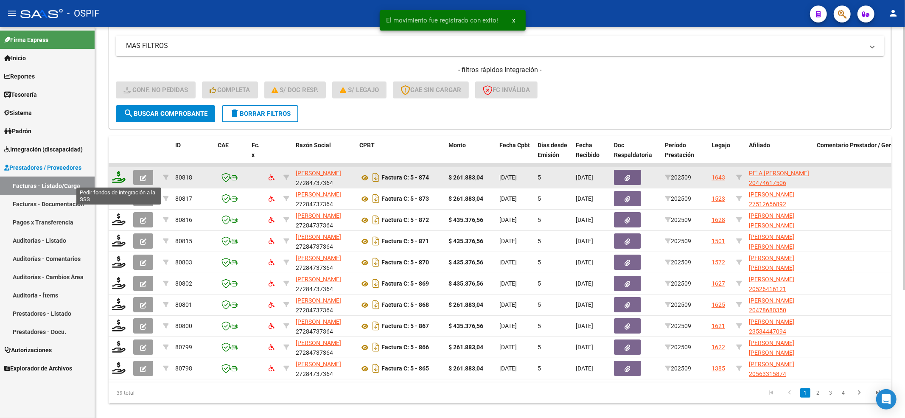
click at [118, 179] on icon at bounding box center [119, 177] width 14 height 12
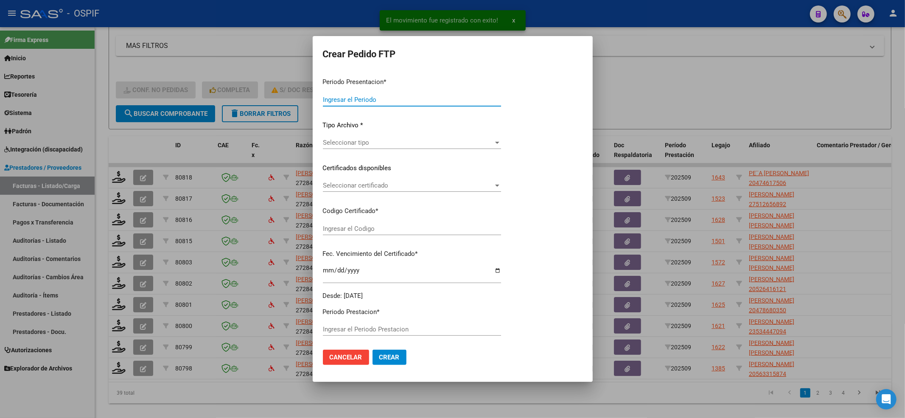
type input "202509"
type input "$ 261.883,04"
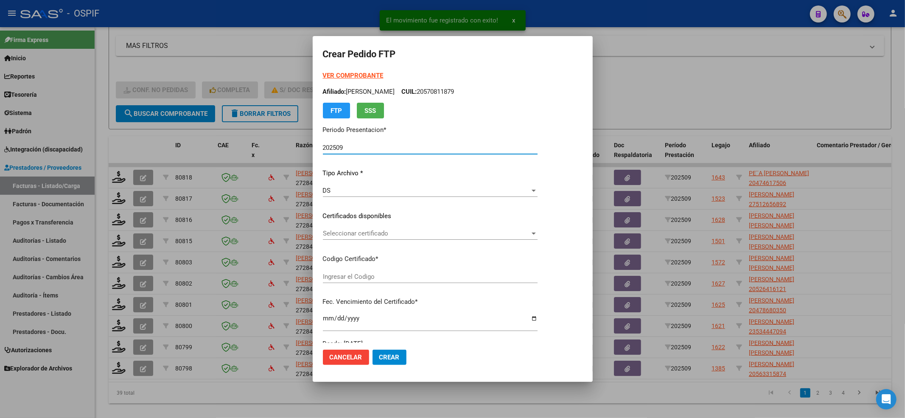
type input "0200047461750-20250710-20300710-BUE-427"
type input "2030-07-10"
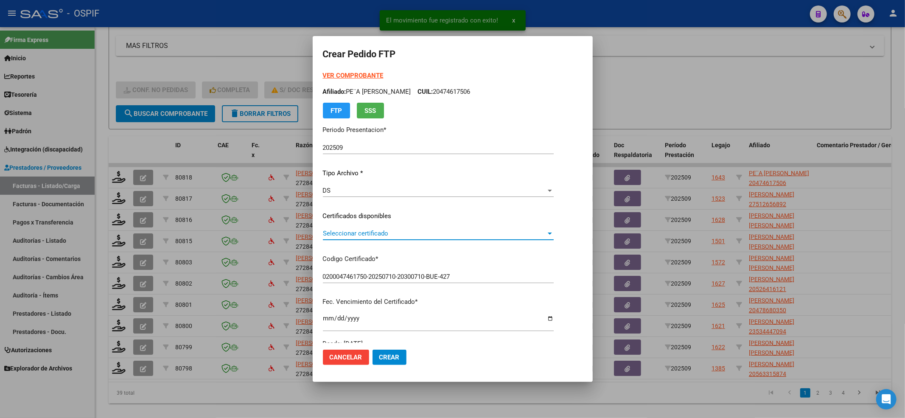
click at [421, 232] on span "Seleccionar certificado" at bounding box center [434, 234] width 223 height 8
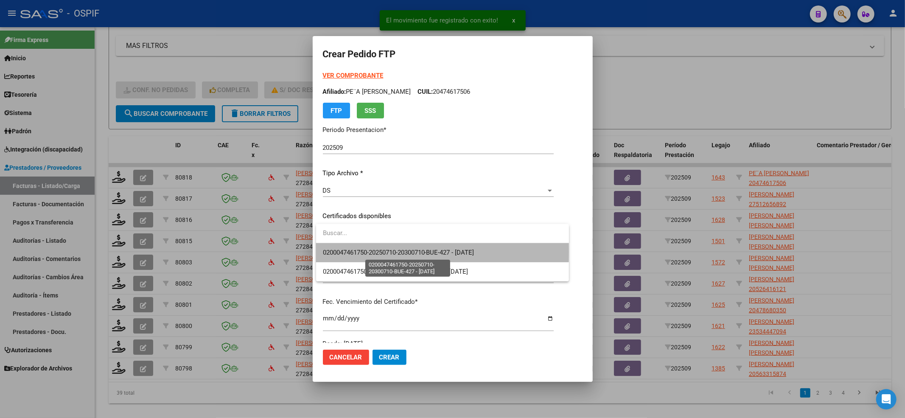
click at [403, 252] on span "0200047461750-20250710-20300710-BUE-427 - 2030-07-10" at bounding box center [399, 253] width 152 height 8
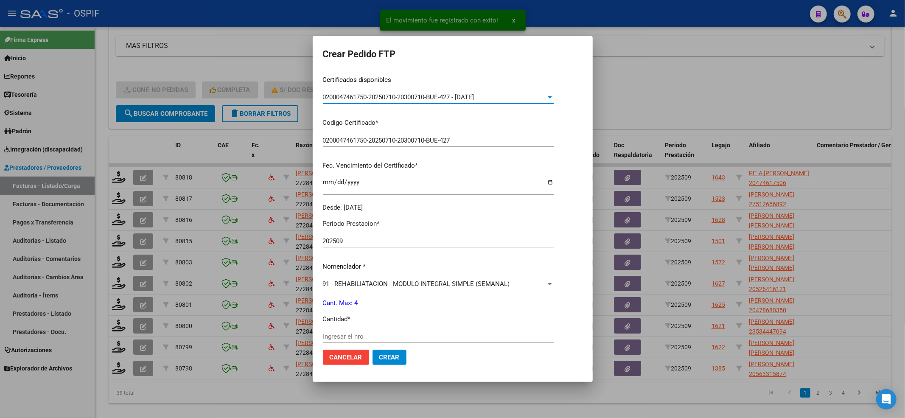
scroll to position [226, 0]
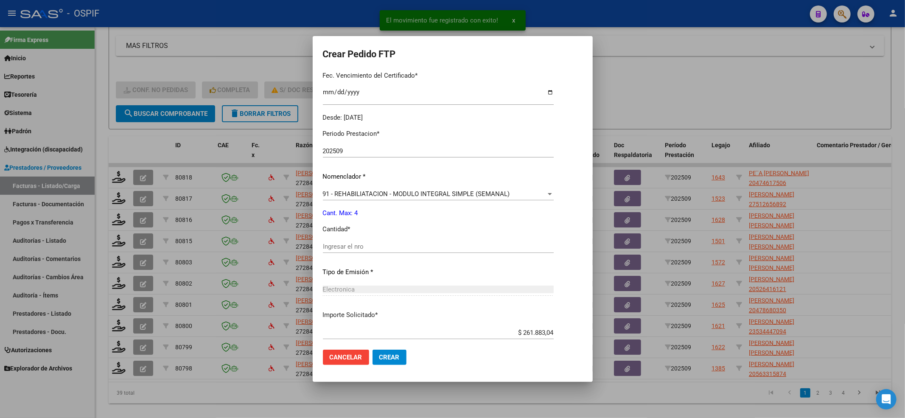
click at [403, 252] on div "Ingresar el nro" at bounding box center [438, 246] width 231 height 13
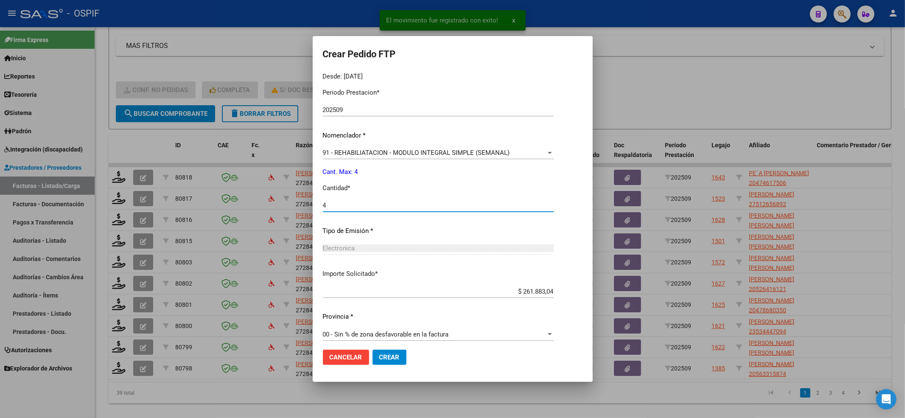
scroll to position [273, 0]
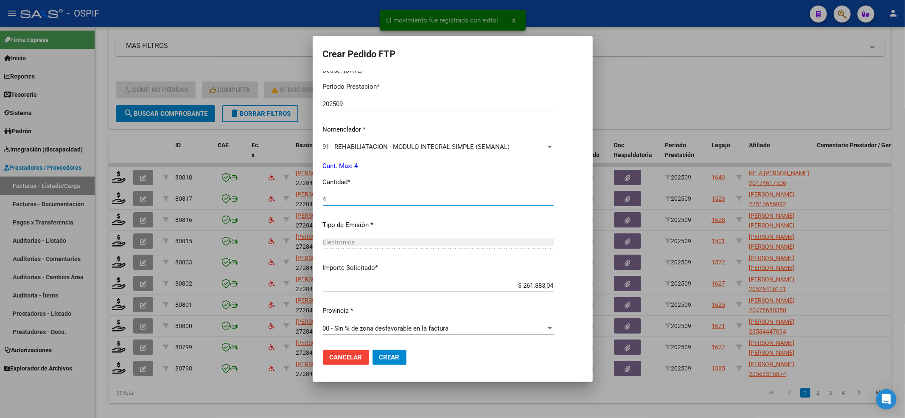
type input "4"
drag, startPoint x: 401, startPoint y: 365, endPoint x: 394, endPoint y: 348, distance: 18.1
click at [401, 363] on mat-dialog-actions "Cancelar Crear" at bounding box center [453, 357] width 260 height 29
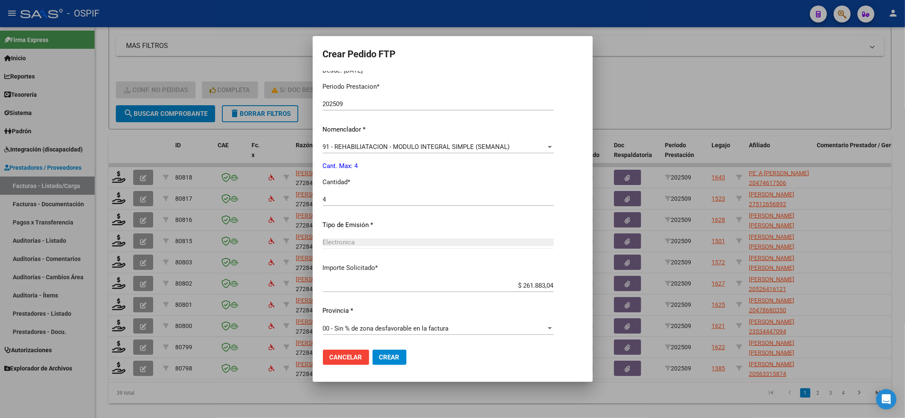
click at [394, 348] on mat-dialog-actions "Cancelar Crear" at bounding box center [453, 357] width 260 height 29
click at [404, 359] on button "Crear" at bounding box center [390, 357] width 34 height 15
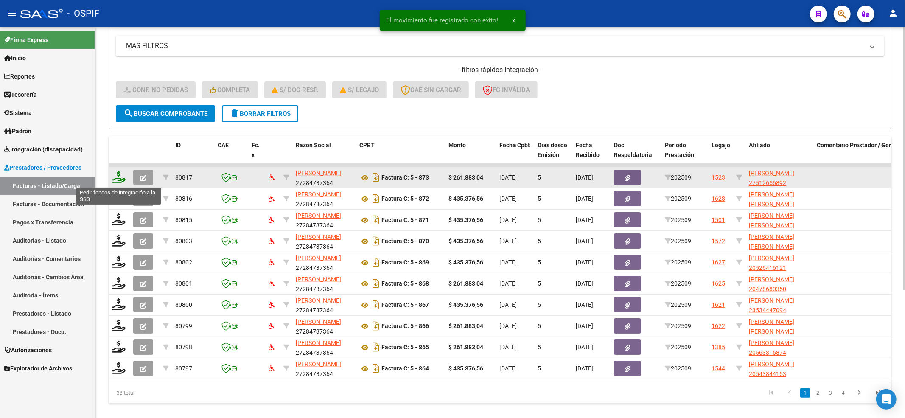
click at [119, 178] on icon at bounding box center [119, 177] width 14 height 12
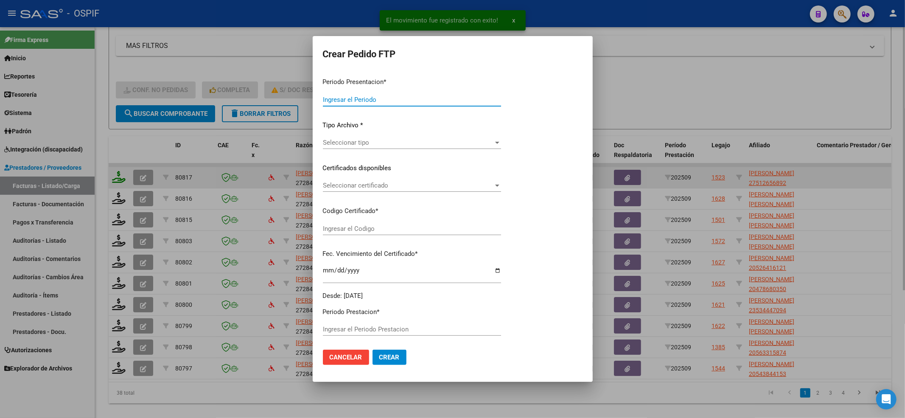
type input "202509"
type input "$ 261.883,04"
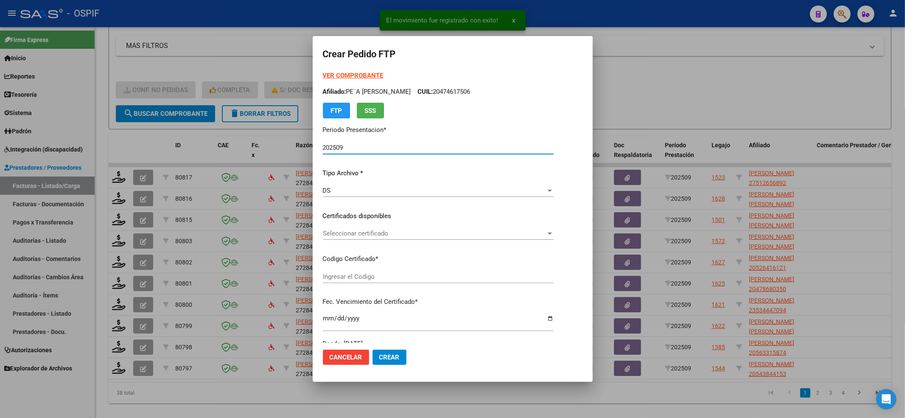
type input "0100051265689-20250812-20280812-BUE-427"
type input "2028-08-12"
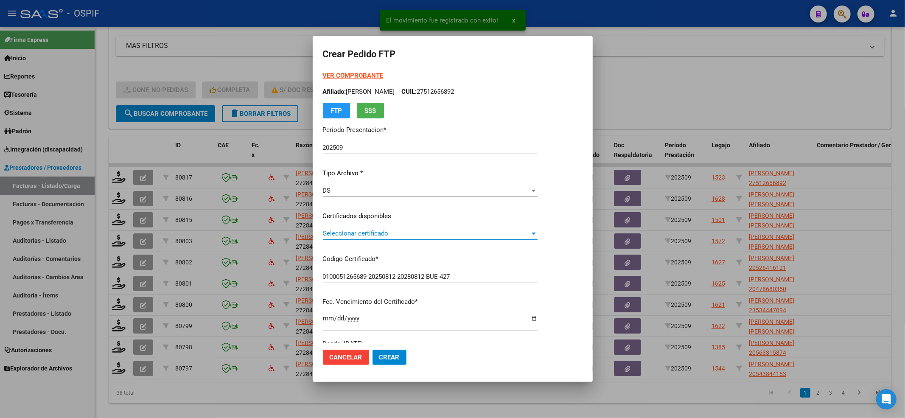
click at [372, 230] on span "Seleccionar certificado" at bounding box center [426, 234] width 207 height 8
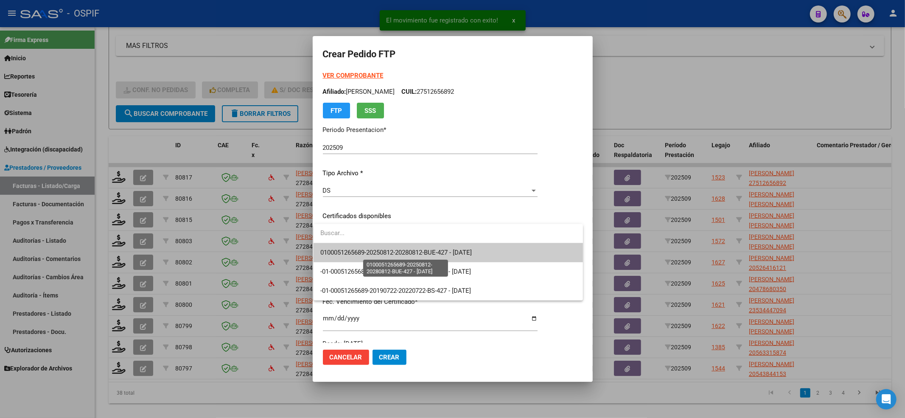
click at [367, 256] on span "0100051265689-20250812-20280812-BUE-427 - 2028-08-12" at bounding box center [396, 253] width 152 height 8
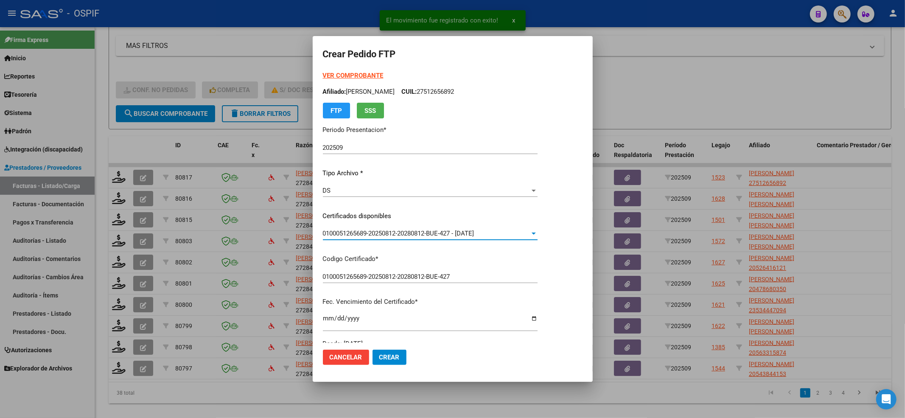
scroll to position [226, 0]
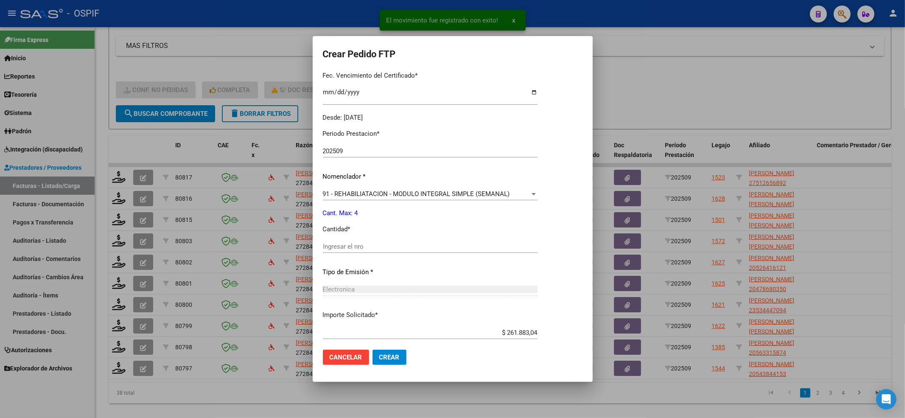
click at [362, 251] on div "Ingresar el nro" at bounding box center [430, 246] width 215 height 13
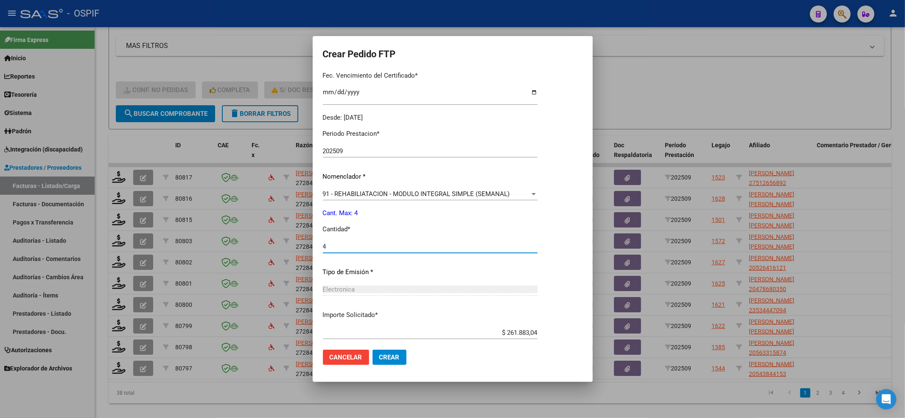
type input "4"
click at [394, 359] on span "Crear" at bounding box center [389, 358] width 20 height 8
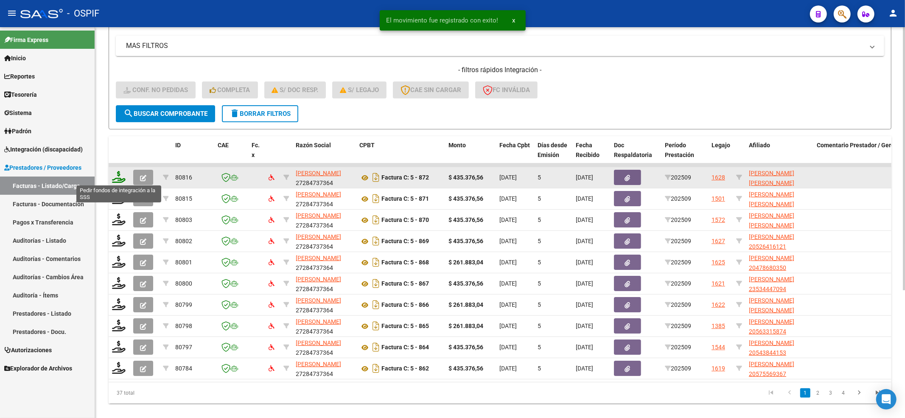
click at [118, 175] on icon at bounding box center [119, 177] width 14 height 12
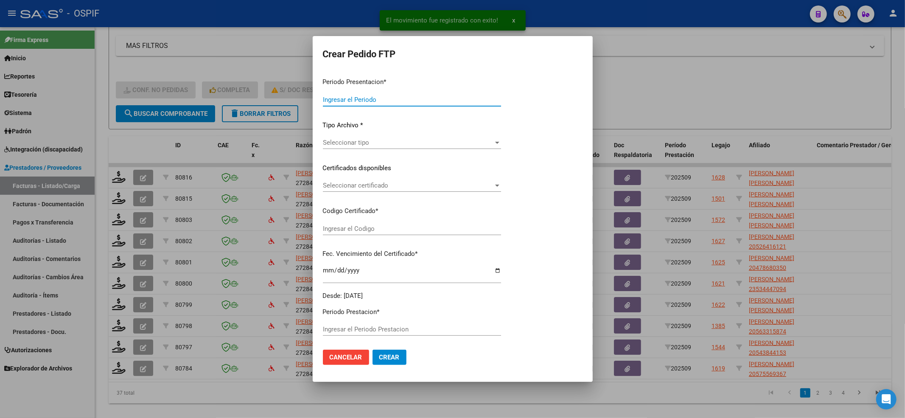
type input "202509"
type input "$ 435.376,56"
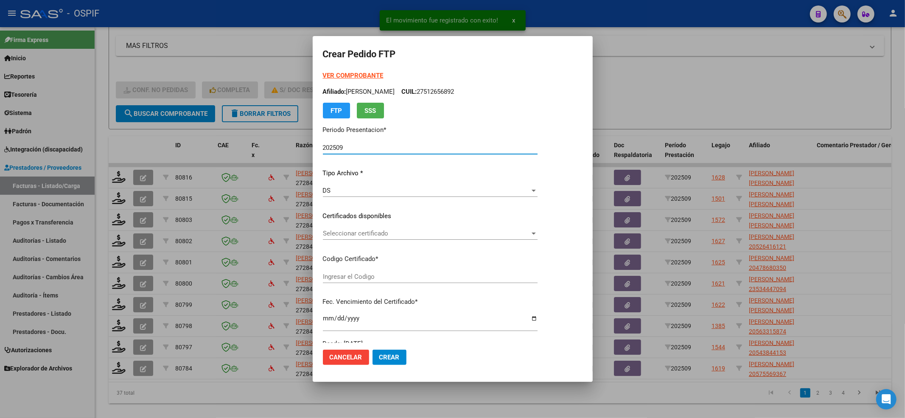
type input "0200058308827-20220905-20270905-BS-427"
type input "2027-09-05"
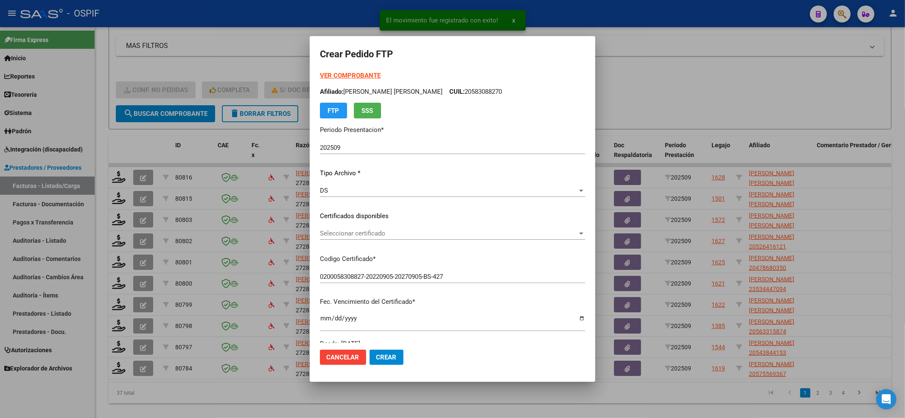
click at [345, 245] on div "Seleccionar certificado Seleccionar certificado" at bounding box center [452, 237] width 265 height 21
click at [345, 236] on span "Seleccionar certificado" at bounding box center [449, 234] width 258 height 8
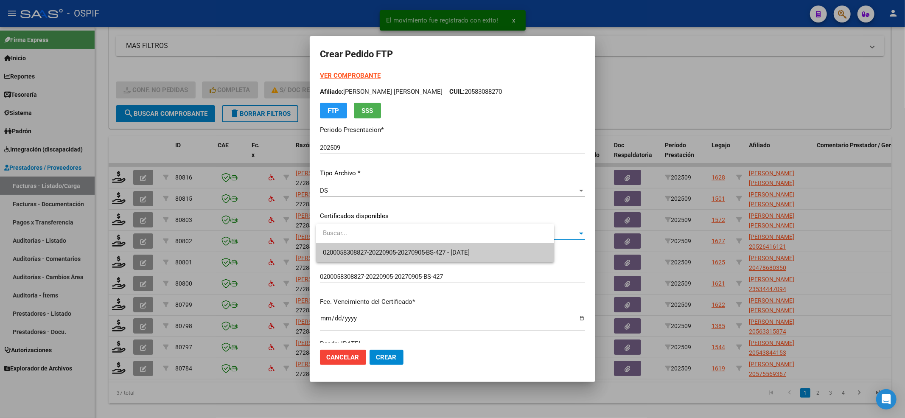
click at [344, 243] on span "0200058308827-20220905-20270905-BS-427 - 2027-09-05" at bounding box center [435, 252] width 225 height 19
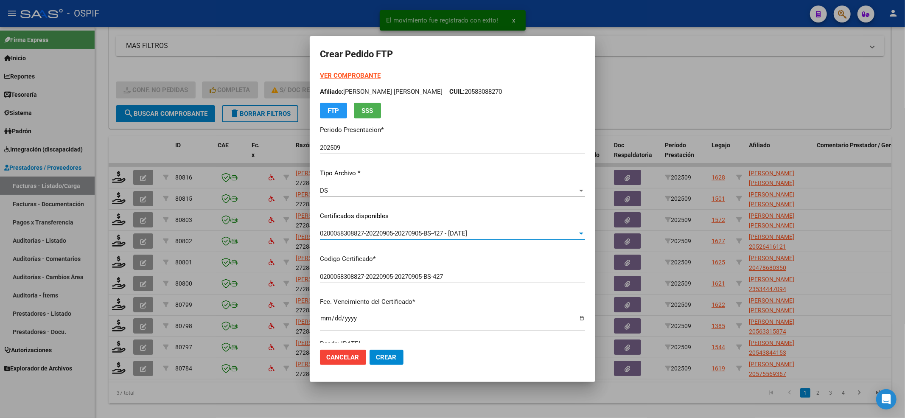
scroll to position [170, 0]
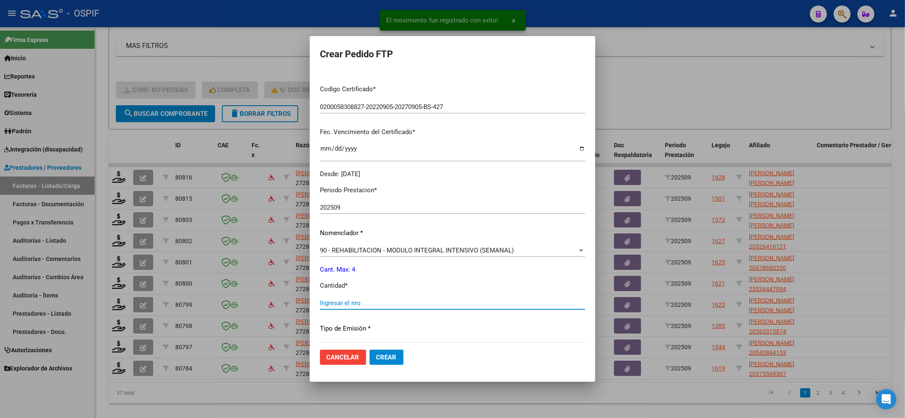
click at [353, 300] on input "Ingresar el nro" at bounding box center [452, 303] width 265 height 8
type input "4"
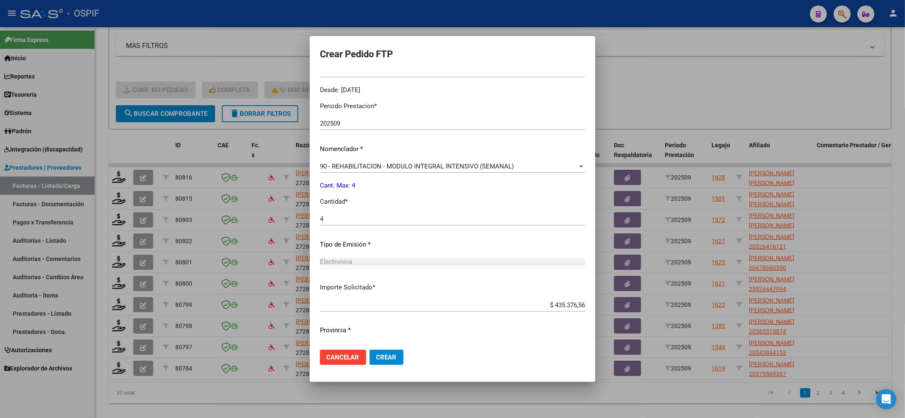
scroll to position [273, 0]
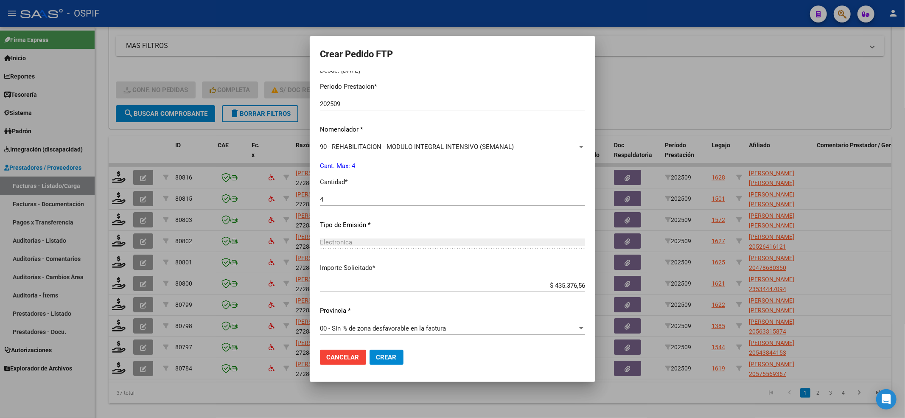
click at [390, 346] on mat-dialog-actions "Cancelar Crear" at bounding box center [452, 357] width 265 height 29
click at [393, 357] on span "Crear" at bounding box center [386, 358] width 20 height 8
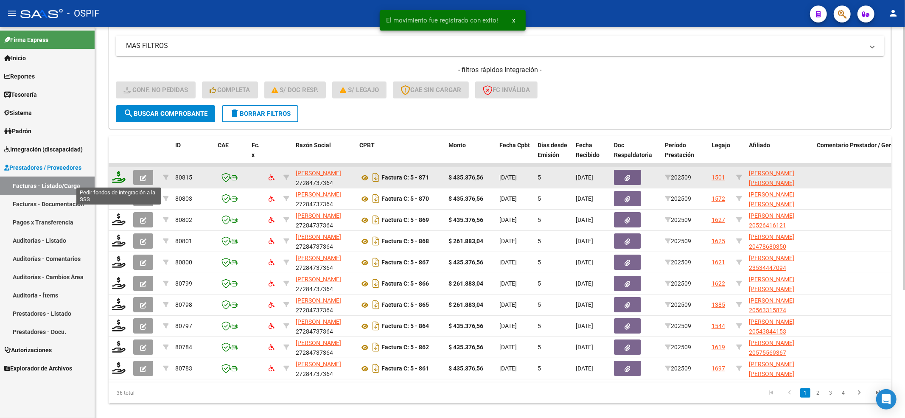
click at [121, 179] on icon at bounding box center [119, 177] width 14 height 12
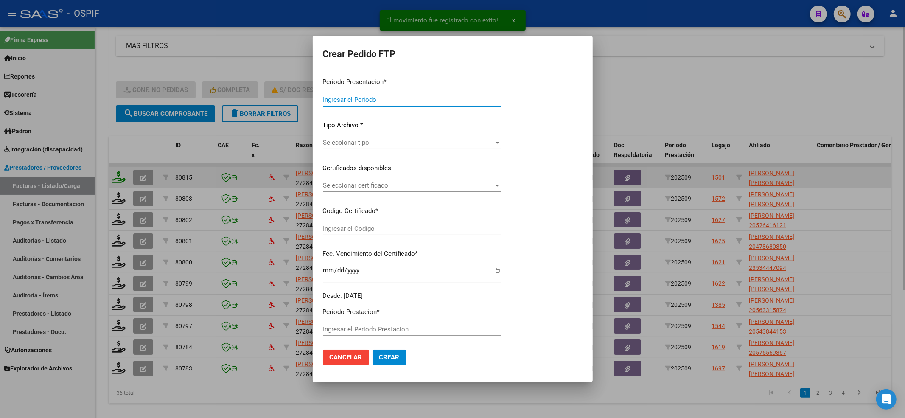
type input "202509"
type input "$ 435.376,56"
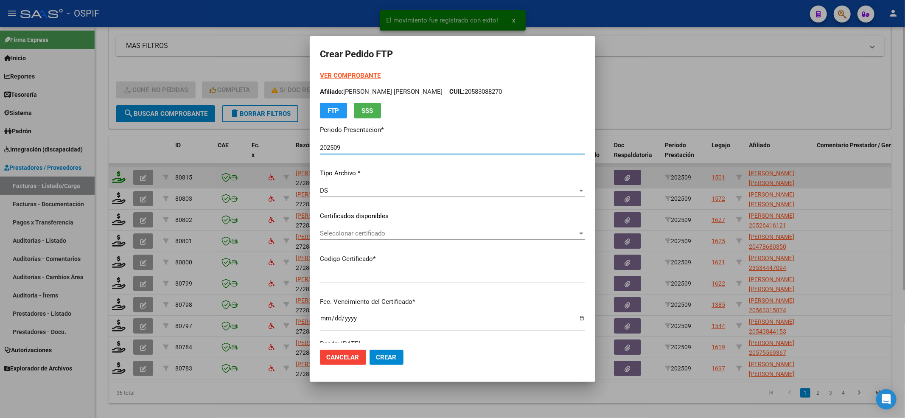
type input "02000585085452023070720260707bs-427"
type input "2026-07-07"
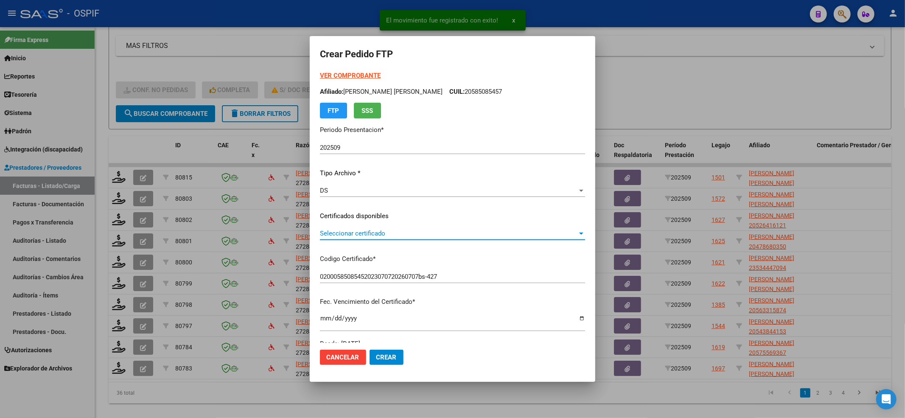
click at [361, 233] on span "Seleccionar certificado" at bounding box center [449, 234] width 258 height 8
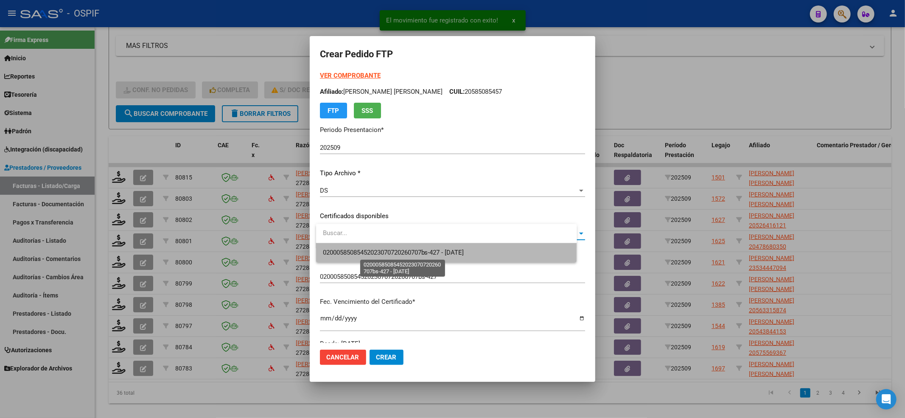
click at [360, 250] on span "02000585085452023070720260707bs-427 - 2026-07-07" at bounding box center [393, 253] width 141 height 8
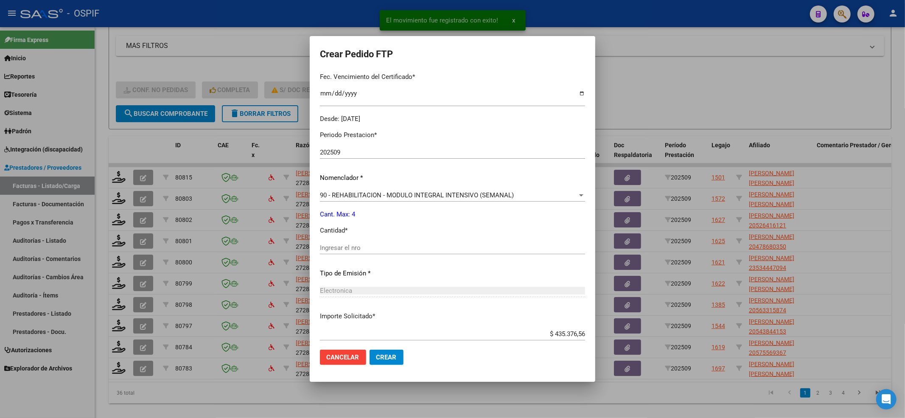
scroll to position [226, 0]
drag, startPoint x: 362, startPoint y: 251, endPoint x: 362, endPoint y: 247, distance: 4.3
click at [362, 250] on div "Ingresar el nro" at bounding box center [452, 246] width 265 height 13
click at [362, 245] on input "Ingresar el nro" at bounding box center [452, 247] width 265 height 8
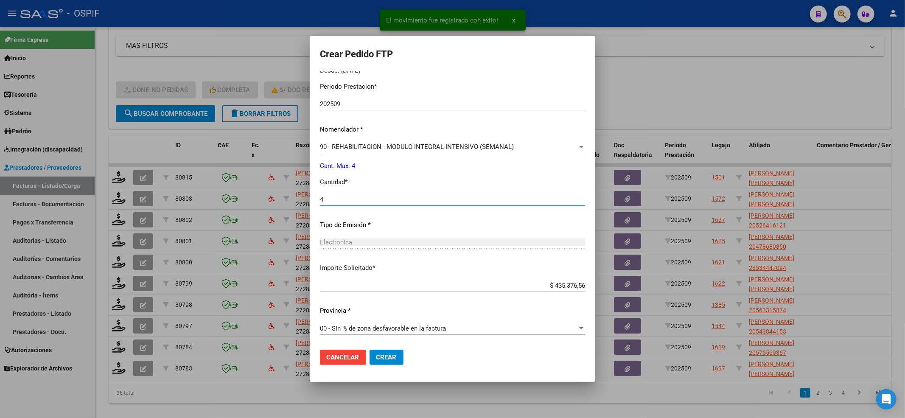
type input "4"
click at [394, 357] on span "Crear" at bounding box center [386, 358] width 20 height 8
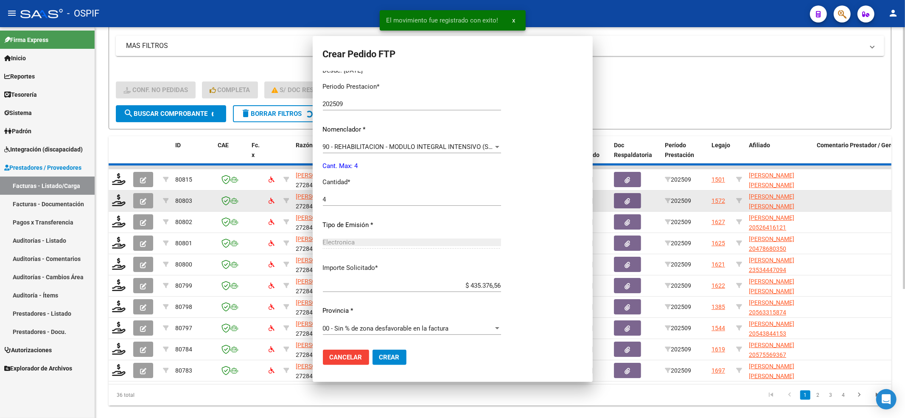
scroll to position [0, 0]
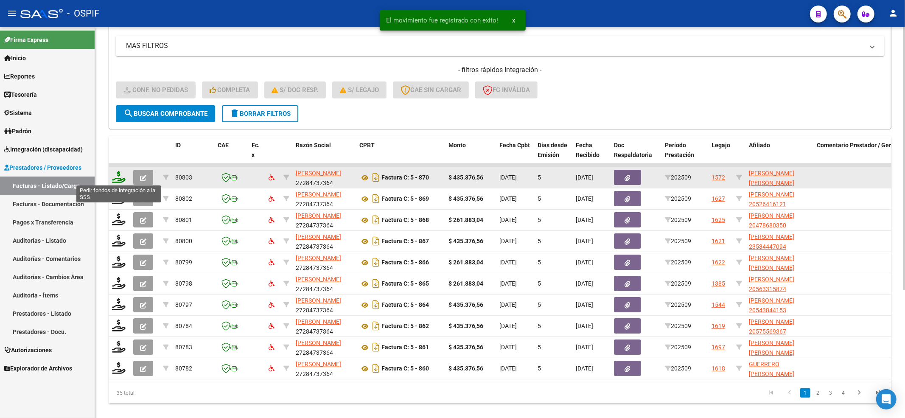
click at [119, 177] on icon at bounding box center [119, 177] width 14 height 12
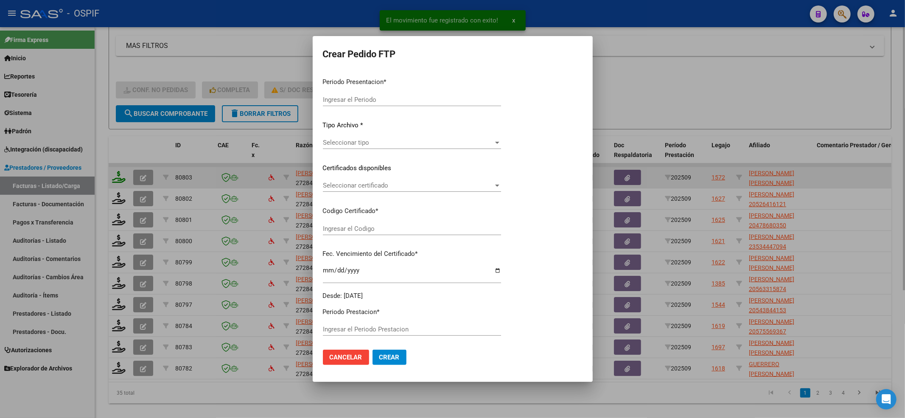
type input "202509"
type input "$ 435.376,56"
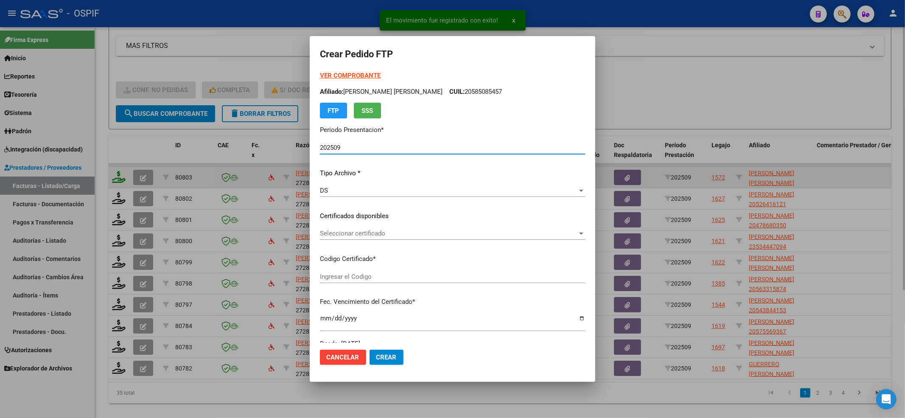
type input "0200055568926-20250925-20300925-BS-427"
type input "2030-09-25"
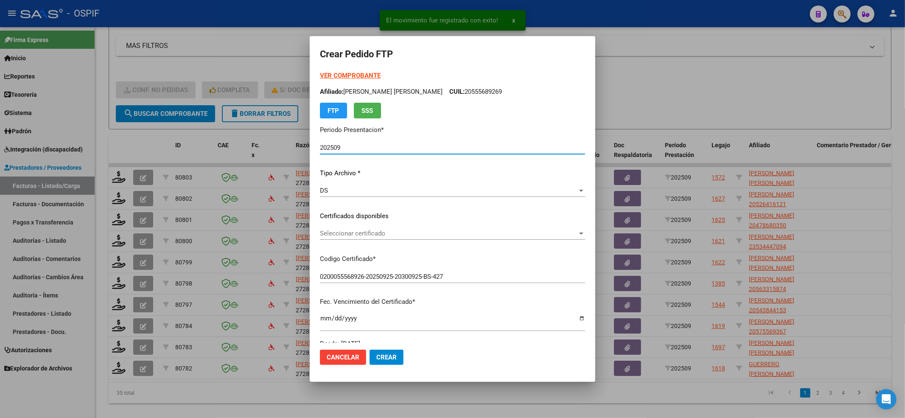
click at [339, 228] on div "Seleccionar certificado Seleccionar certificado" at bounding box center [452, 233] width 265 height 13
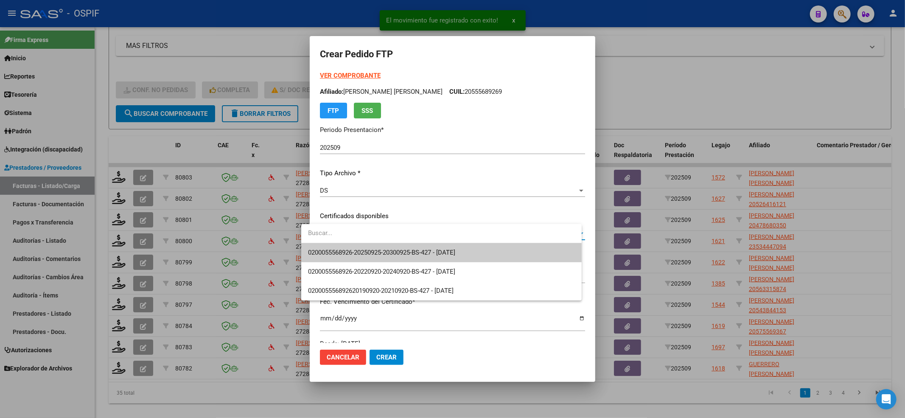
click at [340, 253] on span "0200055568926-20250925-20300925-BS-427 - 2030-09-25" at bounding box center [381, 253] width 147 height 8
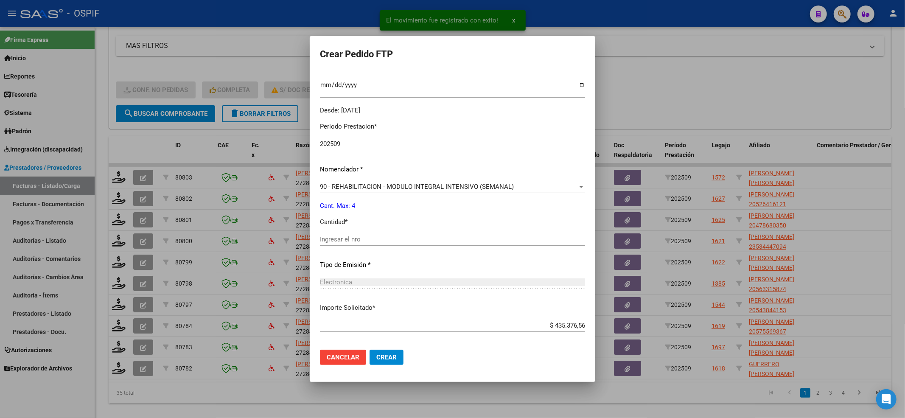
scroll to position [273, 0]
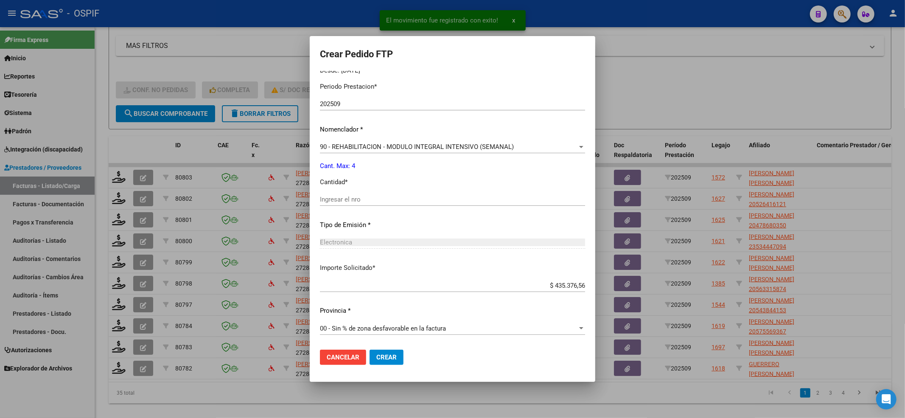
click at [330, 188] on div "Periodo Prestacion * 202509 Ingresar el Periodo Prestacion Nomenclador * 90 - R…" at bounding box center [452, 209] width 265 height 267
click at [328, 194] on div "Ingresar el nro" at bounding box center [452, 199] width 265 height 13
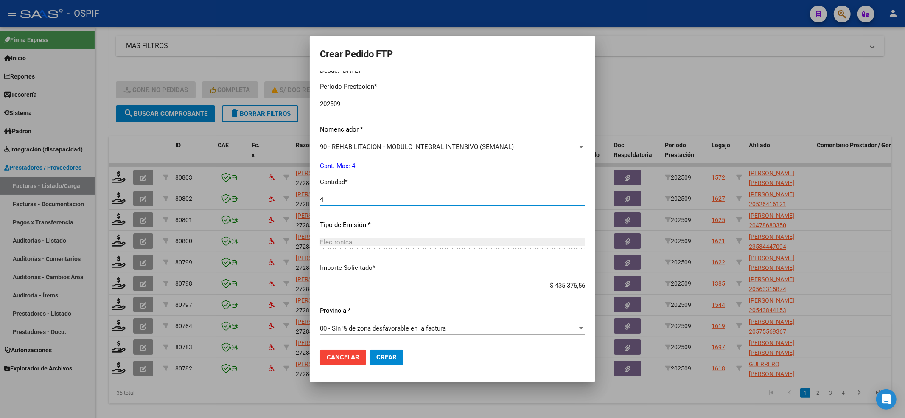
type input "4"
click at [381, 365] on mat-dialog-actions "Cancelar Crear" at bounding box center [452, 357] width 265 height 29
click at [384, 361] on button "Crear" at bounding box center [387, 357] width 34 height 15
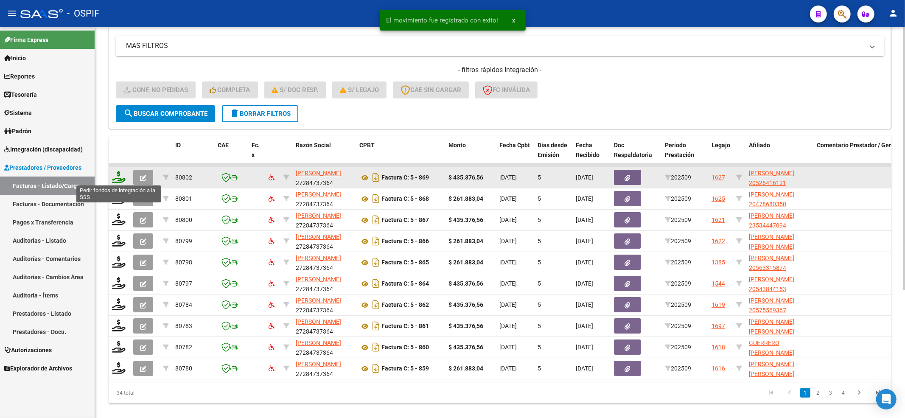
click at [117, 178] on icon at bounding box center [119, 177] width 14 height 12
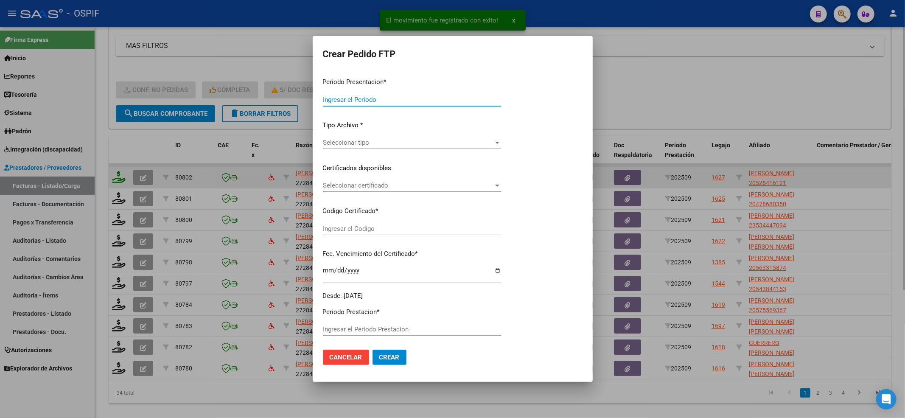
type input "202509"
type input "$ 435.376,56"
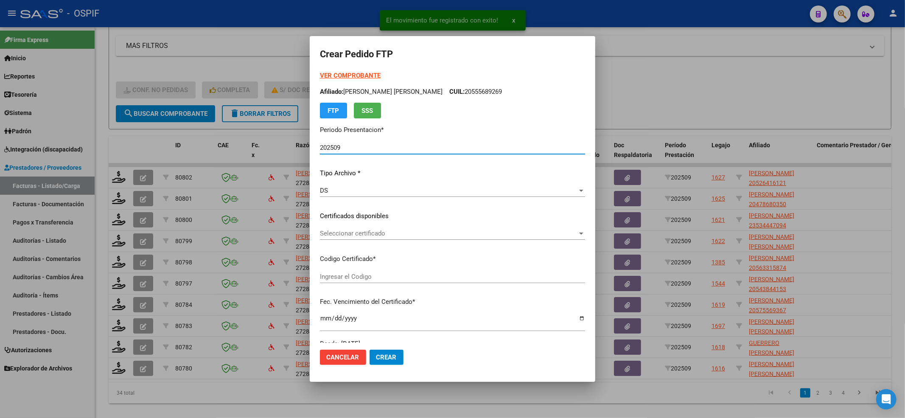
type input "0200052641612-20220920-20250920-BS-427"
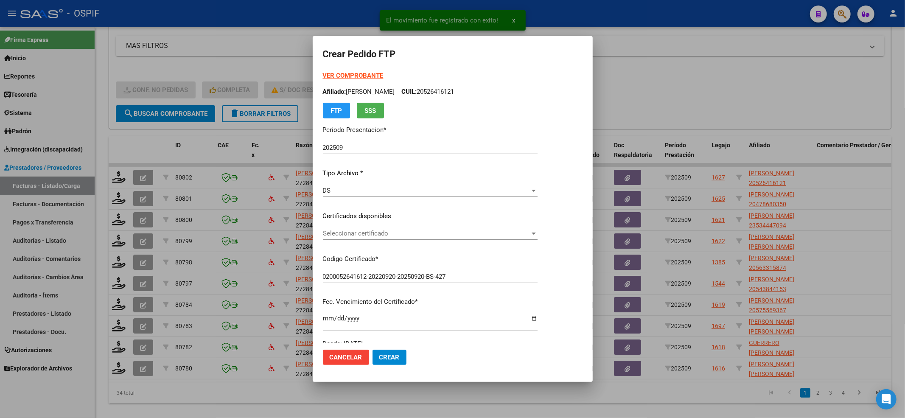
click at [365, 229] on div "Seleccionar certificado Seleccionar certificado" at bounding box center [430, 233] width 215 height 13
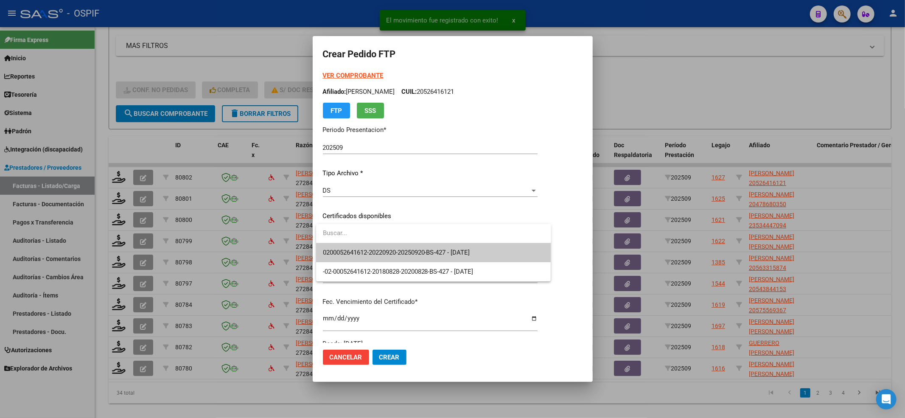
click at [339, 260] on span "0200052641612-20220920-20250920-BS-427 - 2025-09-20" at bounding box center [434, 252] width 222 height 19
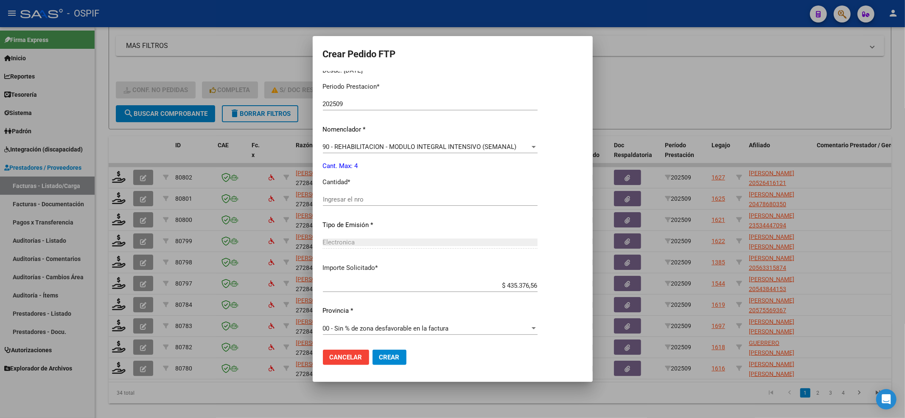
click at [368, 199] on input "Ingresar el nro" at bounding box center [430, 200] width 215 height 8
click at [393, 350] on button "Crear" at bounding box center [390, 357] width 34 height 15
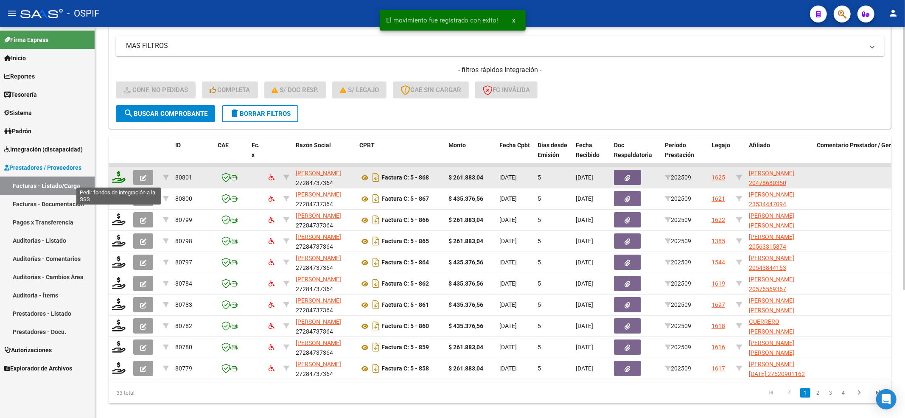
click at [122, 175] on icon at bounding box center [119, 177] width 14 height 12
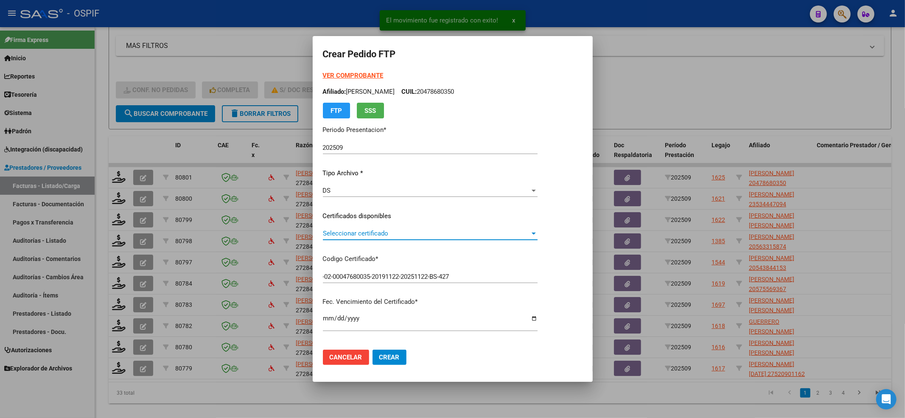
click at [494, 234] on span "Seleccionar certificado" at bounding box center [426, 234] width 207 height 8
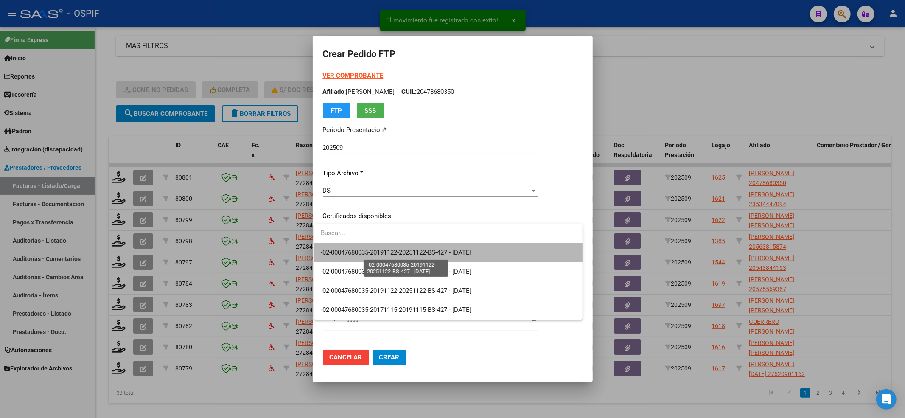
click at [464, 254] on span "-02-00047680035-20191122-20251122-BS-427 - 2025-11-22" at bounding box center [396, 253] width 151 height 8
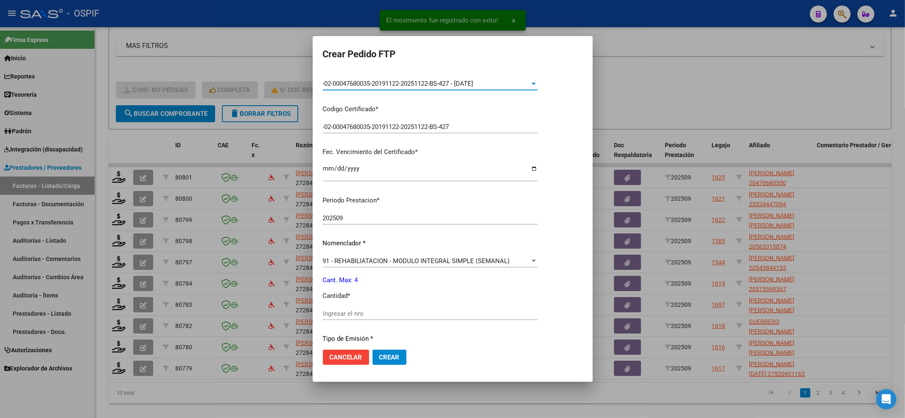
scroll to position [170, 0]
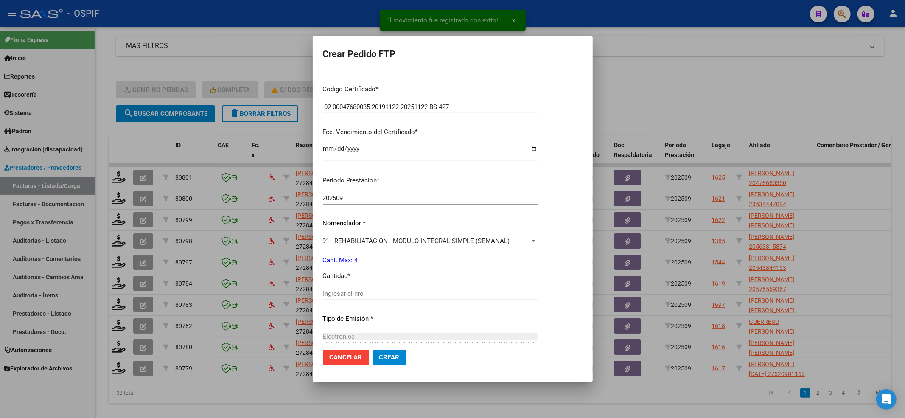
click at [353, 291] on input "Ingresar el nro" at bounding box center [430, 294] width 215 height 8
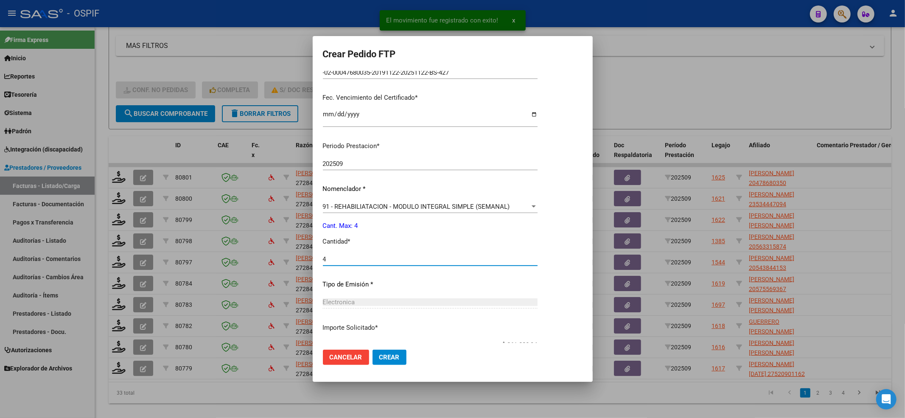
scroll to position [264, 0]
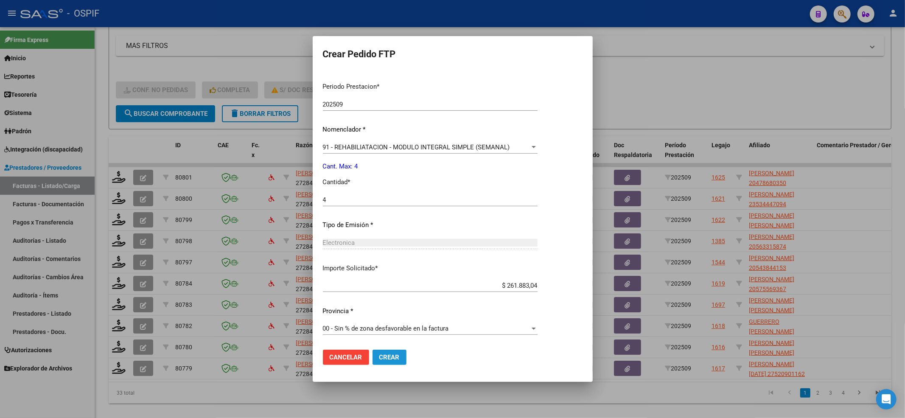
click at [392, 355] on span "Crear" at bounding box center [389, 358] width 20 height 8
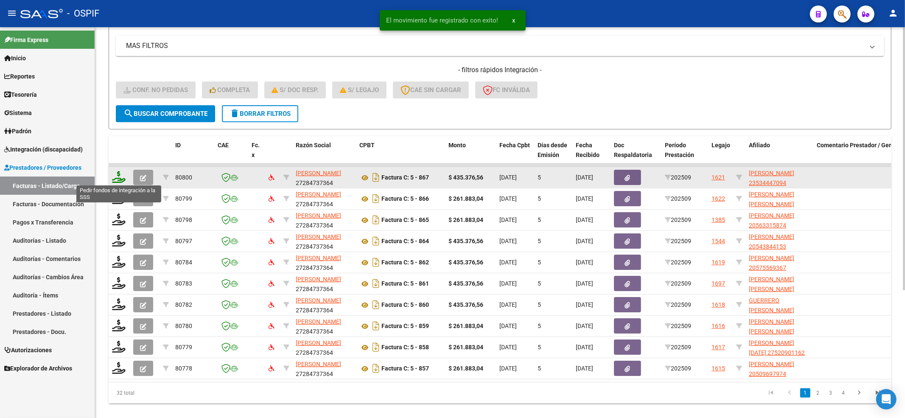
click at [121, 177] on icon at bounding box center [119, 177] width 14 height 12
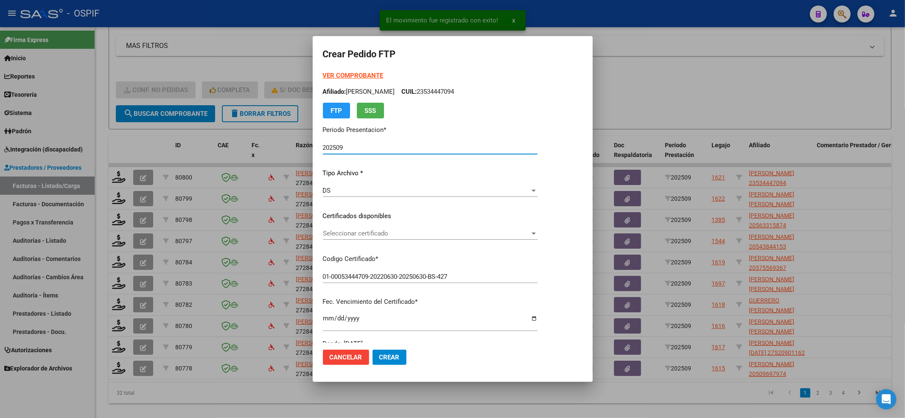
click at [399, 233] on span "Seleccionar certificado" at bounding box center [426, 234] width 207 height 8
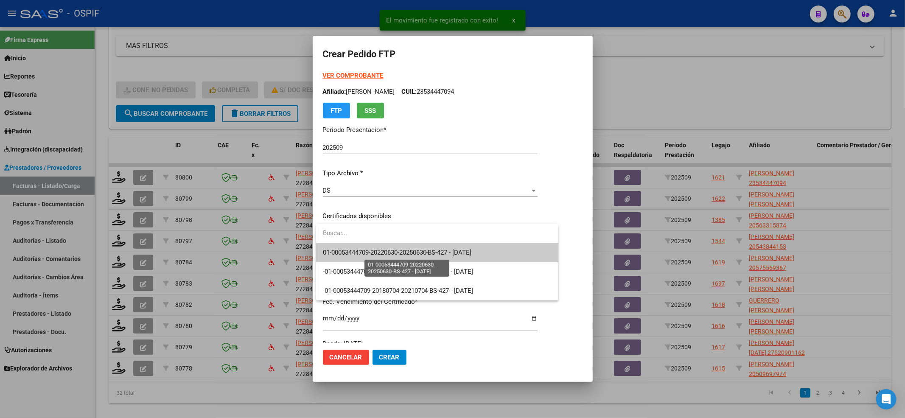
click at [373, 252] on span "01-00053444709-20220630-20250630-BS-427 - 2025-06-30" at bounding box center [397, 253] width 149 height 8
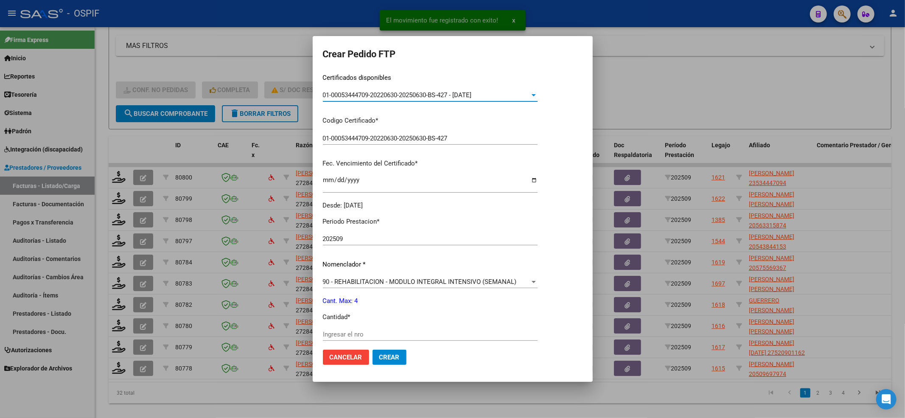
scroll to position [170, 0]
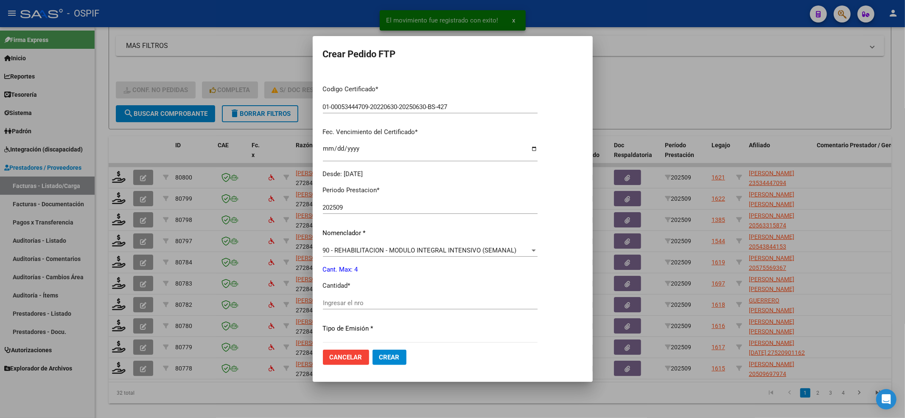
click at [343, 301] on input "Ingresar el nro" at bounding box center [430, 303] width 215 height 8
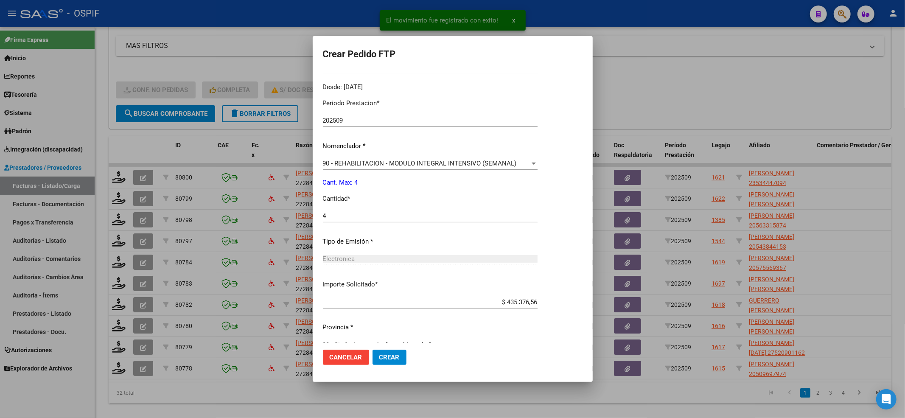
scroll to position [273, 0]
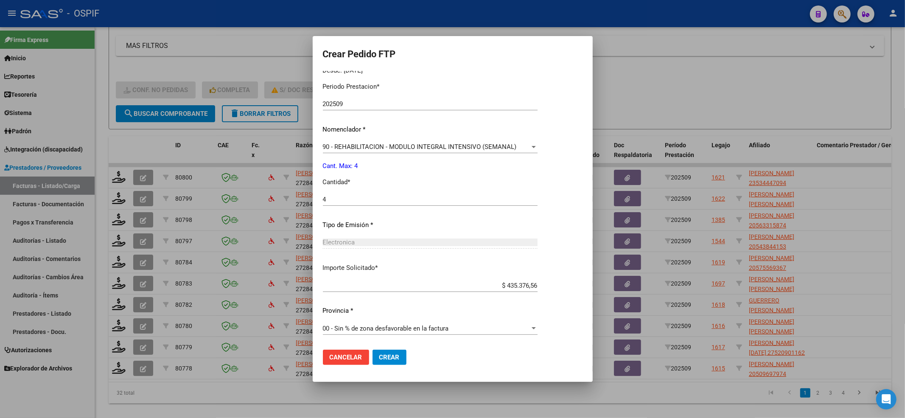
click at [407, 354] on mat-dialog-actions "Cancelar Crear" at bounding box center [453, 357] width 260 height 29
drag, startPoint x: 396, startPoint y: 354, endPoint x: 178, endPoint y: 314, distance: 221.7
click at [395, 354] on span "Crear" at bounding box center [389, 358] width 20 height 8
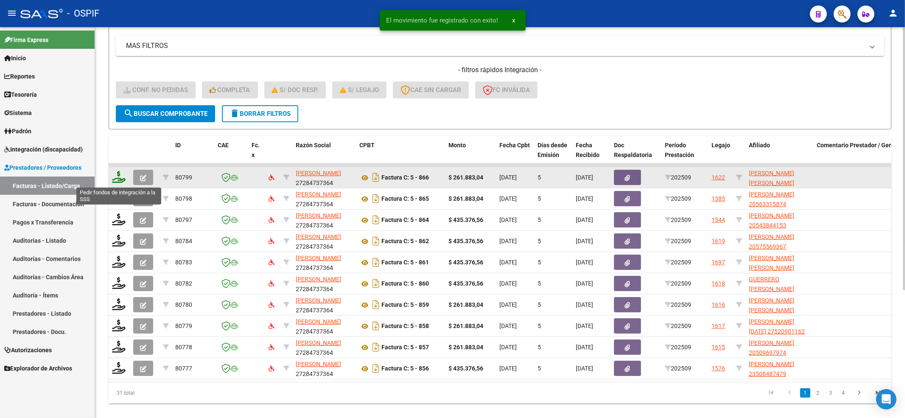
click at [116, 178] on icon at bounding box center [119, 177] width 14 height 12
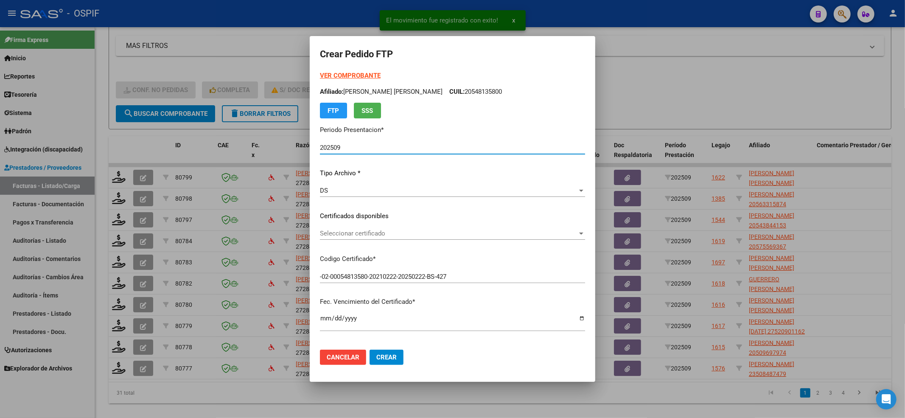
click at [357, 231] on span "Seleccionar certificado" at bounding box center [449, 234] width 258 height 8
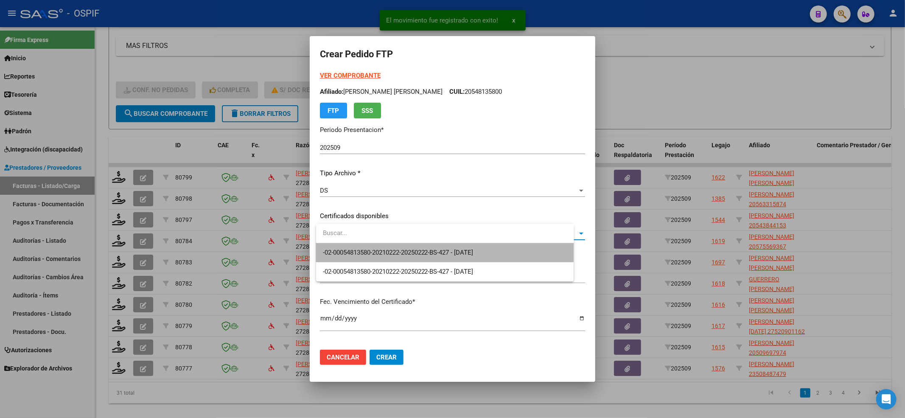
click at [355, 243] on span "-02-00054813580-20210222-20250222-BS-427 - 2025-05-22" at bounding box center [445, 252] width 244 height 19
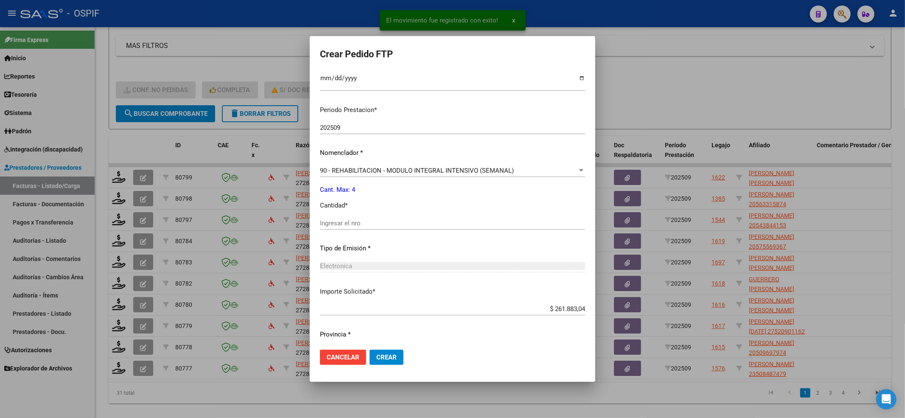
scroll to position [264, 0]
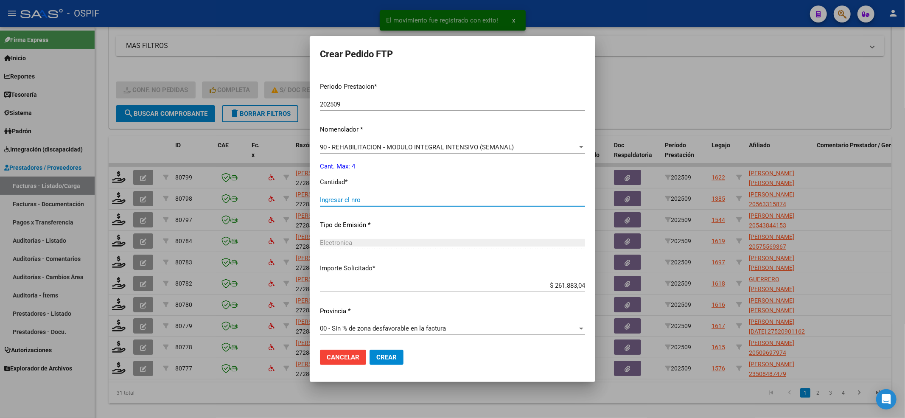
click at [352, 196] on input "Ingresar el nro" at bounding box center [452, 200] width 265 height 8
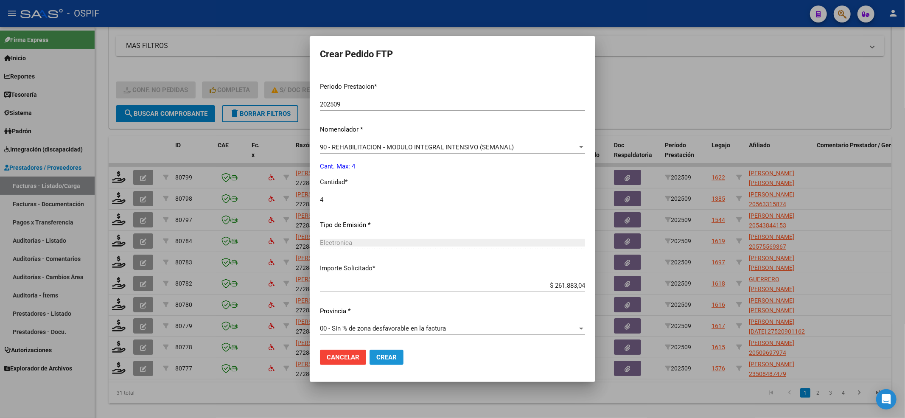
click at [390, 362] on button "Crear" at bounding box center [387, 357] width 34 height 15
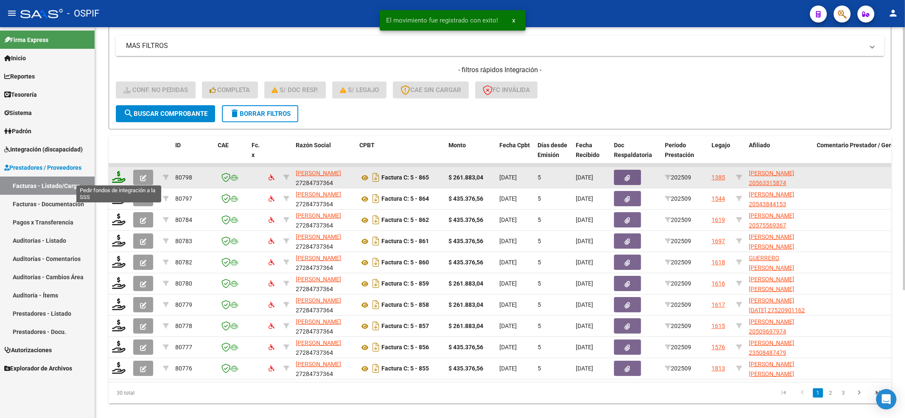
click at [116, 177] on icon at bounding box center [119, 177] width 14 height 12
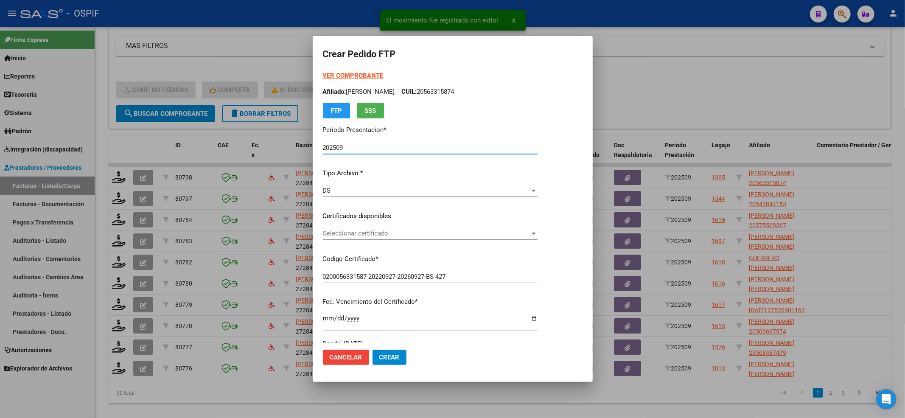
click at [358, 237] on span "Seleccionar certificado" at bounding box center [426, 234] width 207 height 8
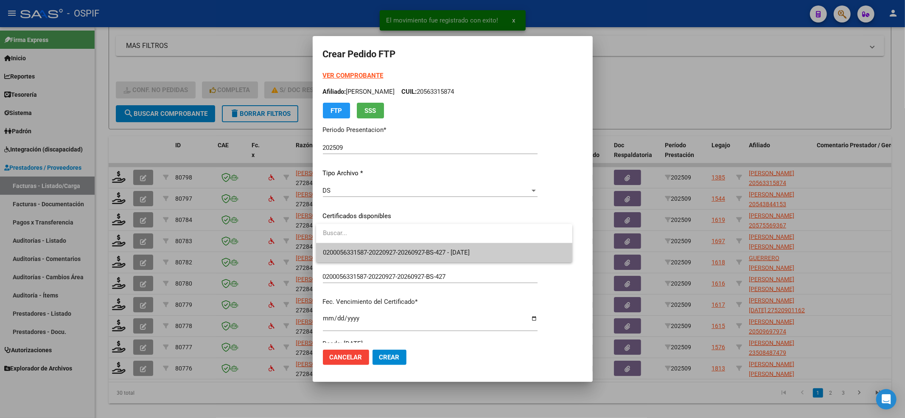
click at [352, 248] on span "0200056331587-20220927-20260927-BS-427 - 2026-09-27" at bounding box center [444, 252] width 243 height 19
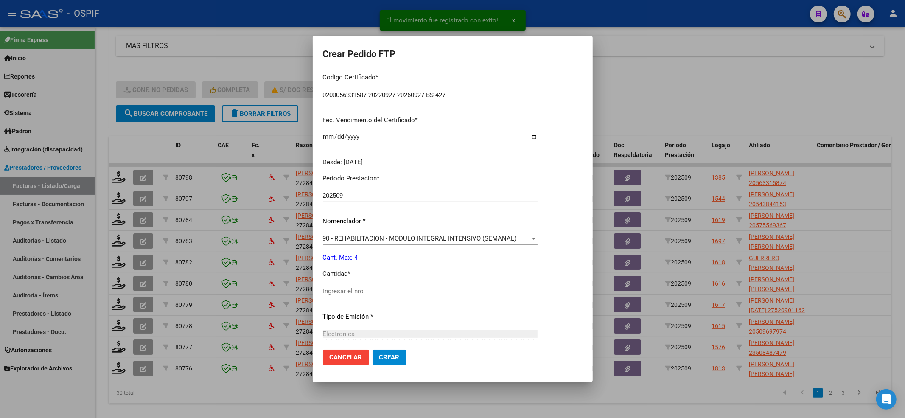
scroll to position [226, 0]
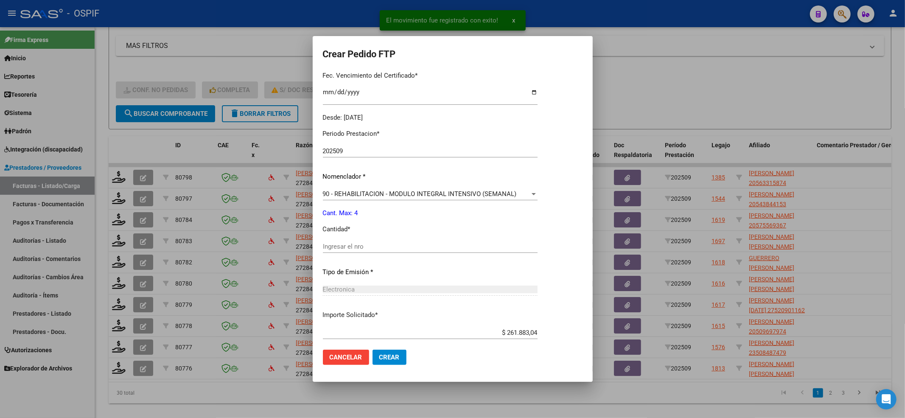
click at [374, 240] on div "Ingresar el nro" at bounding box center [430, 246] width 215 height 13
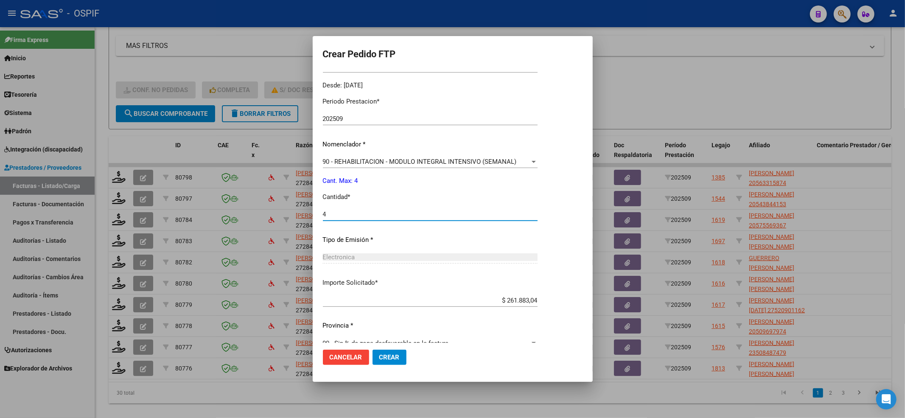
scroll to position [273, 0]
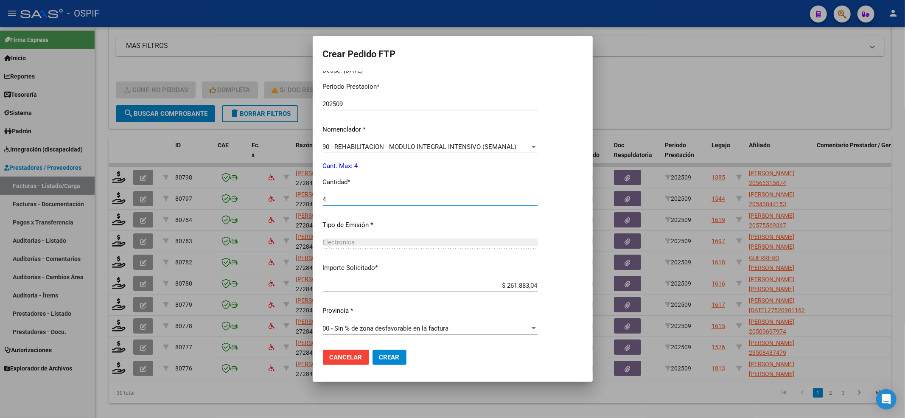
click at [396, 357] on span "Crear" at bounding box center [389, 358] width 20 height 8
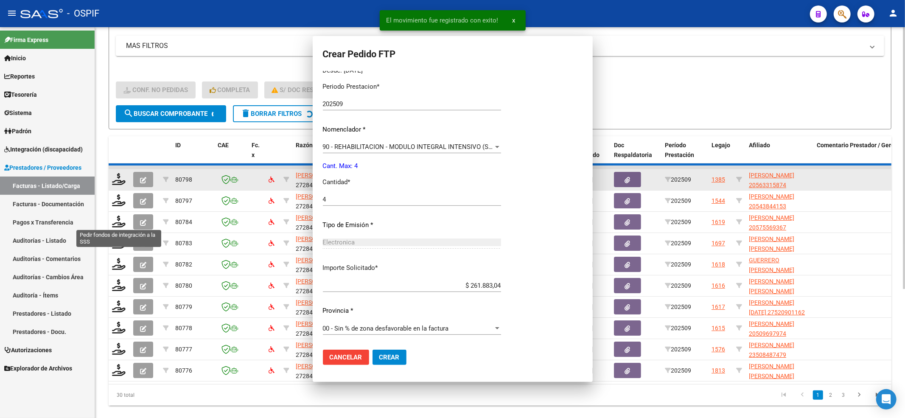
scroll to position [0, 0]
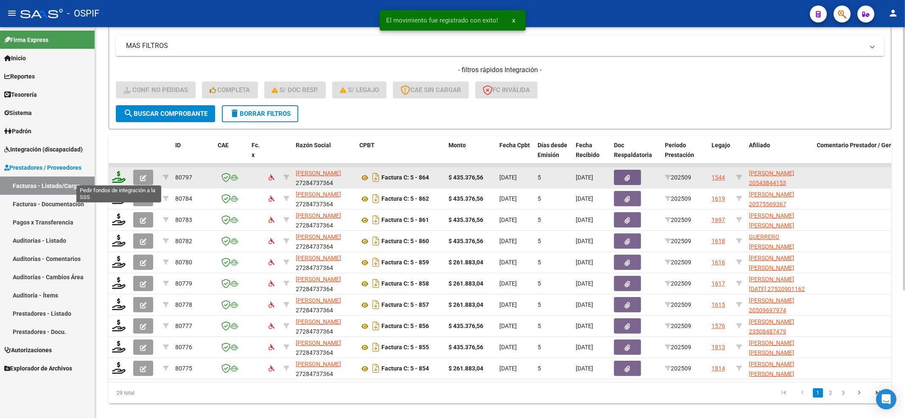
click at [114, 176] on icon at bounding box center [119, 177] width 14 height 12
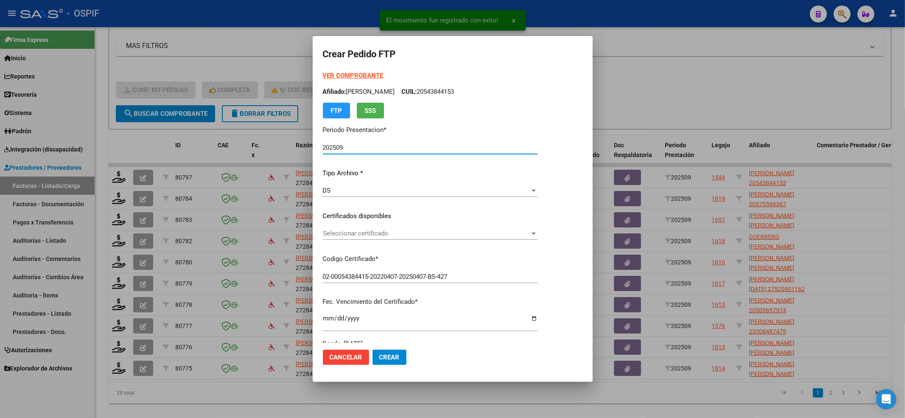
click at [370, 236] on span "Seleccionar certificado" at bounding box center [426, 234] width 207 height 8
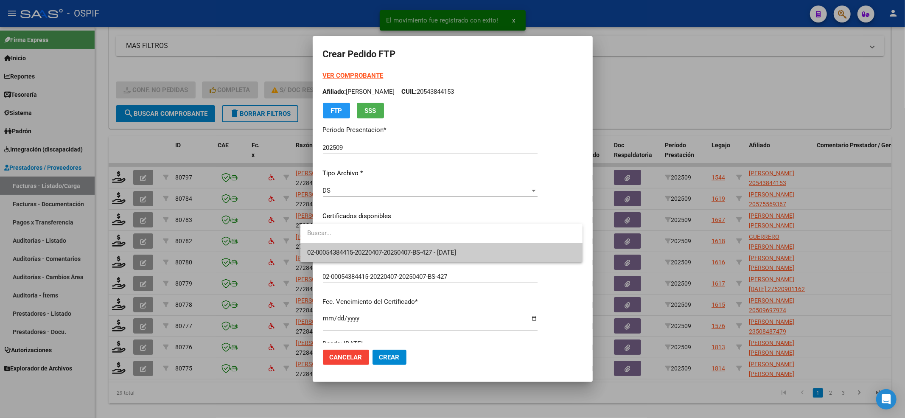
click at [366, 249] on span "02-00054384415-20220407-20250407-BS-427 - 2025-04-07" at bounding box center [381, 253] width 149 height 8
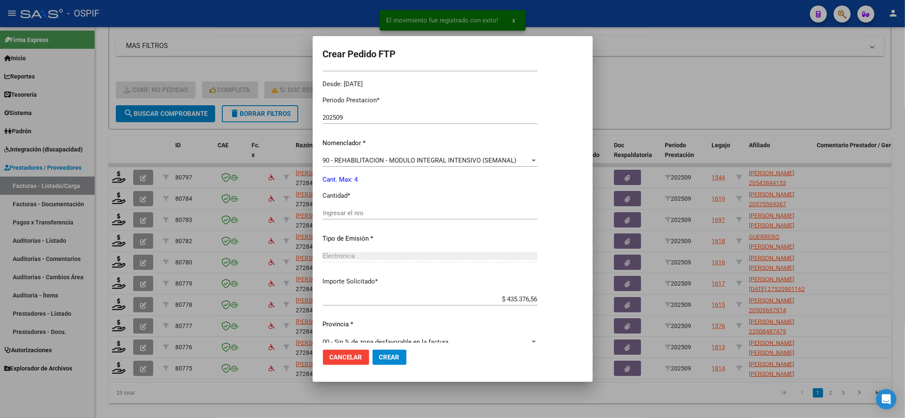
scroll to position [273, 0]
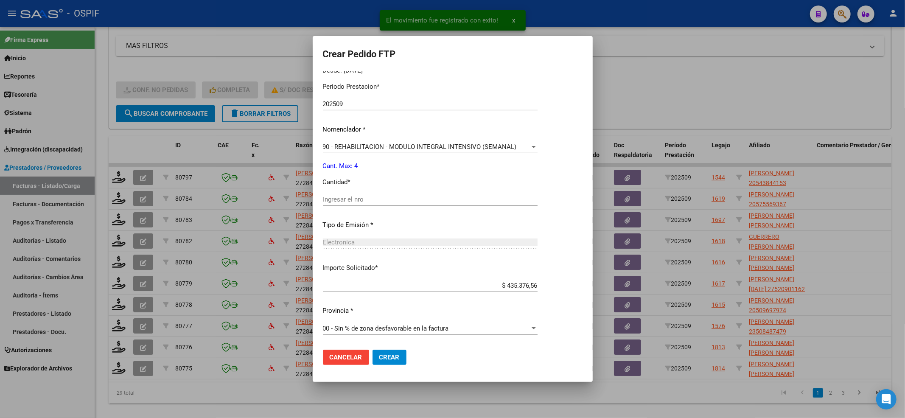
click at [357, 205] on div "Ingresar el nro" at bounding box center [430, 199] width 215 height 13
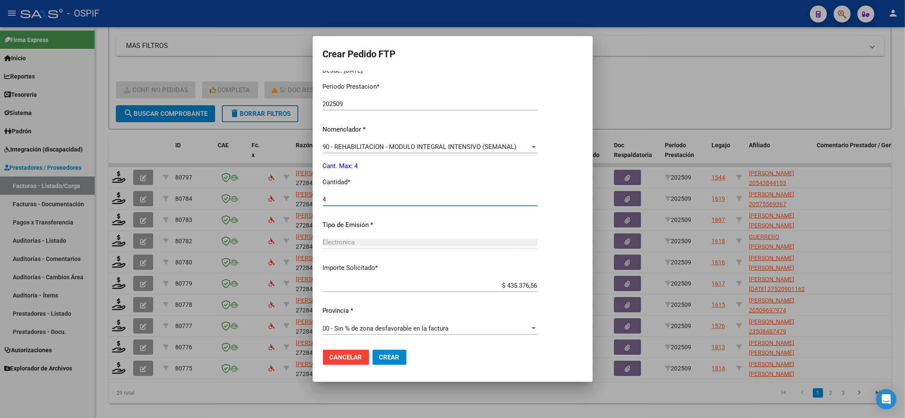
click at [379, 354] on span "Crear" at bounding box center [389, 358] width 20 height 8
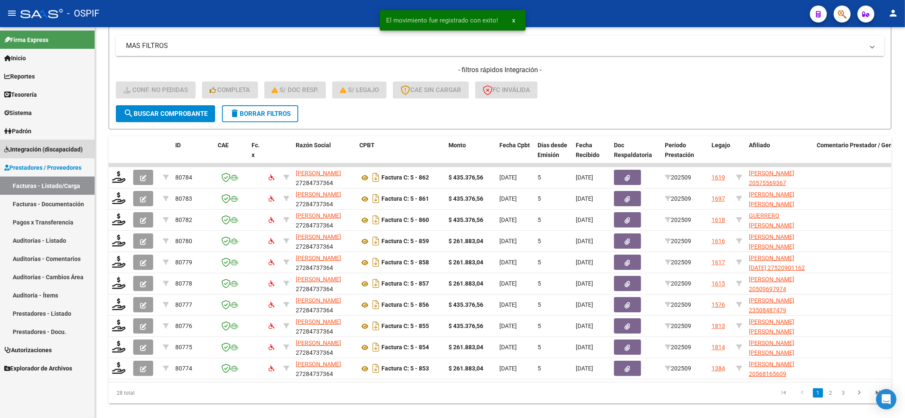
click at [31, 148] on span "Integración (discapacidad)" at bounding box center [43, 149] width 79 height 9
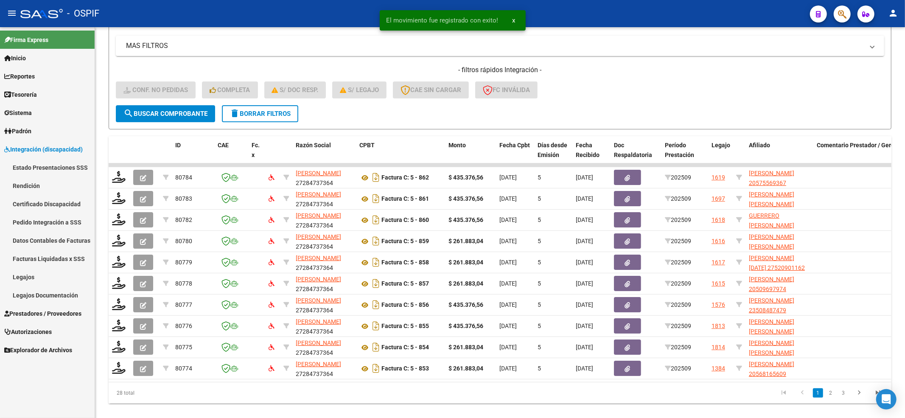
click at [53, 216] on link "Pedido Integración a SSS" at bounding box center [47, 222] width 95 height 18
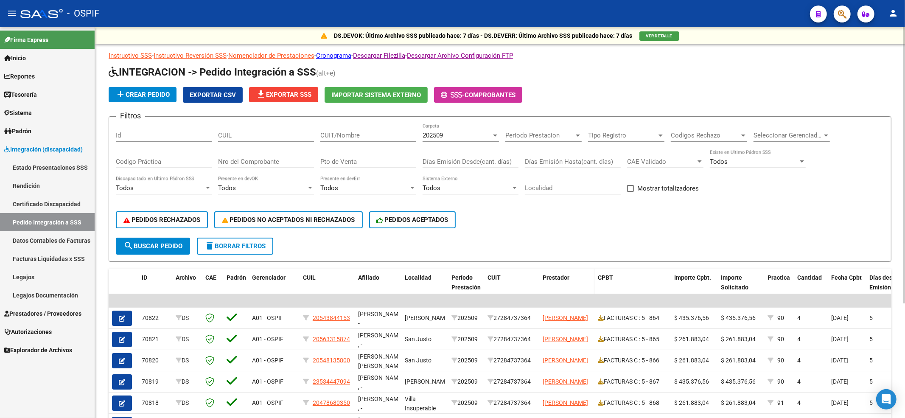
scroll to position [161, 0]
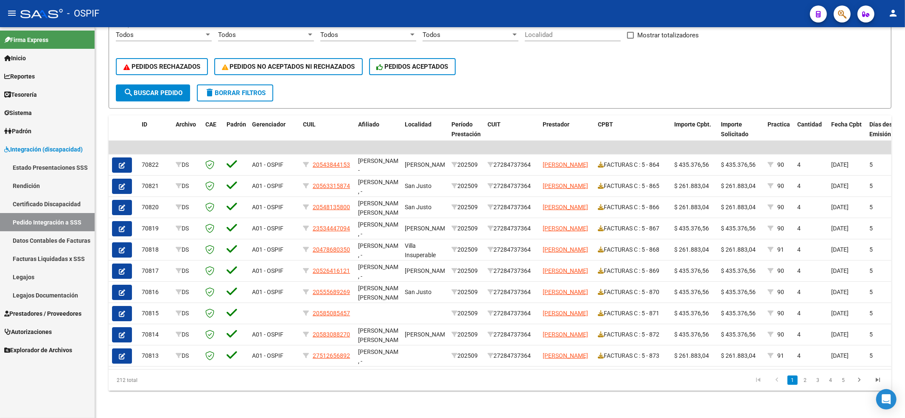
click at [31, 306] on link "Prestadores / Proveedores" at bounding box center [47, 313] width 95 height 18
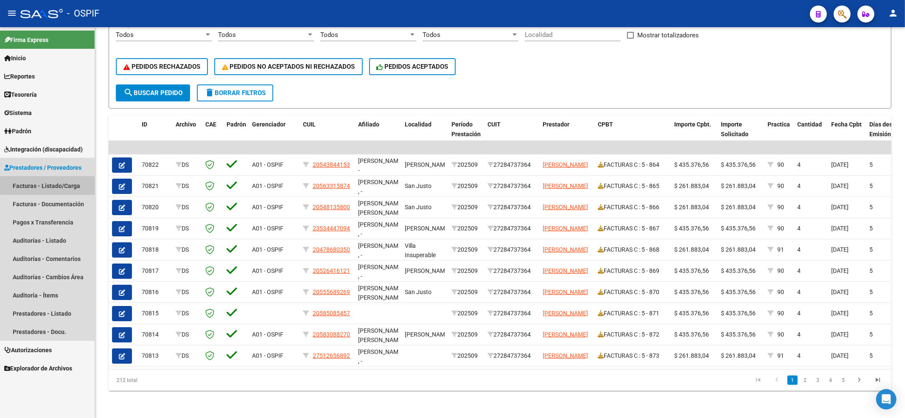
click at [55, 179] on link "Facturas - Listado/Carga" at bounding box center [47, 186] width 95 height 18
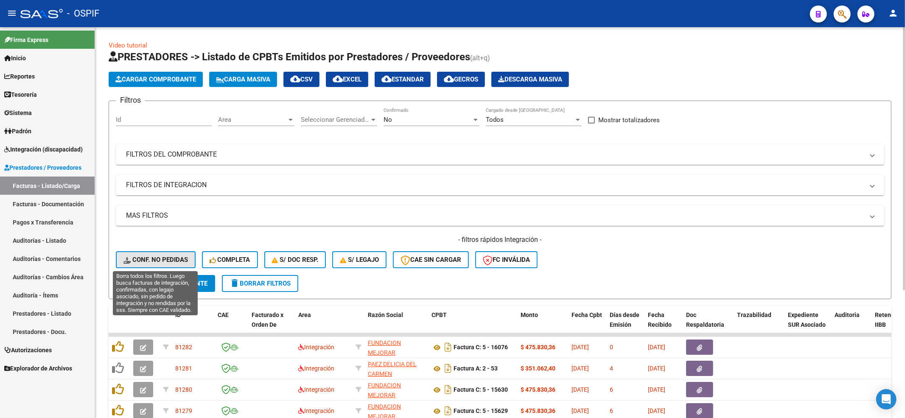
click at [158, 256] on span "Conf. no pedidas" at bounding box center [155, 260] width 65 height 8
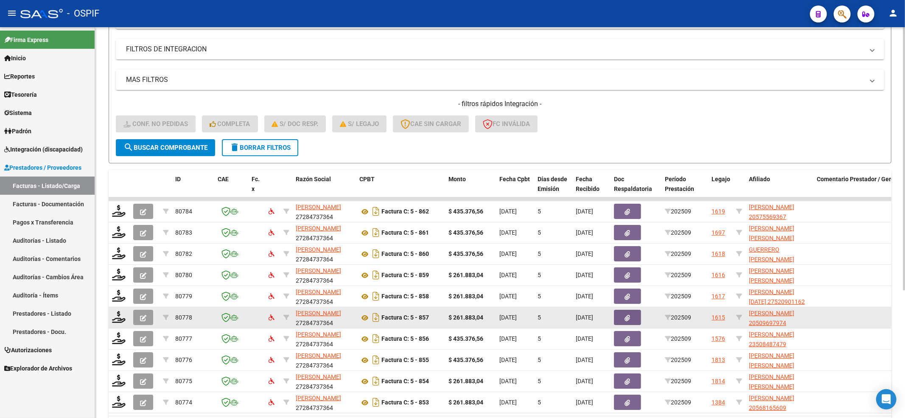
scroll to position [190, 0]
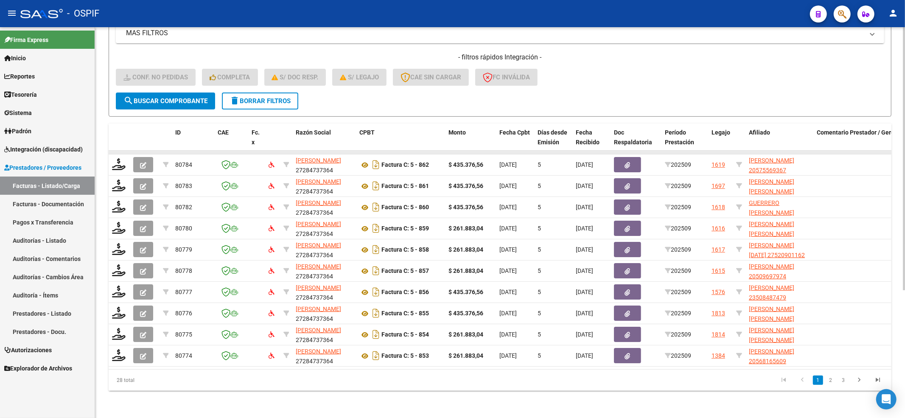
click at [115, 151] on datatable-body-cell at bounding box center [119, 152] width 21 height 3
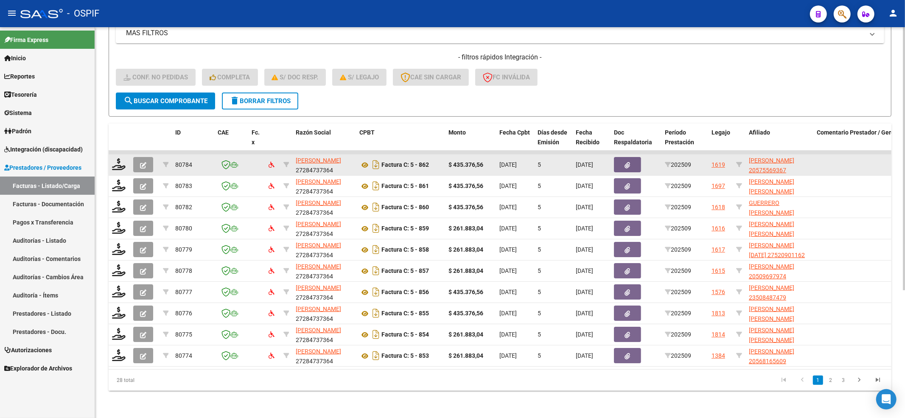
click at [123, 162] on div at bounding box center [119, 164] width 14 height 13
click at [118, 158] on icon at bounding box center [119, 164] width 14 height 12
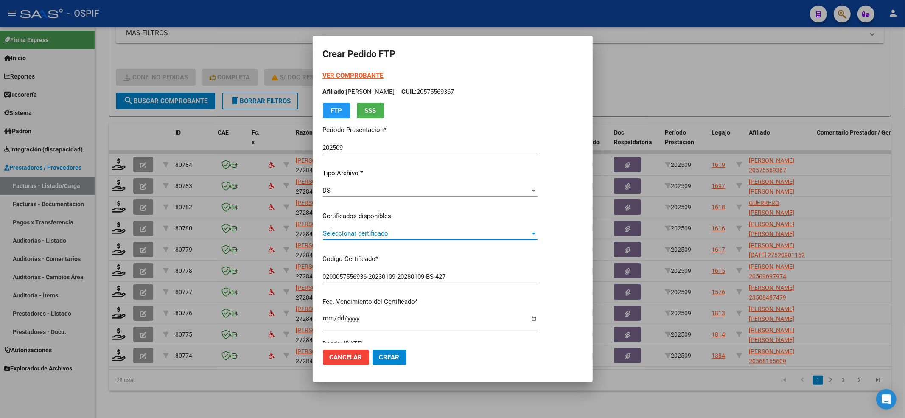
click at [369, 230] on span "Seleccionar certificado" at bounding box center [426, 234] width 207 height 8
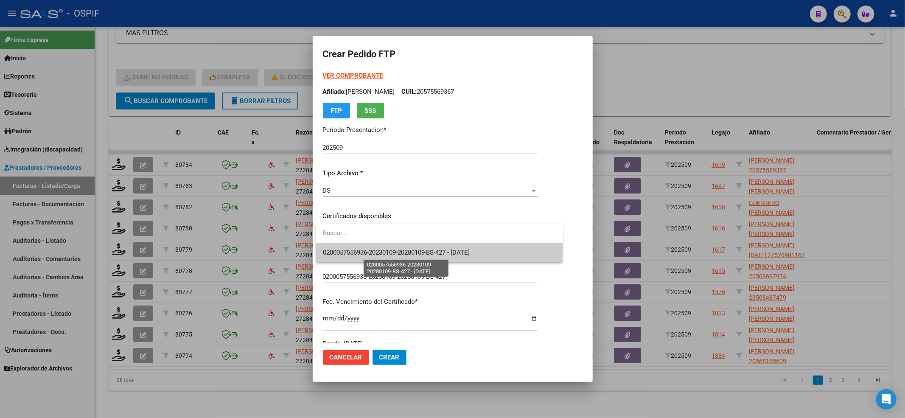
click at [361, 254] on span "0200057556936-20230109-20280109-BS-427 - 2028-01-09" at bounding box center [396, 253] width 147 height 8
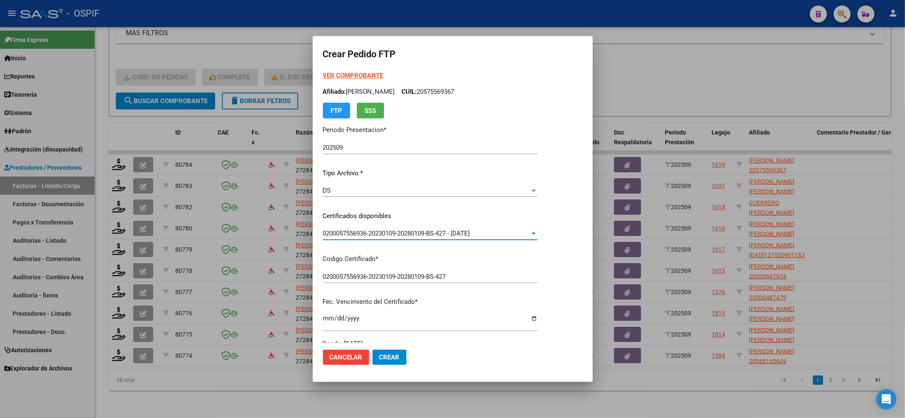
scroll to position [273, 0]
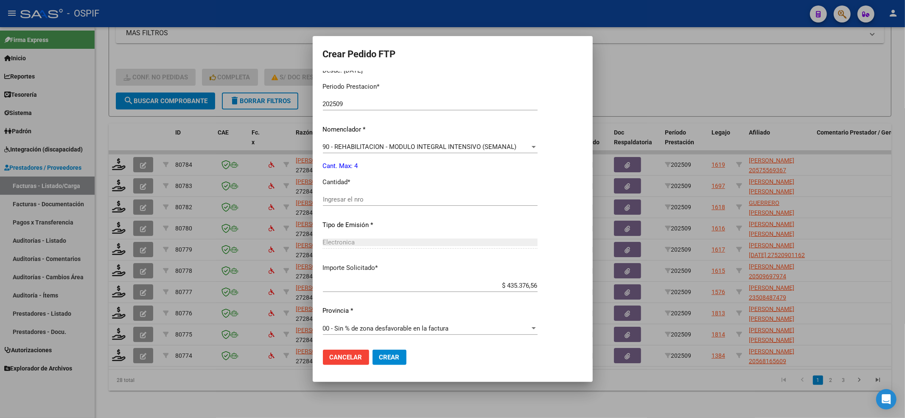
click at [343, 199] on input "Ingresar el nro" at bounding box center [430, 200] width 215 height 8
click at [391, 355] on span "Crear" at bounding box center [389, 358] width 20 height 8
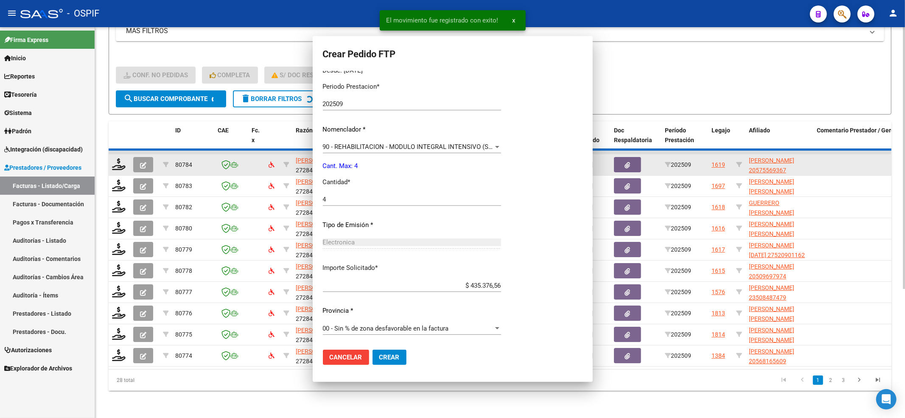
scroll to position [0, 0]
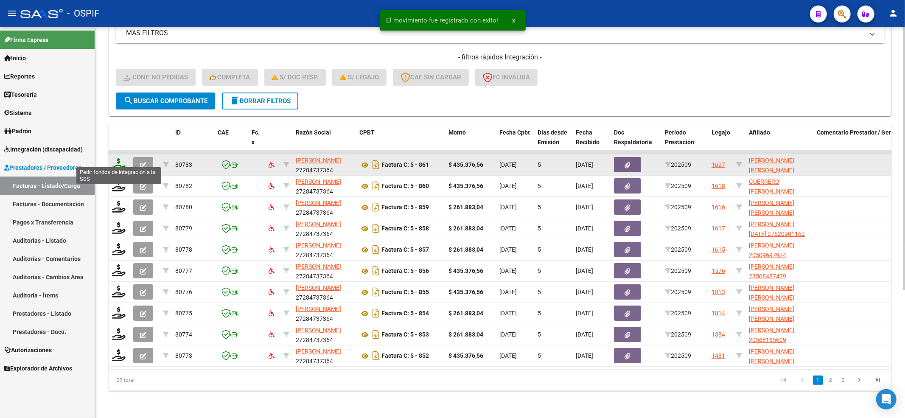
click at [120, 158] on icon at bounding box center [119, 164] width 14 height 12
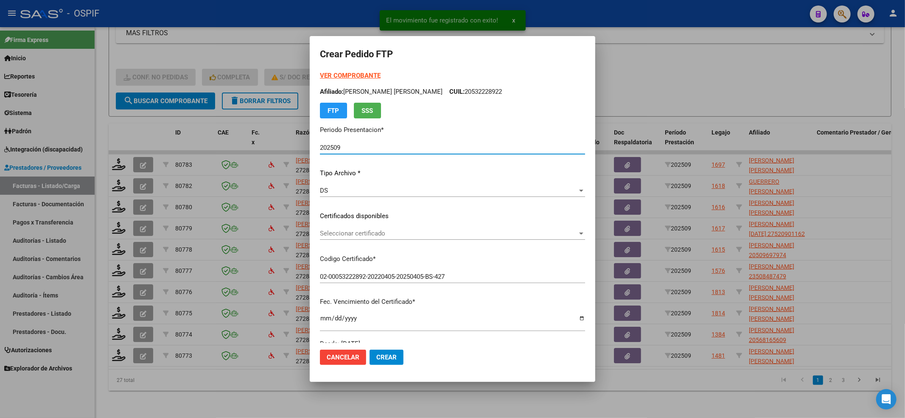
click at [377, 233] on span "Seleccionar certificado" at bounding box center [449, 234] width 258 height 8
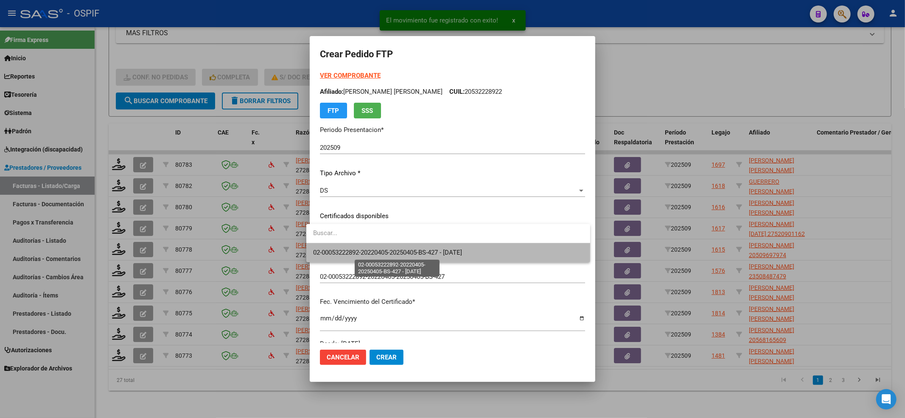
click at [372, 251] on span "02-00053222892-20220405-20250405-BS-427 - 2025-04-05" at bounding box center [387, 253] width 149 height 8
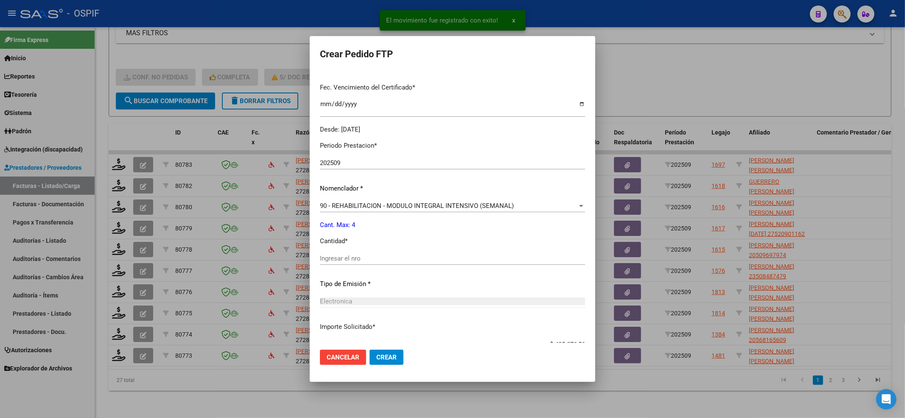
scroll to position [226, 0]
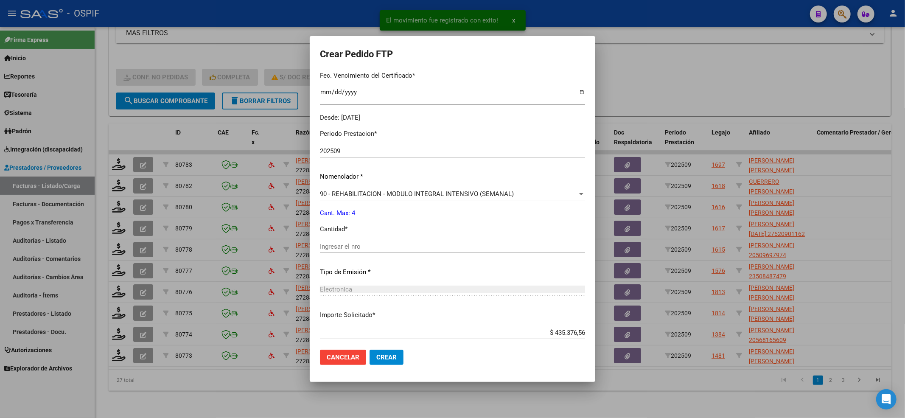
click at [368, 239] on div "Periodo Prestacion * 202509 Ingresar el Periodo Prestacion Nomenclador * 90 - R…" at bounding box center [452, 256] width 265 height 267
click at [382, 252] on div "Ingresar el nro" at bounding box center [452, 246] width 265 height 13
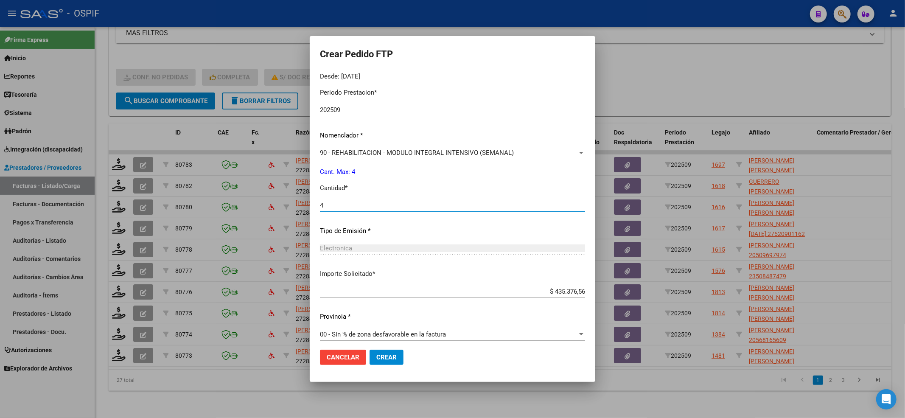
scroll to position [273, 0]
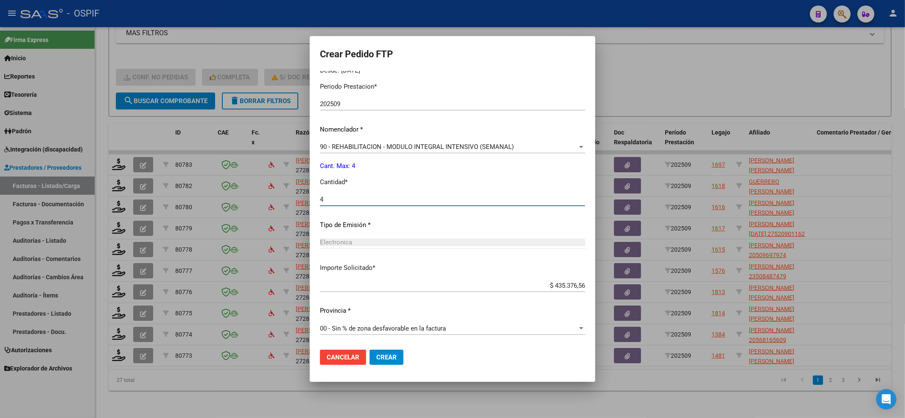
drag, startPoint x: 392, startPoint y: 358, endPoint x: 306, endPoint y: 317, distance: 95.7
click at [391, 358] on button "Crear" at bounding box center [387, 357] width 34 height 15
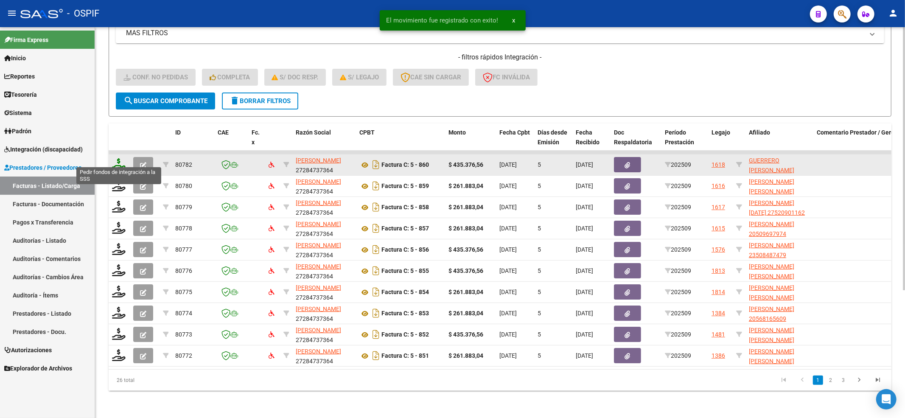
click at [121, 158] on icon at bounding box center [119, 164] width 14 height 12
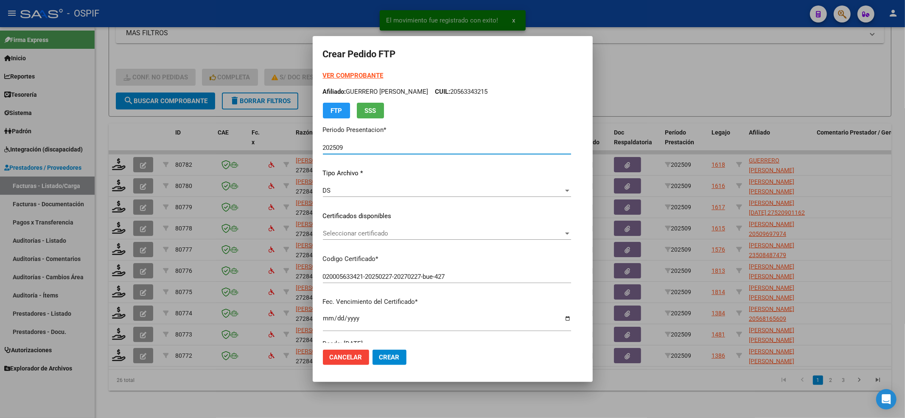
click at [345, 233] on span "Seleccionar certificado" at bounding box center [443, 234] width 241 height 8
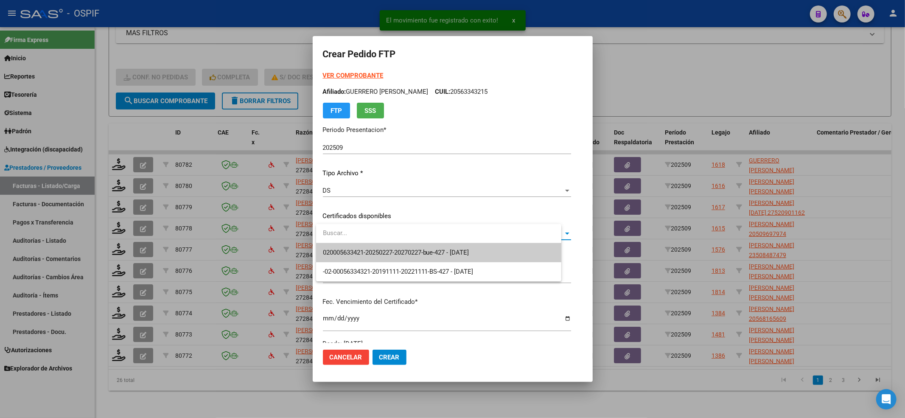
click at [345, 249] on span "020005633421-20250227-20270227-bue-427 - 2027-02-27" at bounding box center [396, 253] width 146 height 8
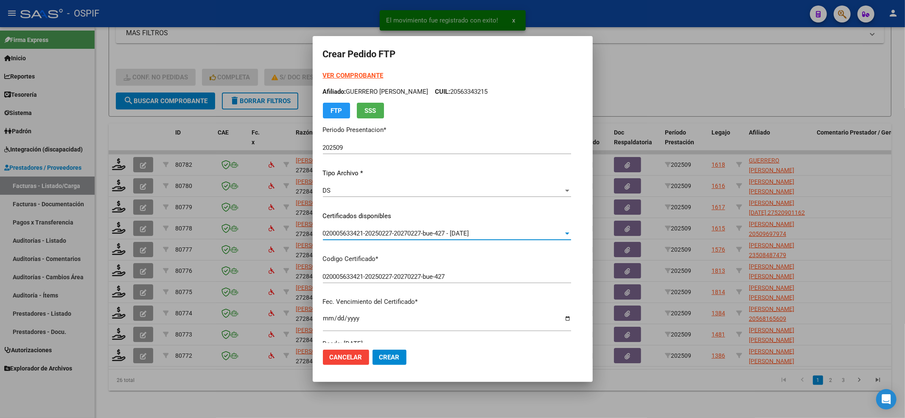
scroll to position [226, 0]
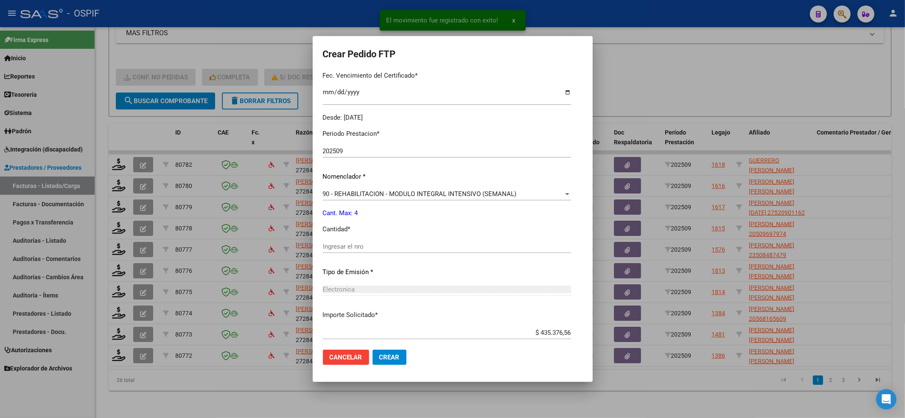
click at [345, 239] on div "Periodo Prestacion * 202509 Ingresar el Periodo Prestacion Nomenclador * 90 - R…" at bounding box center [447, 256] width 248 height 267
click at [345, 245] on input "Ingresar el nro" at bounding box center [447, 247] width 248 height 8
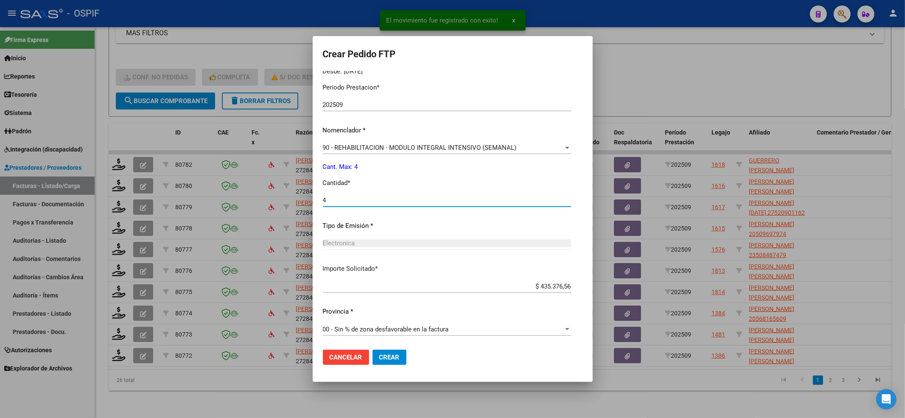
scroll to position [273, 0]
click at [387, 359] on span "Crear" at bounding box center [389, 358] width 20 height 8
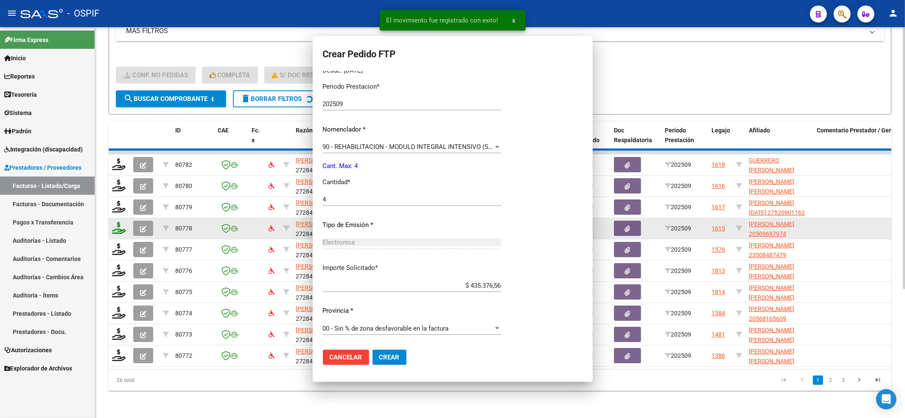
scroll to position [0, 0]
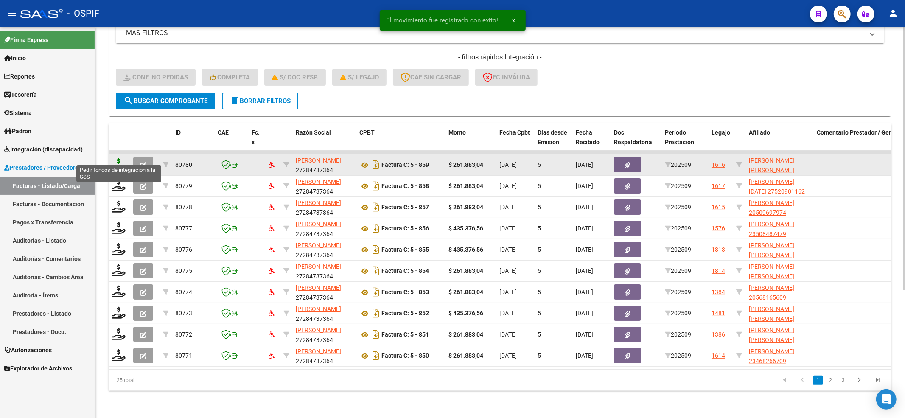
click at [121, 158] on icon at bounding box center [119, 164] width 14 height 12
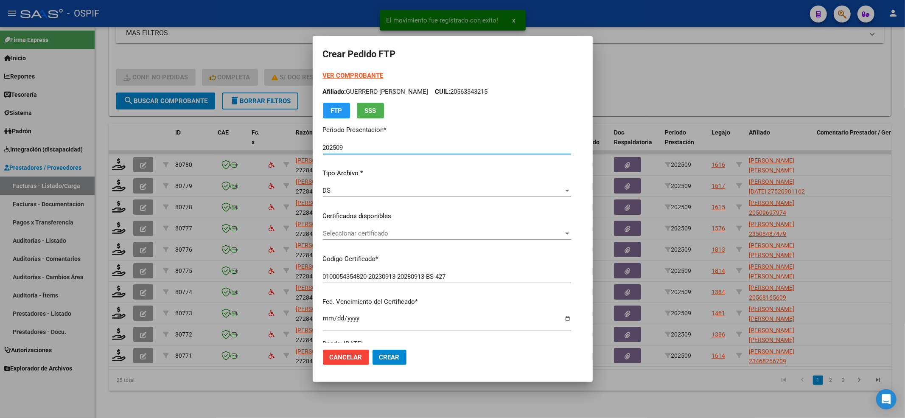
click at [348, 235] on span "Seleccionar certificado" at bounding box center [443, 234] width 241 height 8
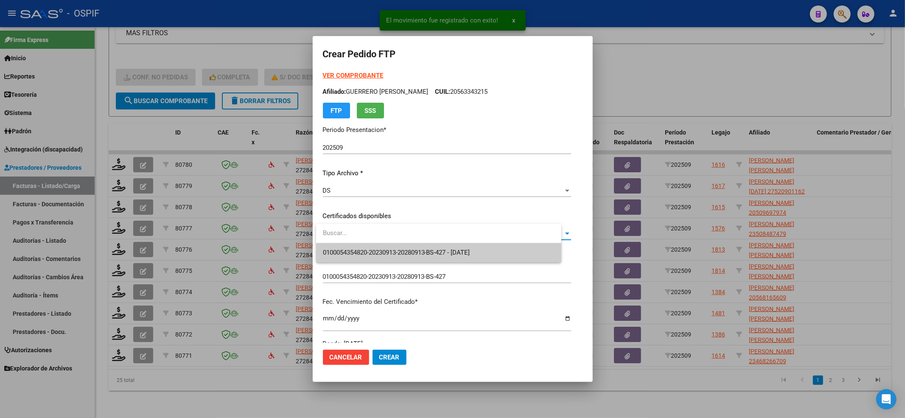
click at [345, 250] on span "0100054354820-20230913-20280913-BS-427 - 2028-08-13" at bounding box center [396, 253] width 147 height 8
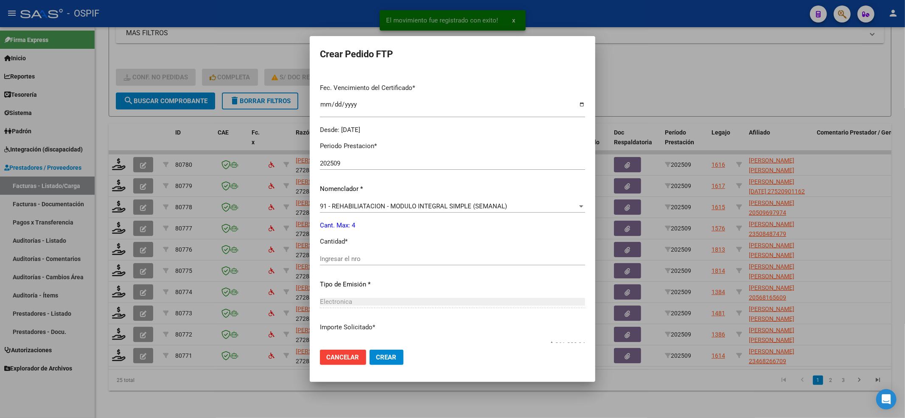
scroll to position [226, 0]
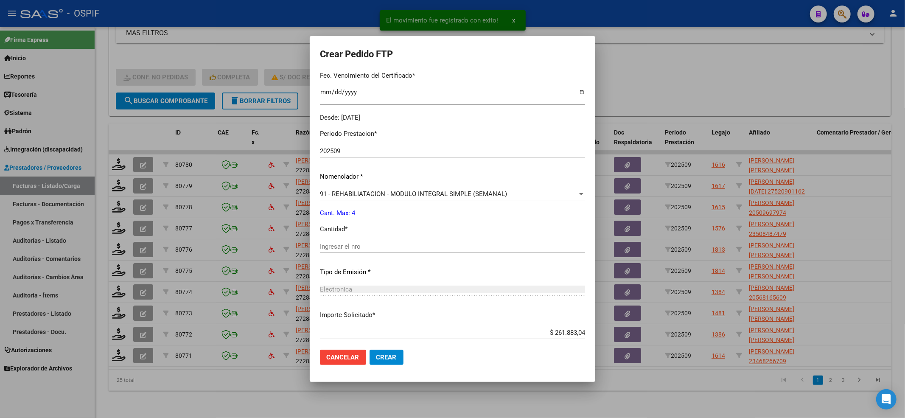
click at [345, 239] on div "Periodo Prestacion * 202509 Ingresar el Periodo Prestacion Nomenclador * 91 - R…" at bounding box center [452, 256] width 265 height 267
click at [348, 248] on input "Ingresar el nro" at bounding box center [452, 247] width 265 height 8
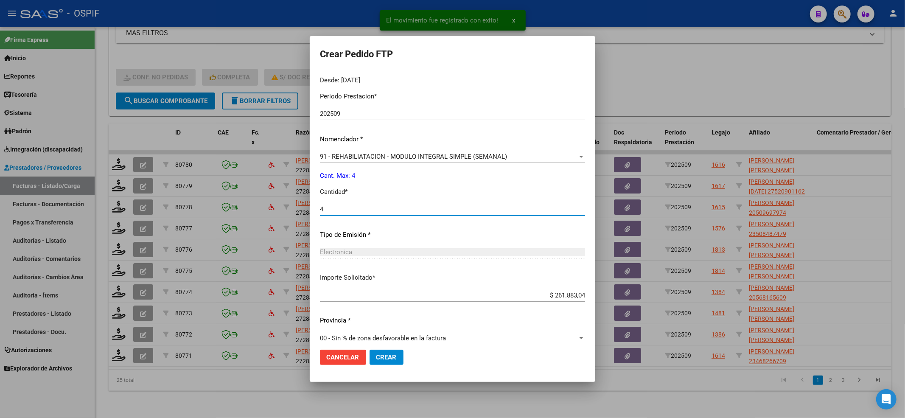
scroll to position [273, 0]
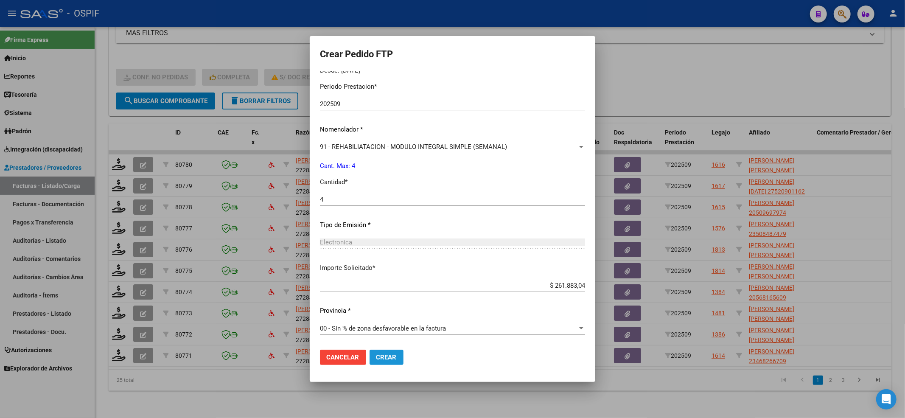
click at [385, 358] on span "Crear" at bounding box center [386, 358] width 20 height 8
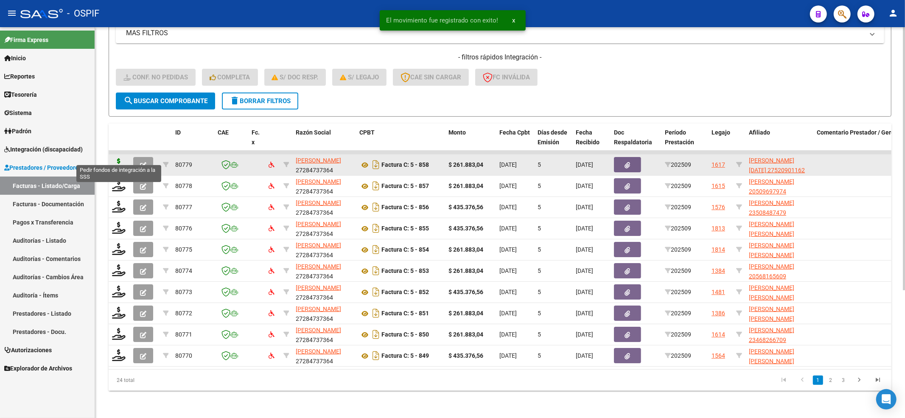
click at [124, 158] on icon at bounding box center [119, 164] width 14 height 12
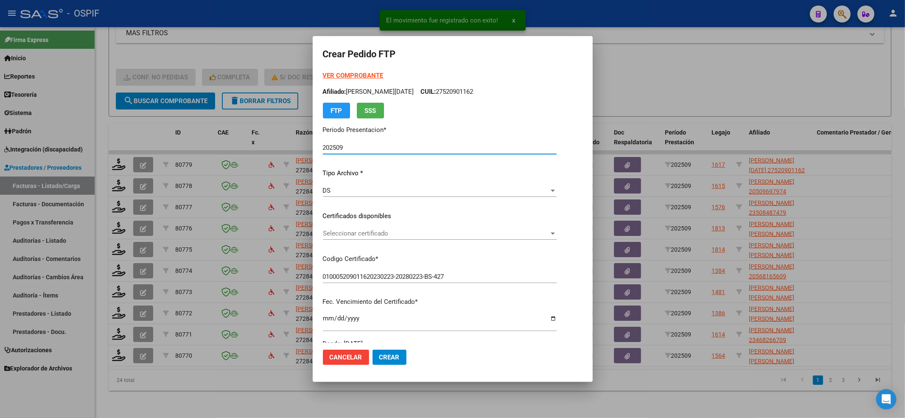
click at [423, 233] on span "Seleccionar certificado" at bounding box center [436, 234] width 226 height 8
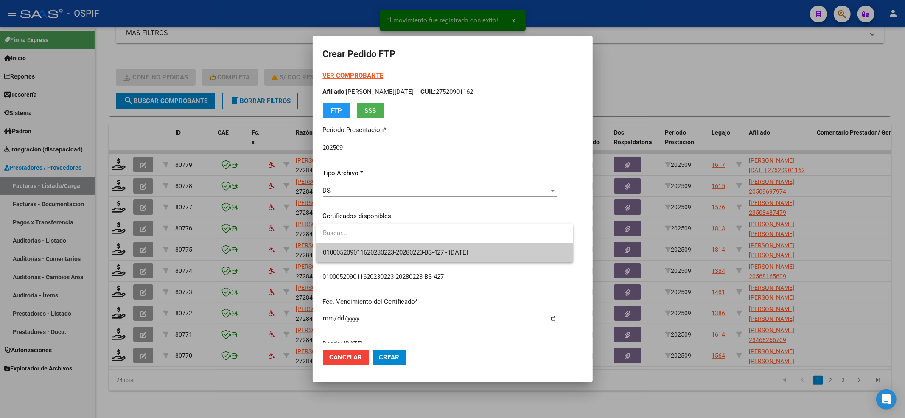
click at [413, 242] on input "dropdown search" at bounding box center [444, 233] width 257 height 19
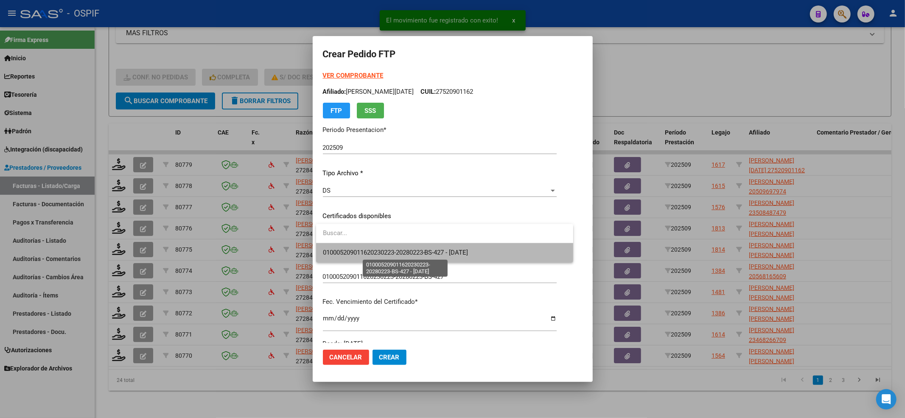
click at [412, 250] on span "010005209011620230223-20280223-BS-427 - 2028-02-23" at bounding box center [396, 253] width 146 height 8
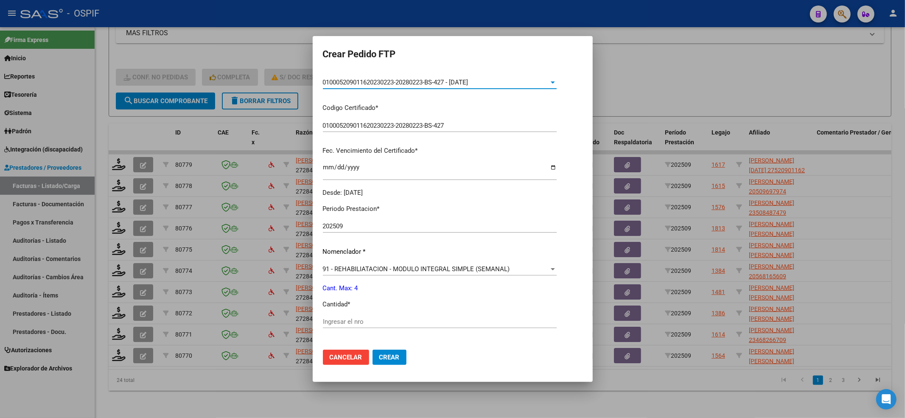
scroll to position [226, 0]
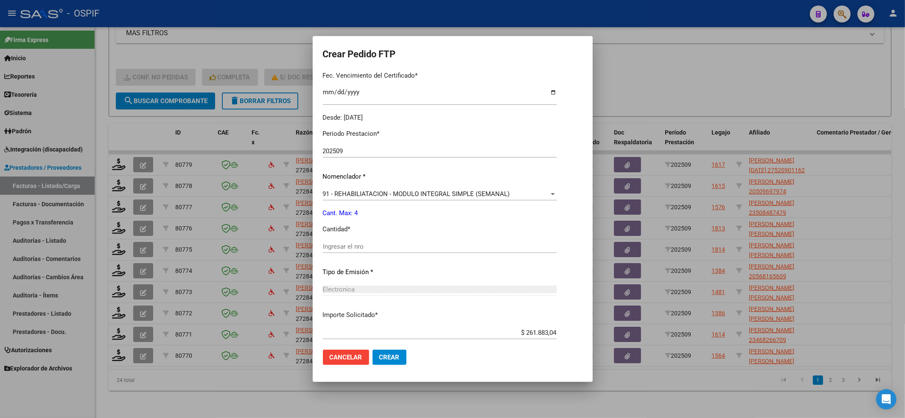
click at [370, 250] on div "Ingresar el nro" at bounding box center [440, 246] width 234 height 13
click at [369, 245] on input "Ingresar el nro" at bounding box center [440, 247] width 234 height 8
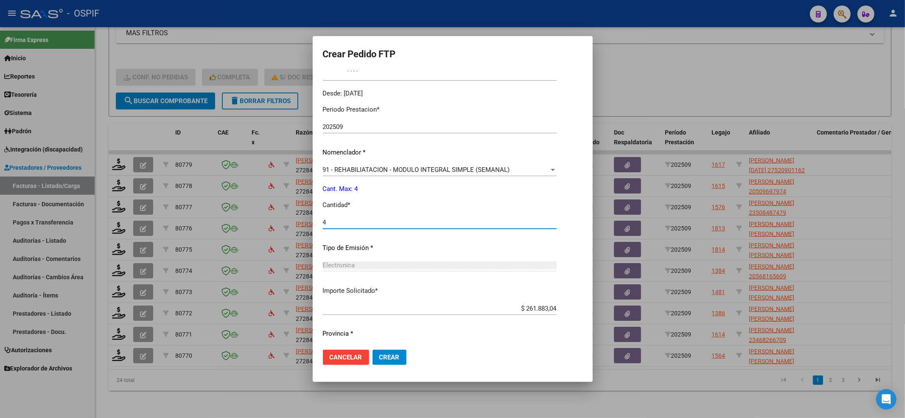
scroll to position [273, 0]
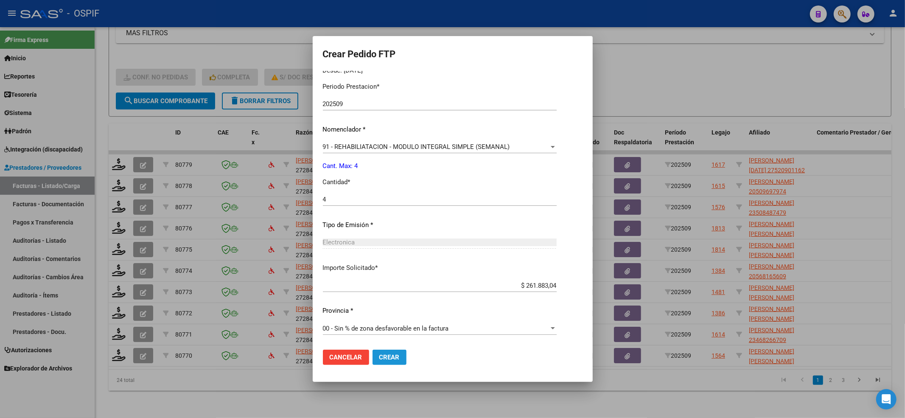
click at [390, 363] on button "Crear" at bounding box center [390, 357] width 34 height 15
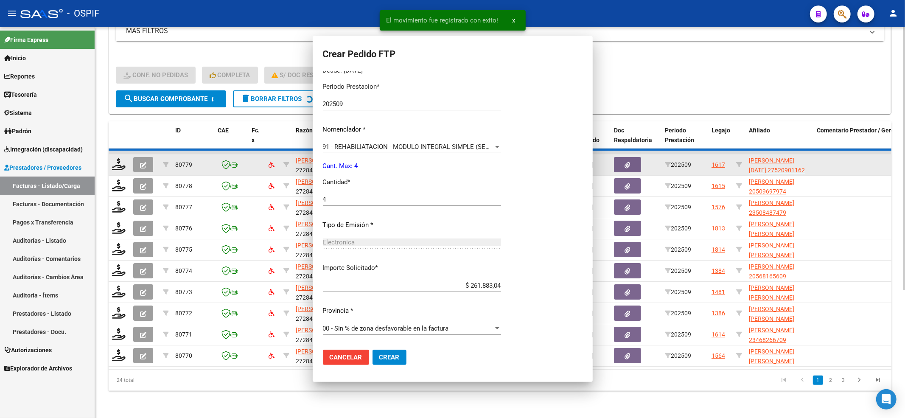
scroll to position [0, 0]
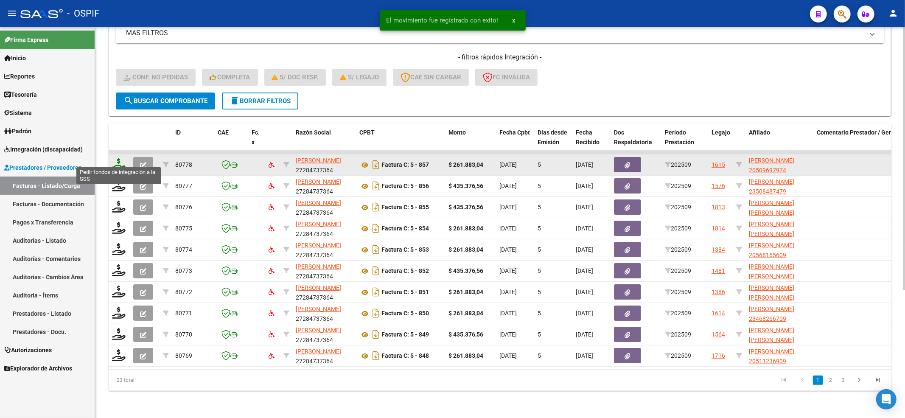
click at [115, 160] on icon at bounding box center [119, 164] width 14 height 12
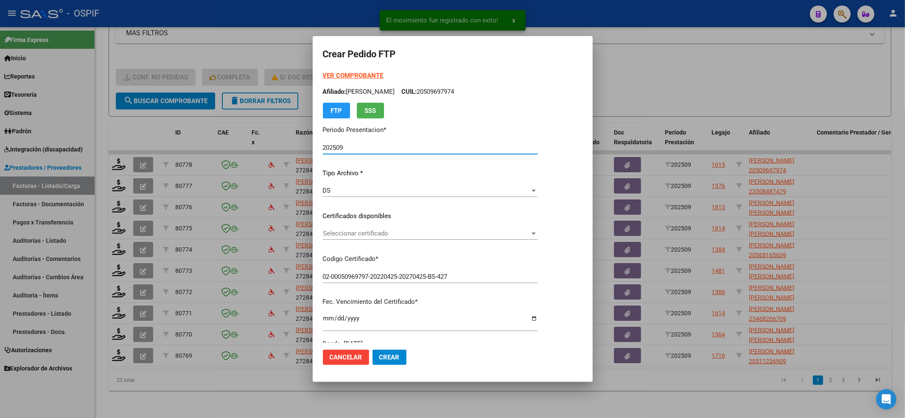
click at [415, 246] on div "Seleccionar certificado Seleccionar certificado" at bounding box center [430, 237] width 215 height 21
click at [412, 238] on div "Seleccionar certificado Seleccionar certificado" at bounding box center [430, 233] width 215 height 13
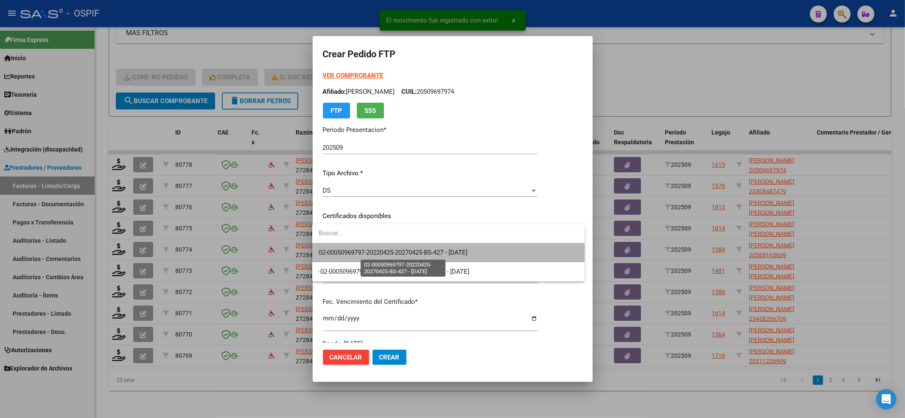
click at [411, 253] on span "02-00050969797-20220425-20270425-BS-427 - 2027-04-25" at bounding box center [393, 253] width 149 height 8
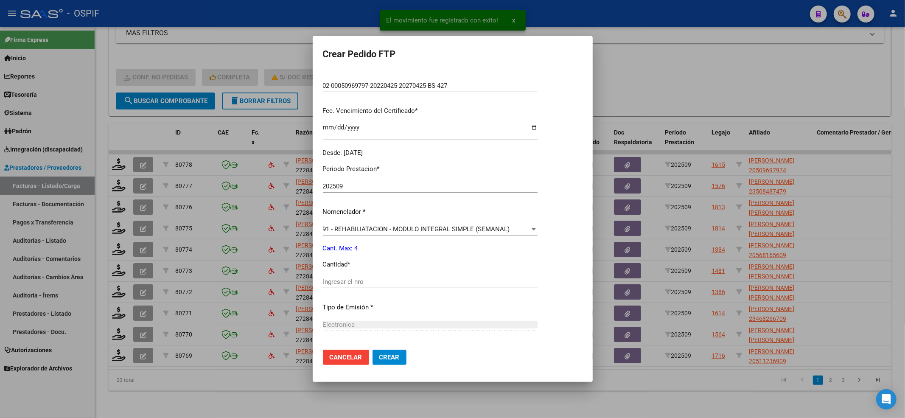
scroll to position [226, 0]
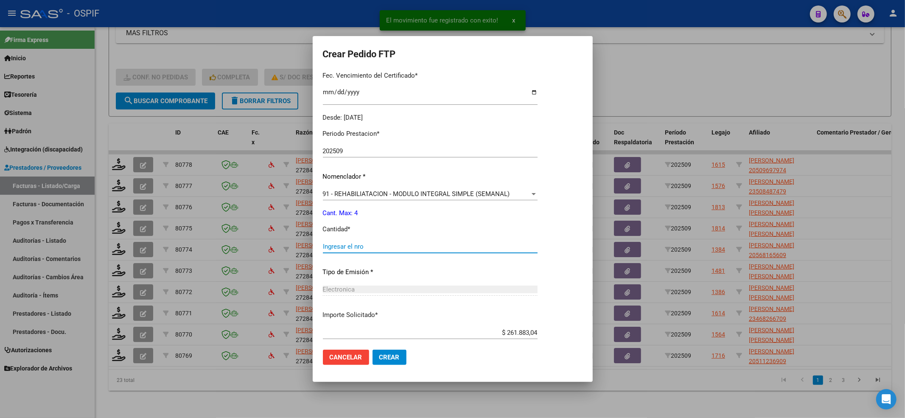
click at [401, 250] on input "Ingresar el nro" at bounding box center [430, 247] width 215 height 8
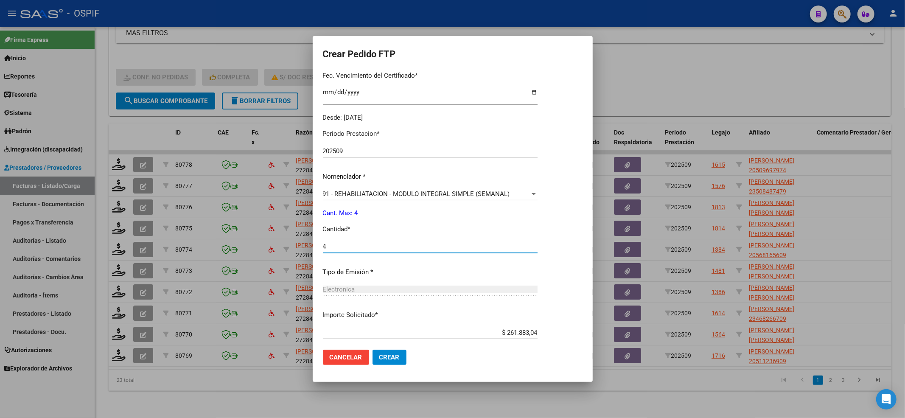
drag, startPoint x: 390, startPoint y: 374, endPoint x: 391, endPoint y: 350, distance: 23.8
click at [391, 367] on mat-dialog-container "Crear Pedido FTP VER COMPROBANTE ARCA Padrón Afiliado: GIMENEZ SANTINO EZEQUIEL…" at bounding box center [453, 208] width 280 height 345
click at [391, 350] on button "Crear" at bounding box center [390, 357] width 34 height 15
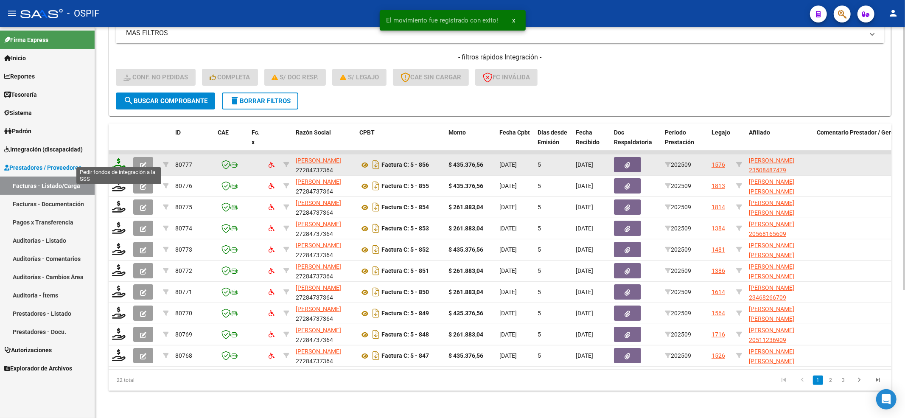
click at [115, 158] on icon at bounding box center [119, 164] width 14 height 12
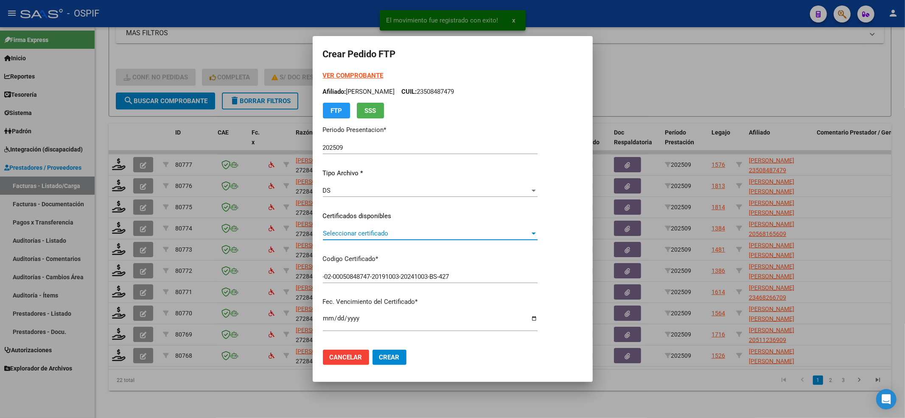
click at [362, 235] on span "Seleccionar certificado" at bounding box center [426, 234] width 207 height 8
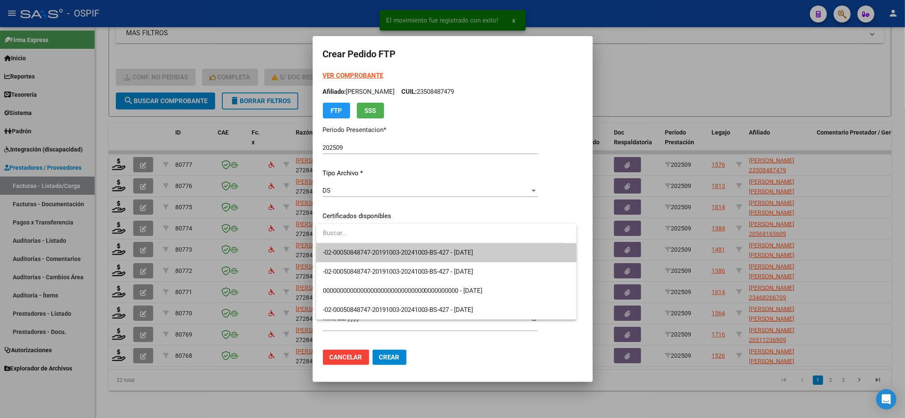
click at [361, 247] on span "-02-00050848747-20191003-20241003-BS-427 - 2024-10-03" at bounding box center [446, 252] width 247 height 19
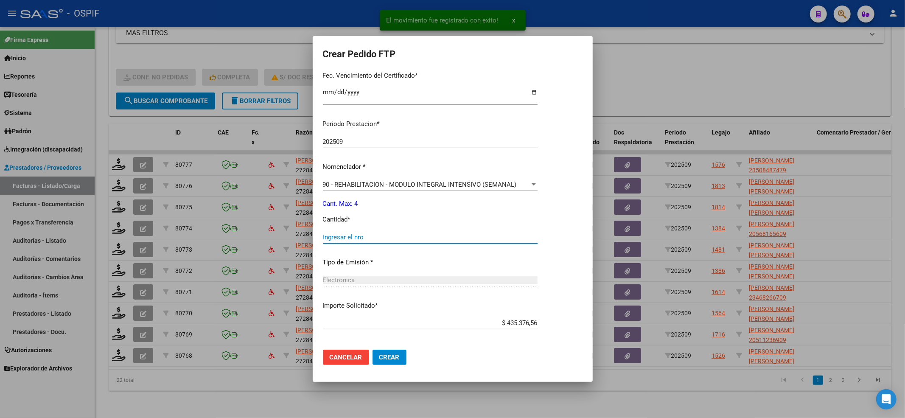
click at [365, 239] on input "Ingresar el nro" at bounding box center [430, 237] width 215 height 8
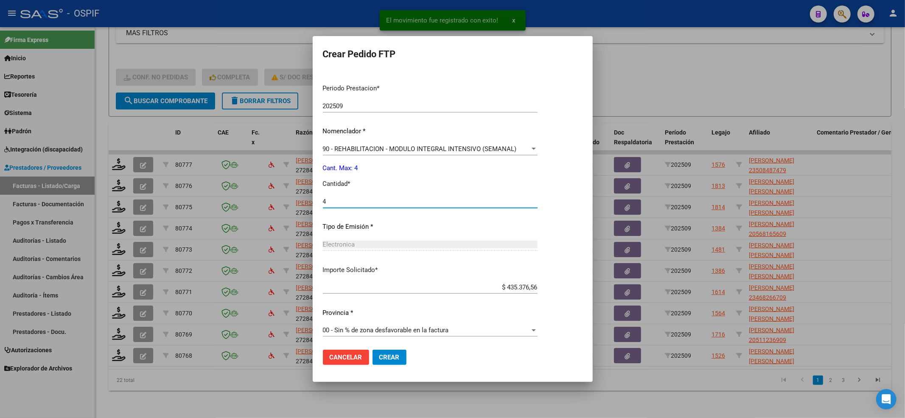
scroll to position [264, 0]
click at [401, 354] on button "Crear" at bounding box center [390, 357] width 34 height 15
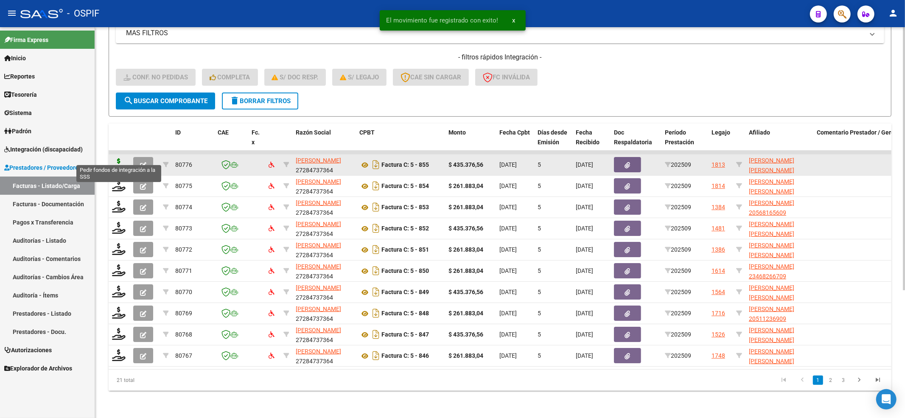
click at [122, 158] on icon at bounding box center [119, 164] width 14 height 12
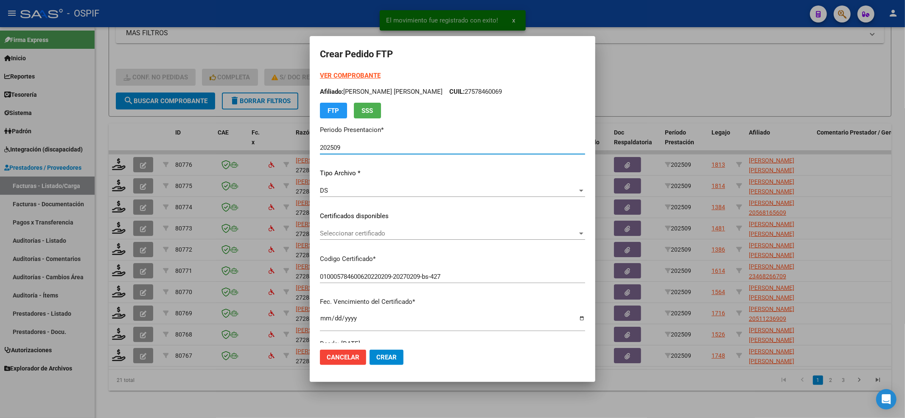
click at [469, 236] on span "Seleccionar certificado" at bounding box center [449, 234] width 258 height 8
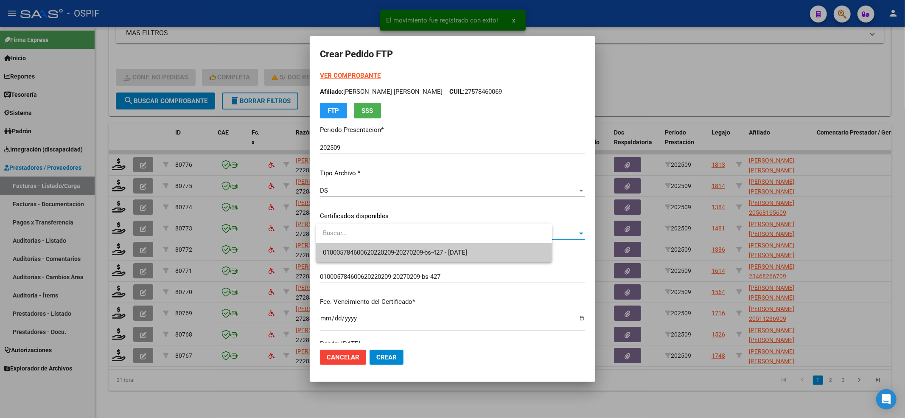
click at [466, 248] on span "010005784600620220209-20270209-bs-427 - 2027-02-09" at bounding box center [434, 252] width 222 height 19
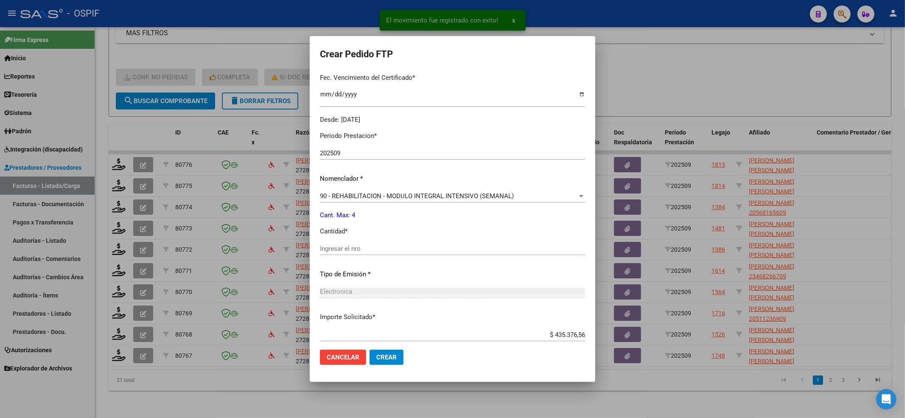
scroll to position [226, 0]
drag, startPoint x: 421, startPoint y: 255, endPoint x: 421, endPoint y: 250, distance: 5.5
click at [422, 255] on div "Ingresar el nro" at bounding box center [452, 250] width 265 height 21
click at [421, 249] on input "Ingresar el nro" at bounding box center [452, 247] width 265 height 8
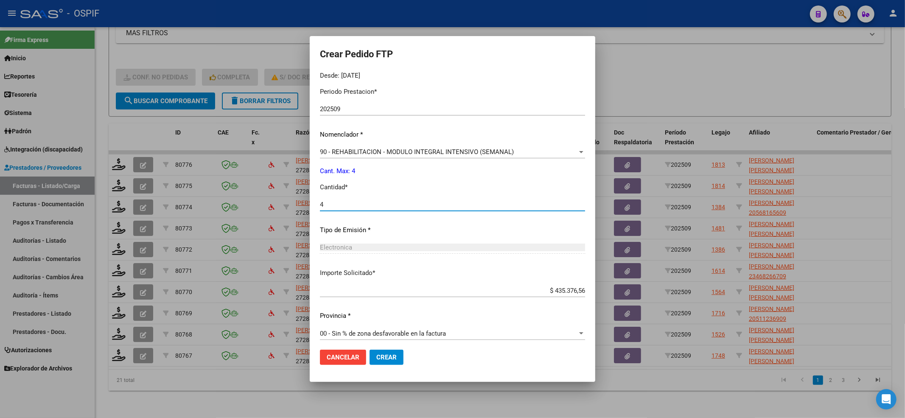
scroll to position [273, 0]
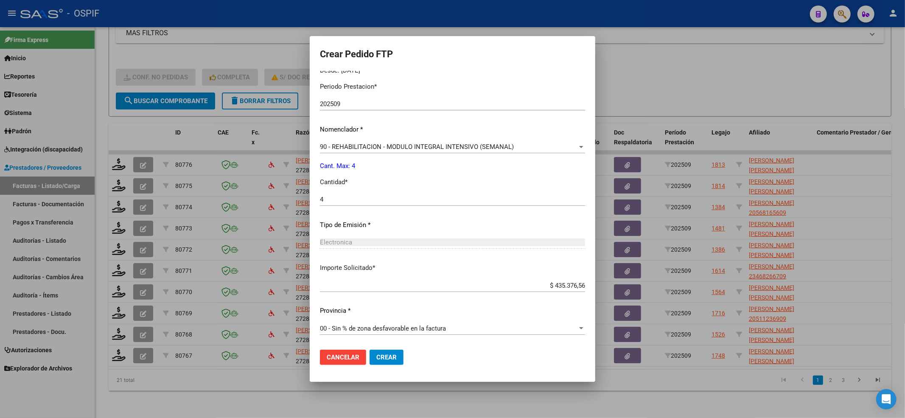
drag, startPoint x: 413, startPoint y: 356, endPoint x: 374, endPoint y: 351, distance: 39.8
click at [404, 356] on mat-dialog-actions "Cancelar Crear" at bounding box center [452, 357] width 265 height 29
click at [374, 351] on button "Crear" at bounding box center [387, 357] width 34 height 15
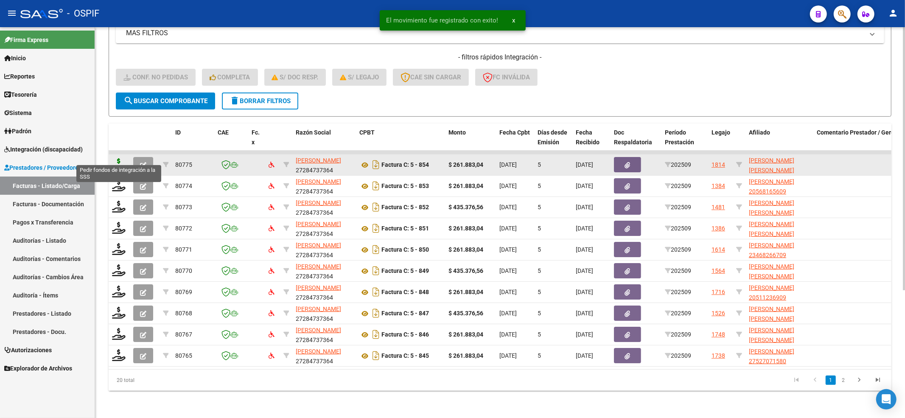
click at [115, 158] on icon at bounding box center [119, 164] width 14 height 12
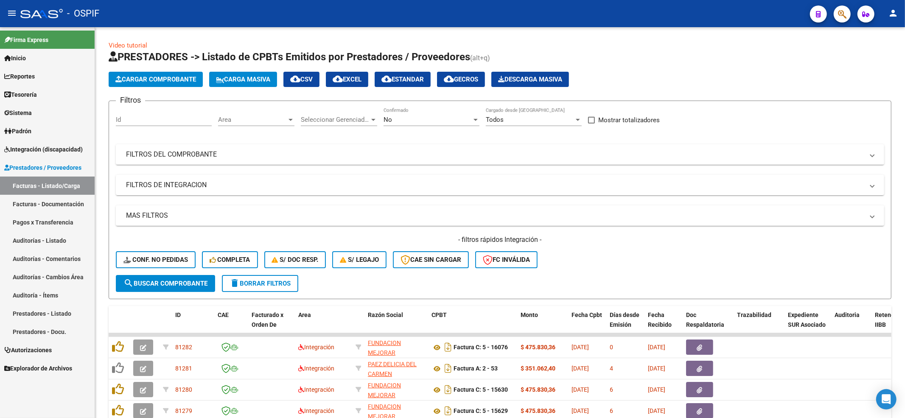
click at [26, 152] on span "Integración (discapacidad)" at bounding box center [43, 149] width 79 height 9
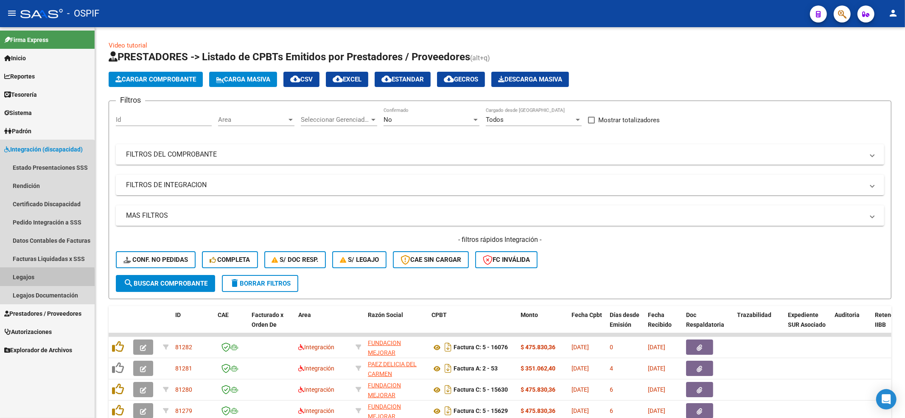
click at [32, 279] on link "Legajos" at bounding box center [47, 277] width 95 height 18
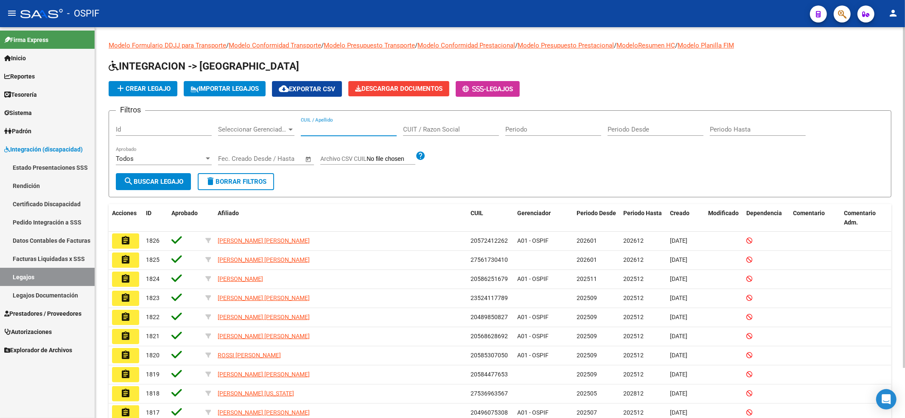
click at [334, 128] on input "CUIL / Apellido" at bounding box center [349, 130] width 96 height 8
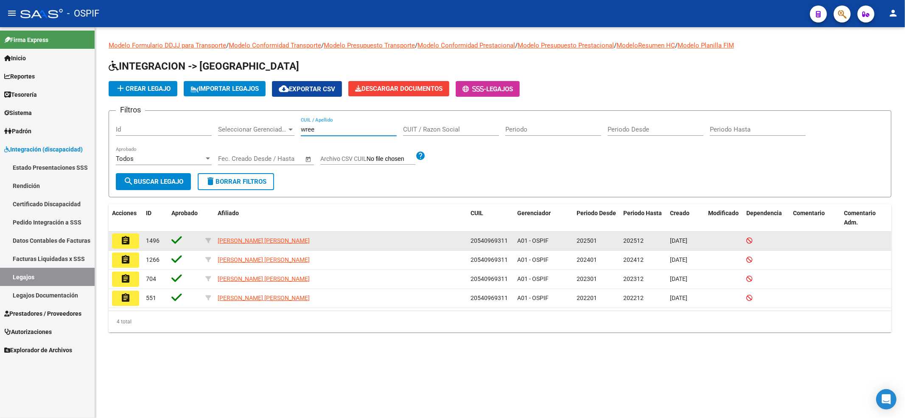
type input "wree"
click at [131, 238] on button "assignment" at bounding box center [125, 240] width 27 height 15
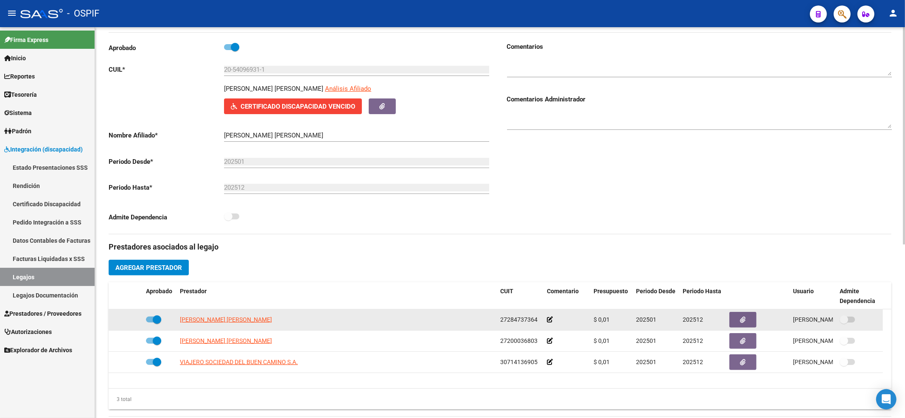
scroll to position [113, 0]
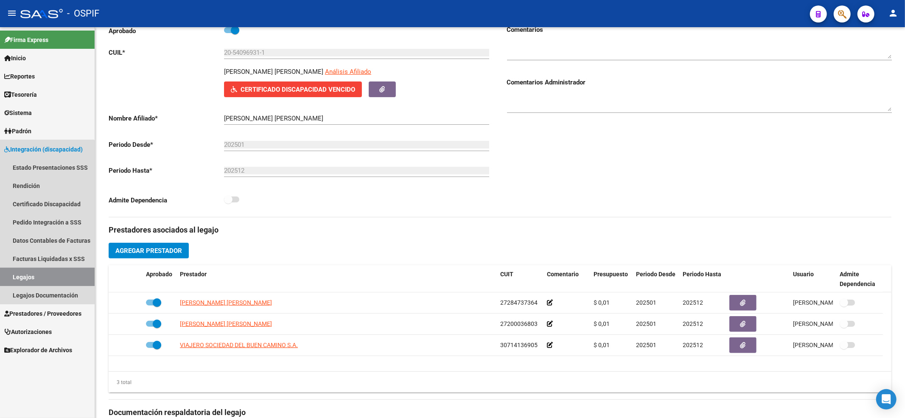
click at [12, 269] on link "Legajos" at bounding box center [47, 277] width 95 height 18
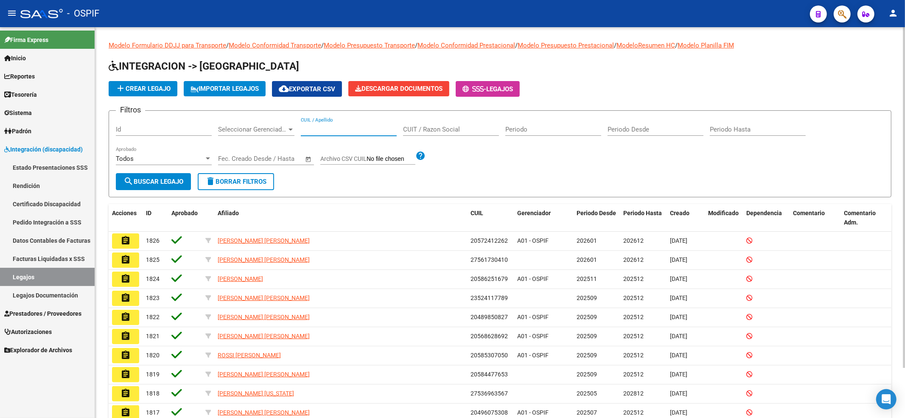
click at [333, 126] on input "CUIL / Apellido" at bounding box center [349, 130] width 96 height 8
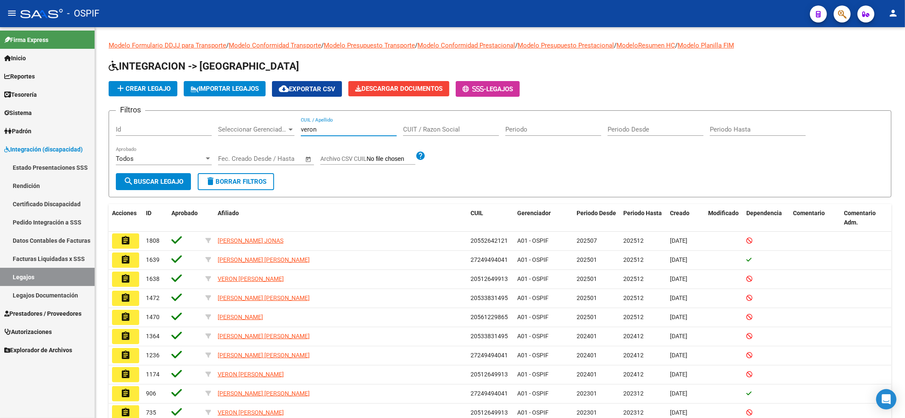
type input "veron"
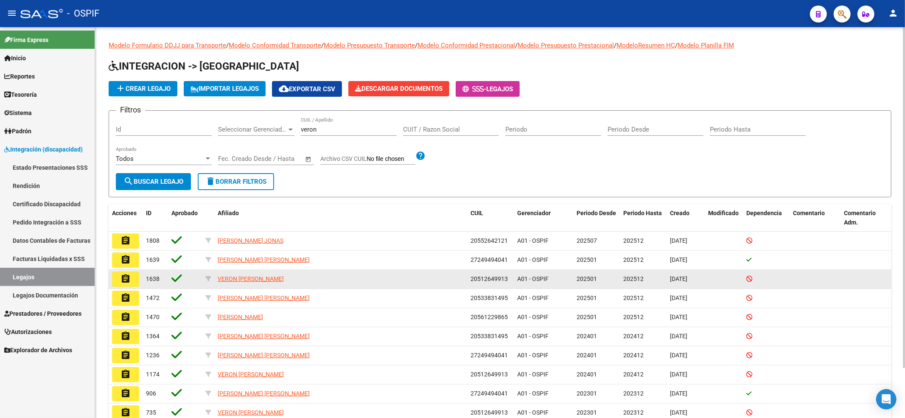
click at [143, 286] on datatable-body-cell "1638" at bounding box center [155, 279] width 25 height 19
click at [127, 283] on mat-icon "assignment" at bounding box center [126, 279] width 10 height 10
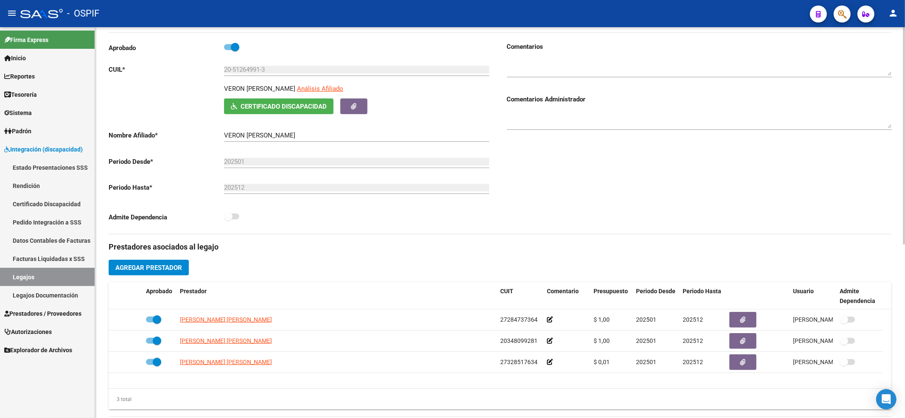
scroll to position [113, 0]
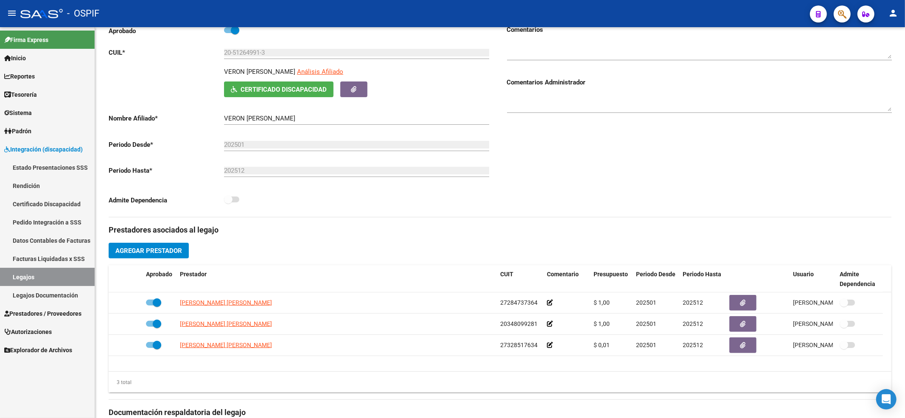
click at [58, 274] on link "Legajos" at bounding box center [47, 277] width 95 height 18
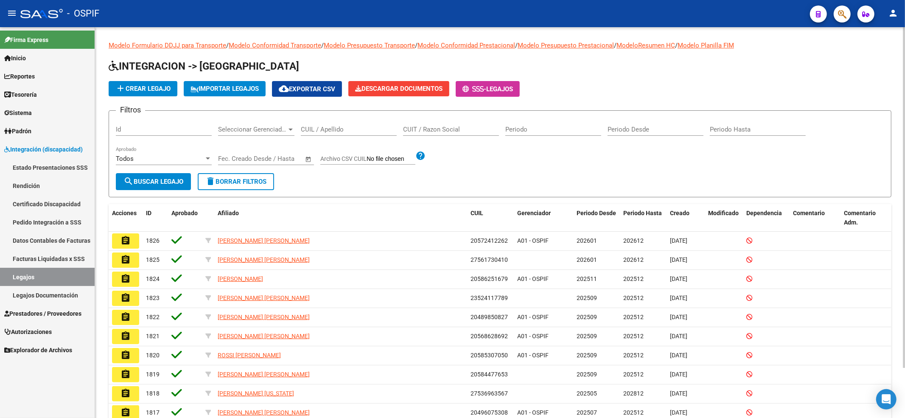
click at [330, 130] on input "CUIL / Apellido" at bounding box center [349, 130] width 96 height 8
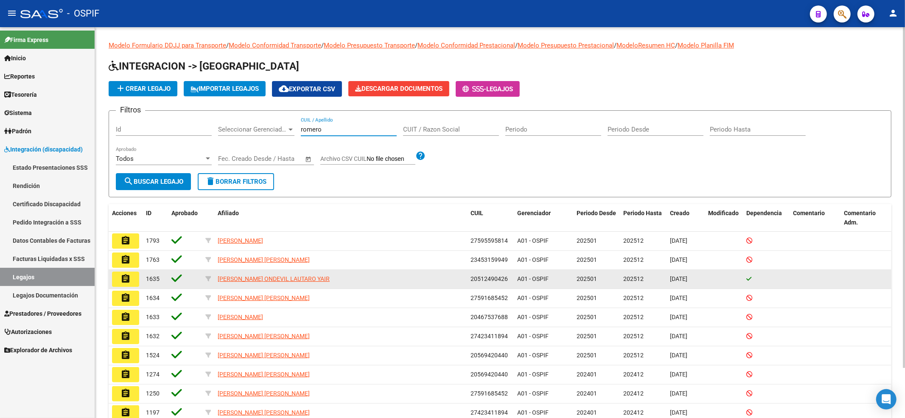
type input "romero"
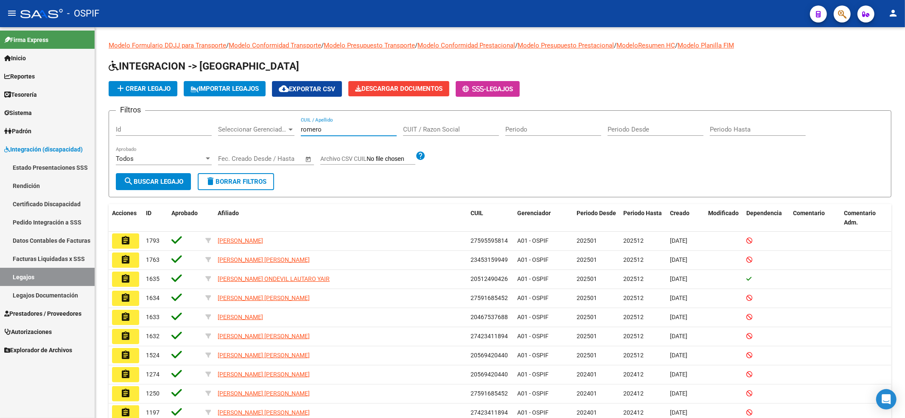
click at [121, 272] on button "assignment" at bounding box center [125, 279] width 27 height 15
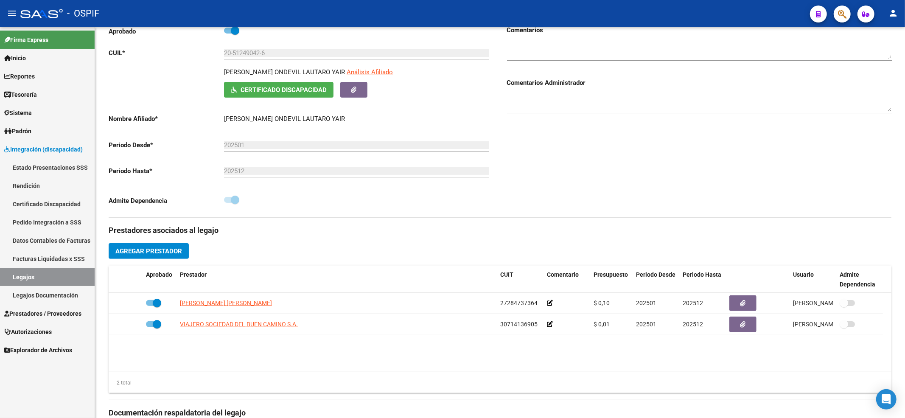
scroll to position [113, 0]
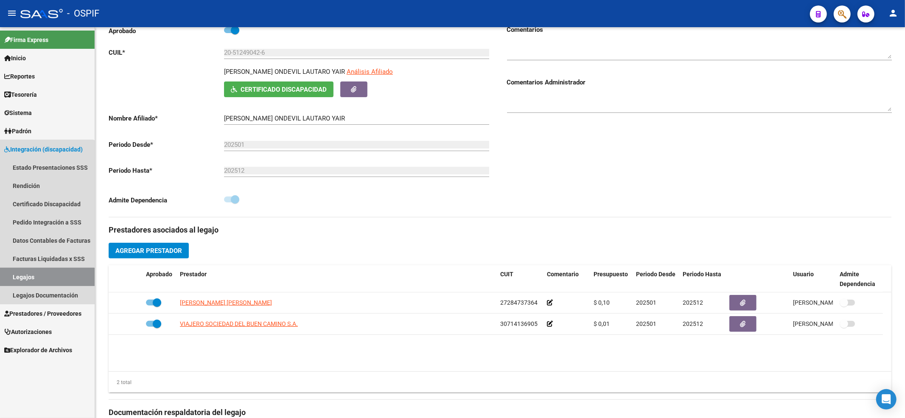
click at [33, 277] on link "Legajos" at bounding box center [47, 277] width 95 height 18
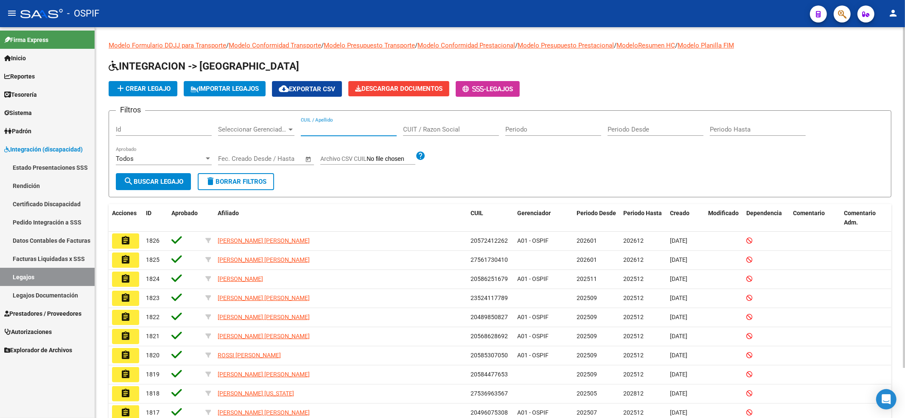
click at [343, 131] on input "CUIL / Apellido" at bounding box center [349, 130] width 96 height 8
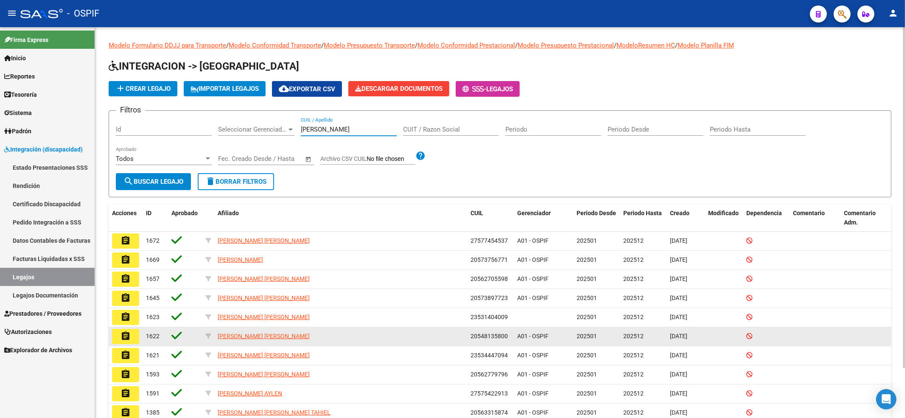
type input "lopez"
click at [127, 337] on mat-icon "assignment" at bounding box center [126, 336] width 10 height 10
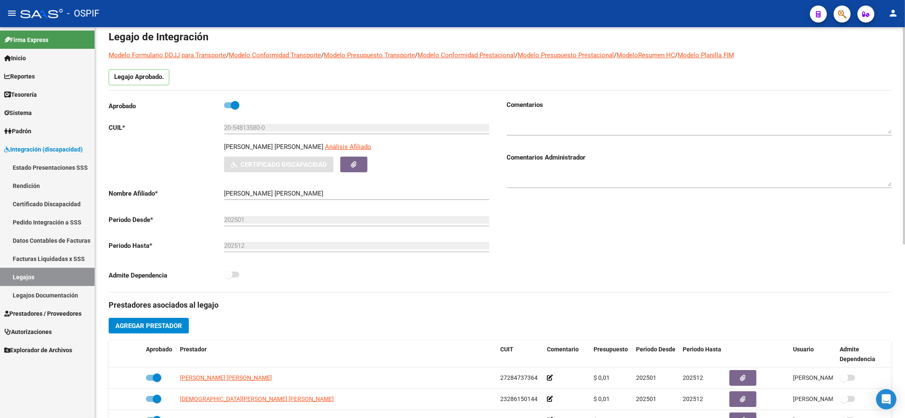
scroll to position [113, 0]
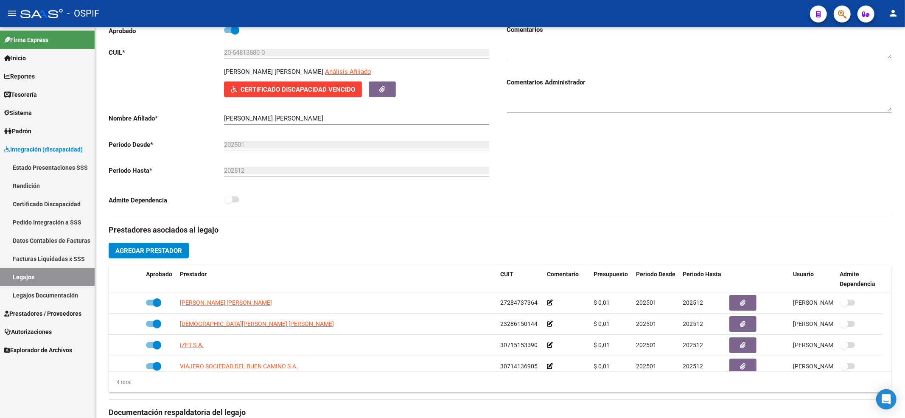
click at [17, 274] on link "Legajos" at bounding box center [47, 277] width 95 height 18
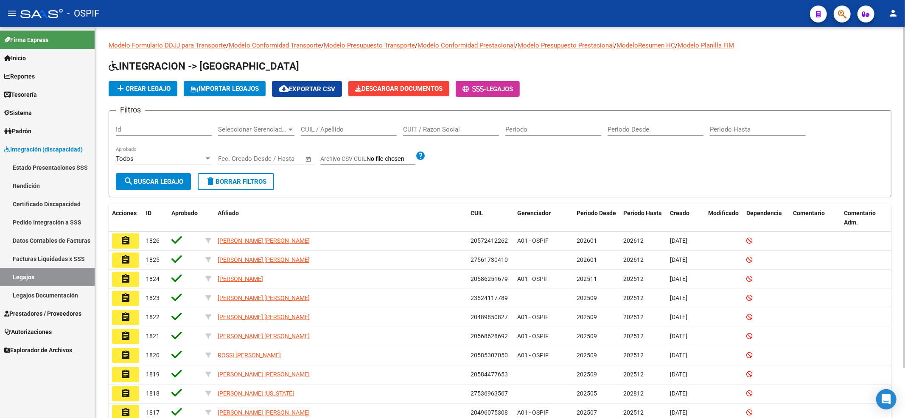
click at [347, 128] on input "CUIL / Apellido" at bounding box center [349, 130] width 96 height 8
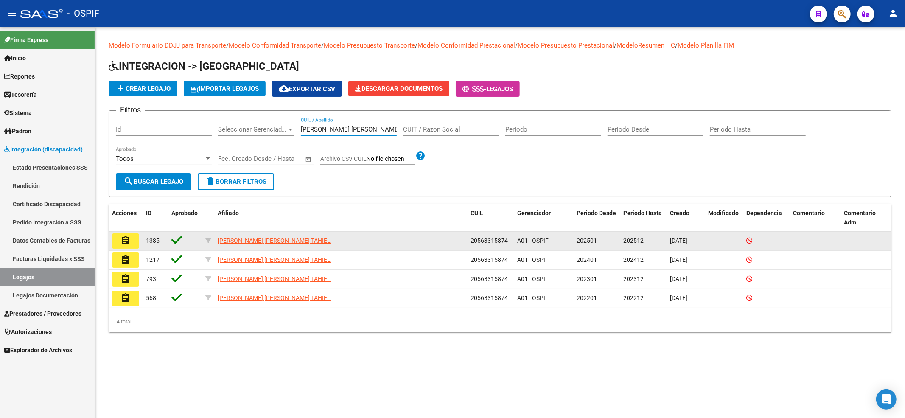
type input "lopez bastian"
click at [114, 236] on datatable-body-cell "assignment" at bounding box center [126, 241] width 34 height 19
click at [120, 238] on button "assignment" at bounding box center [125, 240] width 27 height 15
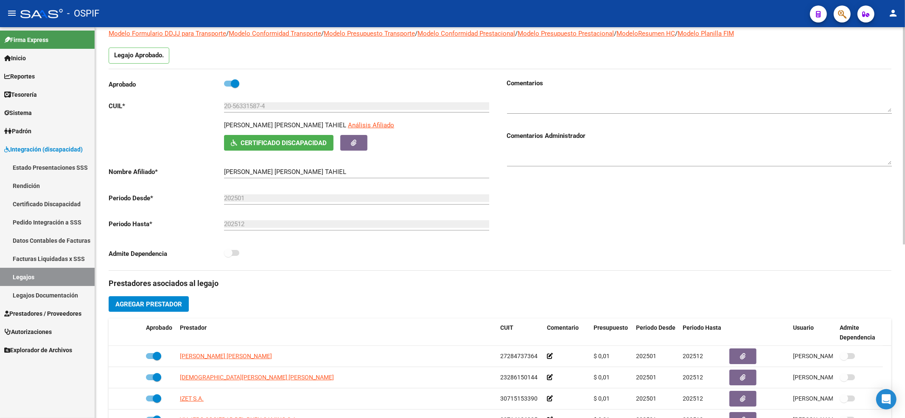
scroll to position [170, 0]
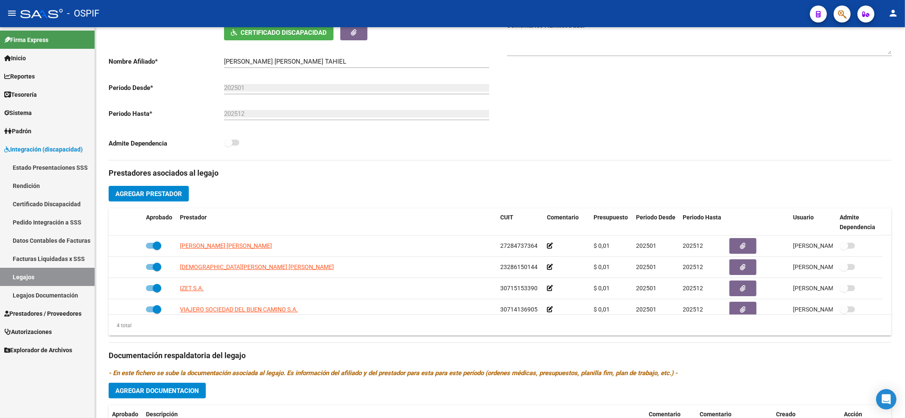
click at [24, 272] on link "Legajos" at bounding box center [47, 277] width 95 height 18
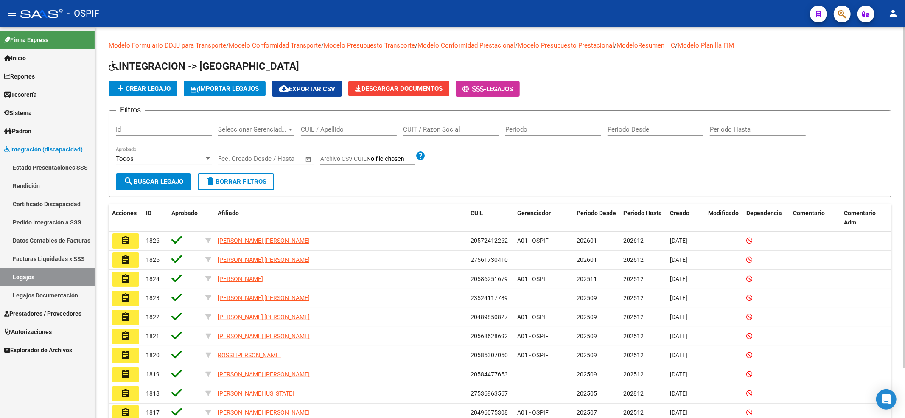
click at [348, 136] on div "CUIL / Apellido" at bounding box center [349, 127] width 96 height 18
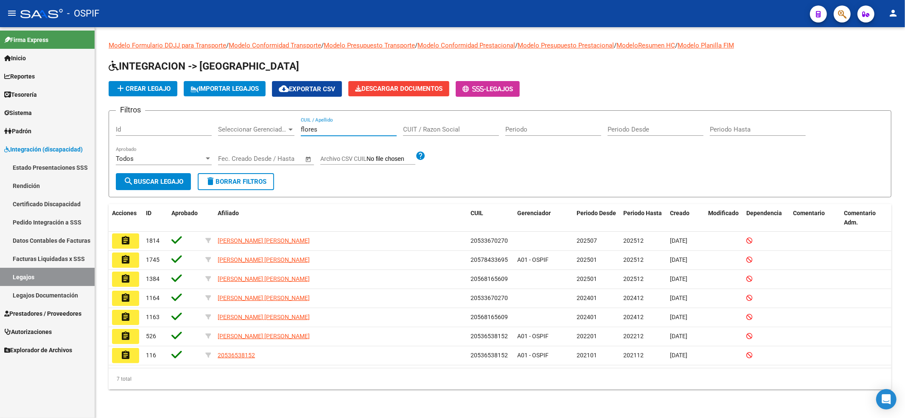
type input "flores"
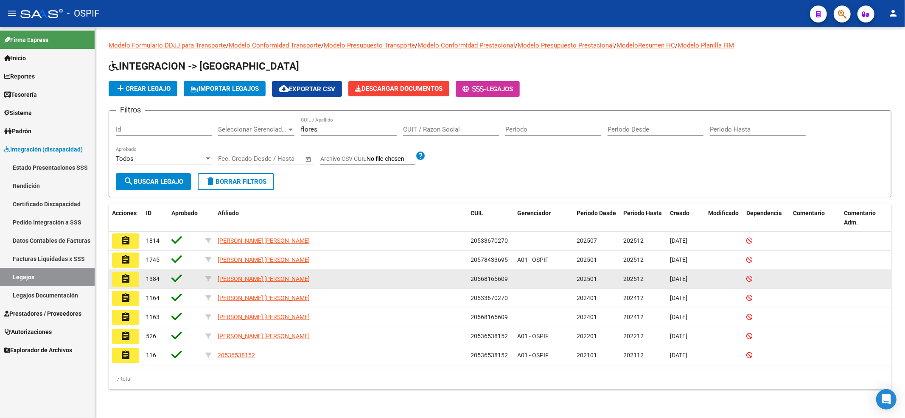
click at [139, 280] on datatable-body-cell "assignment" at bounding box center [126, 279] width 34 height 19
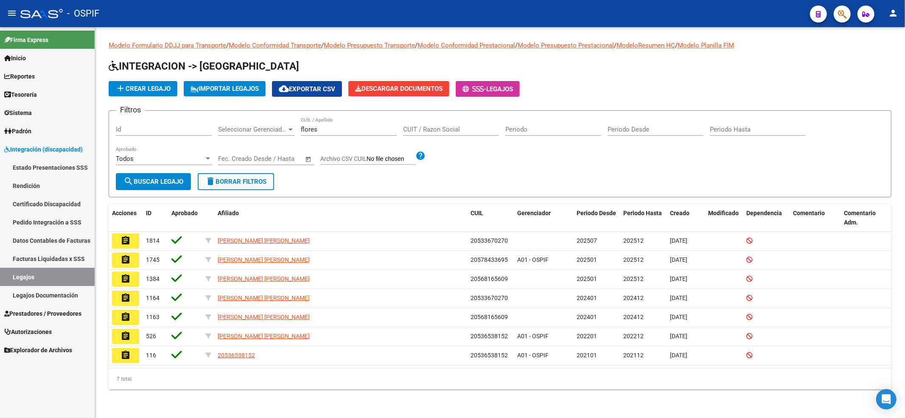
click at [106, 280] on div "Modelo Formulario DDJJ para Transporte / Modelo Conformidad Transporte / Modelo…" at bounding box center [500, 222] width 810 height 390
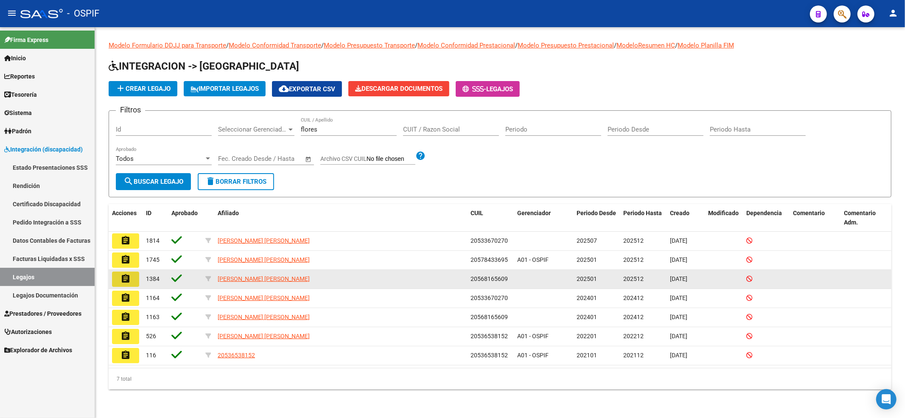
click at [119, 282] on button "assignment" at bounding box center [125, 279] width 27 height 15
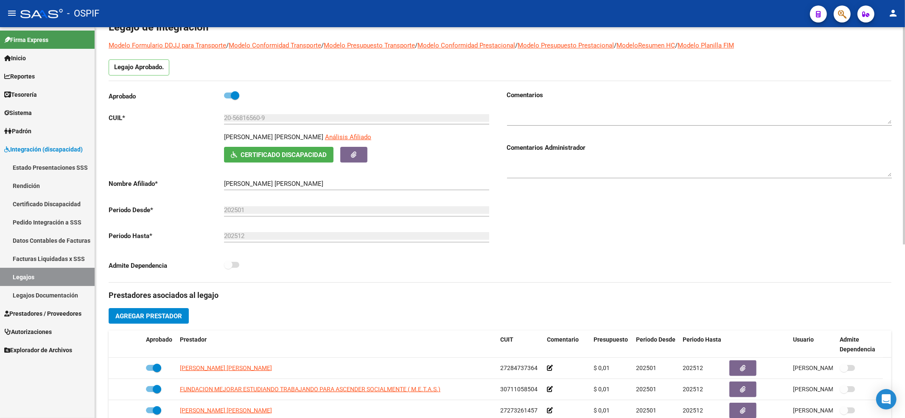
scroll to position [113, 0]
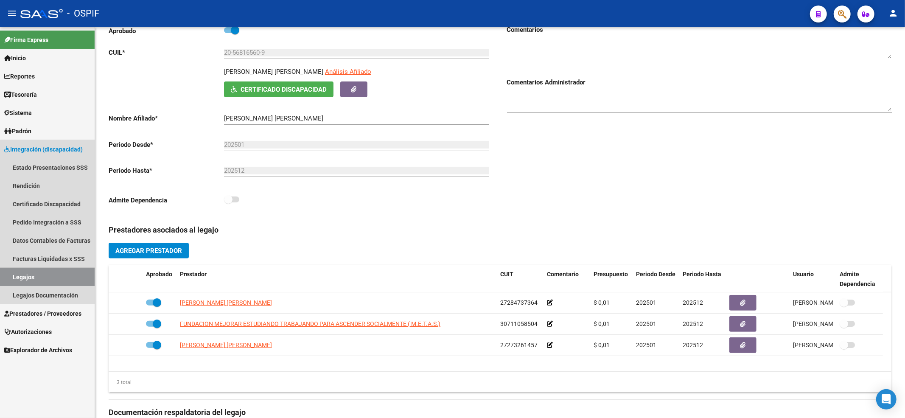
click at [84, 275] on link "Legajos" at bounding box center [47, 277] width 95 height 18
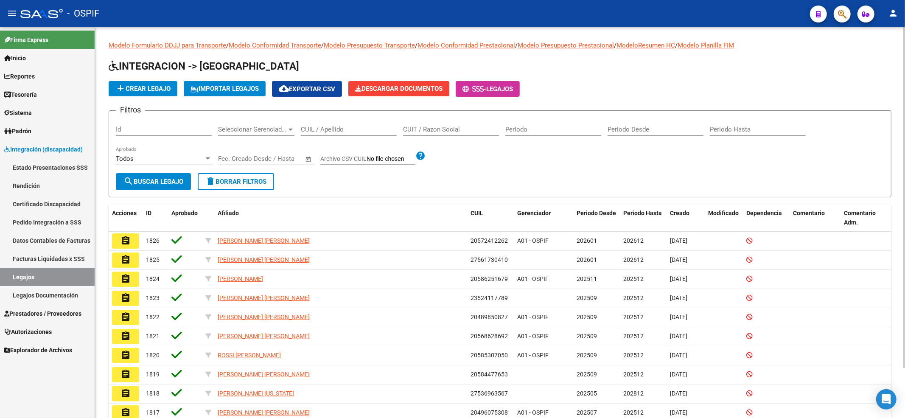
drag, startPoint x: 343, startPoint y: 122, endPoint x: 342, endPoint y: 135, distance: 12.8
click at [342, 134] on div "CUIL / Apellido" at bounding box center [349, 127] width 96 height 18
type input "z"
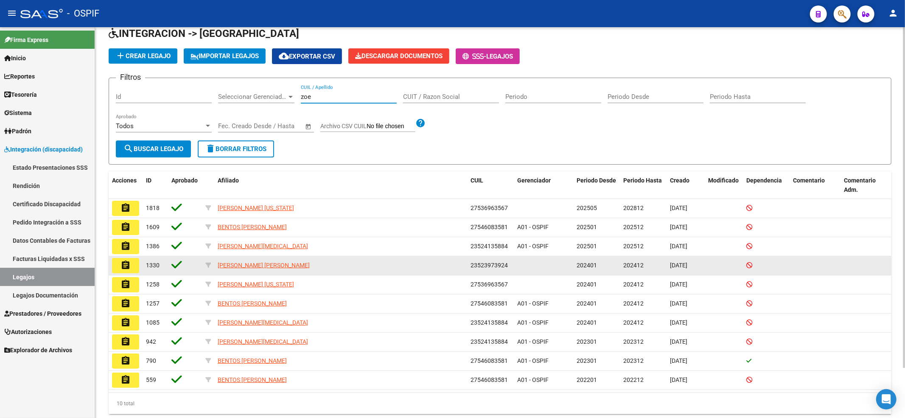
scroll to position [56, 0]
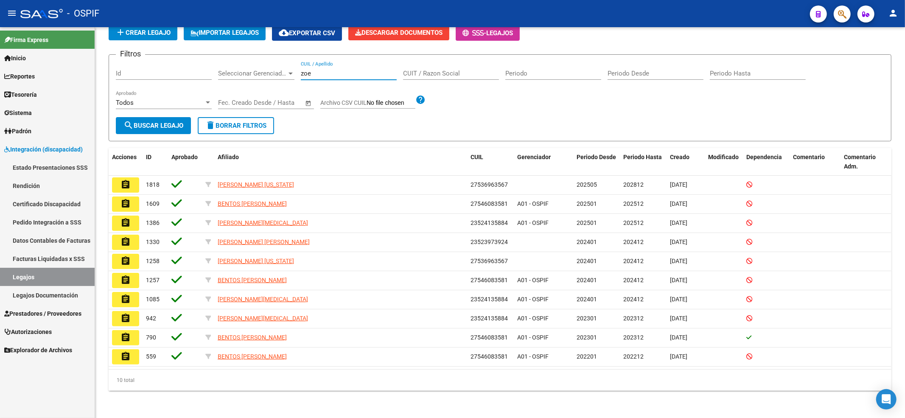
type input "zoe"
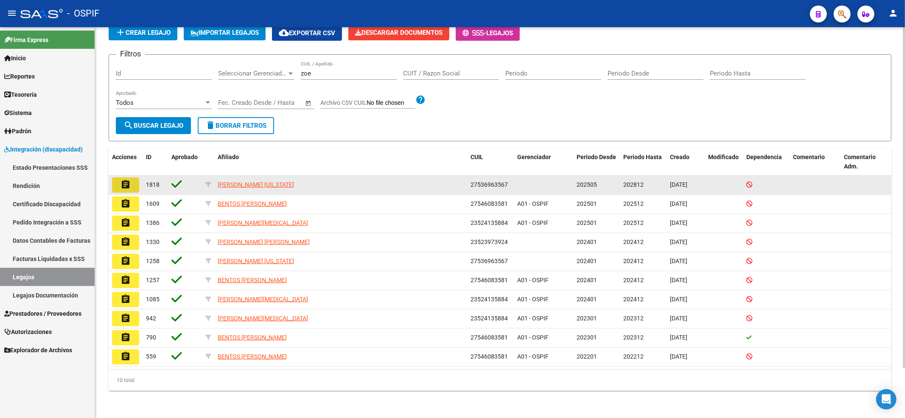
drag, startPoint x: 124, startPoint y: 182, endPoint x: 202, endPoint y: 17, distance: 182.2
click at [125, 182] on mat-icon "assignment" at bounding box center [126, 185] width 10 height 10
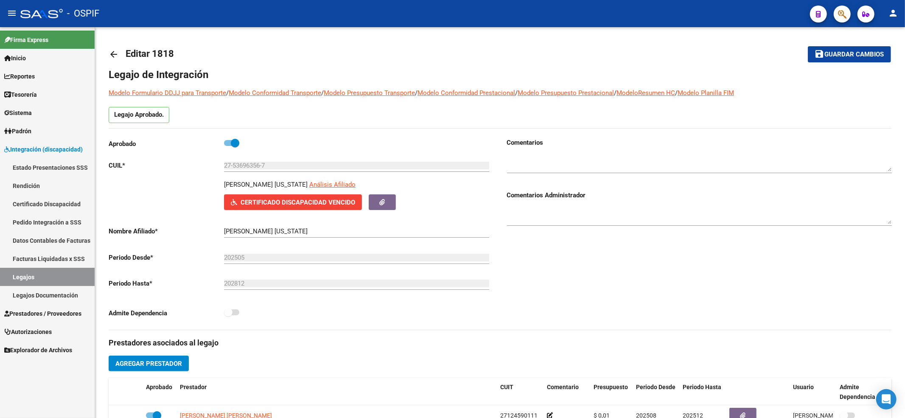
drag, startPoint x: 42, startPoint y: 261, endPoint x: 43, endPoint y: 272, distance: 11.1
click at [43, 263] on link "Facturas Liquidadas x SSS" at bounding box center [47, 259] width 95 height 18
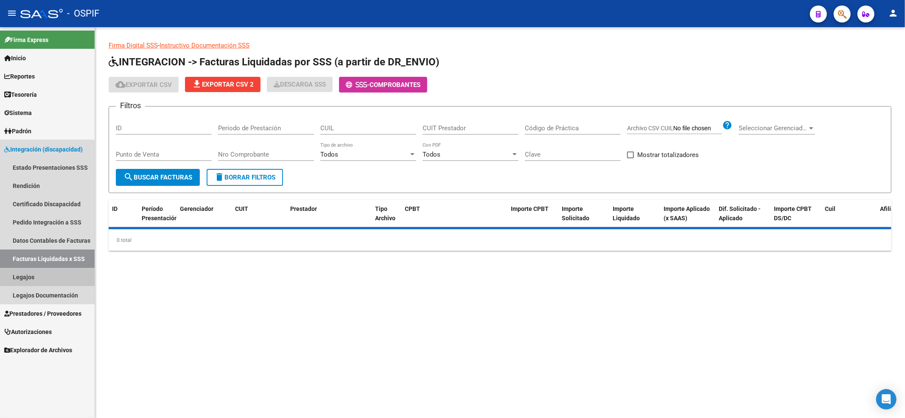
click at [43, 272] on link "Legajos" at bounding box center [47, 277] width 95 height 18
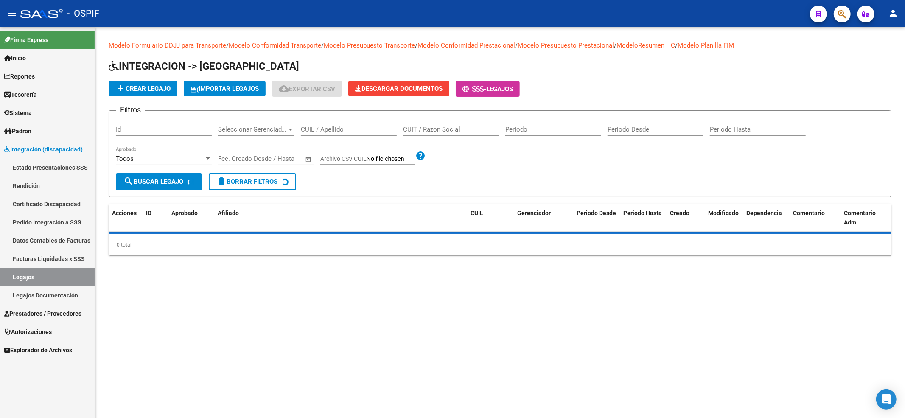
drag, startPoint x: 354, startPoint y: 126, endPoint x: 352, endPoint y: 121, distance: 5.9
click at [354, 127] on input "CUIL / Apellido" at bounding box center [349, 130] width 96 height 8
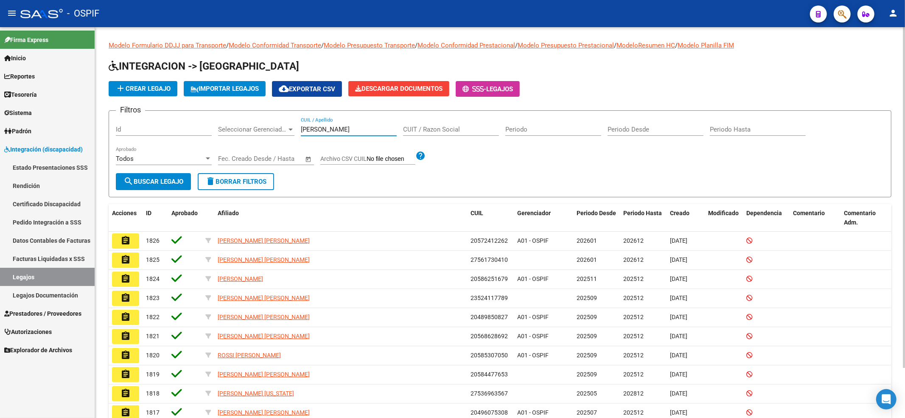
type input "fernandez"
drag, startPoint x: 623, startPoint y: 155, endPoint x: 557, endPoint y: 157, distance: 66.6
click at [621, 158] on div "Filtros Id Seleccionar Gerenciador Seleccionar Gerenciador fernandez CUIL / Ape…" at bounding box center [500, 146] width 769 height 56
drag, startPoint x: 367, startPoint y: 119, endPoint x: 364, endPoint y: 126, distance: 7.8
click at [367, 121] on div "fernandez CUIL / Apellido" at bounding box center [349, 127] width 96 height 18
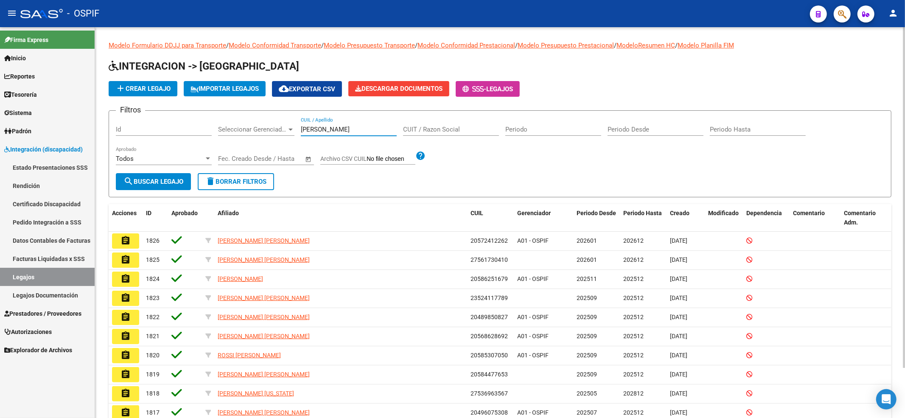
click at [364, 126] on input "fernandez" at bounding box center [349, 130] width 96 height 8
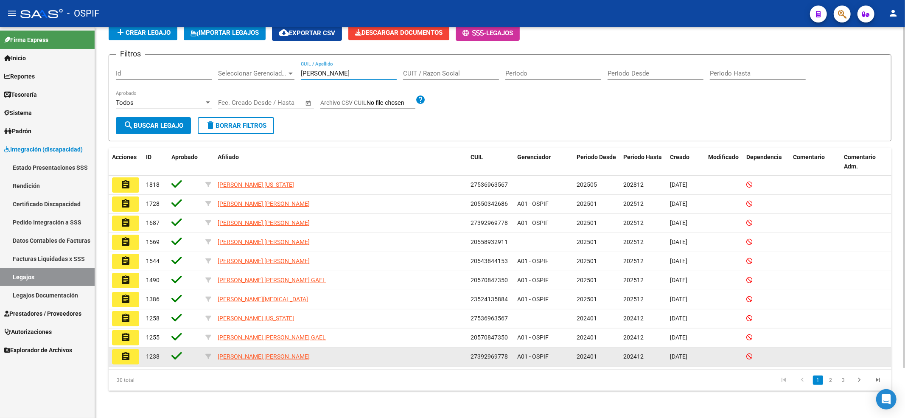
scroll to position [57, 0]
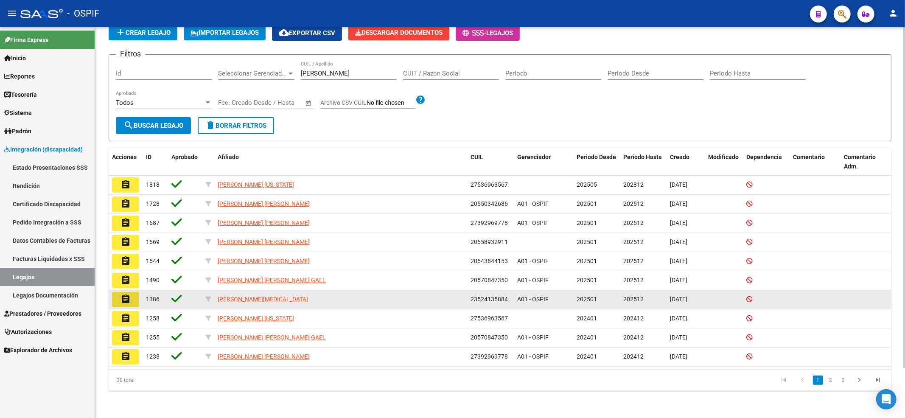
click at [126, 301] on mat-icon "assignment" at bounding box center [126, 299] width 10 height 10
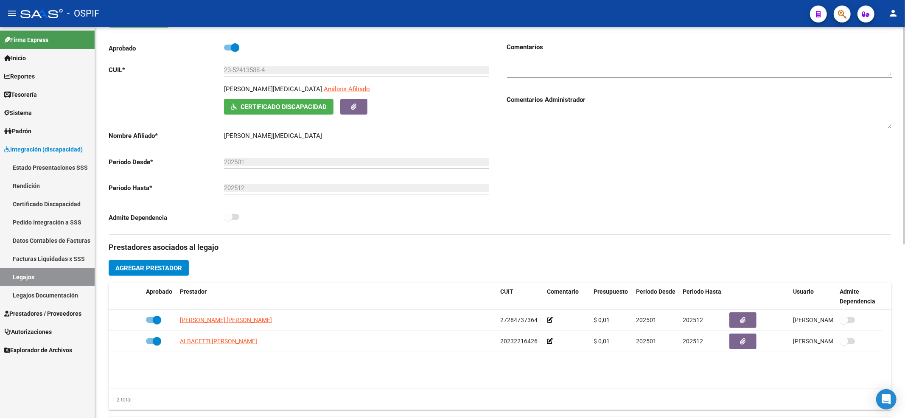
scroll to position [113, 0]
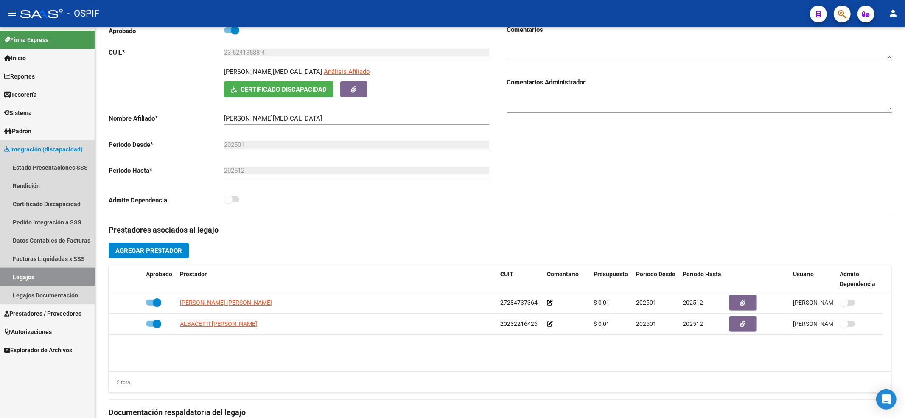
click at [33, 268] on link "Legajos" at bounding box center [47, 277] width 95 height 18
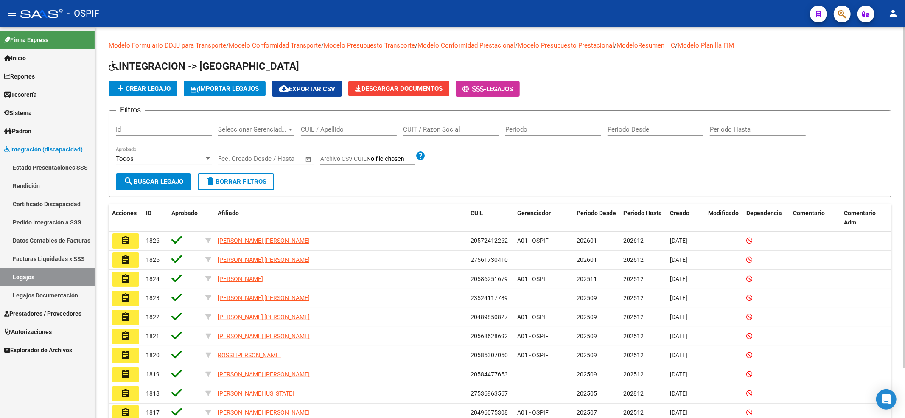
drag, startPoint x: 333, startPoint y: 138, endPoint x: 334, endPoint y: 131, distance: 7.4
click at [333, 138] on div "CUIL / Apellido" at bounding box center [349, 131] width 96 height 26
click at [334, 131] on input "CUIL / Apellido" at bounding box center [349, 130] width 96 height 8
paste input "[PERSON_NAME]"
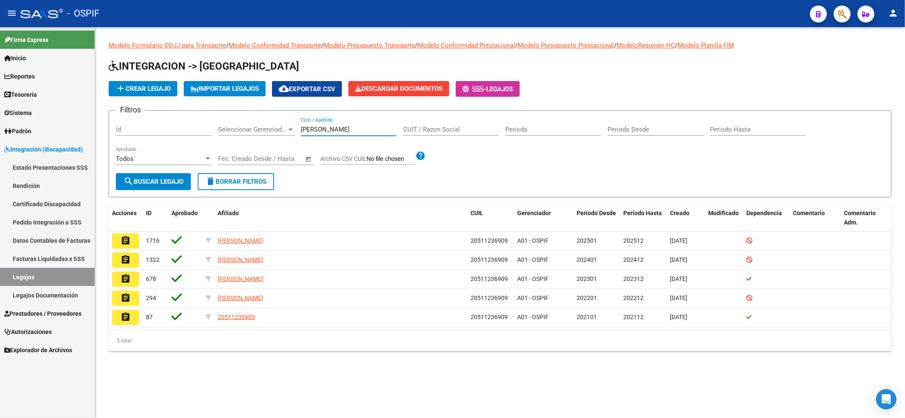
type input "[PERSON_NAME]"
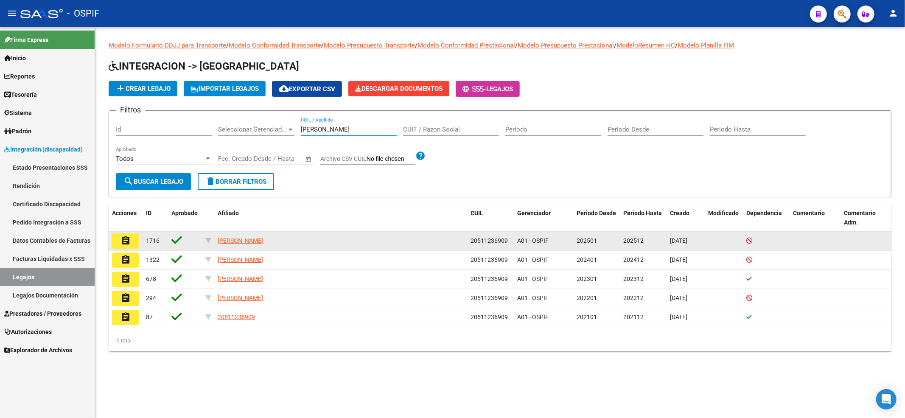
drag, startPoint x: 108, startPoint y: 239, endPoint x: 126, endPoint y: 239, distance: 18.3
click at [111, 239] on div "Modelo Formulario DDJJ para Transporte / Modelo Conformidad Transporte / Modelo…" at bounding box center [500, 202] width 810 height 351
click at [129, 239] on mat-icon "assignment" at bounding box center [126, 241] width 10 height 10
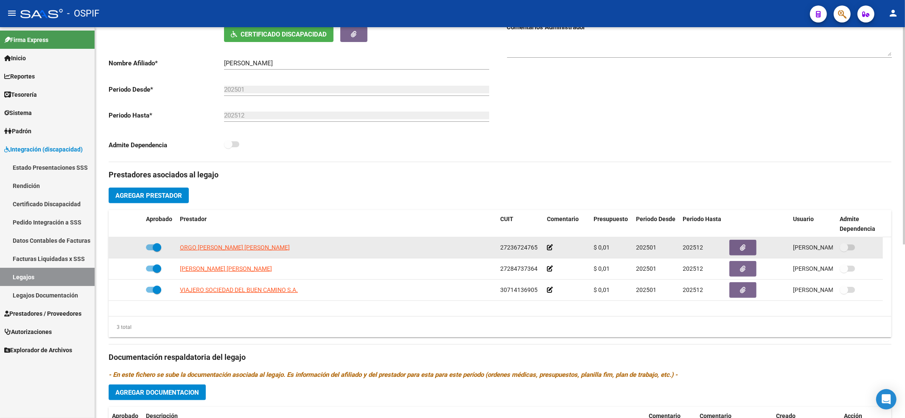
scroll to position [170, 0]
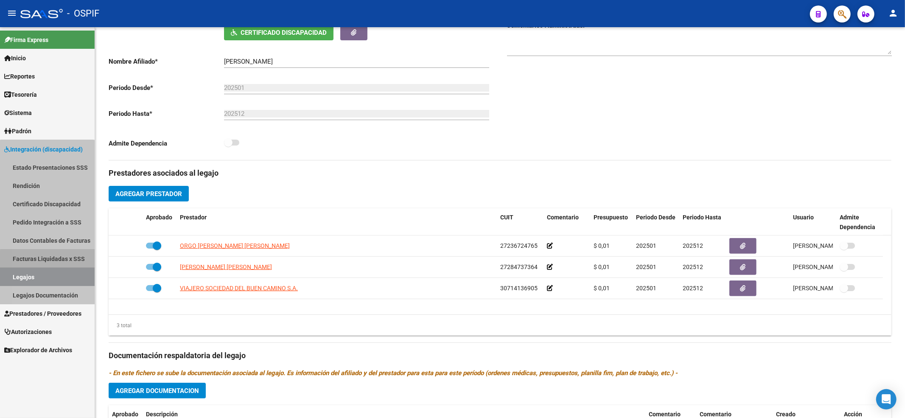
click at [46, 274] on link "Legajos" at bounding box center [47, 277] width 95 height 18
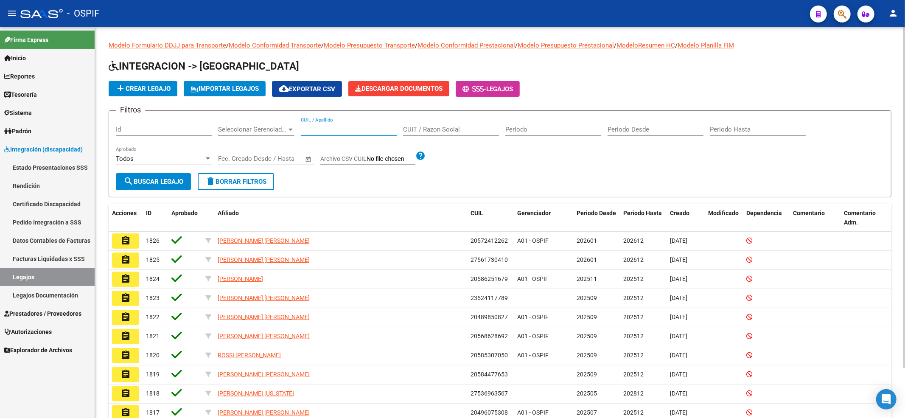
click at [345, 126] on input "CUIL / Apellido" at bounding box center [349, 130] width 96 height 8
paste input "[PERSON_NAME]"
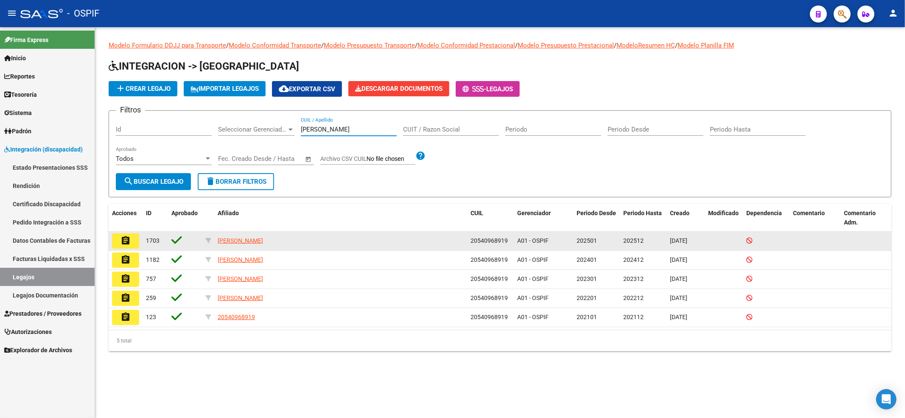
type input "[PERSON_NAME]"
click at [122, 243] on mat-icon "assignment" at bounding box center [126, 241] width 10 height 10
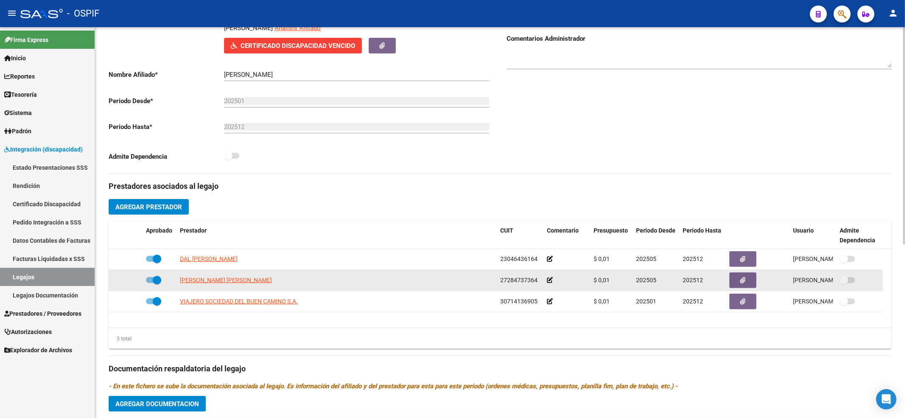
scroll to position [170, 0]
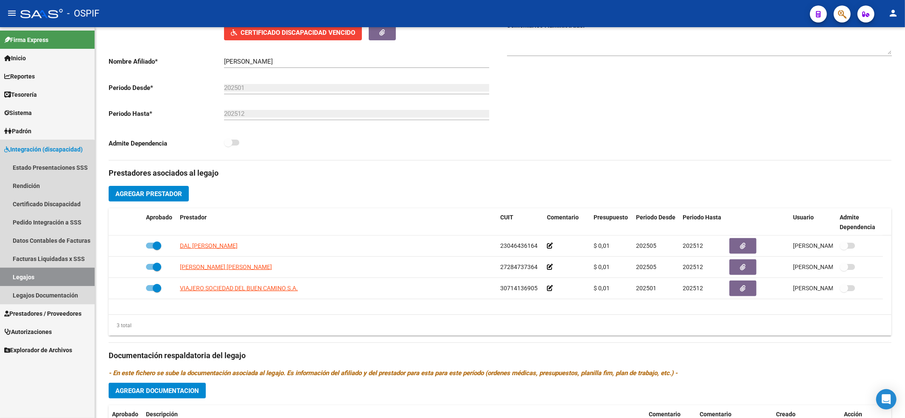
drag, startPoint x: 31, startPoint y: 281, endPoint x: 56, endPoint y: 275, distance: 25.6
click at [31, 282] on link "Legajos" at bounding box center [47, 277] width 95 height 18
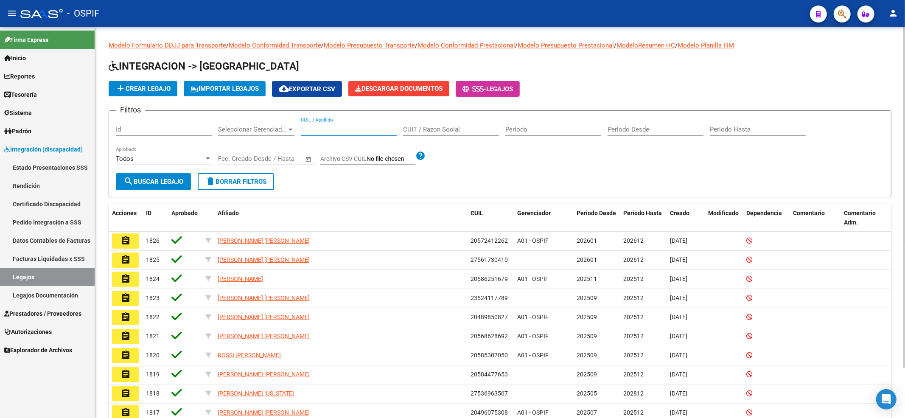
click at [347, 131] on input "CUIL / Apellido" at bounding box center [349, 130] width 96 height 8
paste input "[PERSON_NAME]"
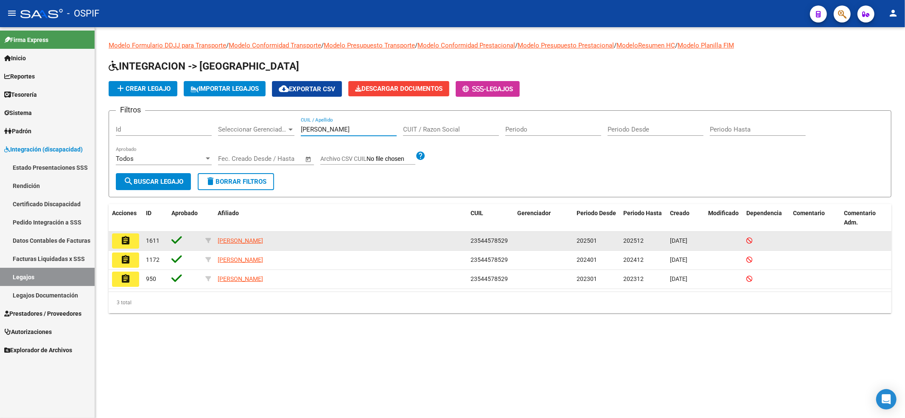
type input "[PERSON_NAME]"
click at [126, 240] on mat-icon "assignment" at bounding box center [126, 241] width 10 height 10
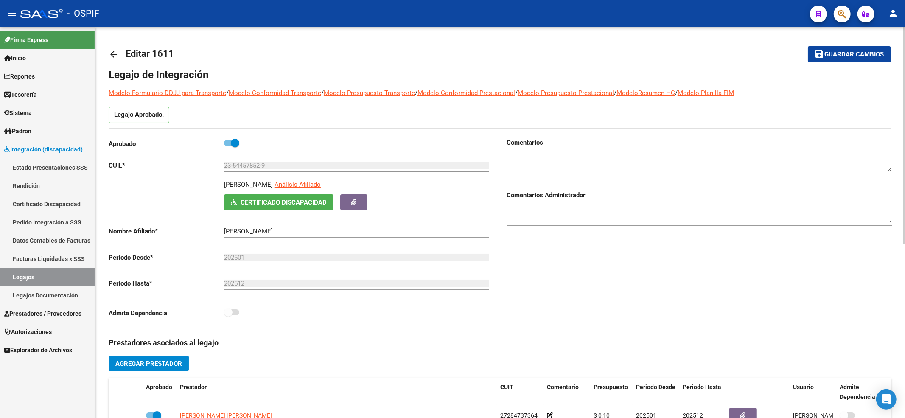
scroll to position [113, 0]
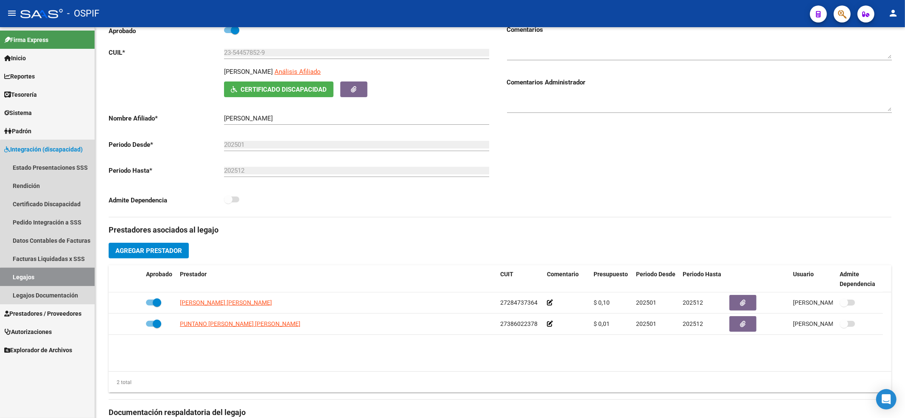
click at [65, 279] on link "Legajos" at bounding box center [47, 277] width 95 height 18
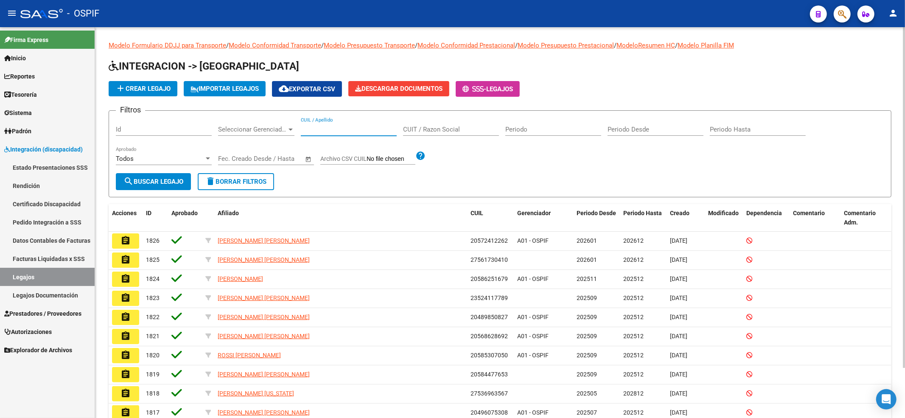
click at [332, 131] on input "CUIL / Apellido" at bounding box center [349, 130] width 96 height 8
paste input "ALVAREZ RODAS MELANIE LUCILA CUIL: 27520342465"
drag, startPoint x: 357, startPoint y: 132, endPoint x: 615, endPoint y: 145, distance: 257.9
click at [593, 164] on div "Filtros Id Seleccionar Gerenciador Seleccionar Gerenciador ALVAREZ RODAS MELANI…" at bounding box center [500, 146] width 769 height 56
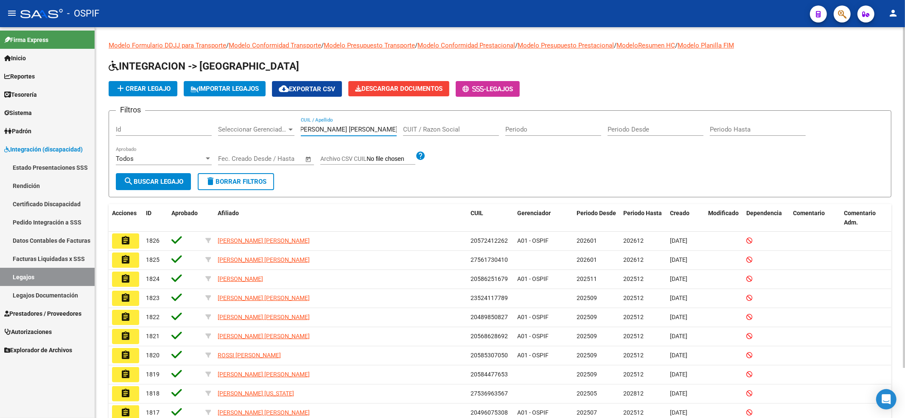
scroll to position [0, 0]
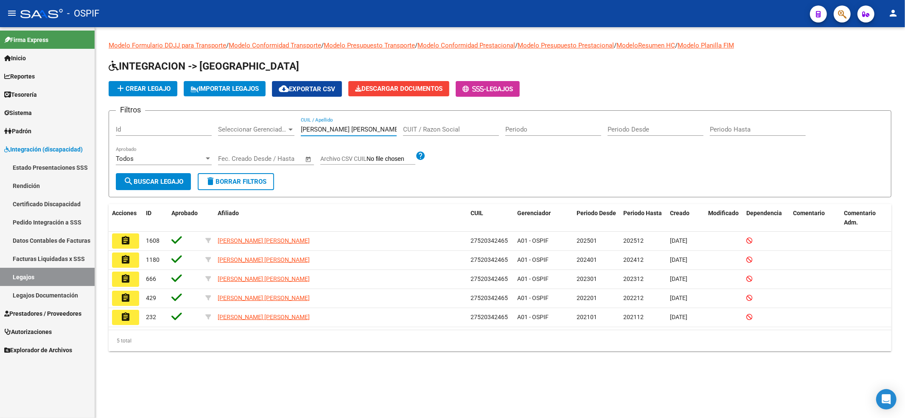
type input "ALVAREZ RODAS MELANIE LUCIL"
click at [123, 238] on mat-icon "assignment" at bounding box center [126, 241] width 10 height 10
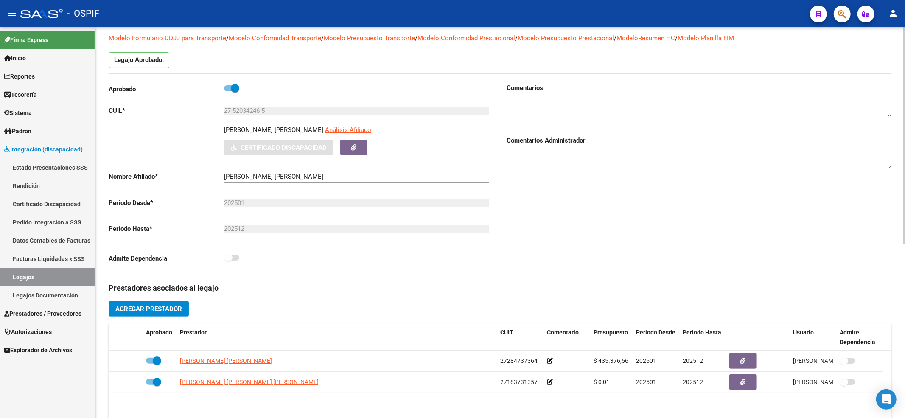
scroll to position [113, 0]
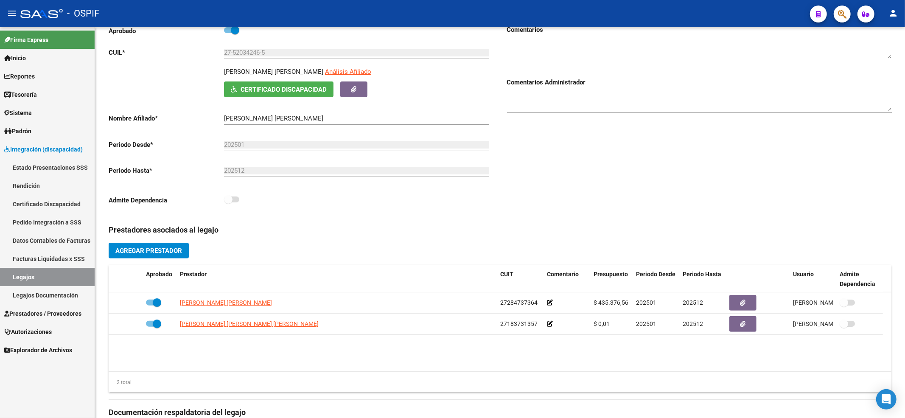
click at [39, 269] on link "Legajos" at bounding box center [47, 277] width 95 height 18
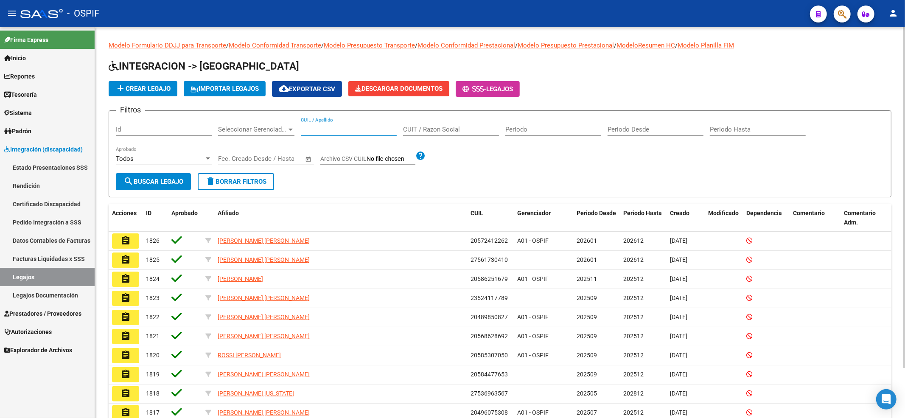
click at [353, 129] on input "CUIL / Apellido" at bounding box center [349, 130] width 96 height 8
paste input "ALVAREZ RODAS MELANIE LUCILA CUIL: 27520342465"
drag, startPoint x: 343, startPoint y: 128, endPoint x: 573, endPoint y: 20, distance: 253.5
click at [626, 136] on div "Filtros Id Seleccionar Gerenciador Seleccionar Gerenciador ALVAREZ RODAS MELANI…" at bounding box center [500, 146] width 769 height 56
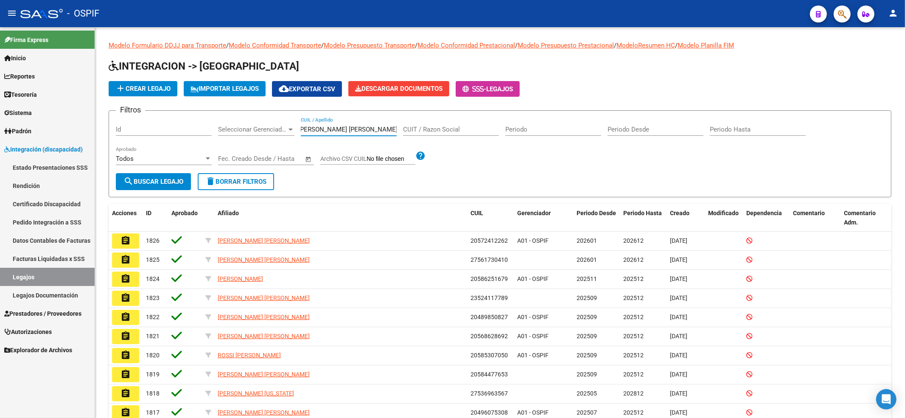
scroll to position [0, 0]
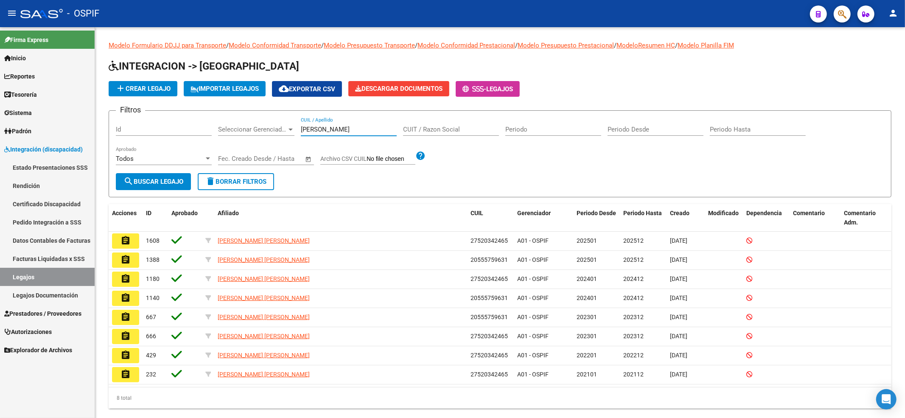
type input "ALVAREZ RODA"
click at [118, 260] on button "assignment" at bounding box center [125, 260] width 27 height 15
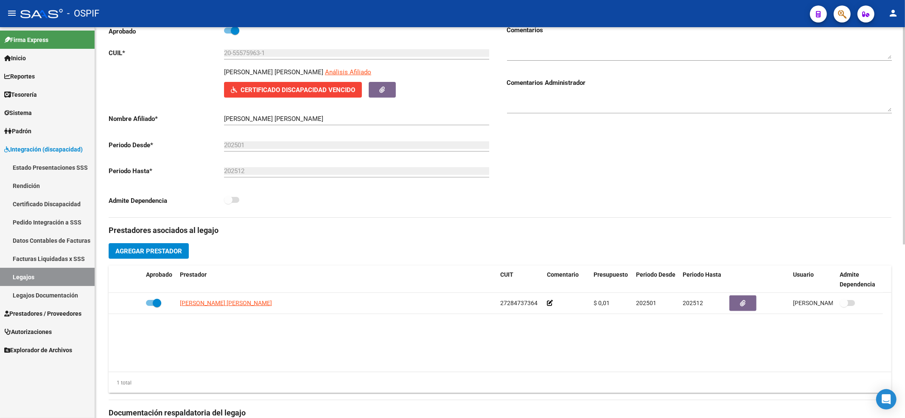
scroll to position [113, 0]
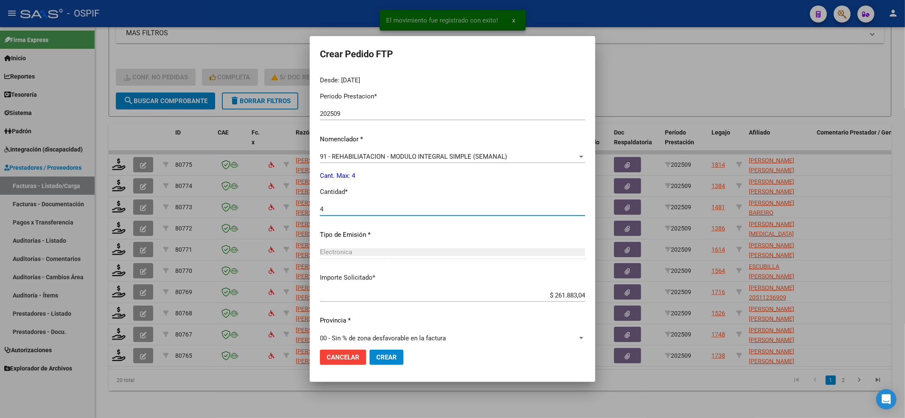
scroll to position [273, 0]
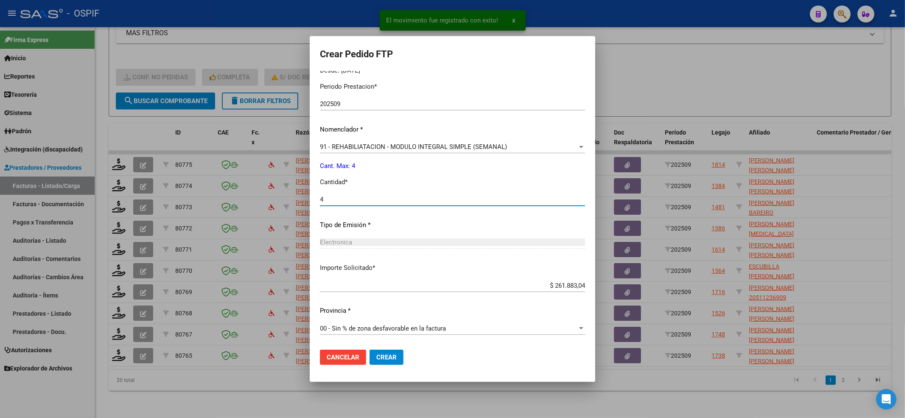
type input "4"
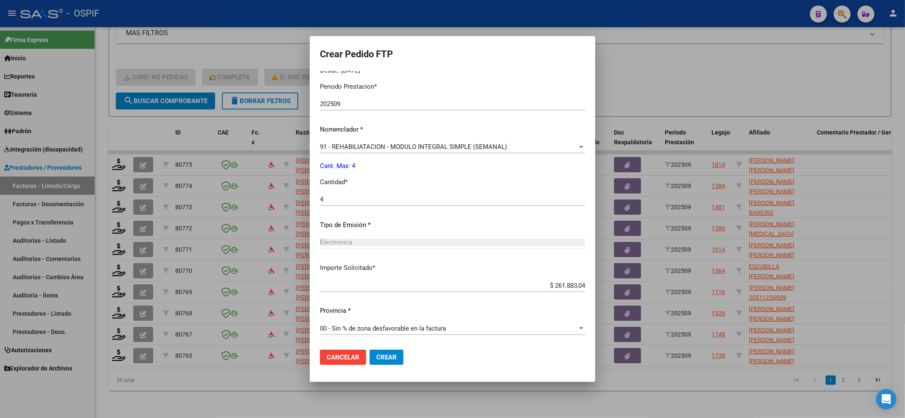
click at [387, 348] on mat-dialog-actions "Cancelar Crear" at bounding box center [452, 357] width 265 height 29
click at [377, 359] on span "Crear" at bounding box center [386, 358] width 20 height 8
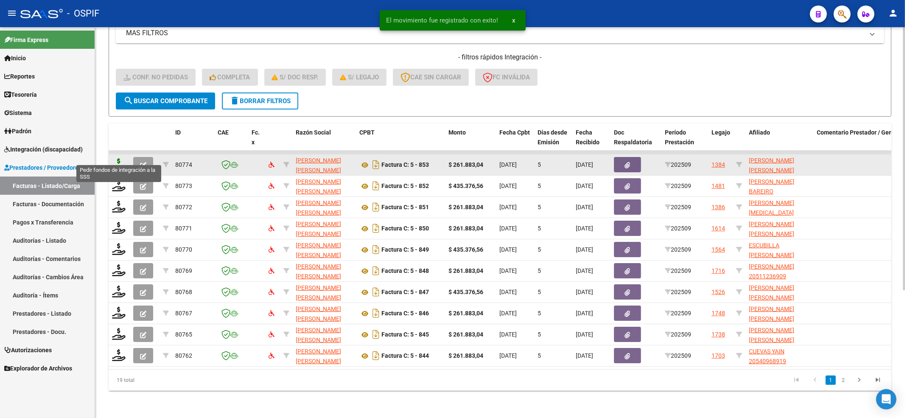
click at [115, 158] on icon at bounding box center [119, 164] width 14 height 12
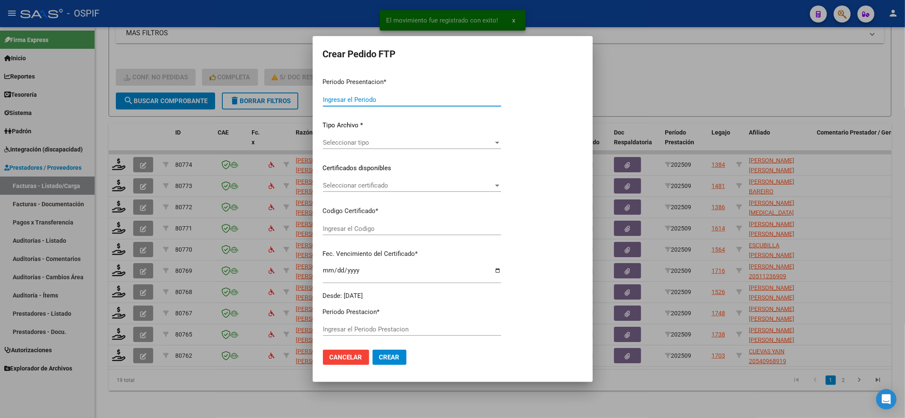
type input "202509"
type input "$ 261.883,04"
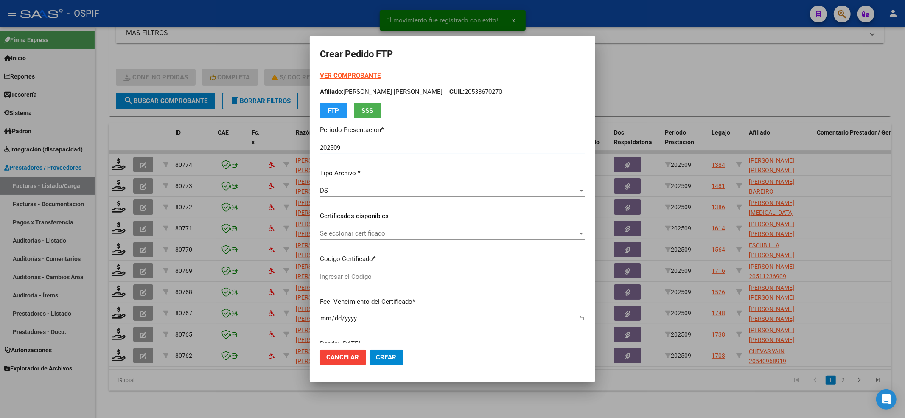
type input "020005681656020230905-20280905-AND-109"
type input "[DATE]"
click at [358, 239] on div "Seleccionar certificado Seleccionar certificado" at bounding box center [452, 233] width 265 height 13
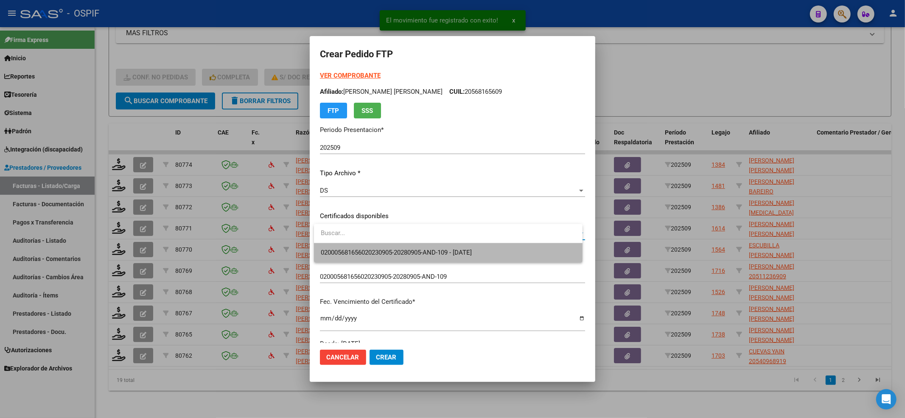
click at [358, 246] on span "020005681656020230905-20280905-AND-109 - [DATE]" at bounding box center [448, 252] width 255 height 19
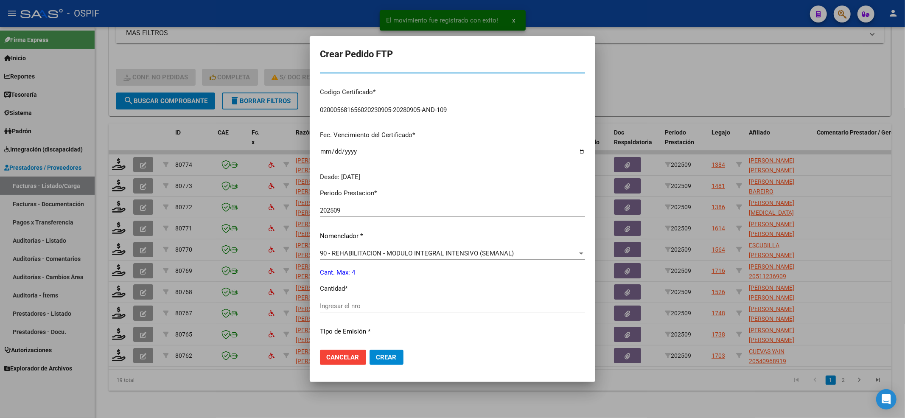
scroll to position [170, 0]
click at [350, 303] on input "Ingresar el nro" at bounding box center [452, 303] width 265 height 8
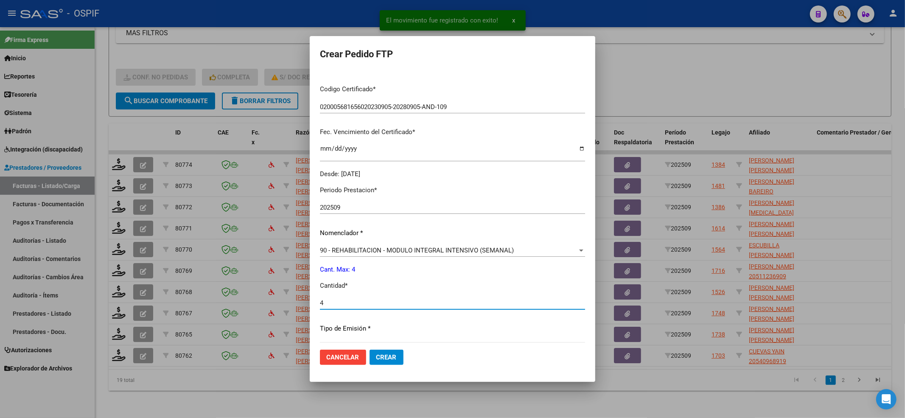
type input "4"
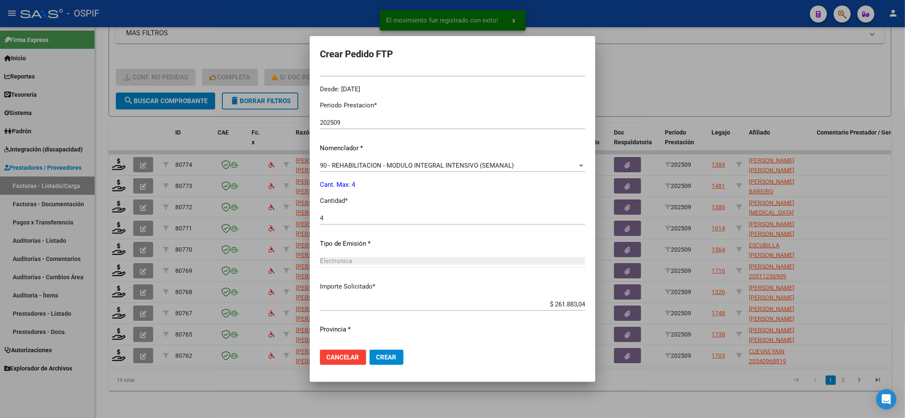
scroll to position [273, 0]
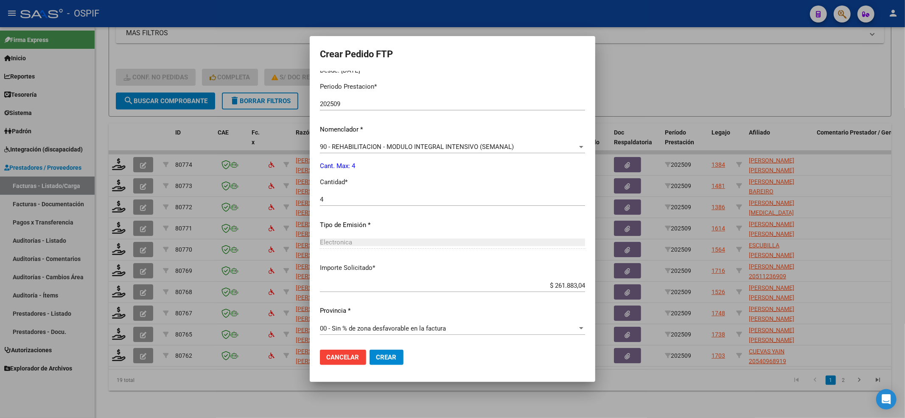
drag, startPoint x: 395, startPoint y: 355, endPoint x: 422, endPoint y: 216, distance: 141.8
click at [485, 272] on form "Crear Pedido FTP VER COMPROBANTE ARCA [PERSON_NAME] Afiliado: [PERSON_NAME] [PE…" at bounding box center [452, 208] width 265 height 325
click at [388, 352] on button "Crear" at bounding box center [387, 357] width 34 height 15
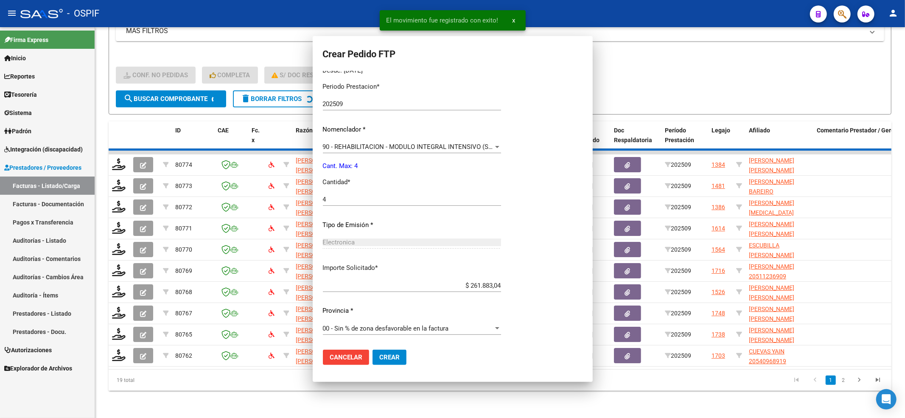
scroll to position [0, 0]
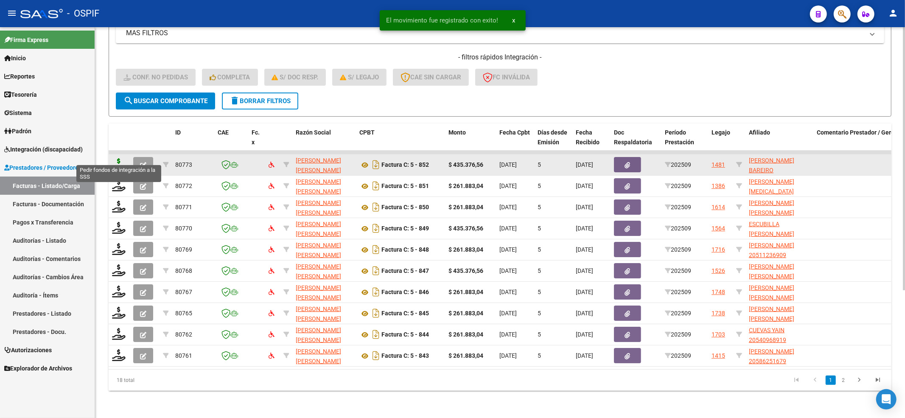
click at [119, 158] on icon at bounding box center [119, 164] width 14 height 12
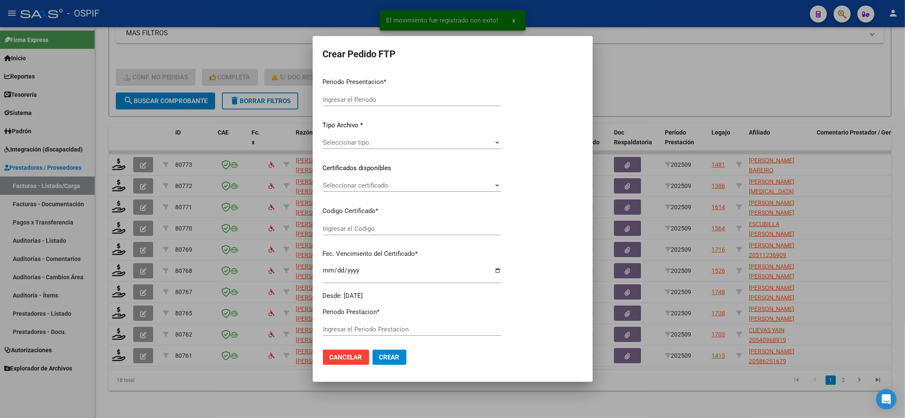
type input "202509"
type input "$ 435.376,56"
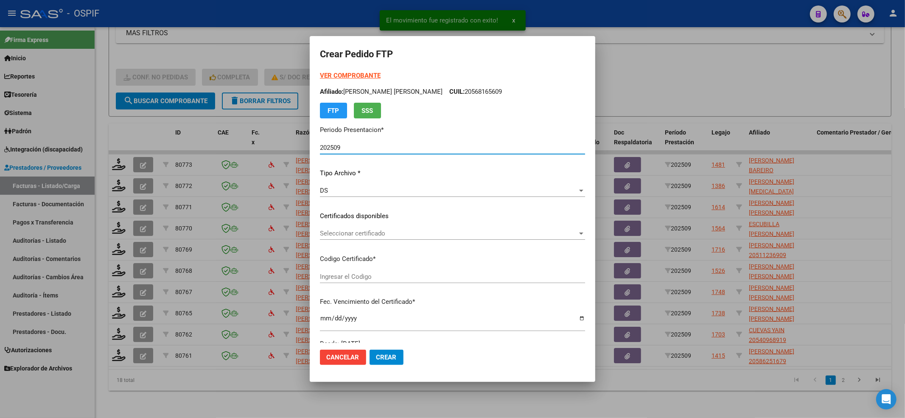
type input "020005574002920221206-20271206-BS-427"
type input "[DATE]"
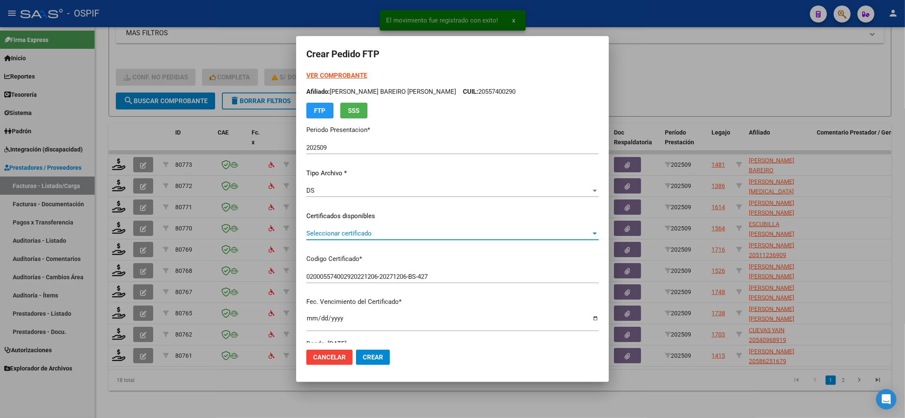
click at [419, 235] on span "Seleccionar certificado" at bounding box center [448, 234] width 285 height 8
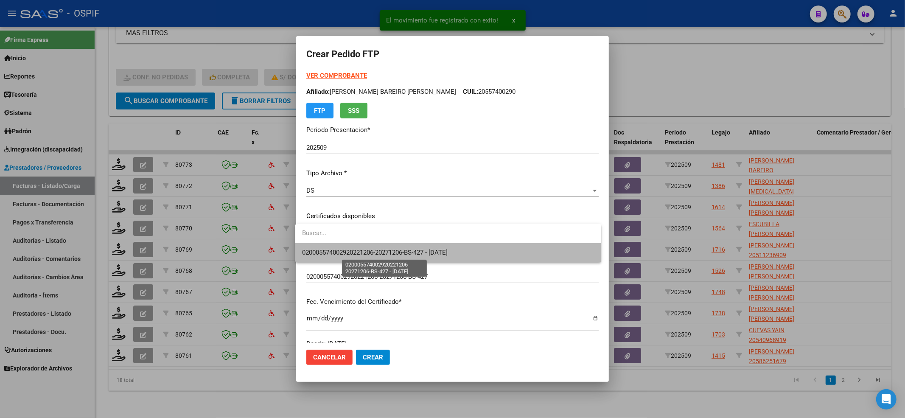
drag, startPoint x: 416, startPoint y: 256, endPoint x: 430, endPoint y: 257, distance: 14.4
click at [415, 257] on span "020005574002920221206-20271206-BS-427 - [DATE]" at bounding box center [448, 252] width 292 height 19
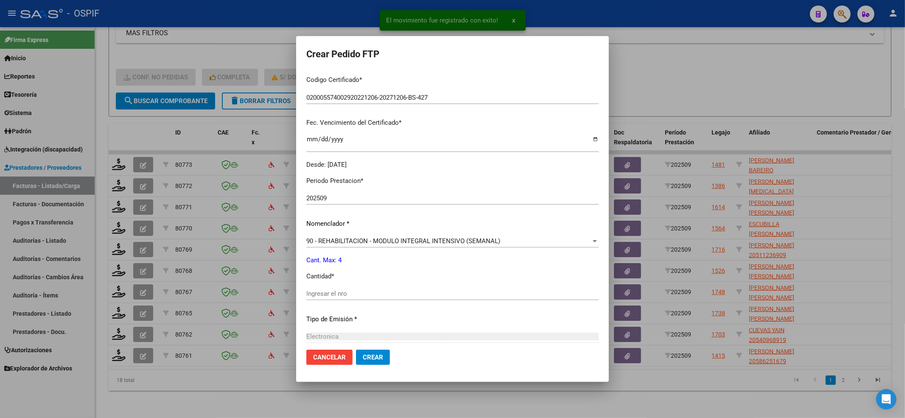
scroll to position [226, 0]
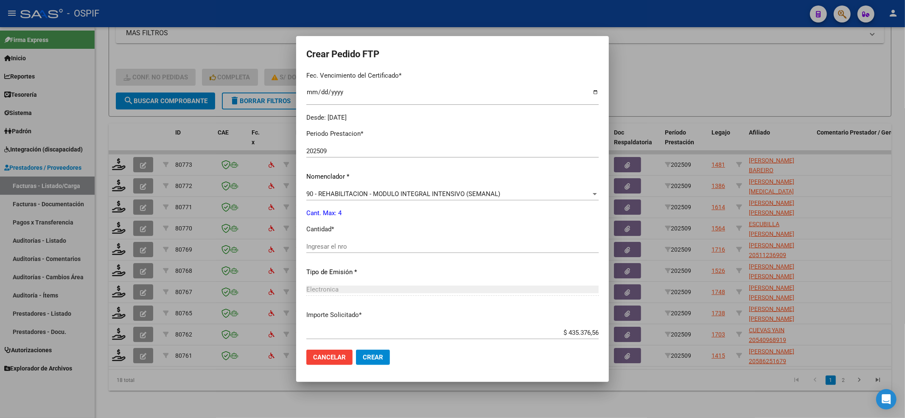
click at [384, 238] on div "Periodo Prestacion * 202509 Ingresar el Periodo Prestacion Nomenclador * 90 - R…" at bounding box center [452, 256] width 292 height 267
click at [374, 247] on input "Ingresar el nro" at bounding box center [452, 247] width 292 height 8
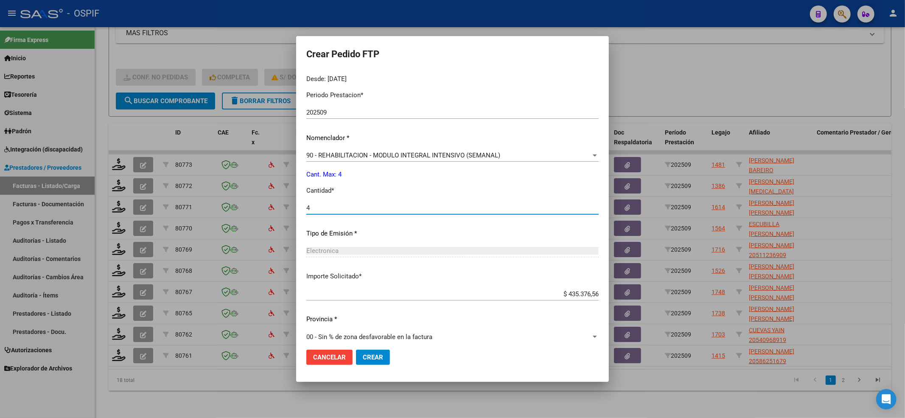
scroll to position [273, 0]
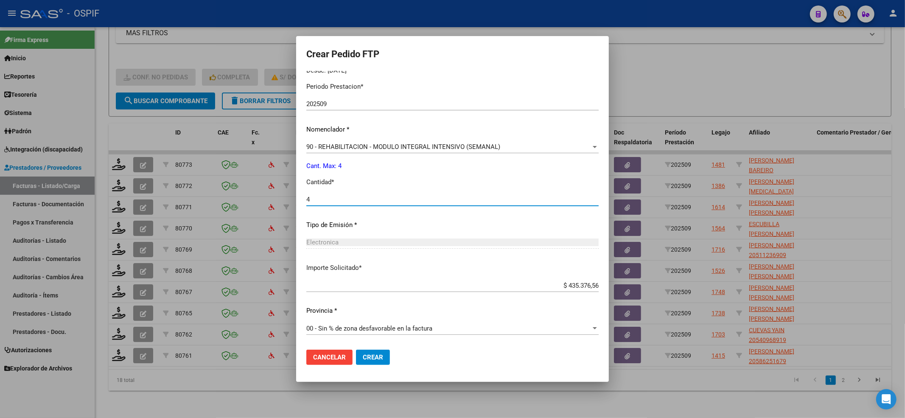
type input "4"
click at [379, 357] on button "Crear" at bounding box center [373, 357] width 34 height 15
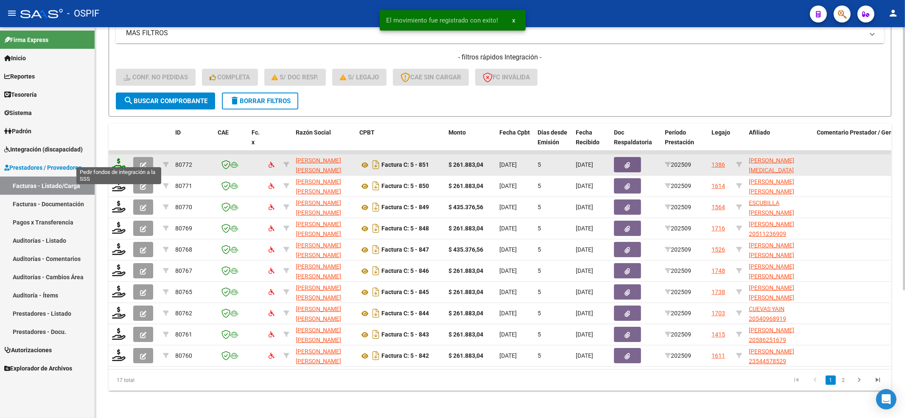
click at [113, 158] on icon at bounding box center [119, 164] width 14 height 12
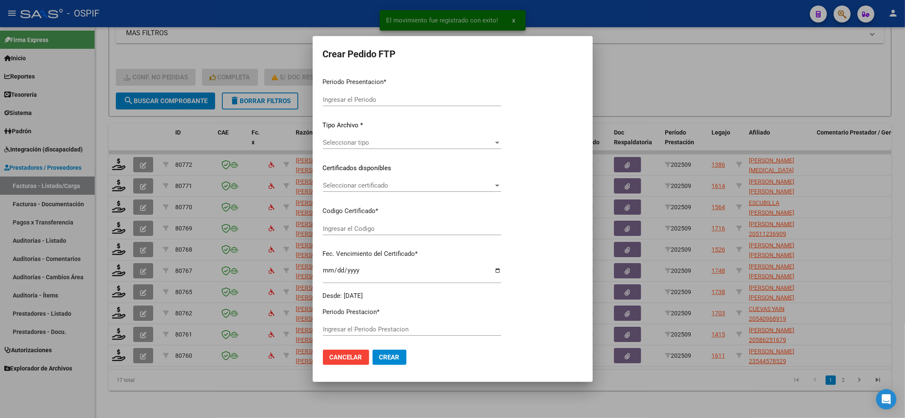
type input "202509"
type input "$ 261.883,04"
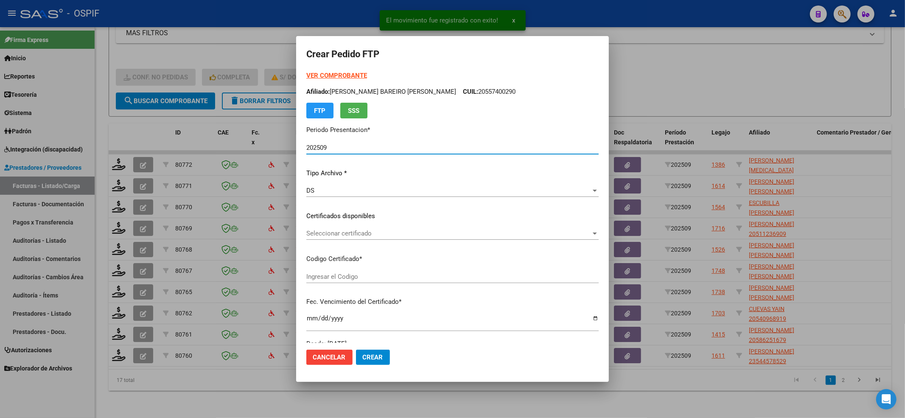
type input "0100052413588-20230421-20260421-BS-427"
type input "[DATE]"
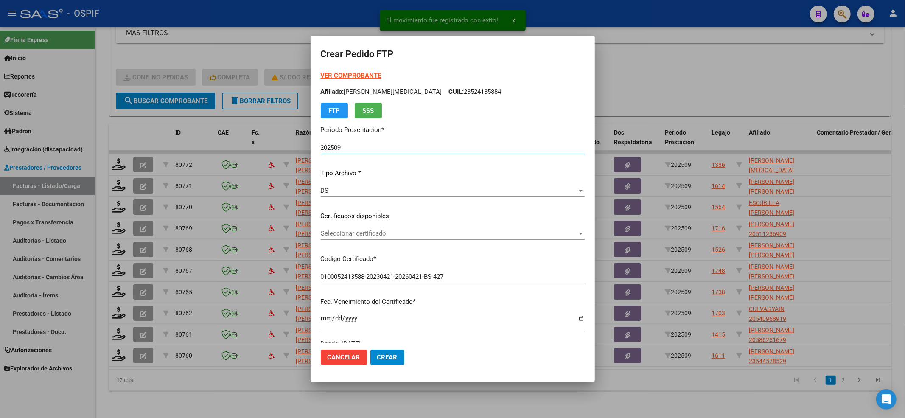
click at [360, 226] on div "VER COMPROBANTE ARCA [PERSON_NAME] Afiliado: [PERSON_NAME][MEDICAL_DATA] CUIL: …" at bounding box center [453, 210] width 264 height 278
click at [361, 230] on span "Seleccionar certificado" at bounding box center [449, 234] width 256 height 8
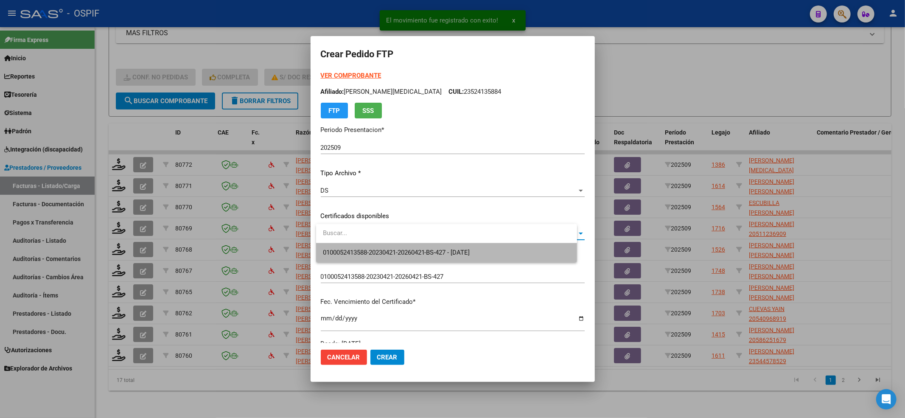
click at [349, 247] on span "0100052413588-20230421-20260421-BS-427 - [DATE]" at bounding box center [446, 252] width 247 height 19
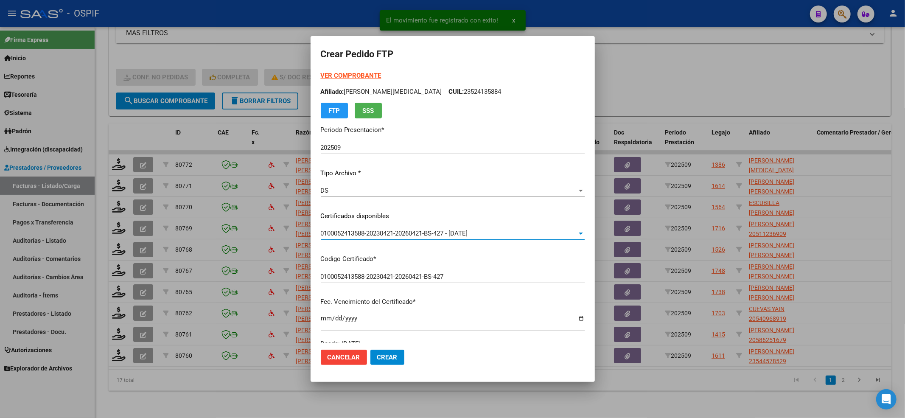
scroll to position [226, 0]
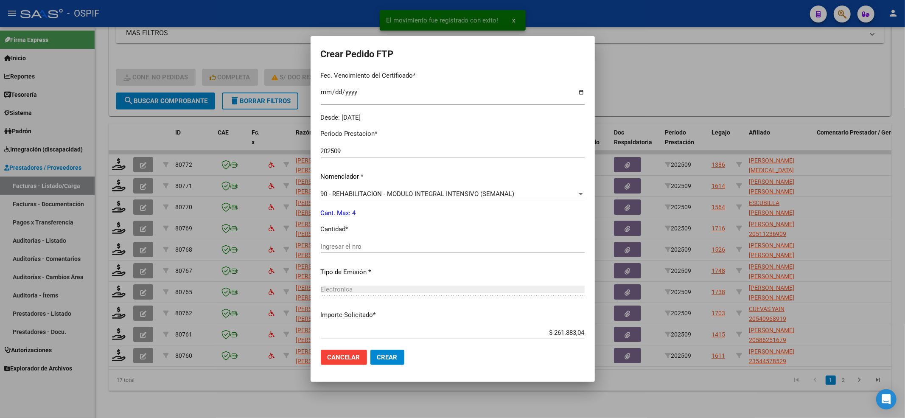
drag, startPoint x: 355, startPoint y: 235, endPoint x: 355, endPoint y: 248, distance: 12.7
click at [355, 240] on div "Periodo Prestacion * 202509 Ingresar el Periodo Prestacion Nomenclador * 90 - R…" at bounding box center [453, 256] width 264 height 267
click at [355, 248] on input "Ingresar el nro" at bounding box center [453, 247] width 264 height 8
type input "4"
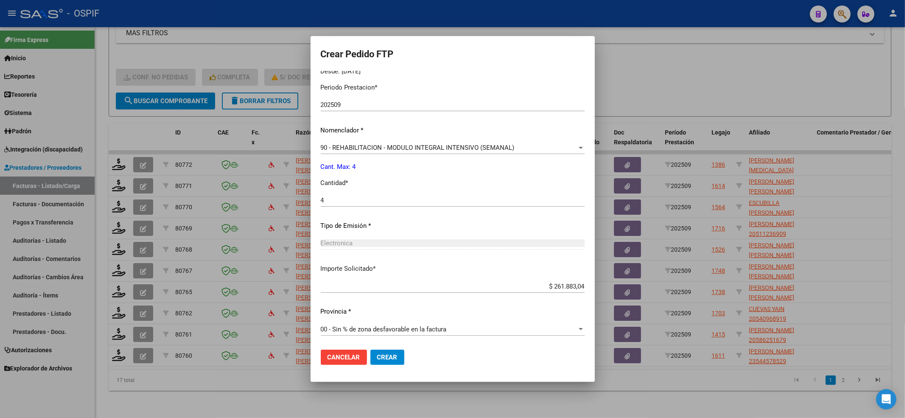
scroll to position [273, 0]
click at [385, 364] on button "Crear" at bounding box center [387, 357] width 34 height 15
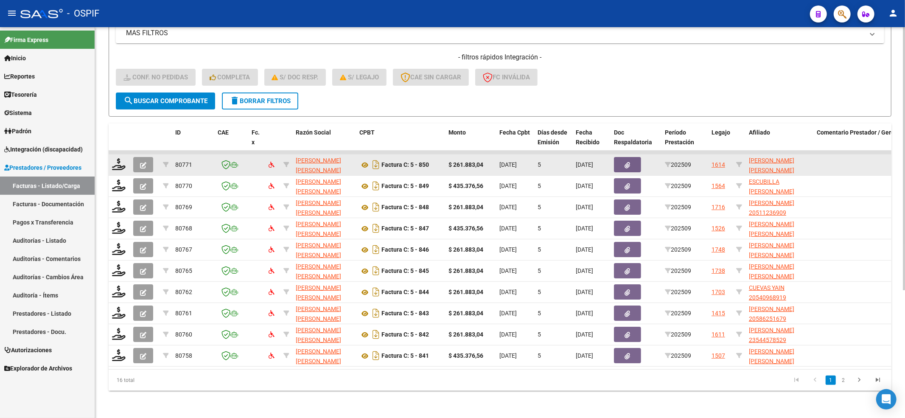
click at [126, 158] on div at bounding box center [119, 164] width 14 height 13
click at [120, 154] on datatable-body-cell at bounding box center [119, 164] width 21 height 21
click at [119, 158] on icon at bounding box center [119, 164] width 14 height 12
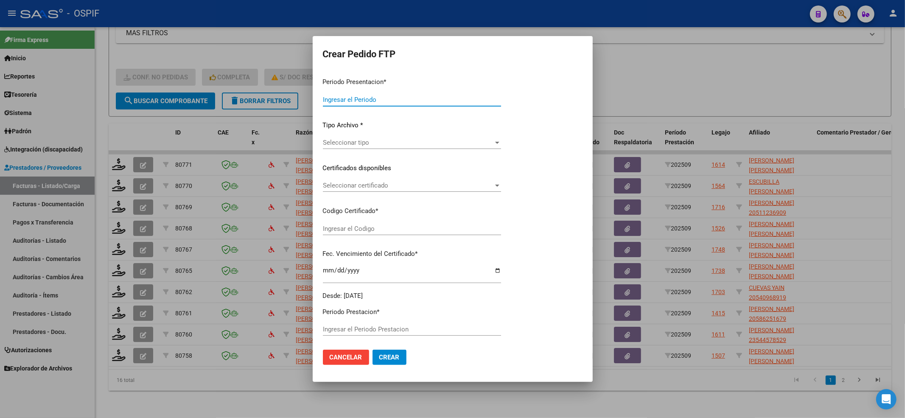
type input "202509"
type input "$ 261.883,04"
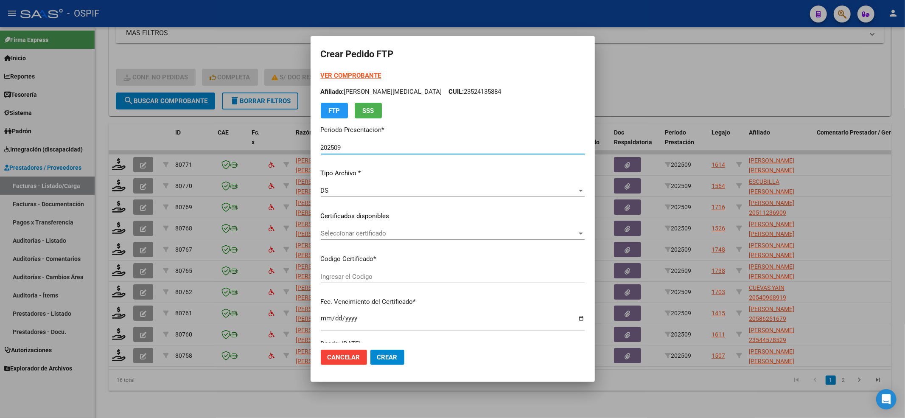
type input "-02-00046826670-20181030-20231030-BS-427"
type input "[DATE]"
click at [337, 228] on div "Seleccionar certificado Seleccionar certificado" at bounding box center [453, 233] width 264 height 13
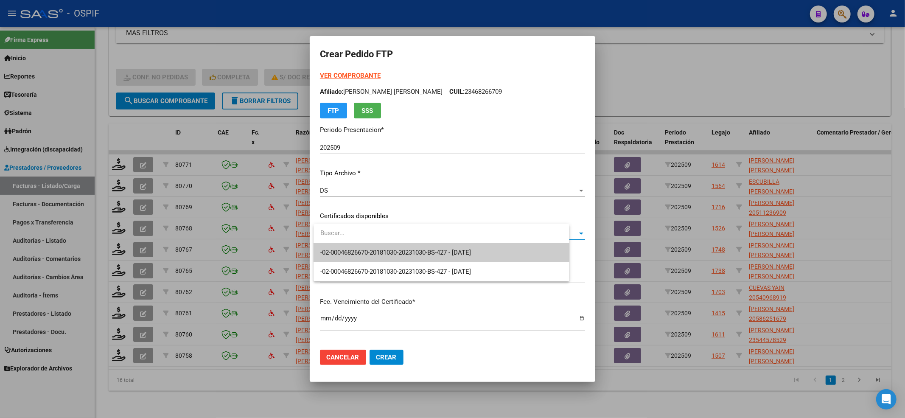
click at [345, 256] on span "-02-00046826670-20181030-20231030-BS-427 - [DATE]" at bounding box center [395, 253] width 151 height 8
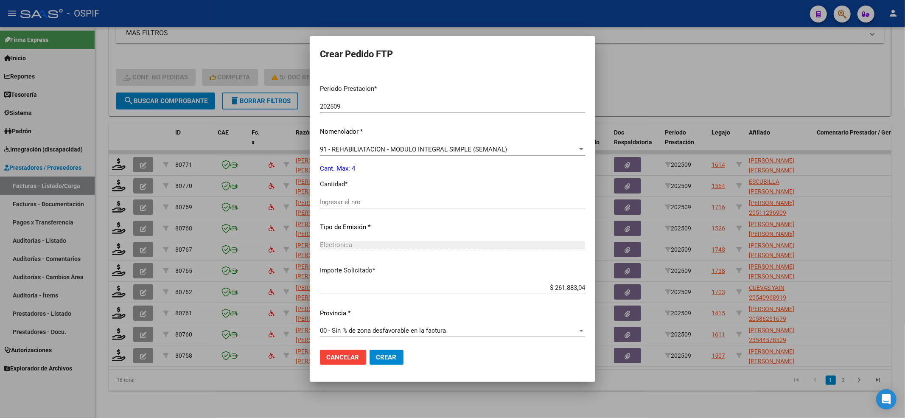
scroll to position [264, 0]
click at [359, 209] on div "Ingresar el nro" at bounding box center [452, 204] width 265 height 21
drag, startPoint x: 361, startPoint y: 204, endPoint x: 364, endPoint y: 200, distance: 4.8
click at [362, 202] on div "Ingresar el nro" at bounding box center [452, 200] width 265 height 13
type input "4"
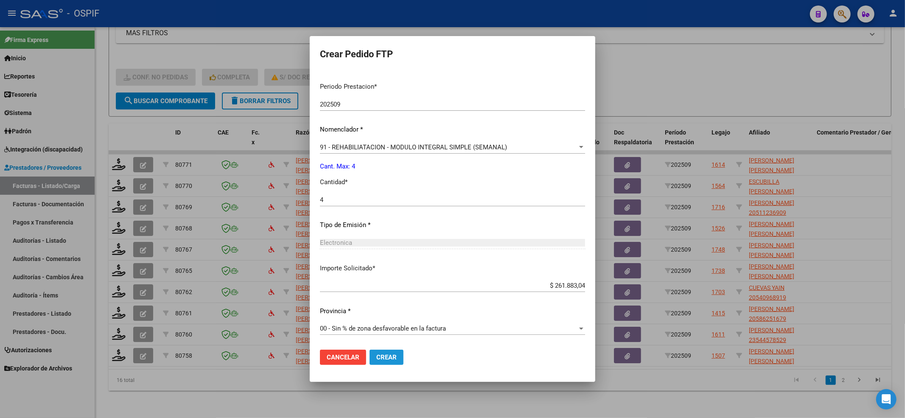
click at [390, 364] on button "Crear" at bounding box center [387, 357] width 34 height 15
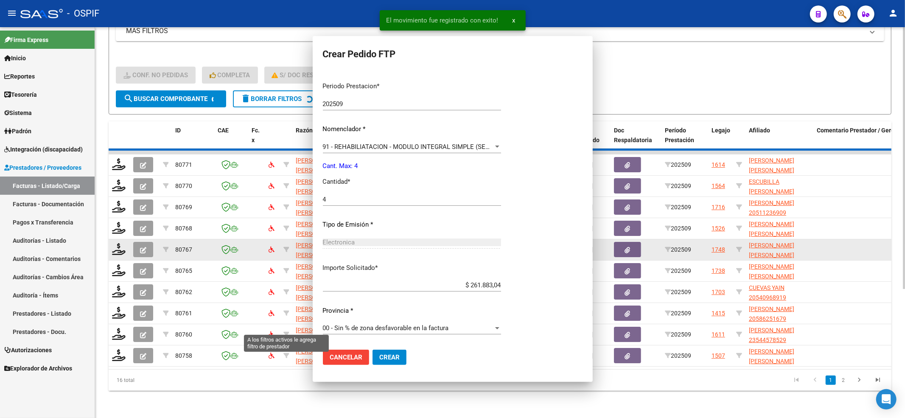
scroll to position [0, 0]
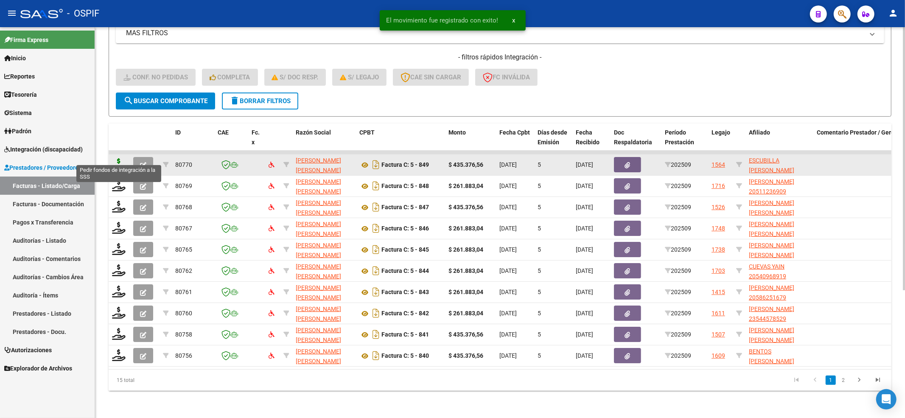
click at [118, 161] on icon at bounding box center [119, 164] width 14 height 12
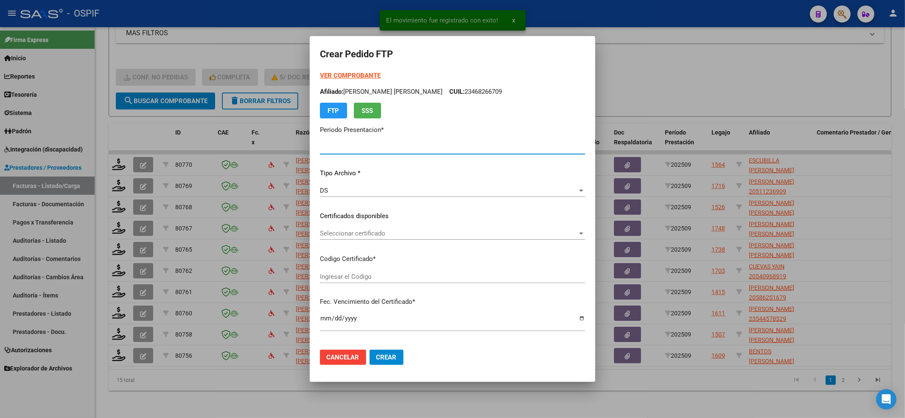
type input "202509"
type input "$ 435.376,56"
type input "0200056046188-20230331-20280331-AND-104"
type input "[DATE]"
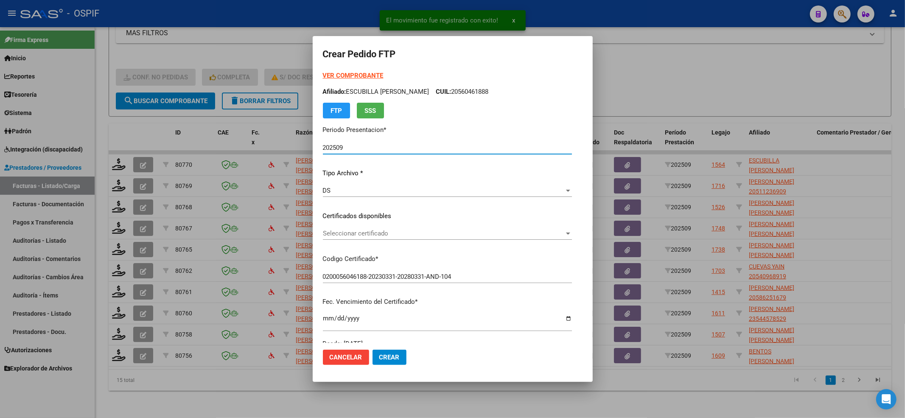
click at [341, 230] on span "Seleccionar certificado" at bounding box center [443, 234] width 241 height 8
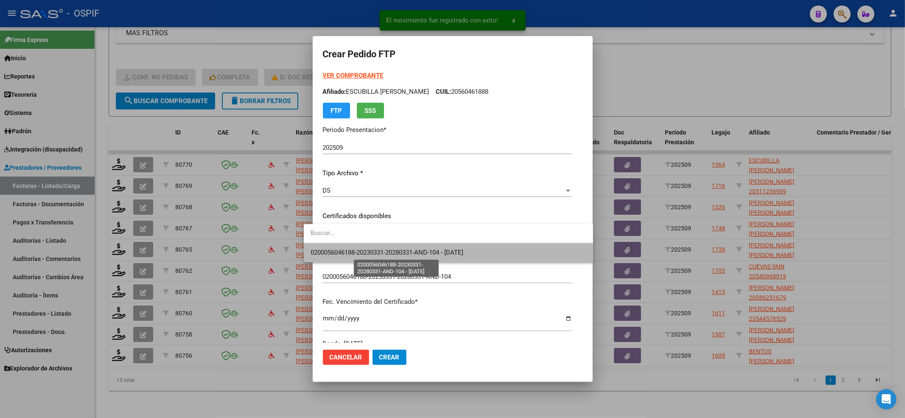
click at [341, 255] on span "0200056046188-20230331-20280331-AND-104 - [DATE]" at bounding box center [387, 253] width 153 height 8
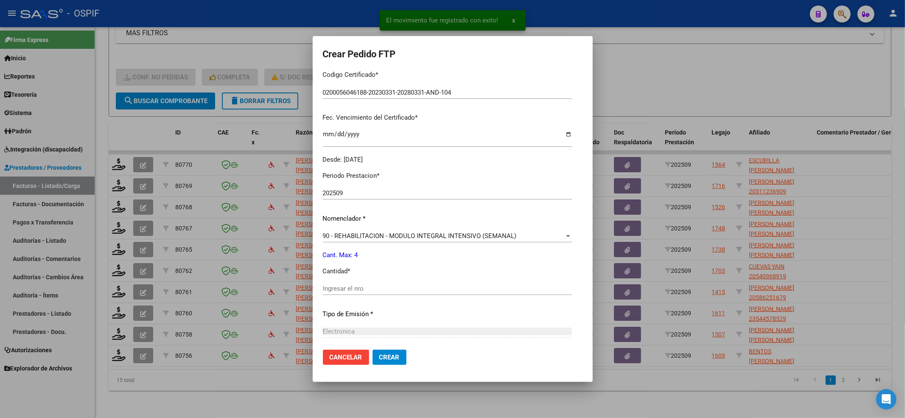
scroll to position [226, 0]
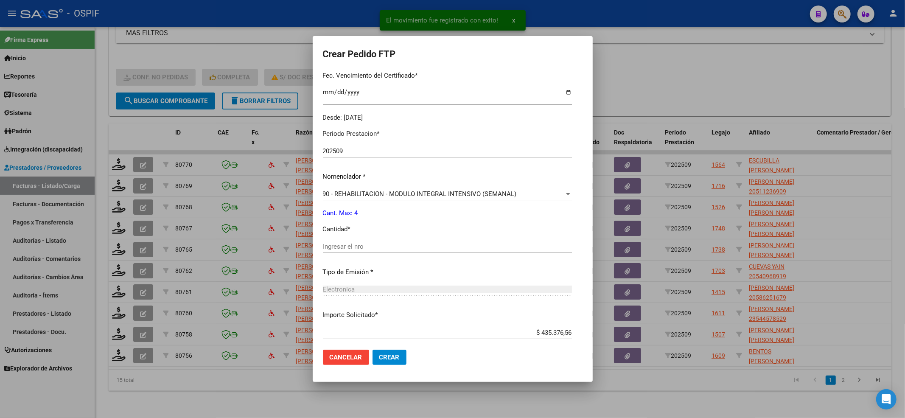
click at [345, 241] on div "Ingresar el nro" at bounding box center [447, 246] width 249 height 13
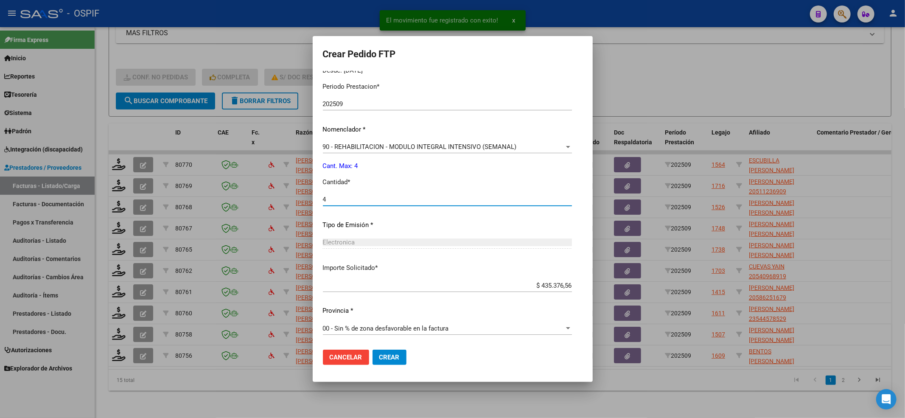
type input "4"
click at [380, 357] on span "Crear" at bounding box center [389, 358] width 20 height 8
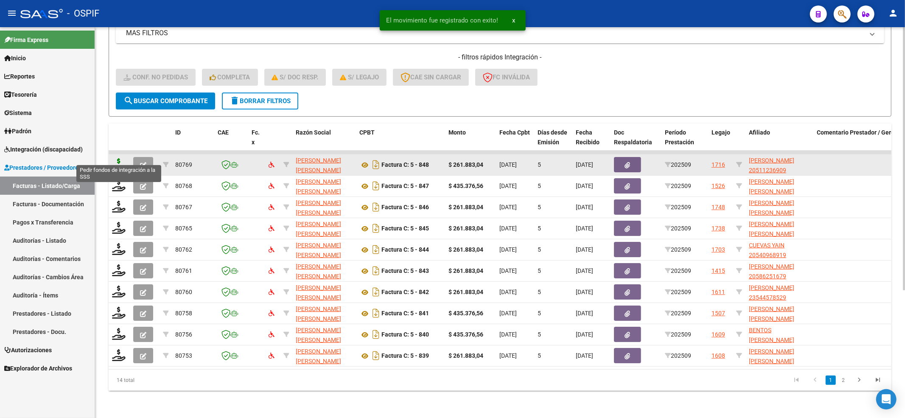
click at [115, 158] on icon at bounding box center [119, 164] width 14 height 12
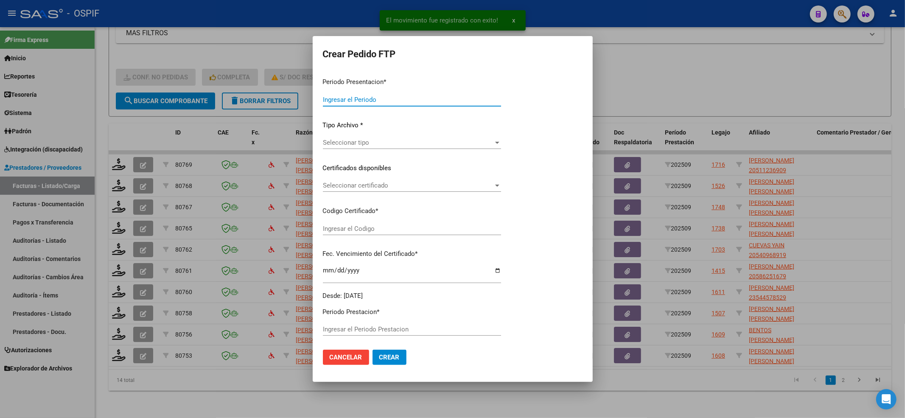
type input "202509"
type input "$ 261.883,04"
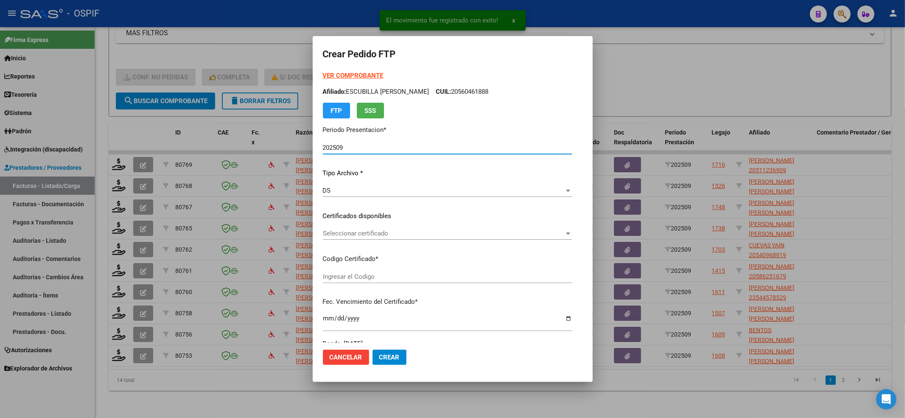
type input "0200051123690-20250722-99991222-BUE-427"
type input "[DATE]"
click at [379, 239] on div "Seleccionar certificado Seleccionar certificado" at bounding box center [447, 233] width 249 height 13
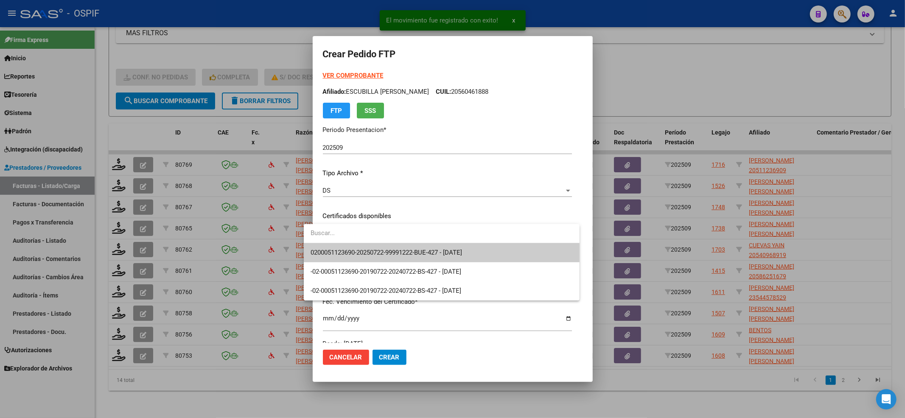
click at [380, 249] on span "0200051123690-20250722-99991222-BUE-427 - [DATE]" at bounding box center [387, 253] width 152 height 8
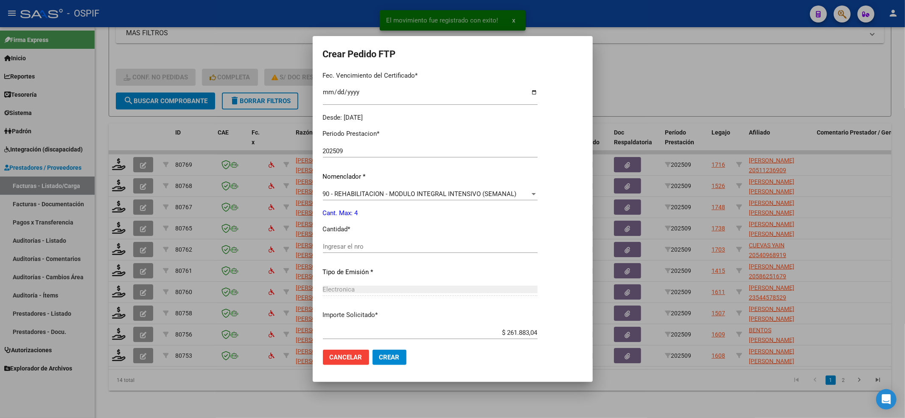
click at [383, 249] on input "Ingresar el nro" at bounding box center [430, 247] width 215 height 8
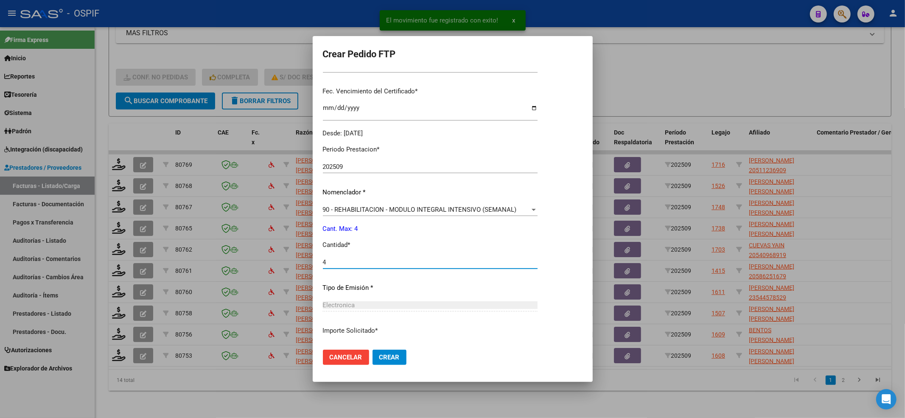
scroll to position [0, 0]
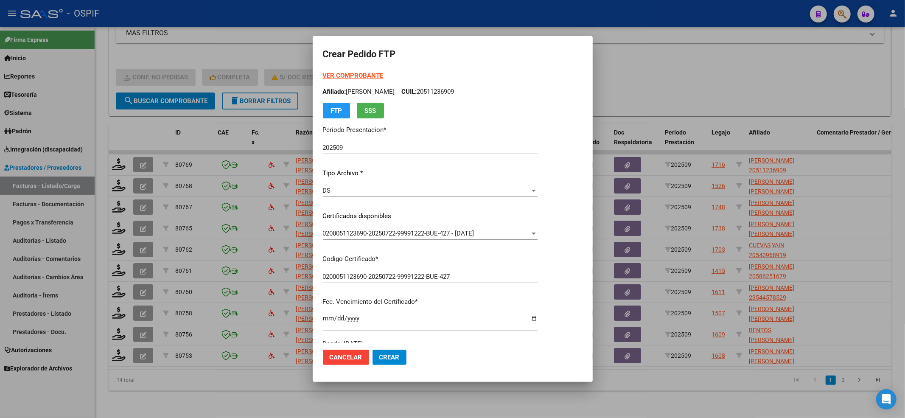
type input "4"
drag, startPoint x: 432, startPoint y: 92, endPoint x: 347, endPoint y: 93, distance: 84.9
click at [344, 92] on p "Afiliado: [PERSON_NAME]: 20511236909" at bounding box center [430, 92] width 215 height 10
copy p "[PERSON_NAME]"
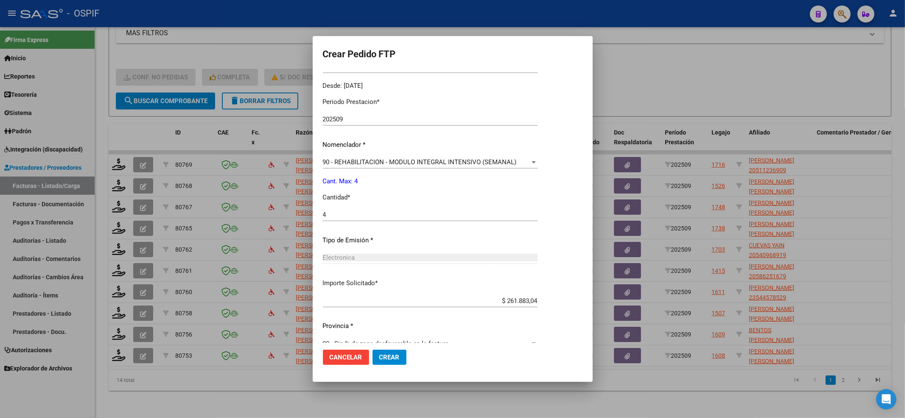
scroll to position [273, 0]
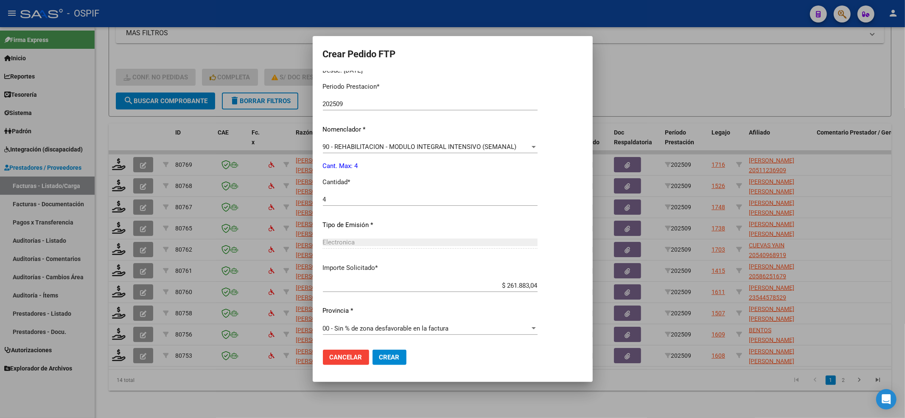
click at [379, 355] on span "Crear" at bounding box center [389, 358] width 20 height 8
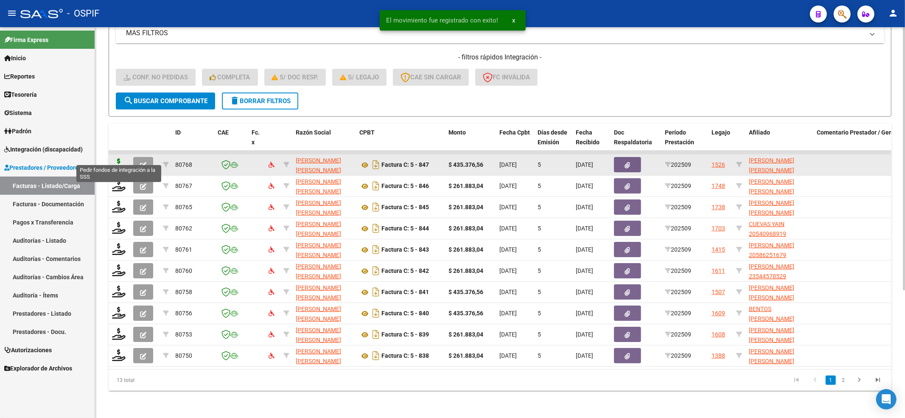
click at [119, 158] on icon at bounding box center [119, 164] width 14 height 12
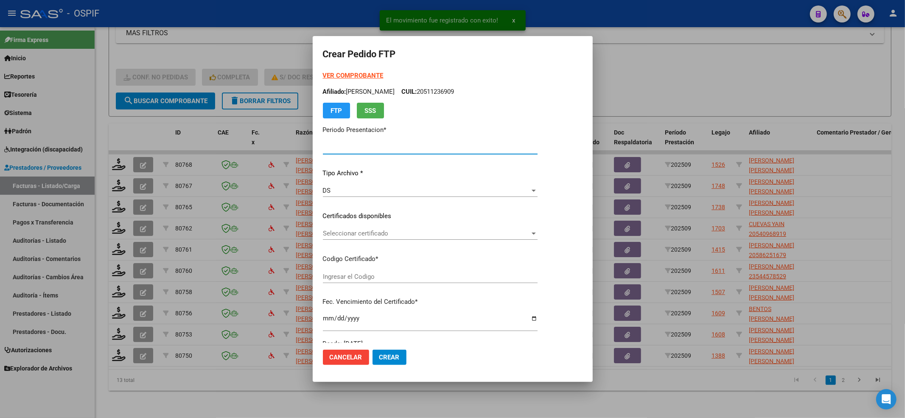
type input "202509"
type input "$ 435.376,56"
type input "02-00056195861-20220602-20270602-BS-320"
type input "[DATE]"
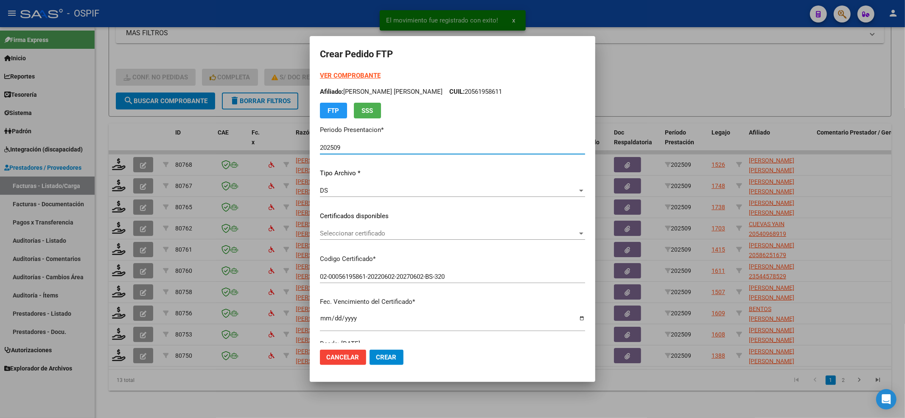
click at [404, 236] on span "Seleccionar certificado" at bounding box center [449, 234] width 258 height 8
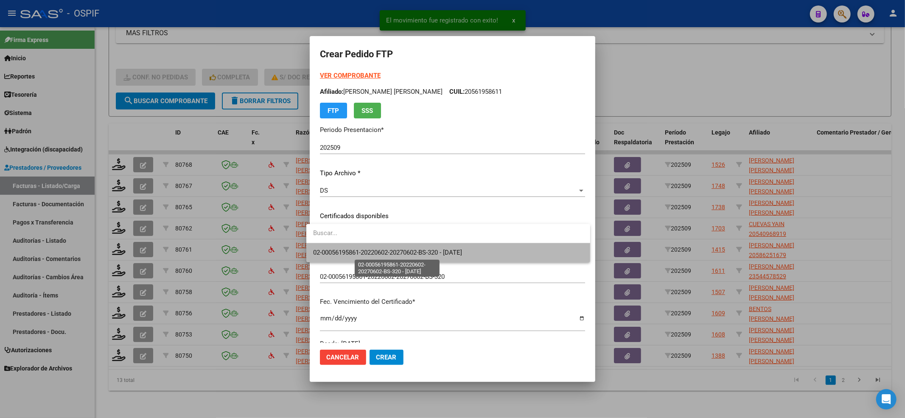
click at [397, 253] on span "02-00056195861-20220602-20270602-BS-320 - [DATE]" at bounding box center [387, 253] width 149 height 8
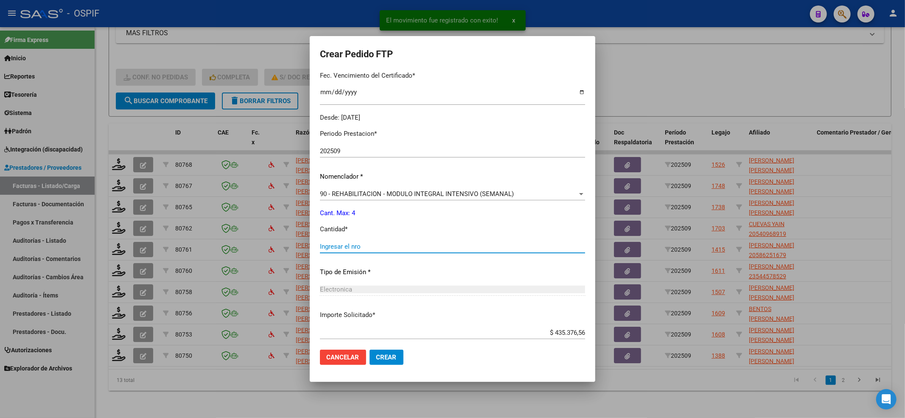
click at [392, 244] on input "Ingresar el nro" at bounding box center [452, 247] width 265 height 8
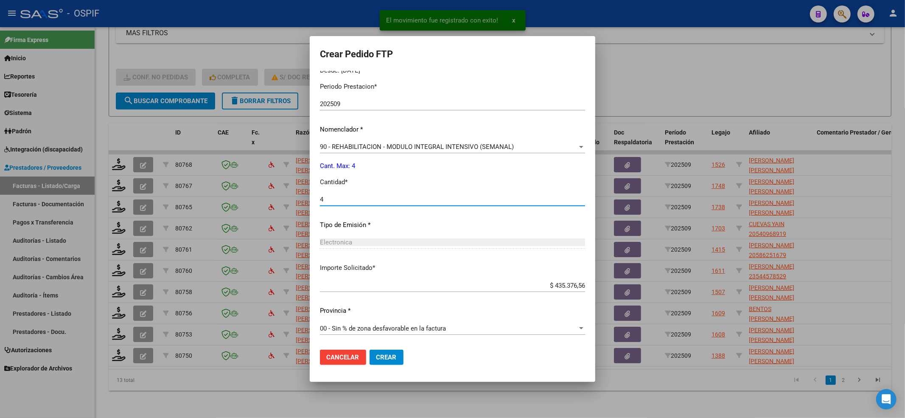
type input "4"
click at [388, 362] on button "Crear" at bounding box center [387, 357] width 34 height 15
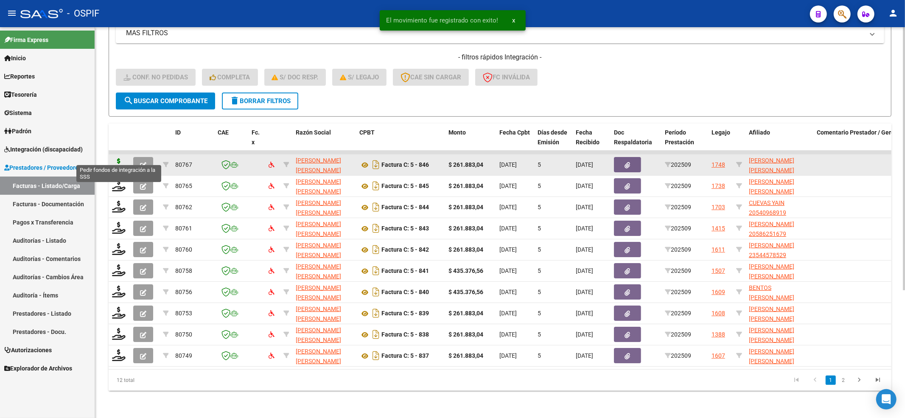
click at [115, 158] on icon at bounding box center [119, 164] width 14 height 12
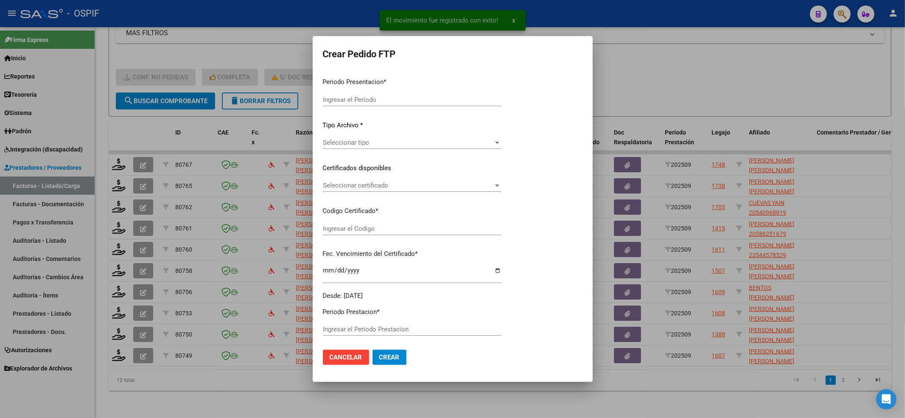
type input "202509"
type input "$ 261.883,04"
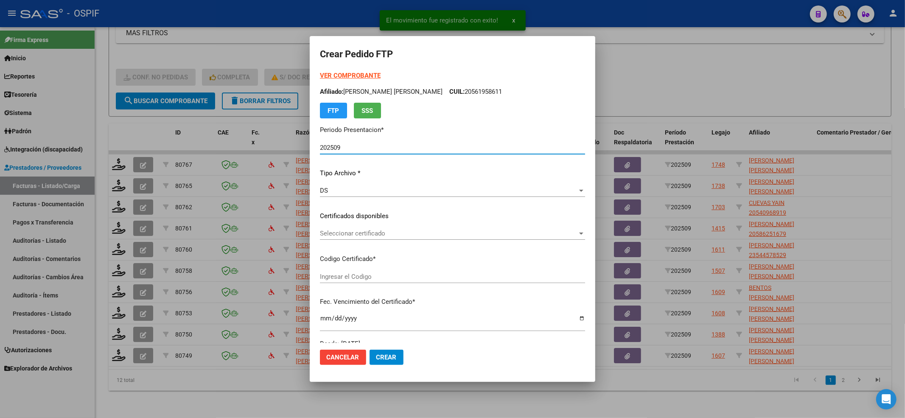
type input "02-00054811372-20220729-20270729-BS-320"
type input "[DATE]"
click at [469, 235] on span "Seleccionar certificado" at bounding box center [449, 234] width 258 height 8
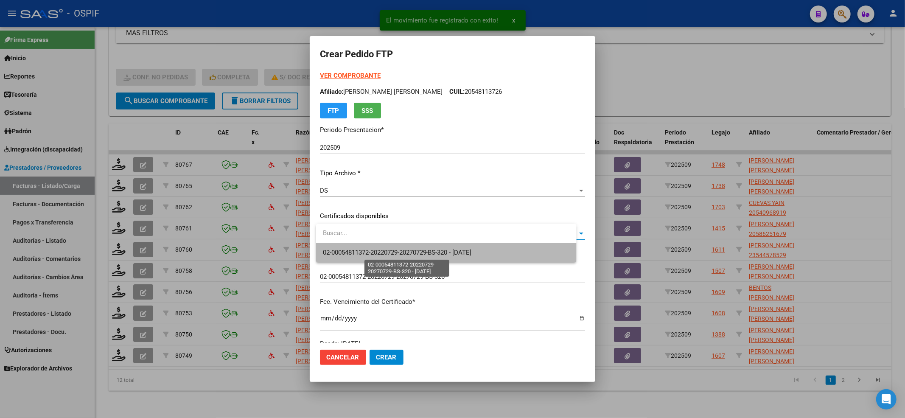
click at [455, 250] on span "02-00054811372-20220729-20270729-BS-320 - [DATE]" at bounding box center [397, 253] width 149 height 8
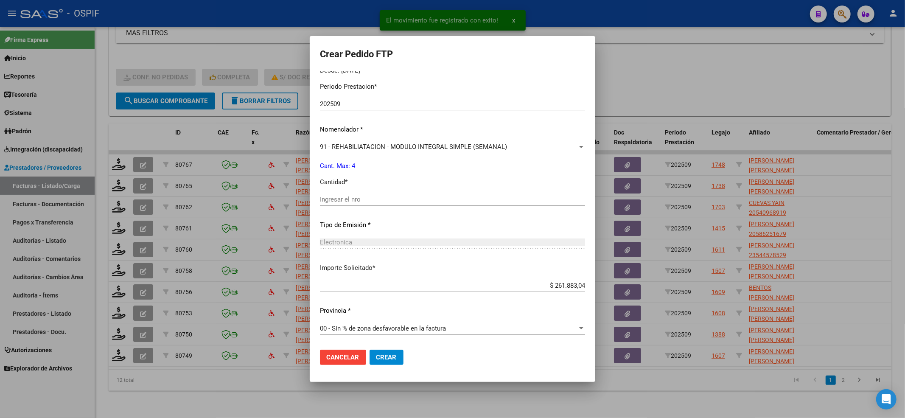
click at [368, 194] on div "Ingresar el nro" at bounding box center [452, 199] width 265 height 13
type input "4"
click at [394, 354] on span "Crear" at bounding box center [386, 358] width 20 height 8
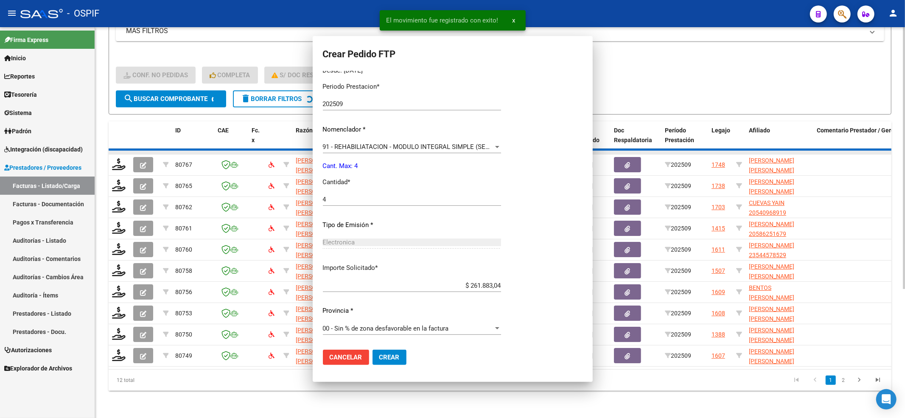
scroll to position [0, 0]
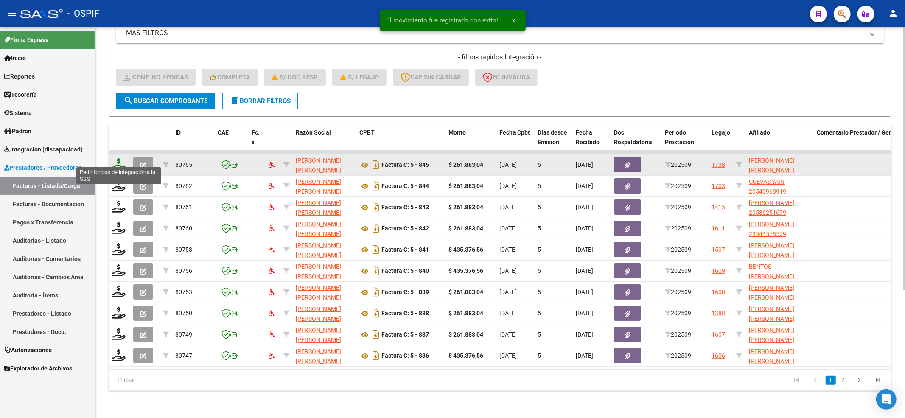
click at [115, 158] on icon at bounding box center [119, 164] width 14 height 12
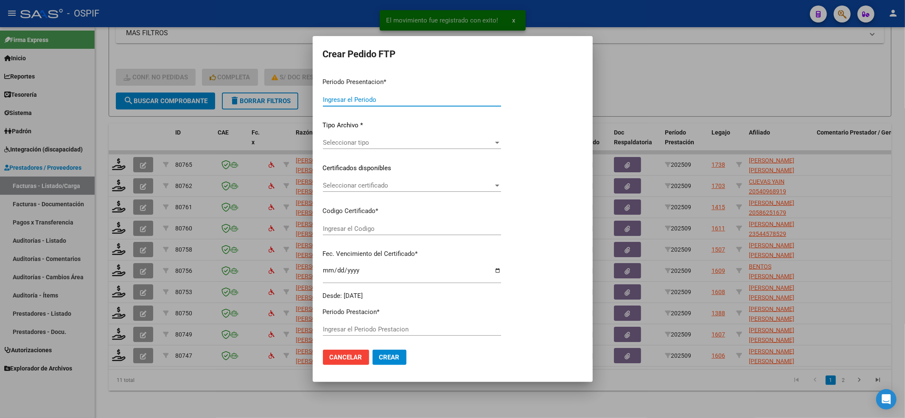
type input "202509"
type input "$ 261.883,04"
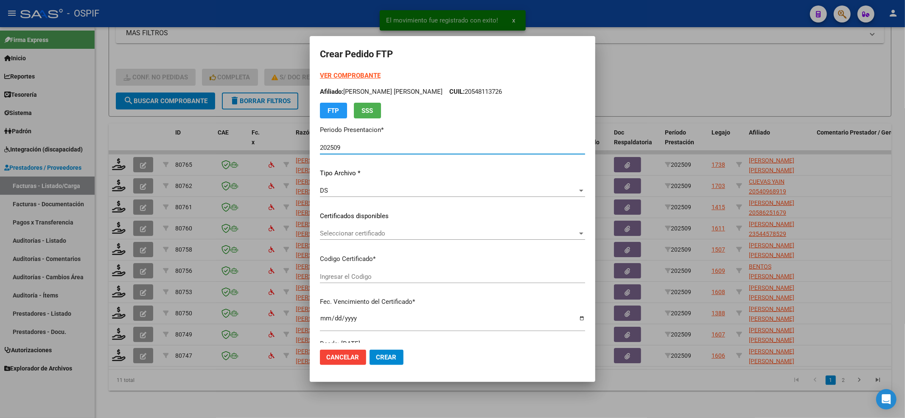
type input "0100052707158-20200319-20250319-BS-427"
type input "[DATE]"
click at [455, 233] on span "Seleccionar certificado" at bounding box center [449, 234] width 258 height 8
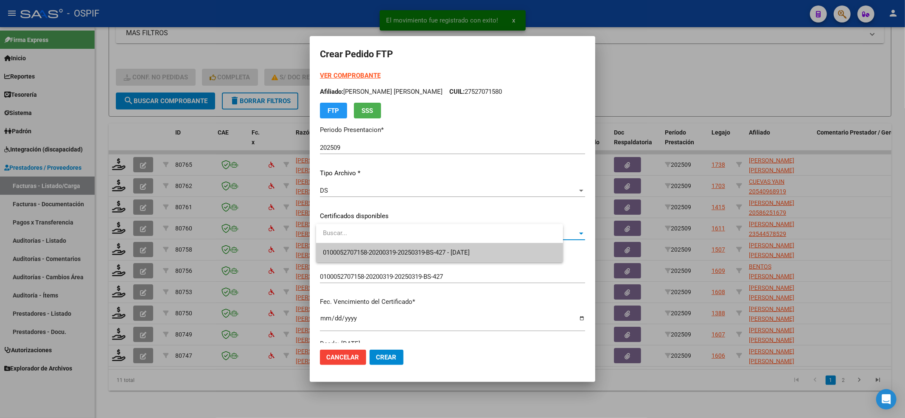
click at [447, 241] on input "dropdown search" at bounding box center [439, 233] width 247 height 19
click at [443, 251] on span "0100052707158-20200319-20250319-BS-427 - [DATE]" at bounding box center [396, 253] width 147 height 8
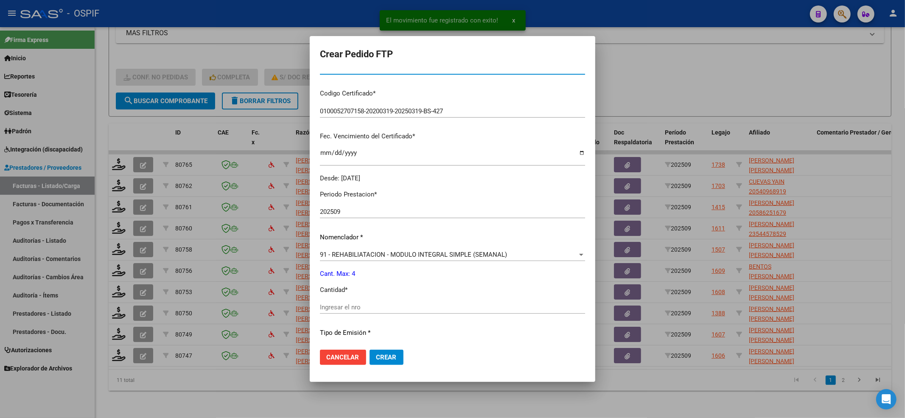
scroll to position [226, 0]
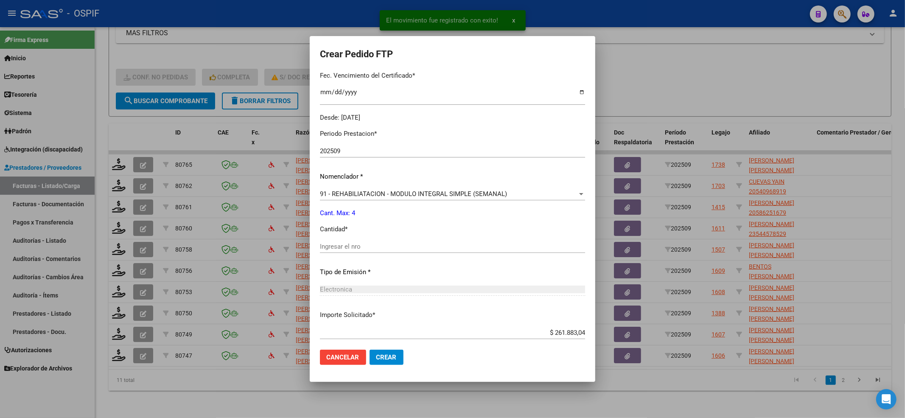
click at [399, 245] on input "Ingresar el nro" at bounding box center [452, 247] width 265 height 8
type input "4"
click at [391, 354] on span "Crear" at bounding box center [386, 358] width 20 height 8
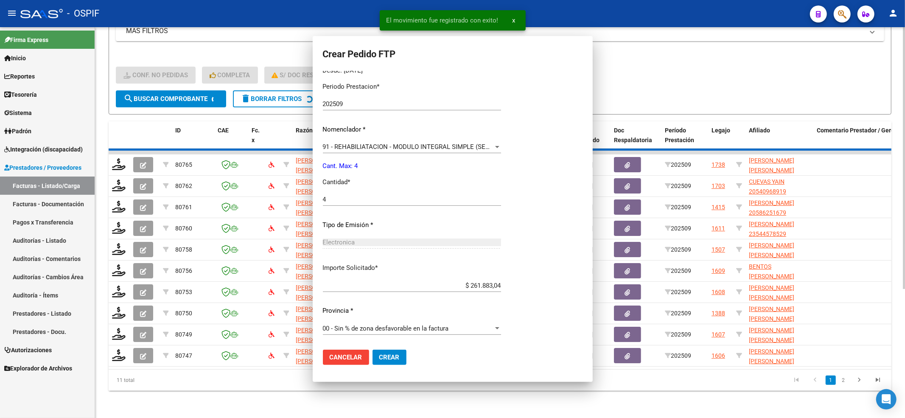
scroll to position [0, 0]
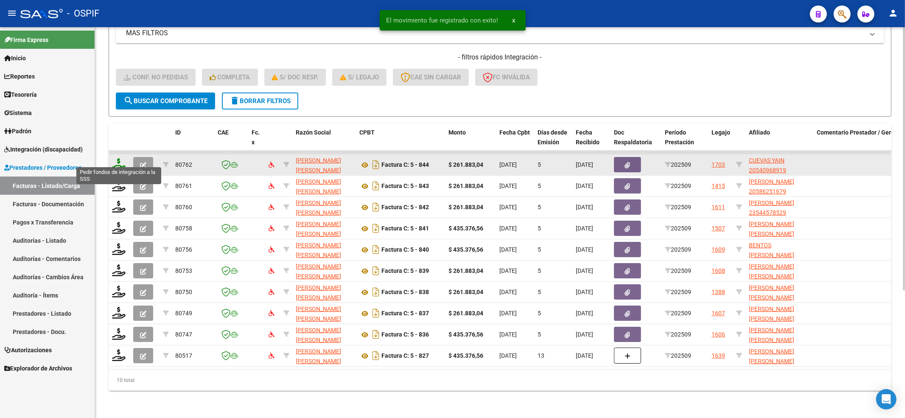
click at [118, 158] on icon at bounding box center [119, 164] width 14 height 12
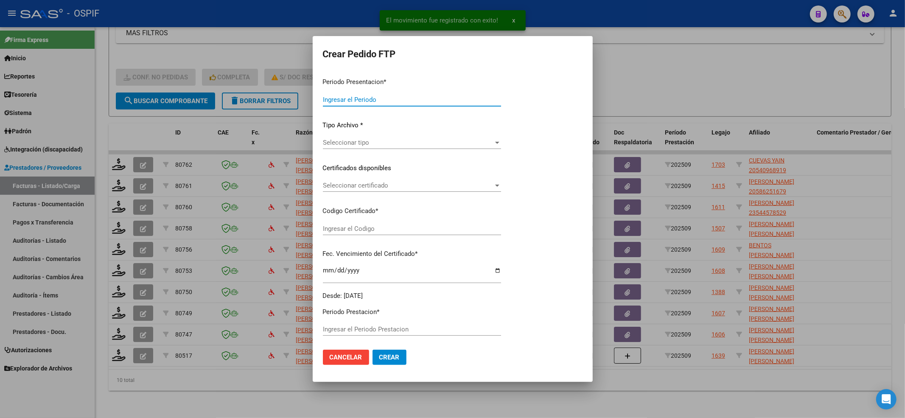
type input "202509"
type input "$ 261.883,04"
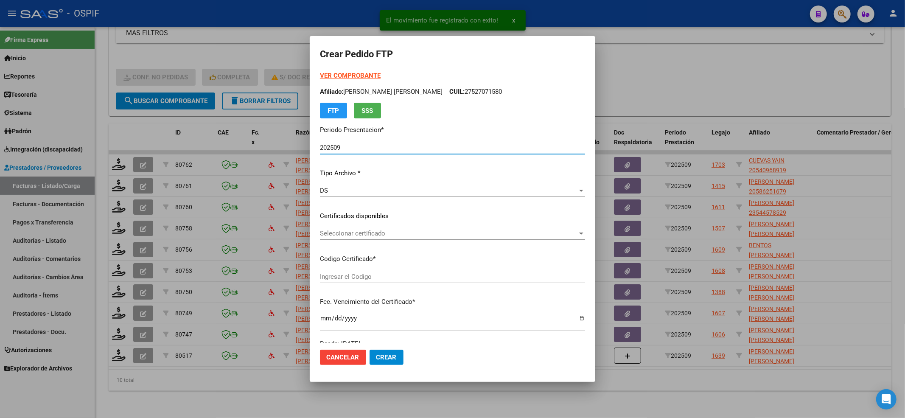
type input "02-00054096891-20220610-20250610-BS-427"
type input "[DATE]"
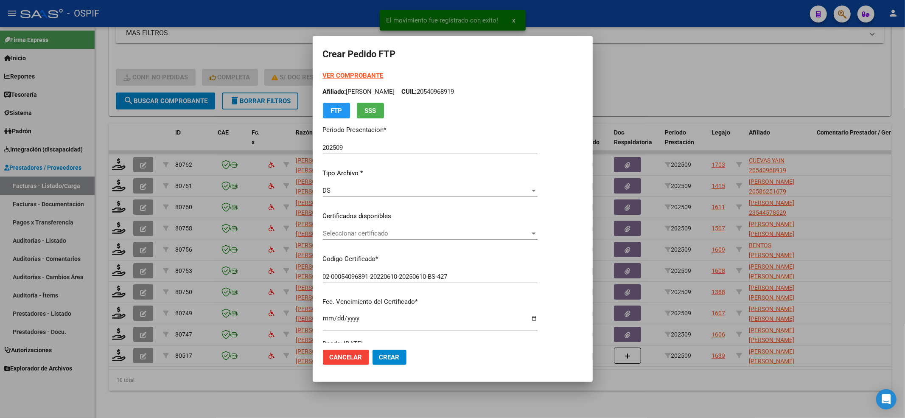
click at [428, 241] on div "Seleccionar certificado Seleccionar certificado" at bounding box center [430, 237] width 215 height 21
click at [428, 235] on span "Seleccionar certificado" at bounding box center [426, 234] width 207 height 8
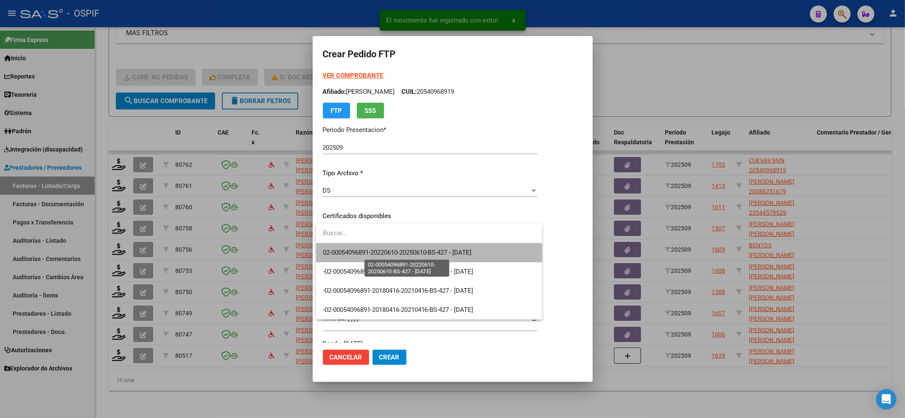
click at [420, 253] on span "02-00054096891-20220610-20250610-BS-427 - [DATE]" at bounding box center [397, 253] width 149 height 8
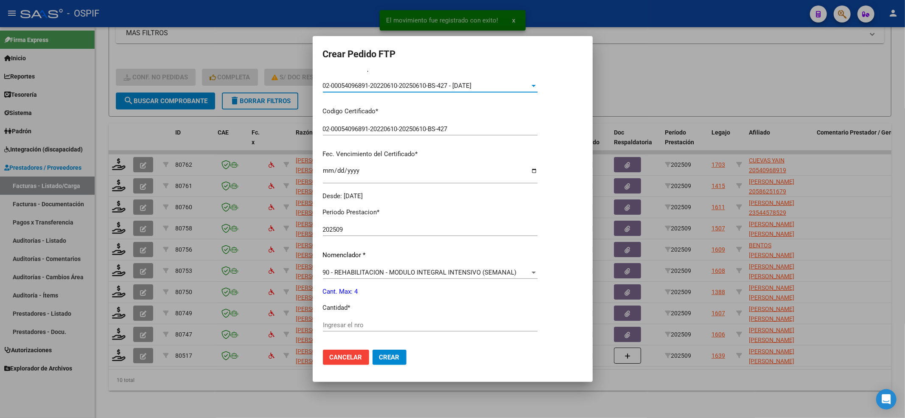
scroll to position [170, 0]
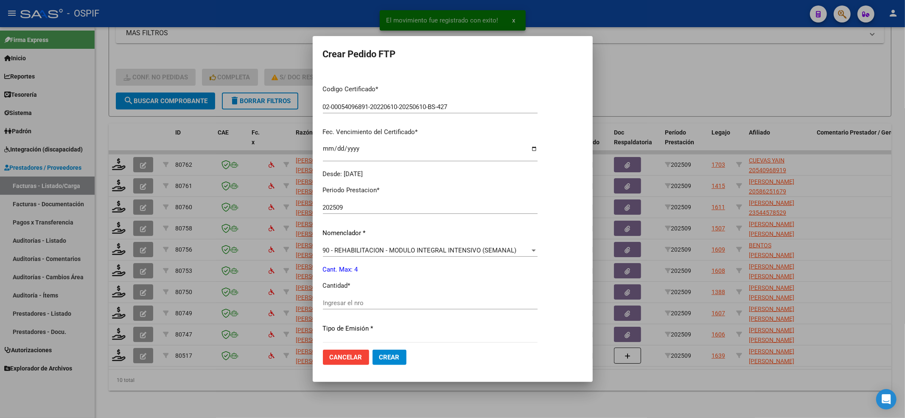
click at [345, 299] on input "Ingresar el nro" at bounding box center [430, 303] width 215 height 8
type input "4"
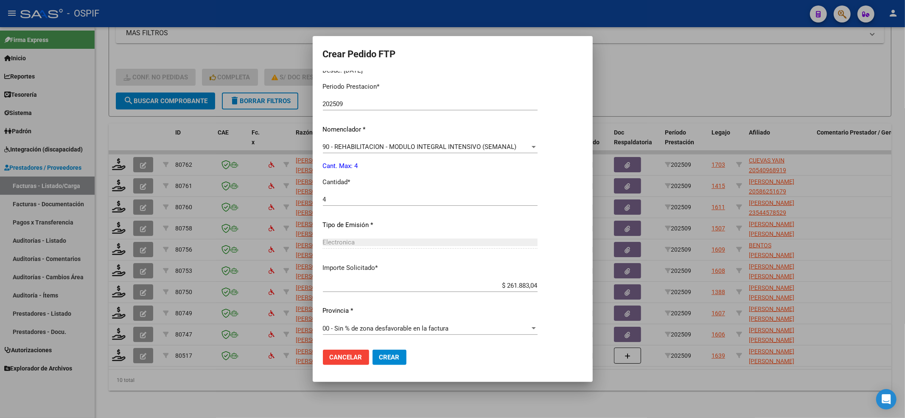
scroll to position [0, 0]
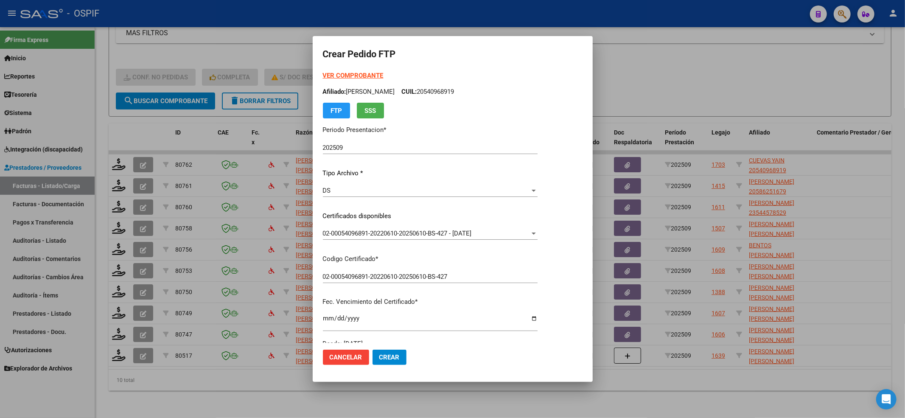
drag, startPoint x: 360, startPoint y: 90, endPoint x: 349, endPoint y: 87, distance: 12.0
click at [349, 87] on p "Afiliado: [PERSON_NAME] CUIL: 20540968919" at bounding box center [430, 92] width 215 height 10
copy p "[PERSON_NAME]"
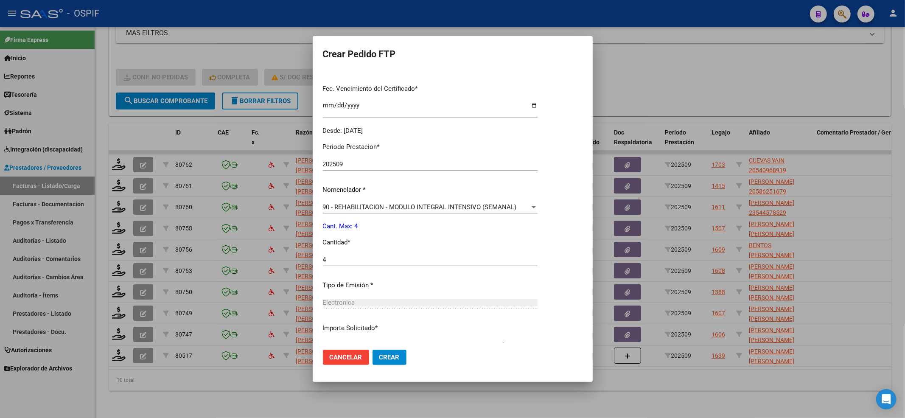
scroll to position [273, 0]
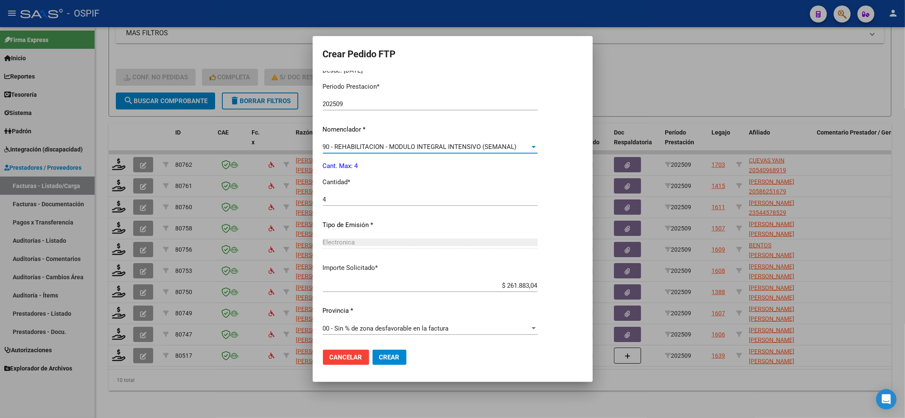
click at [345, 149] on span "90 - REHABILITACION - MODULO INTEGRAL INTENSIVO (SEMANAL)" at bounding box center [420, 147] width 194 height 8
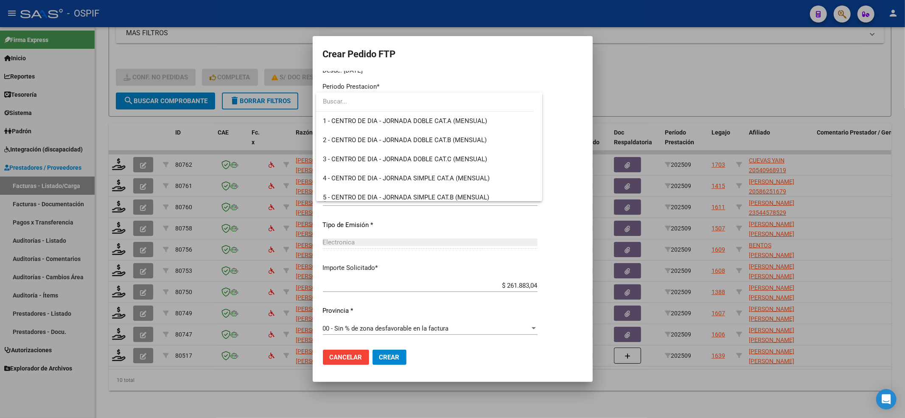
scroll to position [1674, 0]
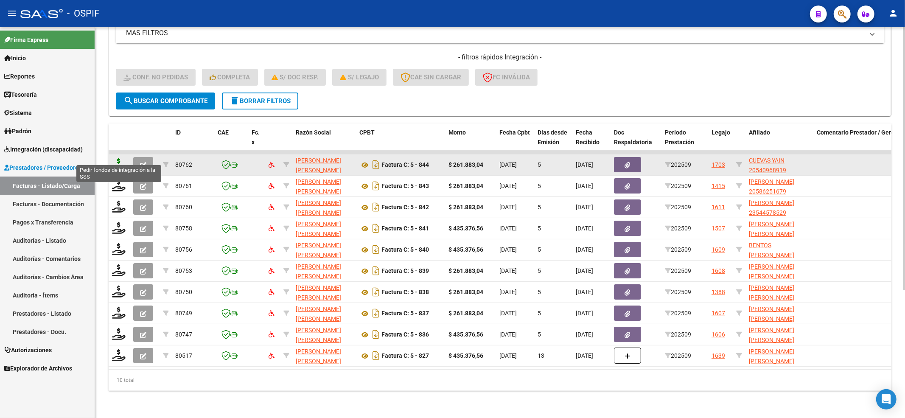
click at [116, 158] on icon at bounding box center [119, 164] width 14 height 12
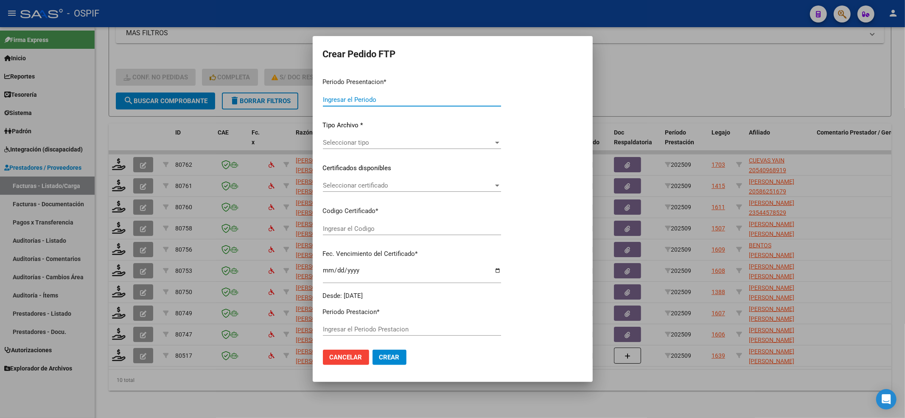
type input "202509"
type input "$ 261.883,04"
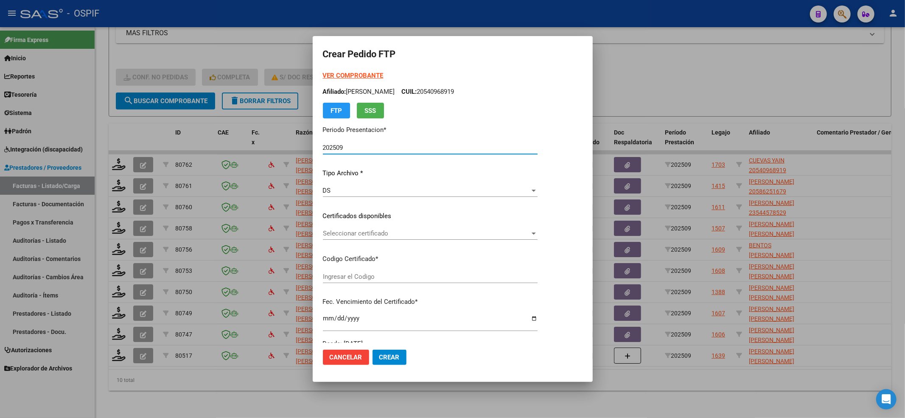
type input "02-00054096891-20220610-20250610-BS-427"
type input "[DATE]"
click at [477, 233] on span "Seleccionar certificado" at bounding box center [426, 234] width 207 height 8
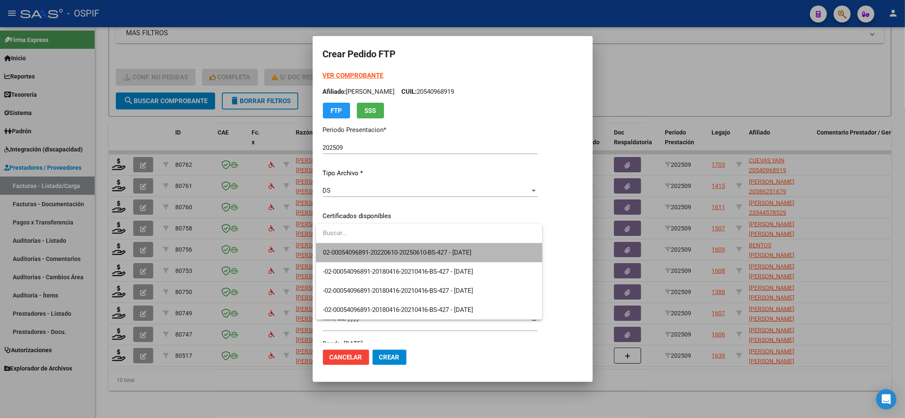
click at [469, 247] on span "02-00054096891-20220610-20250610-BS-427 - [DATE]" at bounding box center [429, 252] width 213 height 19
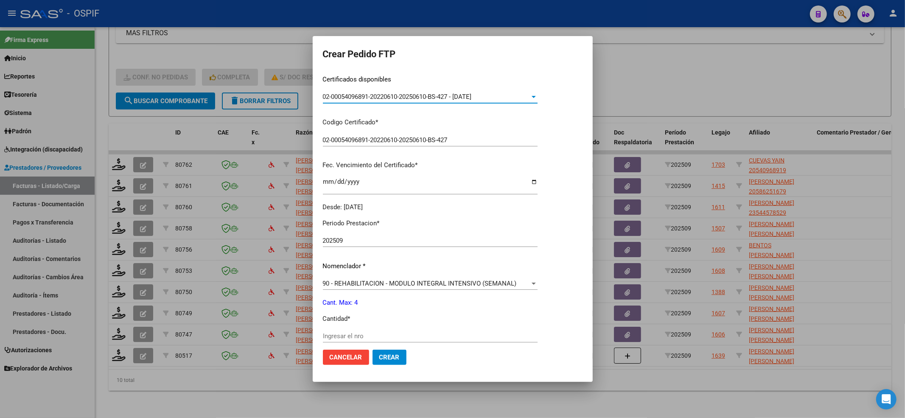
scroll to position [273, 0]
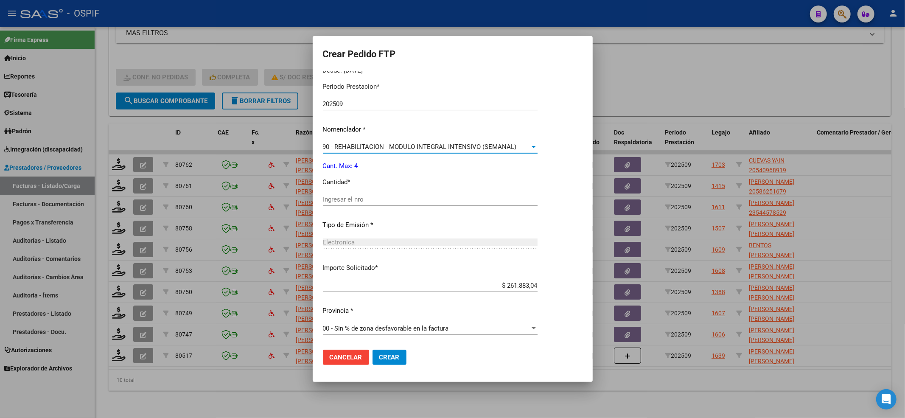
click at [352, 147] on span "90 - REHABILITACION - MODULO INTEGRAL INTENSIVO (SEMANAL)" at bounding box center [420, 147] width 194 height 8
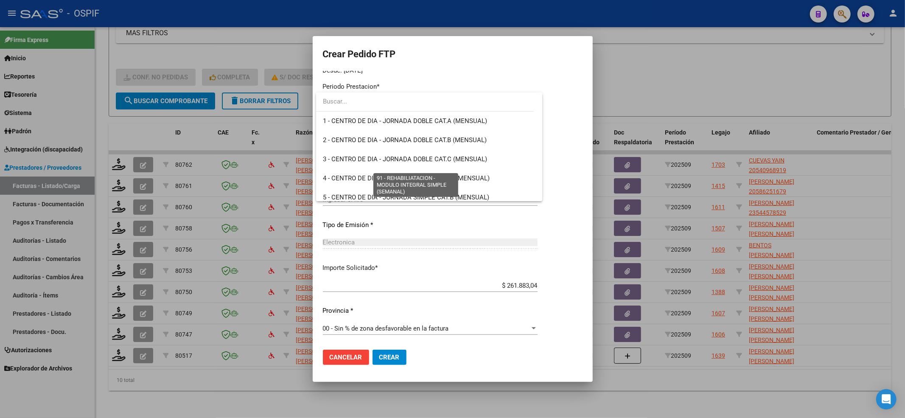
scroll to position [1674, 0]
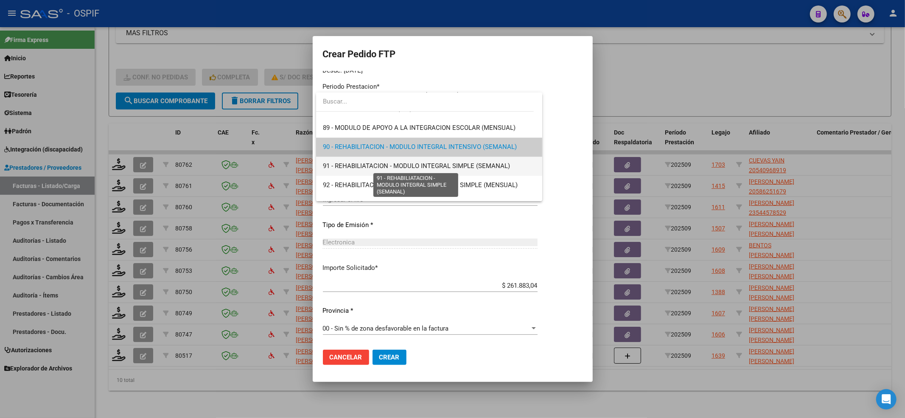
click at [348, 169] on span "91 - REHABILIATACION - MODULO INTEGRAL SIMPLE (SEMANAL)" at bounding box center [416, 166] width 187 height 8
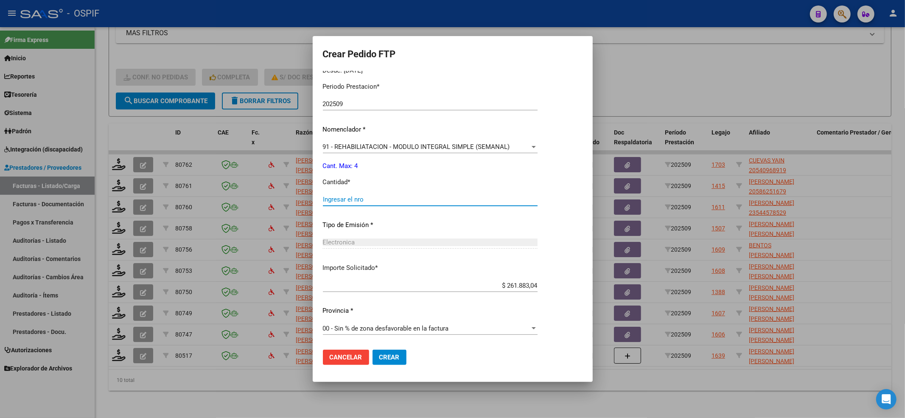
click at [357, 199] on input "Ingresar el nro" at bounding box center [430, 200] width 215 height 8
type input "4"
click at [392, 351] on button "Crear" at bounding box center [390, 357] width 34 height 15
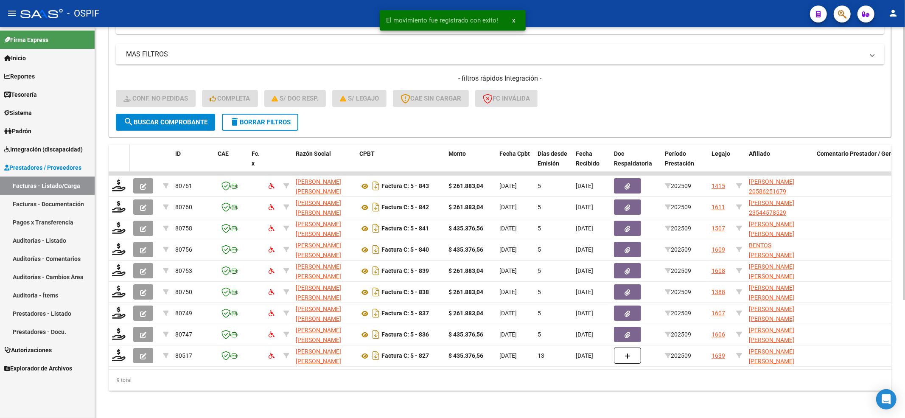
scroll to position [169, 0]
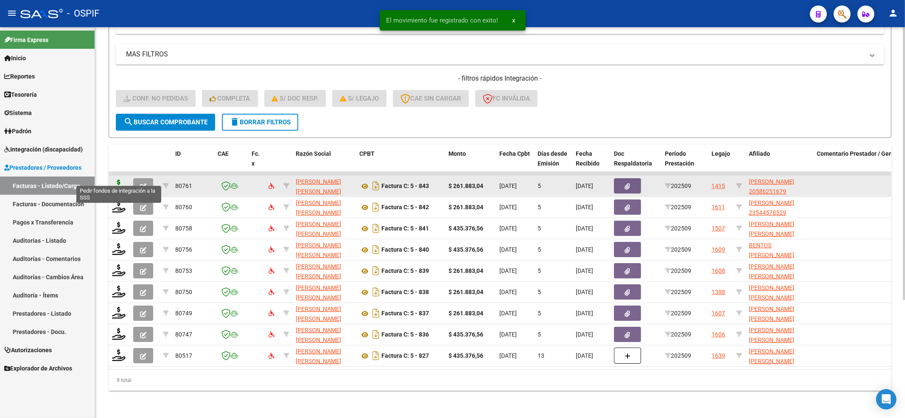
click at [119, 180] on icon at bounding box center [119, 186] width 14 height 12
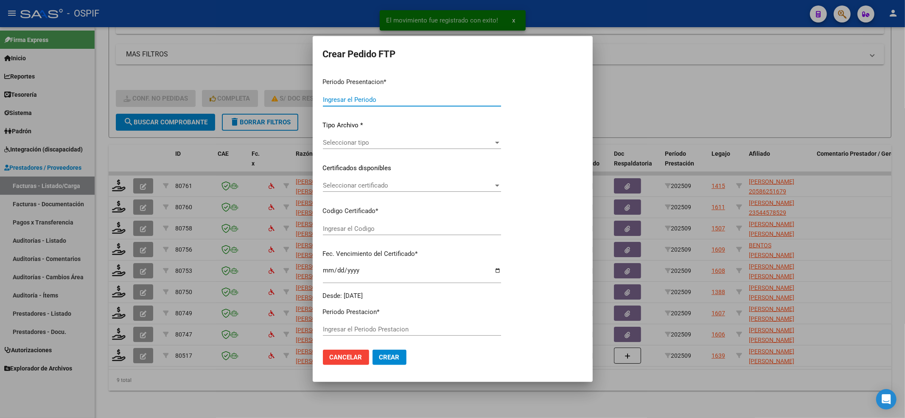
type input "202509"
type input "$ 261.883,04"
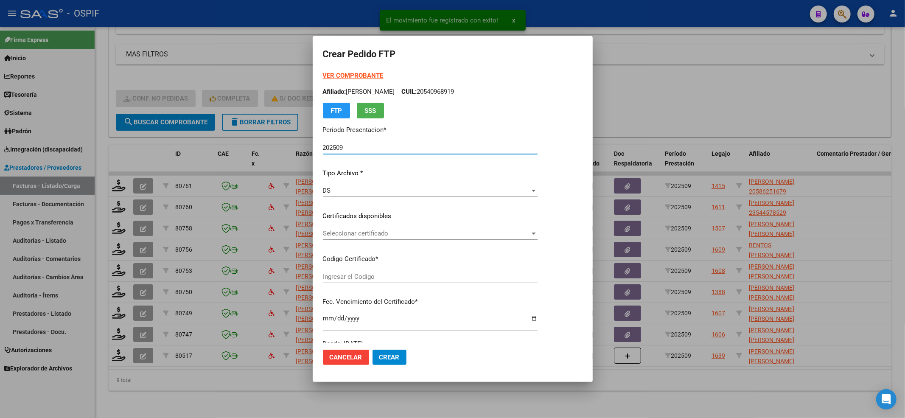
type input "0200058625167-20240904-20270904-BUE-427"
type input "[DATE]"
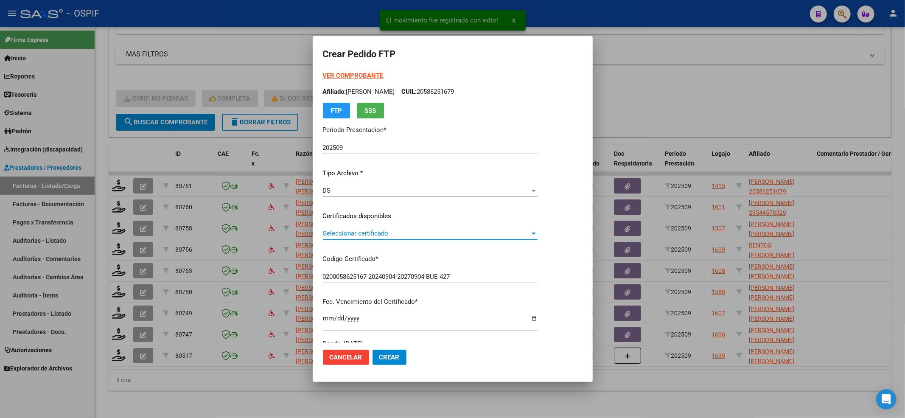
click at [448, 236] on span "Seleccionar certificado" at bounding box center [426, 234] width 207 height 8
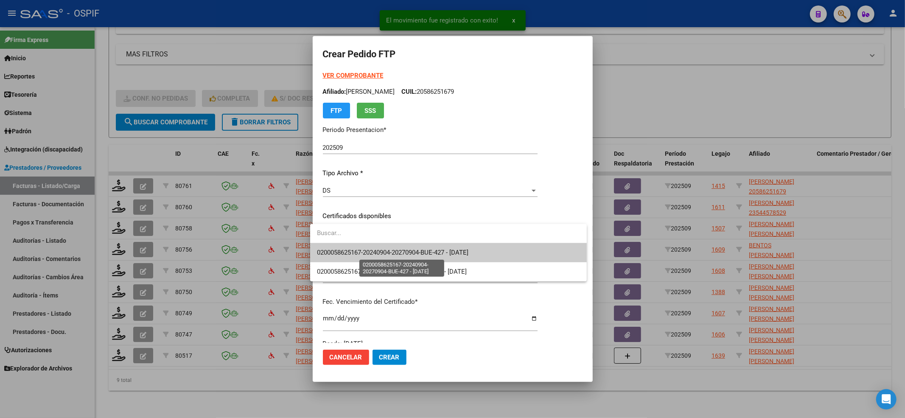
click at [440, 253] on span "0200058625167-20240904-20270904-BUE-427 - [DATE]" at bounding box center [393, 253] width 152 height 8
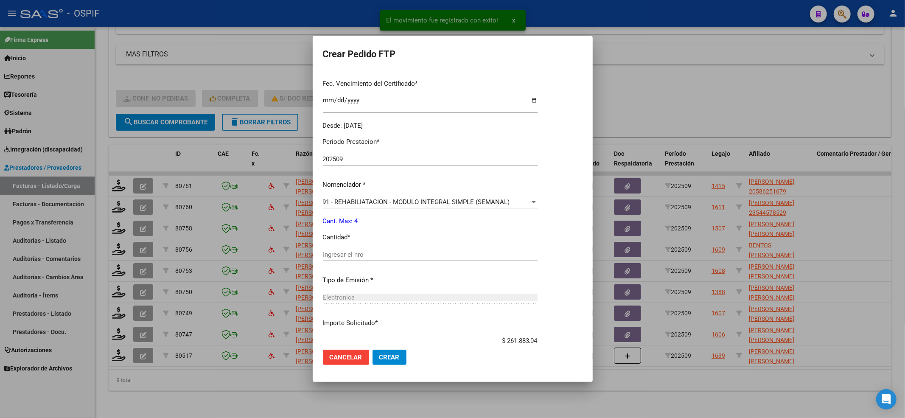
scroll to position [226, 0]
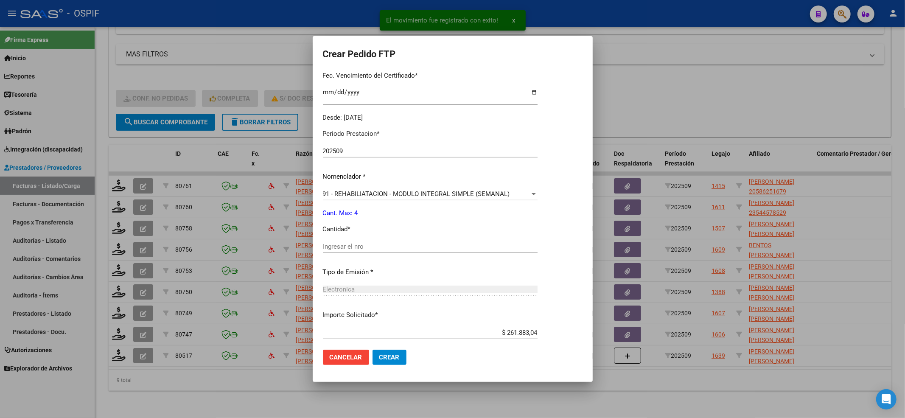
drag, startPoint x: 393, startPoint y: 233, endPoint x: 391, endPoint y: 238, distance: 5.8
click at [392, 234] on div "Periodo Prestacion * 202509 Ingresar el Periodo Prestacion Nomenclador * 91 - R…" at bounding box center [430, 256] width 215 height 267
click at [390, 240] on div "Ingresar el nro" at bounding box center [430, 246] width 215 height 13
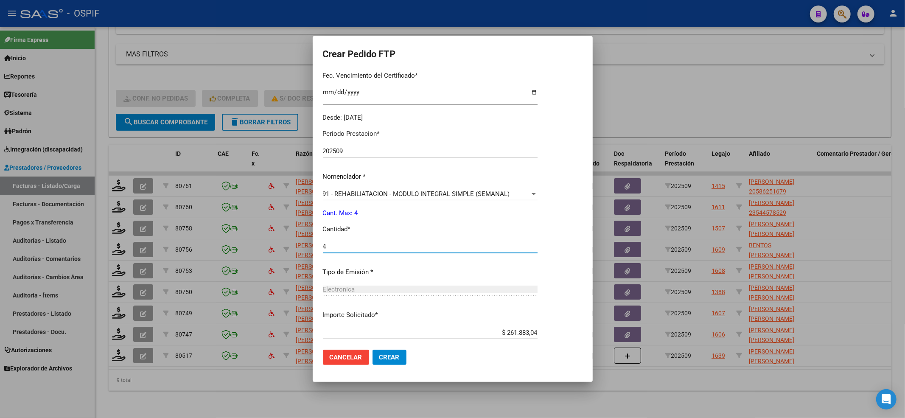
type input "4"
click at [395, 354] on button "Crear" at bounding box center [390, 357] width 34 height 15
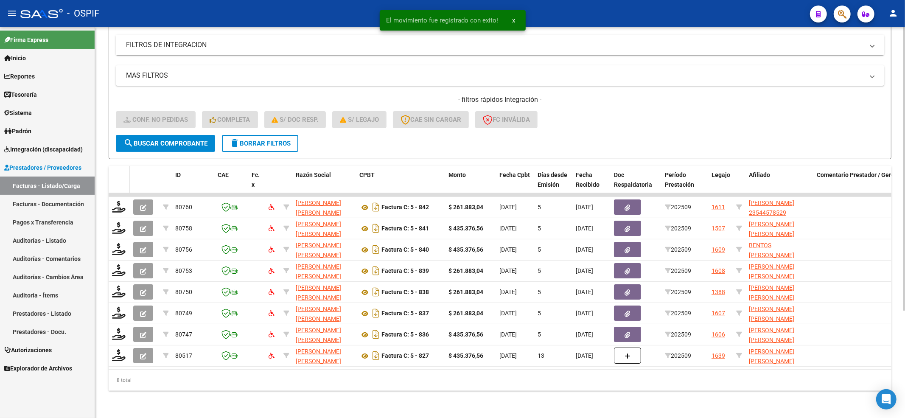
scroll to position [148, 0]
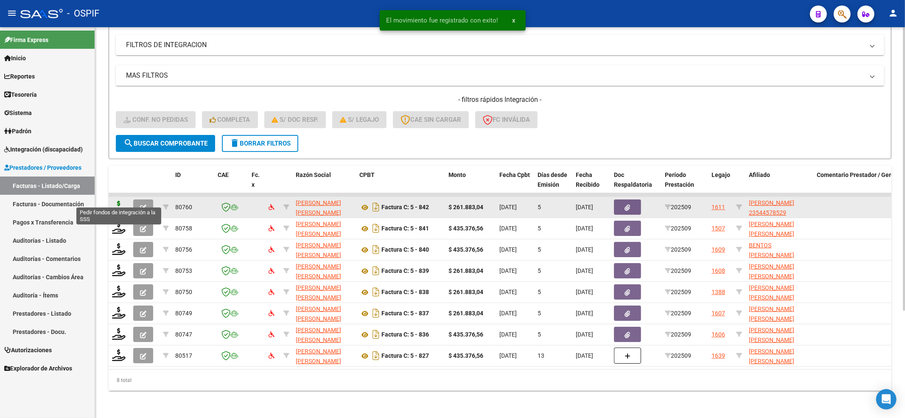
click at [117, 202] on icon at bounding box center [119, 207] width 14 height 12
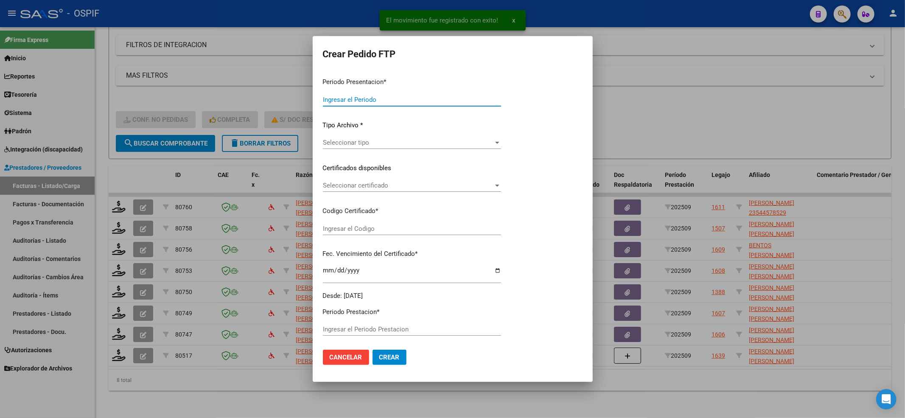
type input "202509"
type input "$ 261.883,04"
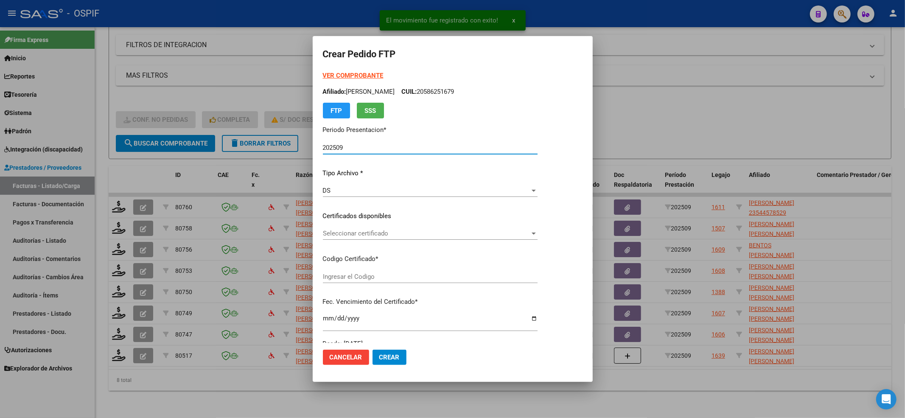
type input "020005445785220220817-20270817-BS-427"
type input "[DATE]"
drag, startPoint x: 384, startPoint y: 231, endPoint x: 378, endPoint y: 248, distance: 18.5
click at [379, 245] on div "Seleccionar certificado Seleccionar certificado" at bounding box center [430, 237] width 215 height 21
click at [372, 261] on p "Codigo Certificado *" at bounding box center [430, 259] width 215 height 10
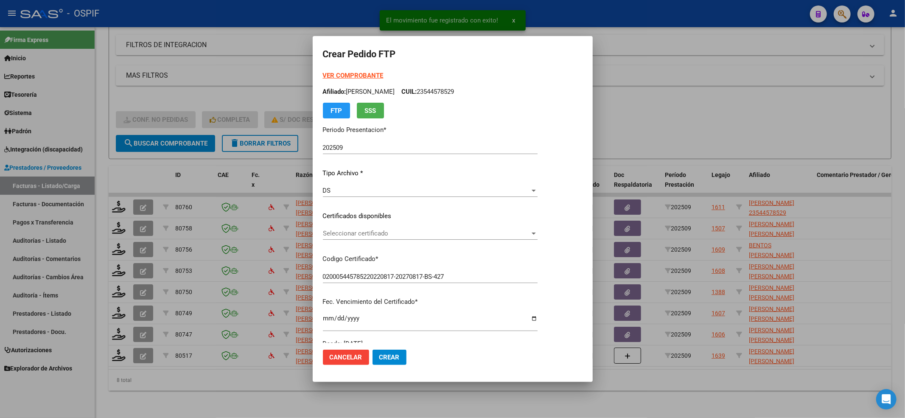
click at [358, 226] on div "VER COMPROBANTE ARCA [PERSON_NAME] Afiliado: [PERSON_NAME]: 23544578529 FTP SSS…" at bounding box center [430, 210] width 215 height 278
click at [354, 239] on div "Seleccionar certificado Seleccionar certificado" at bounding box center [430, 233] width 215 height 13
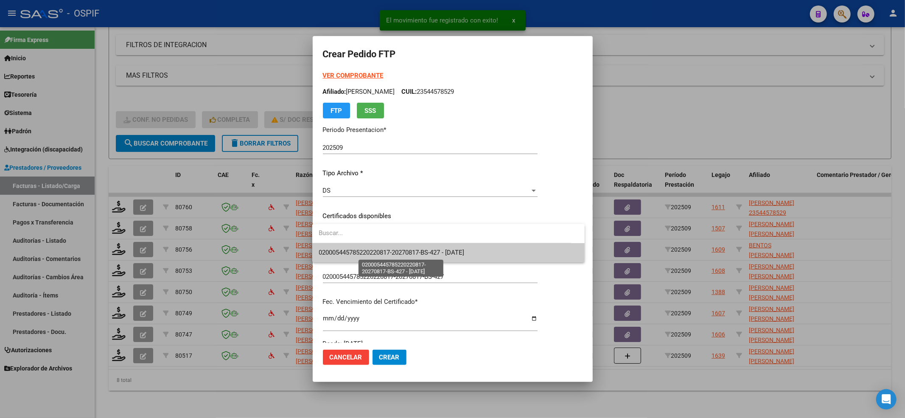
click at [349, 253] on span "020005445785220220817-20270817-BS-427 - [DATE]" at bounding box center [392, 253] width 146 height 8
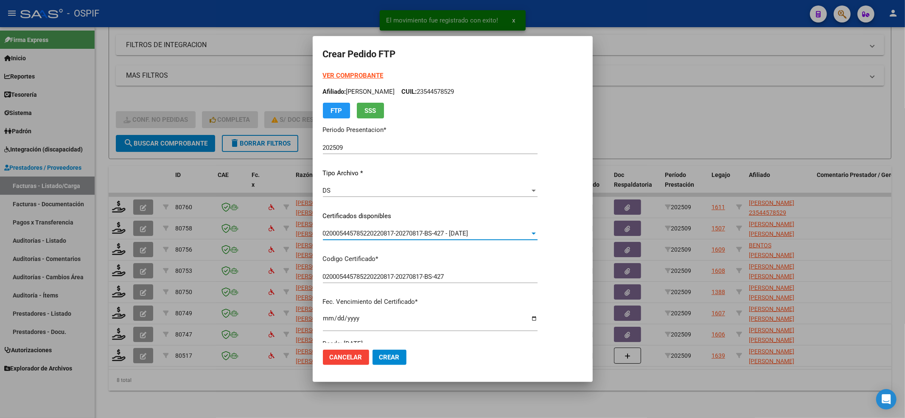
scroll to position [226, 0]
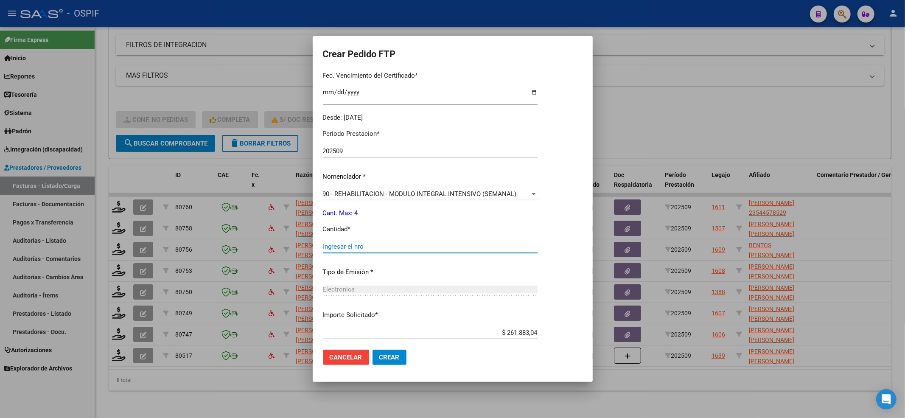
click at [350, 243] on input "Ingresar el nro" at bounding box center [430, 247] width 215 height 8
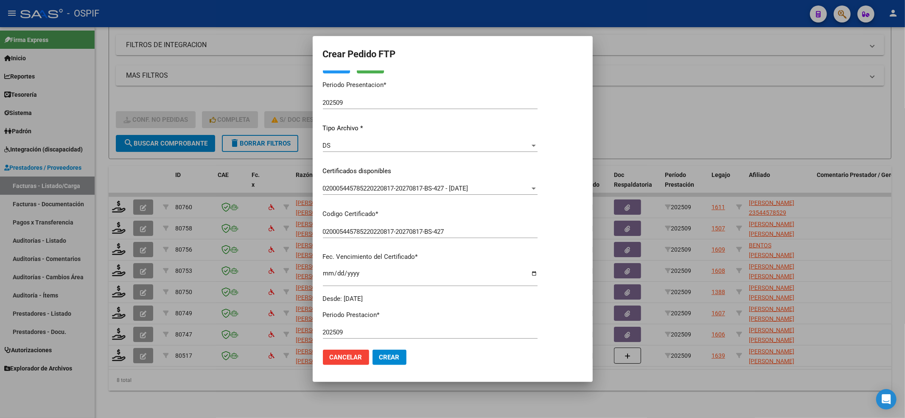
scroll to position [0, 0]
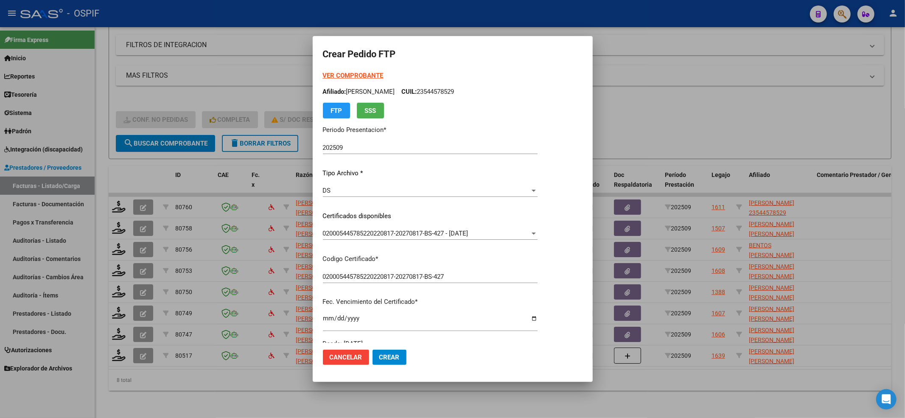
click at [424, 95] on p "Afiliado: [PERSON_NAME]: 23544578529" at bounding box center [430, 92] width 215 height 10
click at [429, 96] on p "Afiliado: [PERSON_NAME]: 23544578529" at bounding box center [430, 92] width 215 height 10
drag, startPoint x: 433, startPoint y: 94, endPoint x: 346, endPoint y: 89, distance: 87.2
click at [345, 88] on p "Afiliado: [PERSON_NAME]: 23544578529" at bounding box center [430, 92] width 215 height 10
copy p "[PERSON_NAME]"
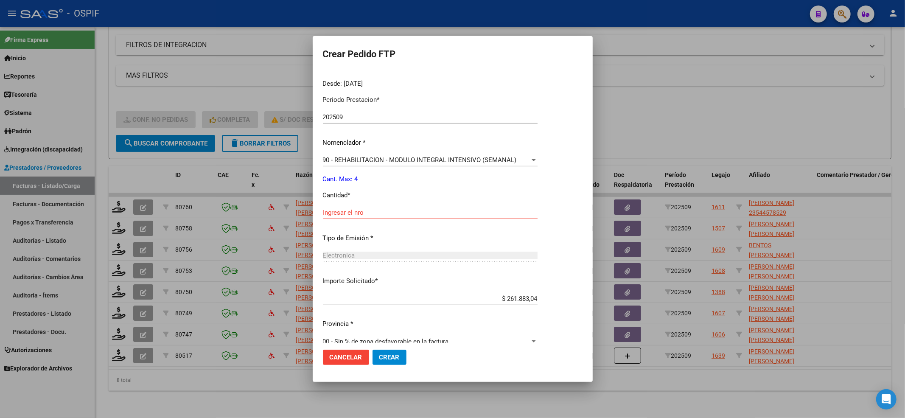
scroll to position [273, 0]
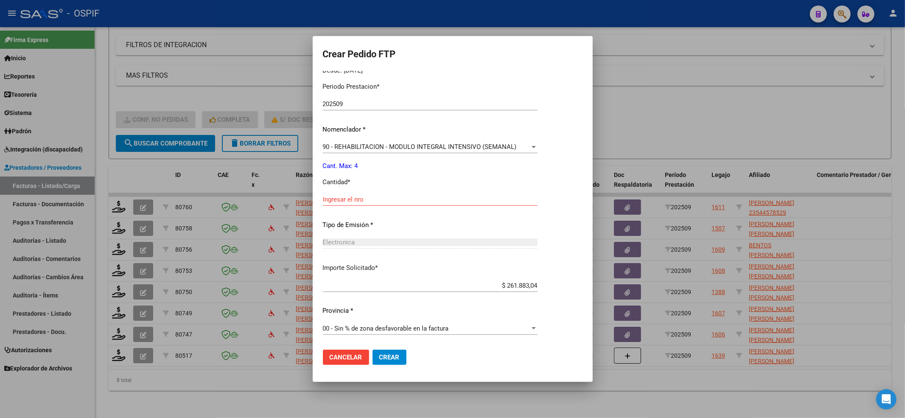
click at [376, 202] on input "Ingresar el nro" at bounding box center [430, 200] width 215 height 8
type input "4"
click at [390, 363] on button "Crear" at bounding box center [390, 357] width 34 height 15
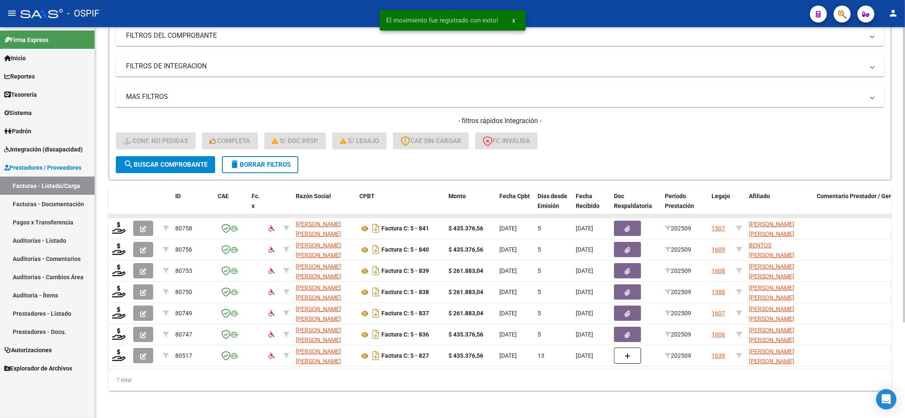
scroll to position [126, 0]
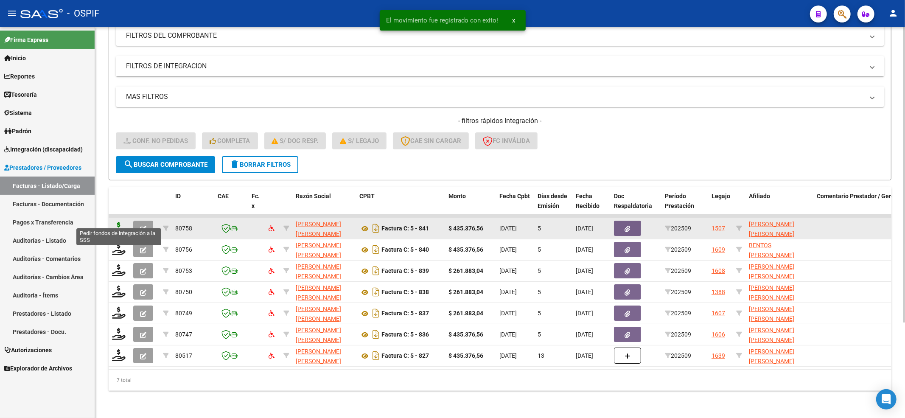
click at [121, 222] on icon at bounding box center [119, 228] width 14 height 12
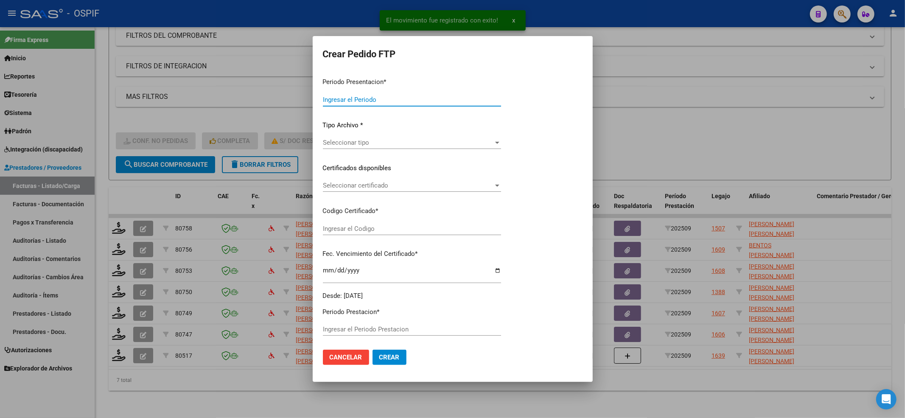
type input "202509"
type input "$ 435.376,56"
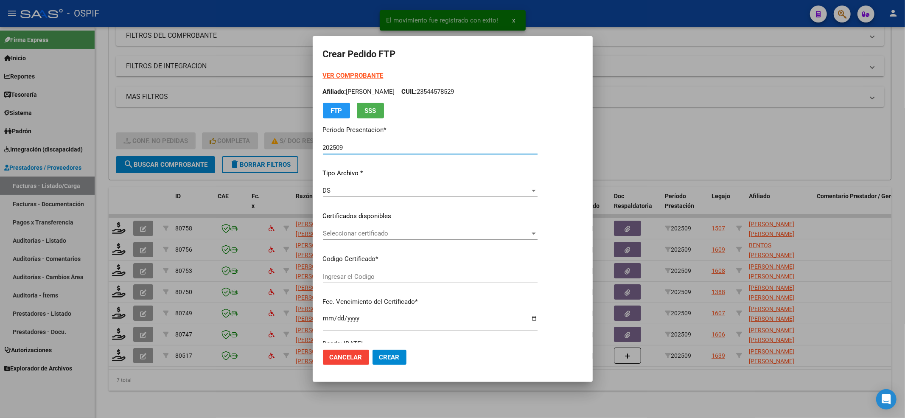
type input "000564036332022030320260303-BS AS-427"
type input "[DATE]"
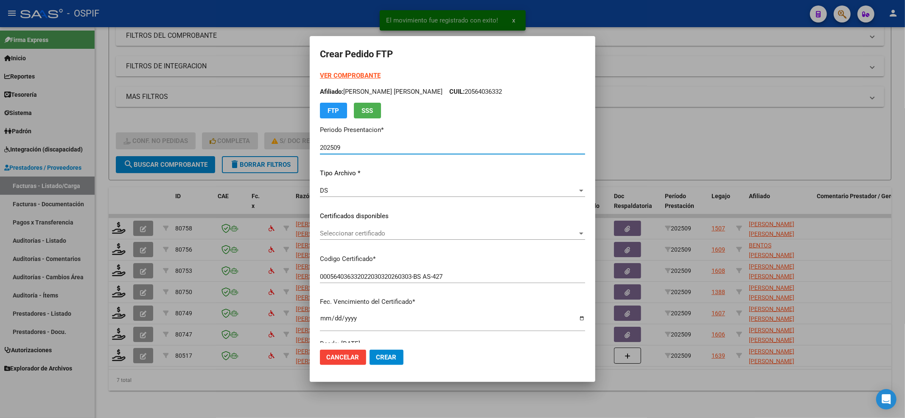
click at [410, 236] on span "Seleccionar certificado" at bounding box center [449, 234] width 258 height 8
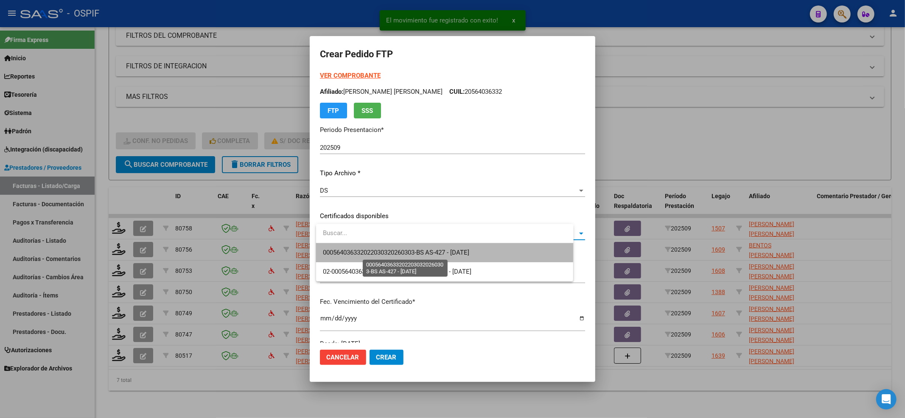
click at [404, 250] on span "000564036332022030320260303-BS AS-427 - [DATE]" at bounding box center [396, 253] width 147 height 8
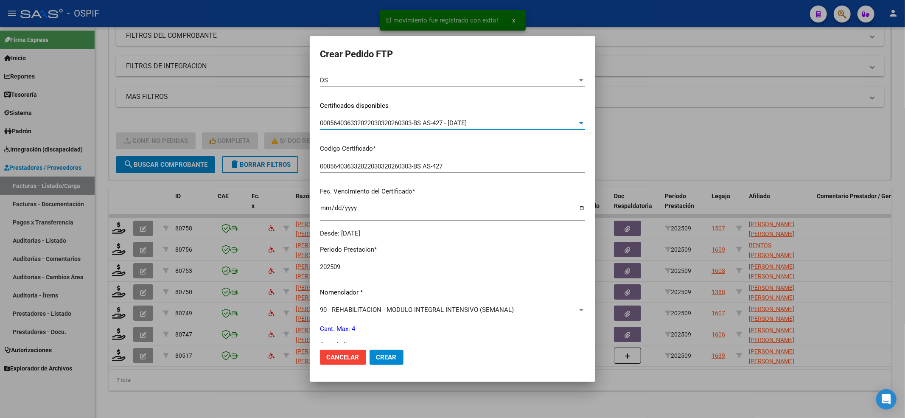
scroll to position [226, 0]
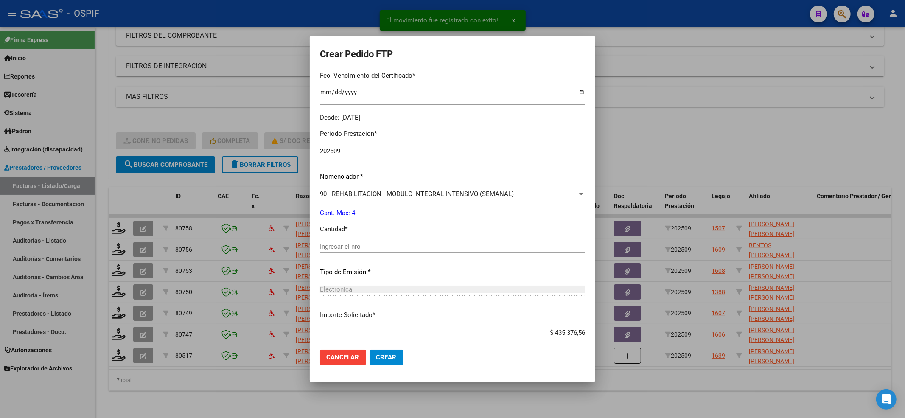
click at [404, 251] on div "Ingresar el nro" at bounding box center [452, 246] width 265 height 13
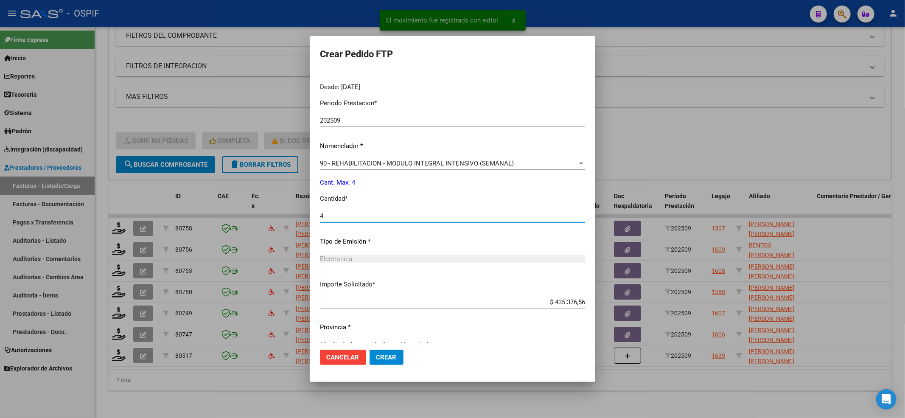
scroll to position [273, 0]
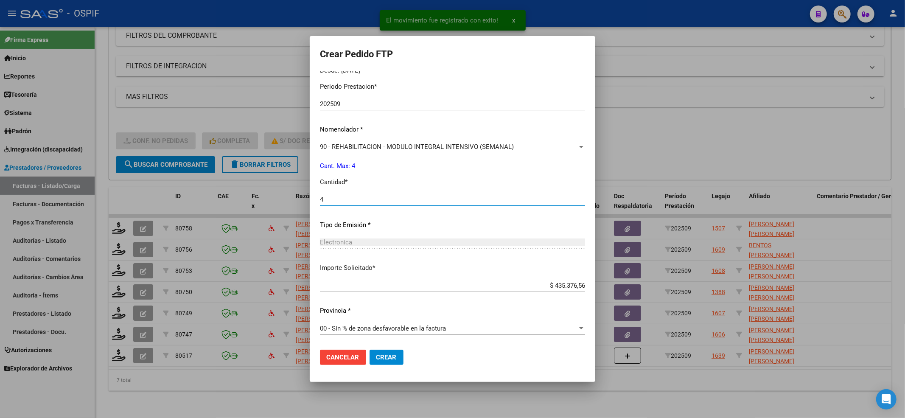
type input "4"
click at [396, 358] on span "Crear" at bounding box center [386, 358] width 20 height 8
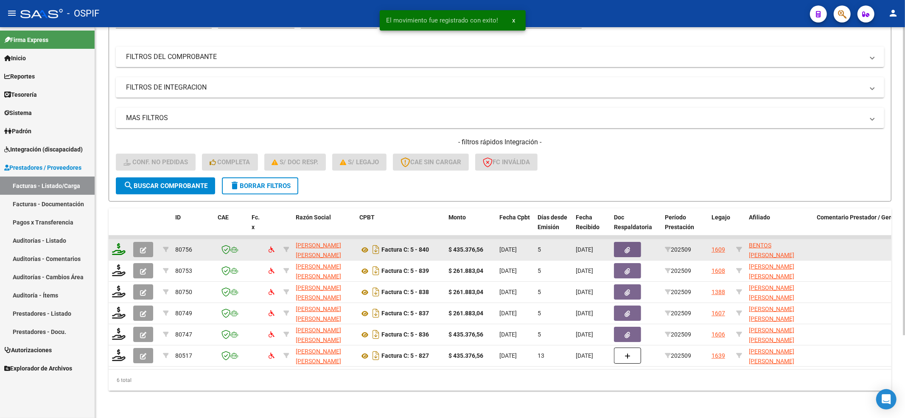
scroll to position [105, 0]
click at [114, 244] on icon at bounding box center [119, 249] width 14 height 12
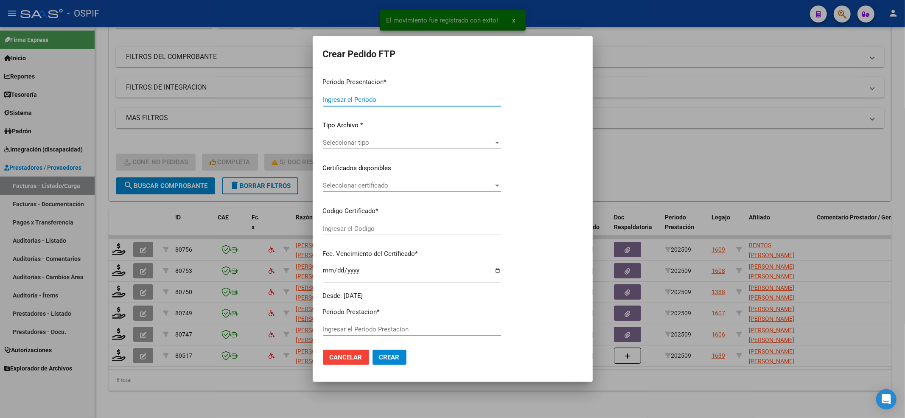
type input "202509"
type input "$ 435.376,56"
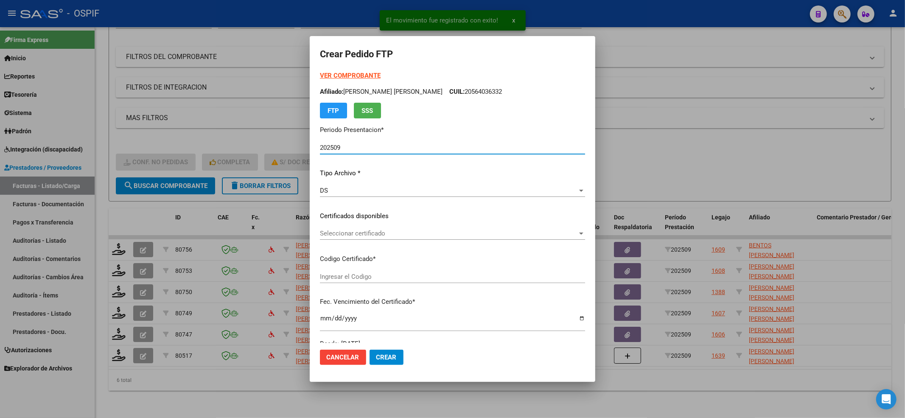
type input "0100054608358-20240308-20340308-BUE-427"
type input "[DATE]"
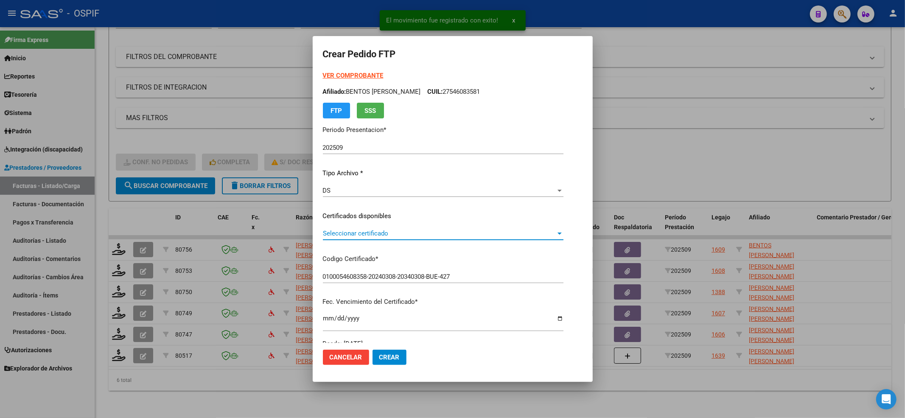
click at [405, 233] on span "Seleccionar certificado" at bounding box center [439, 234] width 233 height 8
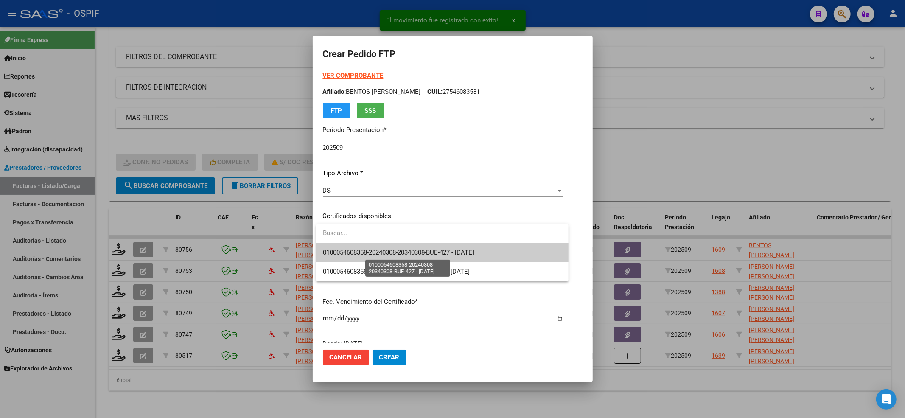
click at [397, 253] on span "0100054608358-20240308-20340308-BUE-427 - [DATE]" at bounding box center [399, 253] width 152 height 8
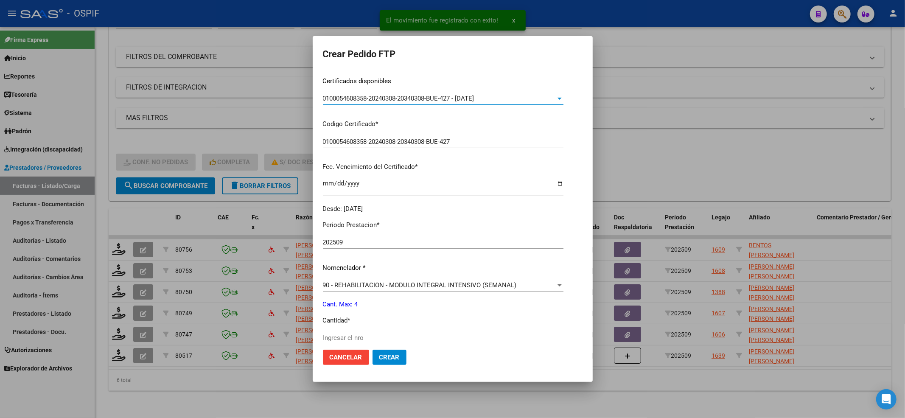
scroll to position [226, 0]
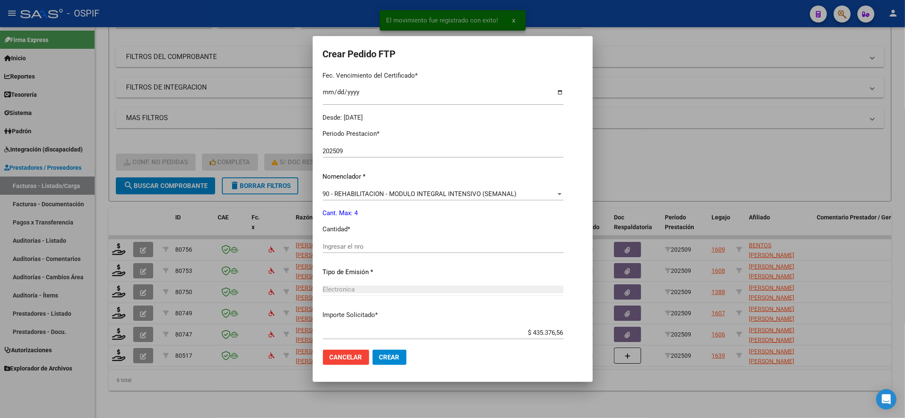
click at [396, 253] on div "Ingresar el nro" at bounding box center [443, 250] width 241 height 21
click at [391, 247] on input "Ingresar el nro" at bounding box center [443, 247] width 241 height 8
type input "4"
click at [394, 354] on span "Crear" at bounding box center [389, 358] width 20 height 8
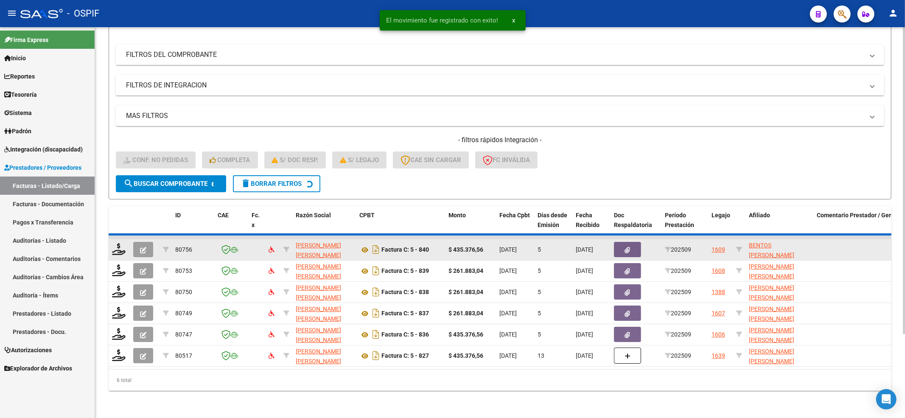
scroll to position [84, 0]
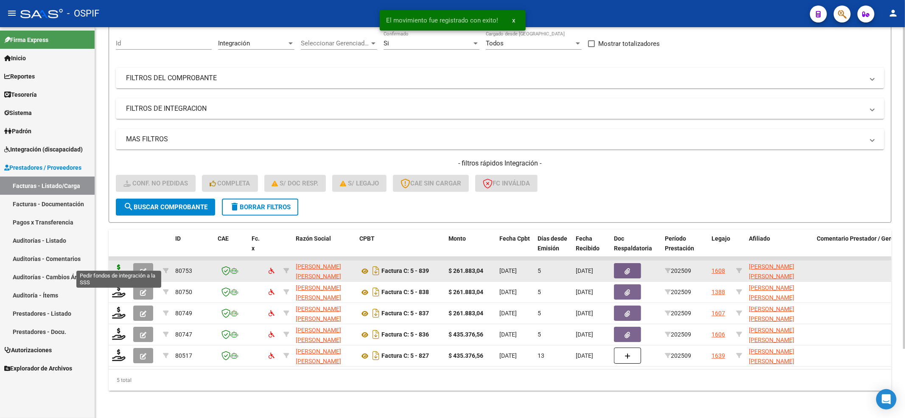
click at [120, 264] on icon at bounding box center [119, 270] width 14 height 12
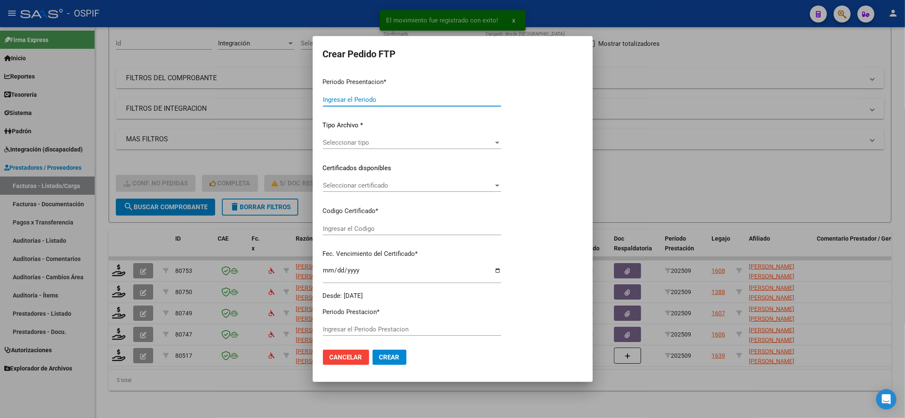
type input "202509"
type input "$ 261.883,04"
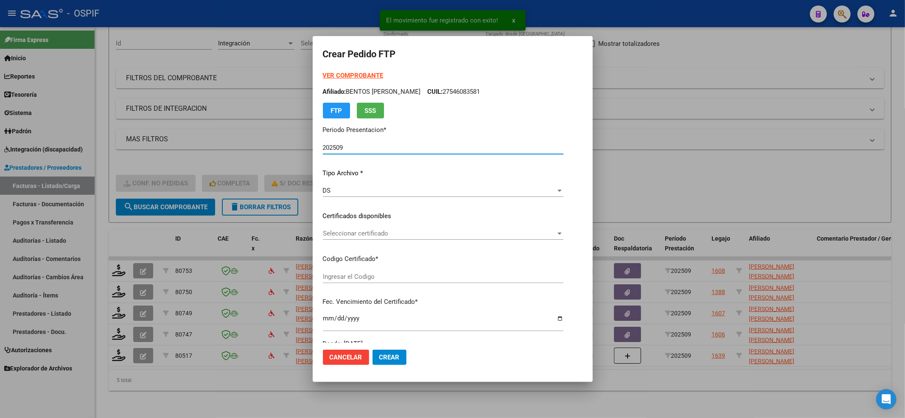
type input "010005203424620220325-20270325-BS-427"
type input "[DATE]"
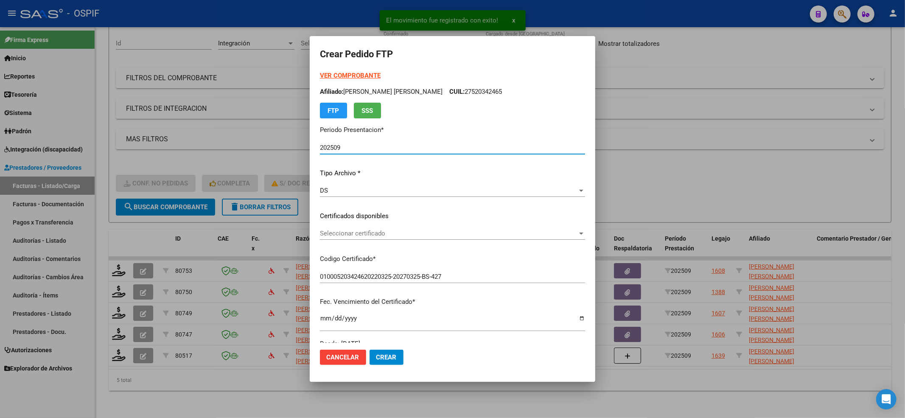
click at [367, 228] on div "Seleccionar certificado Seleccionar certificado" at bounding box center [452, 233] width 265 height 13
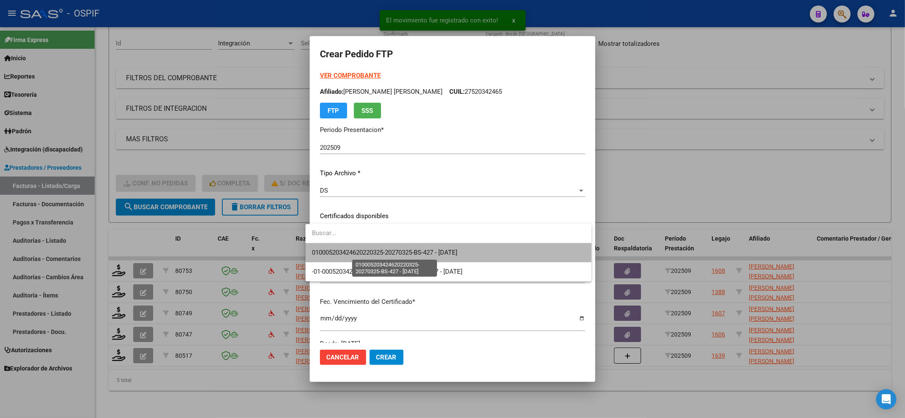
click at [366, 249] on span "010005203424620220325-20270325-BS-427 - [DATE]" at bounding box center [385, 253] width 146 height 8
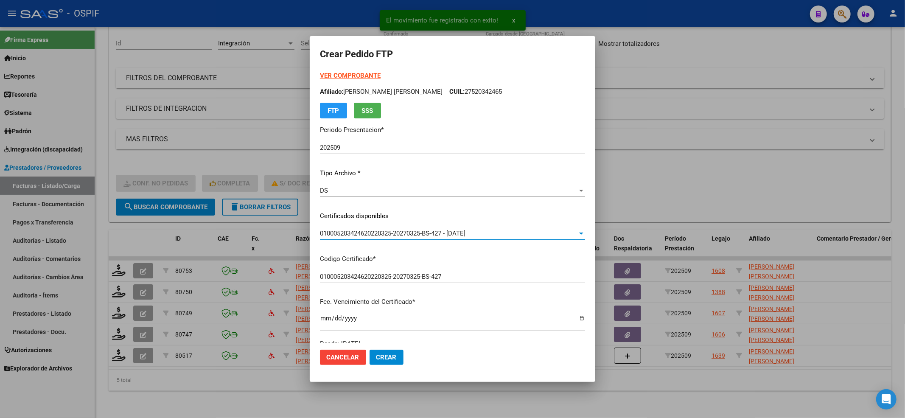
scroll to position [226, 0]
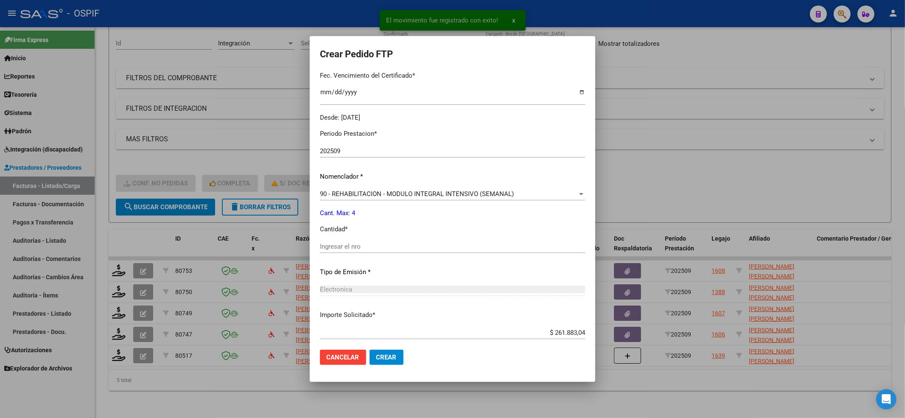
click at [364, 248] on input "Ingresar el nro" at bounding box center [452, 247] width 265 height 8
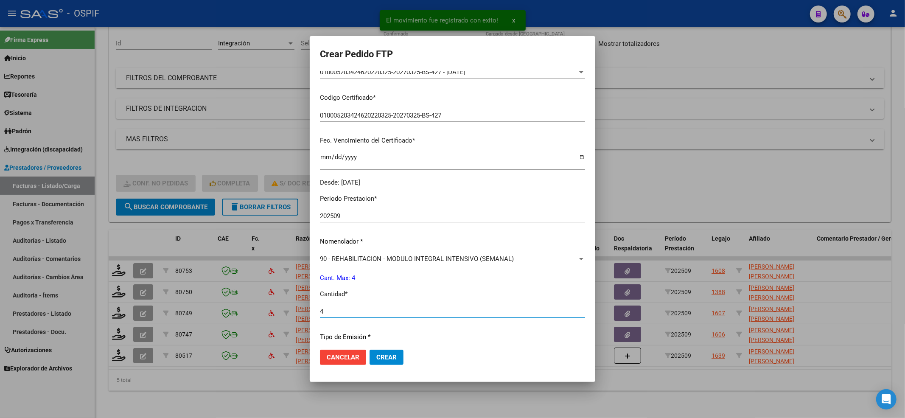
scroll to position [0, 0]
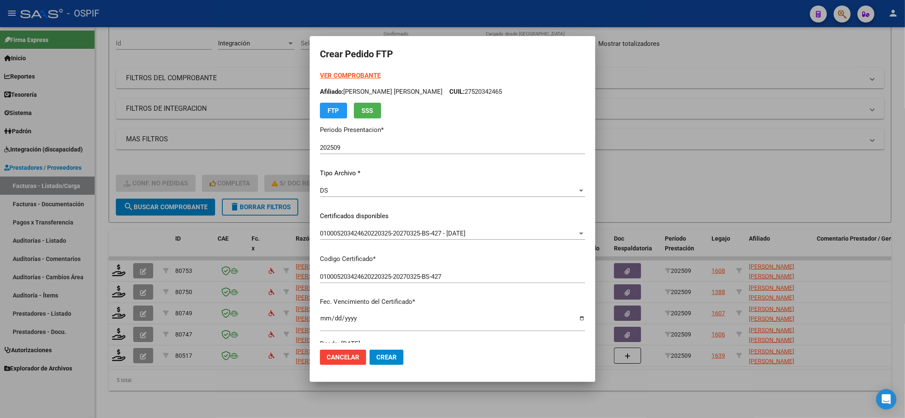
type input "4"
drag, startPoint x: 438, startPoint y: 97, endPoint x: 339, endPoint y: 91, distance: 99.5
click at [339, 91] on div "VER COMPROBANTE ARCA [PERSON_NAME] Afiliado: [PERSON_NAME] [PERSON_NAME]: 27520…" at bounding box center [452, 95] width 265 height 48
copy div "[PERSON_NAME] [PERSON_NAME]: 27520342465 FTP SSS"
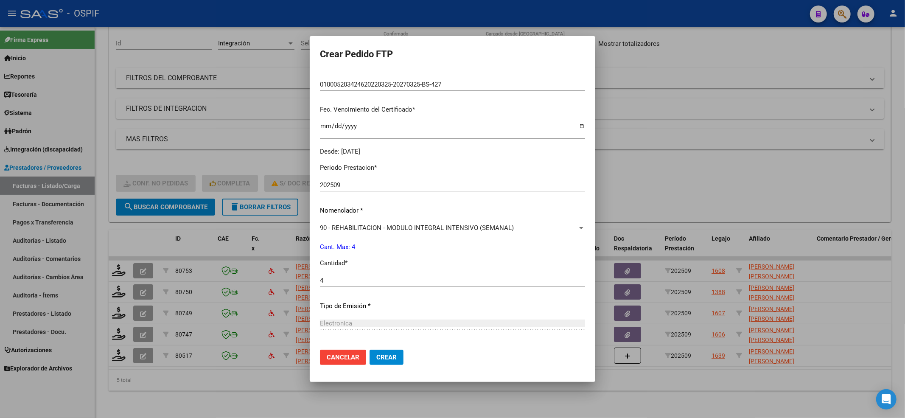
scroll to position [273, 0]
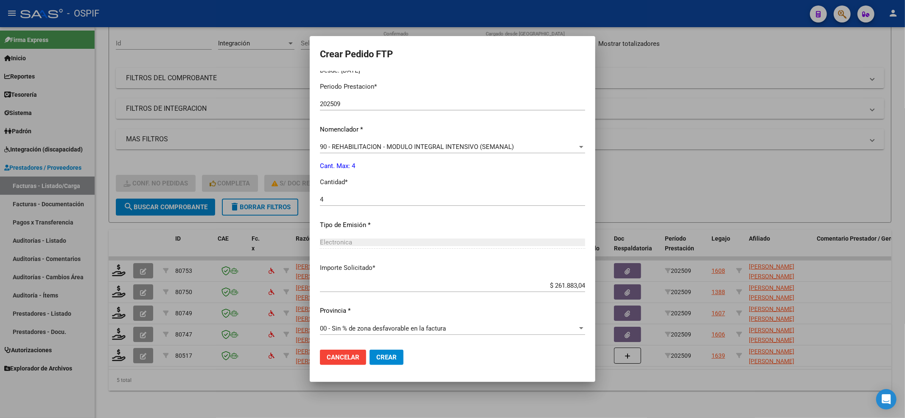
click at [384, 356] on span "Crear" at bounding box center [386, 358] width 20 height 8
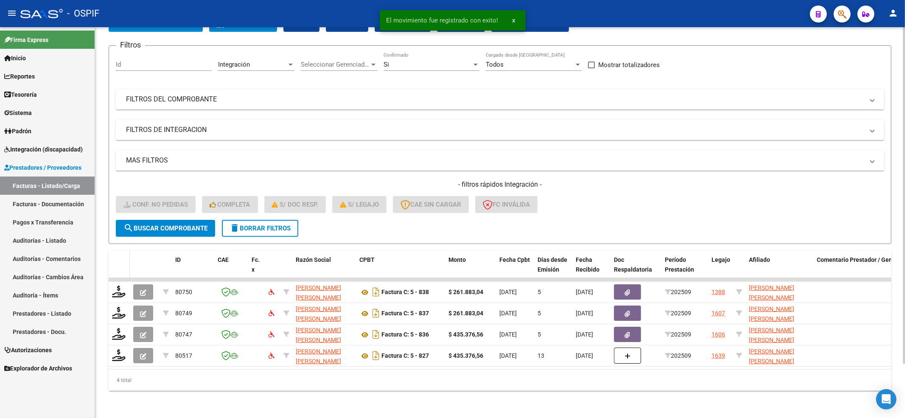
scroll to position [63, 0]
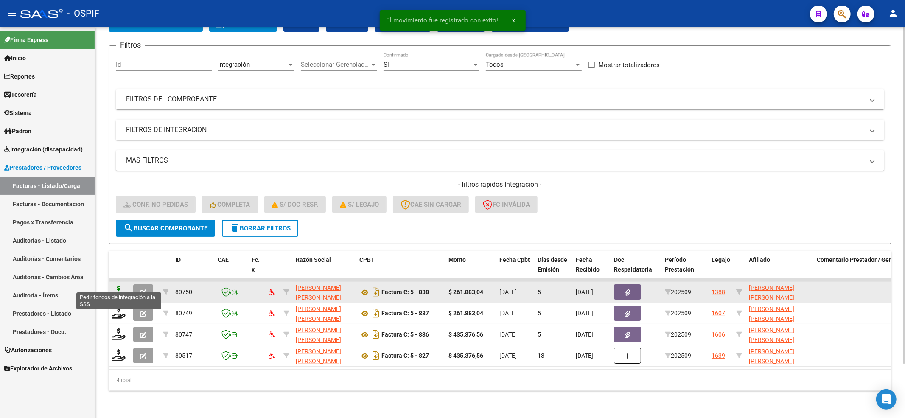
click at [116, 286] on icon at bounding box center [119, 292] width 14 height 12
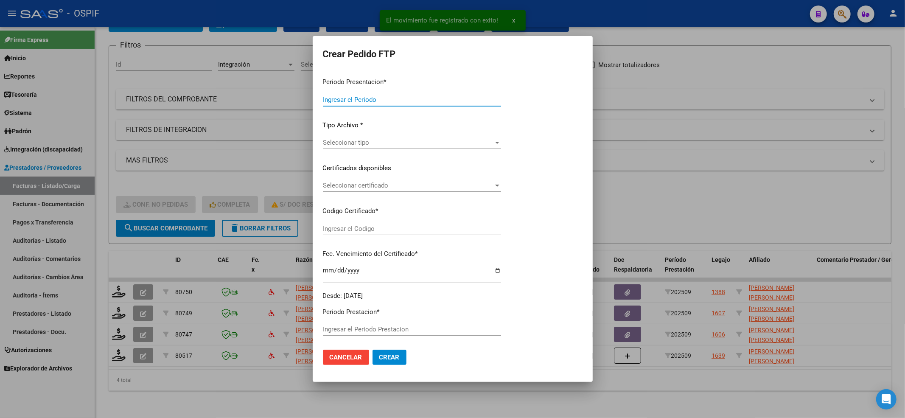
type input "202509"
type input "$ 261.883,04"
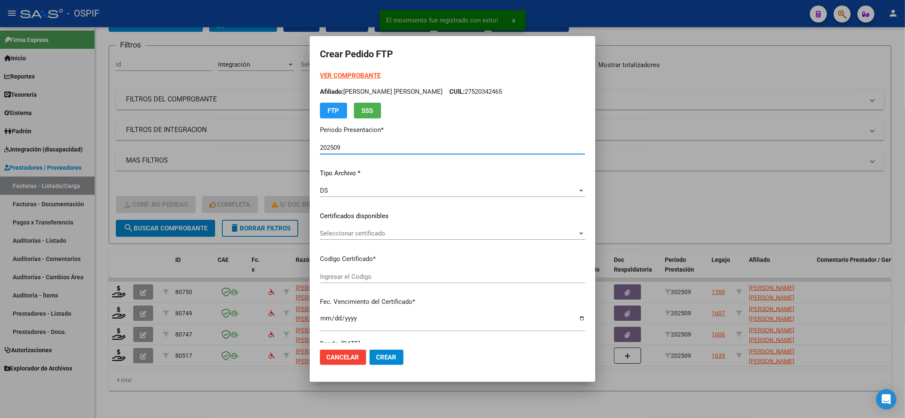
type input "0200055575963-20221117-20241117-BS-427"
type input "[DATE]"
click at [370, 235] on span "Seleccionar certificado" at bounding box center [449, 234] width 258 height 8
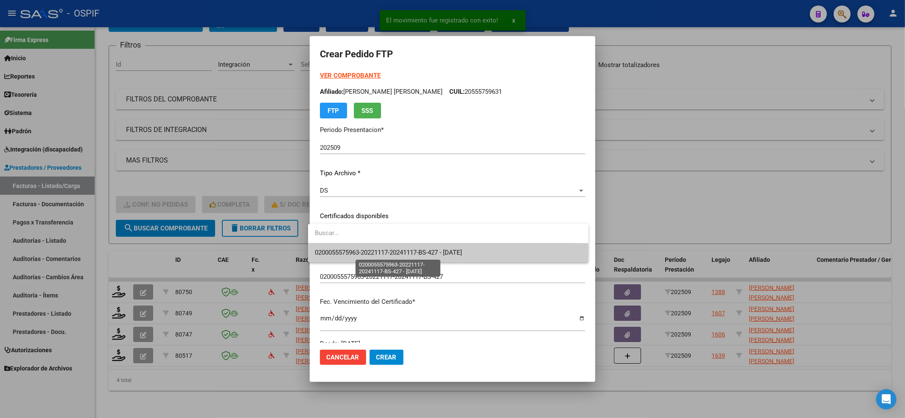
click at [367, 253] on span "0200055575963-20221117-20241117-BS-427 - [DATE]" at bounding box center [388, 253] width 147 height 8
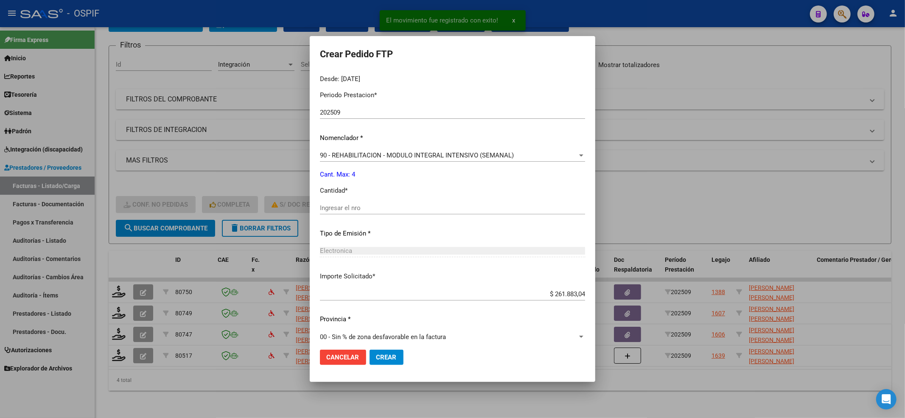
scroll to position [273, 0]
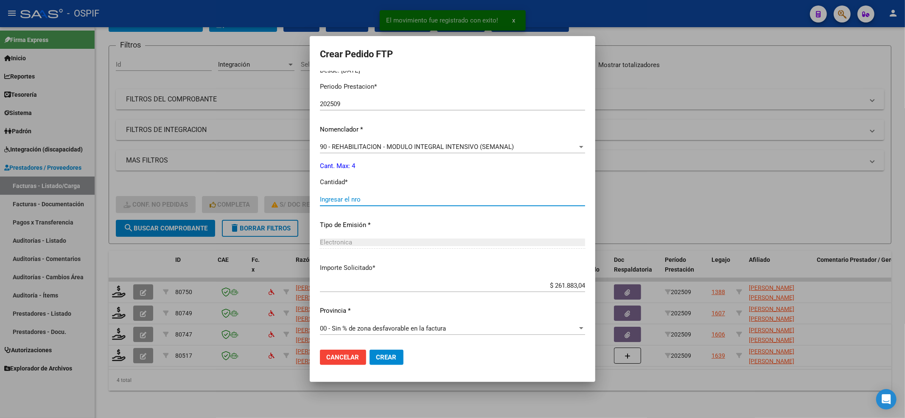
click at [365, 203] on input "Ingresar el nro" at bounding box center [452, 200] width 265 height 8
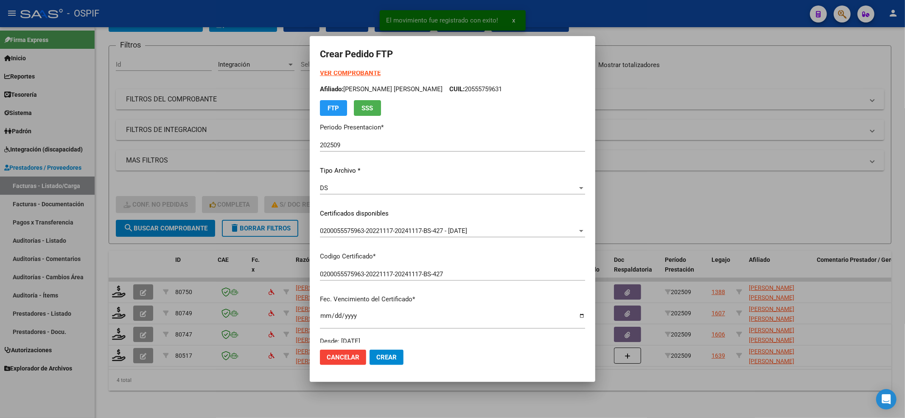
scroll to position [0, 0]
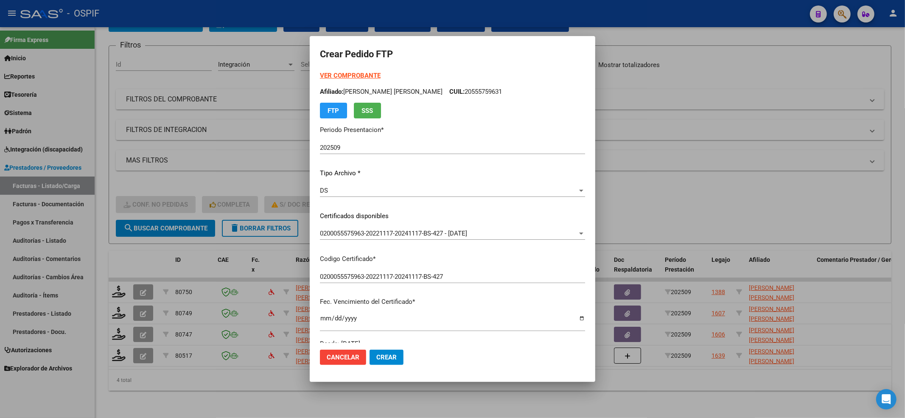
type input "4"
drag, startPoint x: 432, startPoint y: 89, endPoint x: 364, endPoint y: 79, distance: 68.6
click at [367, 81] on div "VER COMPROBANTE ARCA [PERSON_NAME] Afiliado: [PERSON_NAME] [PERSON_NAME]: 20555…" at bounding box center [452, 95] width 265 height 48
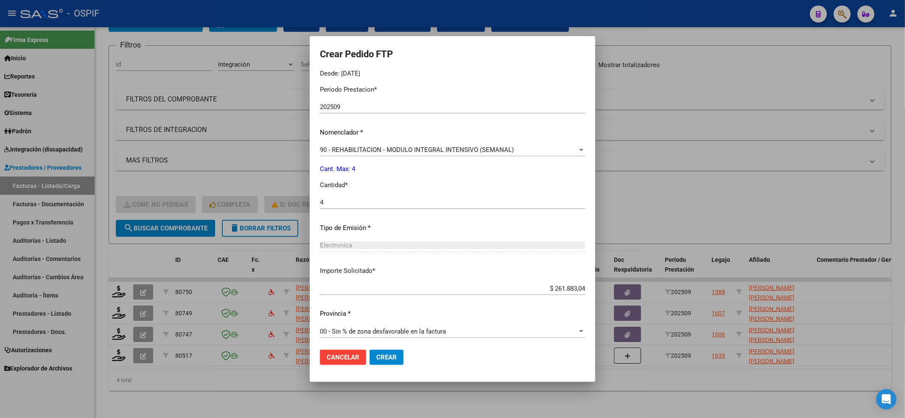
scroll to position [273, 0]
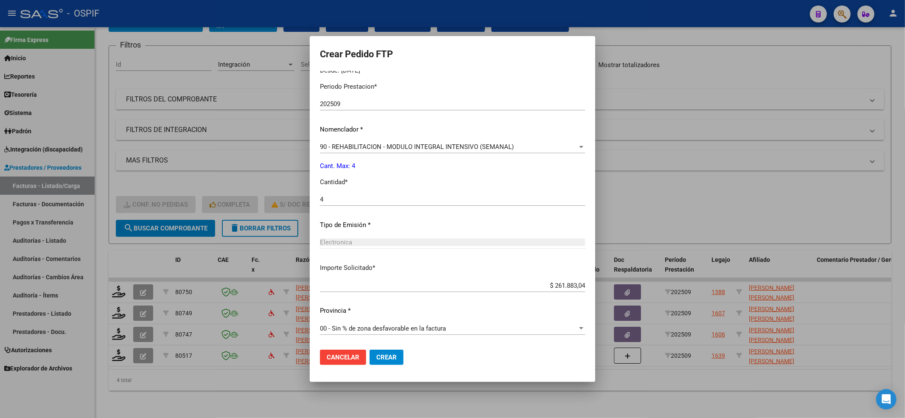
click at [330, 140] on div "Periodo Prestacion * 202509 Ingresar el Periodo Prestacion Nomenclador * 90 - R…" at bounding box center [452, 209] width 265 height 267
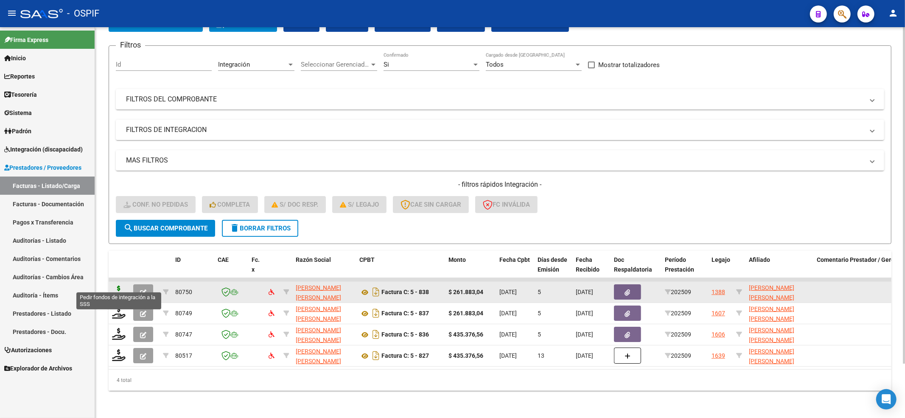
click at [117, 286] on icon at bounding box center [119, 292] width 14 height 12
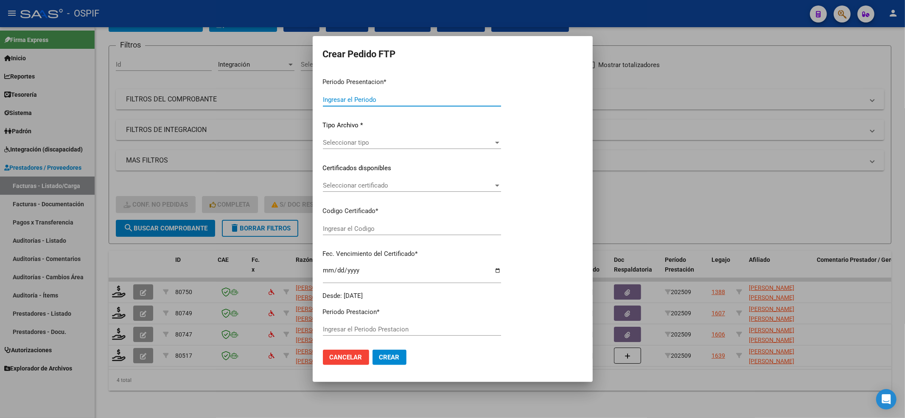
type input "202509"
type input "$ 261.883,04"
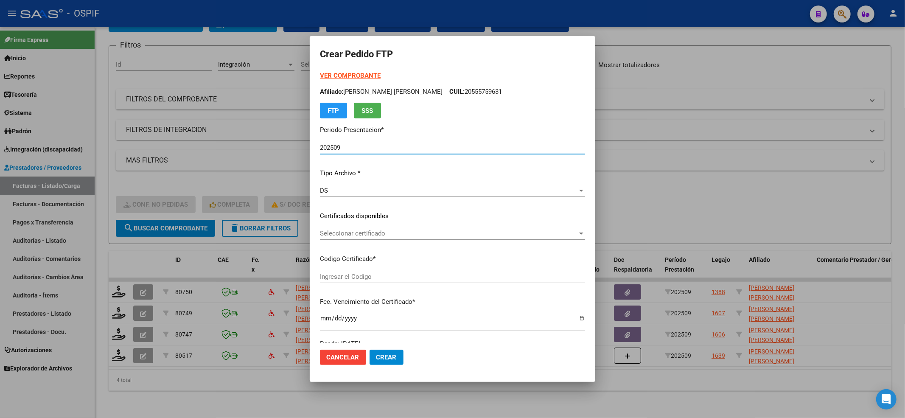
type input "0200055575963-20221117-20241117-BS-427"
type input "[DATE]"
click at [354, 235] on span "Seleccionar certificado" at bounding box center [449, 234] width 258 height 8
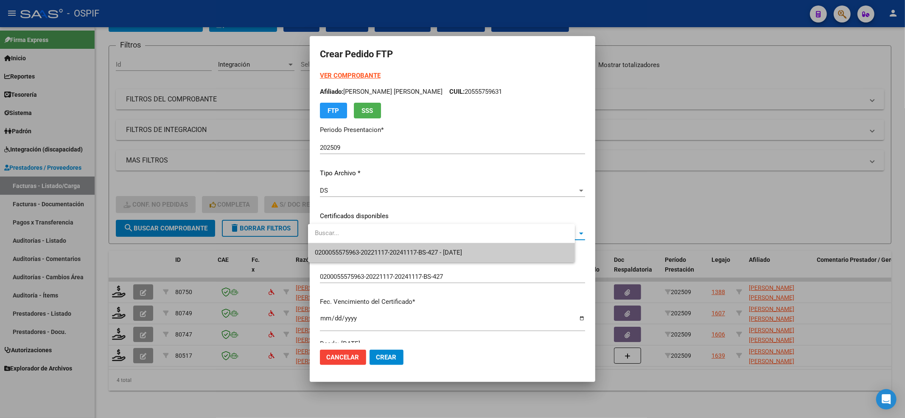
click at [349, 254] on span "0200055575963-20221117-20241117-BS-427 - [DATE]" at bounding box center [388, 253] width 147 height 8
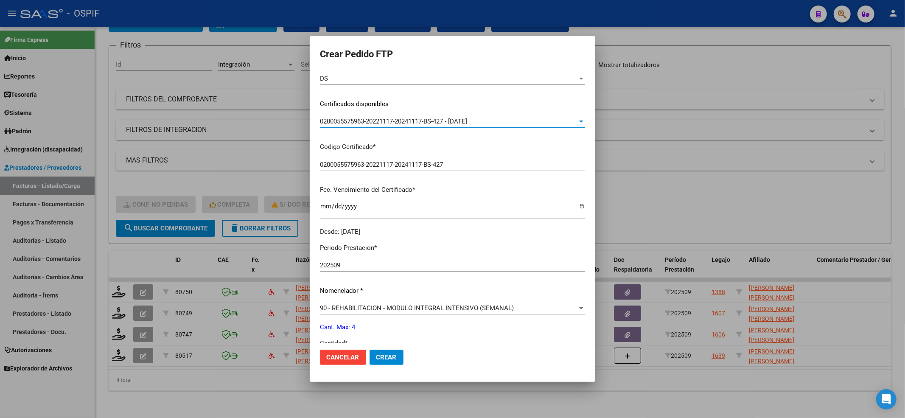
scroll to position [226, 0]
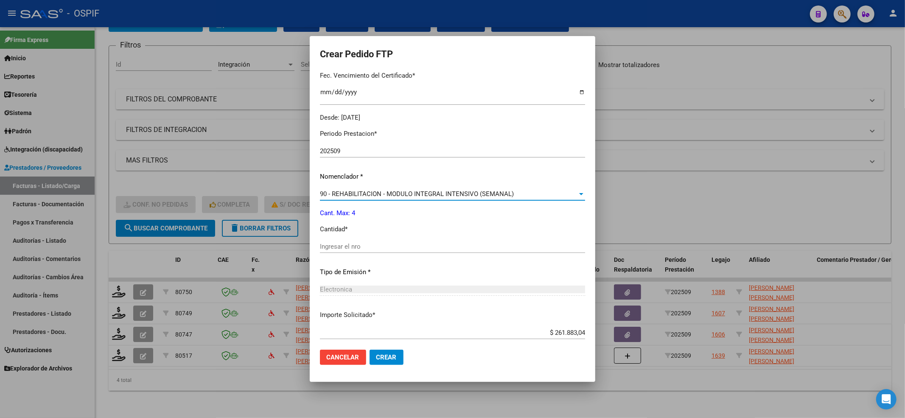
click at [334, 192] on span "90 - REHABILITACION - MODULO INTEGRAL INTENSIVO (SEMANAL)" at bounding box center [417, 194] width 194 height 8
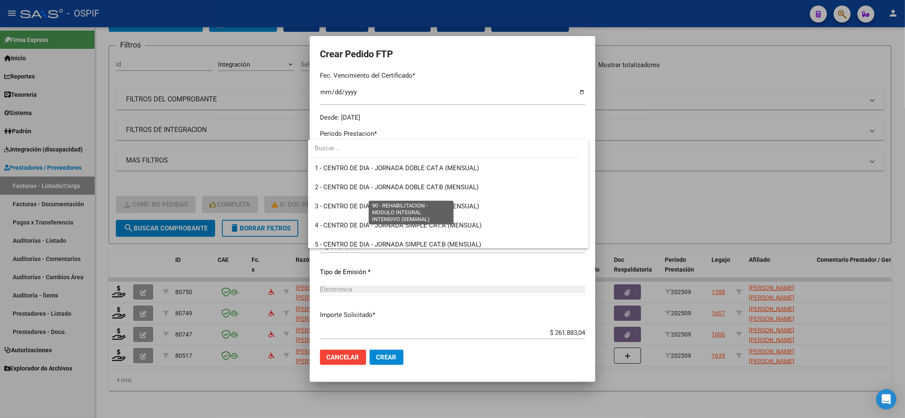
scroll to position [1674, 0]
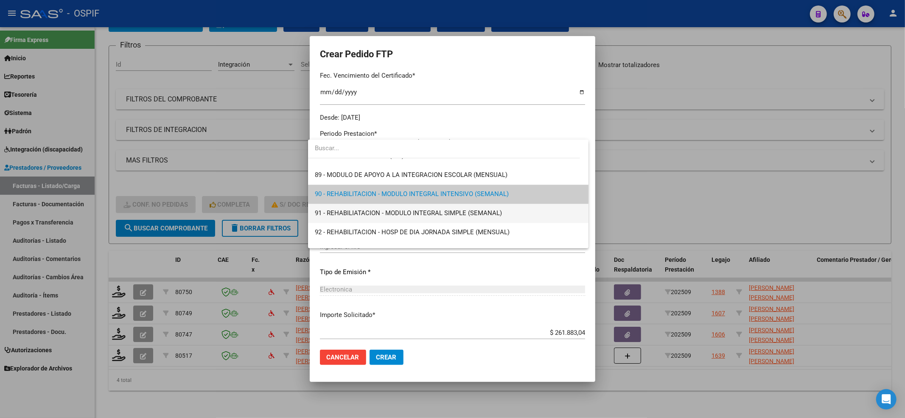
click at [340, 214] on span "91 - REHABILIATACION - MODULO INTEGRAL SIMPLE (SEMANAL)" at bounding box center [408, 213] width 187 height 8
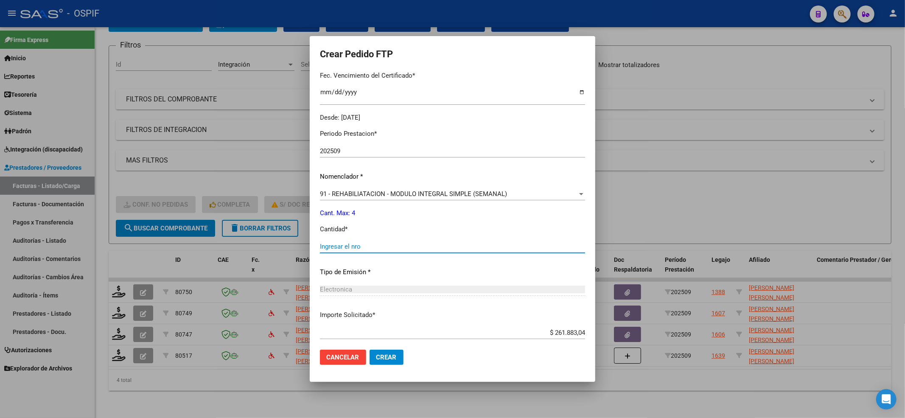
click at [337, 246] on input "Ingresar el nro" at bounding box center [452, 247] width 265 height 8
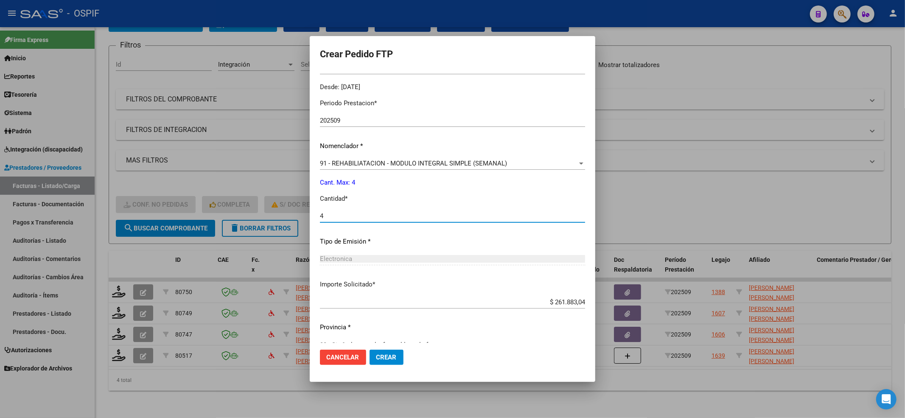
scroll to position [273, 0]
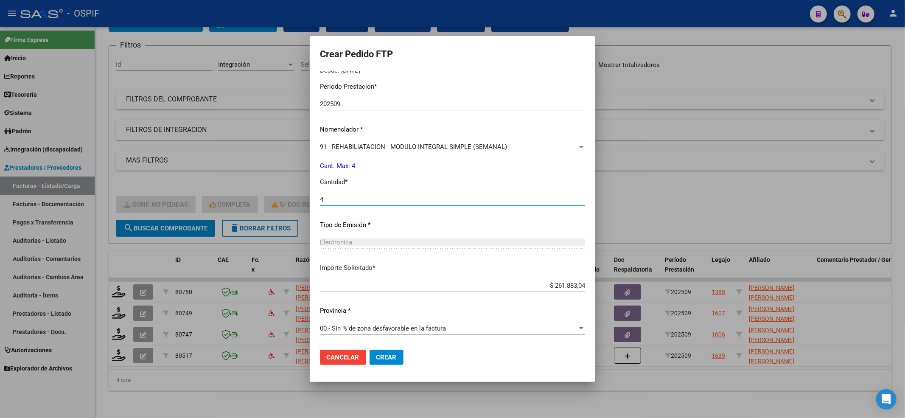
type input "4"
click at [393, 362] on button "Crear" at bounding box center [387, 357] width 34 height 15
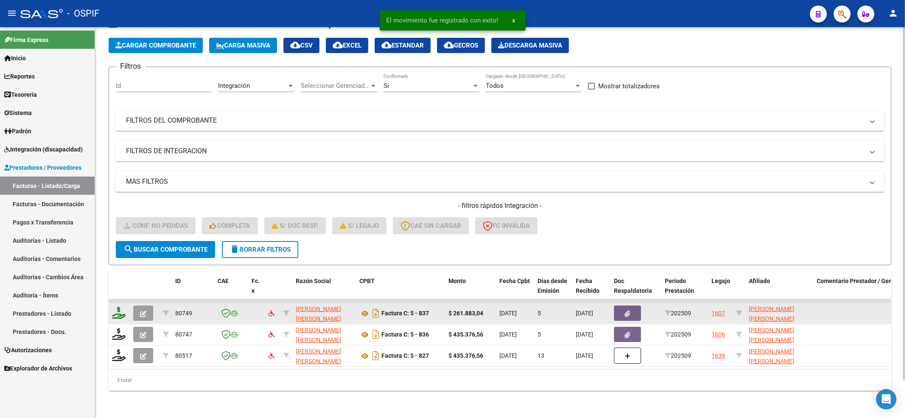
scroll to position [42, 0]
click at [121, 307] on icon at bounding box center [119, 313] width 14 height 12
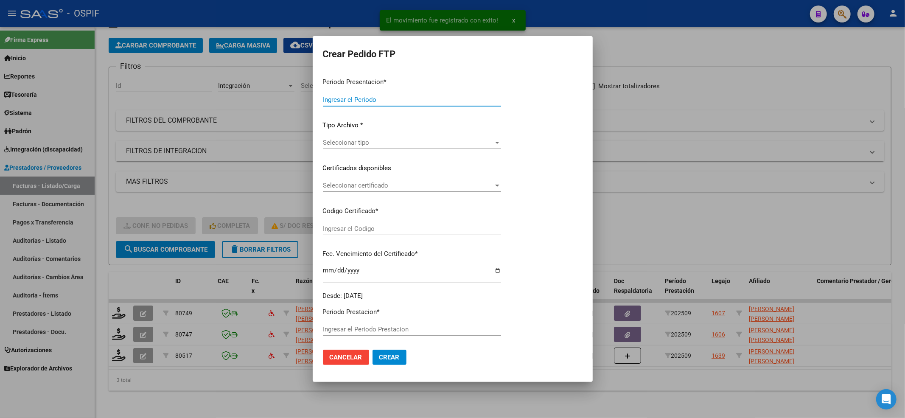
type input "202509"
type input "$ 261.883,04"
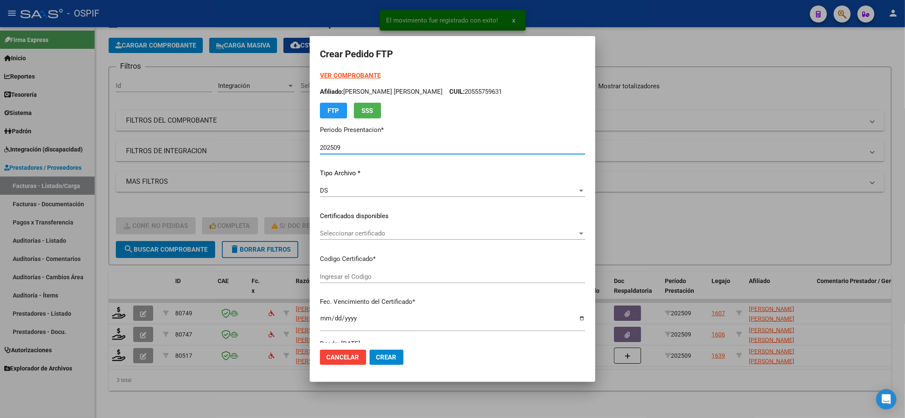
type input "0100059005246-20240429-20261029-BS AS-4"
type input "[DATE]"
click at [413, 238] on div "Seleccionar certificado Seleccionar certificado" at bounding box center [452, 233] width 265 height 13
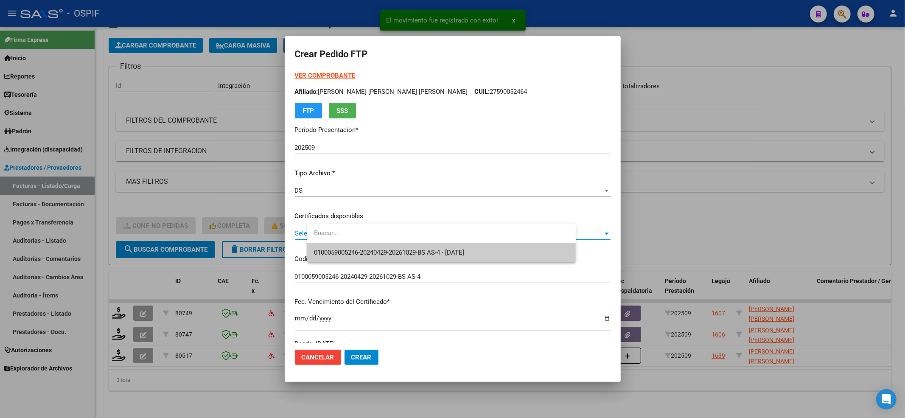
click at [411, 250] on span "0100059005246-20240429-20261029-BS AS-4 - [DATE]" at bounding box center [389, 253] width 150 height 8
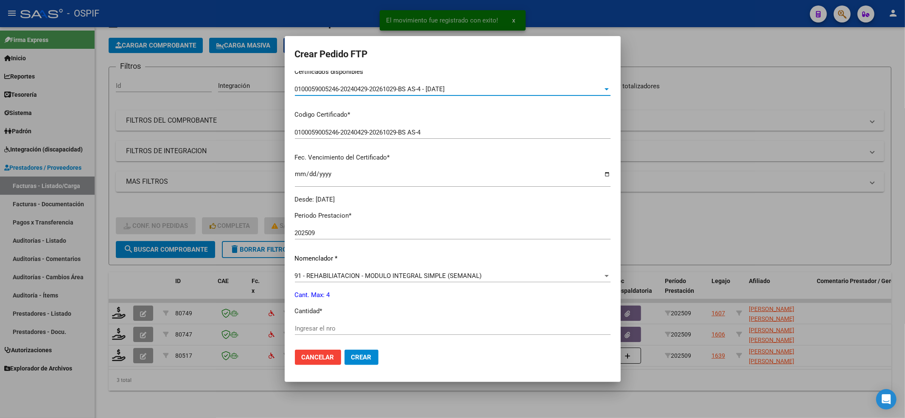
scroll to position [273, 0]
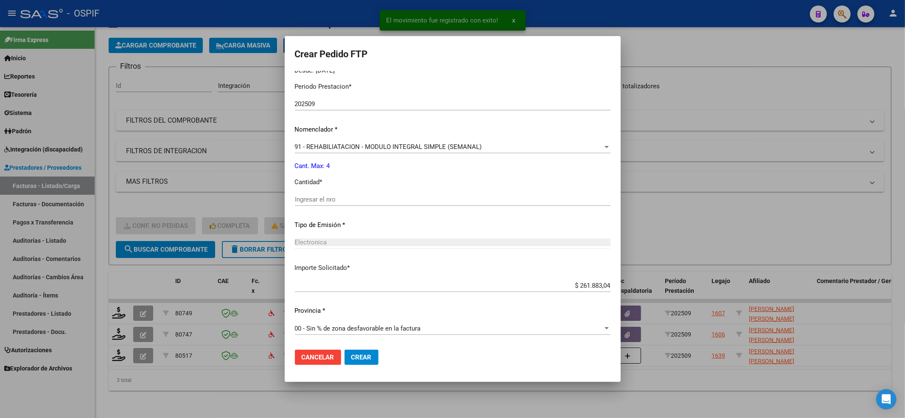
click at [335, 201] on input "Ingresar el nro" at bounding box center [453, 200] width 316 height 8
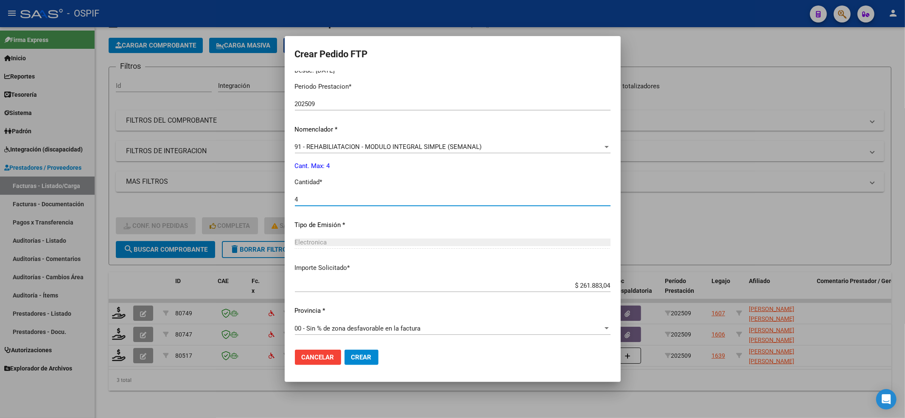
type input "4"
click at [372, 357] on span "Crear" at bounding box center [361, 358] width 20 height 8
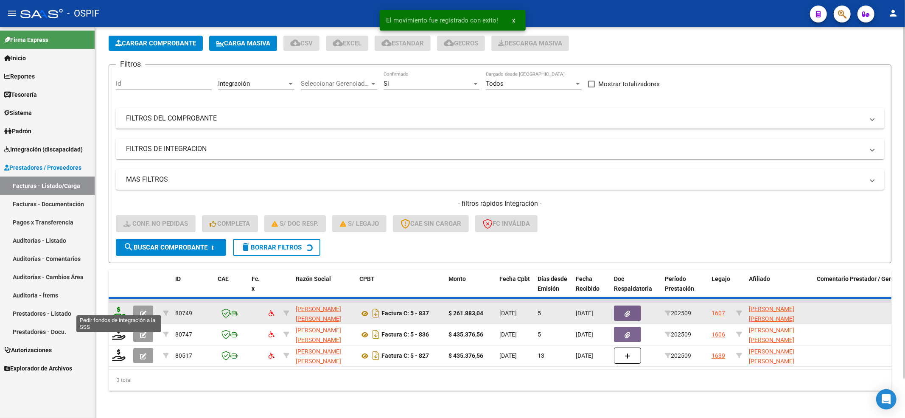
scroll to position [20, 0]
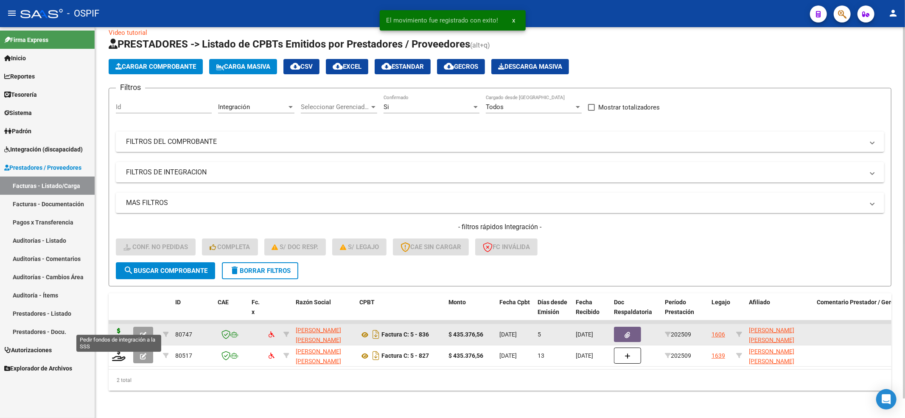
click at [114, 328] on icon at bounding box center [119, 334] width 14 height 12
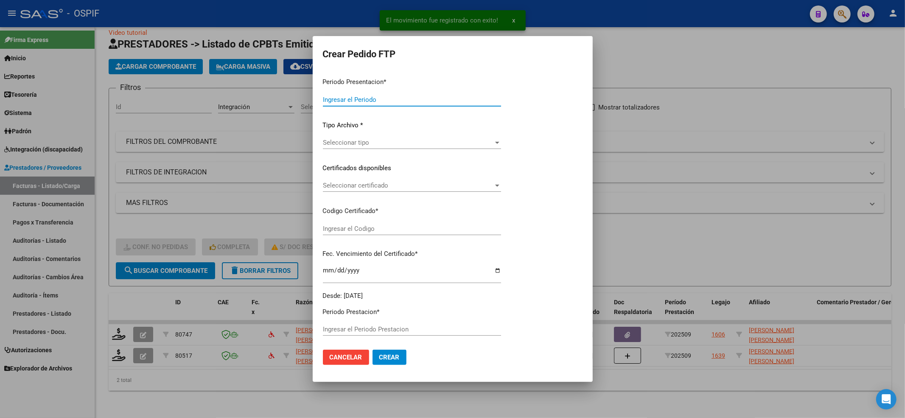
type input "202509"
type input "$ 435.376,56"
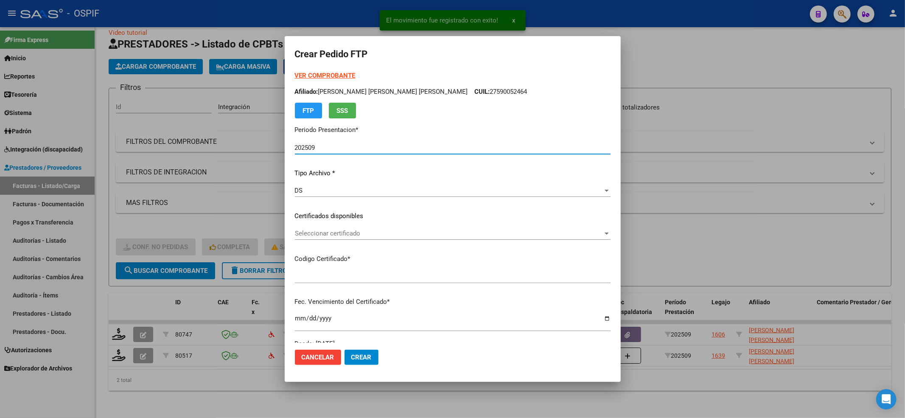
type input "0100059005247-20220811-20270811-BS-427"
type input "[DATE]"
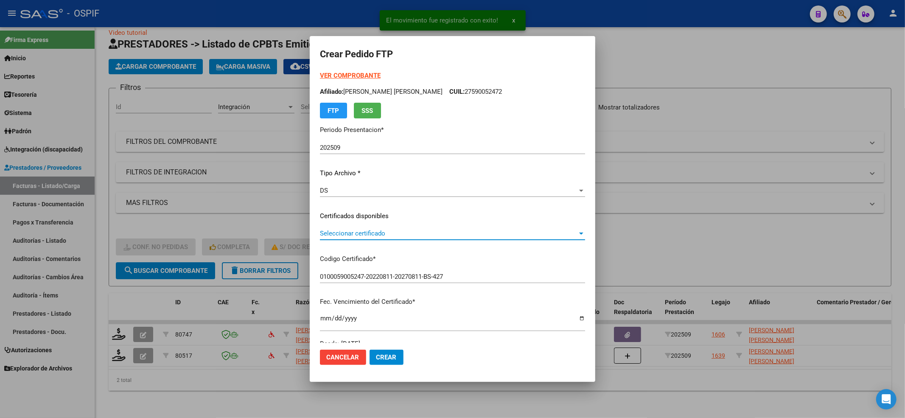
click at [418, 233] on span "Seleccionar certificado" at bounding box center [449, 234] width 258 height 8
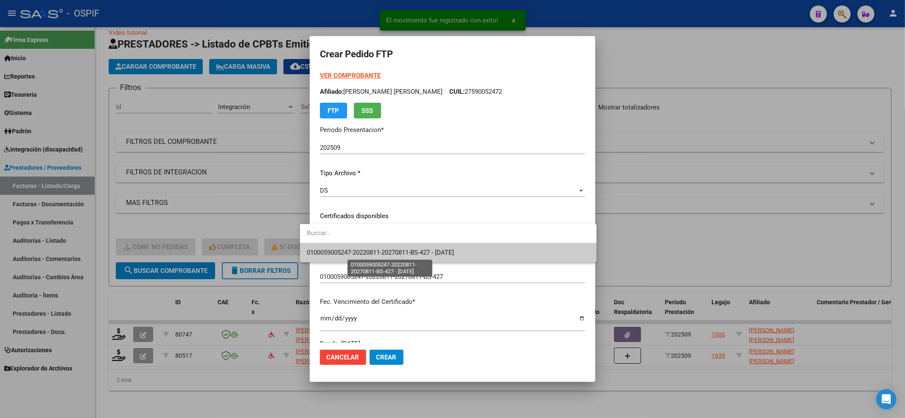
click at [404, 254] on span "0100059005247-20220811-20270811-BS-427 - [DATE]" at bounding box center [380, 253] width 147 height 8
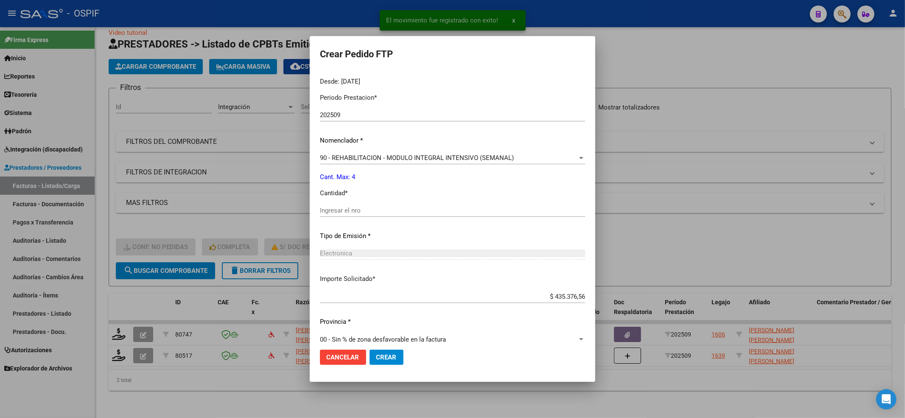
scroll to position [273, 0]
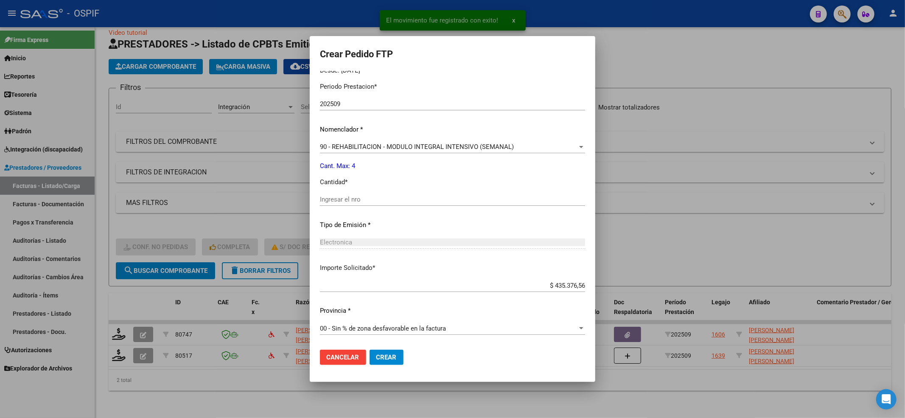
click at [330, 187] on div "Periodo Prestacion * 202509 Ingresar el Periodo Prestacion Nomenclador * 90 - R…" at bounding box center [452, 209] width 265 height 267
click at [329, 191] on div "Periodo Prestacion * 202509 Ingresar el Periodo Prestacion Nomenclador * 90 - R…" at bounding box center [452, 209] width 265 height 267
click at [328, 200] on input "Ingresar el nro" at bounding box center [452, 200] width 265 height 8
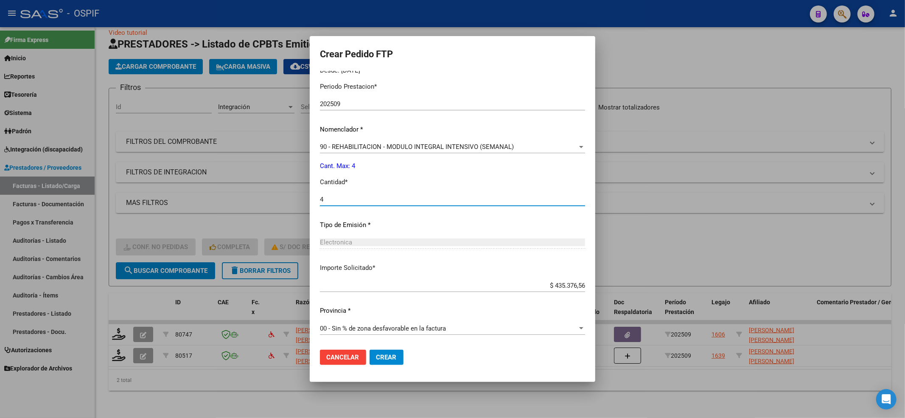
type input "4"
click at [377, 348] on mat-dialog-actions "Cancelar Crear" at bounding box center [452, 357] width 265 height 29
click at [376, 358] on span "Crear" at bounding box center [386, 358] width 20 height 8
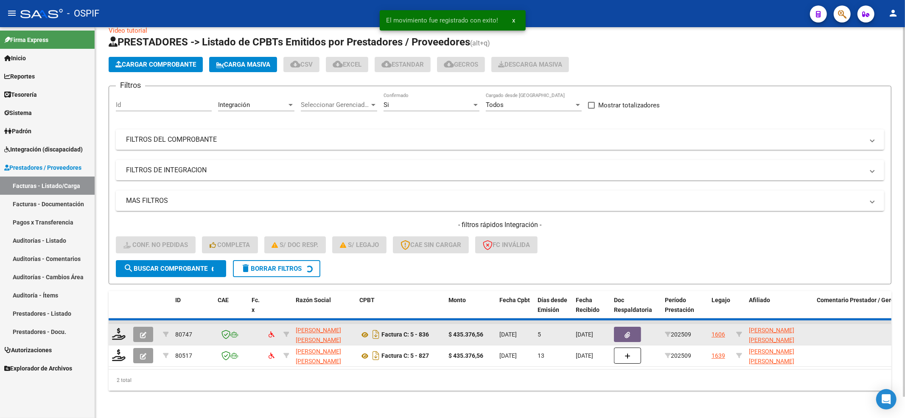
scroll to position [0, 0]
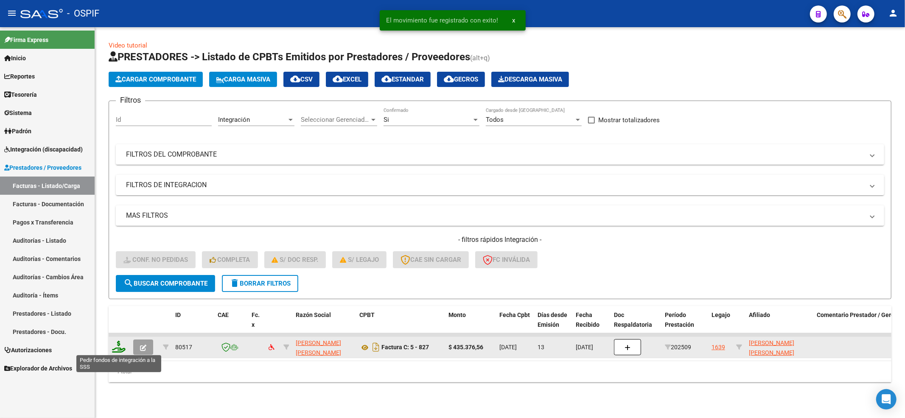
click at [122, 345] on icon at bounding box center [119, 347] width 14 height 12
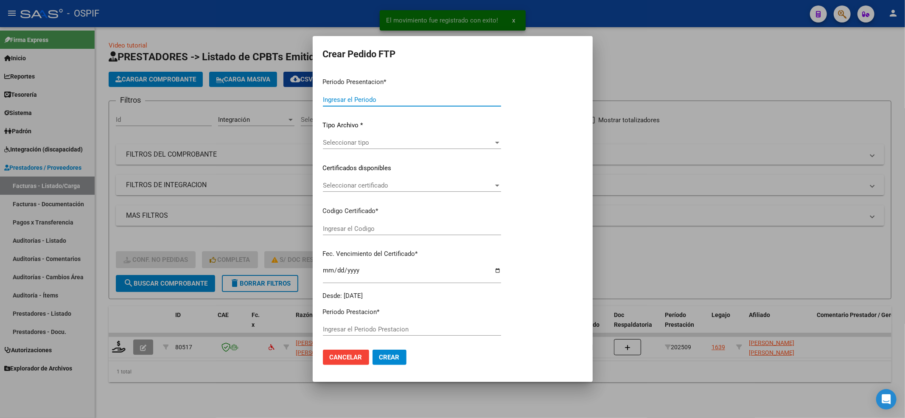
type input "202509"
type input "$ 435.376,56"
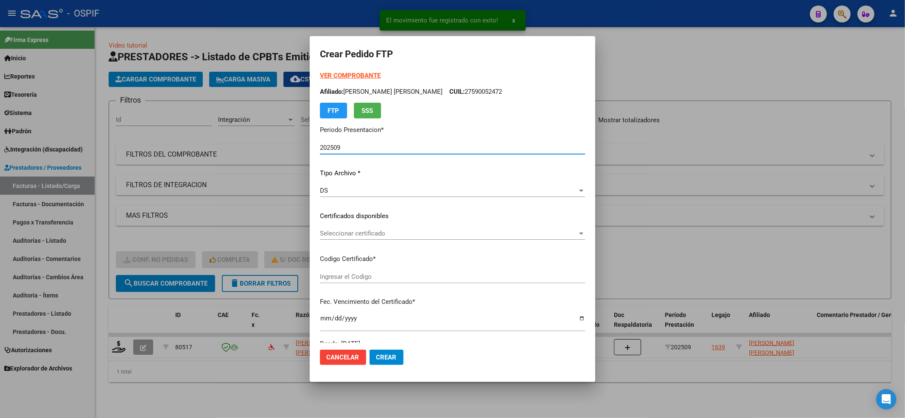
type input "0100024949404-20210930-20260930-AND-108"
type input "[DATE]"
click at [396, 225] on div "VER COMPROBANTE ARCA [PERSON_NAME] Afiliado: [PERSON_NAME] [PERSON_NAME] CUIL: …" at bounding box center [452, 210] width 265 height 278
click at [396, 237] on span "Seleccionar certificado" at bounding box center [449, 234] width 258 height 8
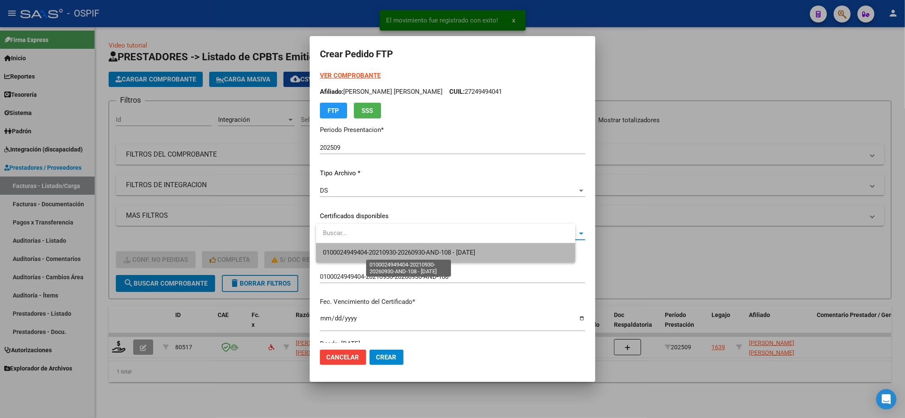
click at [389, 254] on span "0100024949404-20210930-20260930-AND-108 - [DATE]" at bounding box center [399, 253] width 153 height 8
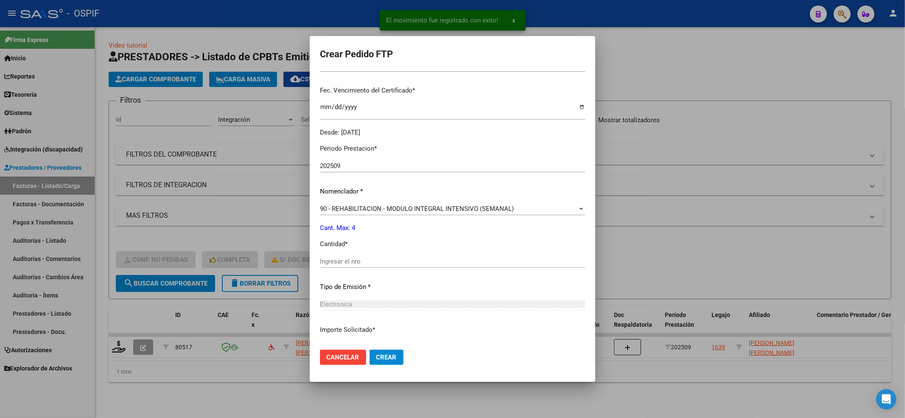
scroll to position [273, 0]
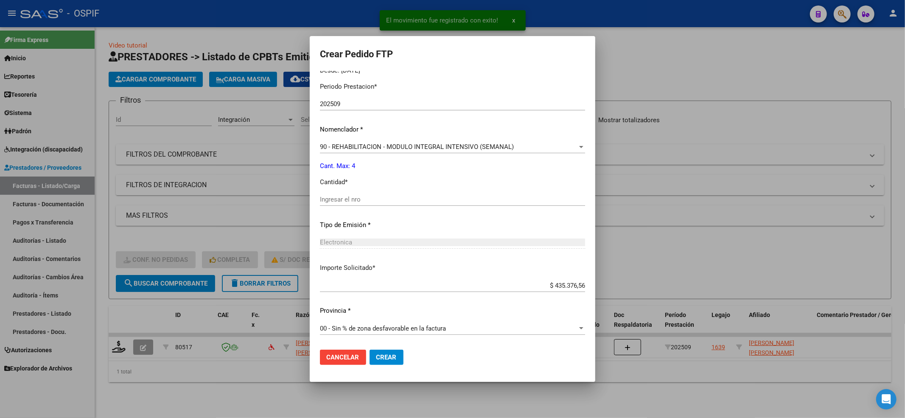
click at [362, 191] on div "Periodo Prestacion * 202509 Ingresar el Periodo Prestacion Nomenclador * 90 - R…" at bounding box center [452, 209] width 265 height 267
click at [360, 199] on input "Ingresar el nro" at bounding box center [452, 200] width 265 height 8
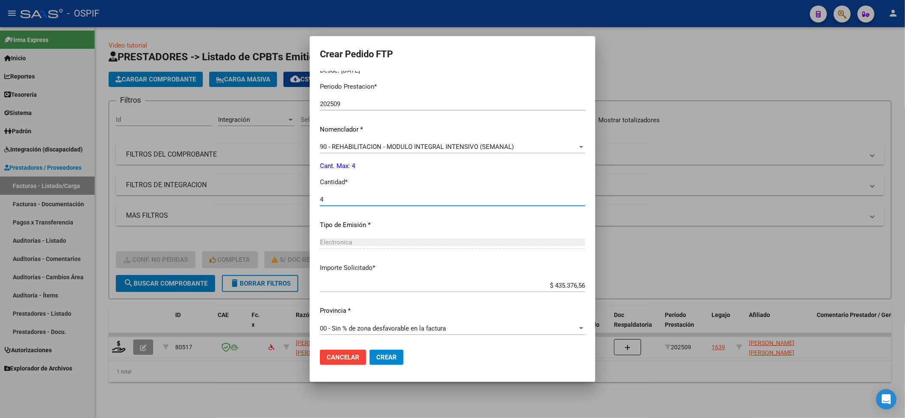
type input "4"
click at [388, 351] on button "Crear" at bounding box center [387, 357] width 34 height 15
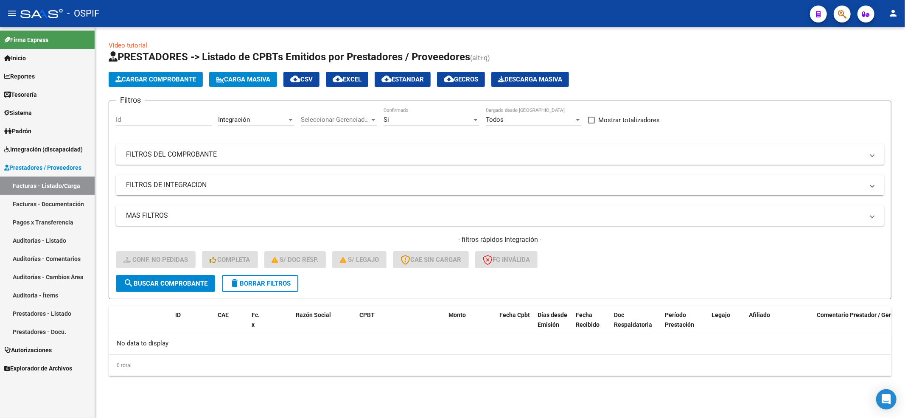
click at [52, 152] on span "Integración (discapacidad)" at bounding box center [43, 149] width 79 height 9
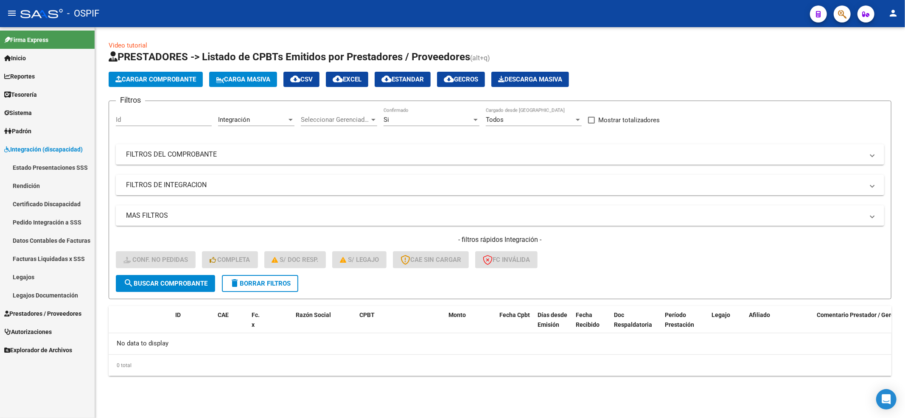
click at [52, 224] on link "Pedido Integración a SSS" at bounding box center [47, 222] width 95 height 18
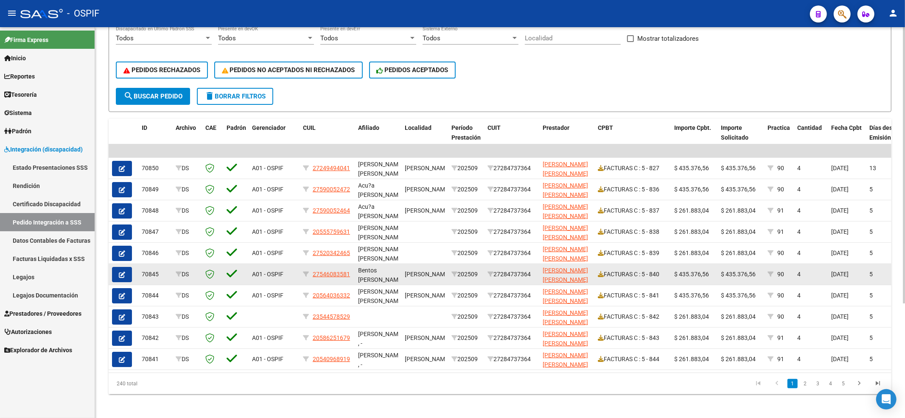
scroll to position [161, 0]
